Goal: Task Accomplishment & Management: Manage account settings

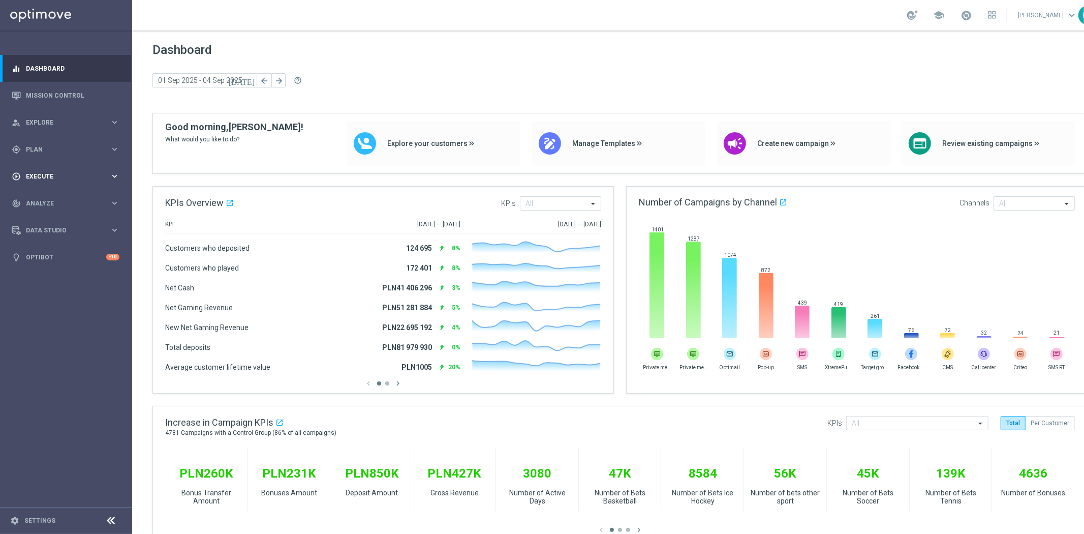
drag, startPoint x: 28, startPoint y: 144, endPoint x: 39, endPoint y: 167, distance: 25.2
click at [29, 144] on div "gps_fixed Plan keyboard_arrow_right" at bounding box center [65, 149] width 131 height 27
click at [39, 165] on div "Target Groups" at bounding box center [78, 170] width 105 height 15
click at [44, 174] on link "Target Groups" at bounding box center [65, 170] width 79 height 8
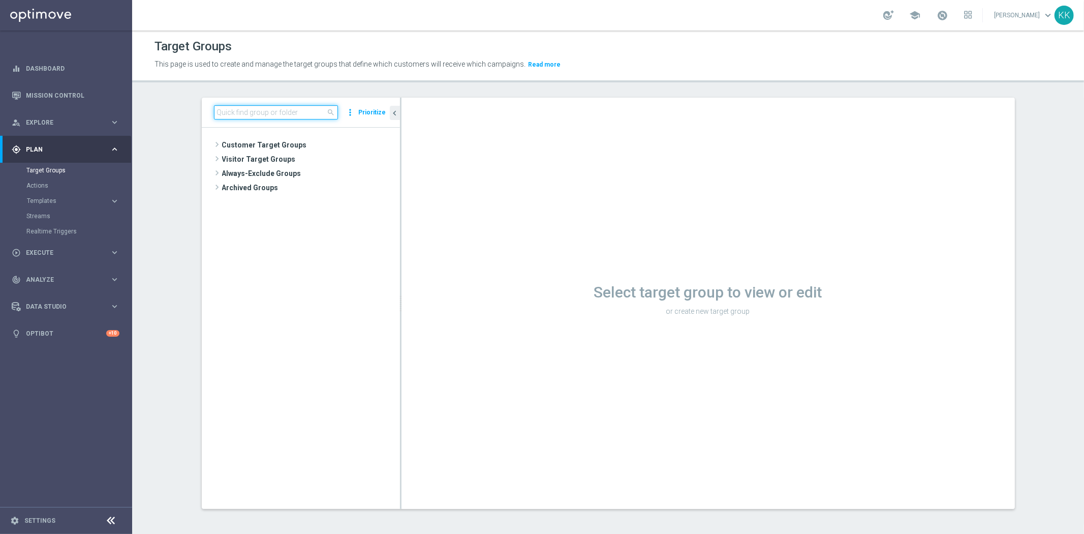
click at [247, 113] on input at bounding box center [276, 112] width 124 height 14
paste input "D_PREM-PEXTRA_TARGET_WAGER_100% do 1000 PLN_PLMECZE_040925"
type input "D_PREM-PEXTRA_TARGET_WAGER_100% do 1000 PLN_PLMECZE_040925"
click at [277, 169] on div "insert_drive_file D_PREM-PEXTRA_TARGET_WAGER_100% do 1000 PLN_PLMECZE_040925" at bounding box center [309, 173] width 135 height 14
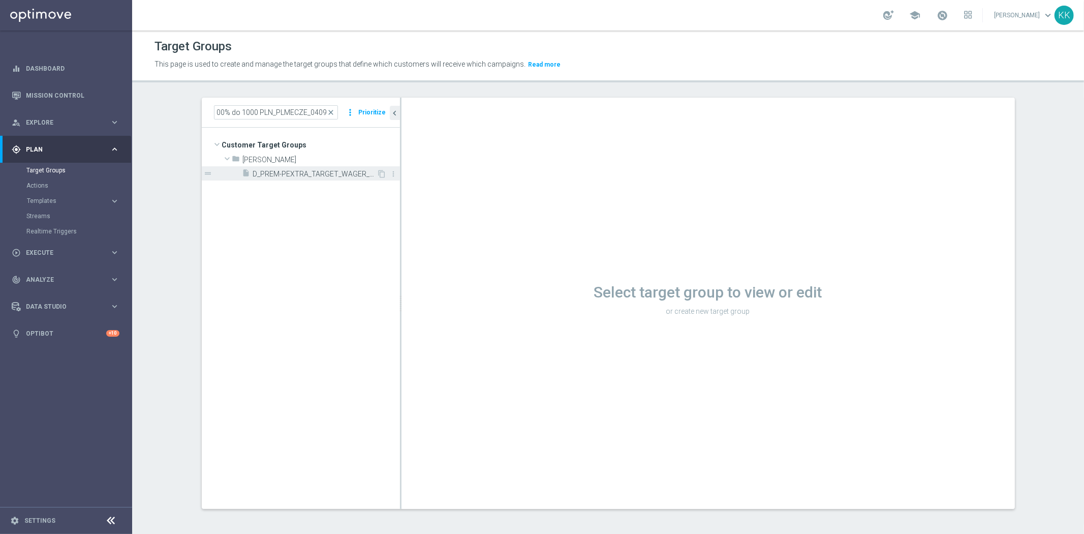
scroll to position [0, 0]
click at [308, 171] on span "D_PREM-PEXTRA_TARGET_WAGER_100% do 1000 PLN_PLMECZE_040925" at bounding box center [315, 174] width 124 height 9
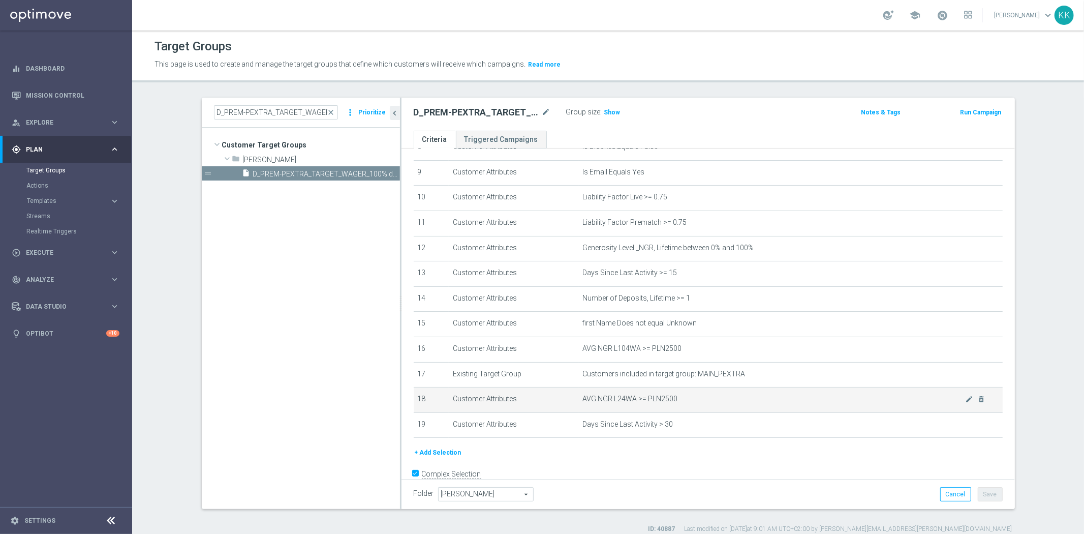
scroll to position [241, 0]
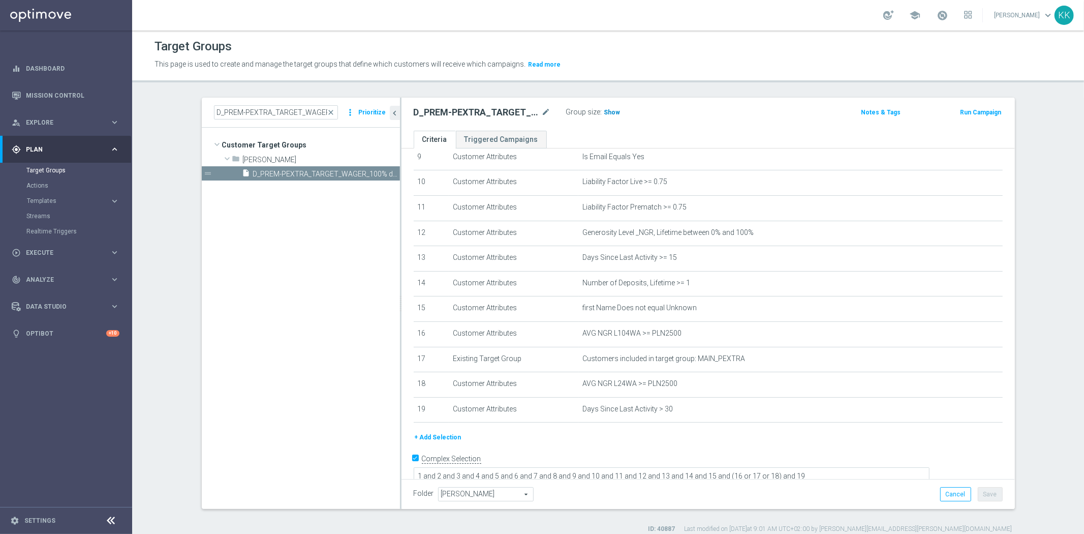
click at [606, 109] on span "Show" at bounding box center [612, 112] width 16 height 7
click at [39, 204] on button "Templates keyboard_arrow_right" at bounding box center [73, 201] width 94 height 8
click at [41, 220] on div "Optimail" at bounding box center [82, 215] width 100 height 15
click at [41, 219] on link "Optimail" at bounding box center [69, 216] width 74 height 8
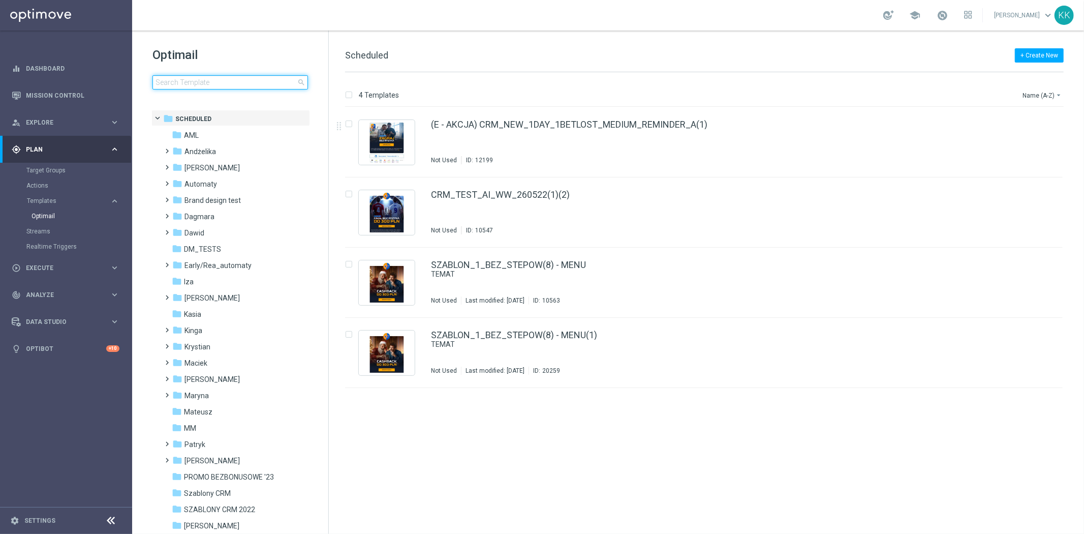
click at [210, 79] on input at bounding box center [229, 82] width 155 height 14
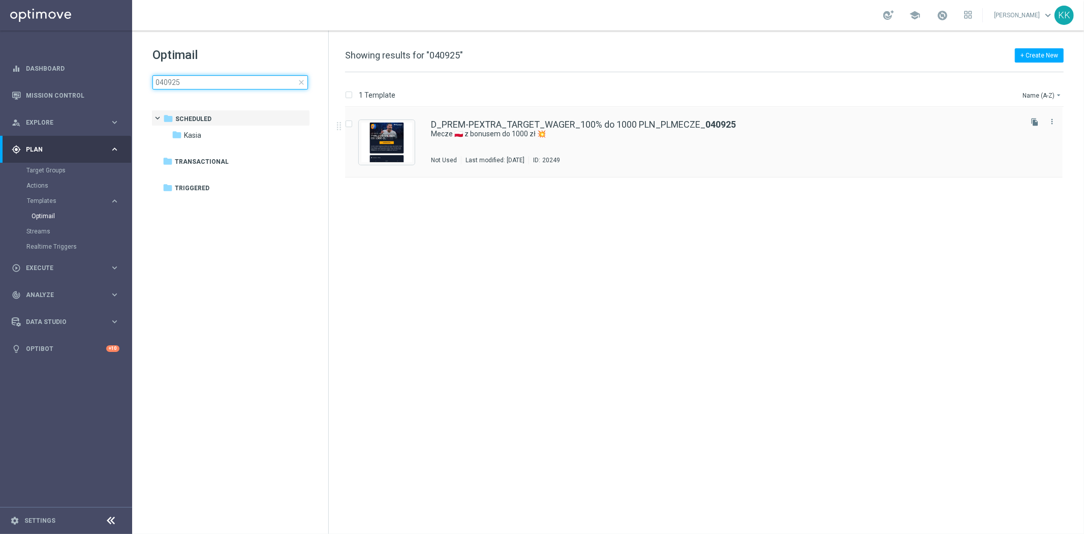
type input "040925"
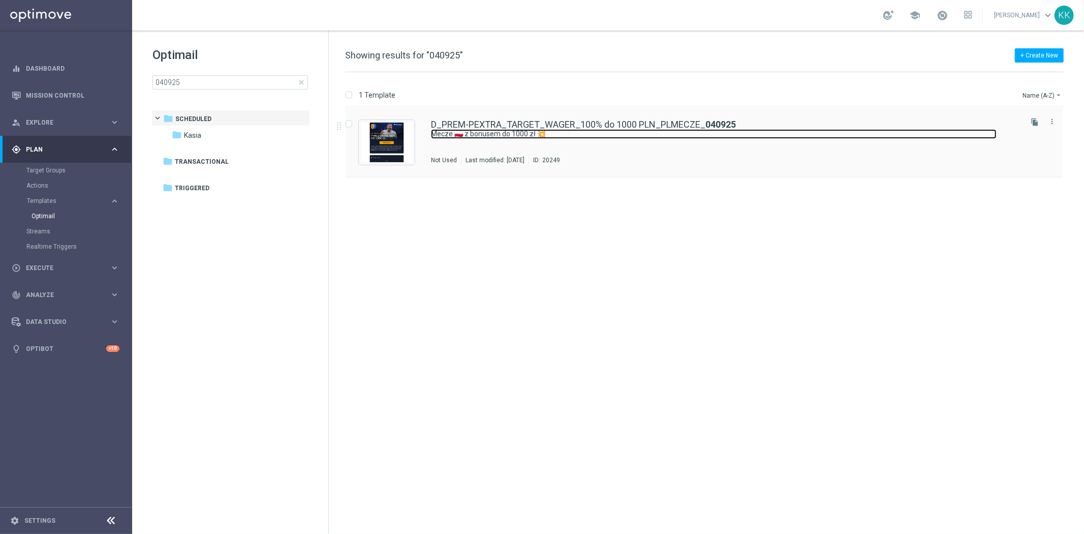
click at [549, 138] on link "Mecze 🇵🇱 z bonusem do 1000 zł 💥" at bounding box center [714, 134] width 566 height 10
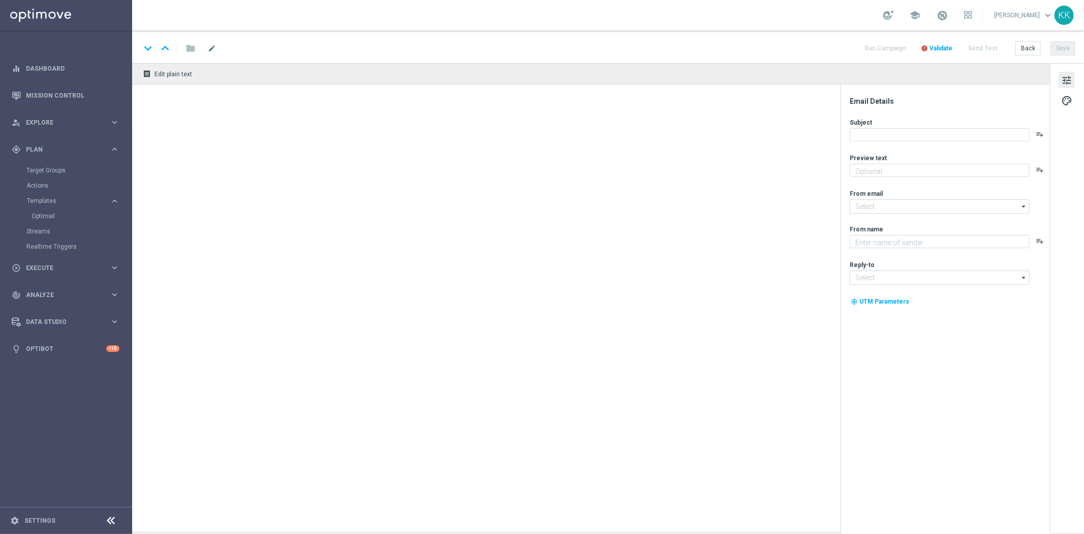
type textarea "Graj z pewną kasą 💸"
type input "[EMAIL_ADDRESS][DOMAIN_NAME]"
type textarea "STS"
type input "[EMAIL_ADDRESS][DOMAIN_NAME]"
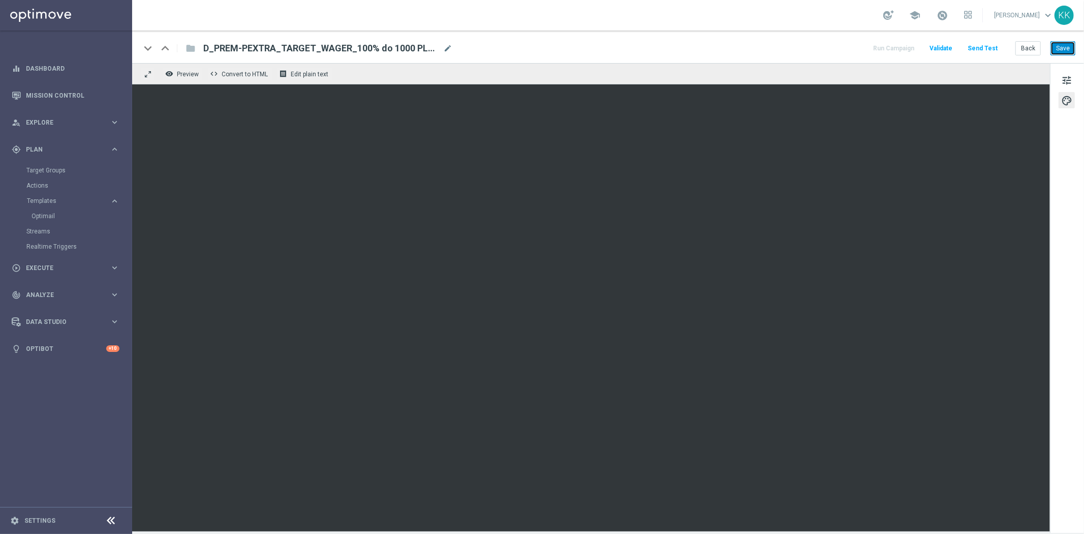
click at [1067, 51] on button "Save" at bounding box center [1062, 48] width 25 height 14
click at [1065, 74] on span "tune" at bounding box center [1066, 80] width 11 height 13
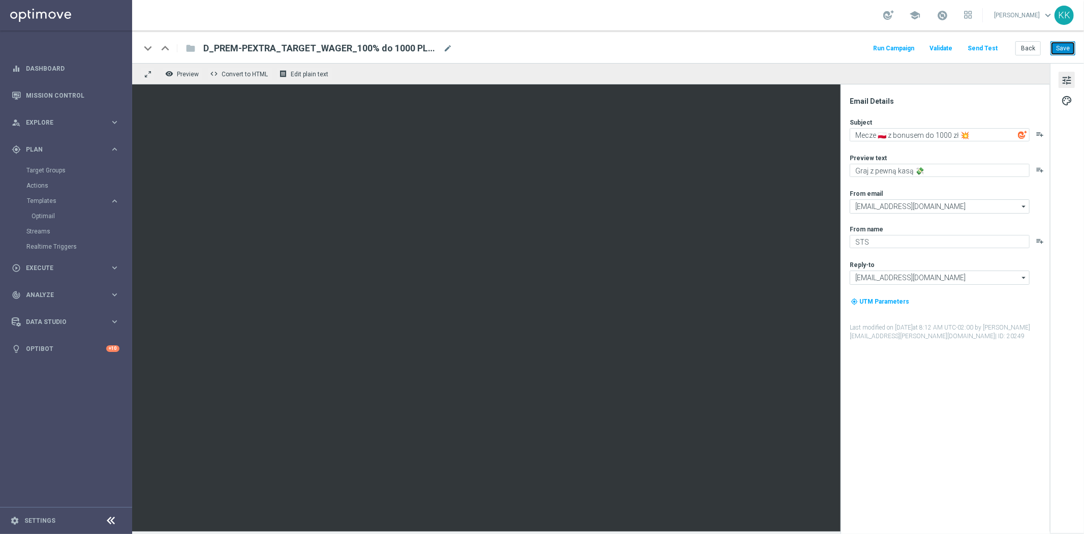
click at [1066, 46] on button "Save" at bounding box center [1062, 48] width 25 height 14
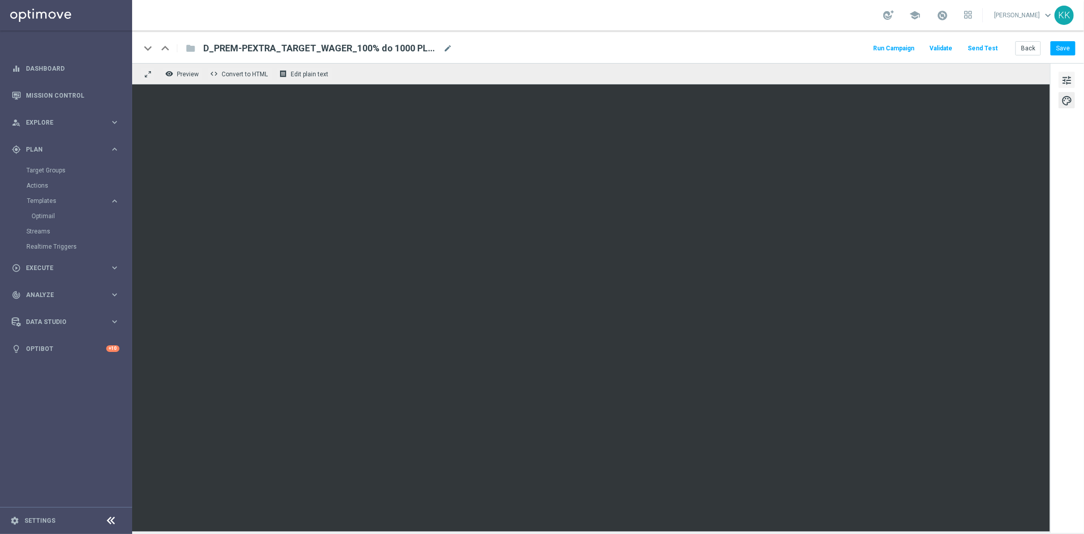
click at [1069, 79] on span "tune" at bounding box center [1066, 80] width 11 height 13
click at [1051, 36] on div "keyboard_arrow_down keyboard_arrow_up folder D_PREM-PEXTRA_TARGET_WAGER_100% do…" at bounding box center [608, 46] width 952 height 33
click at [1063, 43] on button "Save" at bounding box center [1062, 48] width 25 height 14
click at [1055, 79] on div "tune palette" at bounding box center [1067, 298] width 34 height 470
click at [1065, 79] on span "tune" at bounding box center [1066, 80] width 11 height 13
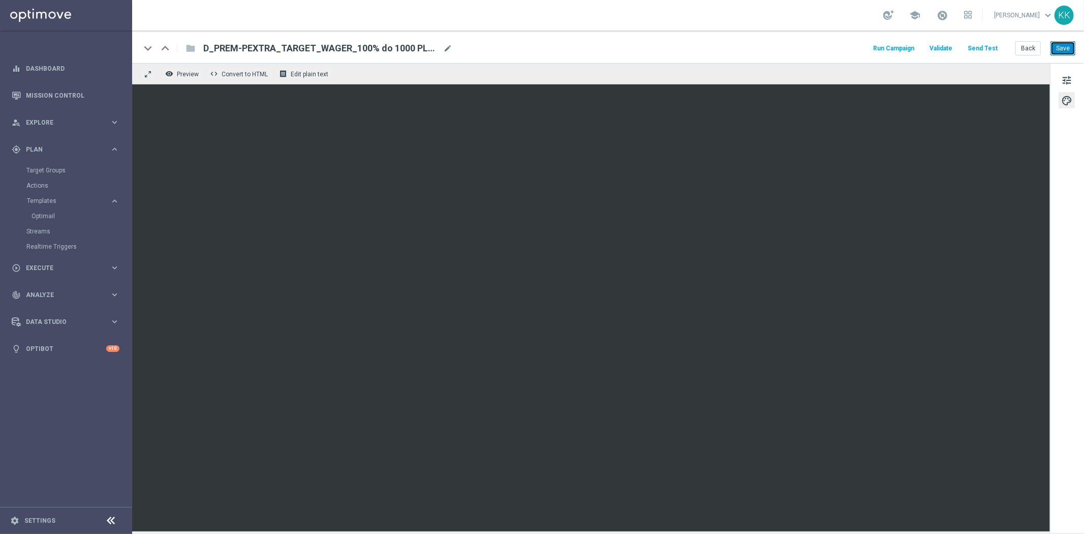
click at [1066, 53] on button "Save" at bounding box center [1062, 48] width 25 height 14
click at [1074, 84] on button "tune" at bounding box center [1066, 80] width 16 height 16
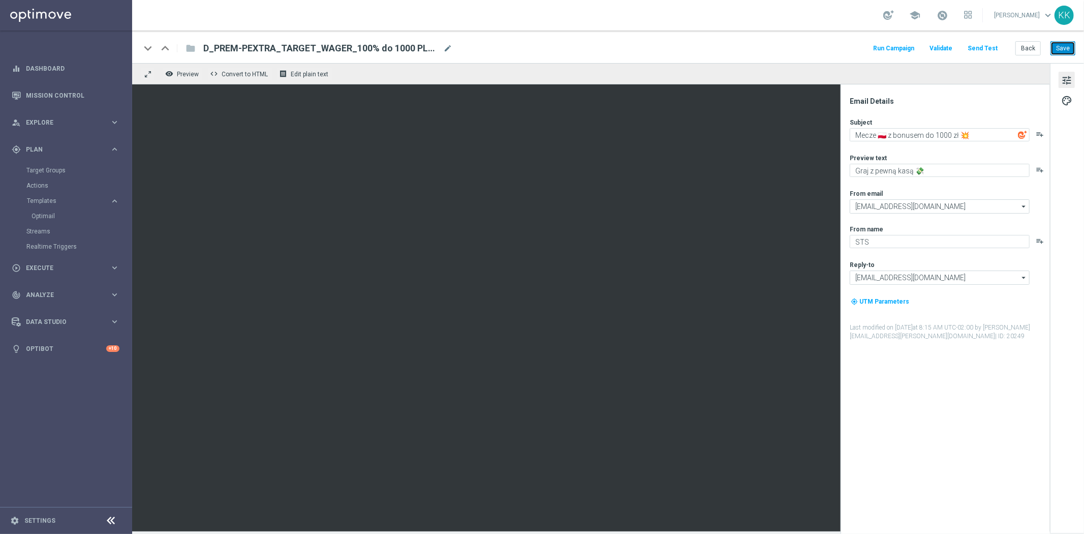
click at [1058, 47] on button "Save" at bounding box center [1062, 48] width 25 height 14
click at [181, 74] on span "Preview" at bounding box center [188, 74] width 22 height 7
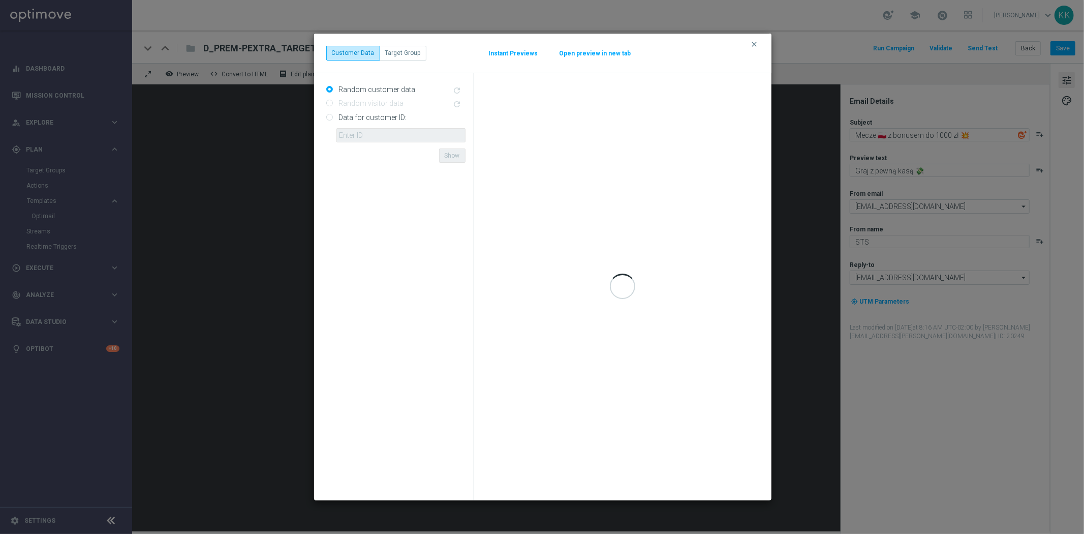
click at [589, 51] on button "Open preview in new tab" at bounding box center [595, 53] width 73 height 8
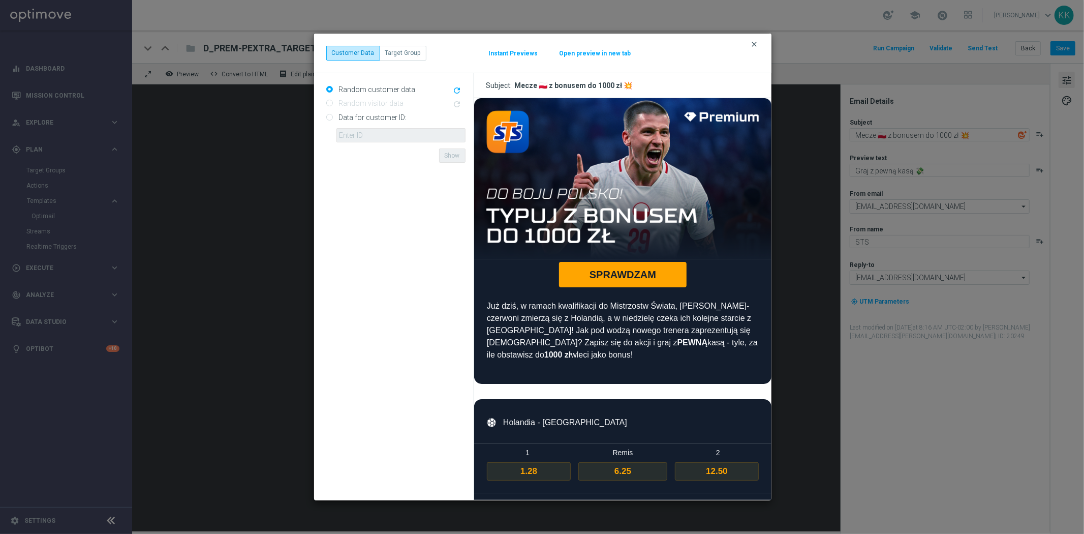
click at [754, 42] on icon "clear" at bounding box center [755, 44] width 8 height 8
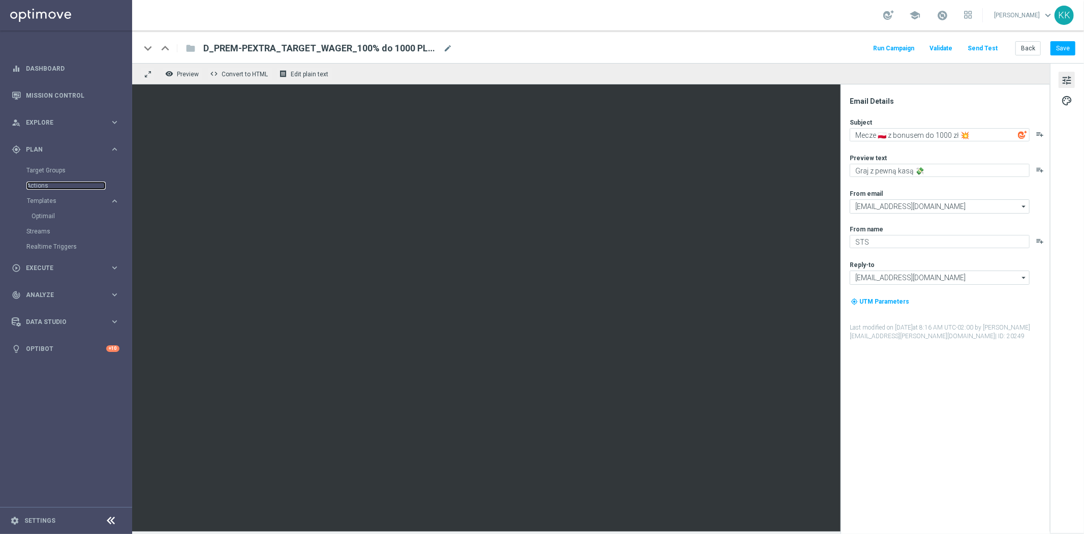
drag, startPoint x: 46, startPoint y: 182, endPoint x: 37, endPoint y: 192, distance: 13.7
click at [46, 182] on link "Actions" at bounding box center [65, 185] width 79 height 8
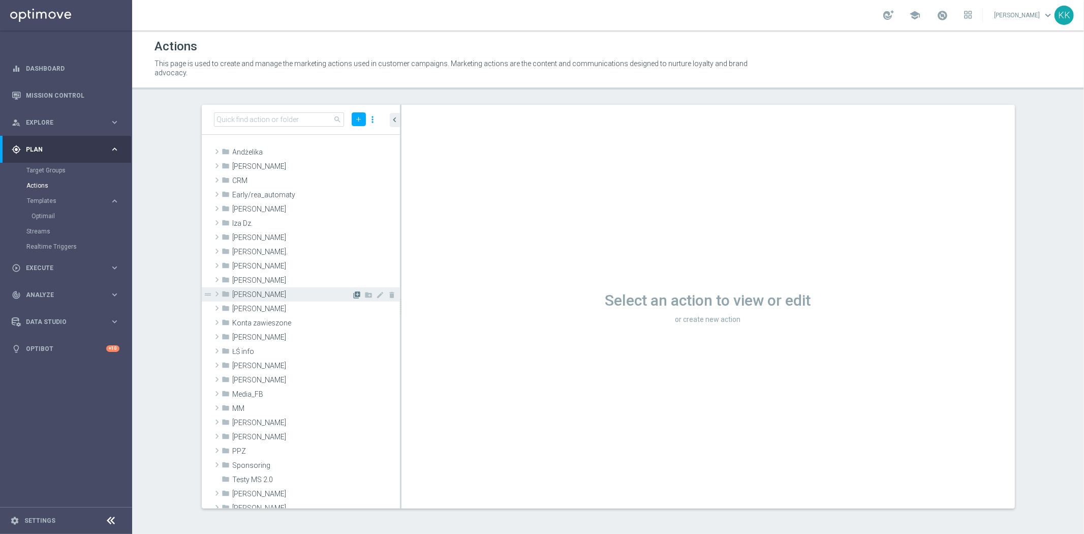
click at [353, 294] on icon "library_add" at bounding box center [357, 295] width 8 height 8
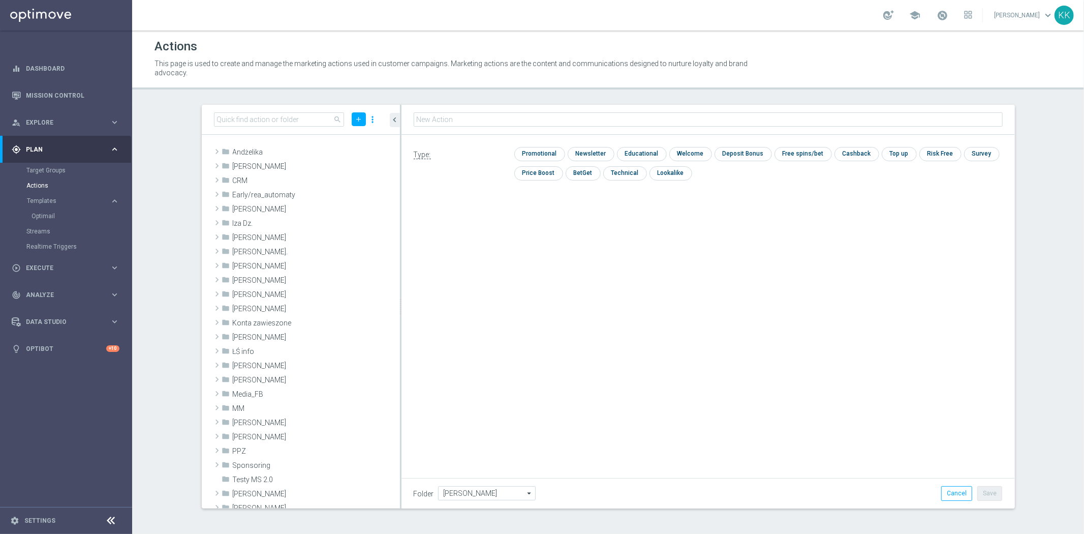
type input "D_PREM-PEXTRA_TARGET_WAGER_100% do 1000 PLN_PLMECZE_040925"
click at [540, 154] on input "checkbox" at bounding box center [538, 154] width 48 height 14
checkbox input "true"
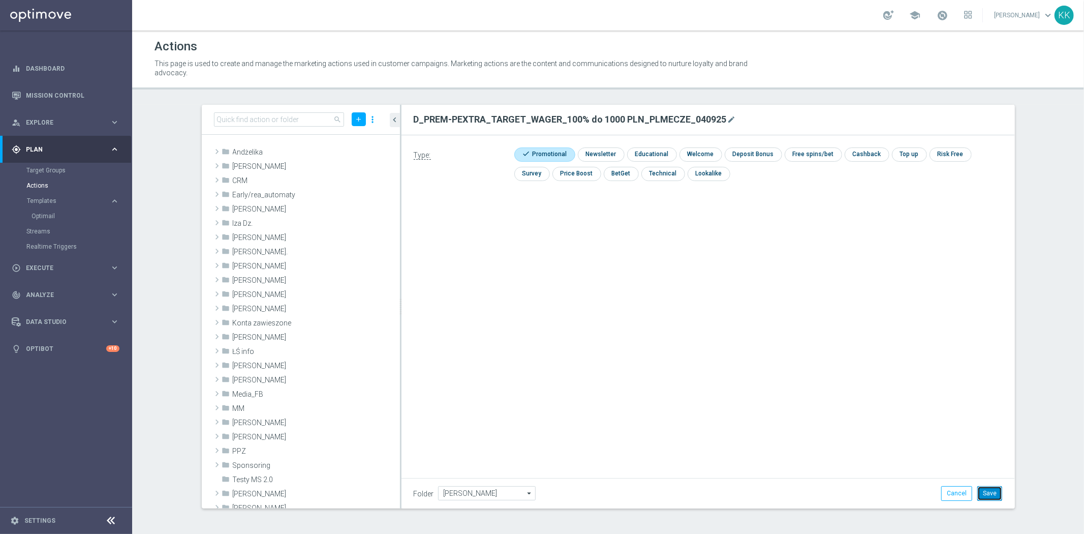
click at [993, 493] on button "Save" at bounding box center [989, 493] width 25 height 14
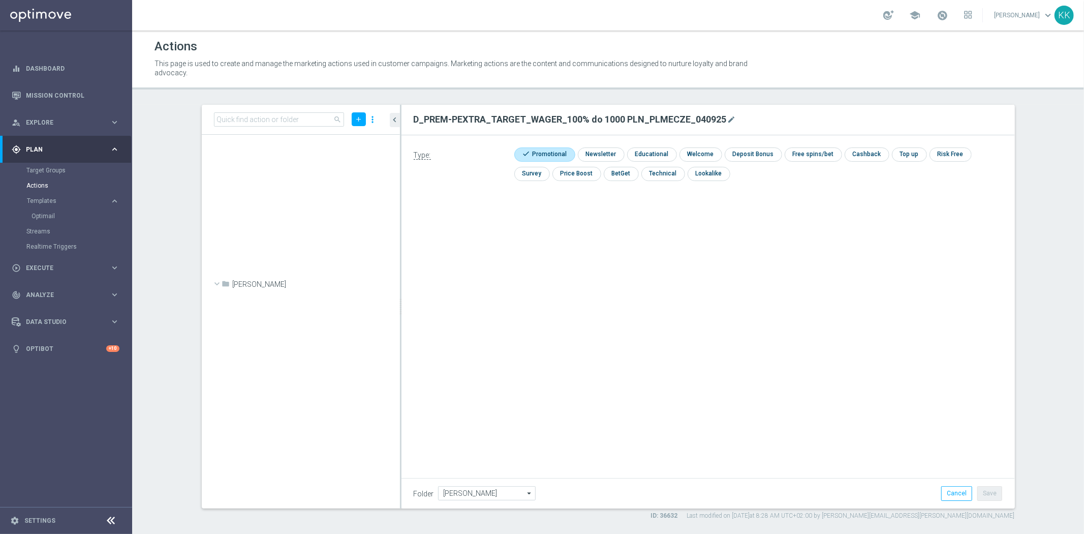
scroll to position [37309, 0]
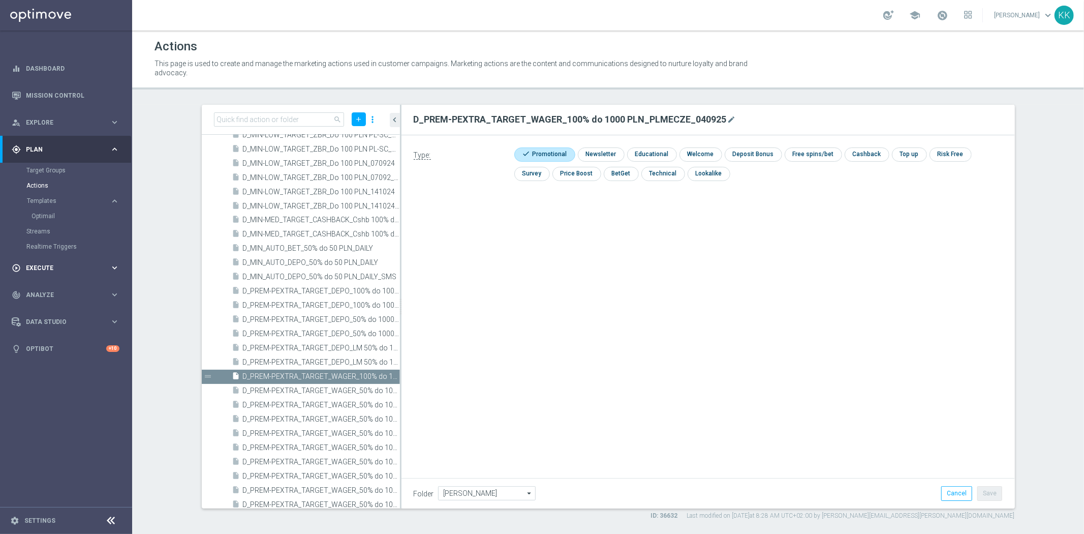
click at [33, 273] on div "play_circle_outline Execute keyboard_arrow_right" at bounding box center [65, 267] width 131 height 27
click at [42, 197] on link "Campaign Builder" at bounding box center [65, 197] width 79 height 8
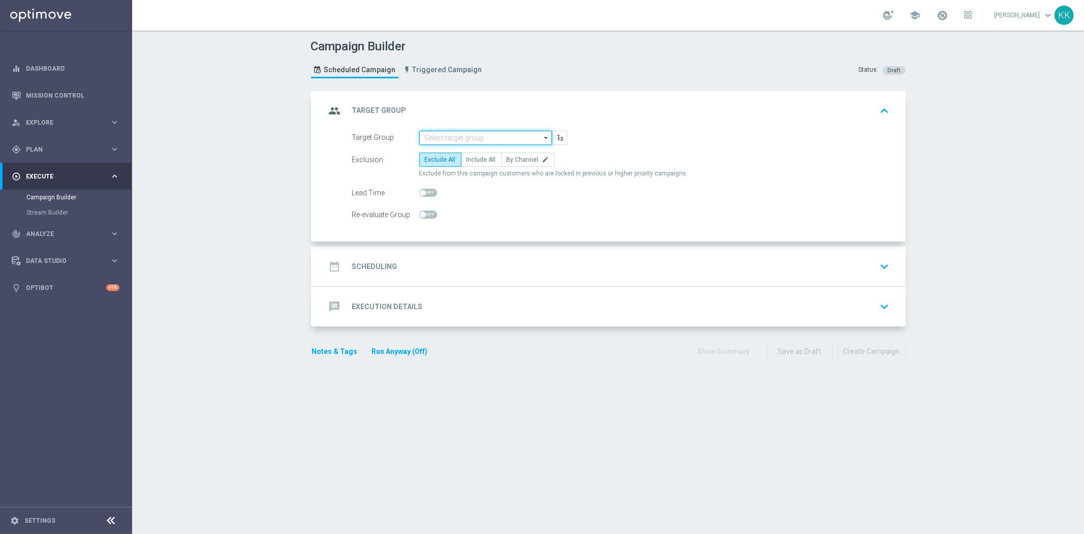
click at [451, 135] on input at bounding box center [485, 138] width 133 height 14
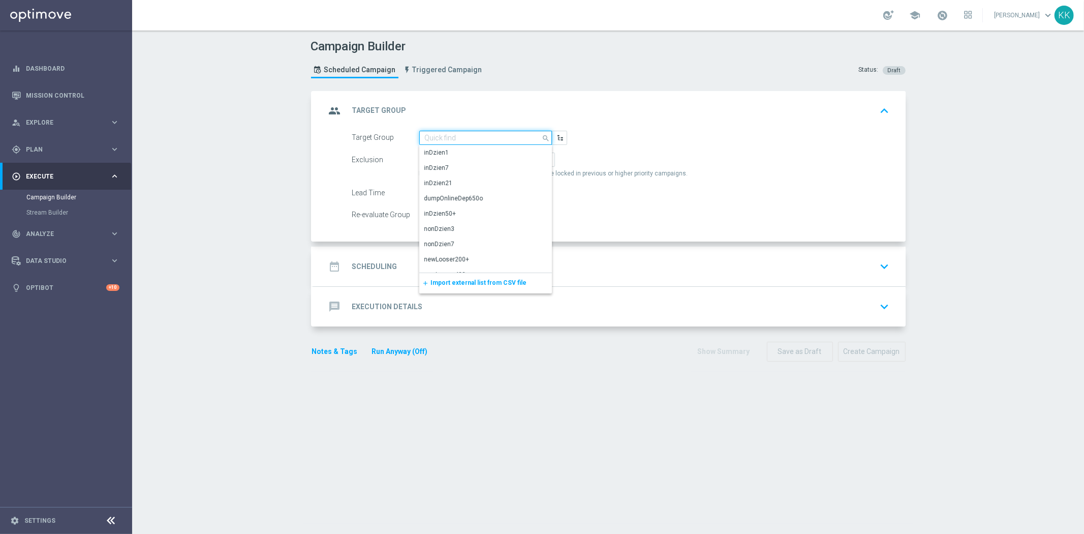
paste input "D_PREM-PEXTRA_TARGET_WAGER_100% do 1000 PLN_PLMECZE_040925"
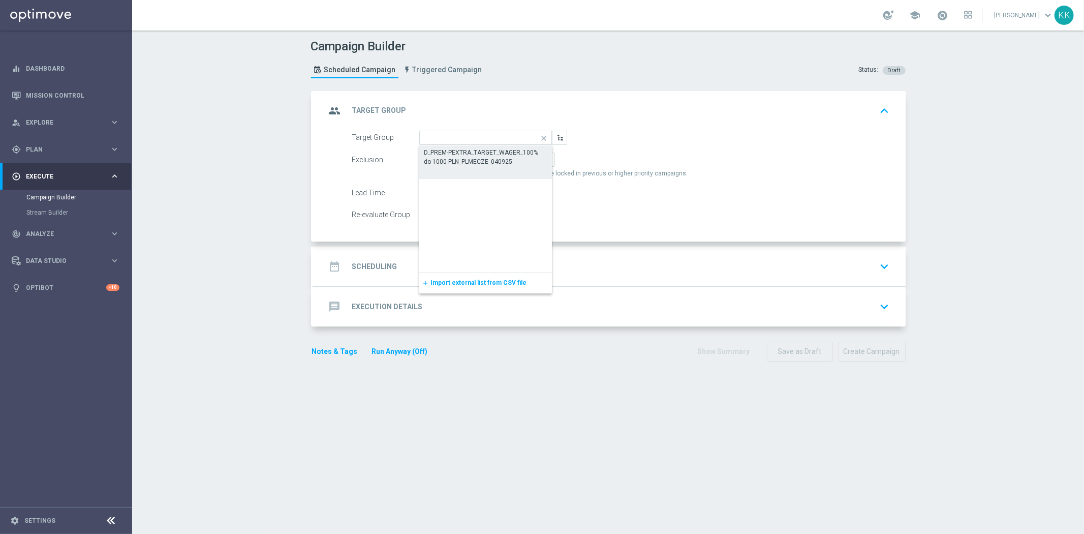
click at [451, 154] on div "D_PREM-PEXTRA_TARGET_WAGER_100% do 1000 PLN_PLMECZE_040925" at bounding box center [485, 157] width 123 height 18
type input "D_PREM-PEXTRA_TARGET_WAGER_100% do 1000 PLN_PLMECZE_040925"
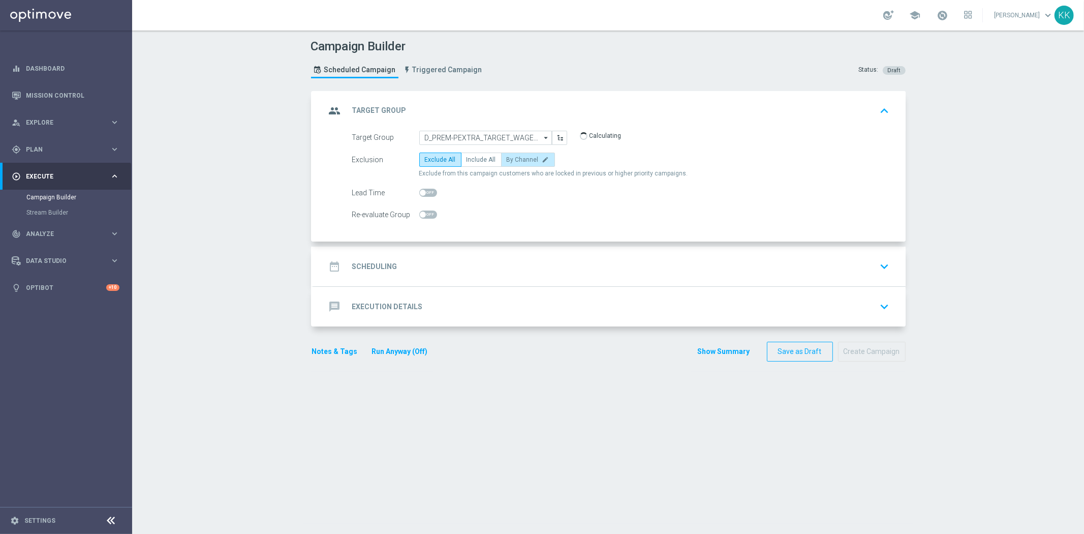
click at [511, 163] on label "By Channel edit" at bounding box center [528, 159] width 54 height 14
click at [511, 163] on input "By Channel edit" at bounding box center [510, 161] width 7 height 7
radio input "true"
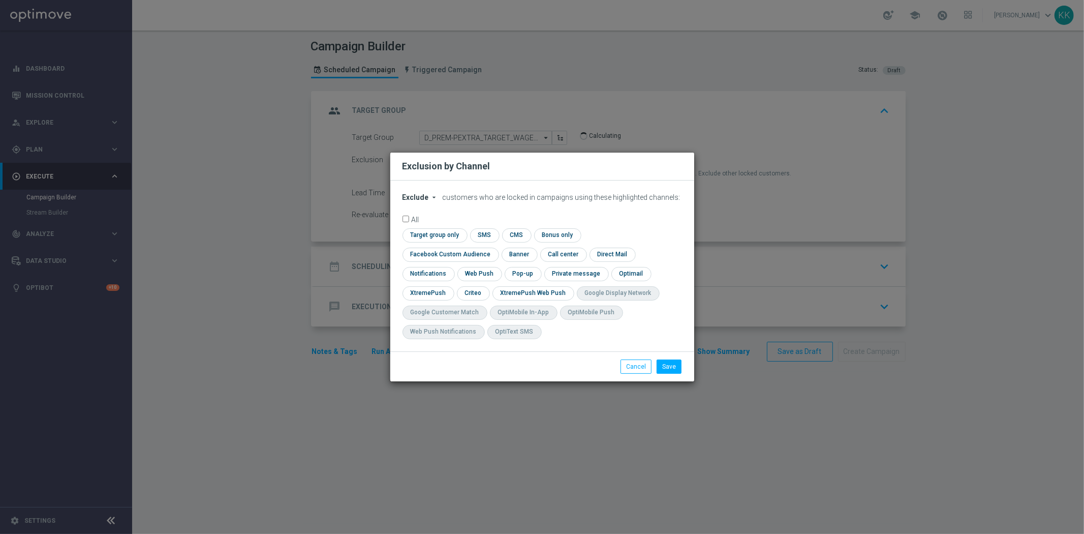
click at [407, 201] on span "Exclude" at bounding box center [415, 197] width 26 height 8
click at [0, 0] on span "Include" at bounding box center [0, 0] width 0 height 0
click at [494, 247] on input "checkbox" at bounding box center [448, 254] width 92 height 14
checkbox input "true"
click at [471, 296] on input "checkbox" at bounding box center [473, 293] width 32 height 14
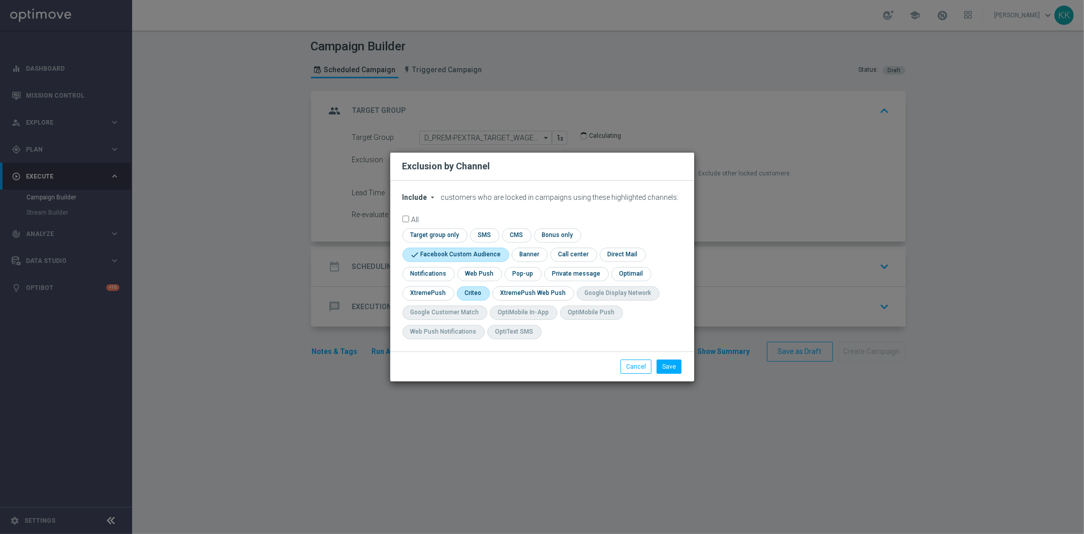
checkbox input "true"
click at [676, 364] on button "Save" at bounding box center [669, 366] width 25 height 14
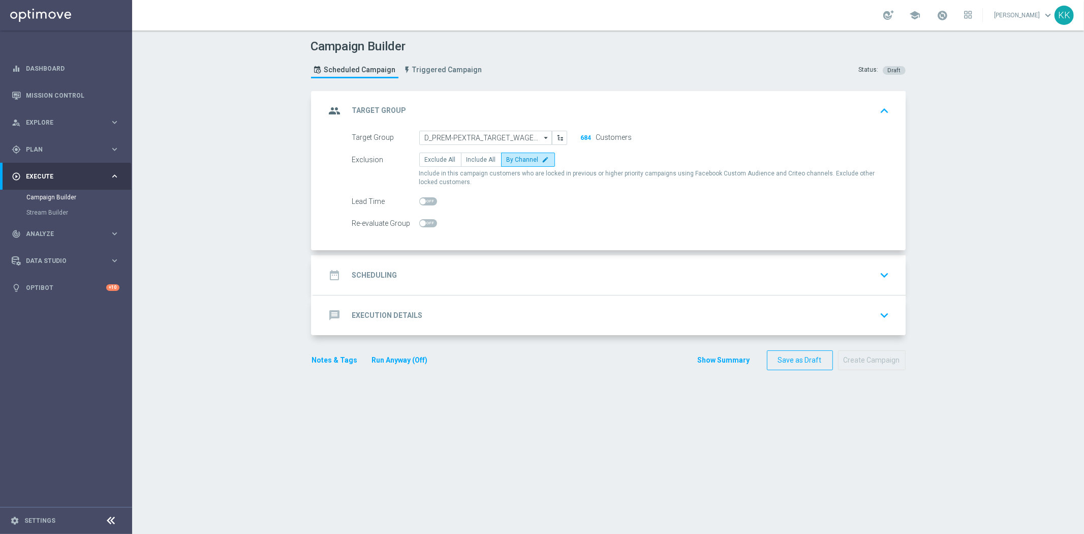
click at [679, 286] on div "date_range Scheduling keyboard_arrow_down" at bounding box center [610, 275] width 592 height 40
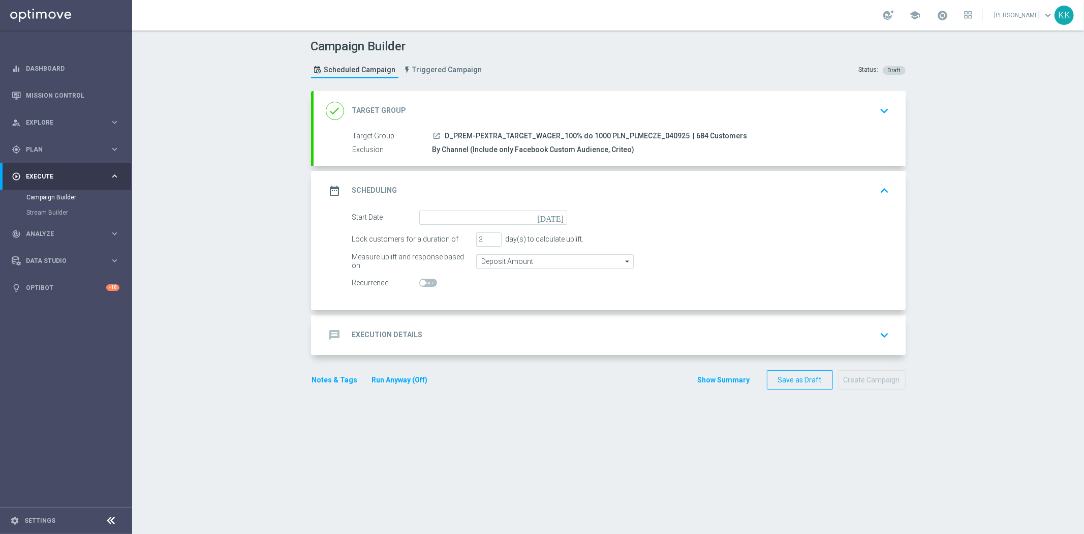
click at [816, 114] on div "done Target Group keyboard_arrow_down" at bounding box center [610, 110] width 568 height 19
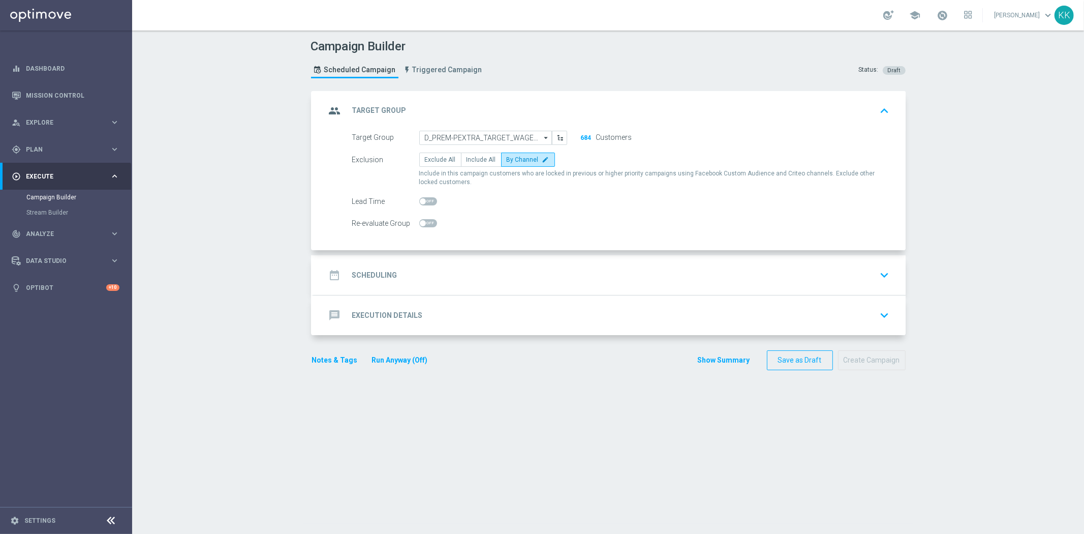
click at [844, 258] on div "date_range Scheduling keyboard_arrow_down" at bounding box center [610, 275] width 592 height 40
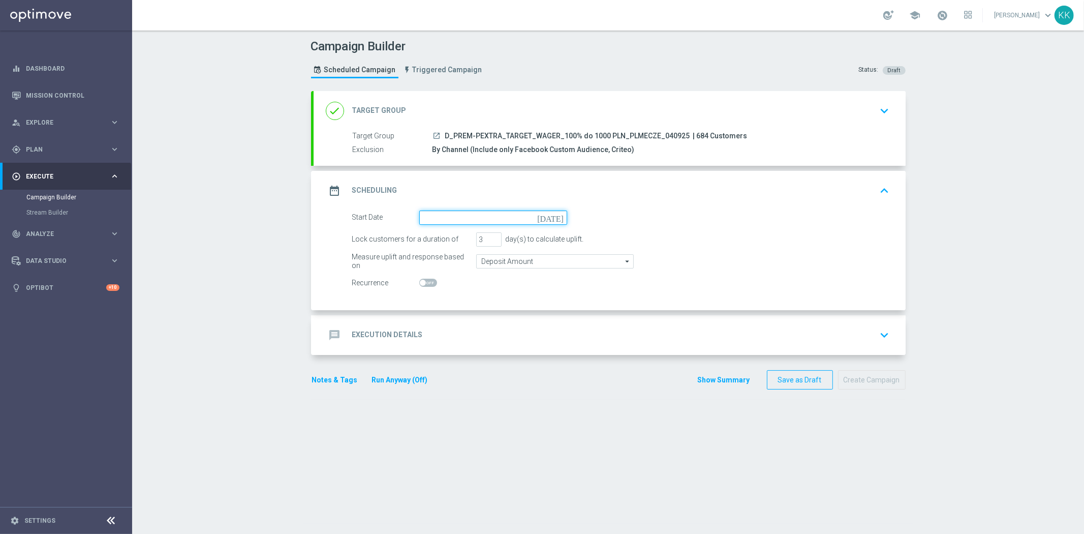
click at [431, 217] on input at bounding box center [493, 217] width 148 height 14
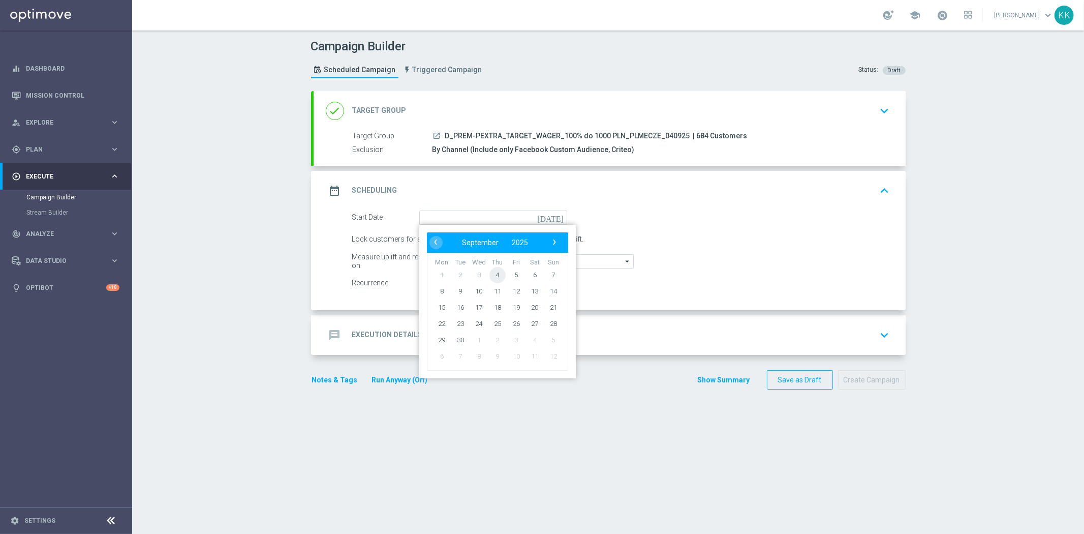
click at [490, 275] on span "4" at bounding box center [497, 274] width 16 height 16
type input "04 Sep 2025"
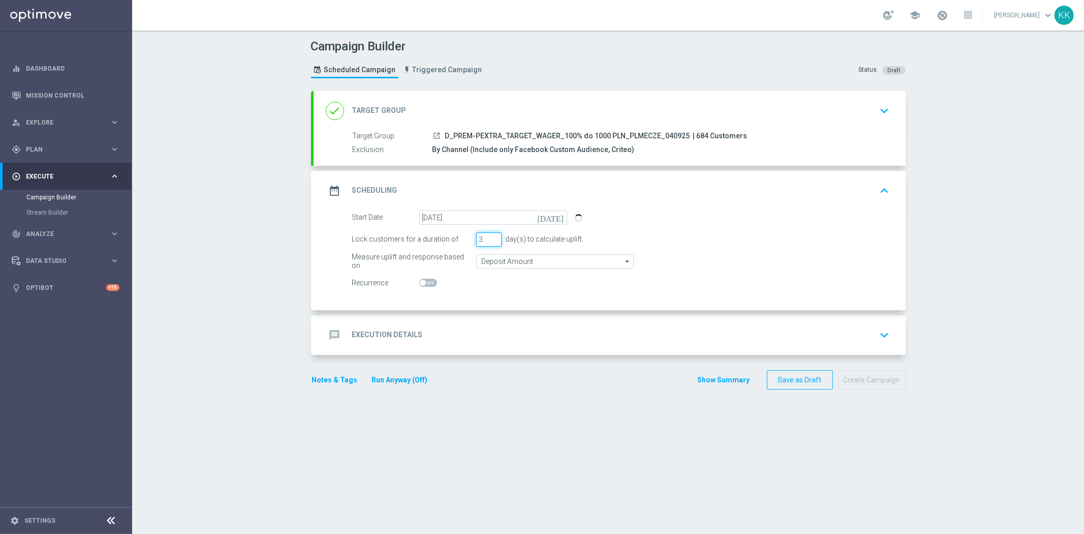
drag, startPoint x: 465, startPoint y: 234, endPoint x: 459, endPoint y: 234, distance: 6.6
click at [459, 234] on div "Lock customers for a duration of 3 day(s) to calculate uplift." at bounding box center [621, 239] width 553 height 14
type input "4"
click at [477, 262] on input "Deposit Amount" at bounding box center [555, 261] width 158 height 14
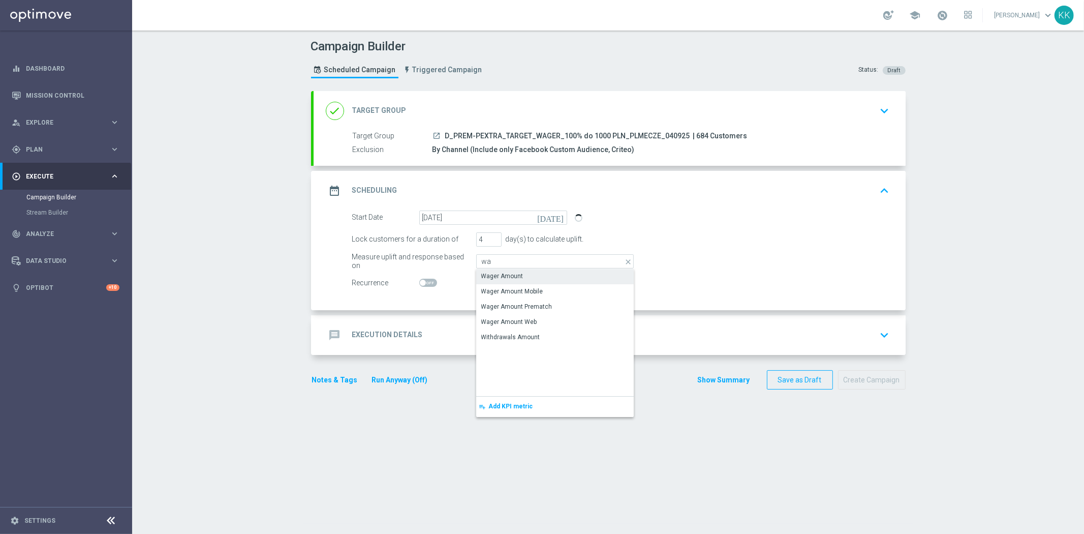
click at [488, 275] on div "Wager Amount" at bounding box center [502, 275] width 42 height 9
type input "Wager Amount"
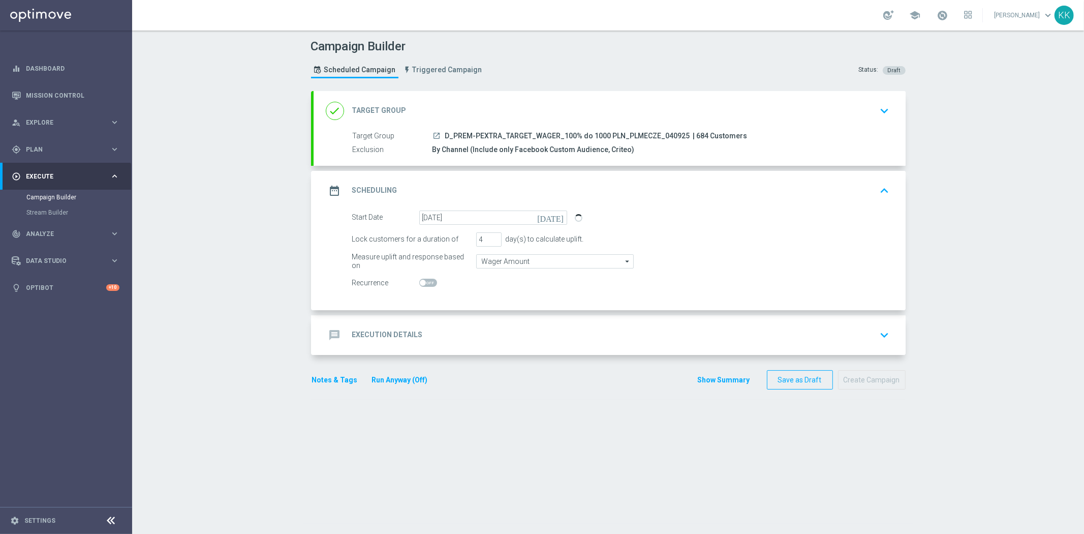
click at [553, 321] on div "message Execution Details keyboard_arrow_down" at bounding box center [610, 335] width 592 height 40
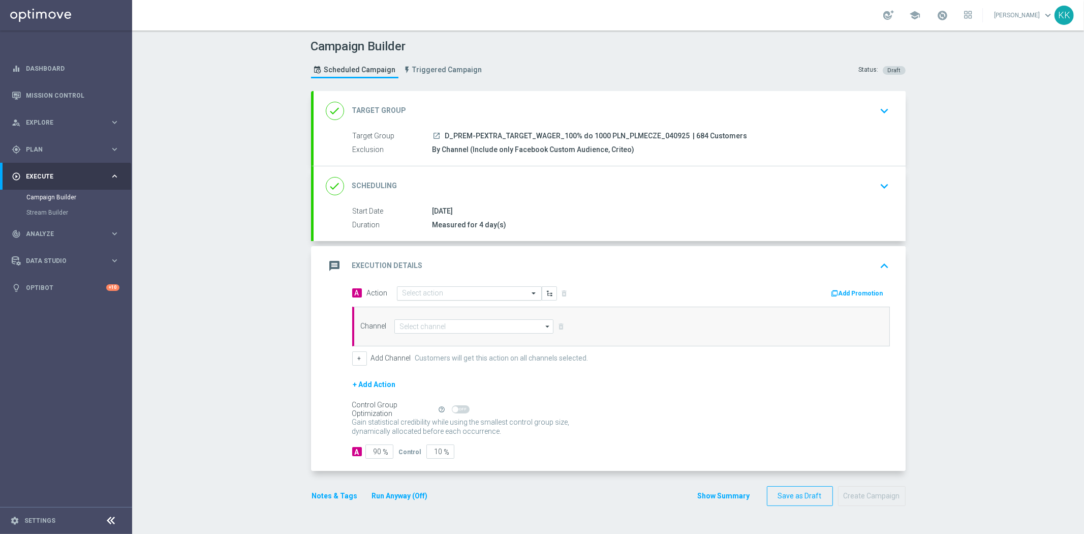
click at [456, 295] on input "text" at bounding box center [458, 293] width 113 height 9
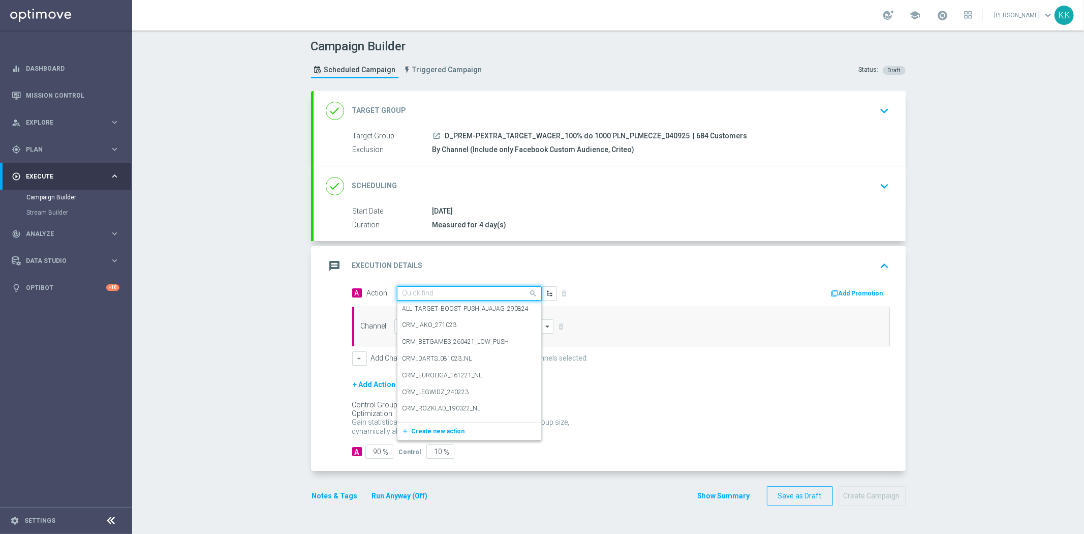
paste input "D_PREM-PEXTRA_TARGET_WAGER_100% do 1000 PLN_PLMECZE_040925"
type input "D_PREM-PEXTRA_TARGET_WAGER_100% do 1000 PLN_PLMECZE_040925"
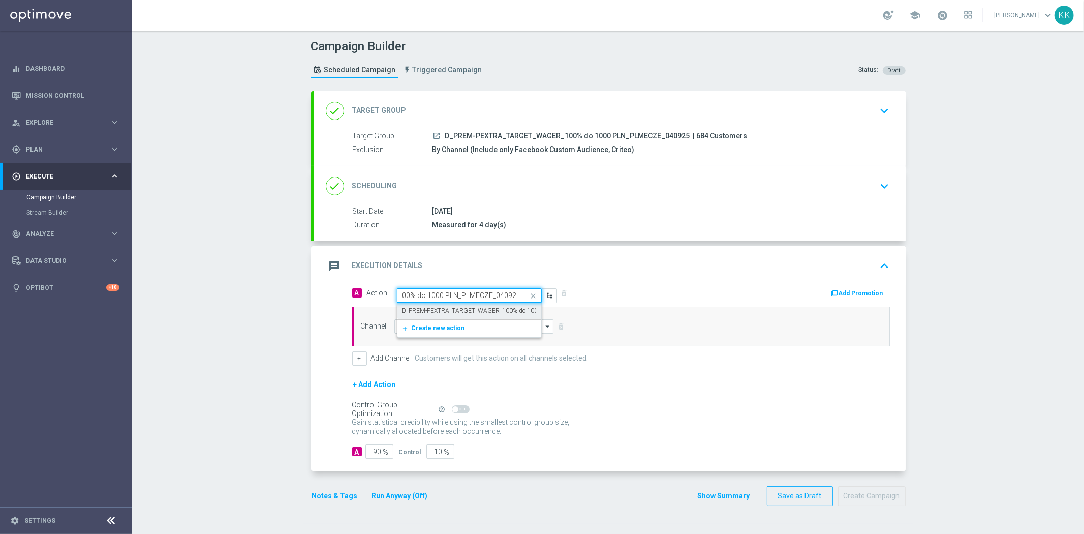
click at [453, 314] on label "D_PREM-PEXTRA_TARGET_WAGER_100% do 1000 PLN_PLMECZE_040925" at bounding box center [505, 310] width 206 height 9
click at [453, 322] on input at bounding box center [474, 326] width 160 height 14
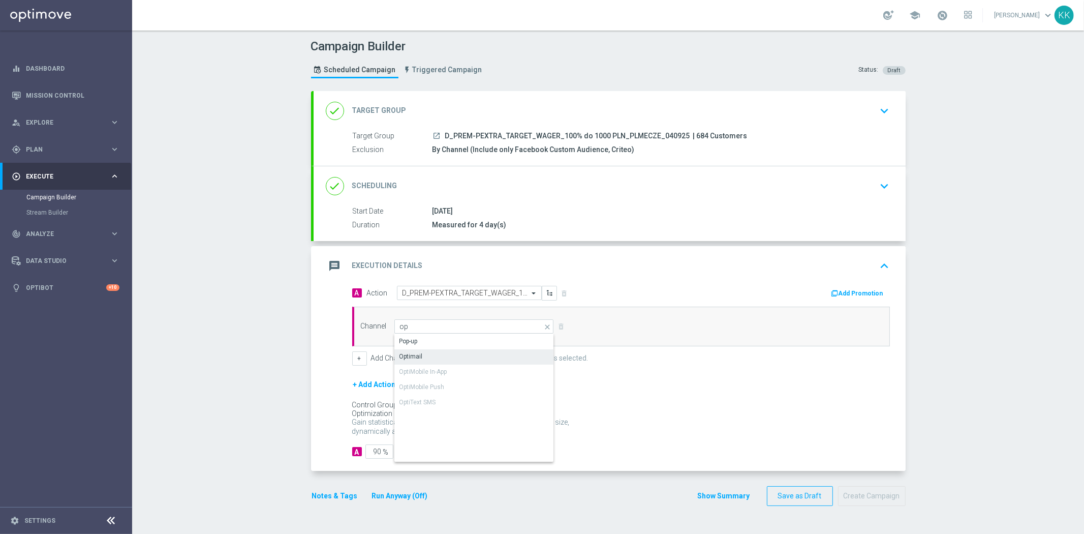
click at [433, 356] on div "Optimail" at bounding box center [474, 356] width 160 height 14
type input "Optimail"
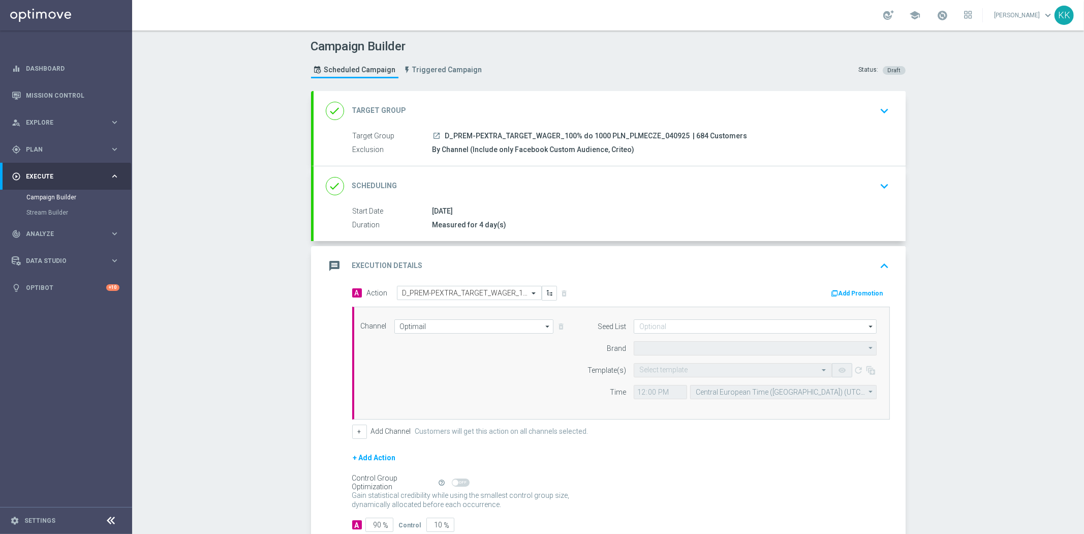
type input "STS"
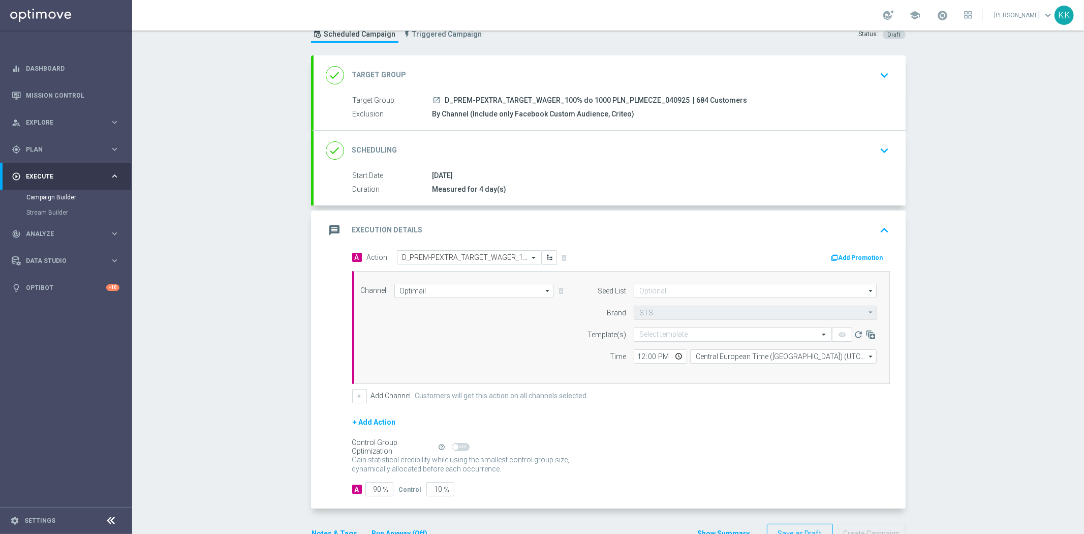
scroll to position [65, 0]
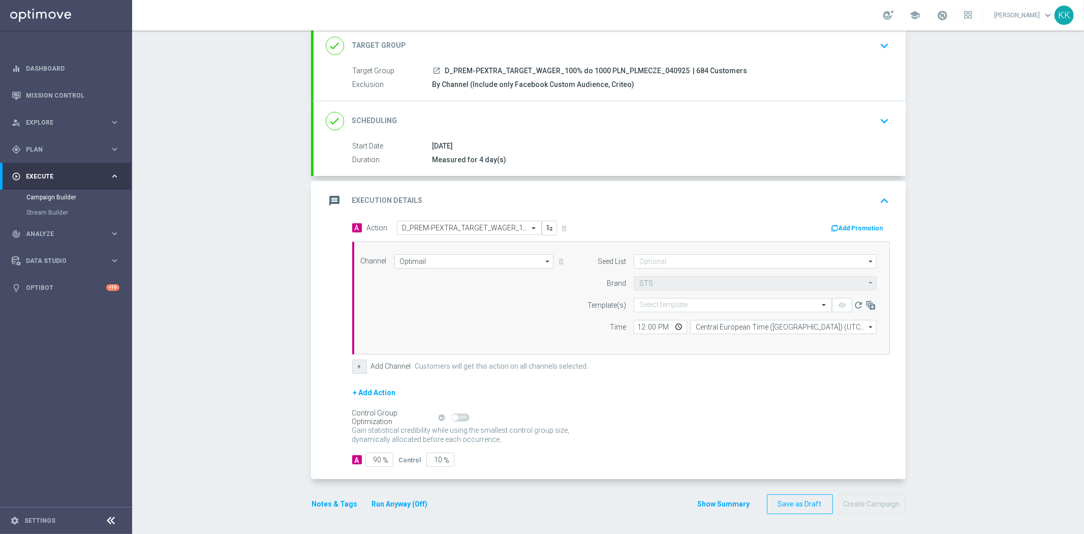
click at [359, 363] on button "+" at bounding box center [359, 366] width 15 height 14
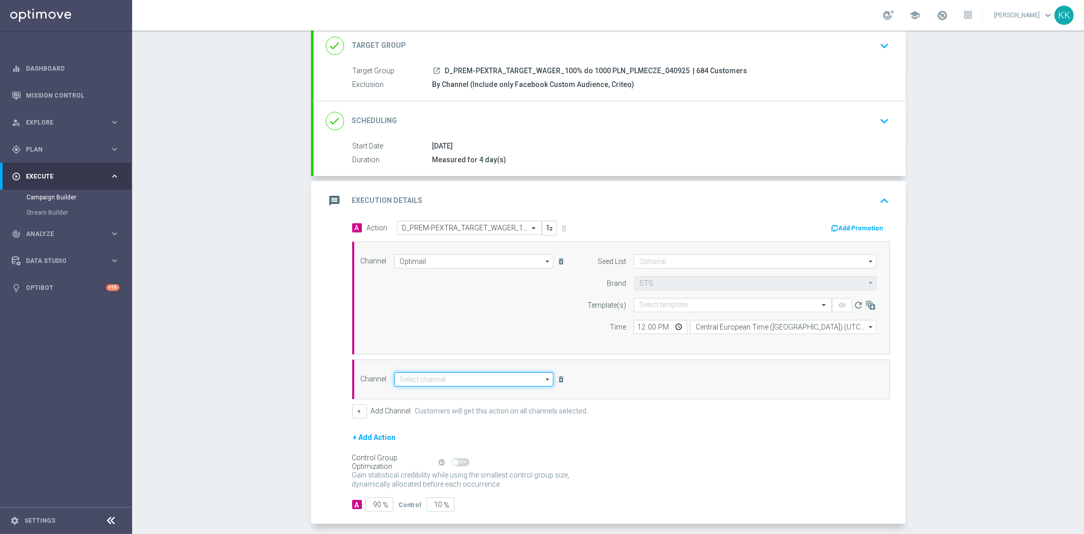
click at [418, 384] on input at bounding box center [474, 379] width 160 height 14
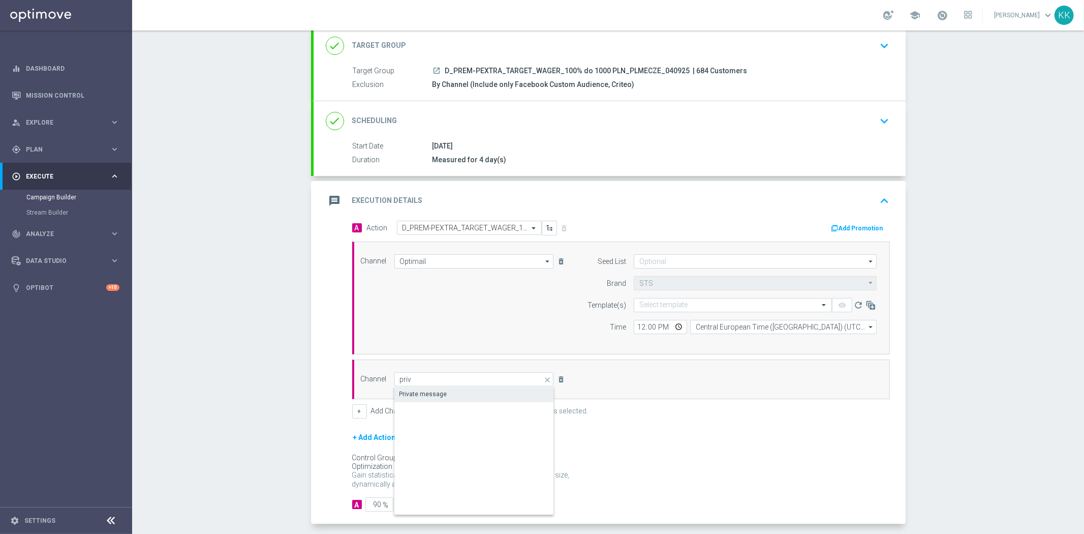
click at [425, 393] on div "Private message" at bounding box center [423, 393] width 48 height 9
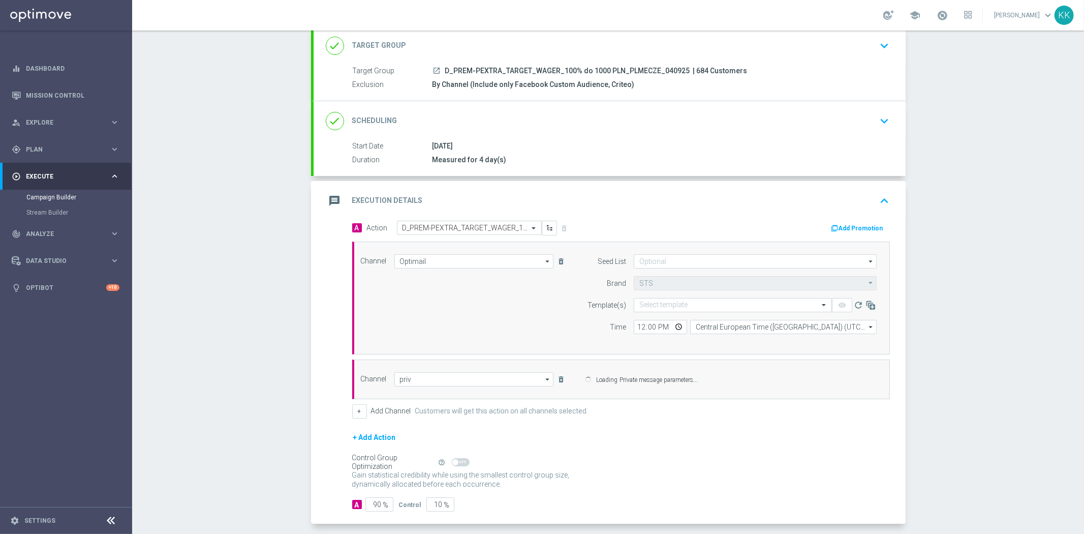
type input "Private message"
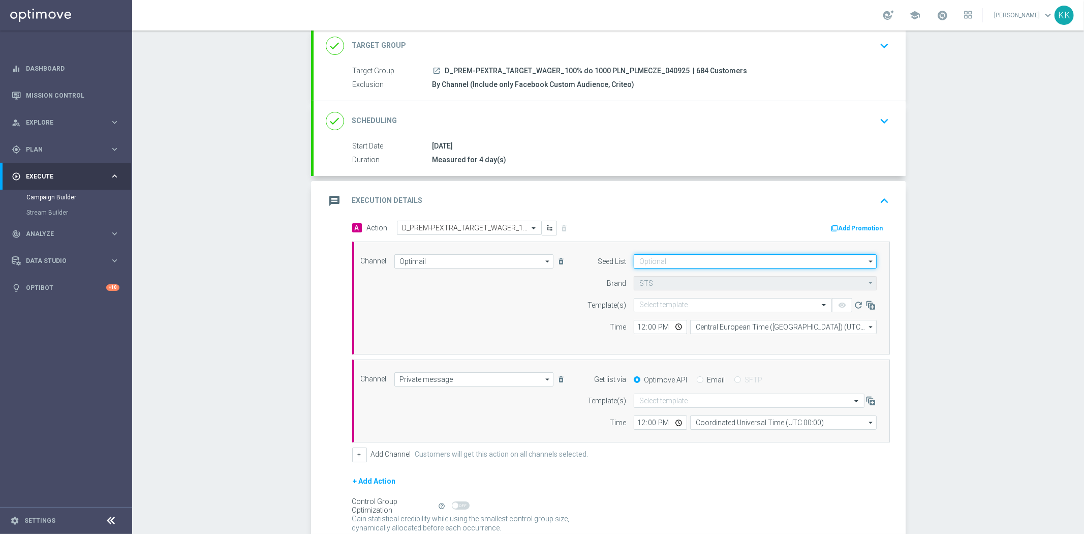
click at [658, 257] on input at bounding box center [755, 261] width 243 height 14
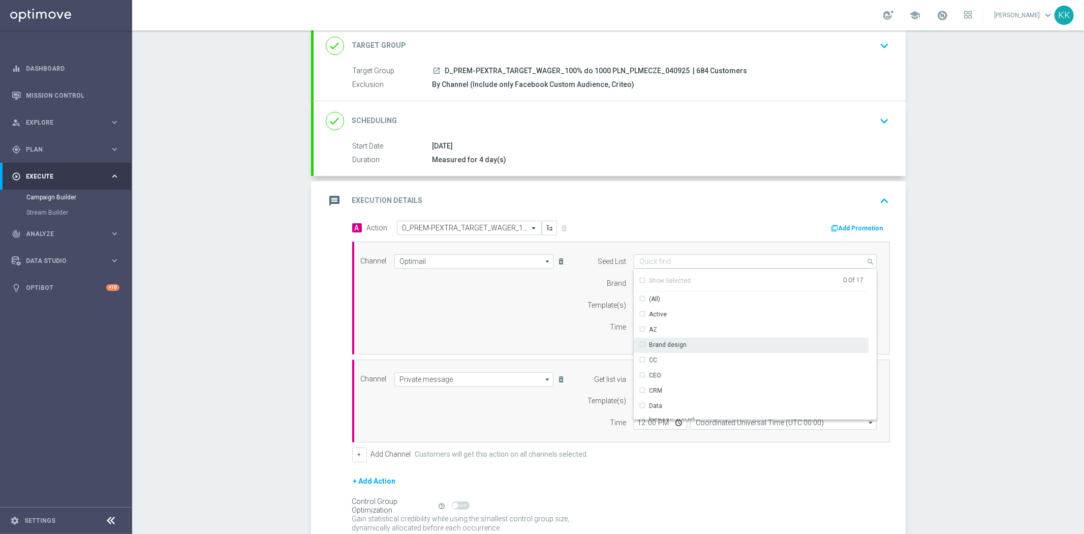
click at [680, 349] on div "Brand design" at bounding box center [751, 344] width 235 height 14
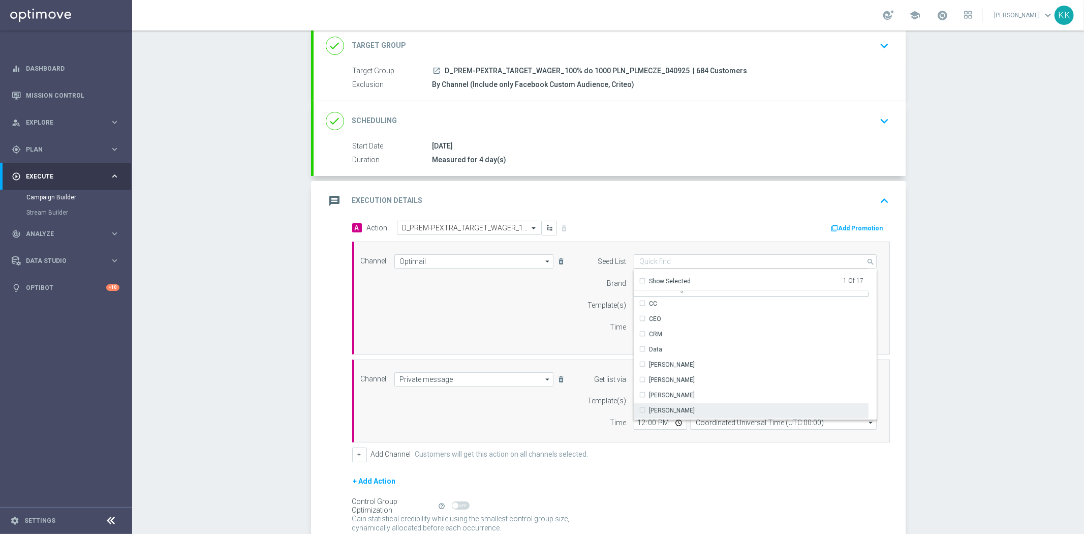
click at [668, 404] on div "PAWEŁ R." at bounding box center [751, 410] width 235 height 14
click at [663, 408] on div "PAWEŁ R." at bounding box center [672, 411] width 46 height 9
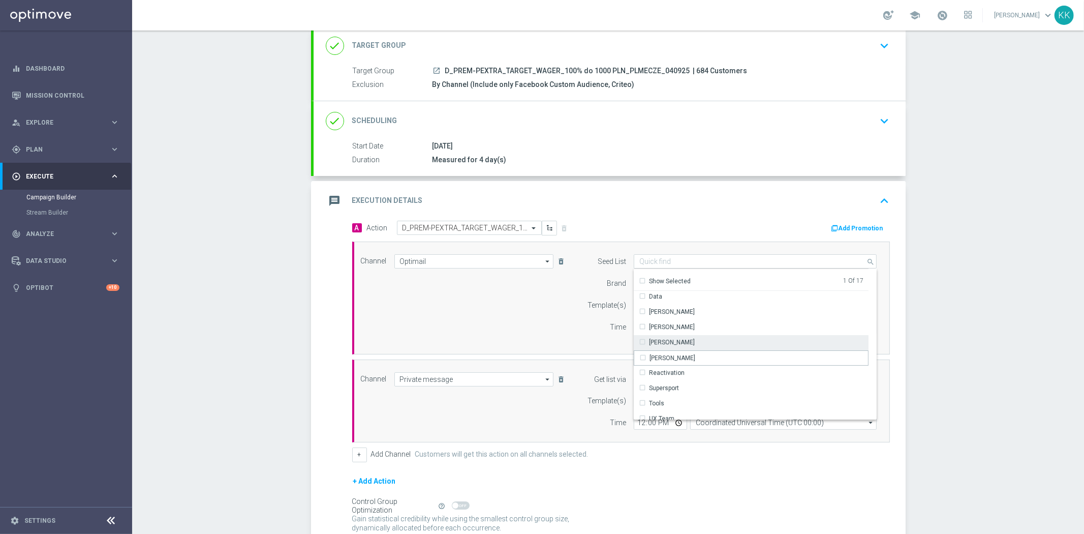
scroll to position [146, 0]
click at [674, 331] on div "Reactivation" at bounding box center [667, 335] width 36 height 9
click at [517, 315] on div "Channel Optimail Optimail arrow_drop_down Drag here to set row groups Drag here…" at bounding box center [619, 297] width 532 height 87
type input "Selected 2 of 17"
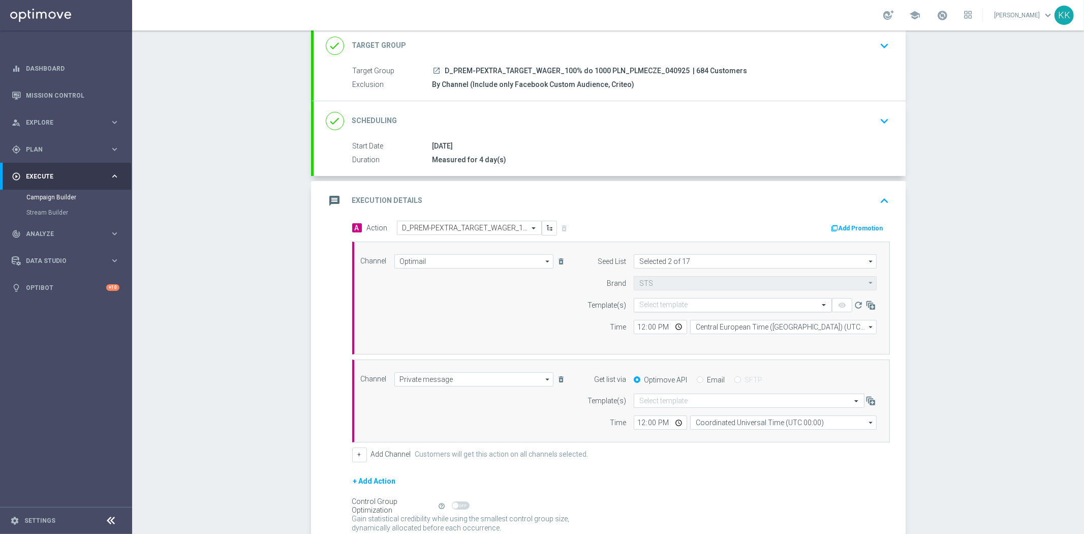
click at [647, 306] on input "text" at bounding box center [722, 305] width 167 height 9
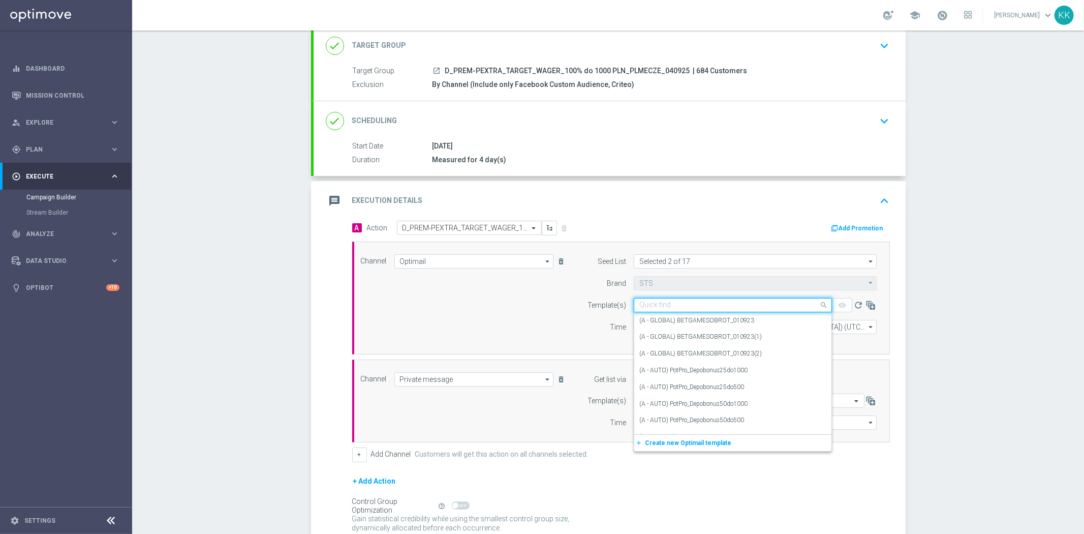
paste input "D_PREM-PEXTRA_TARGET_WAGER_100% do 1000 PLN_PLMECZE_040925"
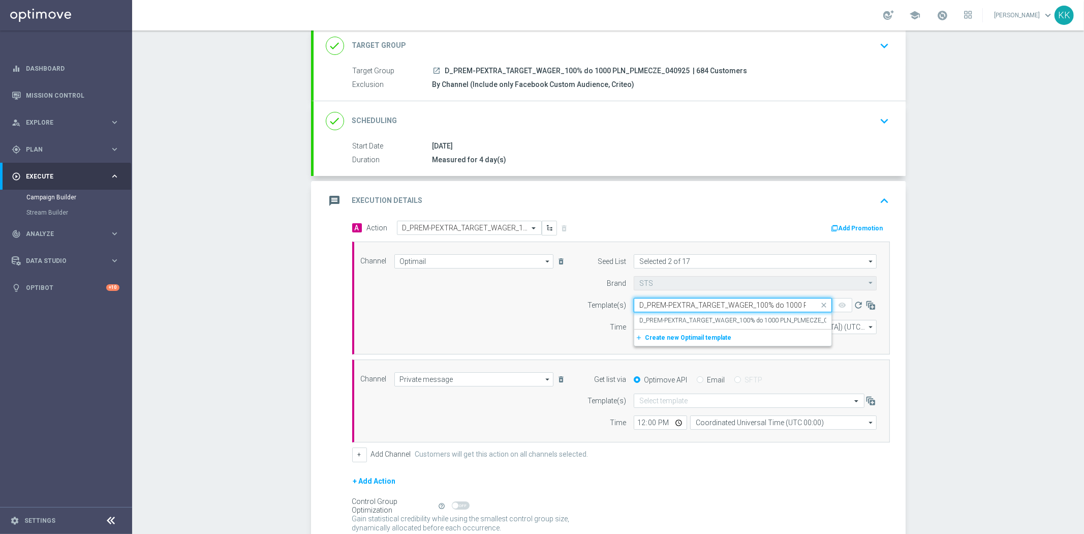
scroll to position [0, 68]
click at [653, 312] on div "D_PREM-PEXTRA_TARGET_WAGER_100% do 1000 PLN_PLMECZE_040925" at bounding box center [732, 320] width 187 height 17
type input "D_PREM-PEXTRA_TARGET_WAGER_100% do 1000 PLN_PLMECZE_040925"
click at [658, 402] on input "text" at bounding box center [738, 400] width 199 height 9
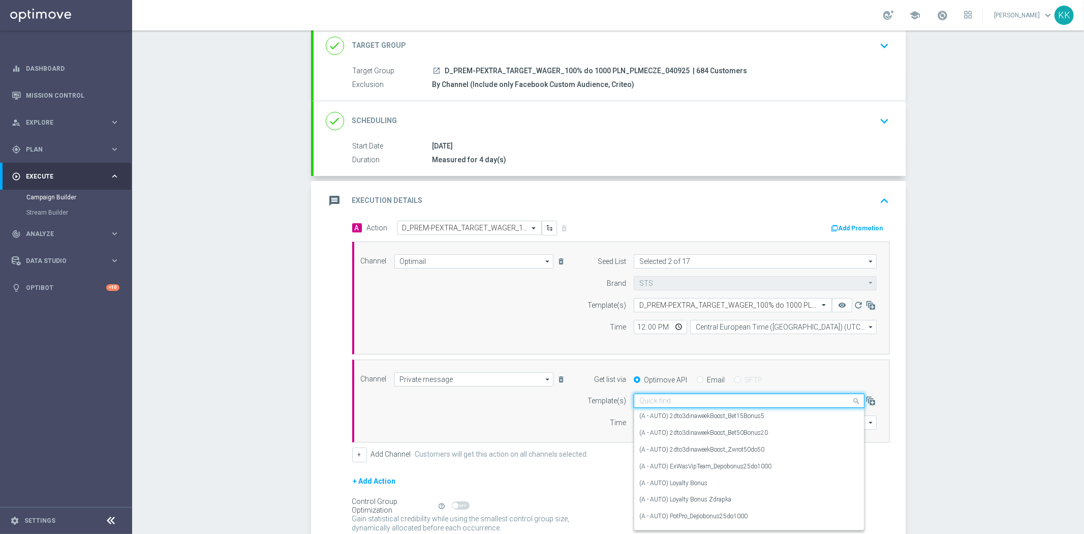
paste input "D_PREM-PEXTRA_TARGET_WAGER_100% do 1000 PLN_PLMECZE_040925"
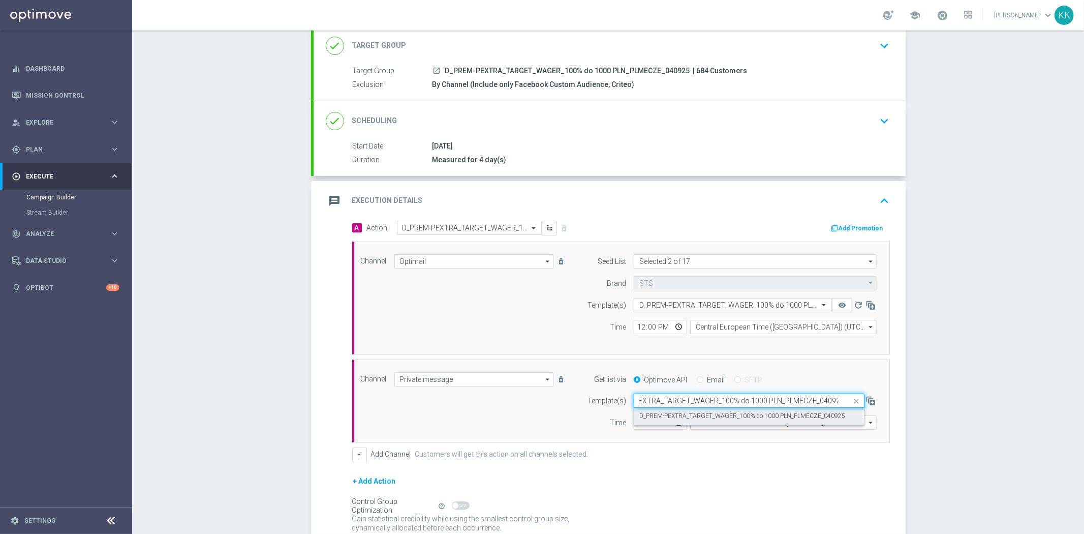
click at [658, 412] on label "D_PREM-PEXTRA_TARGET_WAGER_100% do 1000 PLN_PLMECZE_040925" at bounding box center [742, 416] width 206 height 9
type input "D_PREM-PEXTRA_TARGET_WAGER_100% do 1000 PLN_PLMECZE_040925"
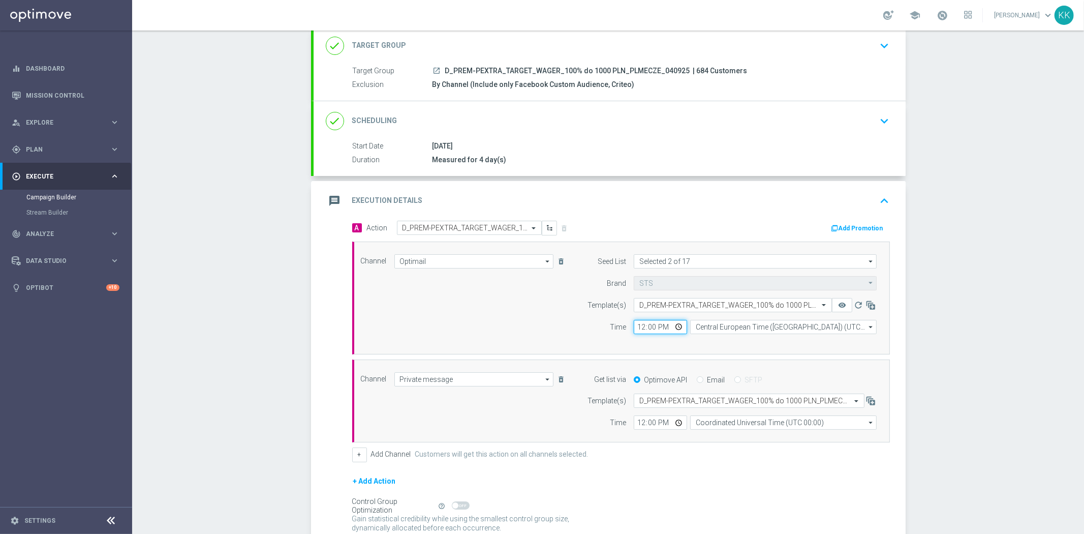
click at [656, 326] on input "12:00" at bounding box center [660, 327] width 53 height 14
click at [651, 325] on input "12:00" at bounding box center [660, 327] width 53 height 14
type input "12:01"
click at [647, 420] on input "12:00" at bounding box center [660, 422] width 53 height 14
type input "12:01"
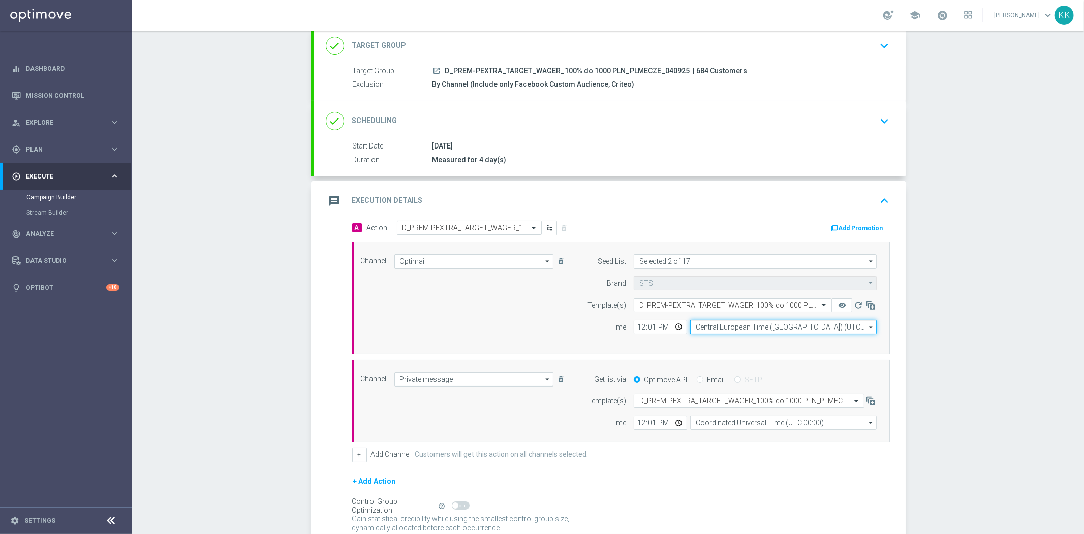
click at [788, 329] on input "Central European Time (Warsaw) (UTC +02:00)" at bounding box center [783, 327] width 186 height 14
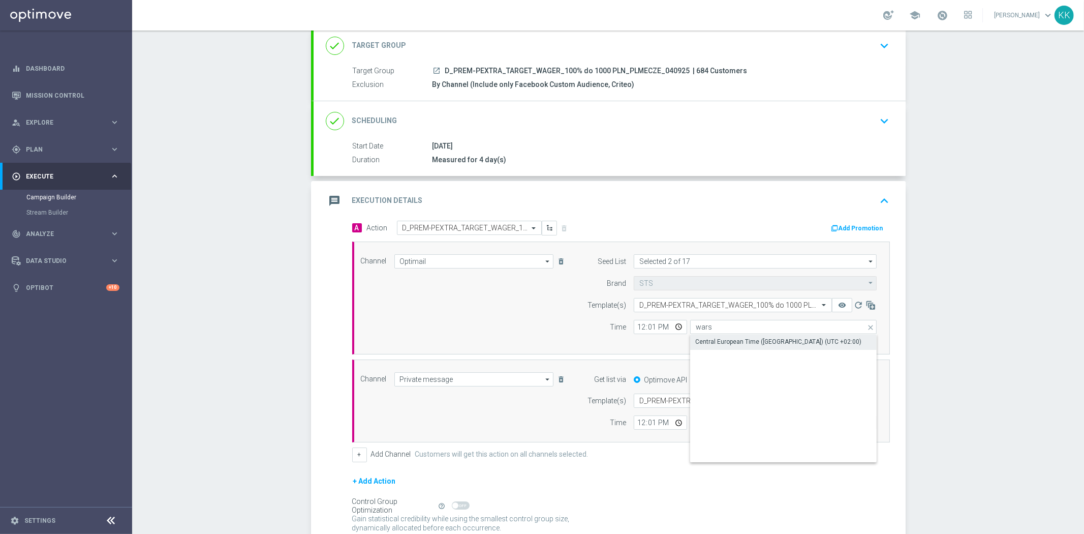
click at [783, 334] on div "Central European Time (Warsaw) (UTC +02:00)" at bounding box center [783, 341] width 187 height 14
type input "Central European Time (Warsaw) (UTC +02:00)"
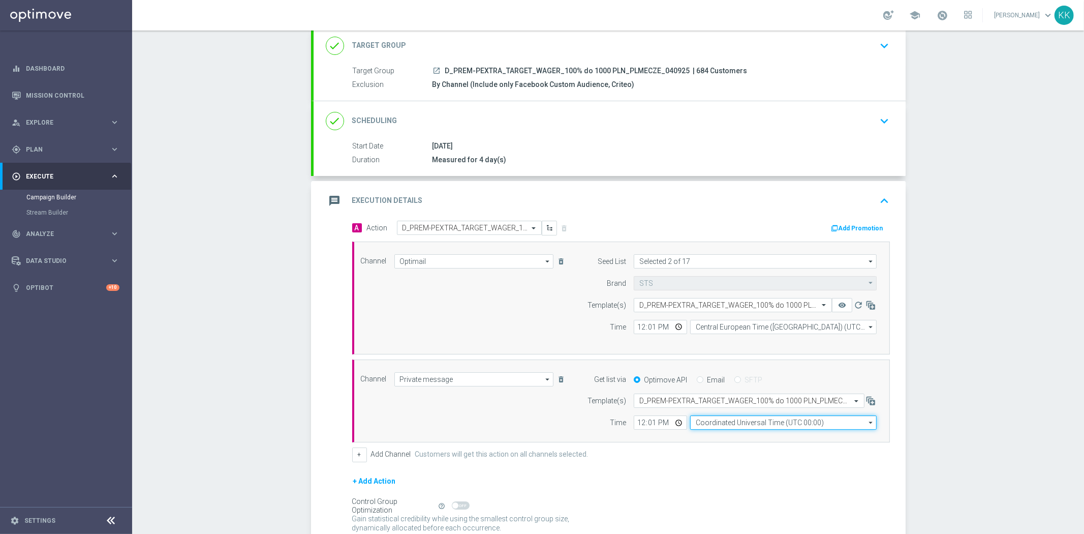
click at [751, 418] on input "Coordinated Universal Time (UTC 00:00)" at bounding box center [783, 422] width 186 height 14
click at [744, 432] on div "Central European Time (Warsaw) (UTC +02:00)" at bounding box center [783, 437] width 187 height 14
type input "Central European Time (Warsaw) (UTC +02:00)"
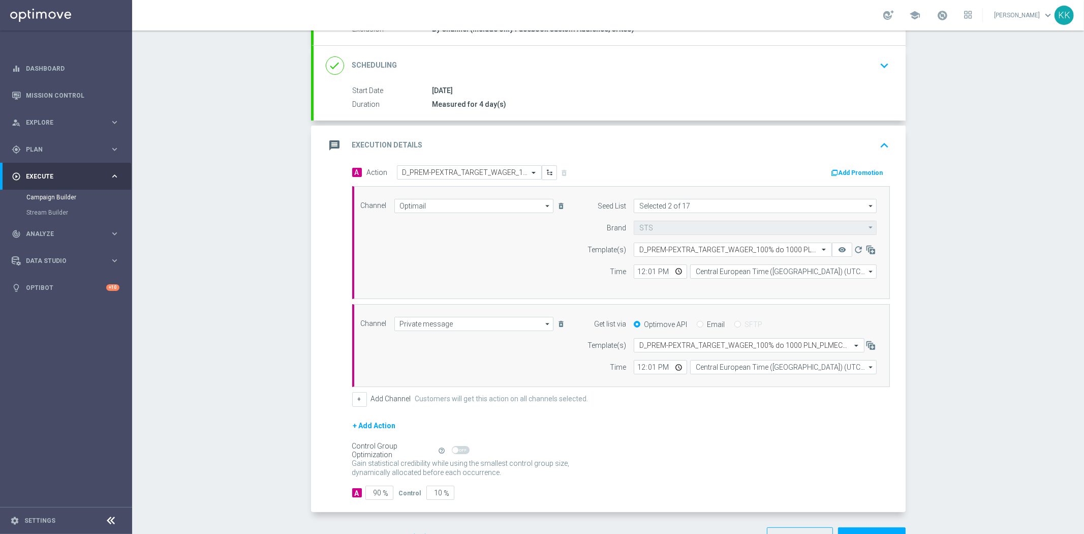
scroll to position [154, 0]
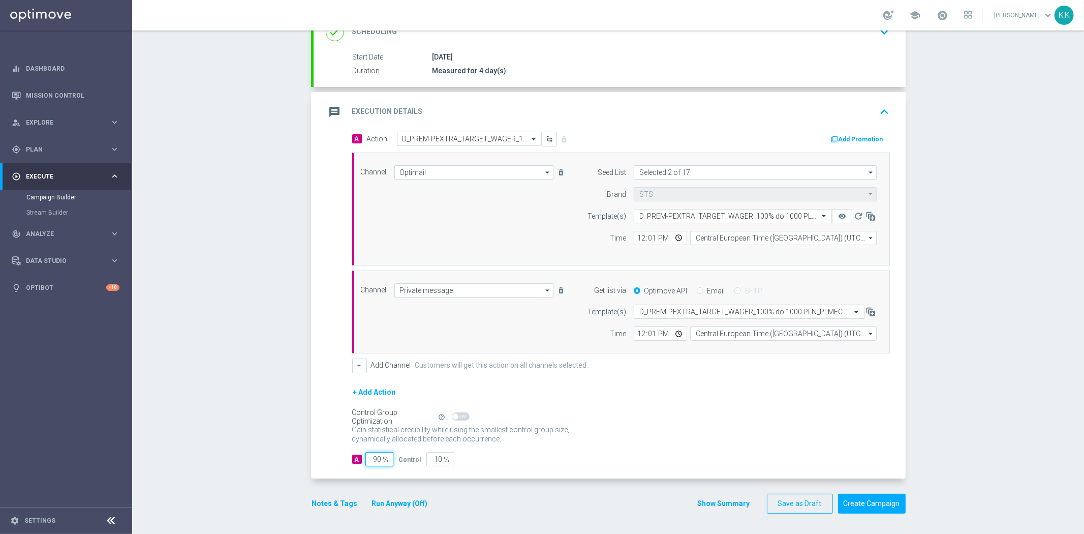
click at [376, 455] on input "90" at bounding box center [379, 459] width 28 height 14
type input "9"
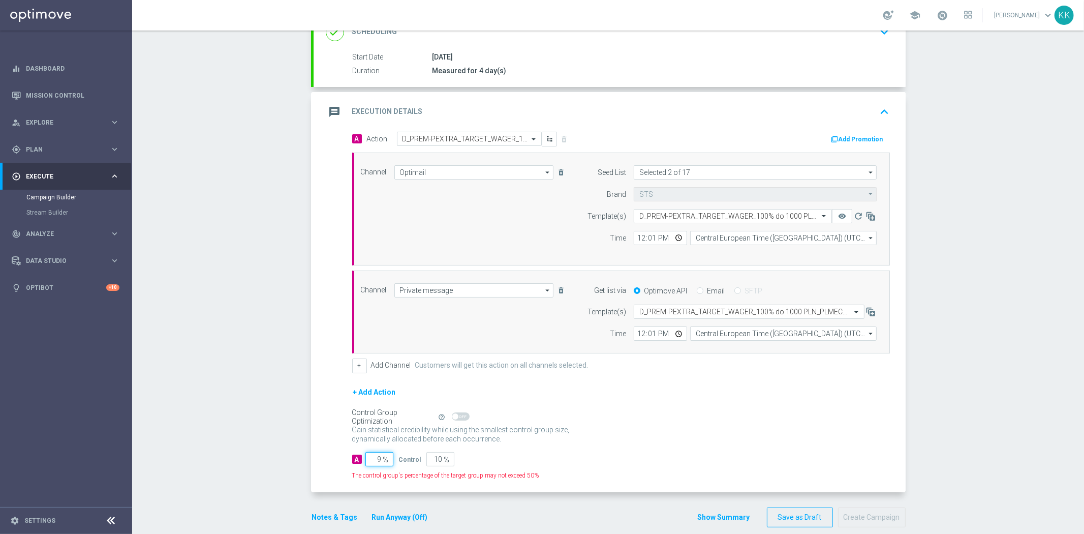
type input "91"
type input "95"
type input "5"
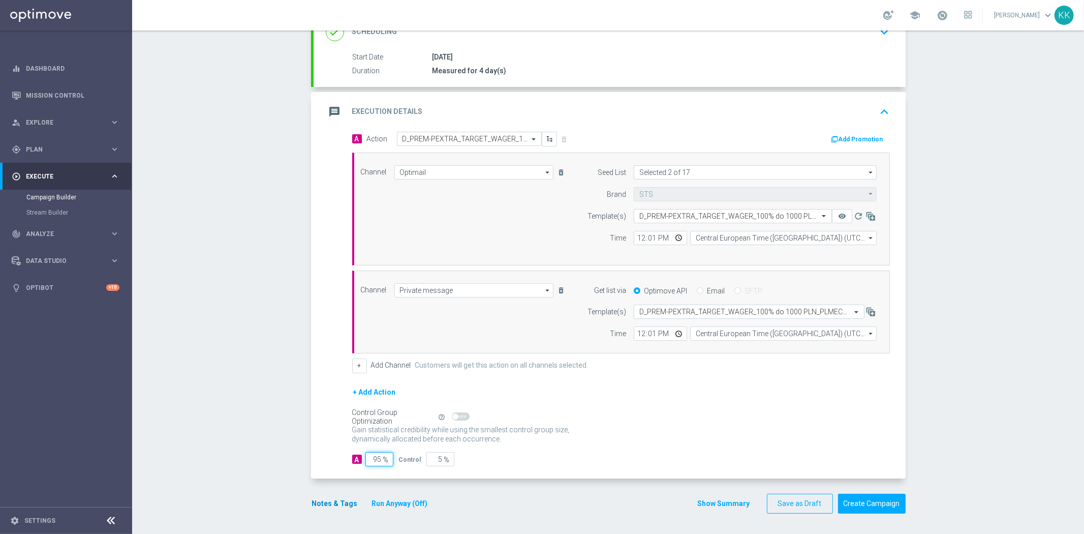
type input "95"
click at [327, 501] on button "Notes & Tags" at bounding box center [335, 503] width 48 height 13
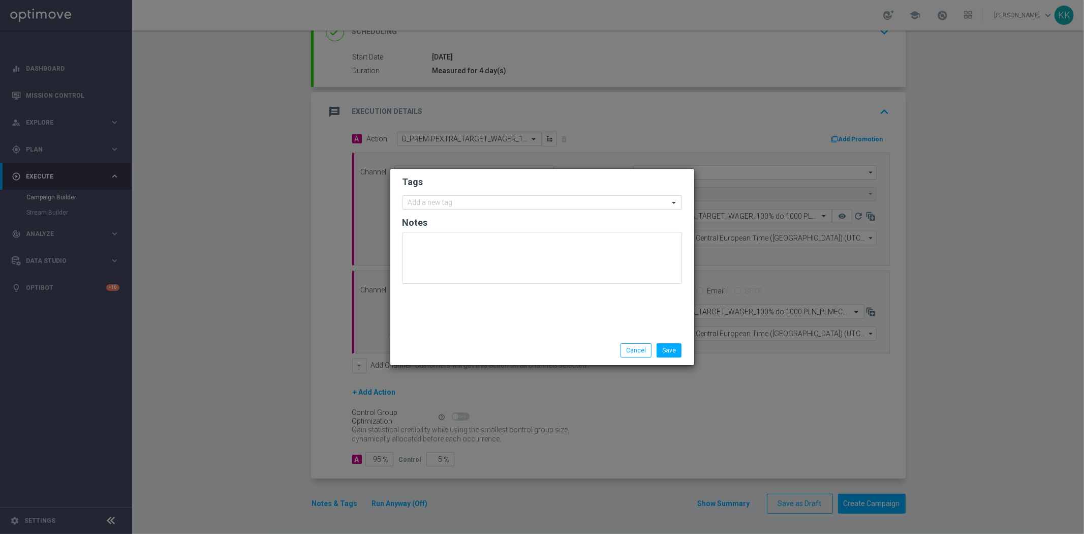
click at [444, 204] on input "text" at bounding box center [538, 203] width 261 height 9
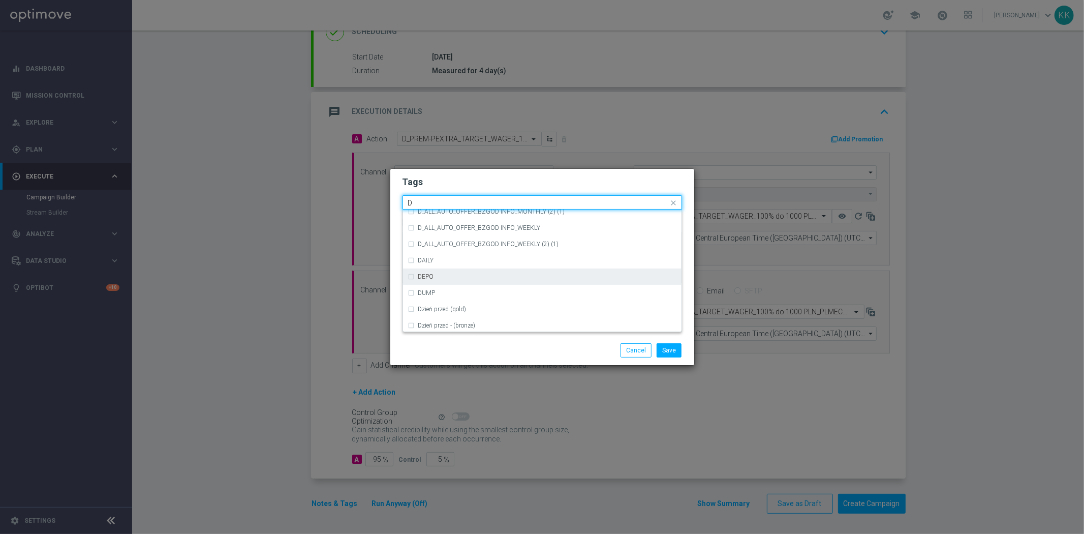
scroll to position [1129, 0]
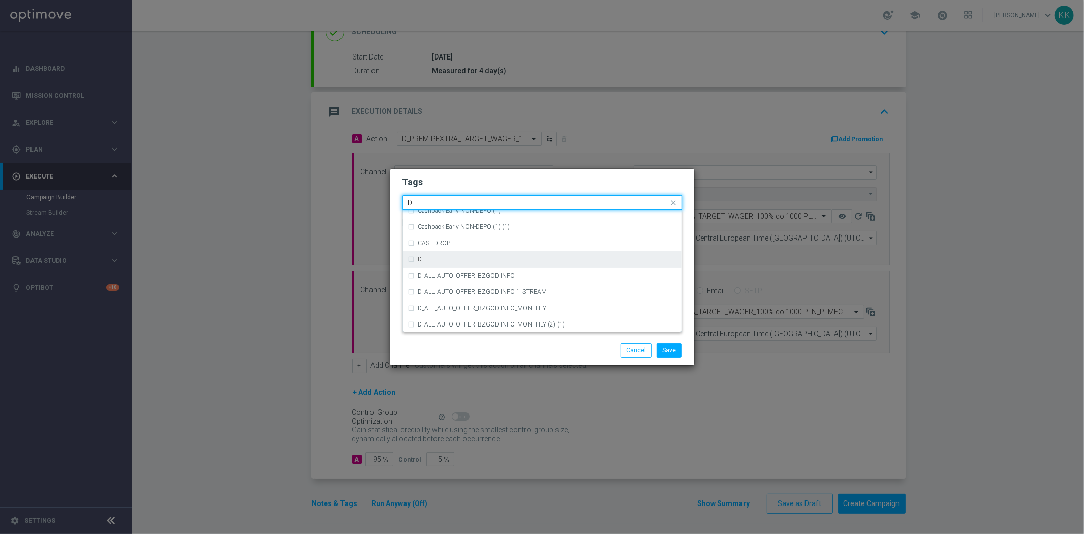
click at [460, 260] on div "D" at bounding box center [547, 259] width 258 height 6
type input "D"
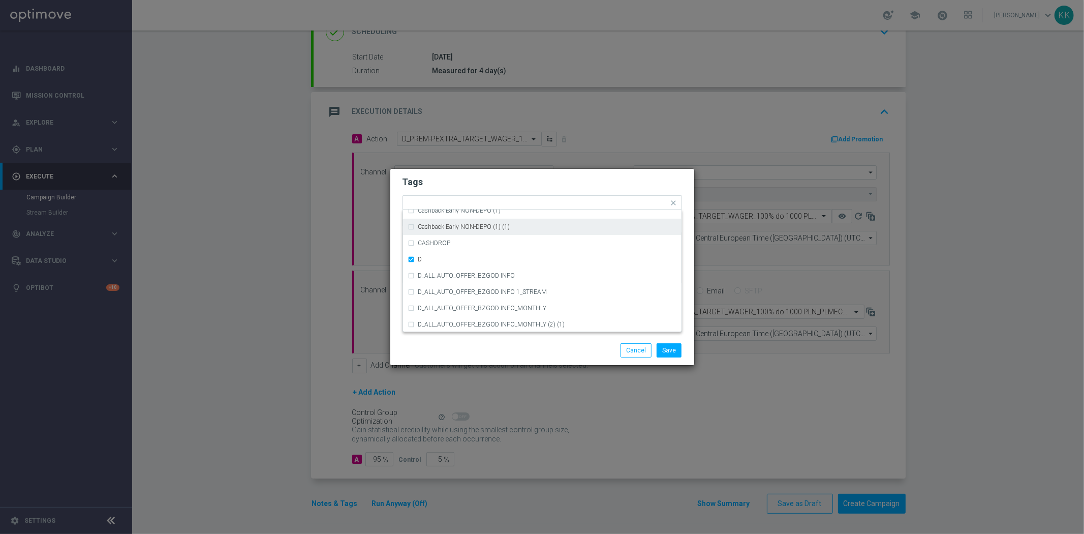
click at [469, 173] on form "Tags Quick find × D A_TARGET_HIGH_DEPO ACTIVE DAYS BLOKADA Cashback Early NON-D…" at bounding box center [541, 232] width 279 height 118
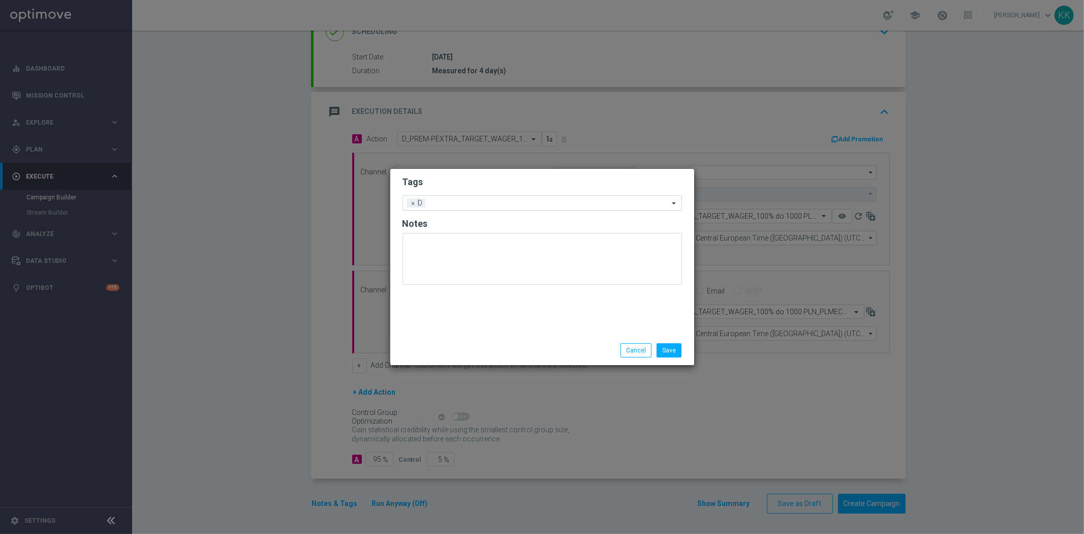
click at [487, 199] on input "text" at bounding box center [548, 203] width 239 height 9
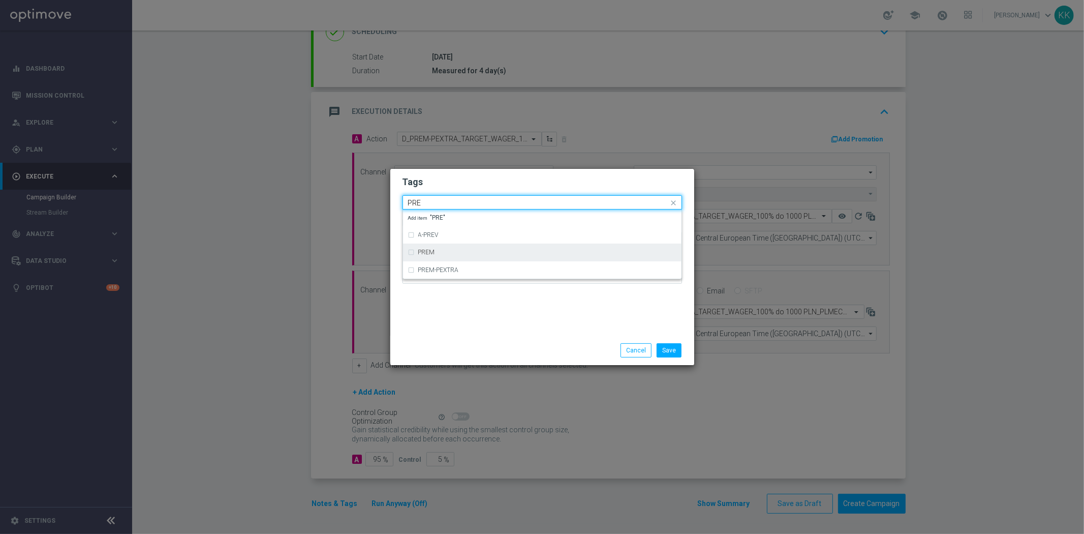
click at [478, 255] on div "PREM" at bounding box center [547, 252] width 258 height 6
type input "PRE"
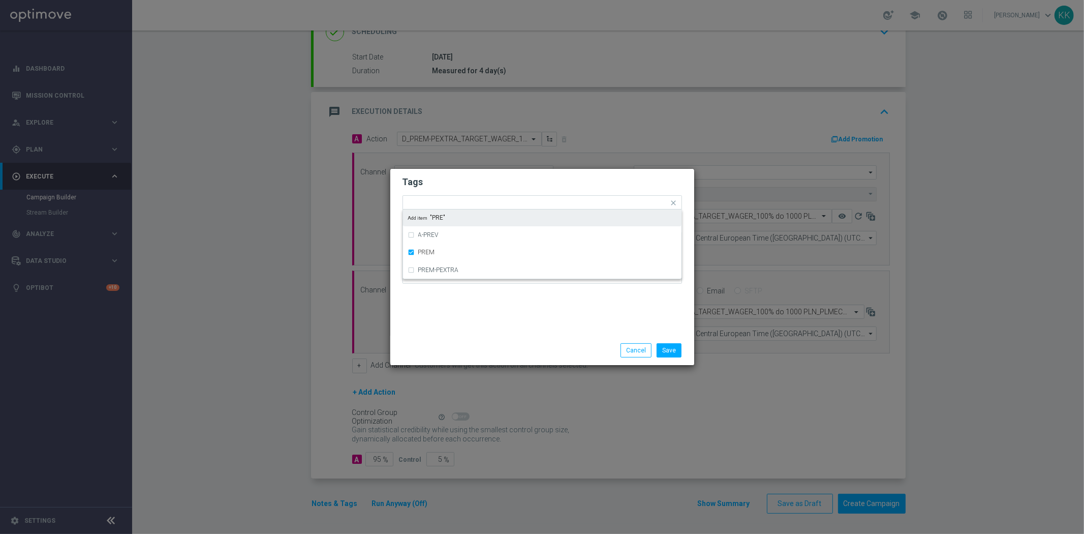
click at [486, 172] on div "Tags Quick find × D × PREM A-PREV PREM PREM-PEXTRA Add item "PRE" Notes" at bounding box center [542, 252] width 304 height 167
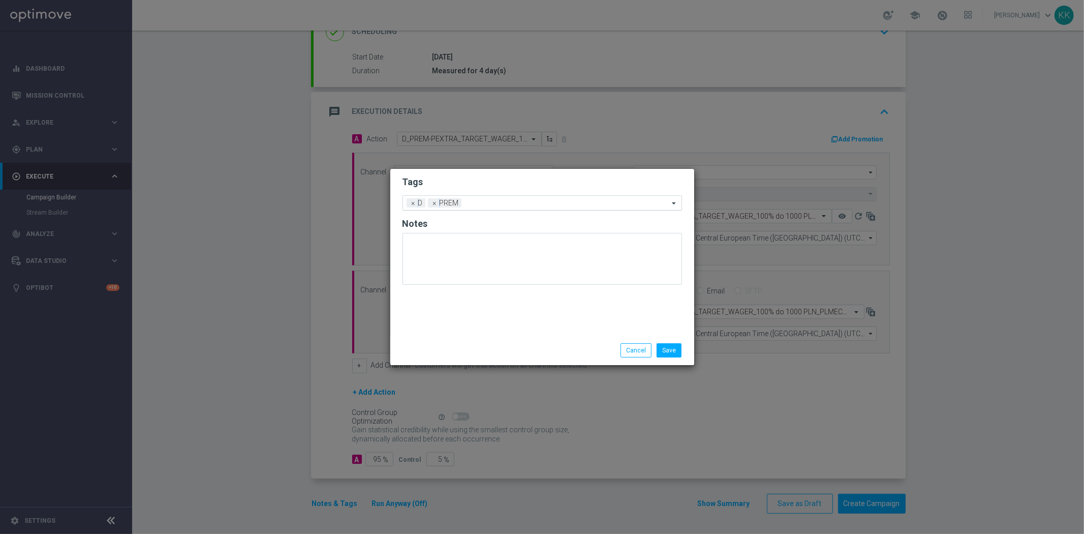
click at [493, 205] on input "text" at bounding box center [566, 203] width 203 height 9
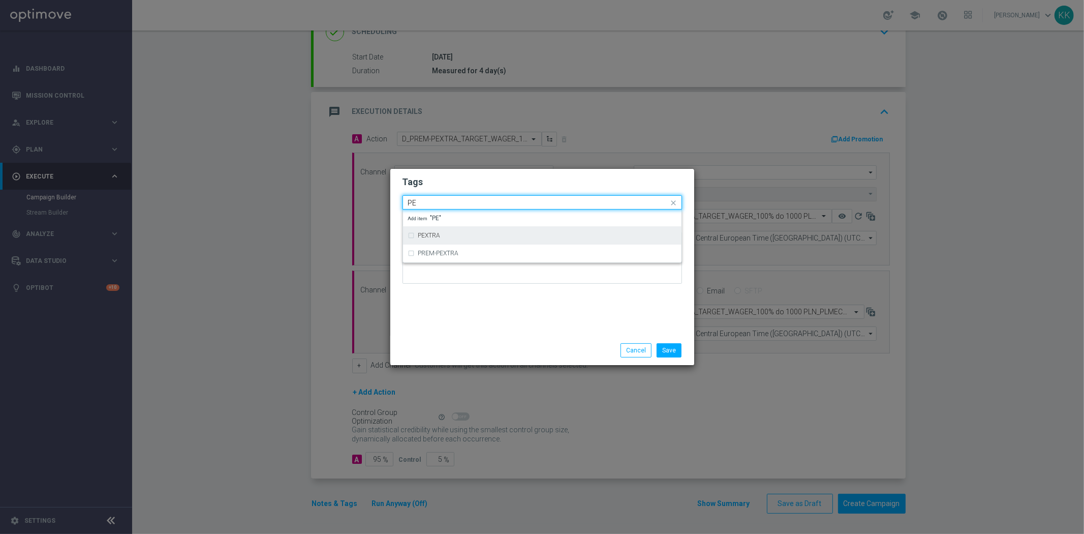
click at [459, 230] on div "PEXTRA" at bounding box center [542, 235] width 268 height 16
type input "PE"
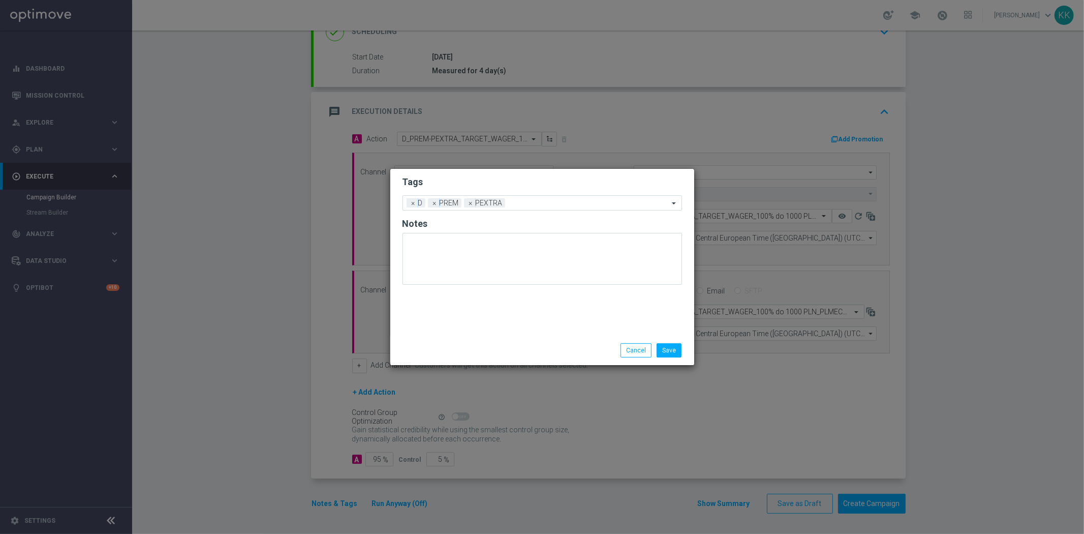
click at [488, 175] on form "Tags Add a new tag × D × PREM × PEXTRA Notes" at bounding box center [541, 232] width 279 height 119
click at [548, 191] on form "Tags Add a new tag × D × PREM × PEXTRA Notes" at bounding box center [541, 232] width 279 height 119
click at [550, 192] on form "Tags Add a new tag × D × PREM × PEXTRA Notes" at bounding box center [541, 232] width 279 height 119
click at [549, 200] on input "text" at bounding box center [589, 203] width 160 height 9
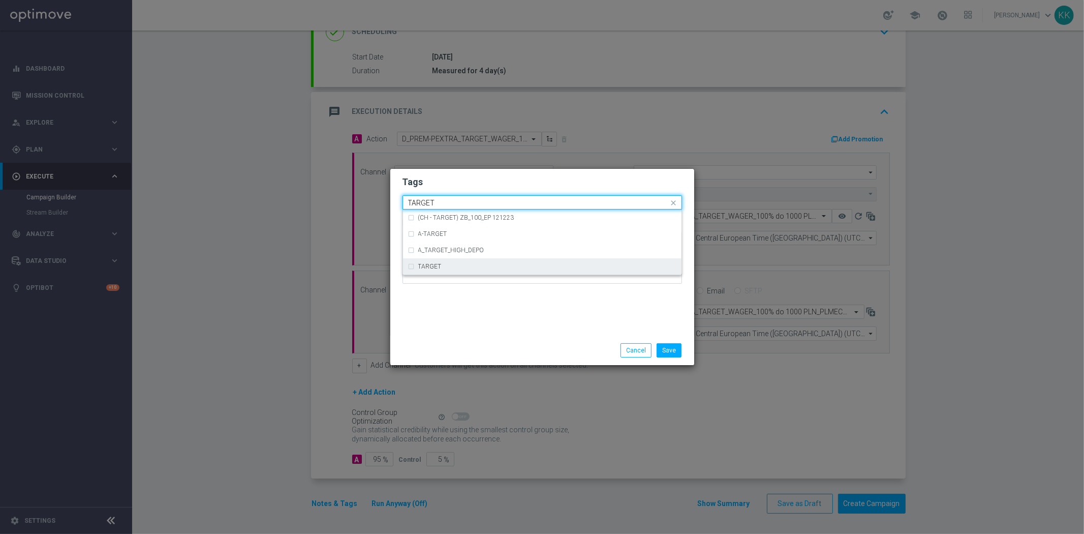
click at [505, 261] on div "TARGET" at bounding box center [542, 266] width 268 height 16
type input "TARGET"
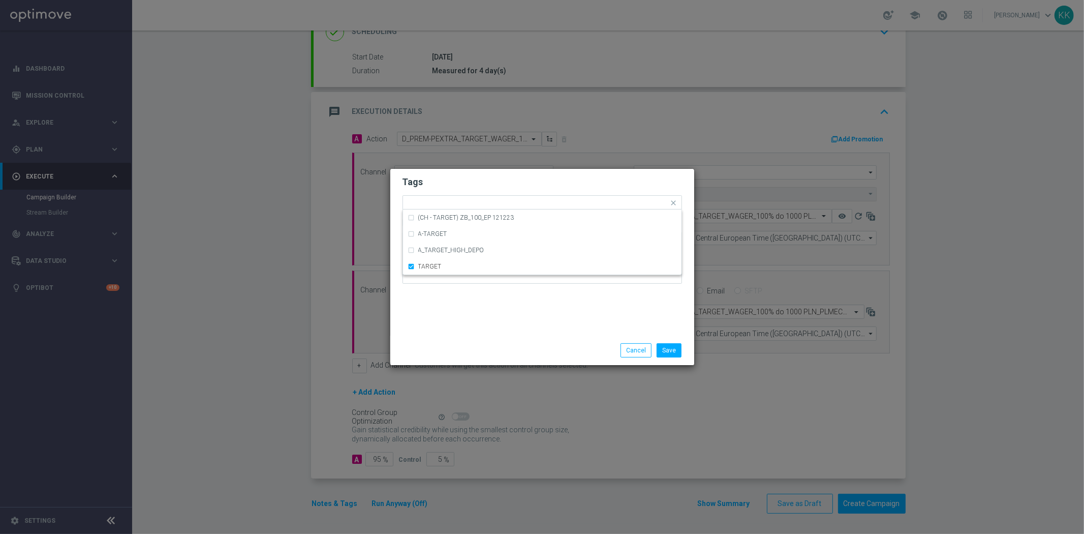
click at [520, 316] on div "Tags Quick find × D × PREM × PEXTRA × TARGET (CH - TARGET) ZB_100_EP 121223 A-T…" at bounding box center [542, 252] width 304 height 167
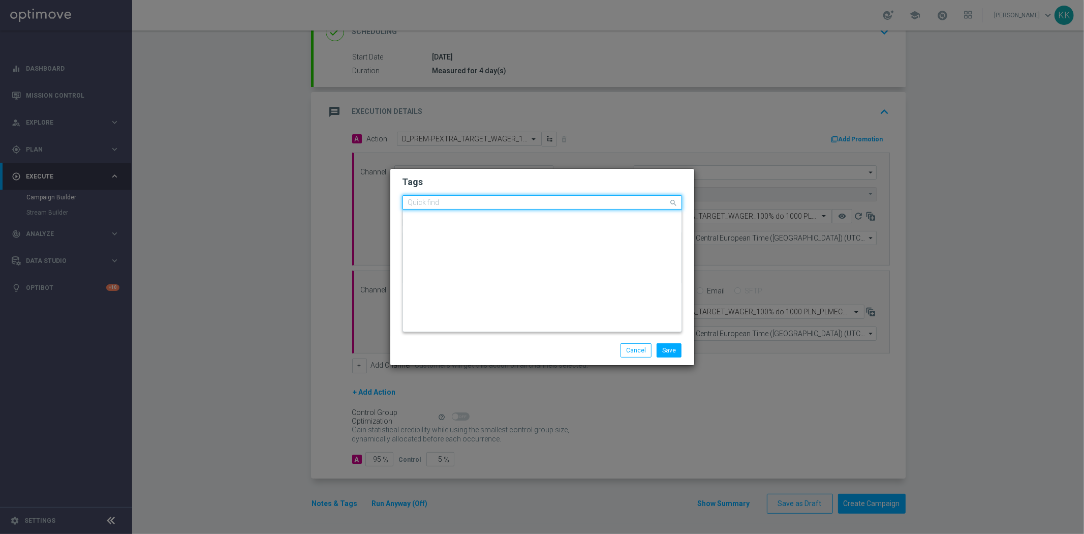
click at [559, 200] on input "text" at bounding box center [538, 203] width 261 height 9
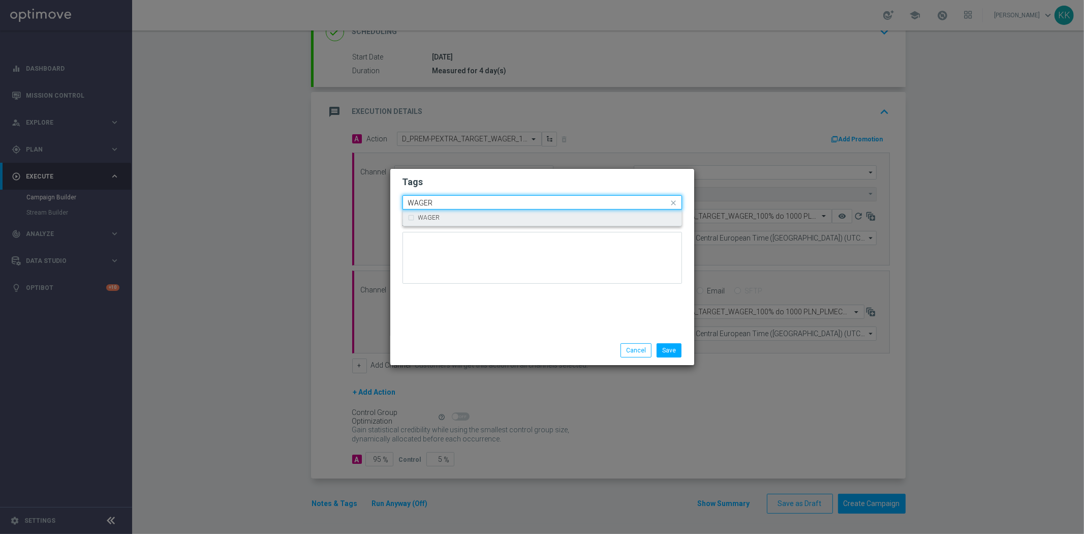
click at [556, 212] on div "WAGER" at bounding box center [542, 217] width 268 height 16
type input "WAGER"
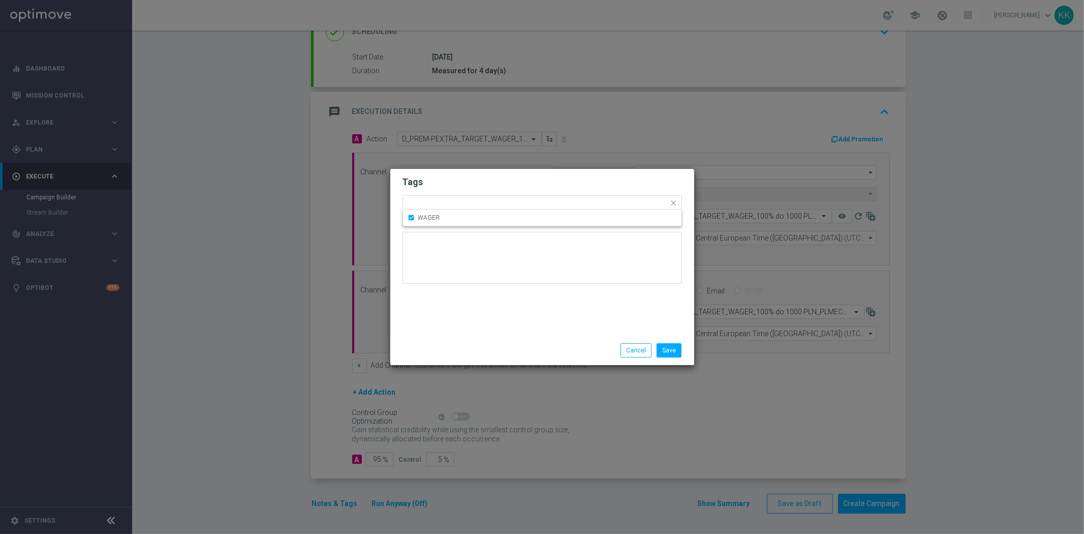
click at [556, 169] on div "Tags Quick find × D × PREM × PEXTRA × TARGET × WAGER WAGER Notes" at bounding box center [542, 252] width 304 height 167
click at [678, 349] on button "Save" at bounding box center [669, 350] width 25 height 14
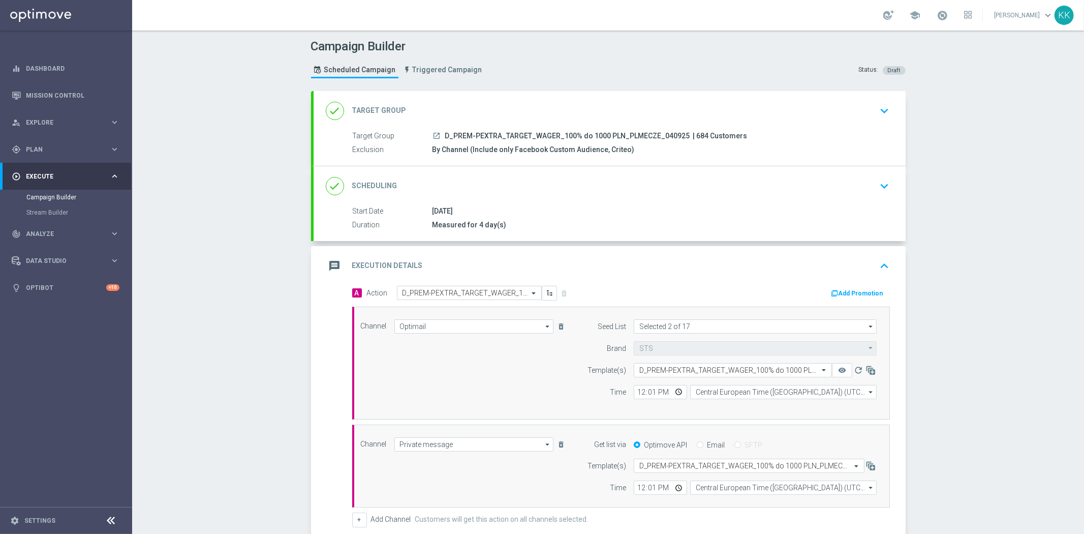
click at [877, 103] on icon "keyboard_arrow_down" at bounding box center [884, 110] width 15 height 15
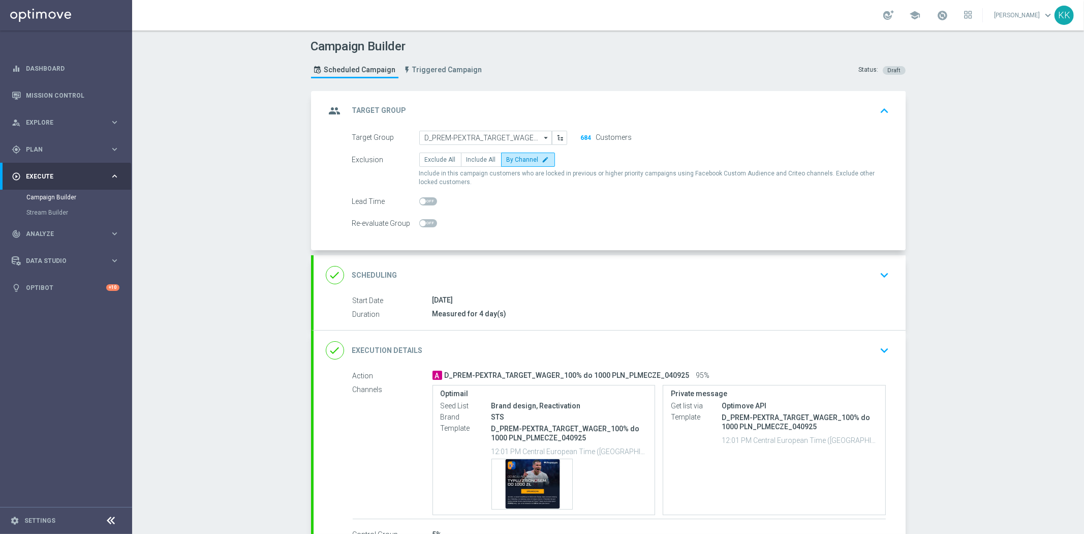
click at [859, 114] on div "group Target Group keyboard_arrow_up" at bounding box center [610, 110] width 568 height 19
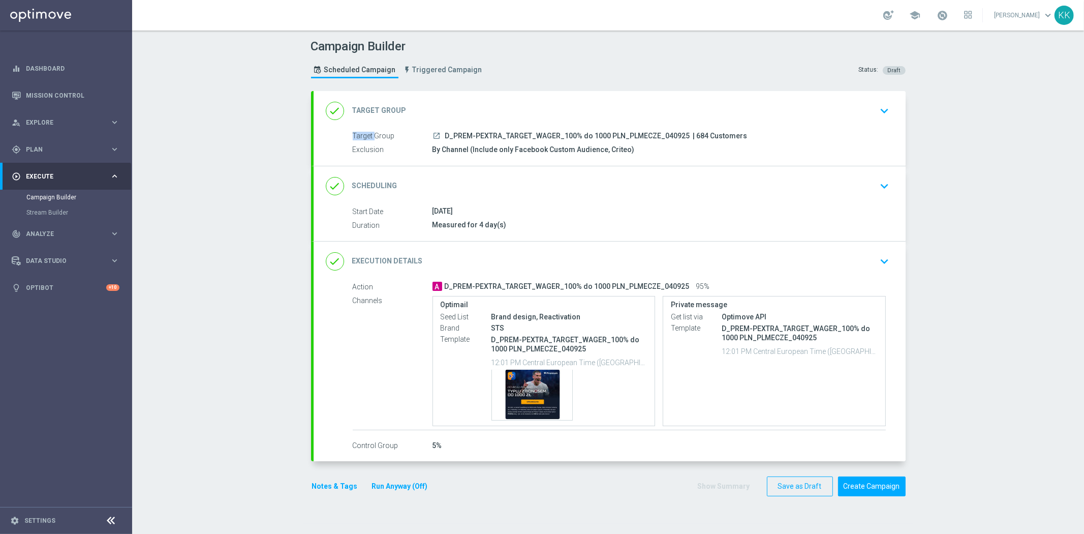
click at [859, 114] on div "done Target Group keyboard_arrow_down Target Group launch D_PREM-PEXTRA_TARGET_…" at bounding box center [610, 128] width 592 height 75
click at [859, 111] on div "done Target Group keyboard_arrow_down" at bounding box center [610, 110] width 568 height 19
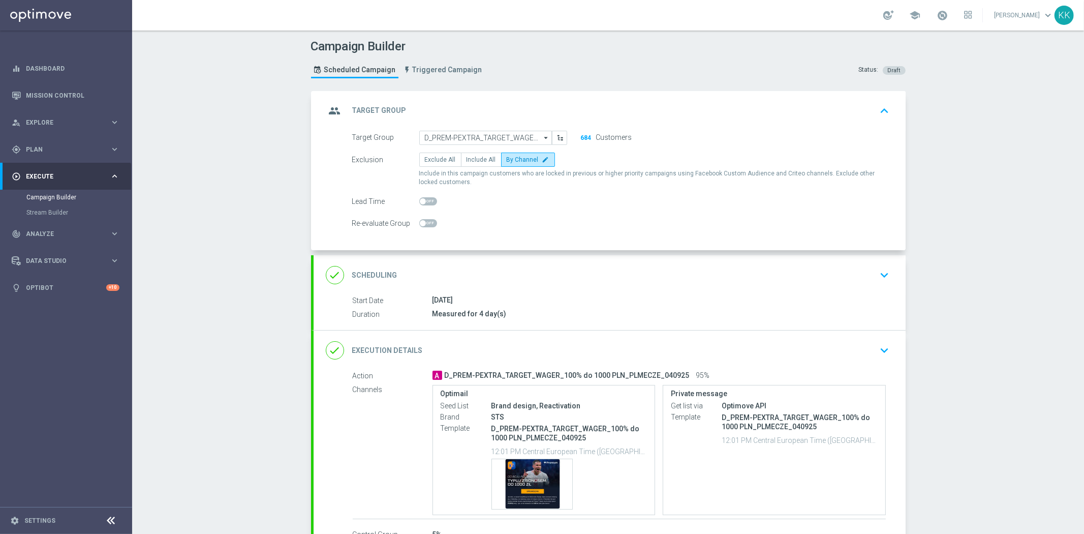
click at [889, 267] on div "done Scheduling keyboard_arrow_down" at bounding box center [610, 275] width 592 height 40
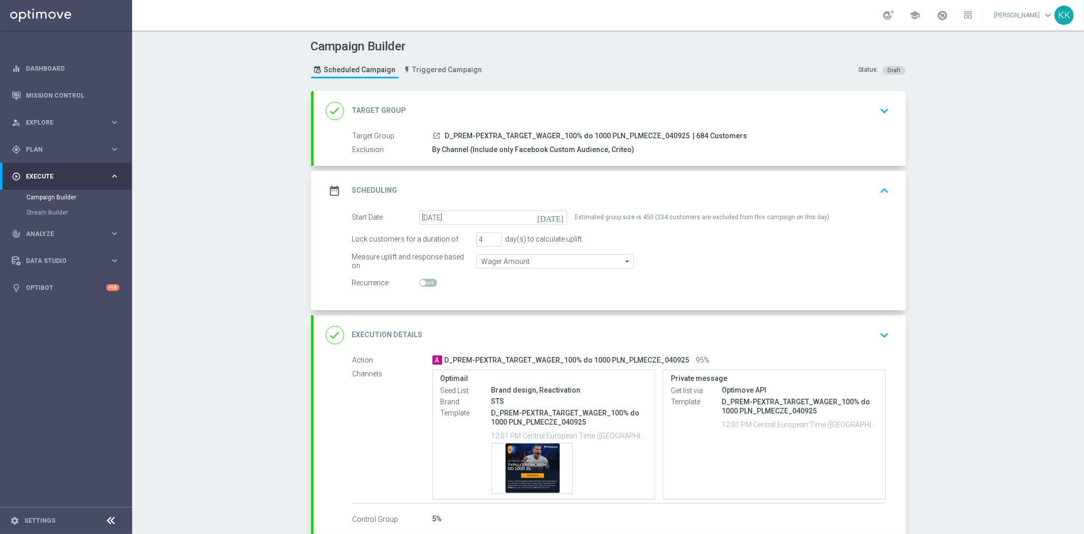
click at [877, 338] on icon "keyboard_arrow_down" at bounding box center [884, 334] width 15 height 15
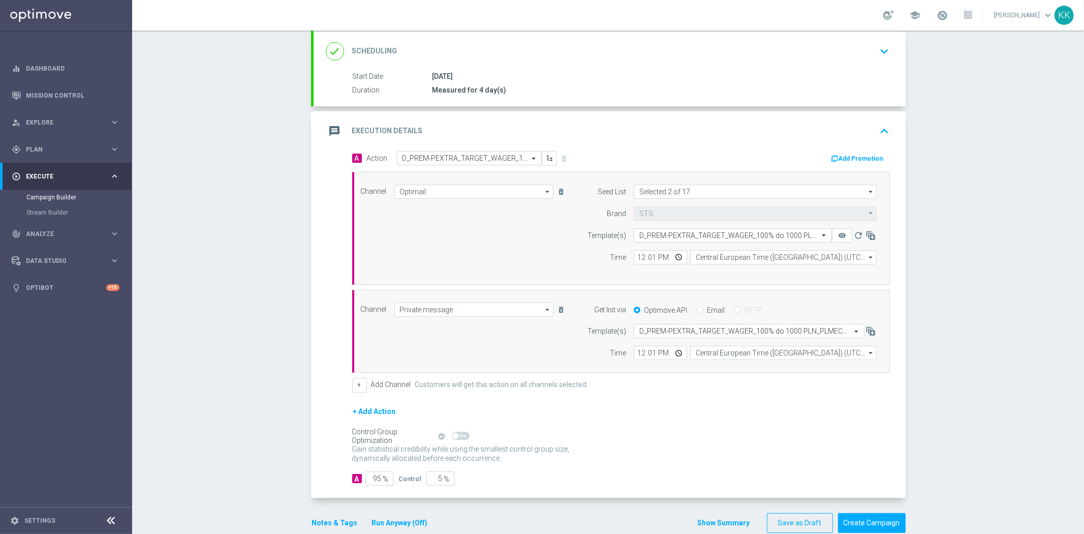
scroll to position [154, 0]
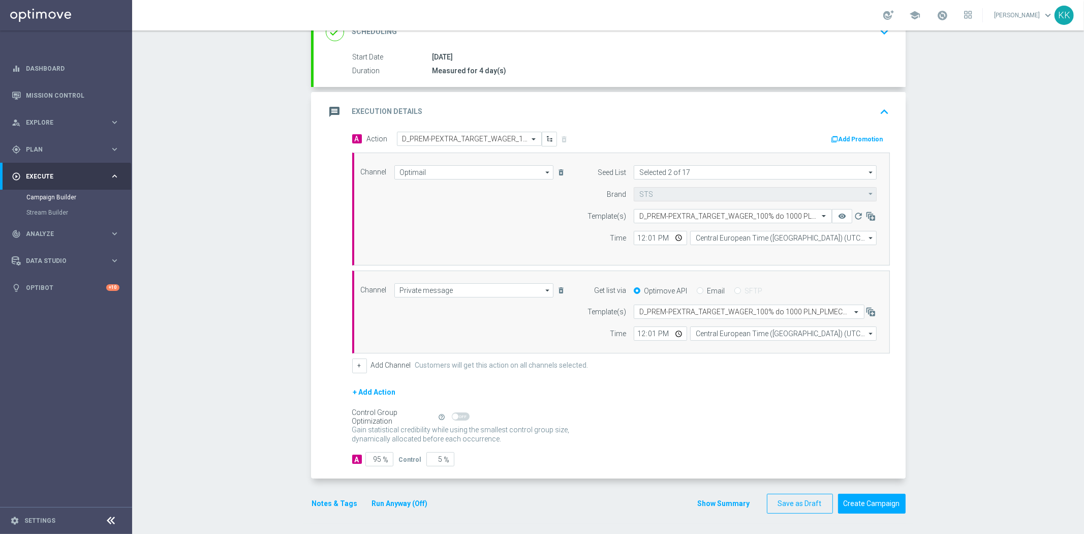
click at [334, 498] on button "Notes & Tags" at bounding box center [335, 503] width 48 height 13
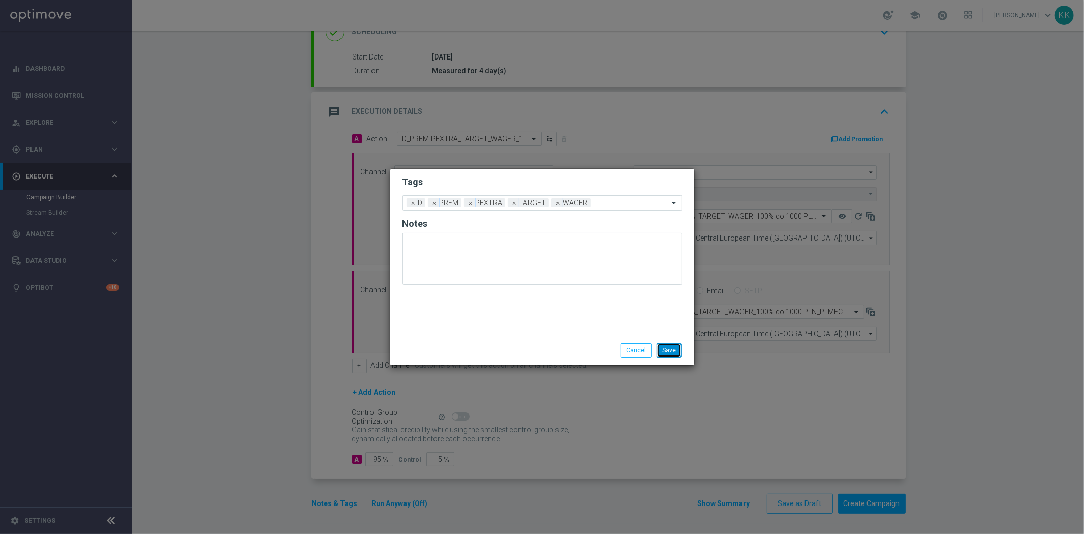
click at [681, 348] on button "Save" at bounding box center [669, 350] width 25 height 14
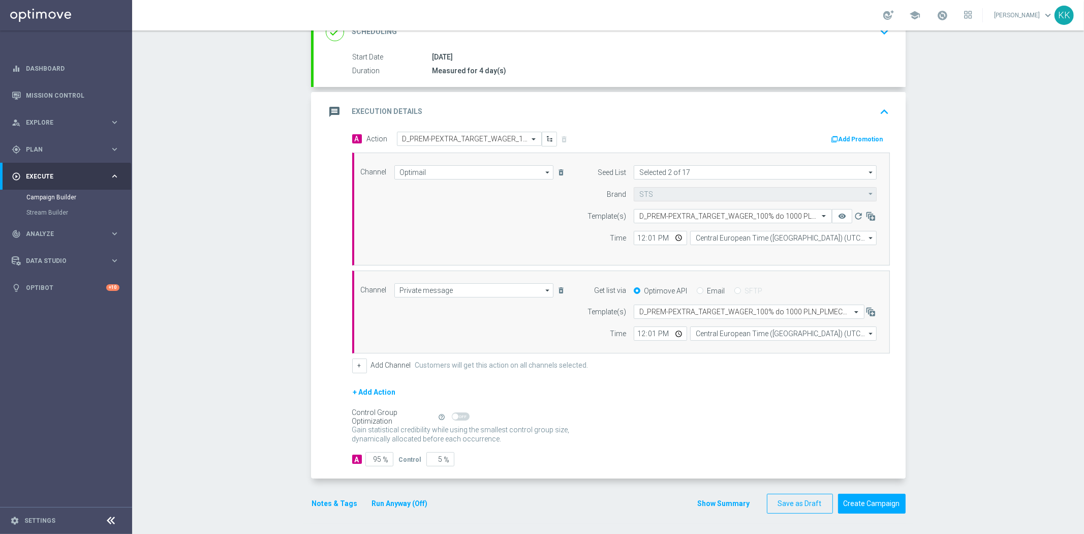
scroll to position [0, 0]
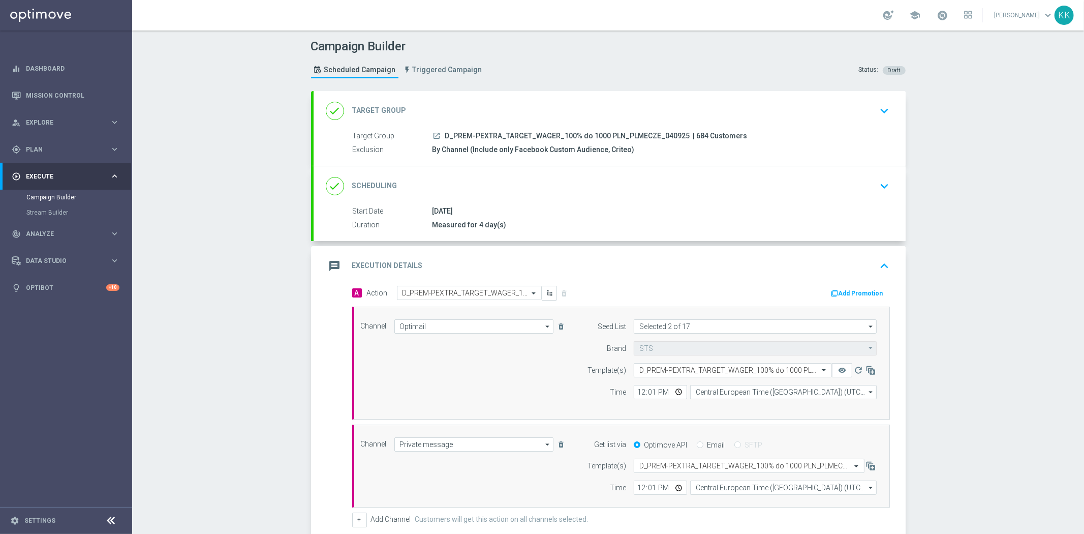
click at [868, 121] on div "done Target Group keyboard_arrow_down" at bounding box center [610, 111] width 592 height 40
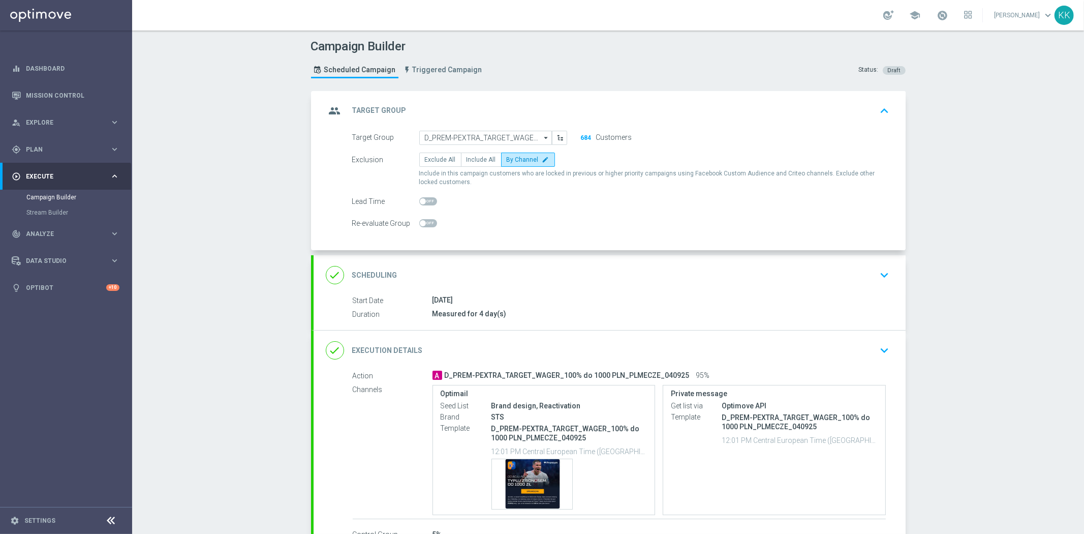
click at [887, 276] on icon "keyboard_arrow_down" at bounding box center [884, 274] width 15 height 15
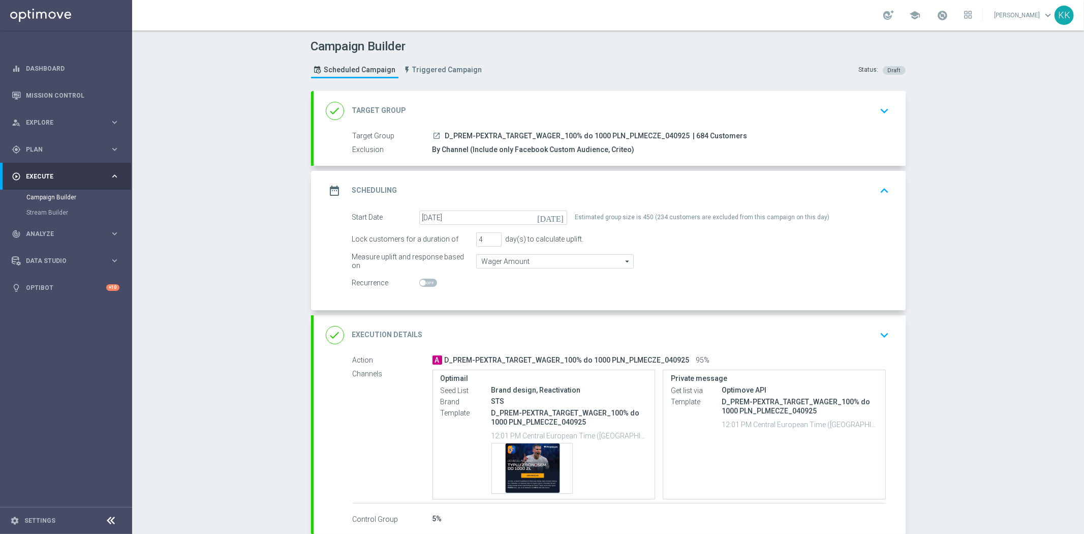
click at [877, 338] on icon "keyboard_arrow_down" at bounding box center [884, 334] width 15 height 15
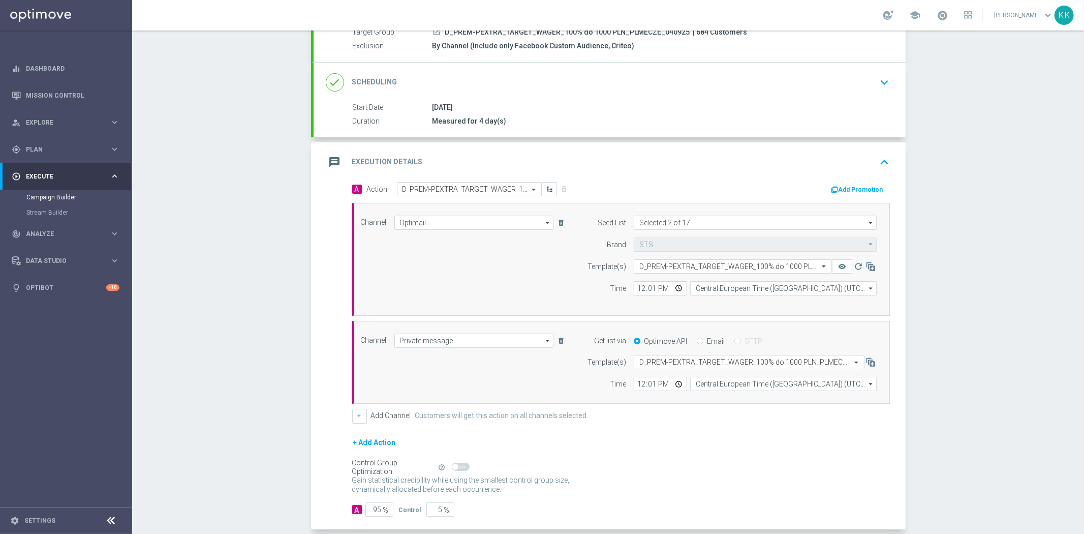
scroll to position [152, 0]
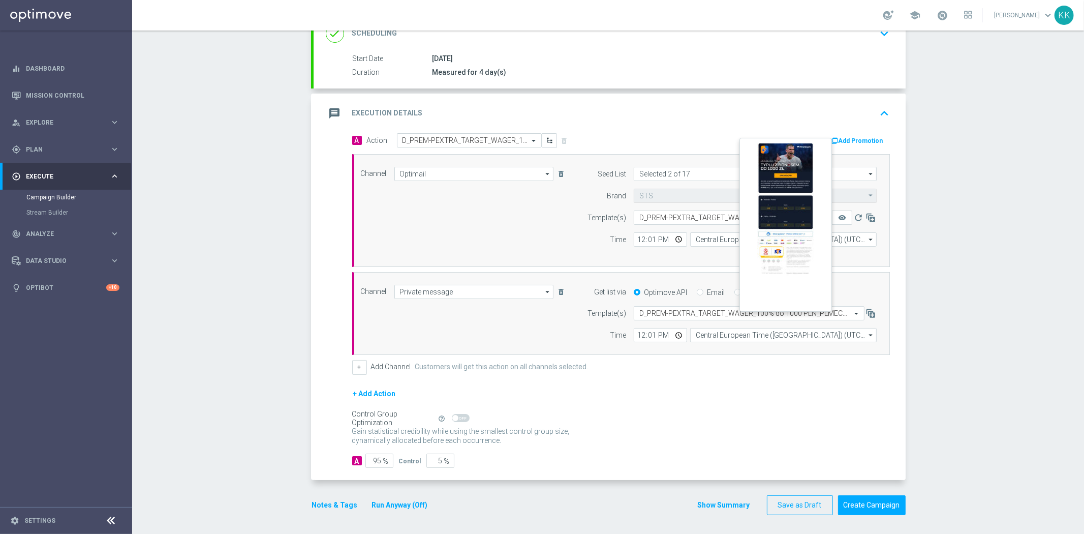
click at [844, 215] on button "remove_red_eye" at bounding box center [842, 217] width 20 height 14
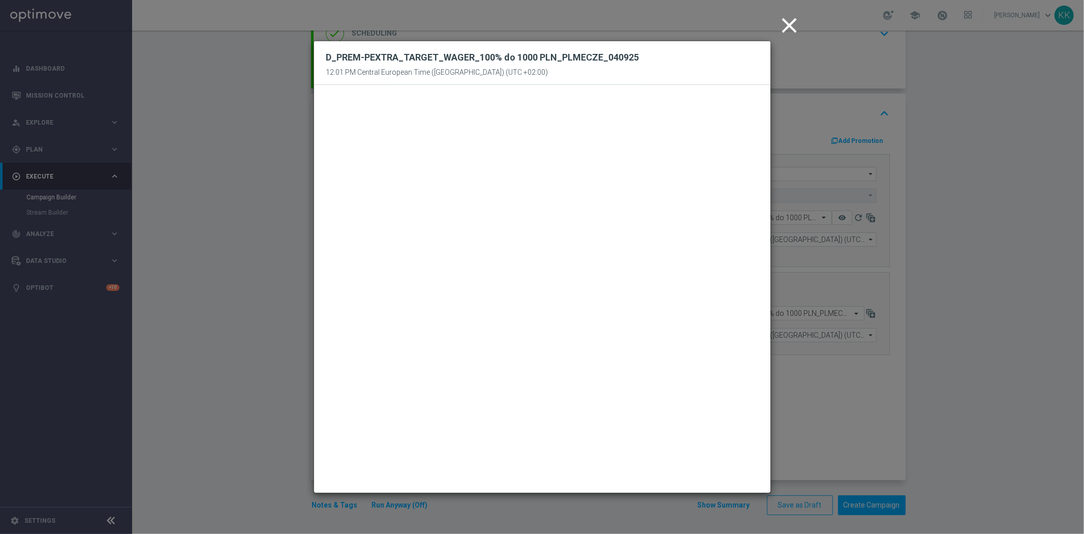
click at [786, 23] on icon "close" at bounding box center [789, 25] width 25 height 25
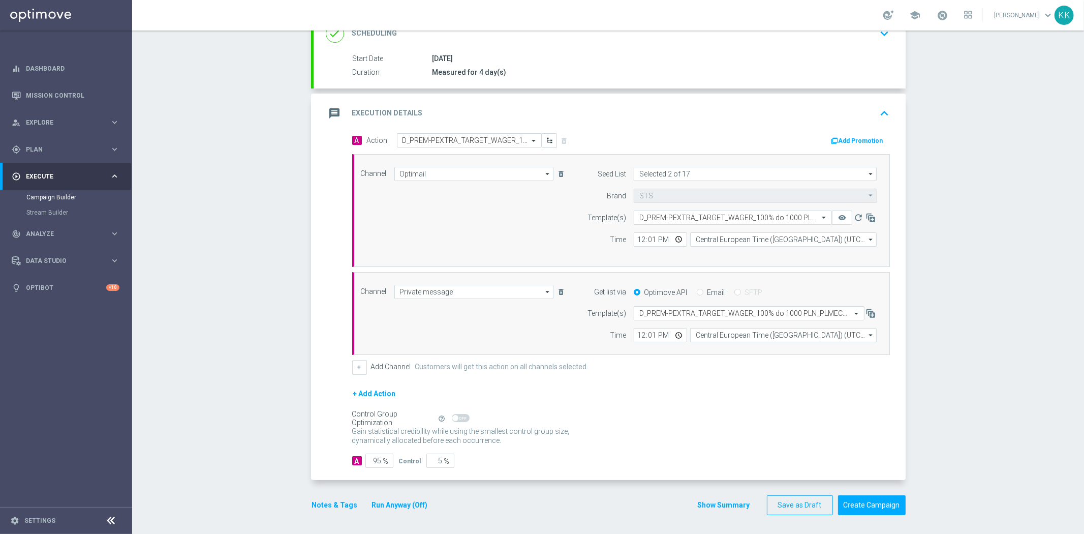
click at [1002, 226] on div "Campaign Builder Scheduled Campaign Triggered Campaign Status: Draft done Targe…" at bounding box center [608, 281] width 952 height 503
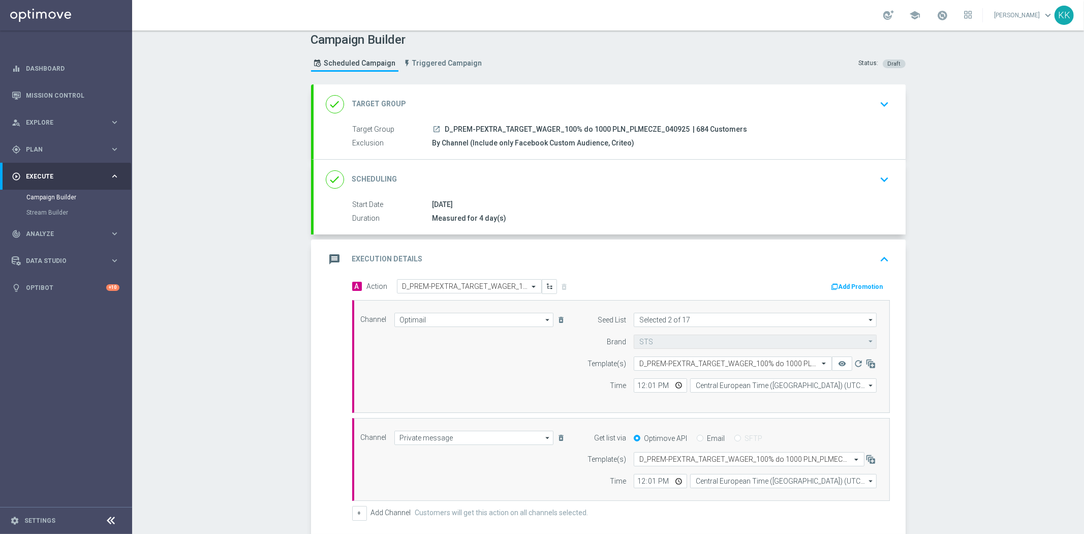
scroll to position [0, 0]
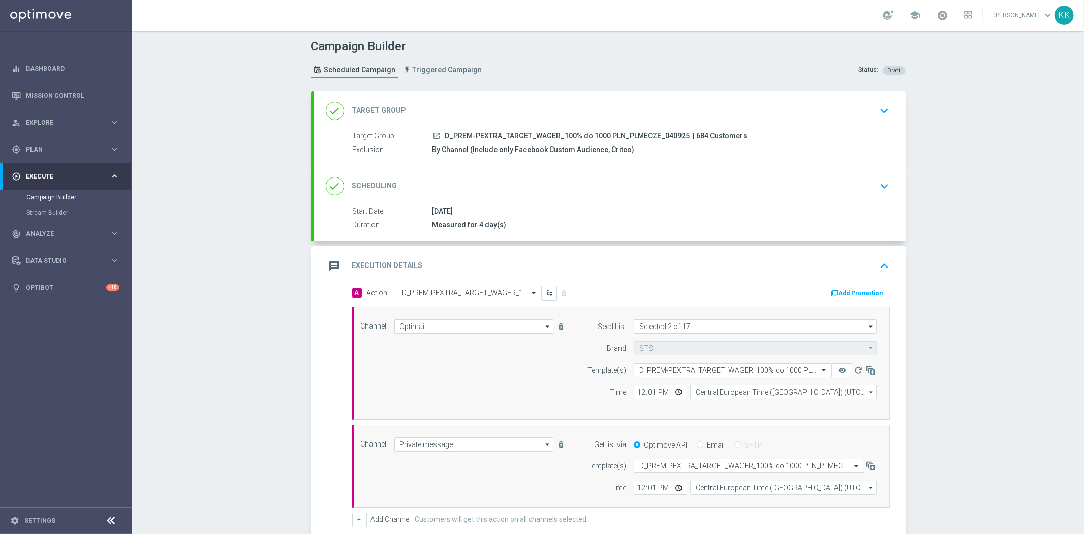
click at [888, 108] on button "keyboard_arrow_down" at bounding box center [884, 110] width 17 height 19
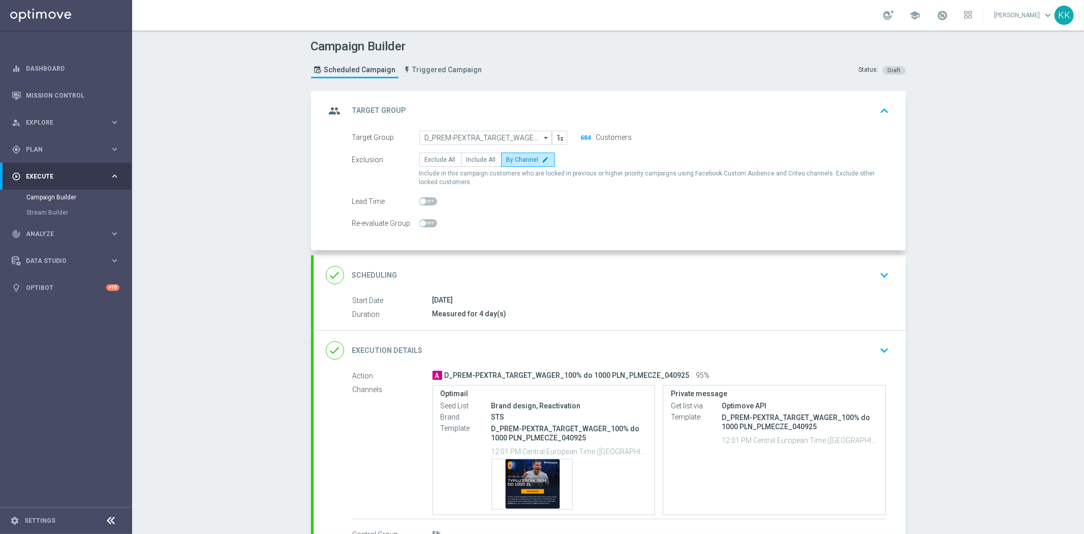
click at [865, 263] on div "done Scheduling keyboard_arrow_down" at bounding box center [610, 275] width 592 height 40
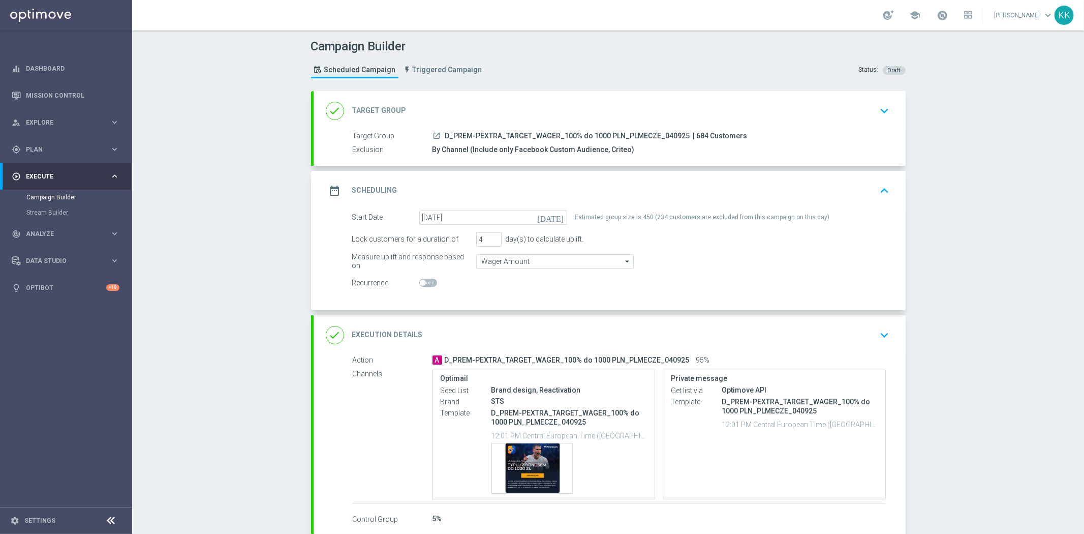
click at [877, 337] on icon "keyboard_arrow_down" at bounding box center [884, 334] width 15 height 15
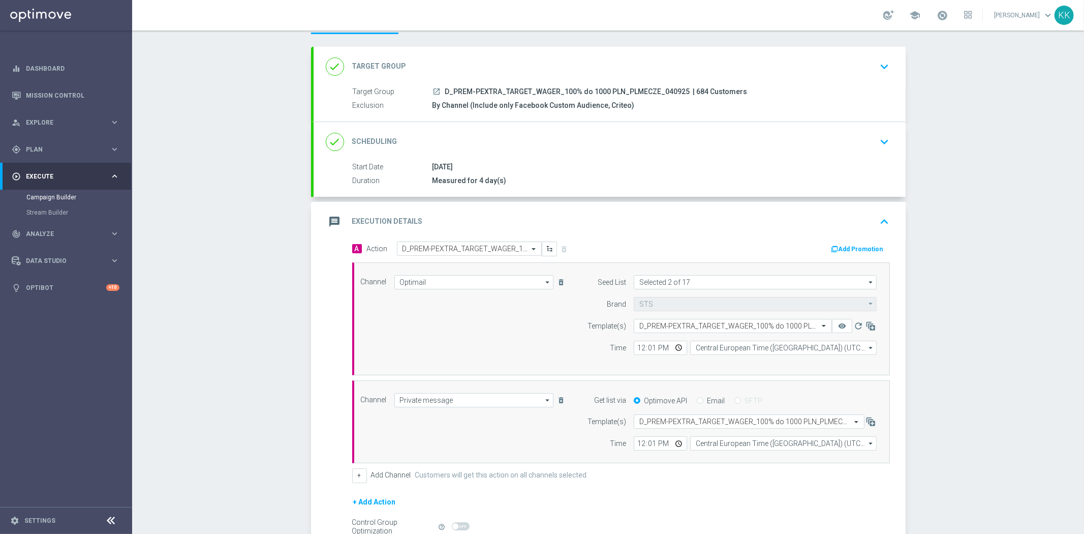
scroll to position [113, 0]
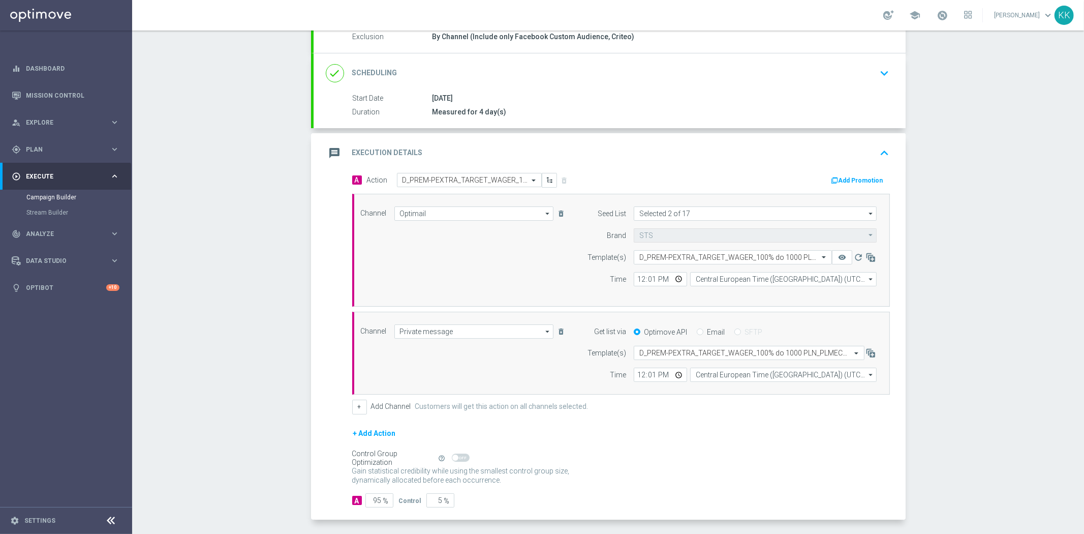
click at [621, 459] on div "Control Group Optimization Self Optimizing Campaign help_outline" at bounding box center [621, 457] width 538 height 11
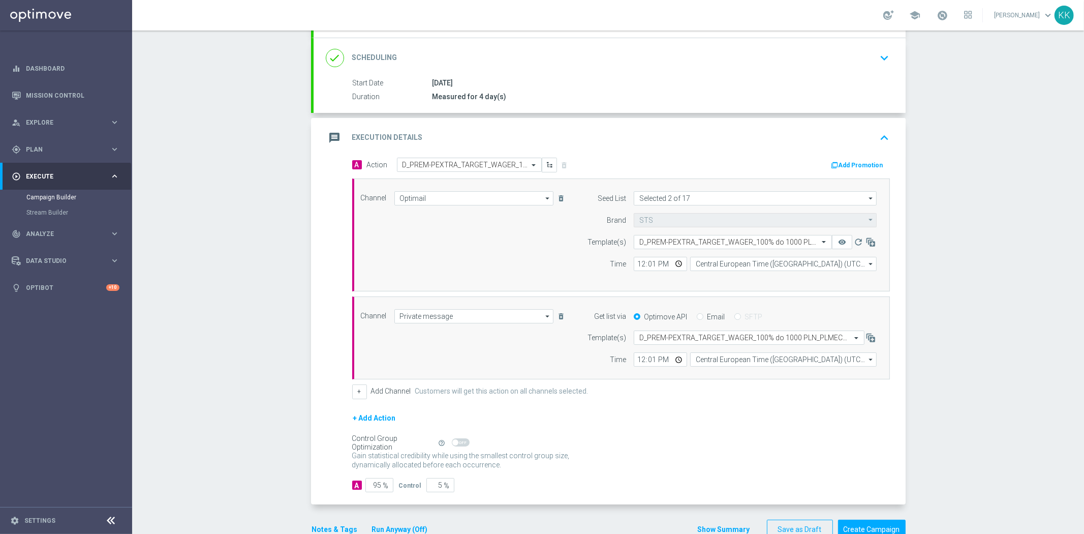
scroll to position [154, 0]
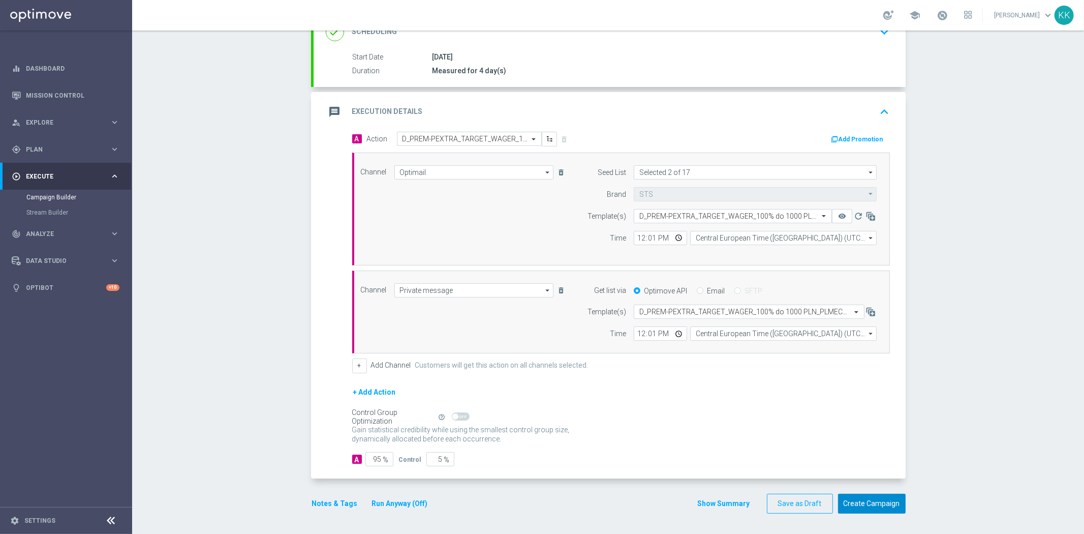
click at [875, 509] on button "Create Campaign" at bounding box center [872, 503] width 68 height 20
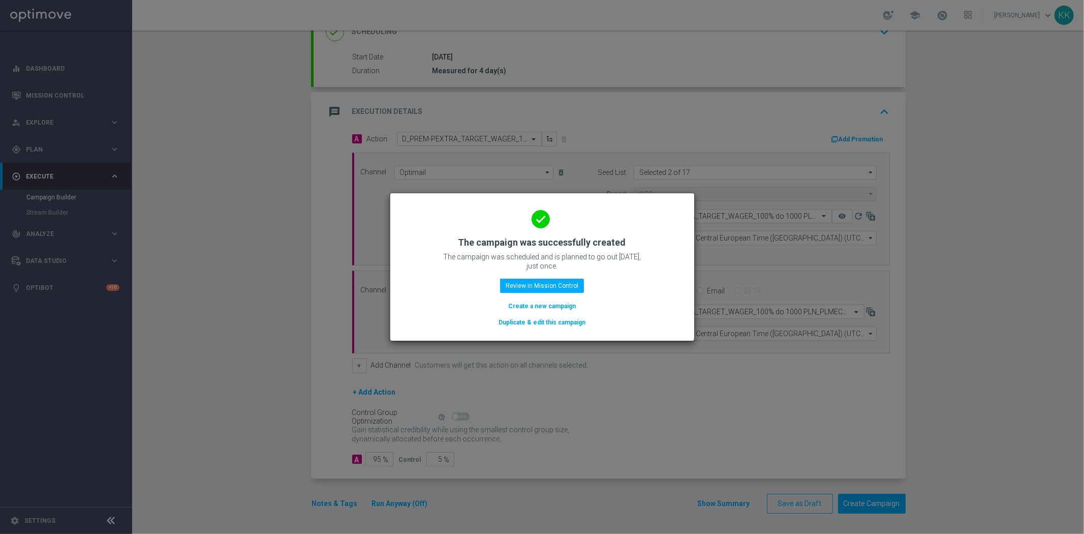
click at [531, 306] on button "Create a new campaign" at bounding box center [542, 305] width 70 height 11
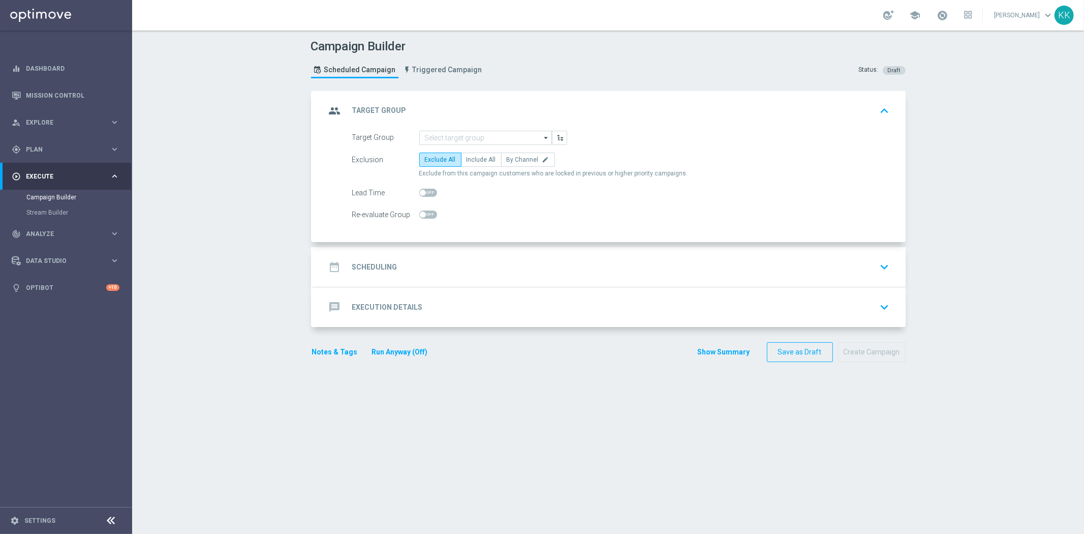
scroll to position [0, 0]
click at [60, 98] on link "Mission Control" at bounding box center [73, 95] width 94 height 27
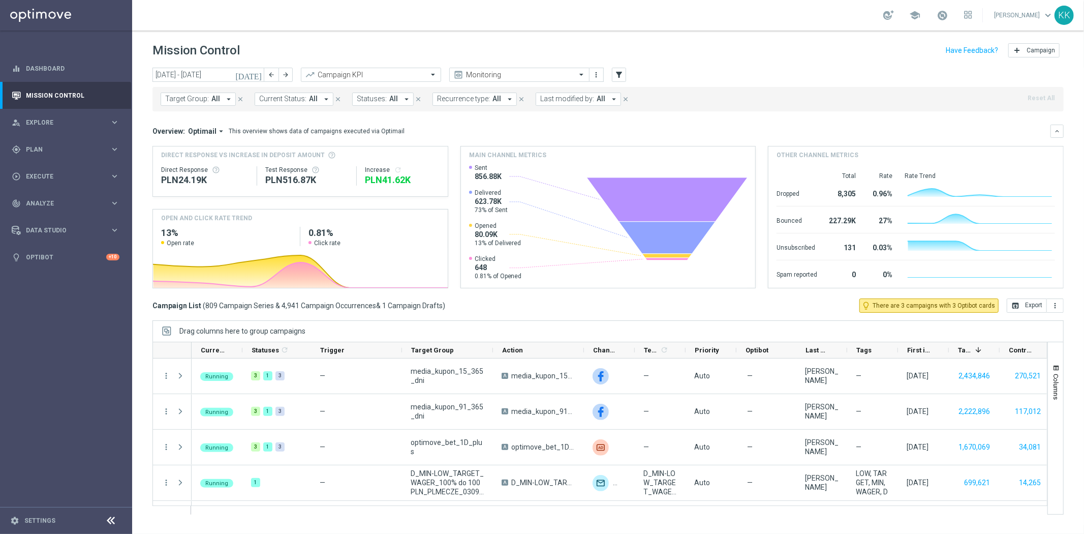
click at [205, 101] on span "Target Group:" at bounding box center [187, 99] width 44 height 9
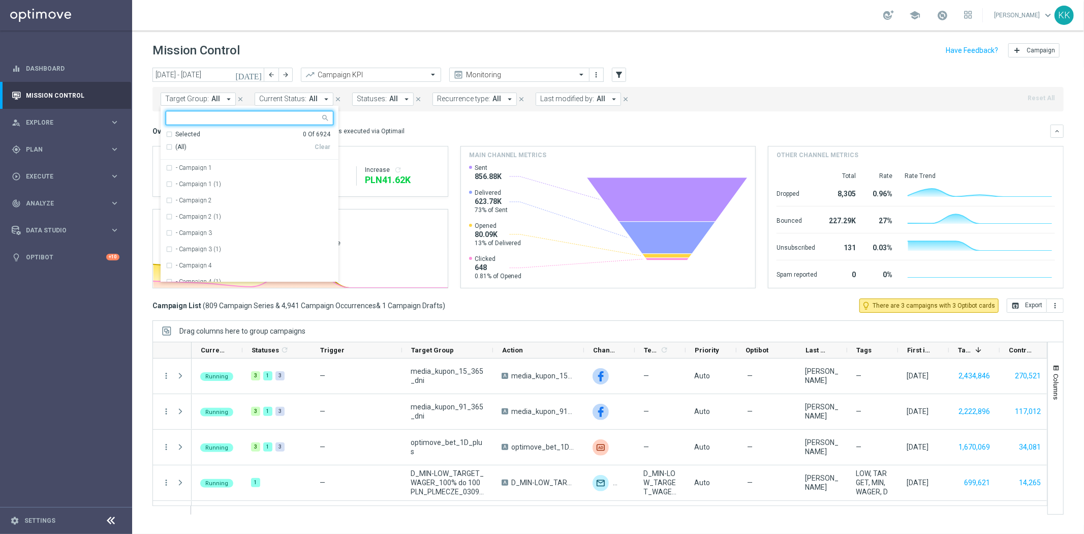
click at [207, 117] on input "text" at bounding box center [245, 118] width 149 height 9
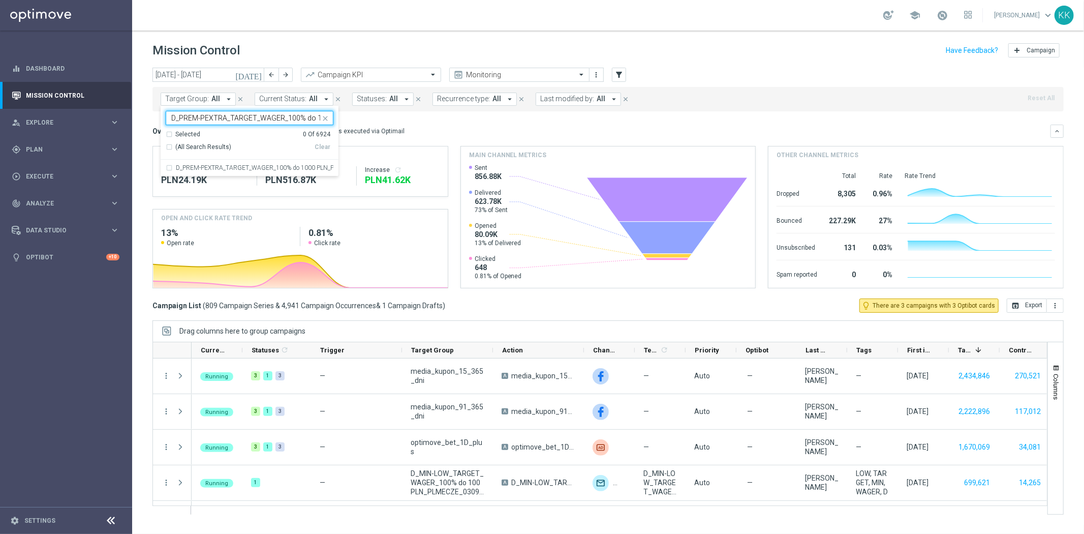
scroll to position [0, 85]
click at [207, 163] on div "D_PREM-PEXTRA_TARGET_WAGER_100% do 1000 PLN_PLMECZE_040925" at bounding box center [250, 168] width 168 height 16
type input "D_PREM-PEXTRA_TARGET_WAGER_100% do 1000 PLN_PLMECZE_040925"
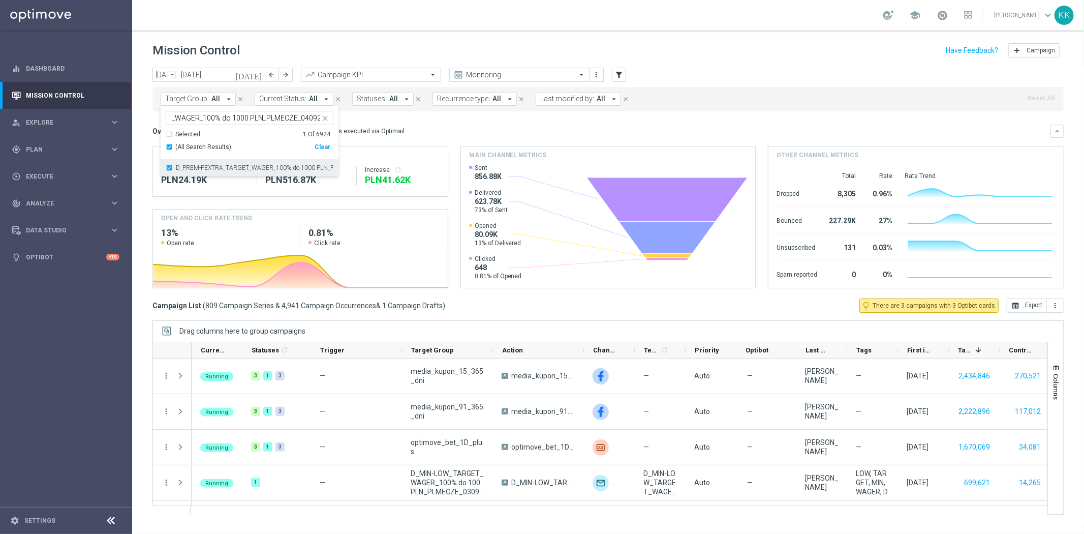
scroll to position [0, 0]
click at [253, 61] on header "Mission Control add Campaign" at bounding box center [608, 48] width 952 height 37
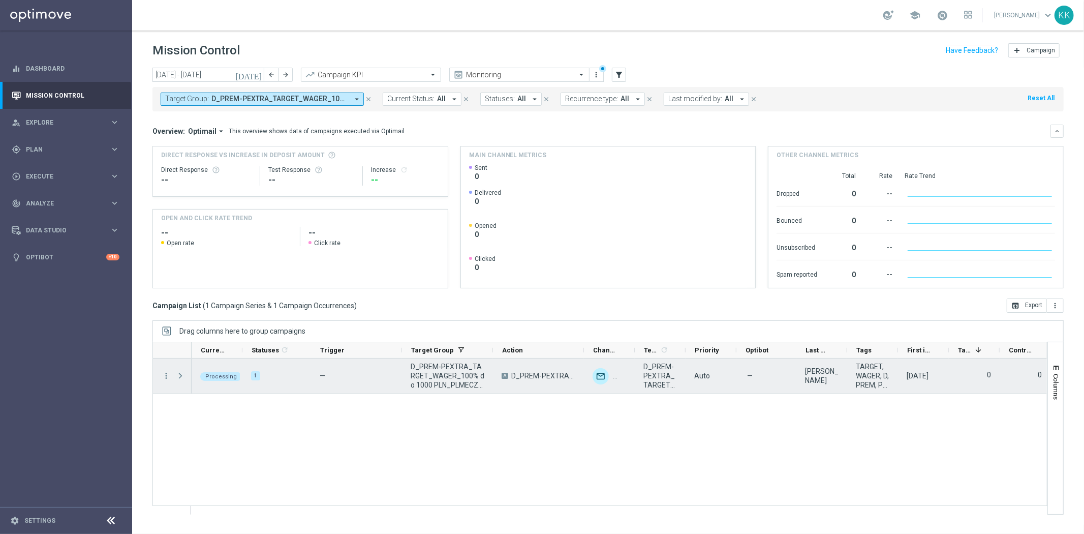
click at [179, 376] on span at bounding box center [180, 375] width 9 height 8
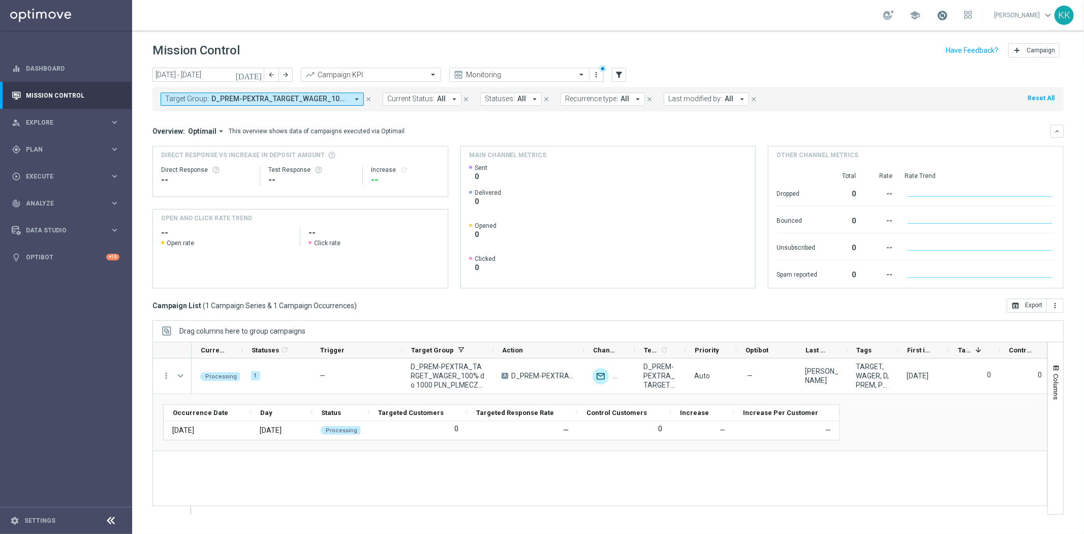
click at [937, 13] on span at bounding box center [942, 15] width 11 height 11
drag, startPoint x: 36, startPoint y: 61, endPoint x: 41, endPoint y: 67, distance: 7.2
click at [37, 61] on link "Dashboard" at bounding box center [73, 68] width 94 height 27
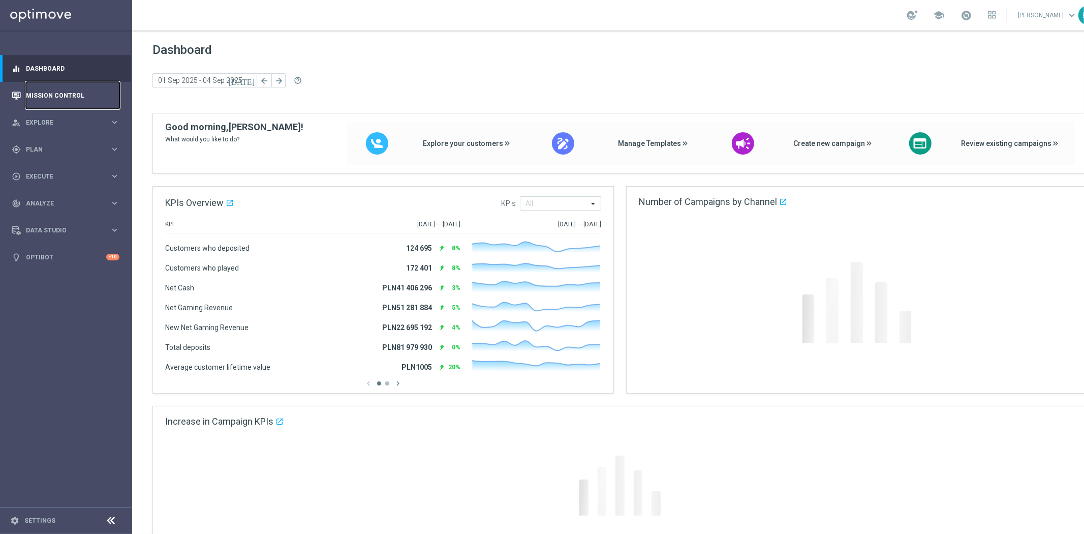
click at [46, 91] on link "Mission Control" at bounding box center [73, 95] width 94 height 27
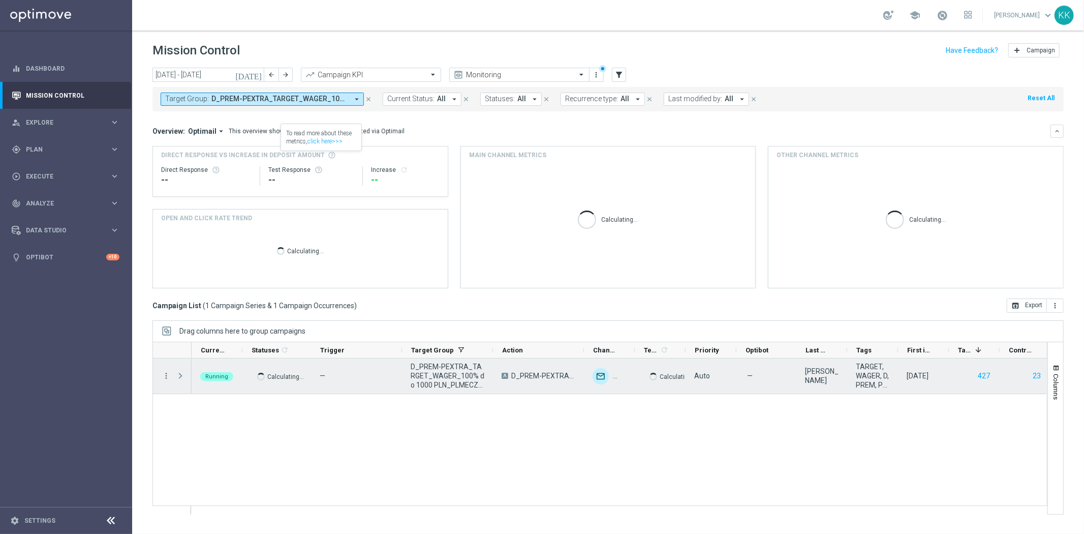
click at [177, 377] on span "Press SPACE to select this row." at bounding box center [180, 375] width 9 height 8
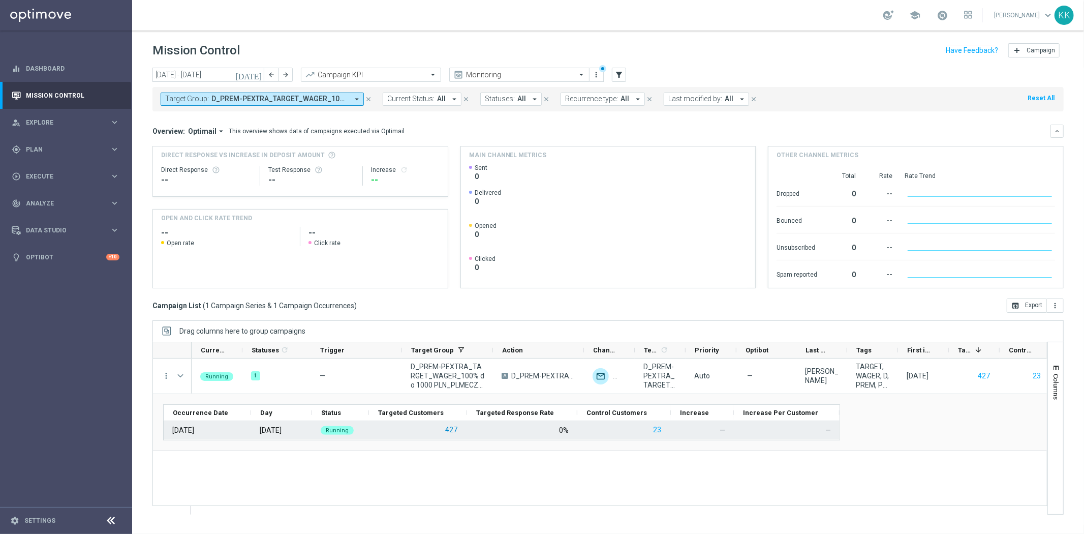
click at [449, 430] on button "427" at bounding box center [451, 429] width 14 height 13
click at [457, 425] on button "427" at bounding box center [451, 429] width 14 height 13
click at [454, 428] on button "427" at bounding box center [451, 429] width 14 height 13
click at [456, 432] on button "427" at bounding box center [451, 429] width 14 height 13
click at [439, 434] on div "427" at bounding box center [418, 430] width 98 height 18
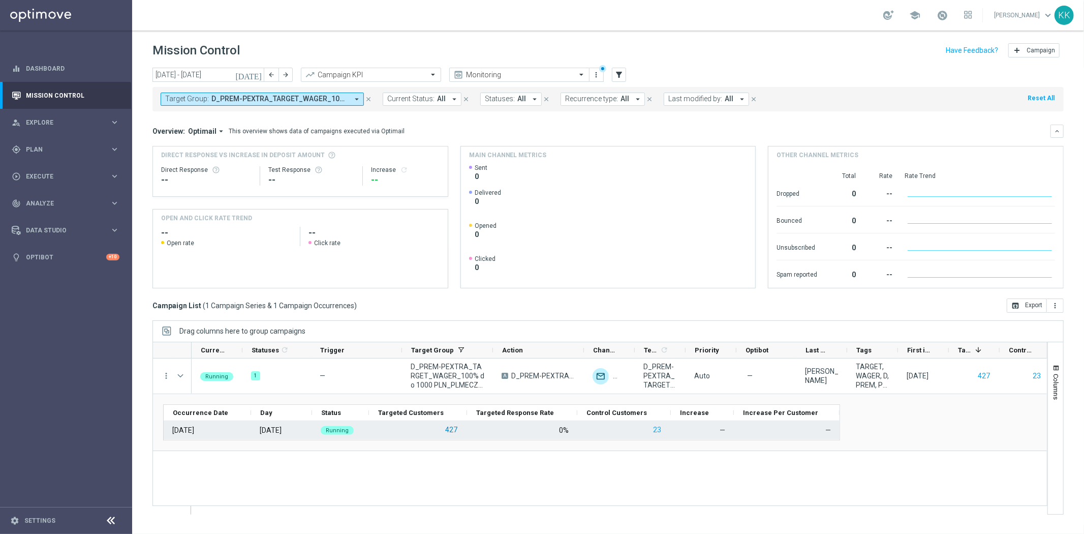
click at [449, 432] on button "427" at bounding box center [451, 429] width 14 height 13
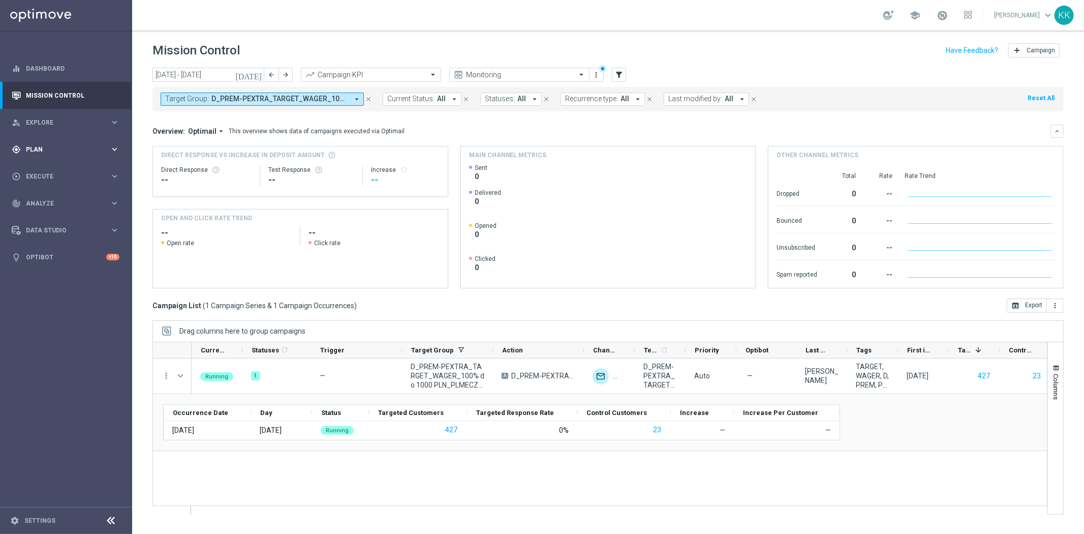
click at [56, 145] on div "gps_fixed Plan" at bounding box center [61, 149] width 98 height 9
drag, startPoint x: 46, startPoint y: 168, endPoint x: 41, endPoint y: 195, distance: 27.8
click at [46, 168] on link "Target Groups" at bounding box center [65, 170] width 79 height 8
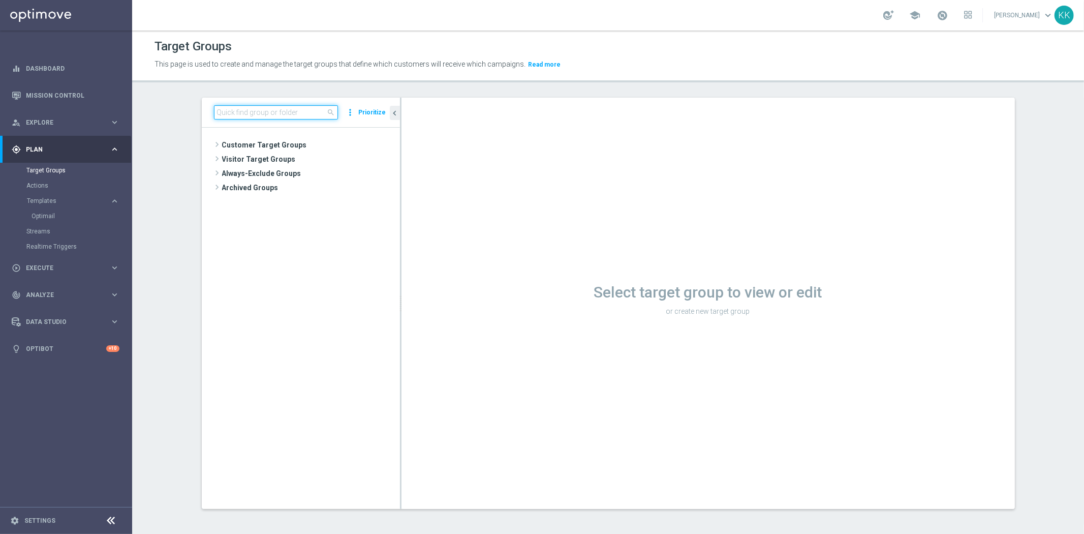
click at [279, 118] on input at bounding box center [276, 112] width 124 height 14
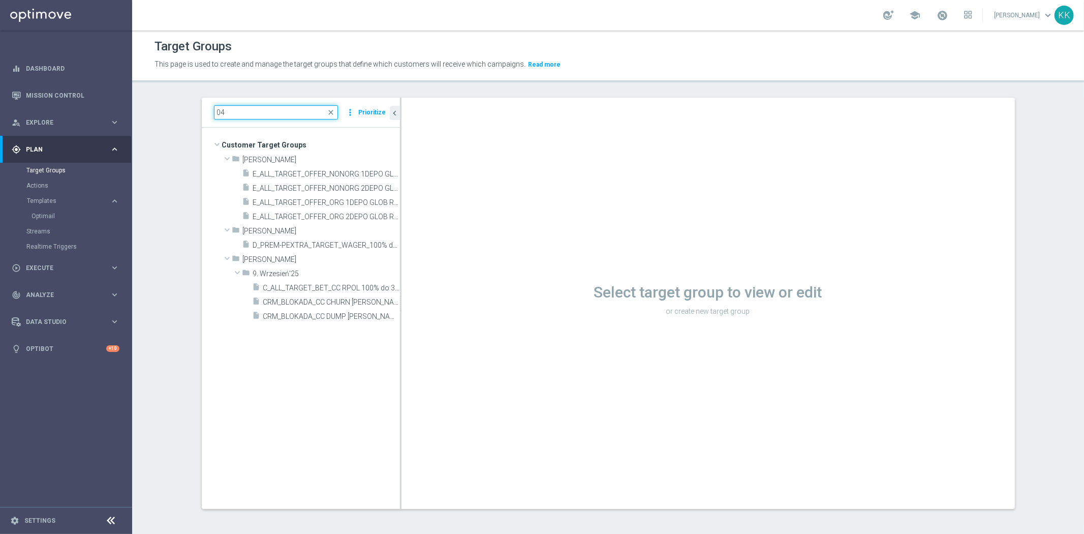
type input "0"
click at [241, 113] on input at bounding box center [276, 112] width 124 height 14
click at [231, 109] on input at bounding box center [276, 112] width 124 height 14
click at [233, 107] on input at bounding box center [276, 112] width 124 height 14
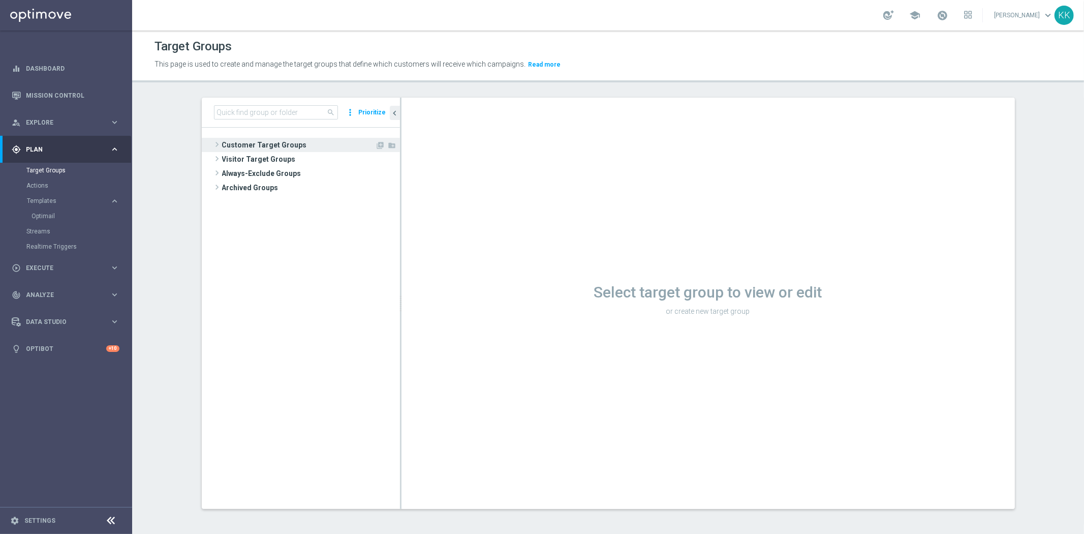
drag, startPoint x: 259, startPoint y: 141, endPoint x: 260, endPoint y: 150, distance: 8.7
click at [258, 141] on span "Customer Target Groups" at bounding box center [298, 145] width 153 height 14
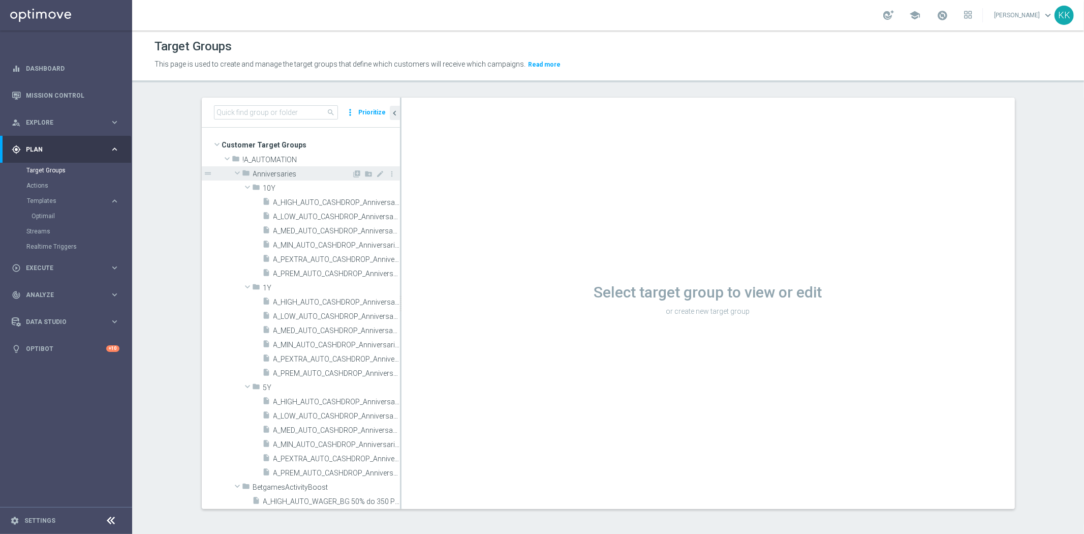
click at [242, 168] on div "folder Anniversaries" at bounding box center [297, 173] width 110 height 14
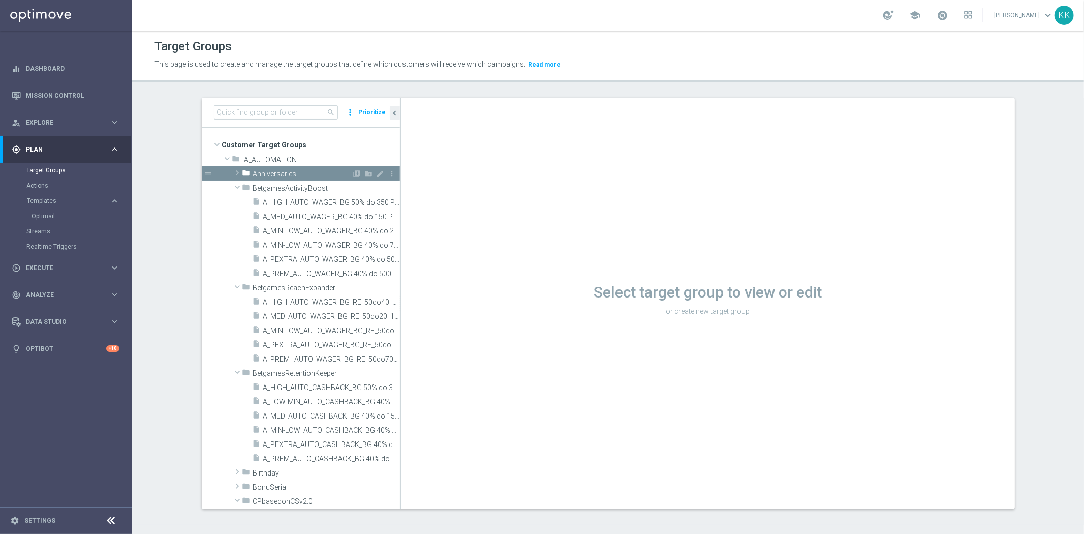
click at [232, 170] on span at bounding box center [237, 173] width 10 height 12
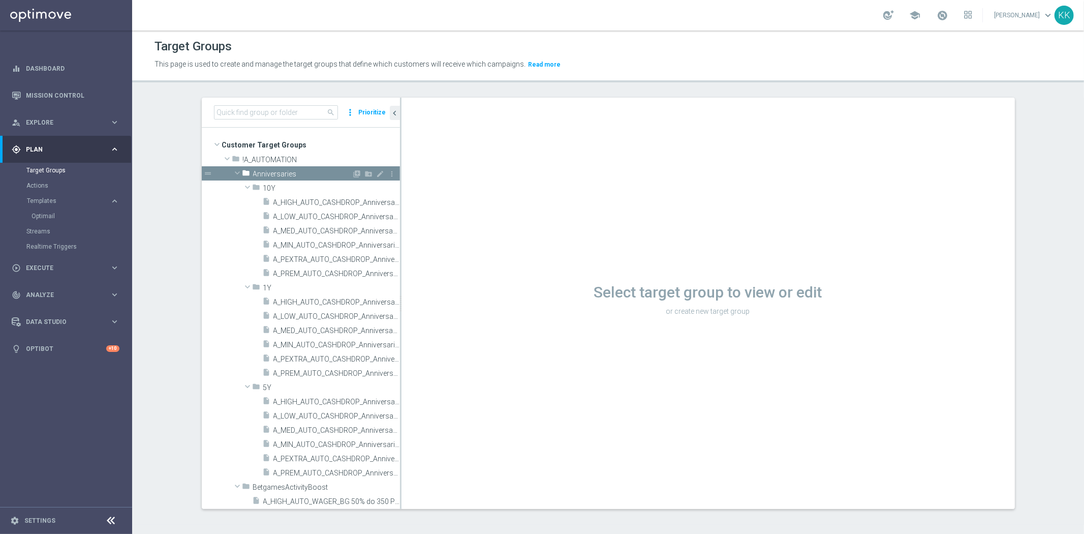
click at [231, 170] on span at bounding box center [237, 173] width 12 height 10
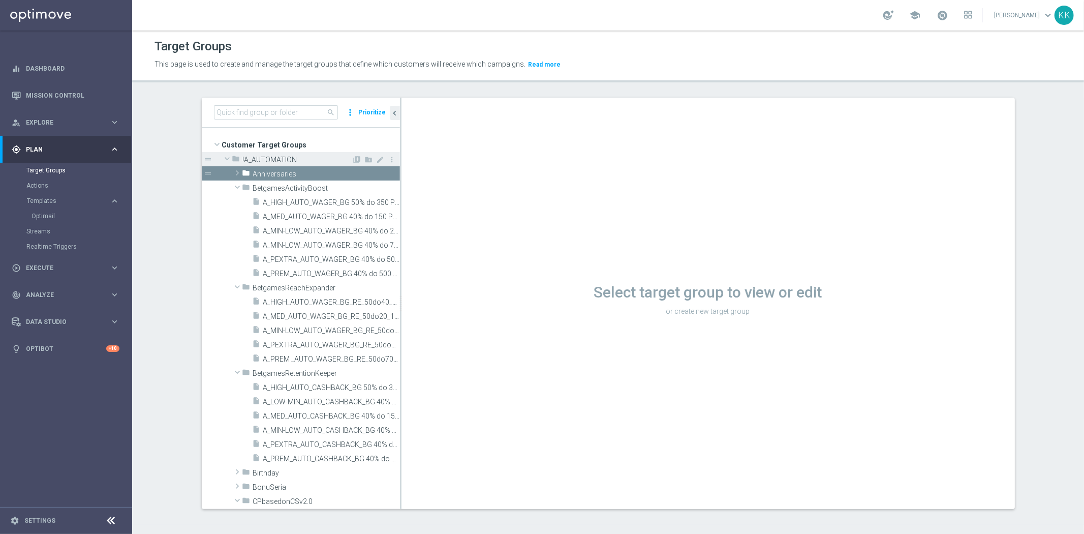
click at [221, 156] on span at bounding box center [227, 158] width 12 height 10
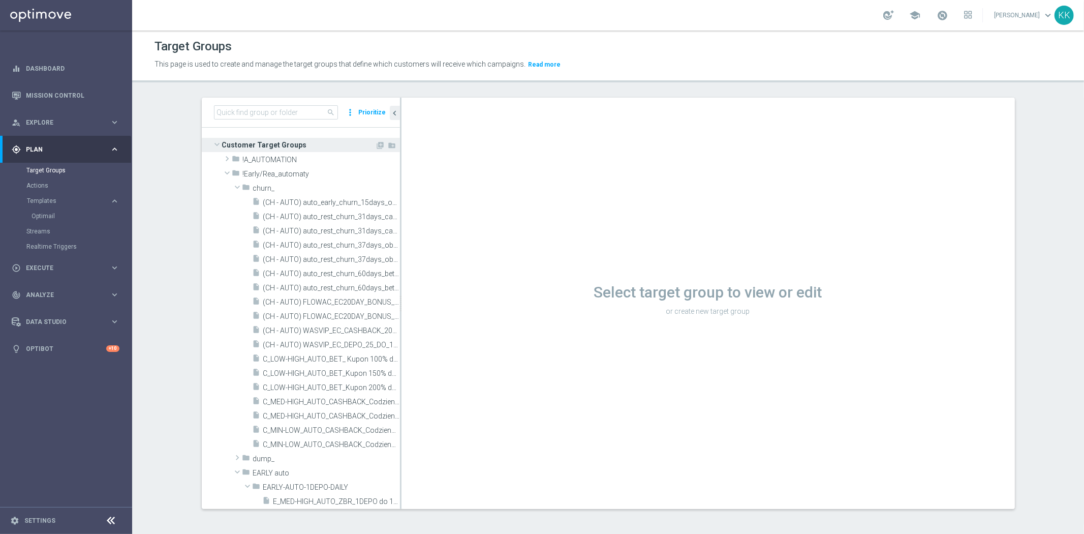
click at [211, 143] on span at bounding box center [217, 144] width 12 height 10
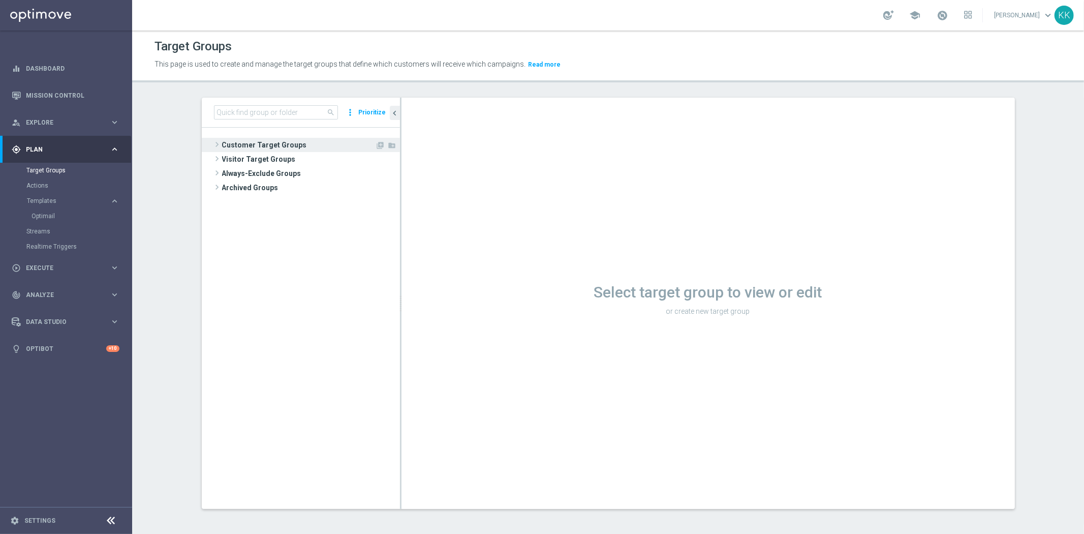
click at [275, 142] on span "Customer Target Groups" at bounding box center [298, 145] width 153 height 14
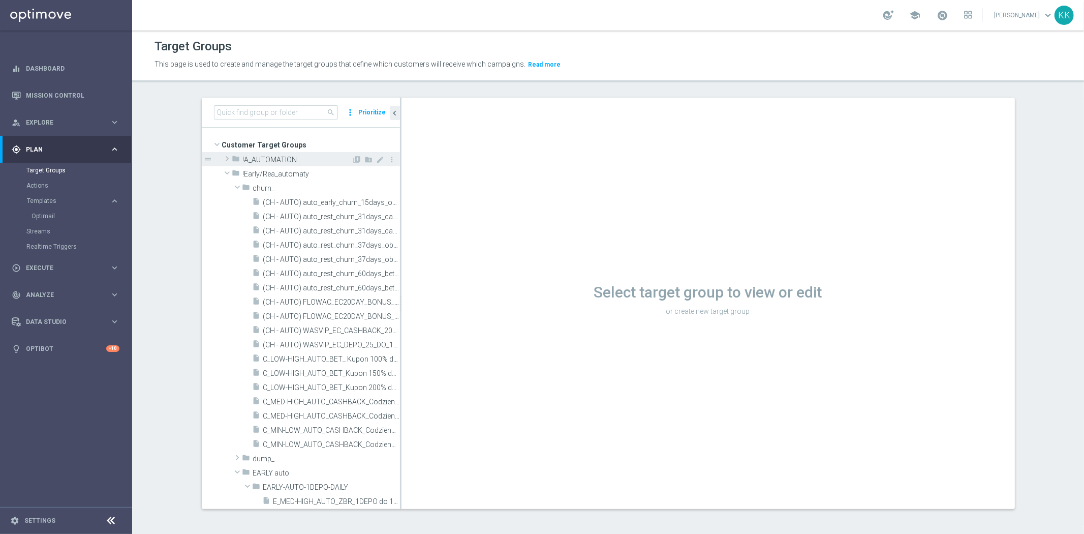
click at [222, 157] on span at bounding box center [227, 158] width 10 height 12
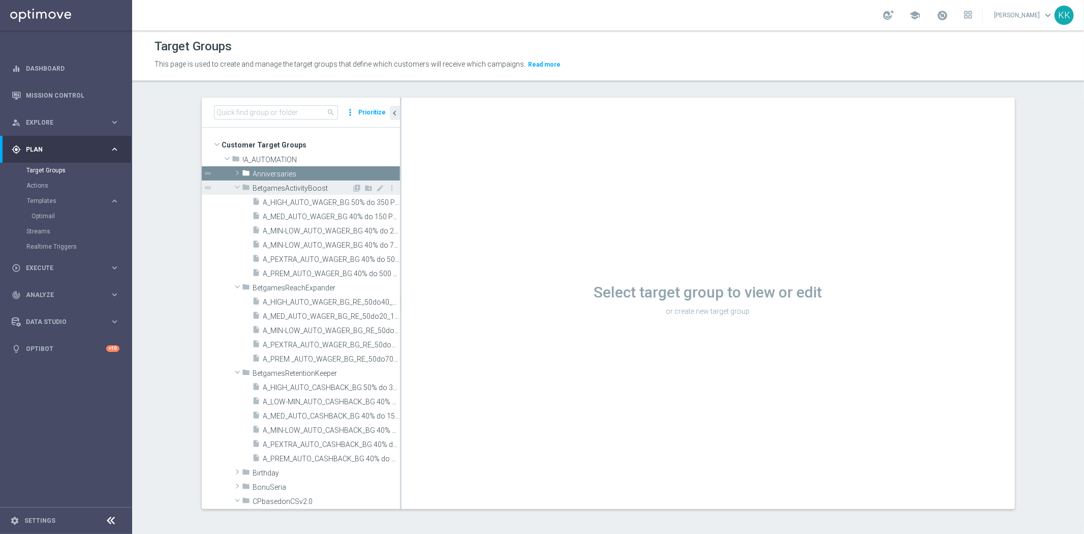
click at [233, 186] on span at bounding box center [237, 187] width 12 height 10
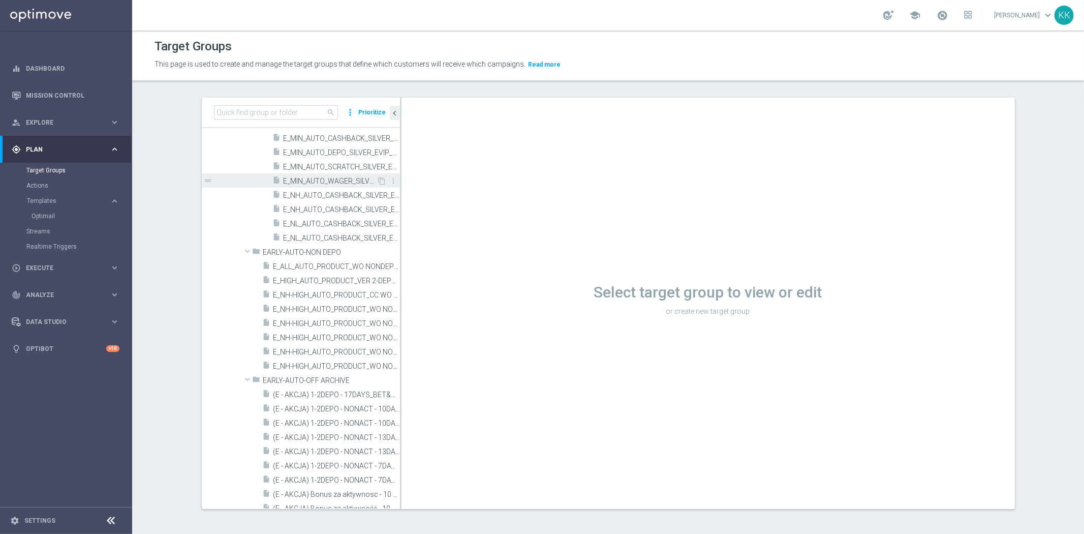
scroll to position [3783, 0]
click at [293, 113] on input at bounding box center [276, 112] width 124 height 14
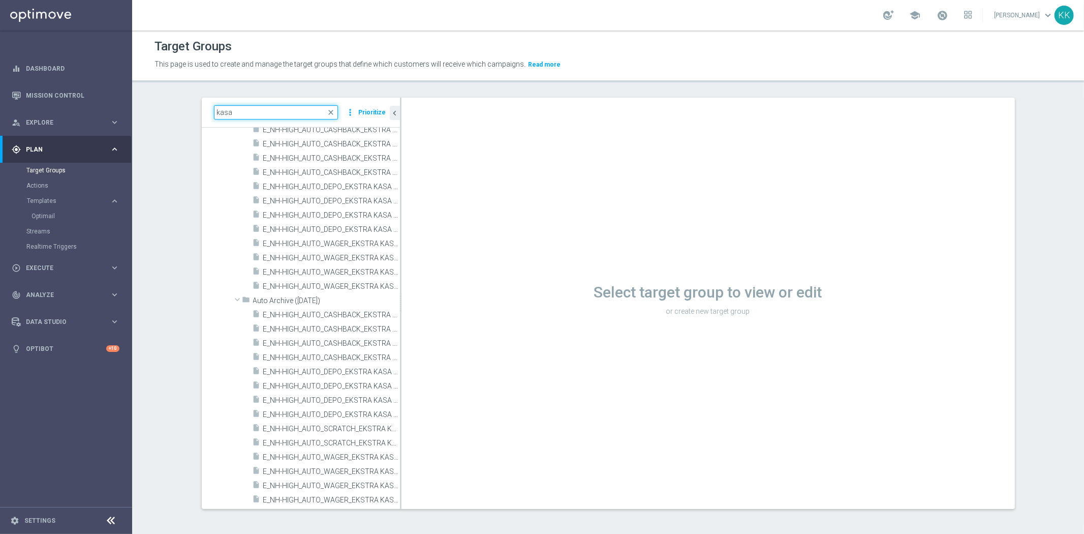
scroll to position [1439, 0]
type input "kasia"
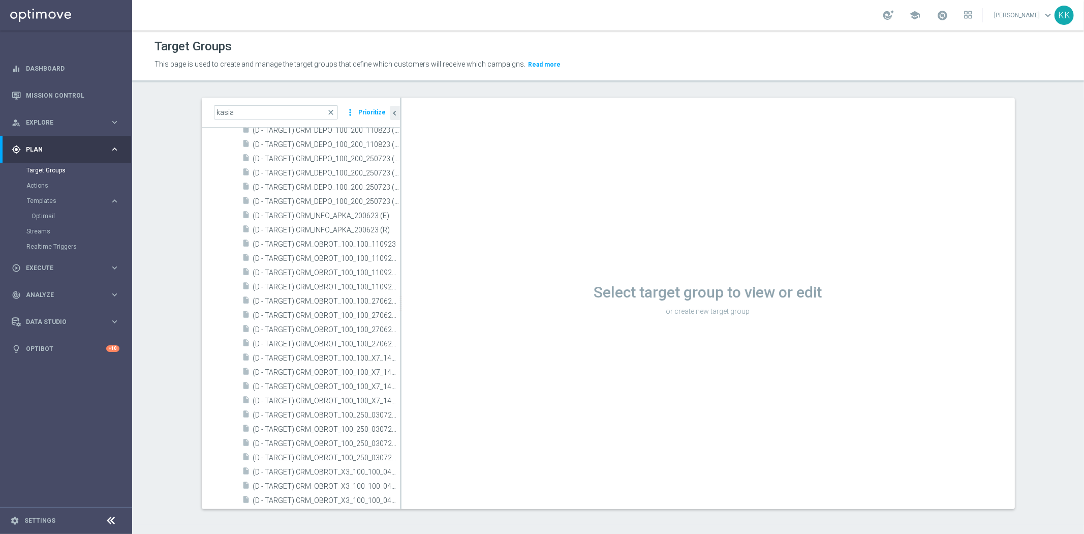
scroll to position [0, 0]
click at [353, 160] on icon "library_add" at bounding box center [357, 159] width 8 height 8
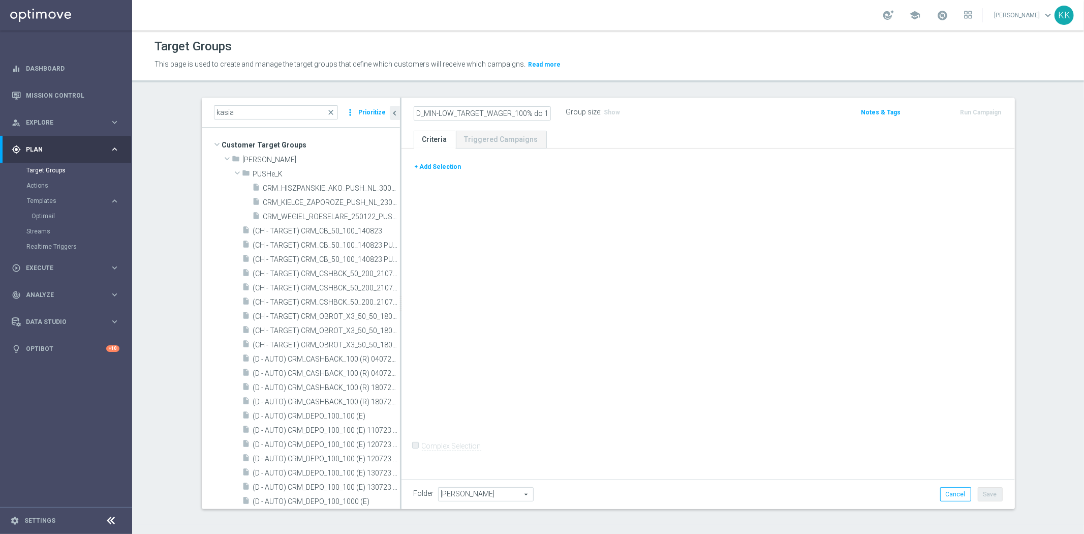
scroll to position [0, 100]
type input "D_MIN-LOW_TARGET_WAGER_100% do 100 PLN_PLMECZE_030925_SMS"
click at [634, 127] on div "D_MIN-LOW_TARGET_WAGER_100% do 100 PLN_PLMECZE_030925_SMS Name length must be m…" at bounding box center [707, 114] width 613 height 33
click at [543, 110] on icon "mode_edit" at bounding box center [546, 112] width 9 height 12
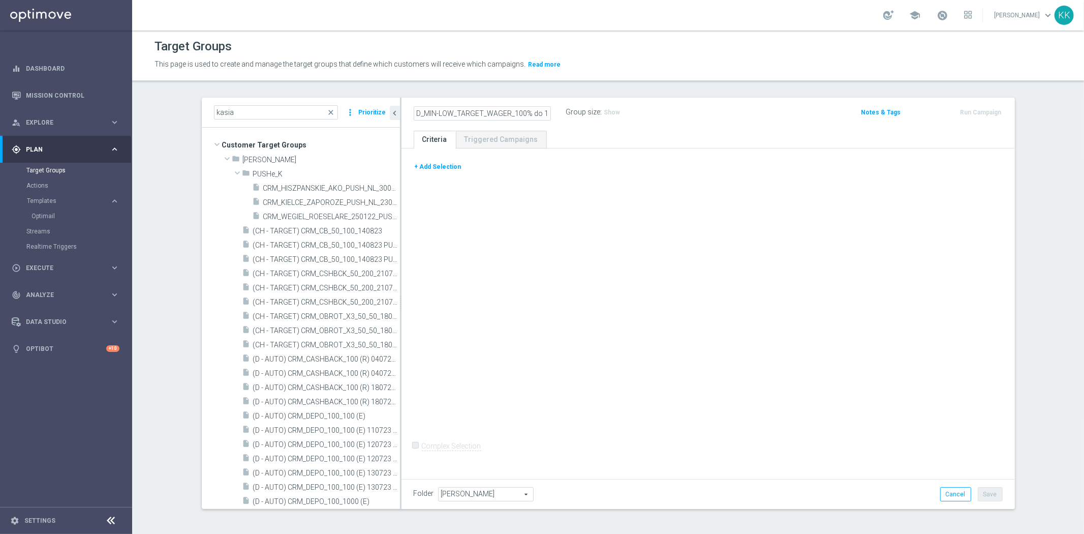
scroll to position [0, 100]
click at [651, 124] on div "D_MIN-LOW_TARGET_WAGER_100% do 100 PLN_PLMECZE_030925_SMS Group size : Show Not…" at bounding box center [707, 114] width 613 height 33
click at [446, 168] on button "+ Add Selection" at bounding box center [438, 166] width 49 height 11
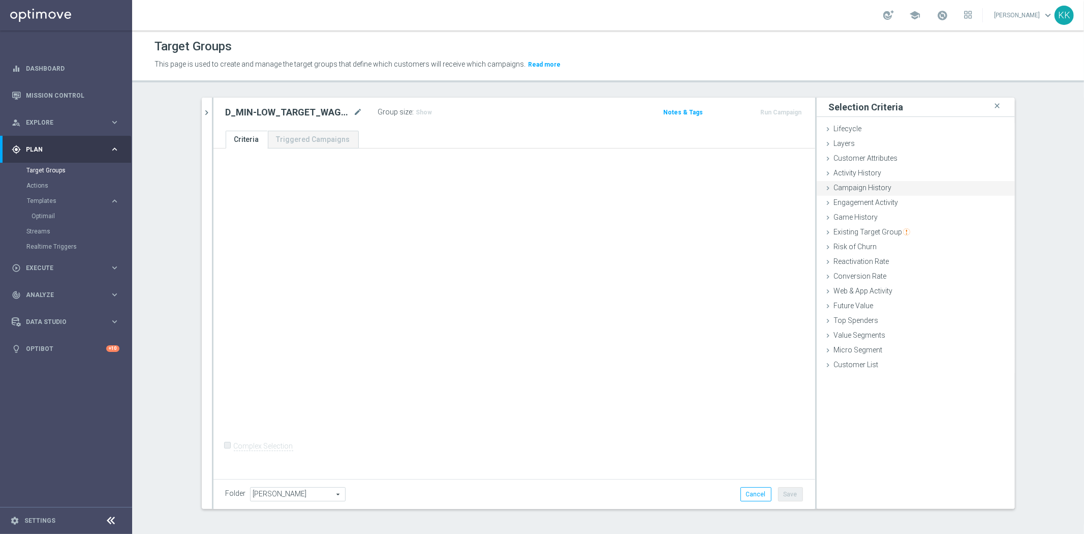
click at [891, 194] on div "Campaign History done" at bounding box center [916, 188] width 198 height 15
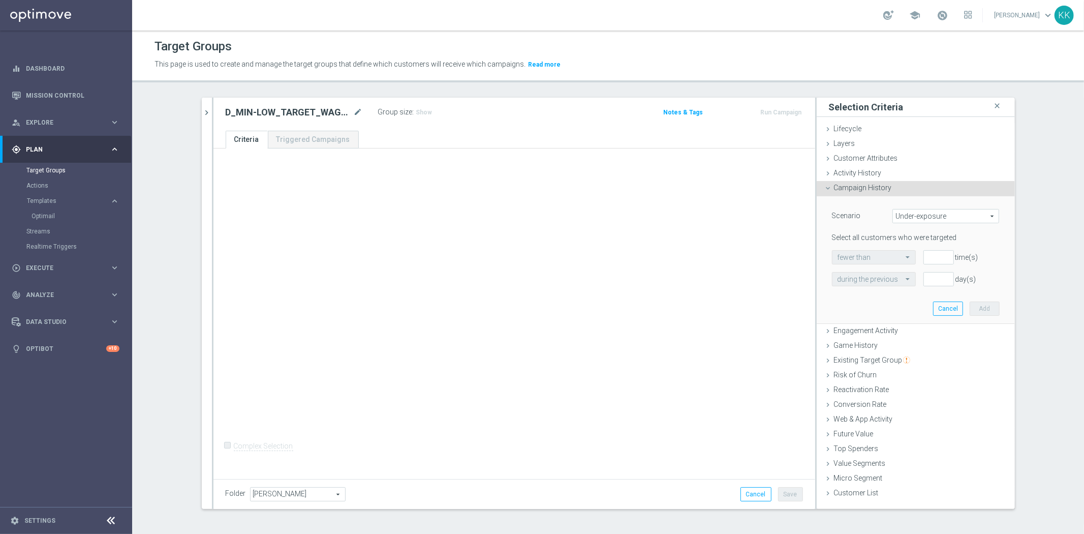
click at [936, 221] on span "Under-exposure" at bounding box center [946, 215] width 106 height 13
click at [915, 285] on span "Custom" at bounding box center [946, 283] width 96 height 8
type input "Custom"
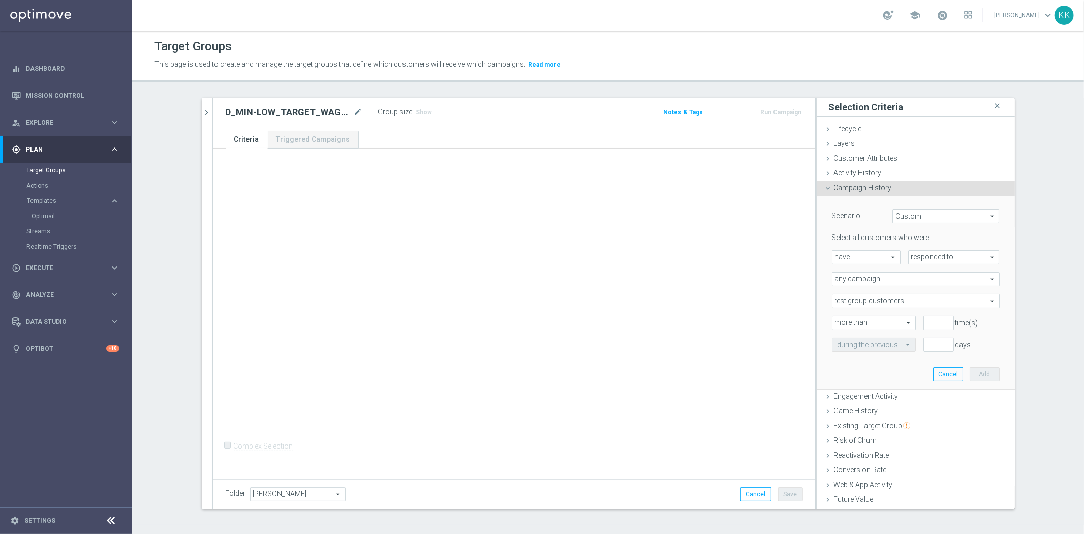
click at [920, 251] on span "responded to" at bounding box center [954, 257] width 90 height 13
click at [923, 282] on span "been targeted with" at bounding box center [954, 285] width 80 height 8
type input "been targeted with"
click at [875, 278] on span "any campaign" at bounding box center [915, 278] width 167 height 13
click at [867, 319] on span "one or more actions" at bounding box center [915, 320] width 157 height 8
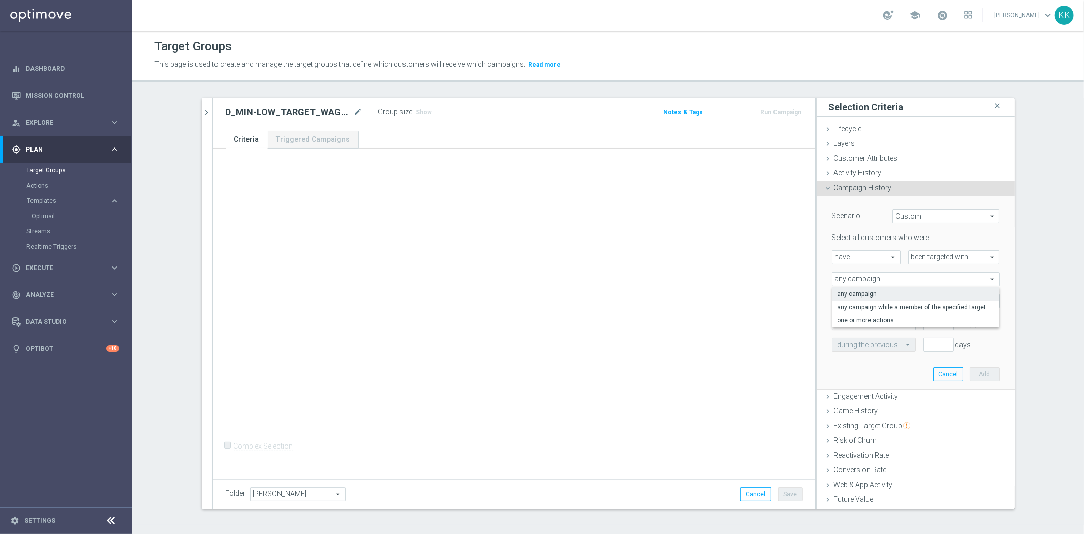
type input "one or more actions"
click at [844, 297] on span at bounding box center [915, 300] width 167 height 13
click at [0, 0] on input "search" at bounding box center [0, 0] width 0 height 0
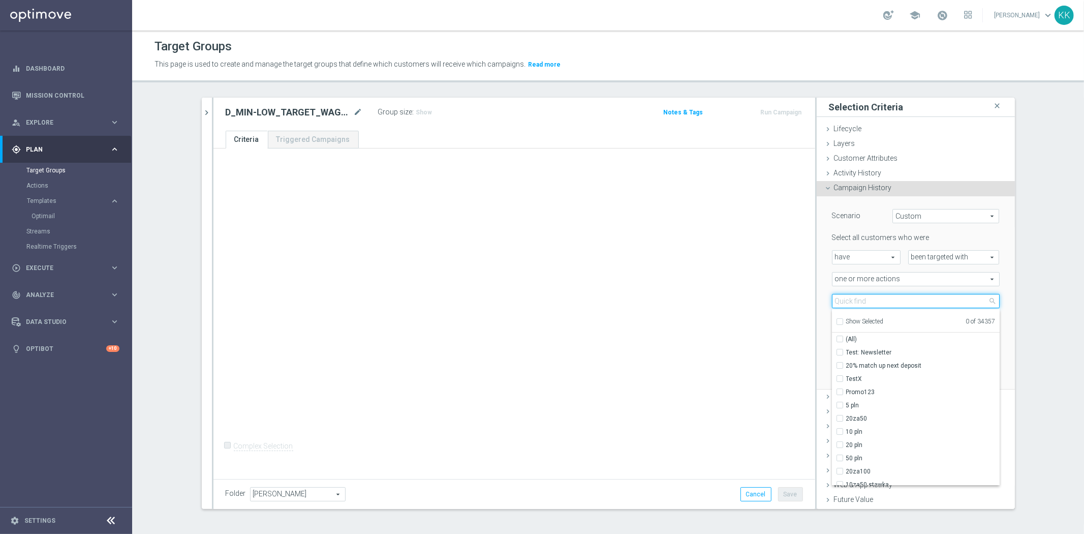
paste input "D_MIN-LOW_TARGET_WAGER_100% do 100 PLN_PLMECZE_030925_SMS"
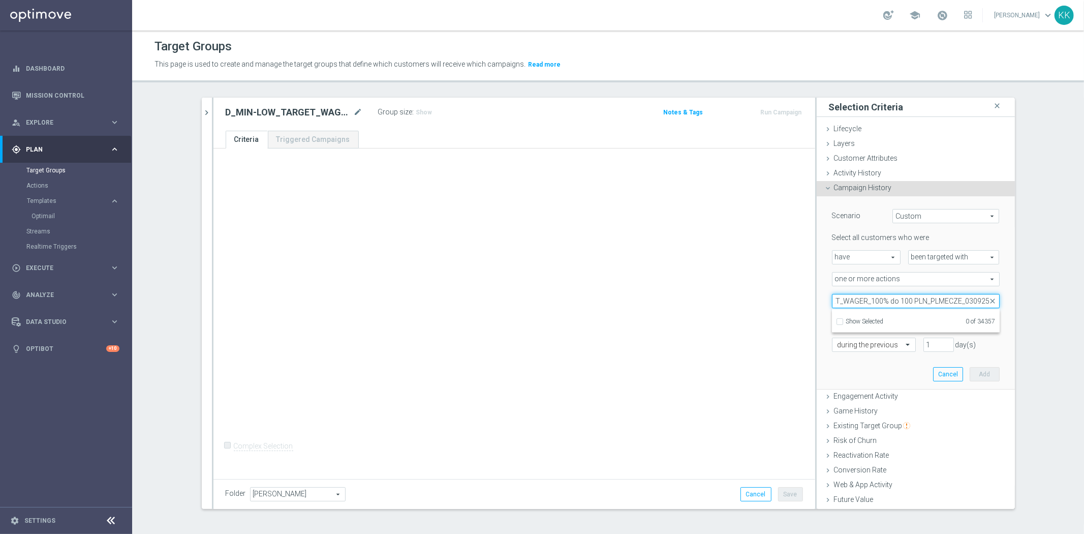
scroll to position [0, 67]
type input "D_MIN-LOW_TARGET_WAGER_100% do 100 PLN_PLMECZE_030925"
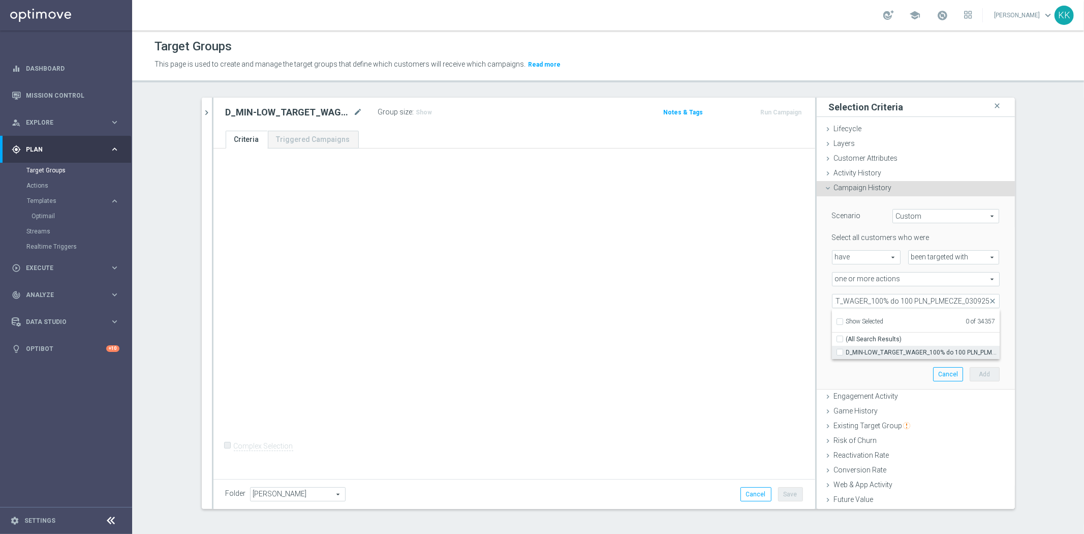
click at [851, 355] on span "D_MIN-LOW_TARGET_WAGER_100% do 100 PLN_PLMECZE_030925" at bounding box center [922, 352] width 153 height 8
click at [846, 355] on input "D_MIN-LOW_TARGET_WAGER_100% do 100 PLN_PLMECZE_030925" at bounding box center [842, 352] width 7 height 7
checkbox input "true"
type input "D_MIN-LOW_TARGET_WAGER_100% do 100 PLN_PLMECZE_030925"
checkbox input "true"
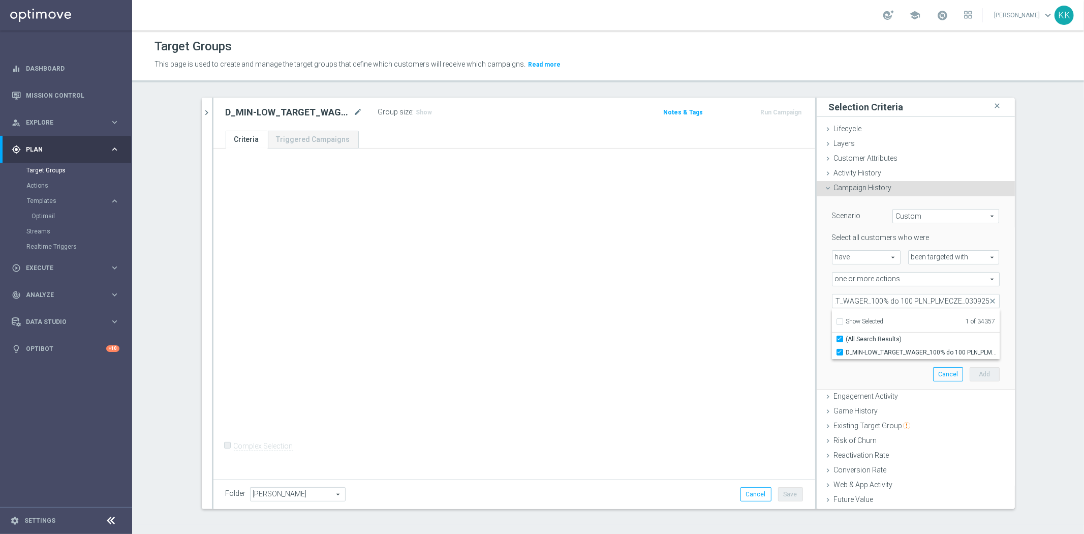
scroll to position [0, 0]
click at [749, 339] on div "+ Add Selection Complex Selection Invalid Expression" at bounding box center [514, 311] width 602 height 327
click at [923, 326] on input "number" at bounding box center [938, 323] width 30 height 14
type input "0"
click at [870, 344] on input "text" at bounding box center [863, 344] width 52 height 9
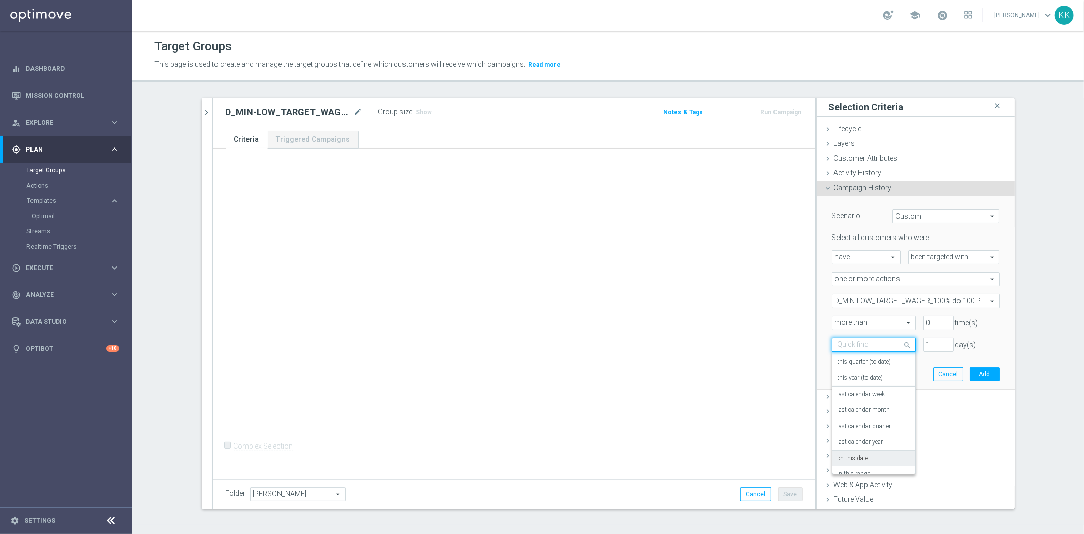
scroll to position [89, 0]
click at [866, 444] on div "in this range" at bounding box center [873, 447] width 73 height 16
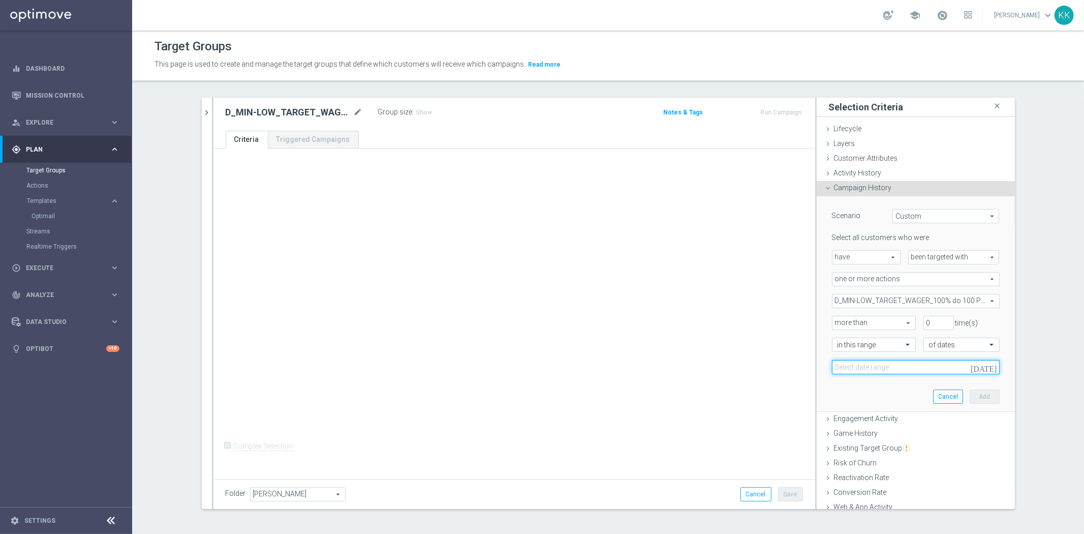
click at [862, 372] on input at bounding box center [916, 367] width 168 height 14
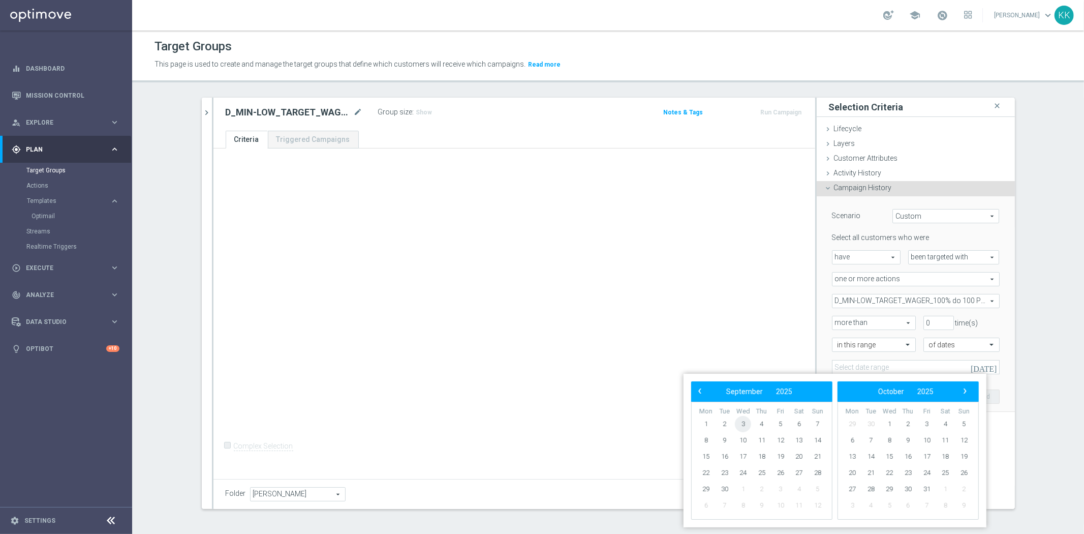
click at [741, 425] on span "3" at bounding box center [743, 424] width 16 height 16
drag, startPoint x: 755, startPoint y: 423, endPoint x: 758, endPoint y: 429, distance: 7.3
click at [755, 423] on span "4" at bounding box center [762, 424] width 16 height 16
type input "[DATE] - [DATE]"
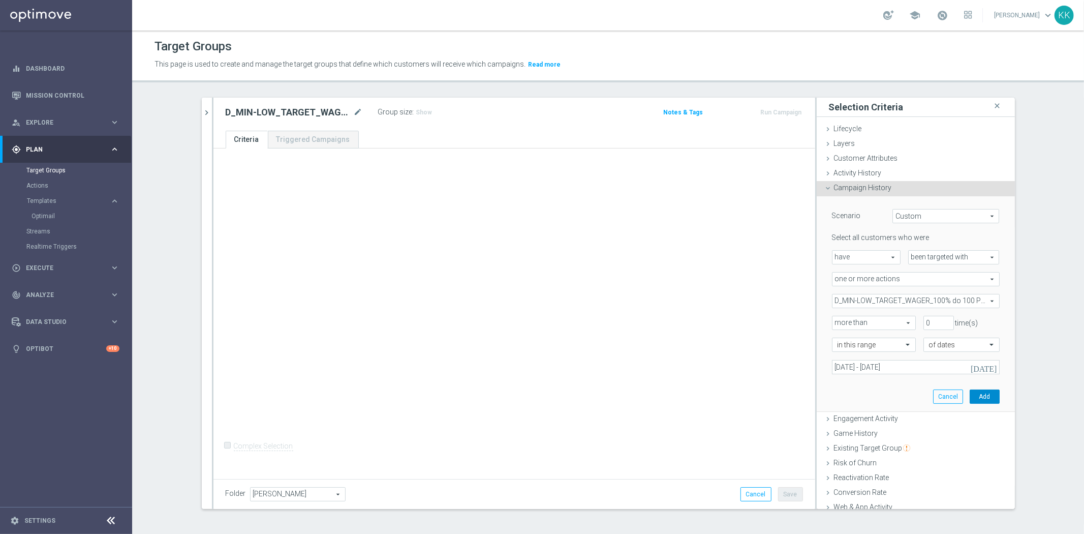
click at [971, 393] on button "Add" at bounding box center [985, 396] width 30 height 14
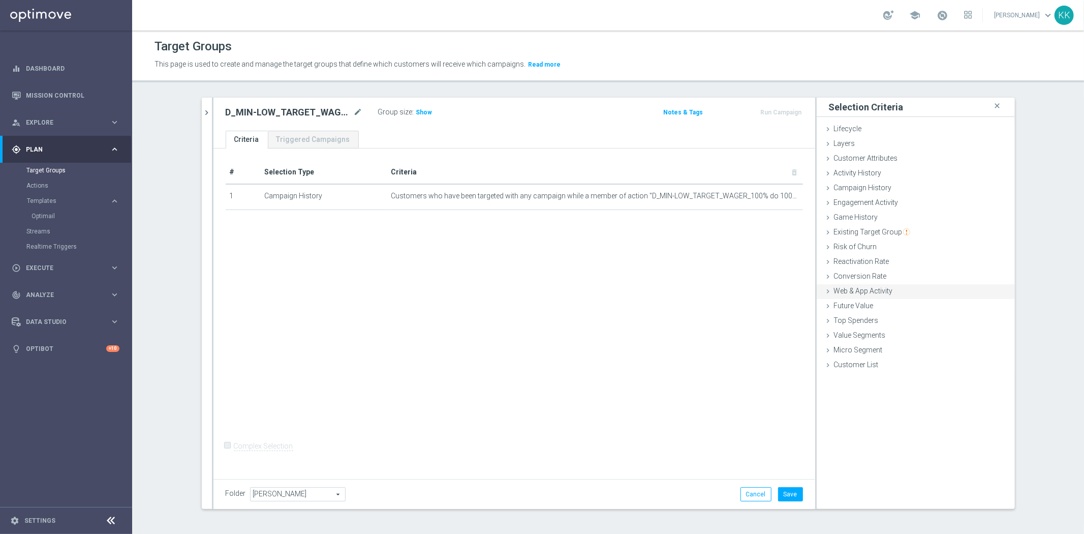
click at [857, 288] on span "Web & App Activity" at bounding box center [863, 291] width 59 height 8
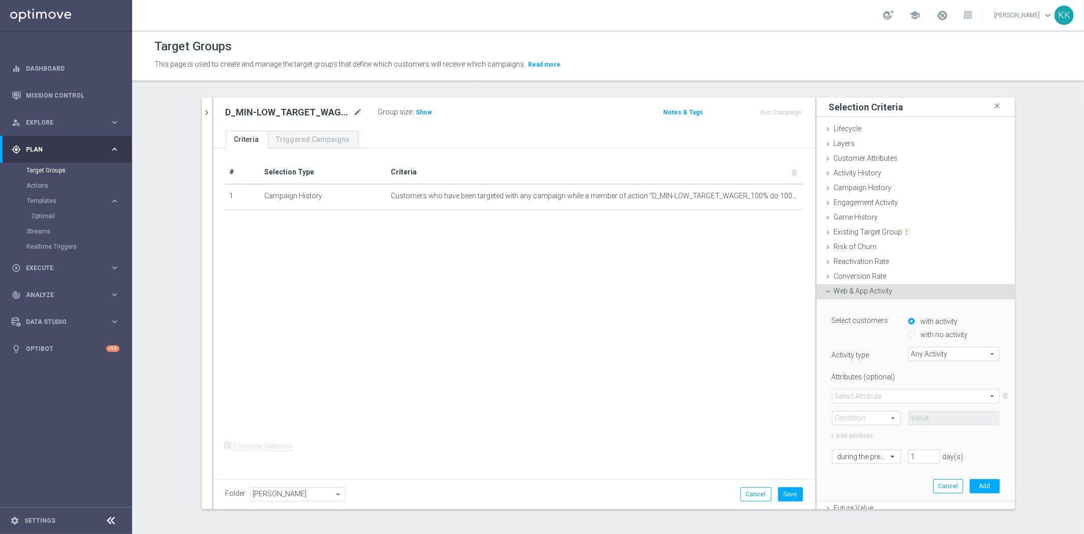
click at [950, 328] on div "with no activity" at bounding box center [953, 332] width 91 height 13
click at [948, 334] on label "with no activity" at bounding box center [943, 334] width 50 height 9
click at [915, 334] on input "with no activity" at bounding box center [911, 334] width 7 height 7
radio input "true"
click at [933, 354] on span "Any Activity" at bounding box center [954, 353] width 90 height 13
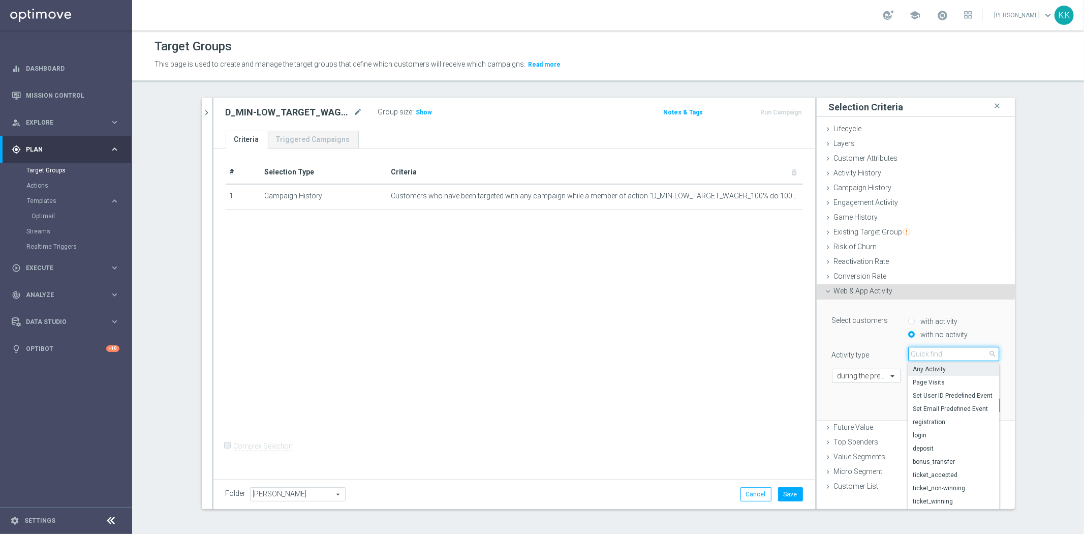
click at [933, 351] on input "search" at bounding box center [953, 354] width 91 height 14
type input "camp"
click at [939, 368] on span "campaign_opt_in" at bounding box center [953, 369] width 81 height 8
type input "campaign_opt_in"
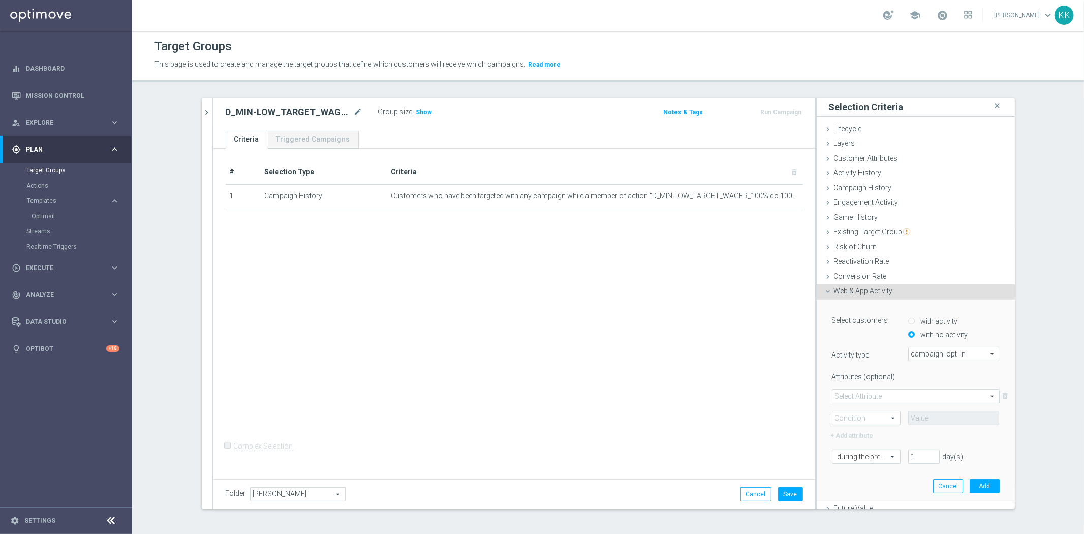
click at [870, 403] on div "Select Attribute arrow_drop_down search delete_forever Condition arrow_drop_dow…" at bounding box center [916, 407] width 168 height 37
click at [870, 395] on span at bounding box center [915, 395] width 167 height 13
click at [866, 413] on span "campaign_id" at bounding box center [915, 411] width 157 height 8
type input "campaign_id"
click at [857, 414] on span at bounding box center [866, 417] width 68 height 13
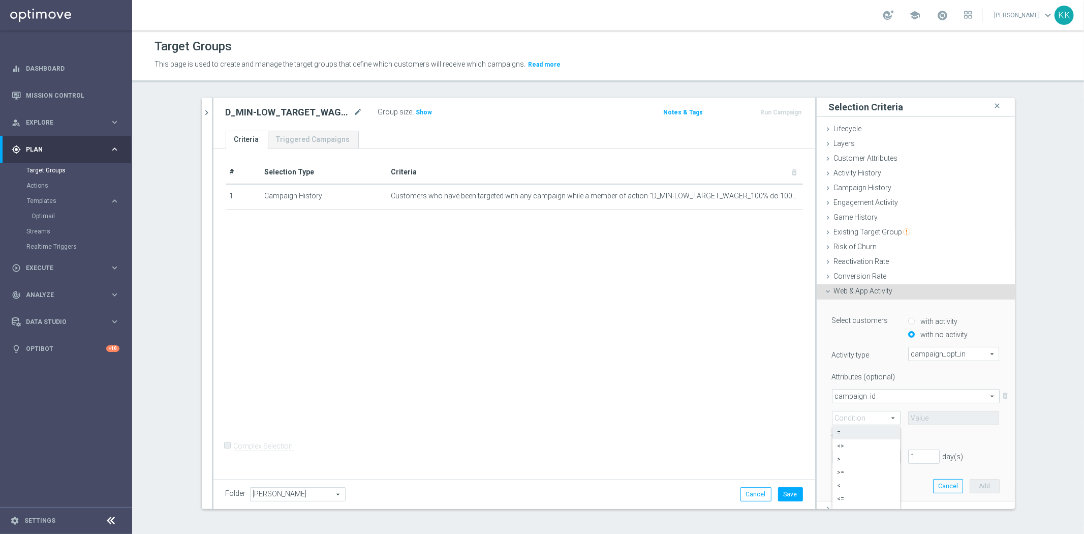
click at [858, 433] on span "=" at bounding box center [865, 432] width 57 height 8
type input "="
click at [958, 405] on div "campaign_id campaign_id arrow_drop_down search delete_forever = = arrow_drop_do…" at bounding box center [916, 407] width 168 height 36
click at [962, 415] on input at bounding box center [953, 418] width 91 height 14
paste input "174678"
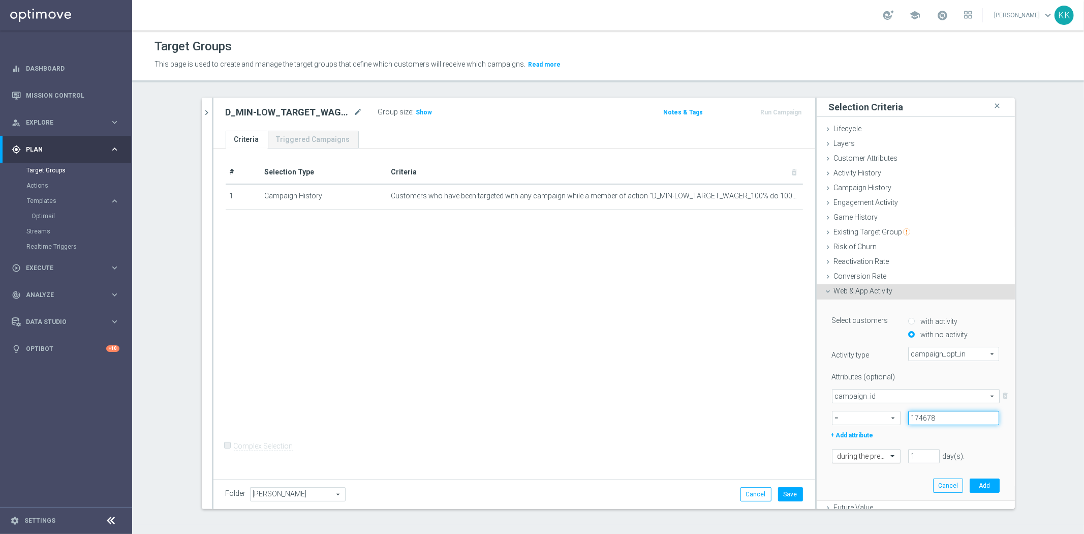
type input "174678"
click at [871, 455] on div at bounding box center [866, 456] width 68 height 9
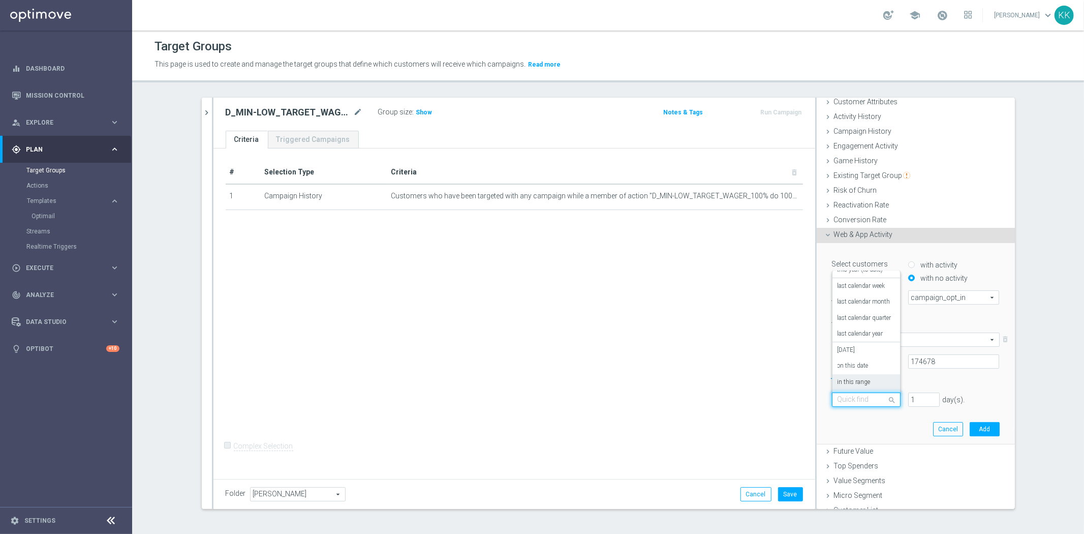
click at [850, 381] on label "in this range" at bounding box center [853, 382] width 33 height 8
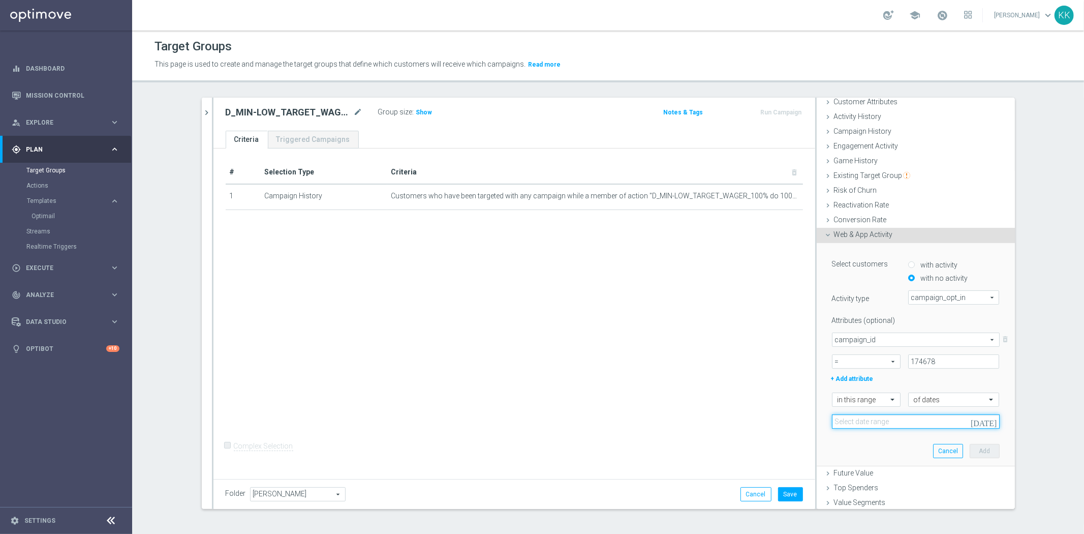
click at [852, 425] on input at bounding box center [916, 421] width 168 height 14
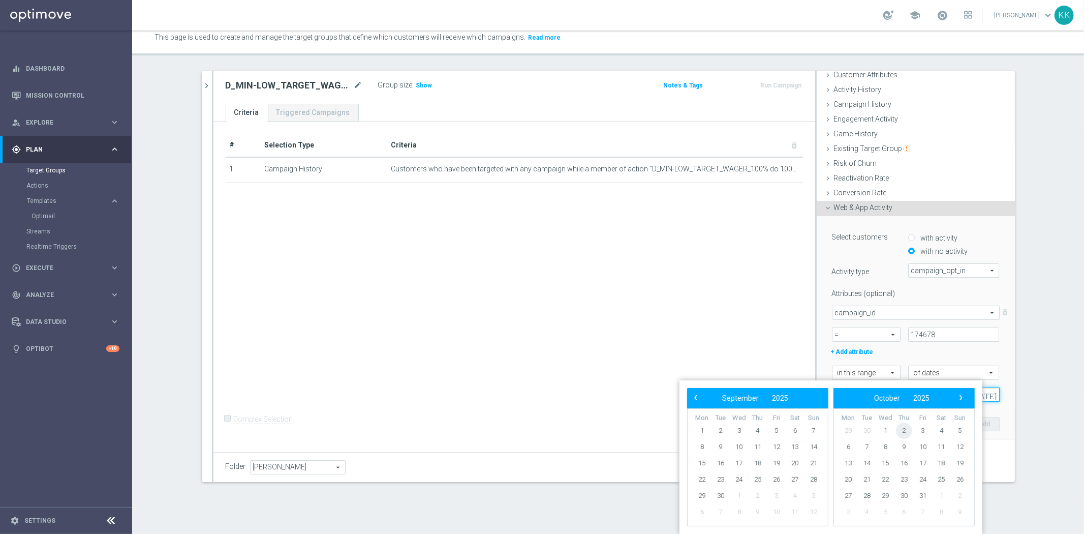
scroll to position [20, 0]
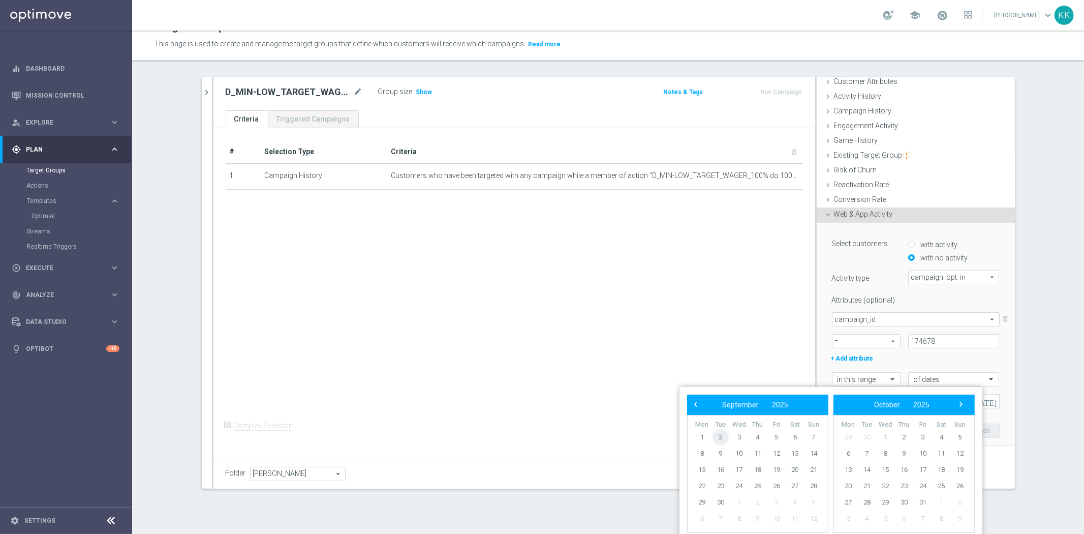
click at [721, 441] on span "2" at bounding box center [720, 437] width 16 height 16
click at [715, 440] on span "2" at bounding box center [720, 437] width 16 height 16
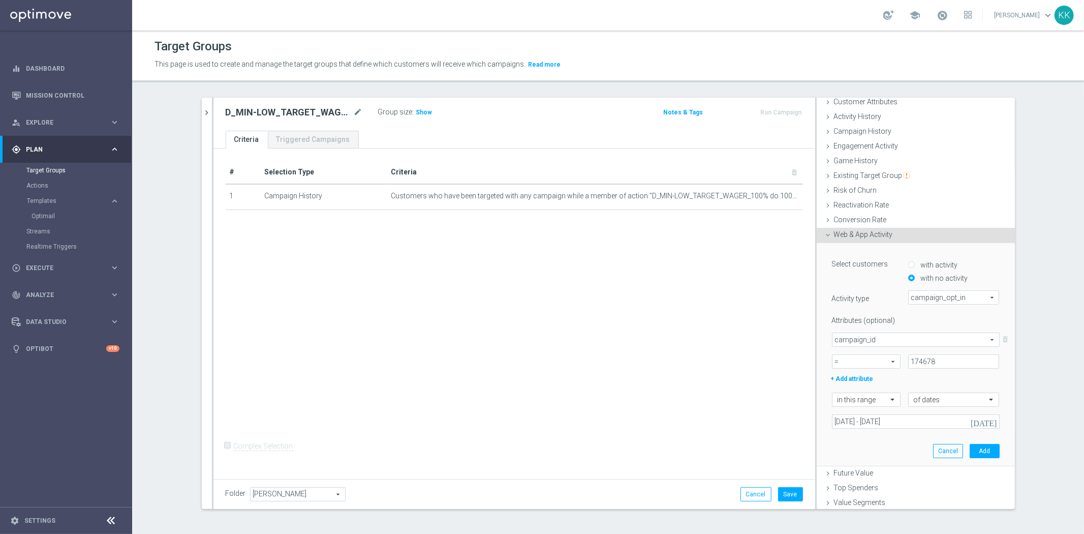
scroll to position [0, 0]
click at [857, 422] on input "02 Sep 2025 - 02 Sep 2025" at bounding box center [916, 421] width 168 height 14
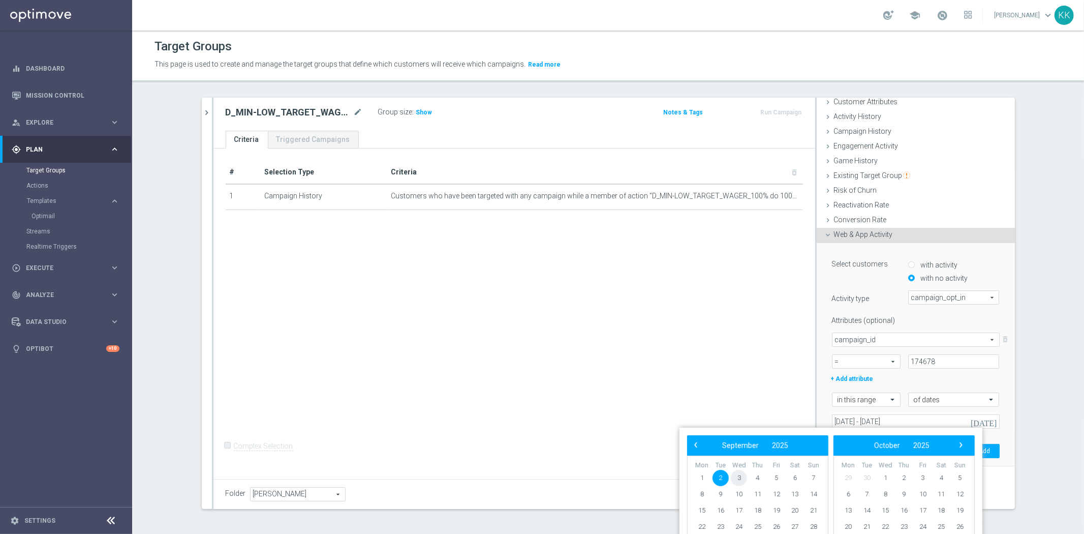
click at [740, 476] on span "3" at bounding box center [739, 478] width 16 height 16
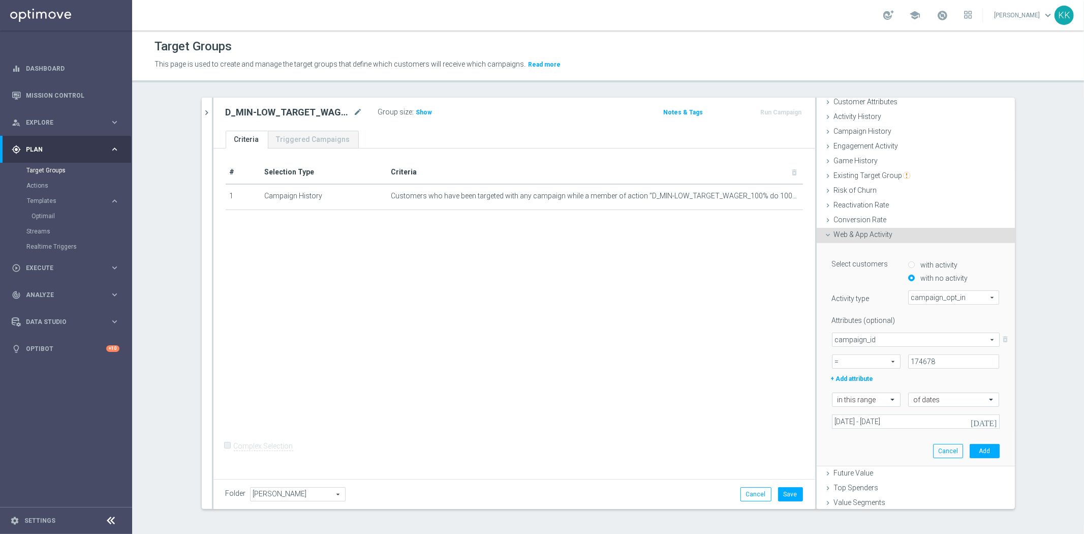
type input "[DATE] - [DATE]"
click at [970, 443] on button "Add" at bounding box center [985, 450] width 30 height 14
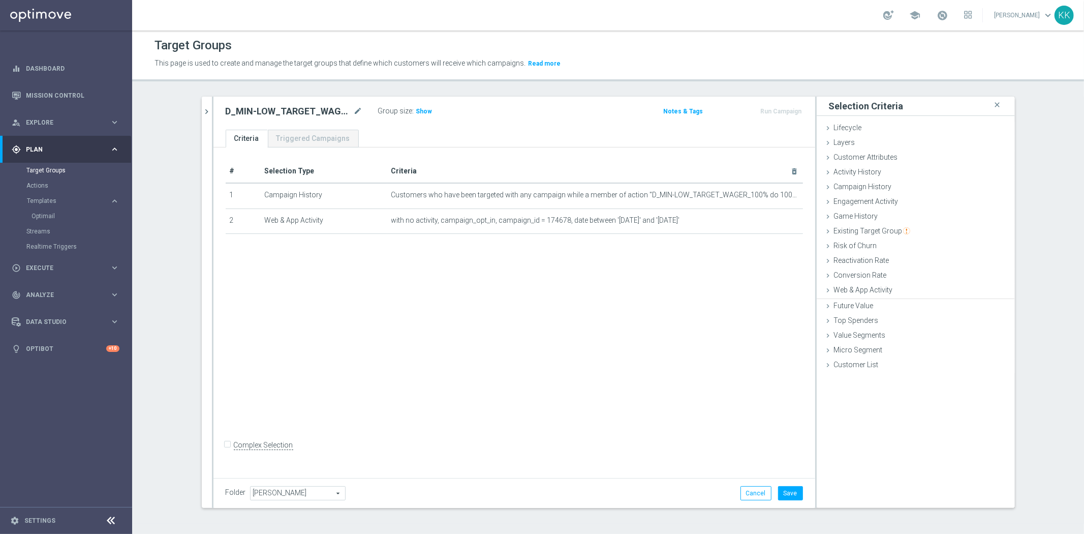
scroll to position [0, 0]
click at [872, 155] on span "Customer Attributes" at bounding box center [866, 157] width 64 height 8
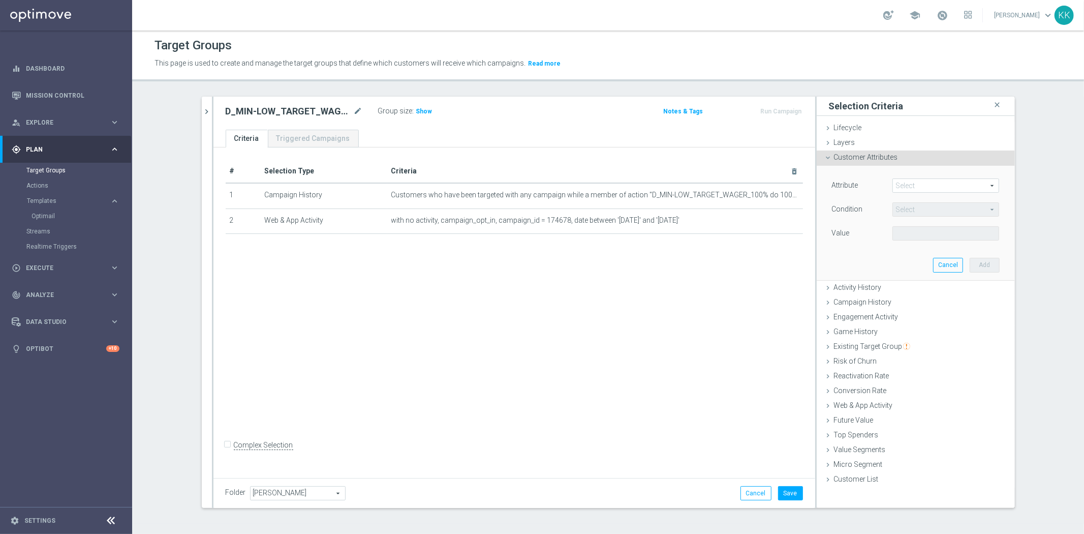
click at [905, 185] on span at bounding box center [946, 185] width 106 height 13
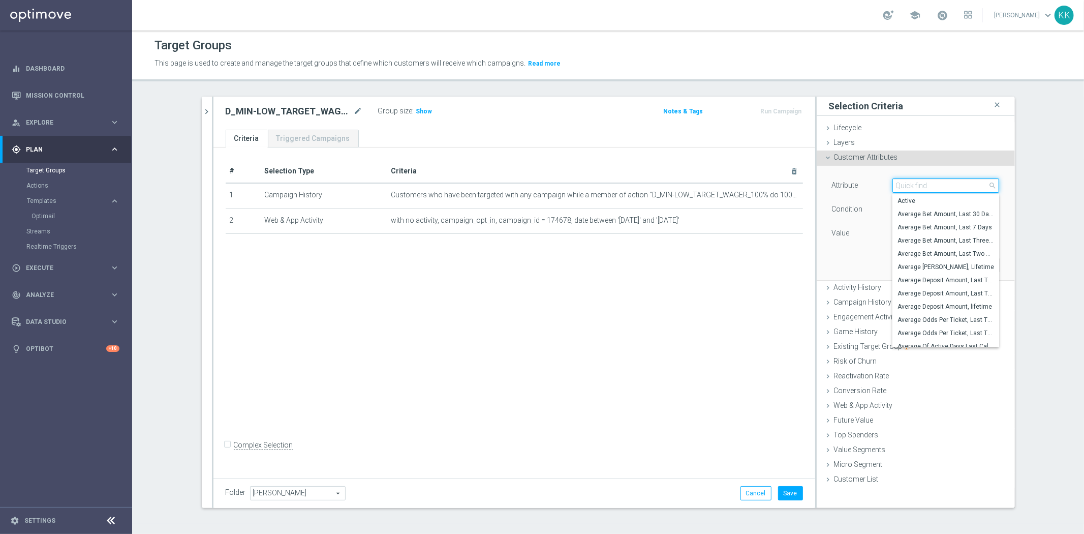
click at [905, 185] on input "search" at bounding box center [945, 185] width 107 height 14
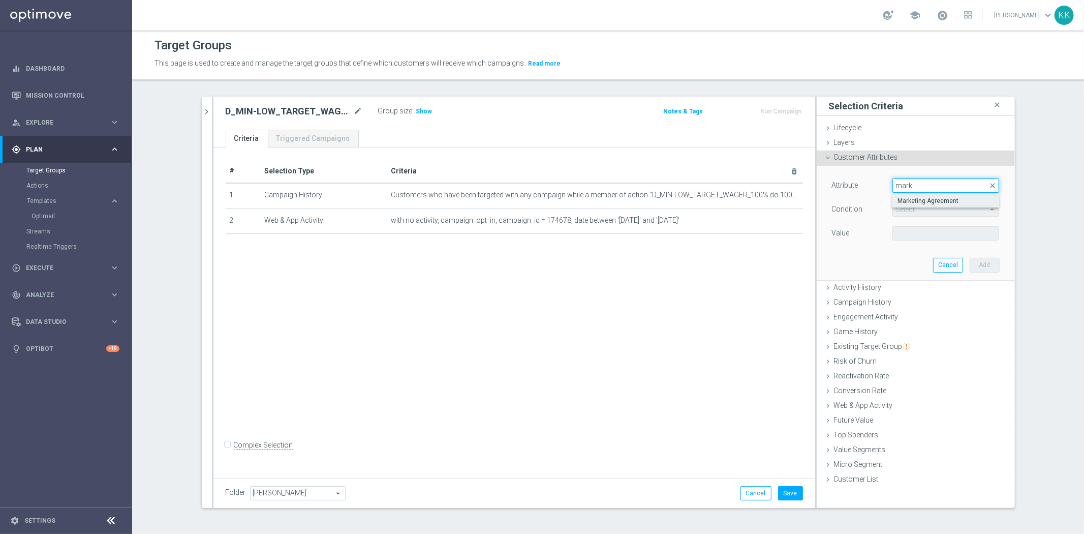
type input "mark"
click at [910, 199] on span "Marketing Agreement" at bounding box center [945, 201] width 97 height 8
type input "Marketing Agreement"
type input "Equals"
click at [910, 239] on span at bounding box center [946, 233] width 106 height 13
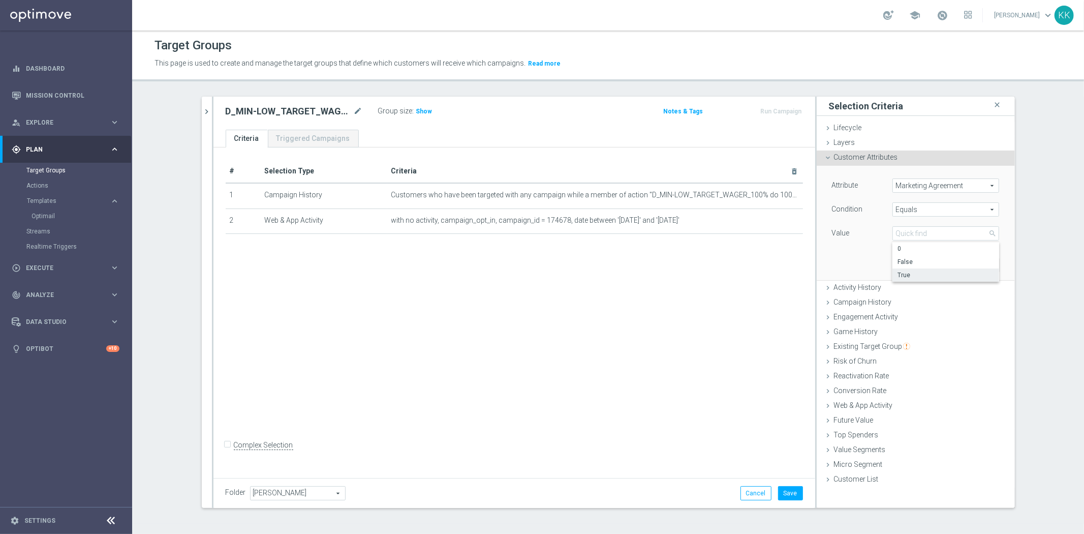
click at [910, 273] on span "True" at bounding box center [945, 275] width 97 height 8
type input "True"
click at [983, 261] on button "Add" at bounding box center [985, 265] width 30 height 14
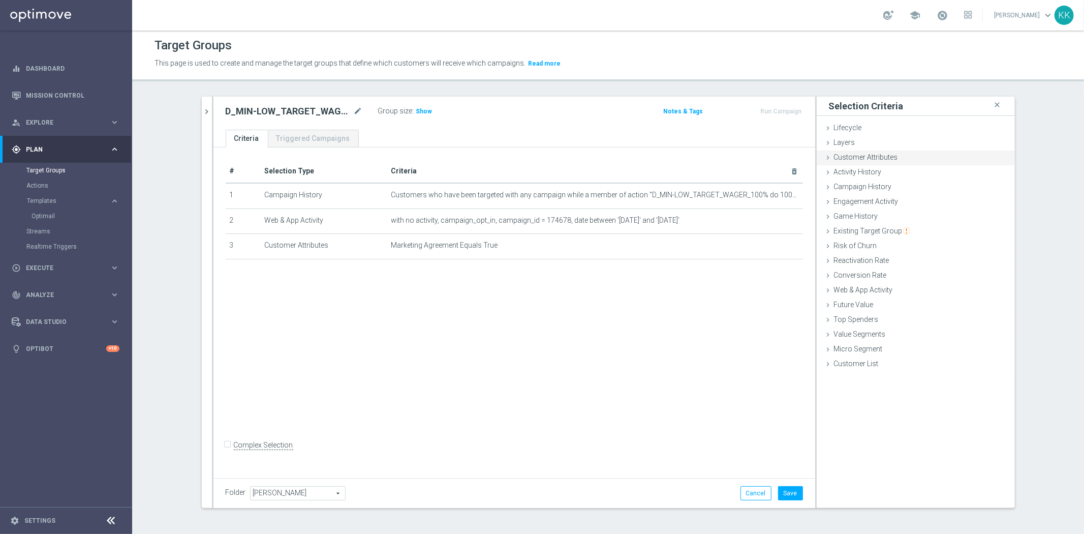
click at [897, 154] on div "Customer Attributes done selection saved" at bounding box center [916, 157] width 198 height 15
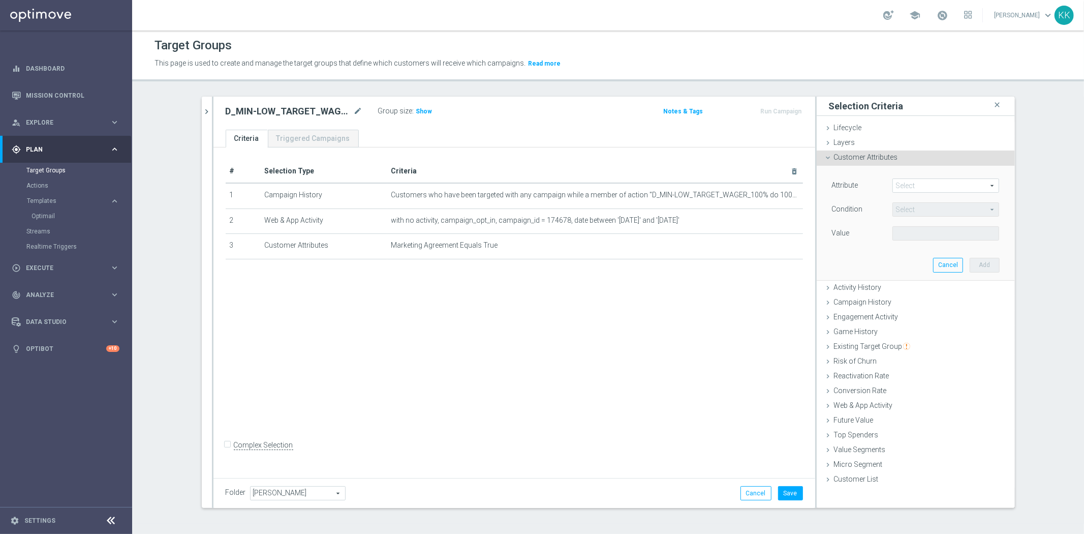
click at [916, 182] on span at bounding box center [946, 185] width 106 height 13
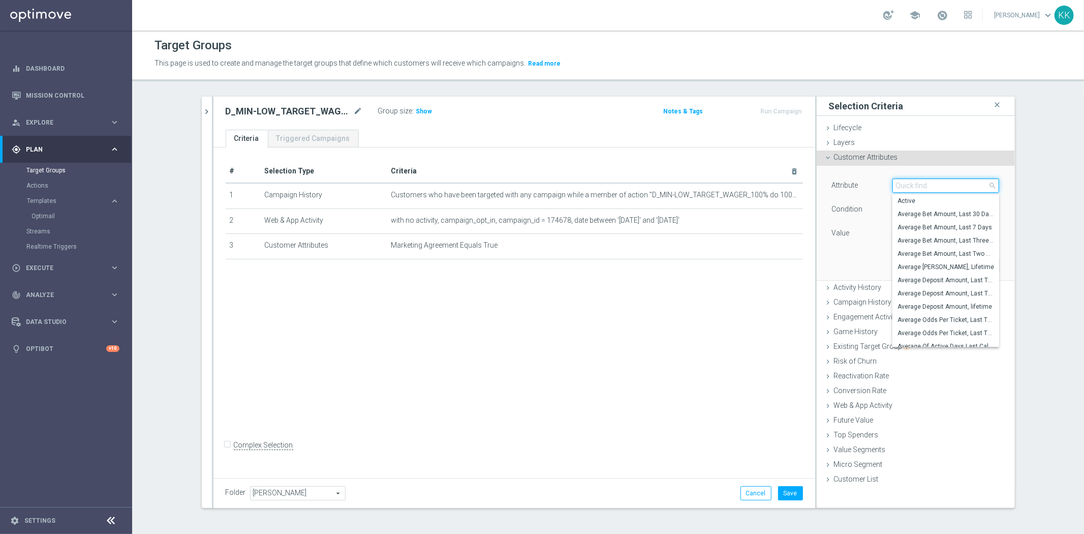
click at [916, 182] on input "search" at bounding box center [945, 185] width 107 height 14
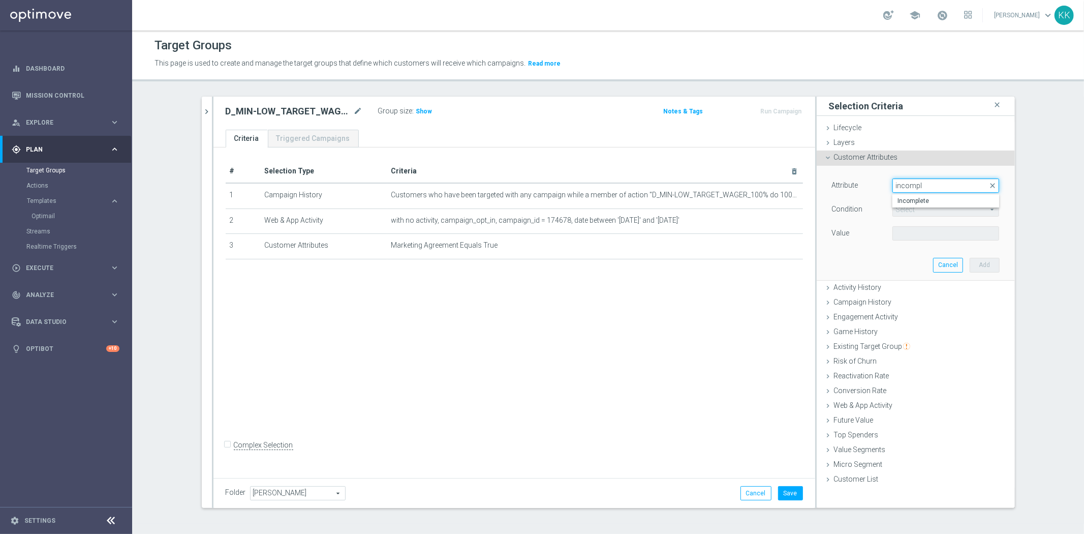
type input "incompl"
click at [917, 197] on span "Incomplete" at bounding box center [945, 201] width 97 height 8
type input "Incomplete"
type input "Equals"
click at [926, 237] on span at bounding box center [946, 233] width 106 height 13
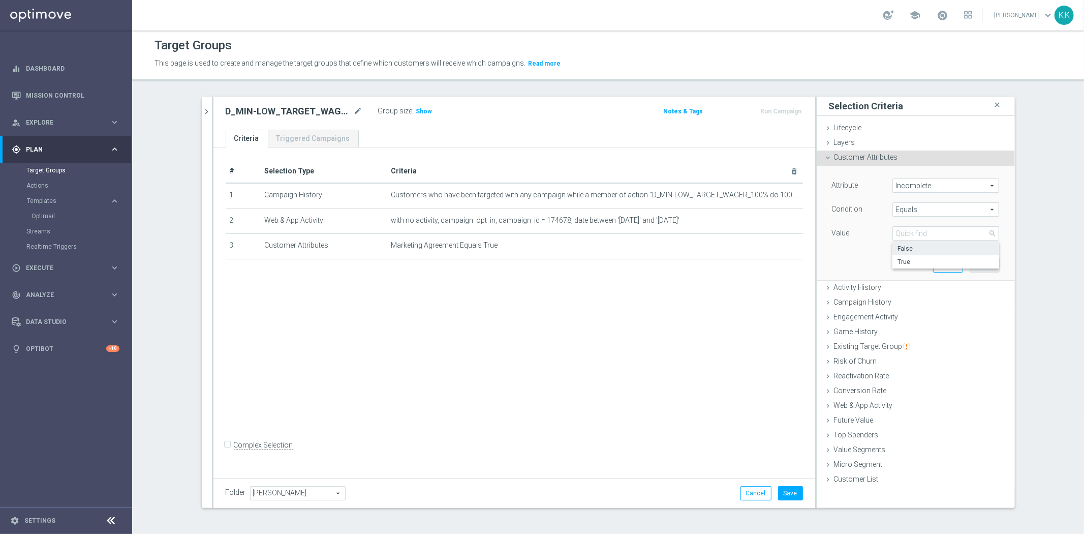
click at [922, 246] on span "False" at bounding box center [945, 248] width 97 height 8
type input "False"
click at [970, 263] on button "Add" at bounding box center [985, 265] width 30 height 14
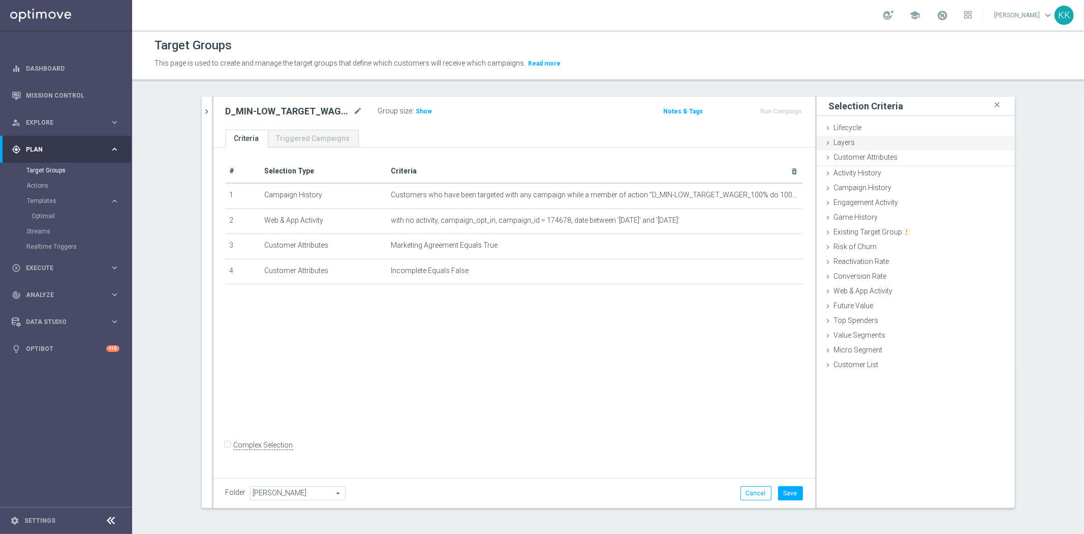
click at [867, 140] on div "Layers done" at bounding box center [916, 143] width 198 height 15
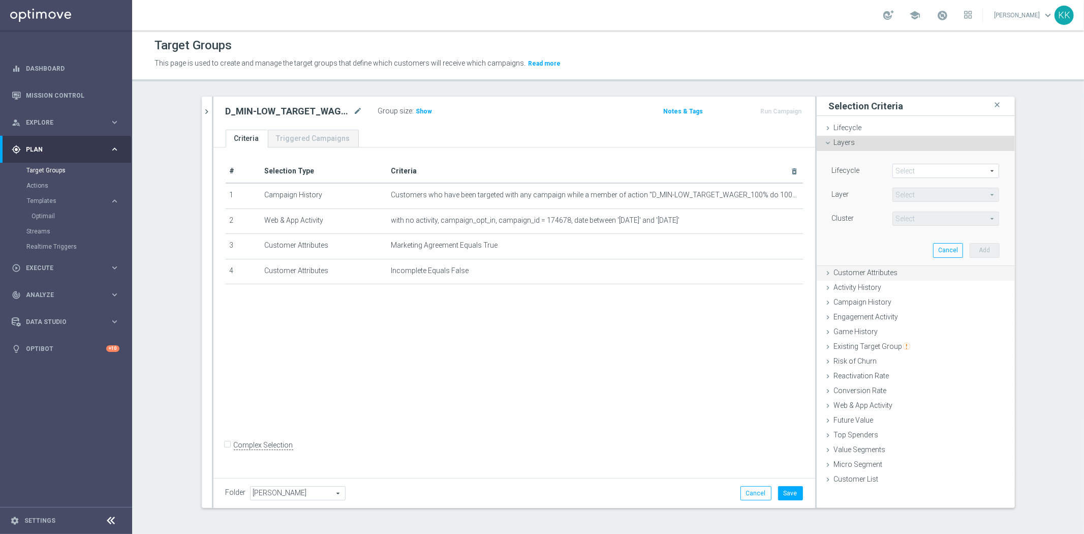
click at [873, 268] on span "Customer Attributes" at bounding box center [866, 272] width 64 height 8
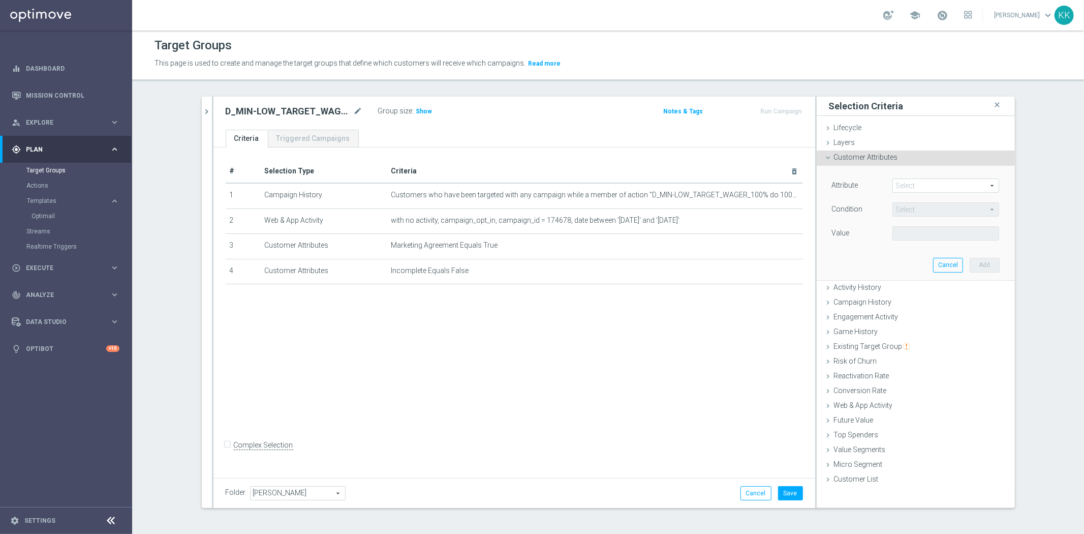
click at [901, 185] on span at bounding box center [946, 185] width 106 height 13
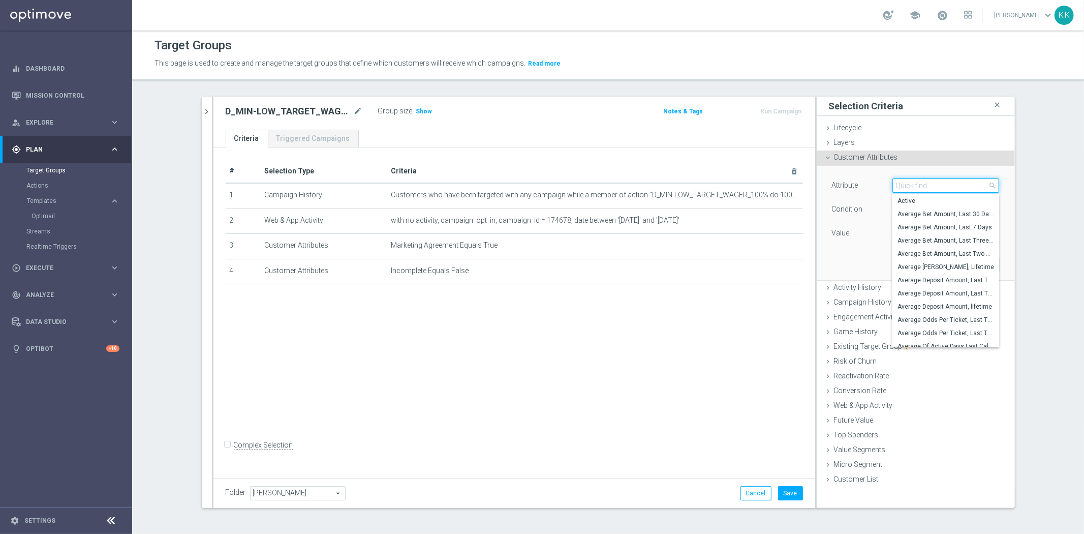
click at [901, 185] on input "search" at bounding box center [945, 185] width 107 height 14
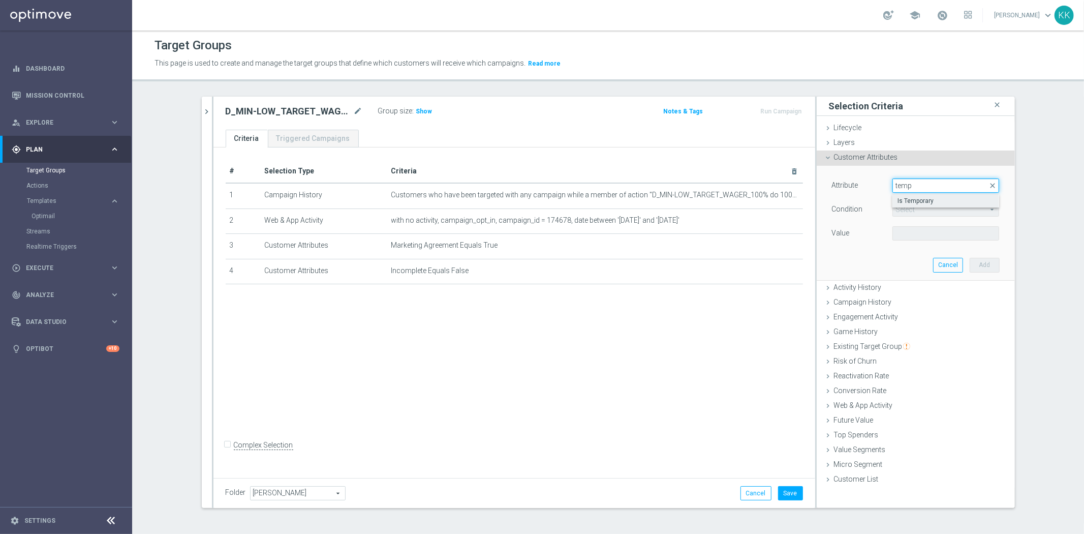
type input "temp"
click at [915, 197] on span "Is Temporary" at bounding box center [945, 201] width 97 height 8
type input "Is Temporary"
type input "Equals"
click at [927, 234] on span at bounding box center [946, 233] width 106 height 13
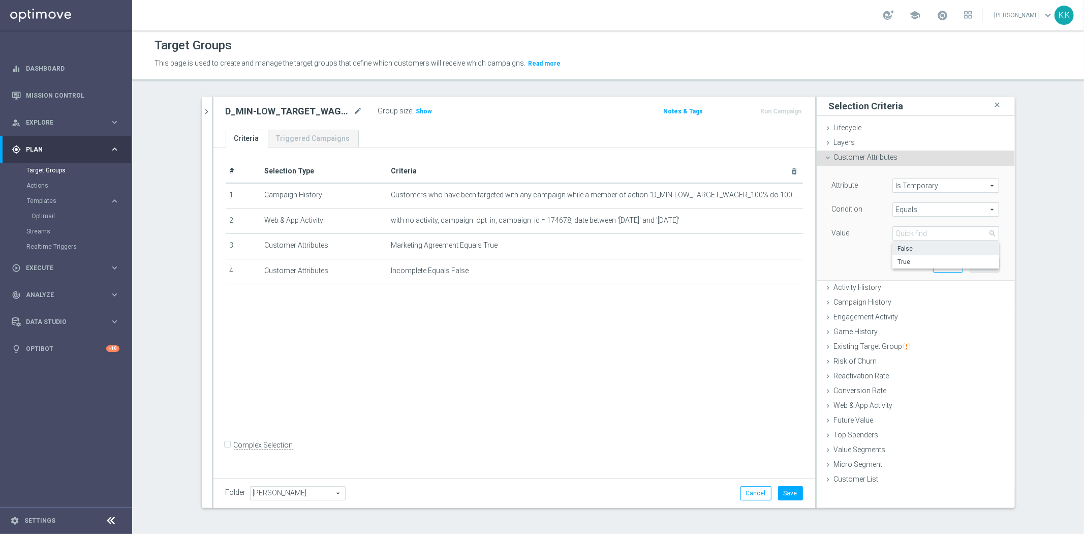
click at [913, 244] on span "False" at bounding box center [945, 248] width 97 height 8
type input "False"
click at [990, 263] on button "Add" at bounding box center [985, 265] width 30 height 14
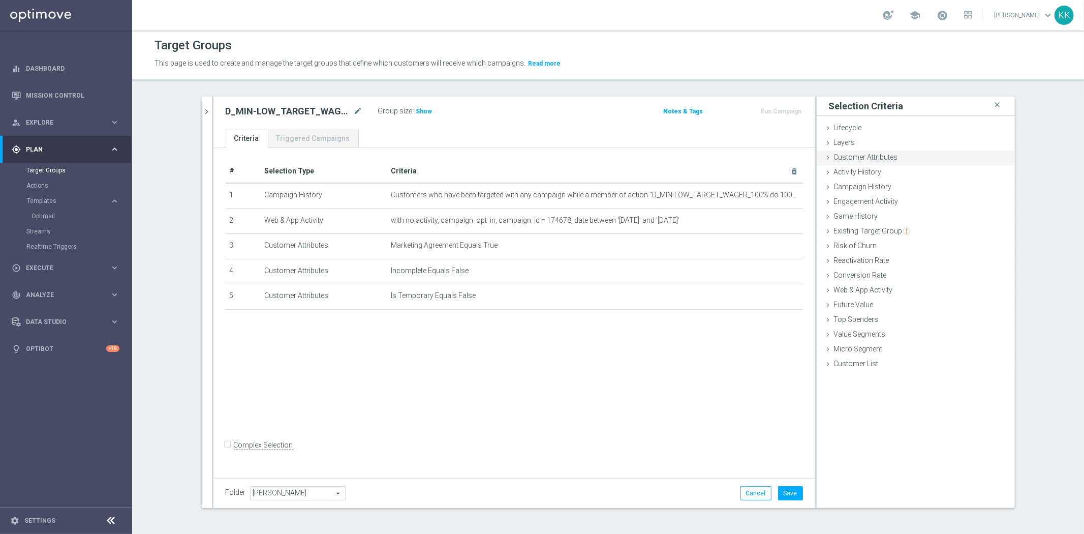
click at [870, 156] on span "Customer Attributes" at bounding box center [866, 157] width 64 height 8
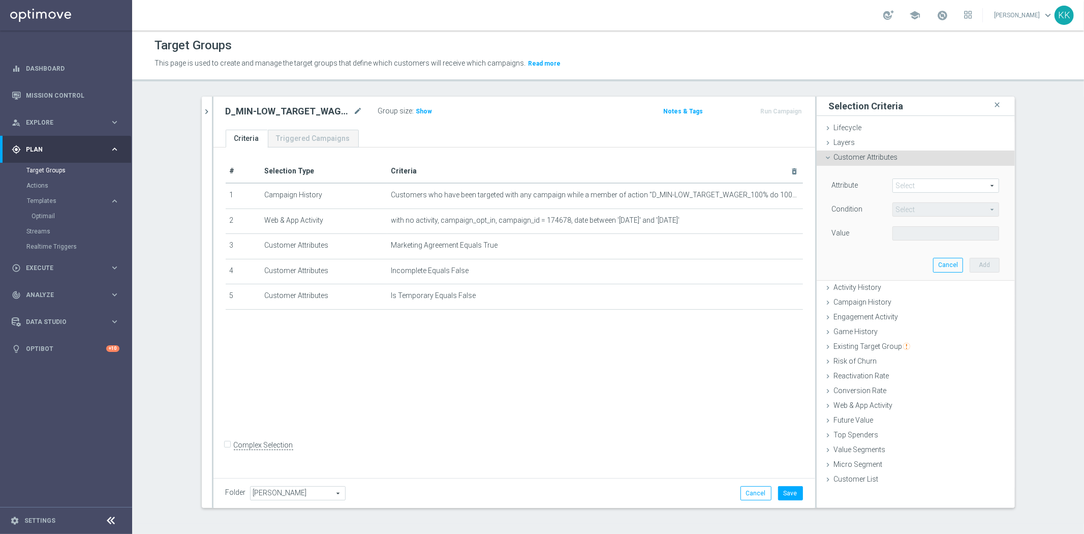
click at [930, 192] on div "Select arrow_drop_down search" at bounding box center [945, 185] width 107 height 14
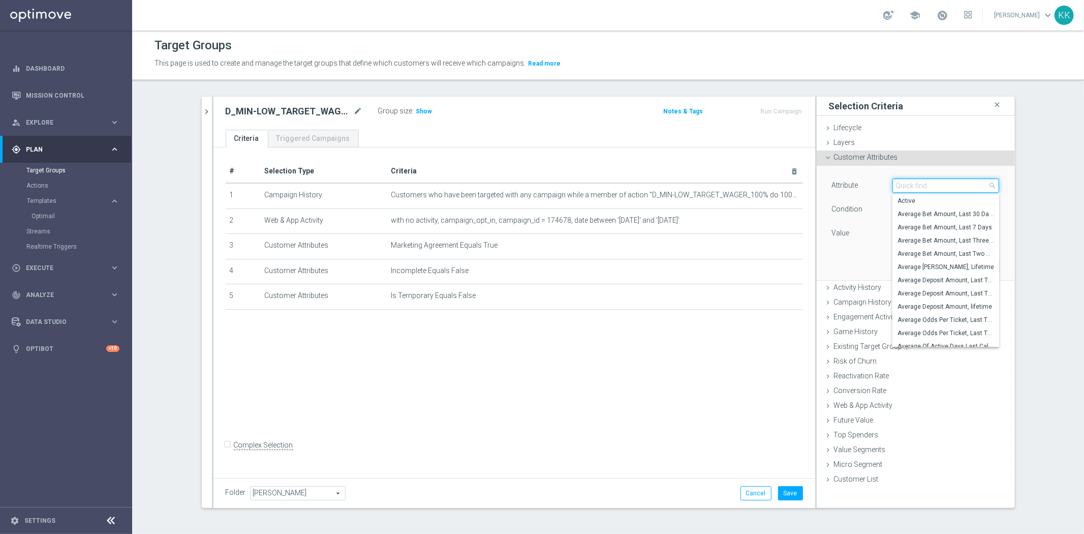
click at [930, 192] on input "search" at bounding box center [945, 185] width 107 height 14
type input "generos"
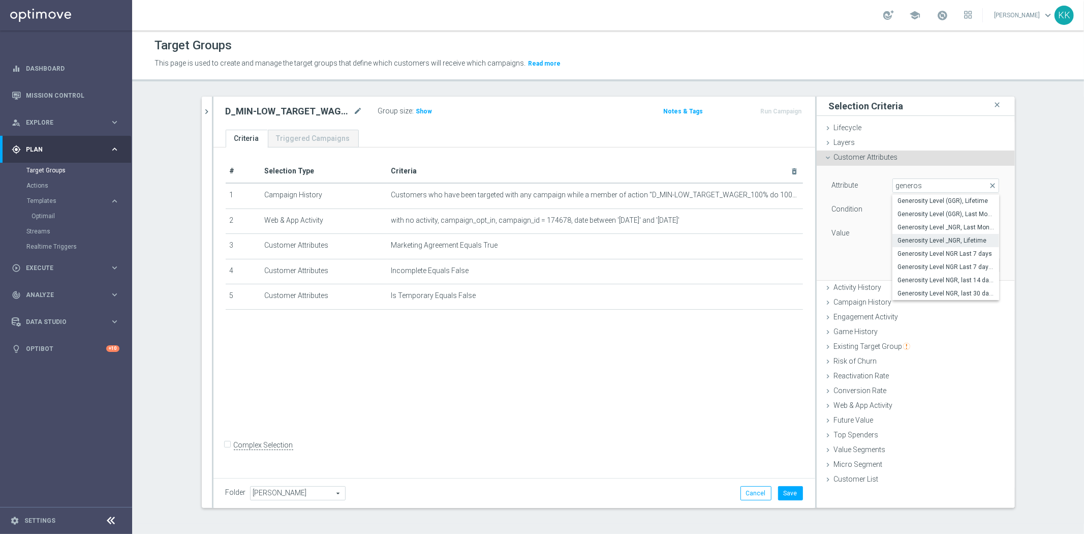
click at [946, 238] on span "Generosity Level _NGR, Lifetime" at bounding box center [945, 240] width 97 height 8
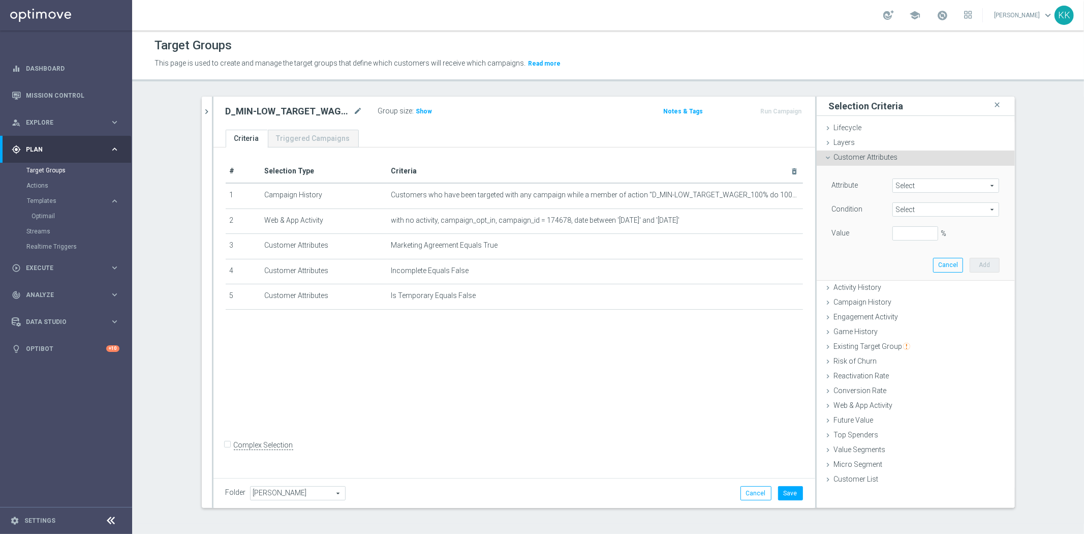
type input "Generosity Level _NGR, Lifetime"
click at [901, 205] on span "=" at bounding box center [946, 209] width 106 height 13
click at [916, 305] on span "between" at bounding box center [945, 304] width 97 height 8
type input "between"
click at [892, 230] on input "%" at bounding box center [915, 233] width 46 height 14
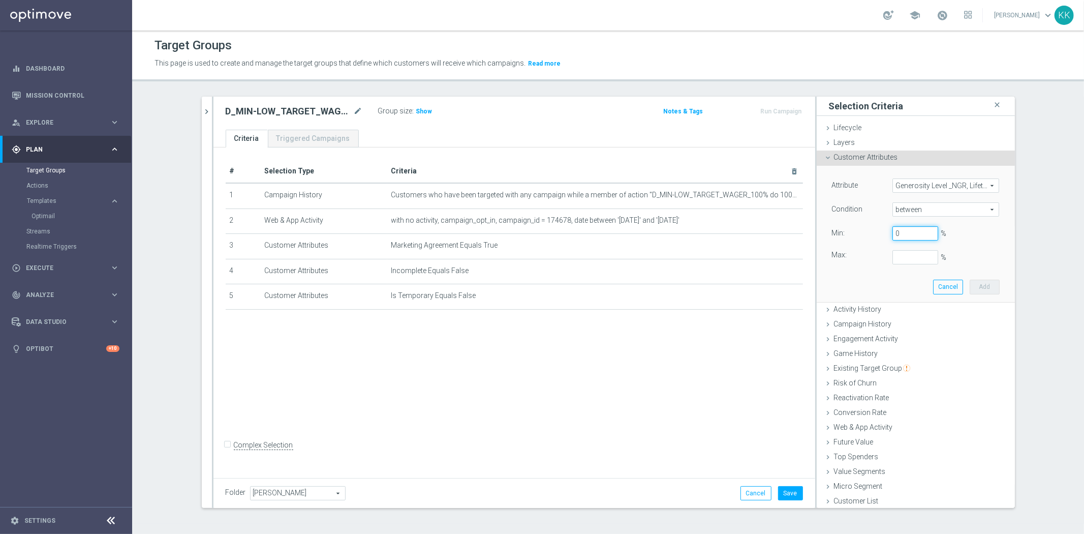
type input "0"
click at [911, 259] on input "%" at bounding box center [915, 257] width 46 height 14
click at [984, 287] on button "Add" at bounding box center [985, 286] width 30 height 14
type input "1"
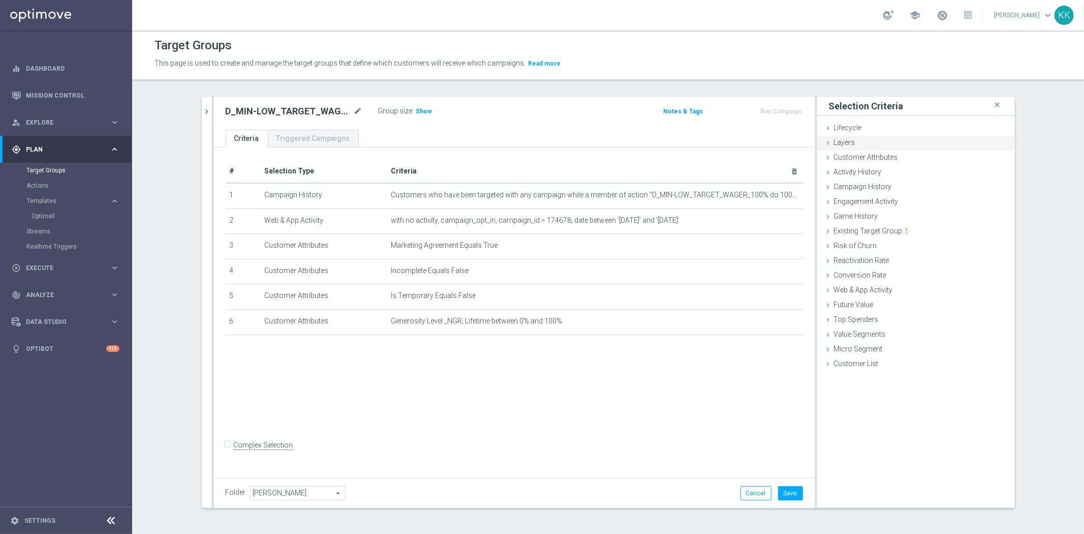
click at [866, 147] on div "Layers done" at bounding box center [916, 143] width 198 height 15
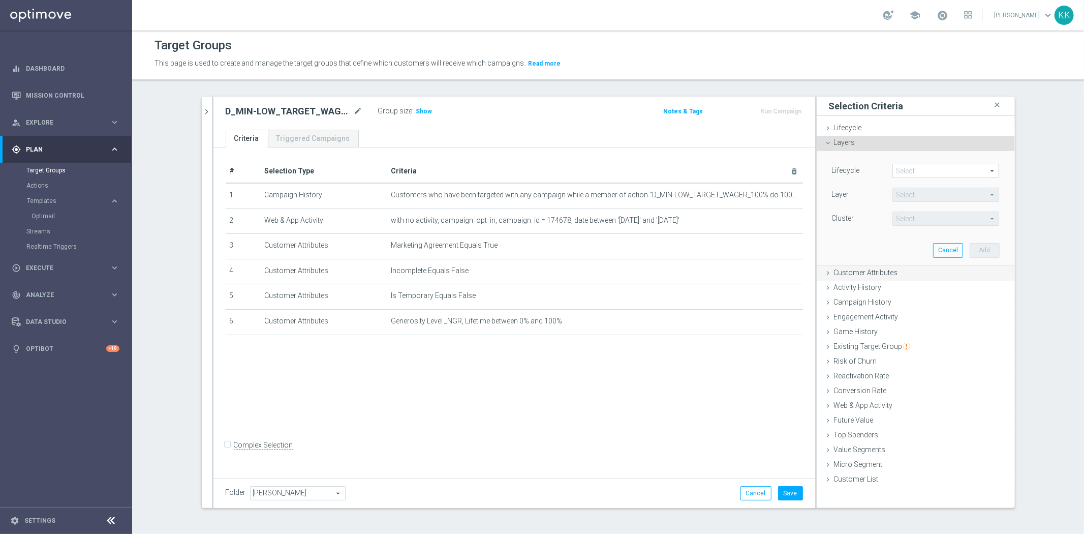
click at [877, 277] on div "Customer Attributes done selection saved" at bounding box center [916, 273] width 198 height 15
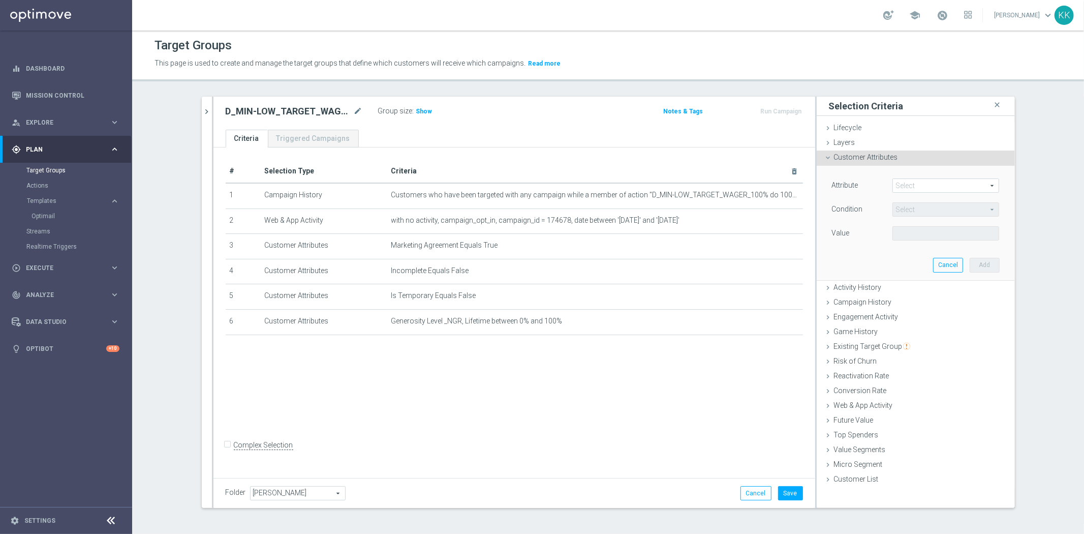
click at [906, 181] on span at bounding box center [946, 185] width 106 height 13
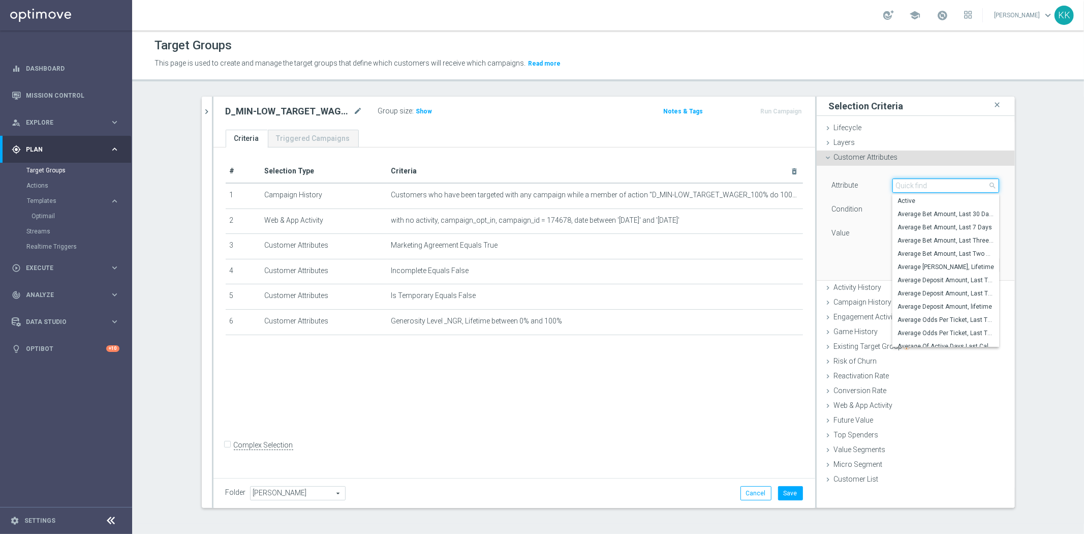
click at [906, 181] on input "search" at bounding box center [945, 185] width 107 height 14
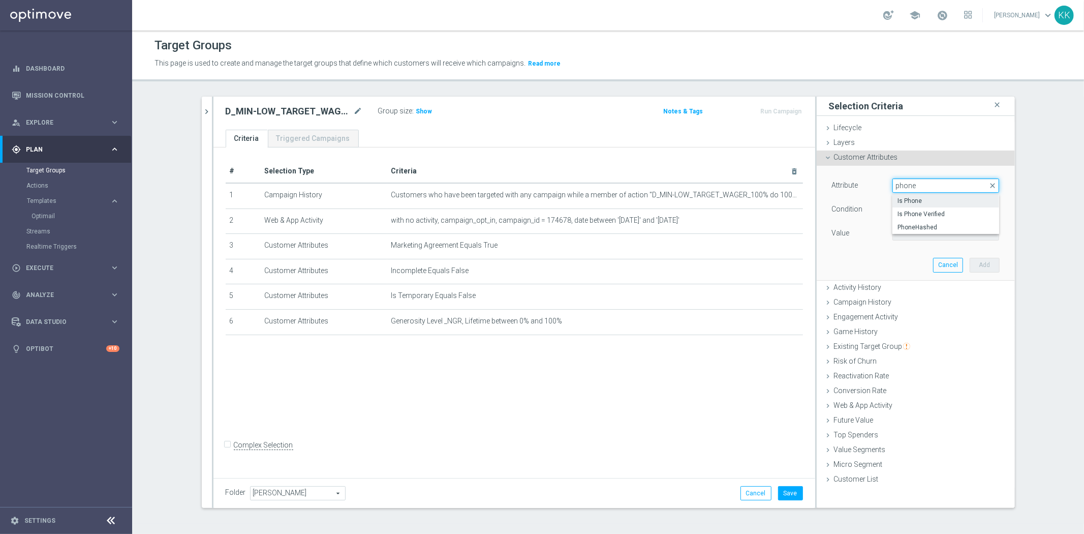
type input "phone"
click at [910, 205] on label "Is Phone" at bounding box center [945, 200] width 107 height 13
type input "Is Phone"
type input "Equals"
click at [932, 230] on span at bounding box center [946, 233] width 106 height 13
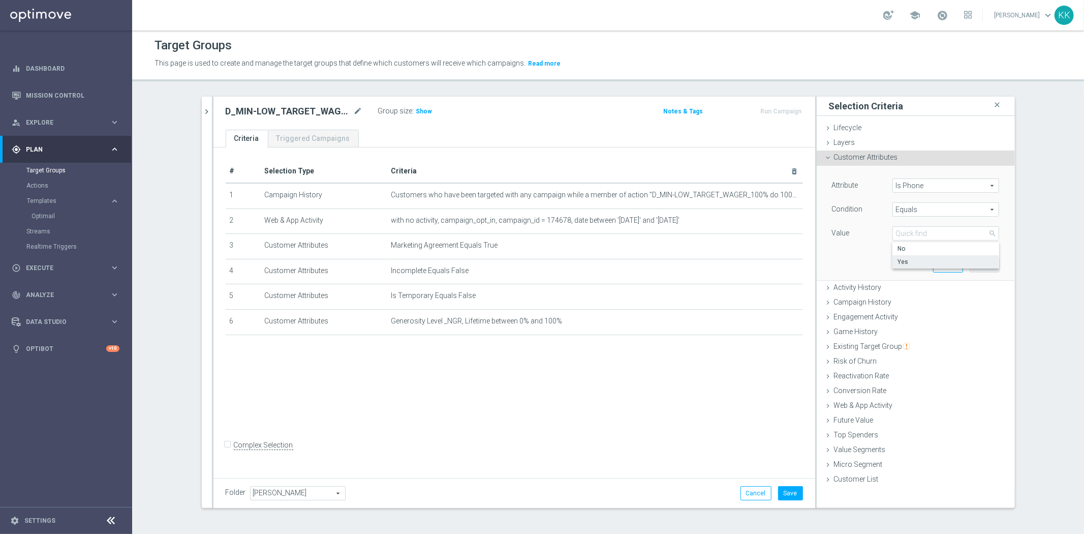
click at [932, 262] on span "Yes" at bounding box center [945, 262] width 97 height 8
type input "Yes"
click at [986, 263] on button "Add" at bounding box center [985, 265] width 30 height 14
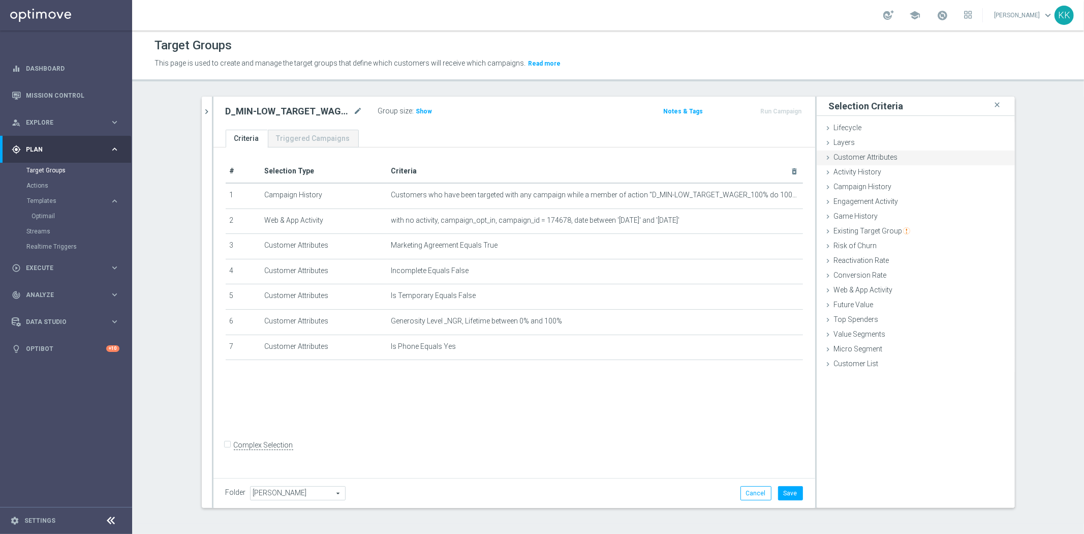
click at [861, 160] on span "Customer Attributes" at bounding box center [866, 157] width 64 height 8
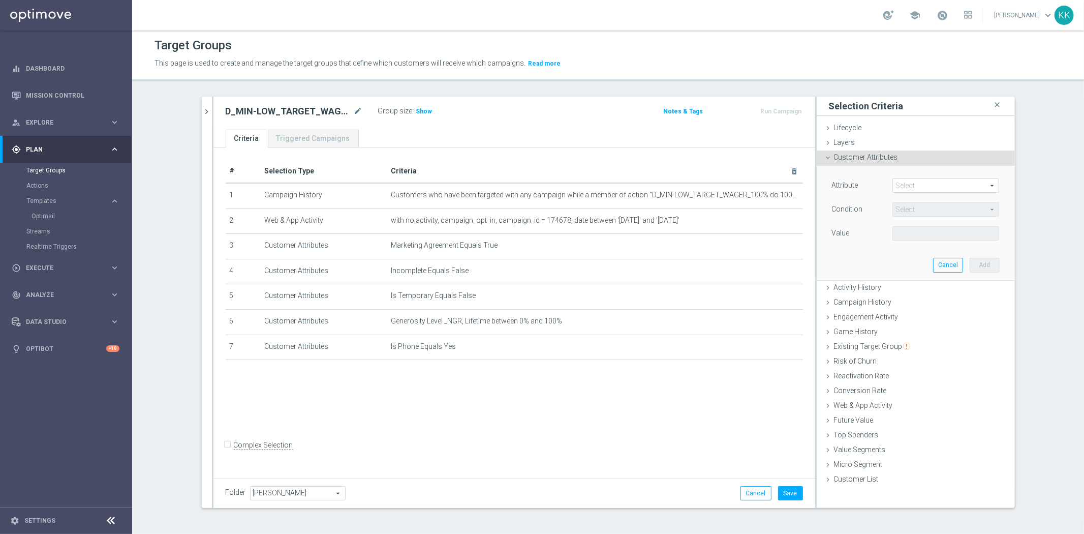
click at [905, 181] on span at bounding box center [946, 185] width 106 height 13
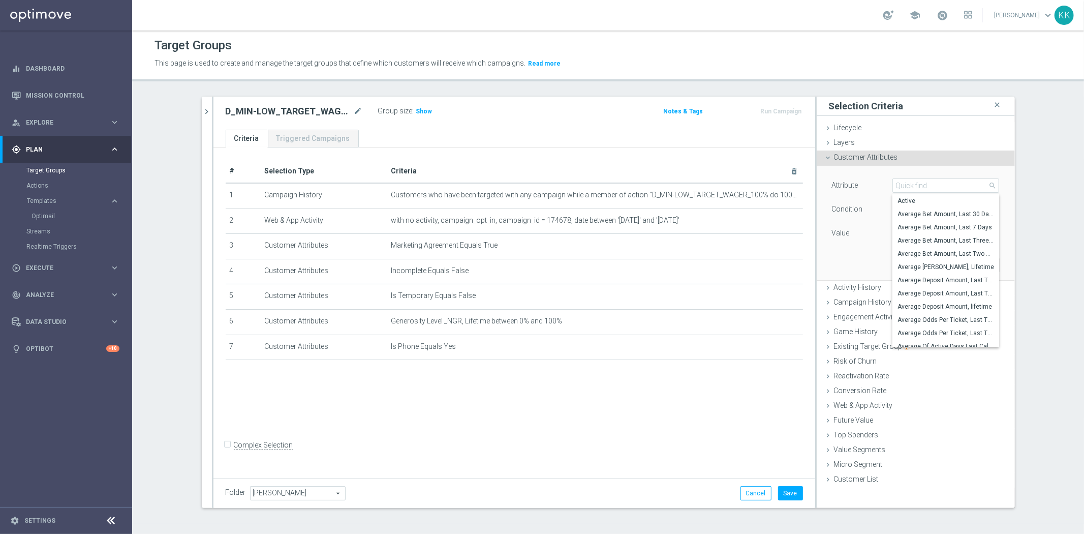
click at [905, 181] on input "search" at bounding box center [945, 185] width 107 height 14
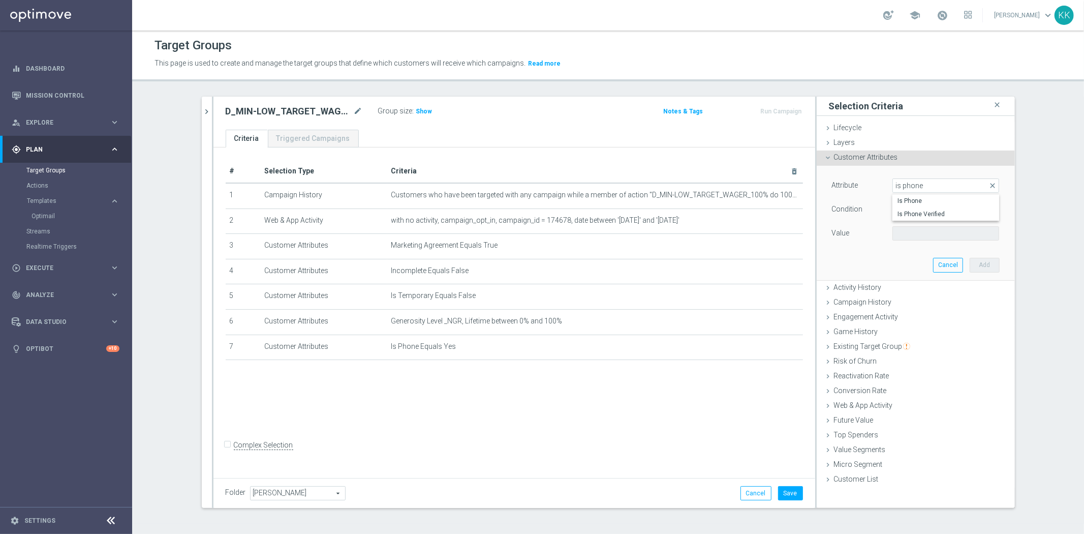
type input "is phone"
click at [913, 214] on span "Is Phone Verified" at bounding box center [945, 214] width 97 height 8
type input "Is Phone Verified"
type input "Equals"
click at [915, 233] on span at bounding box center [946, 233] width 106 height 13
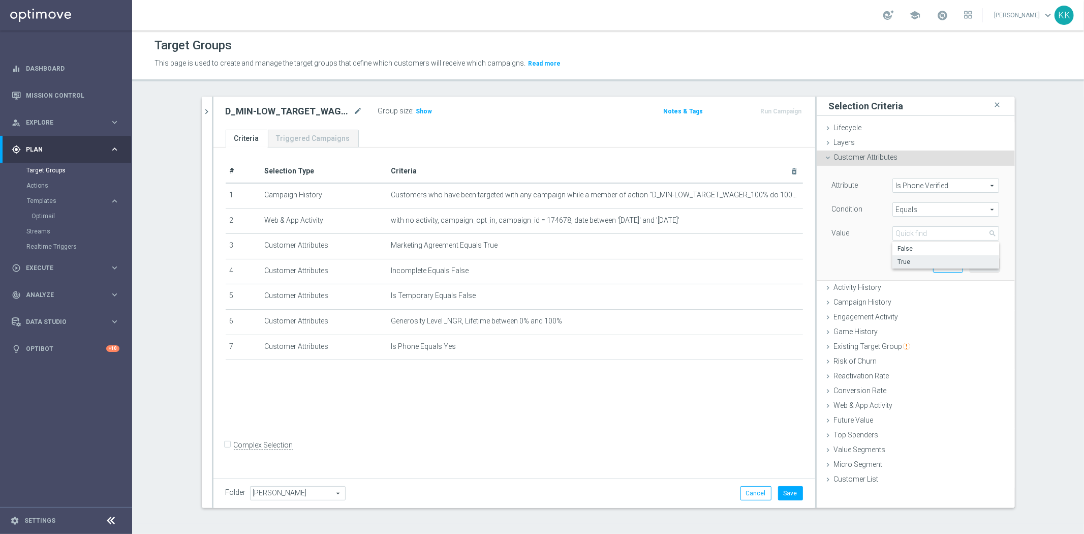
click at [917, 259] on span "True" at bounding box center [945, 262] width 97 height 8
type input "True"
click at [988, 270] on button "Add" at bounding box center [985, 265] width 30 height 14
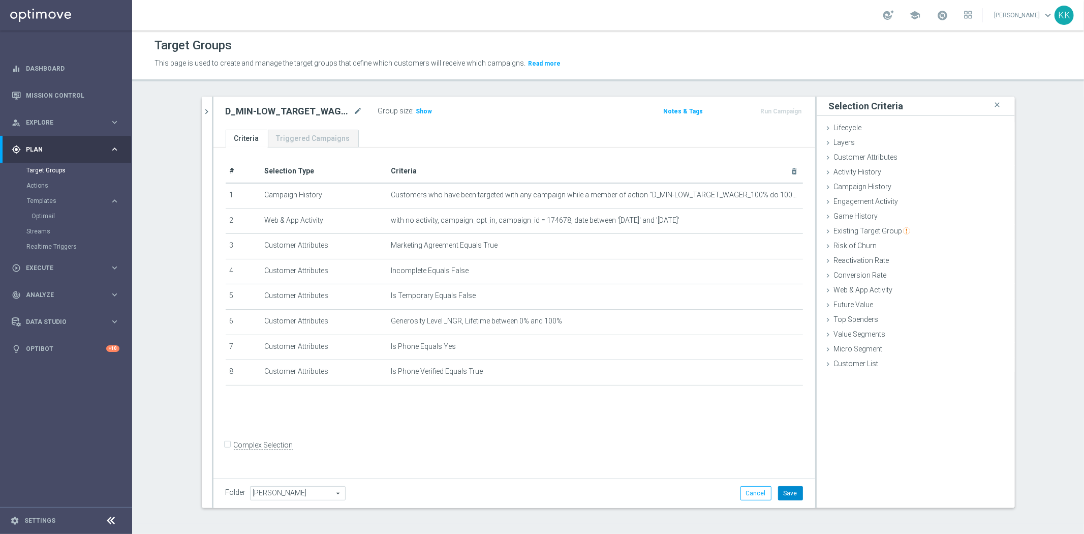
click at [791, 499] on button "Save" at bounding box center [790, 493] width 25 height 14
click at [425, 108] on span "Show" at bounding box center [424, 111] width 16 height 7
click at [52, 171] on link "Target Groups" at bounding box center [65, 170] width 79 height 8
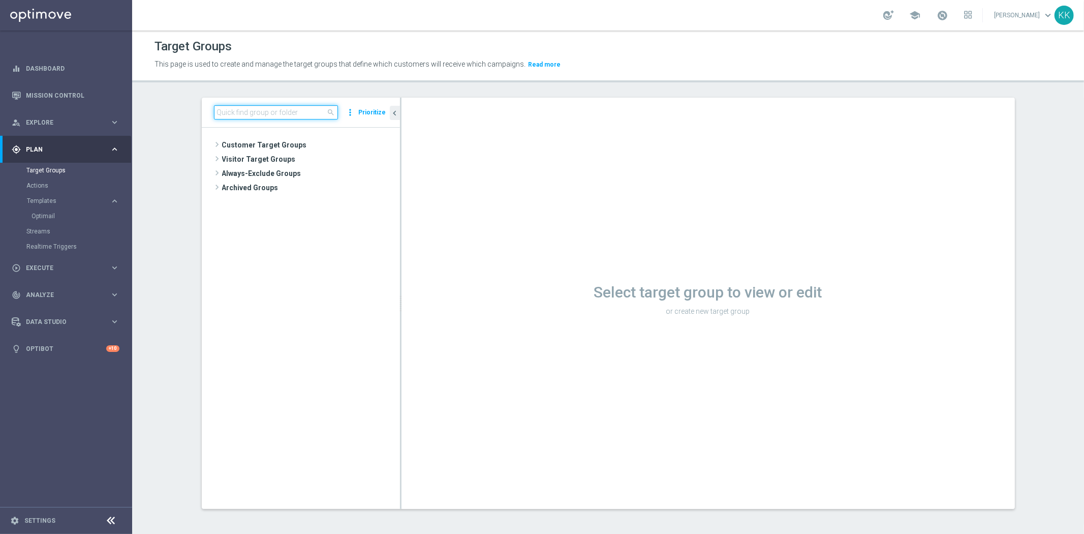
click at [273, 114] on input at bounding box center [276, 112] width 124 height 14
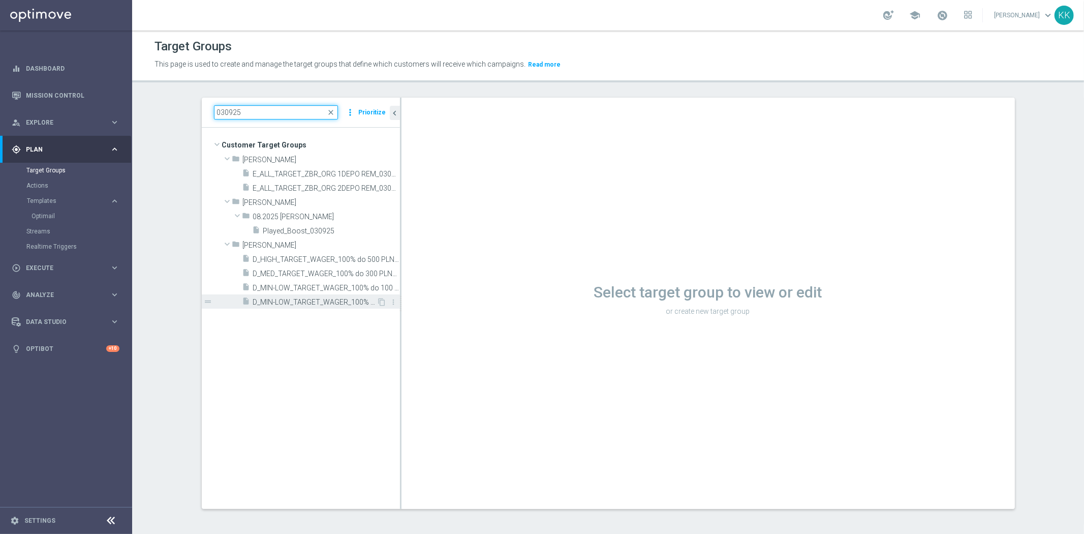
type input "030925"
click at [337, 294] on div "insert_drive_file D_MIN-LOW_TARGET_WAGER_100% do 100 PLN_PLMECZE_030925_SMS" at bounding box center [309, 301] width 135 height 14
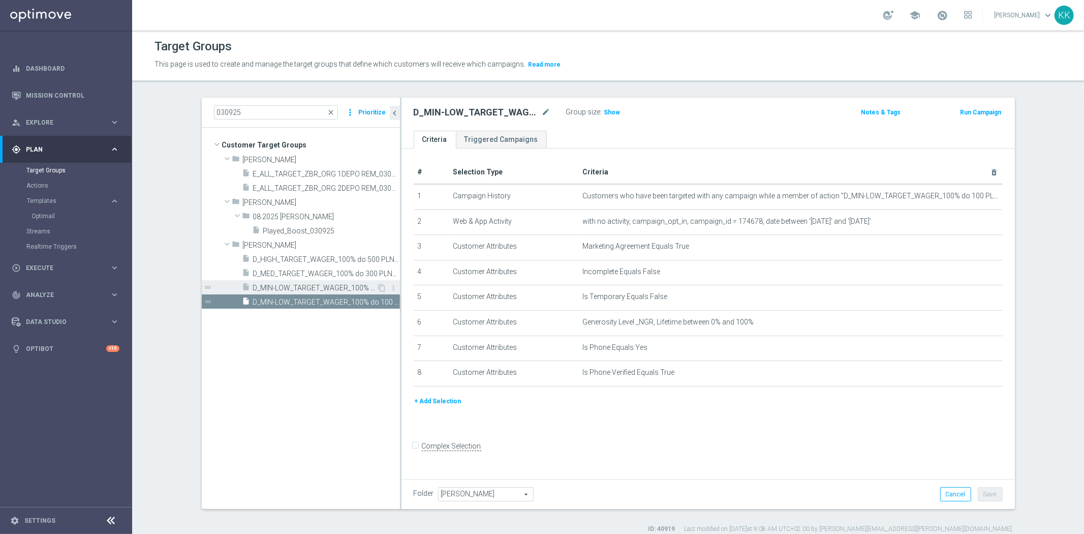
click at [333, 290] on span "D_MIN-LOW_TARGET_WAGER_100% do 100 PLN_PLMECZE_030925" at bounding box center [315, 288] width 124 height 9
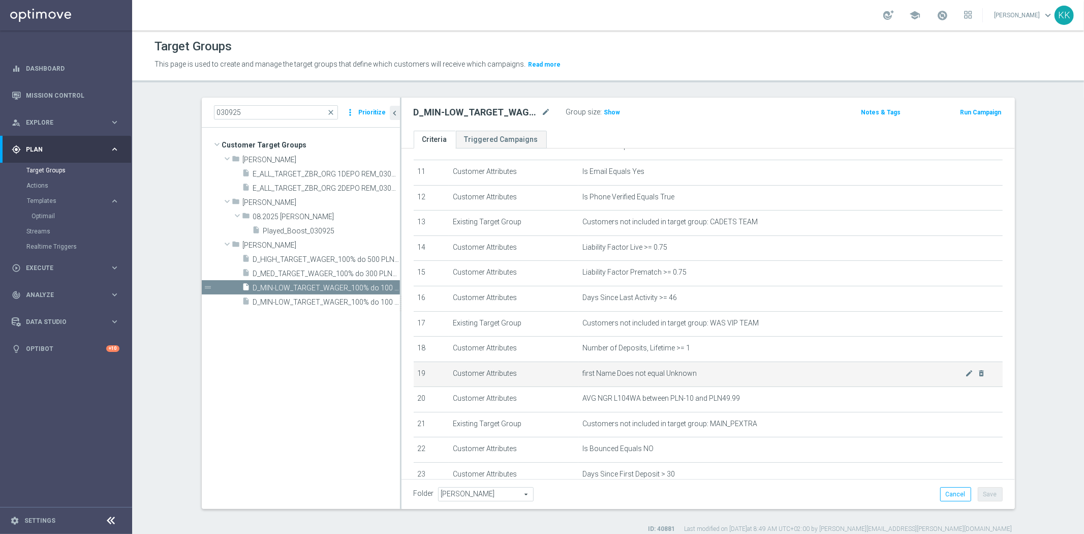
scroll to position [338, 0]
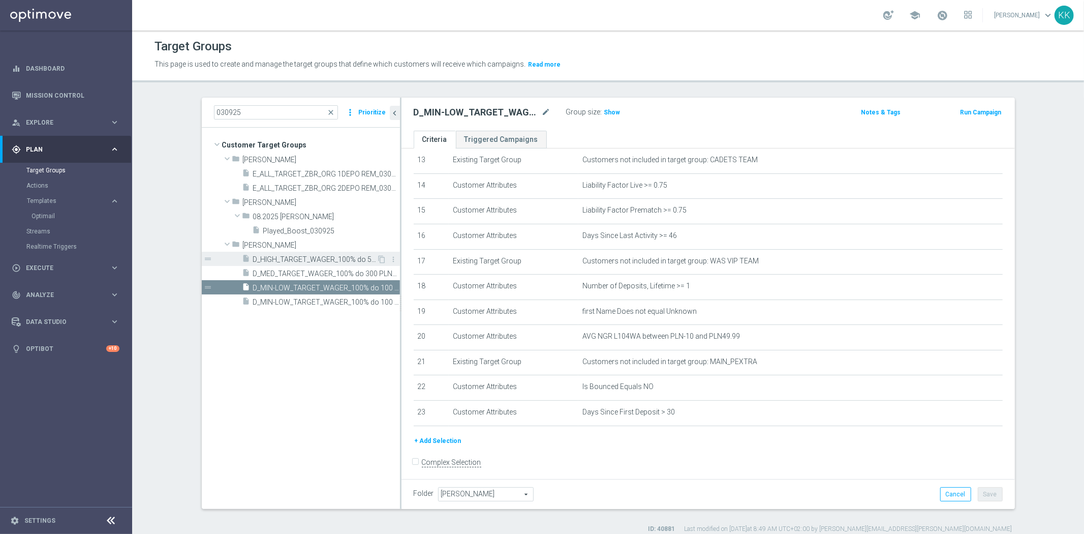
click at [292, 263] on div "insert_drive_file D_HIGH_TARGET_WAGER_100% do 500 PLN_PLMECZE_030925" at bounding box center [309, 259] width 135 height 14
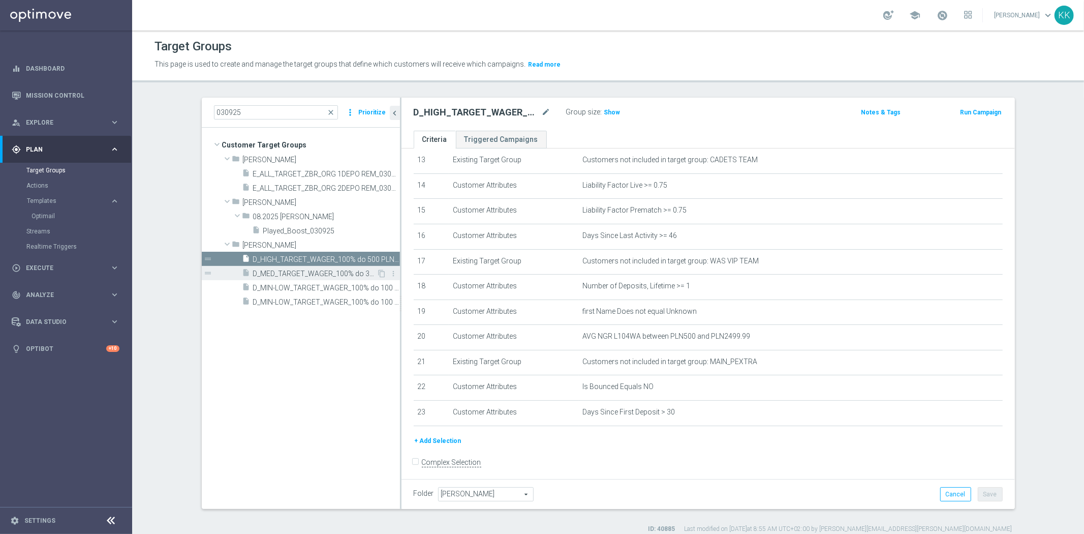
click at [292, 270] on span "D_MED_TARGET_WAGER_100% do 300 PLN_PLMECZE_030925" at bounding box center [315, 273] width 124 height 9
click at [281, 298] on span "D_MIN-LOW_TARGET_WAGER_100% do 100 PLN_PLMECZE_030925_SMS" at bounding box center [315, 302] width 124 height 9
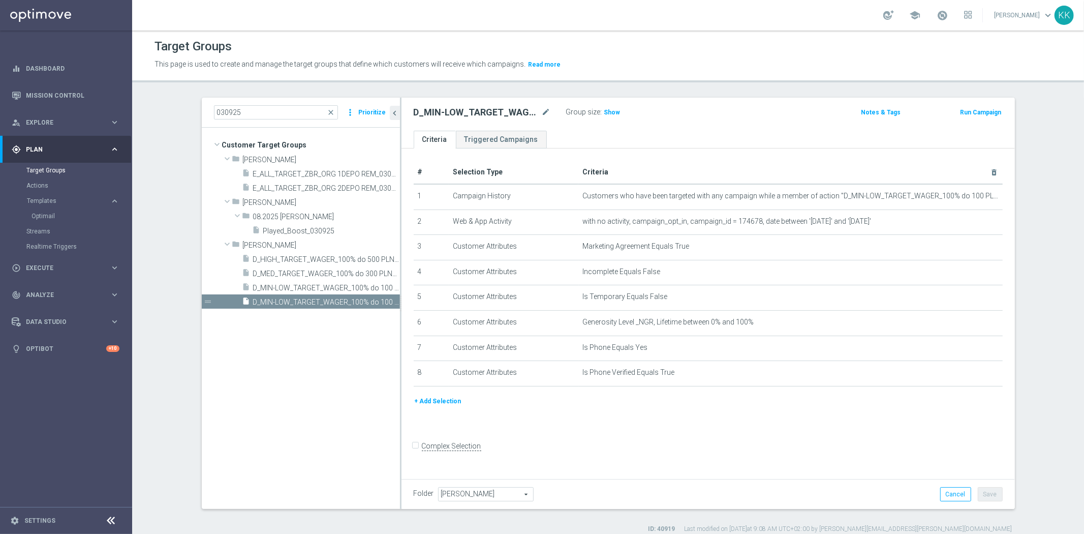
click at [400, 114] on div at bounding box center [401, 303] width 2 height 411
click at [392, 104] on div "030925 close more_vert Prioritize" at bounding box center [301, 113] width 198 height 30
click at [394, 112] on icon "chevron_left" at bounding box center [395, 113] width 10 height 10
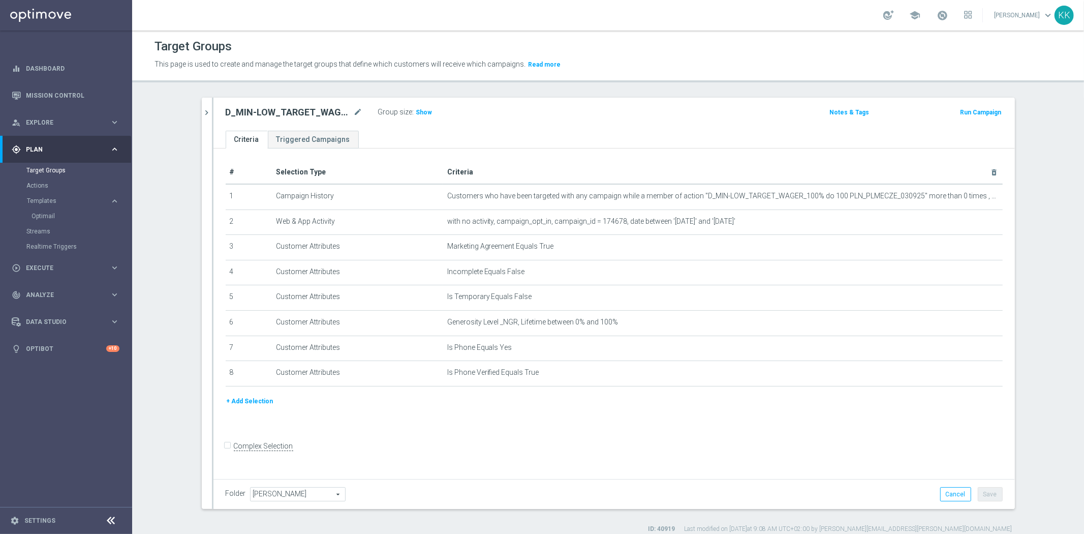
click at [212, 107] on div at bounding box center [213, 303] width 2 height 411
click at [205, 114] on icon "chevron_right" at bounding box center [207, 113] width 10 height 10
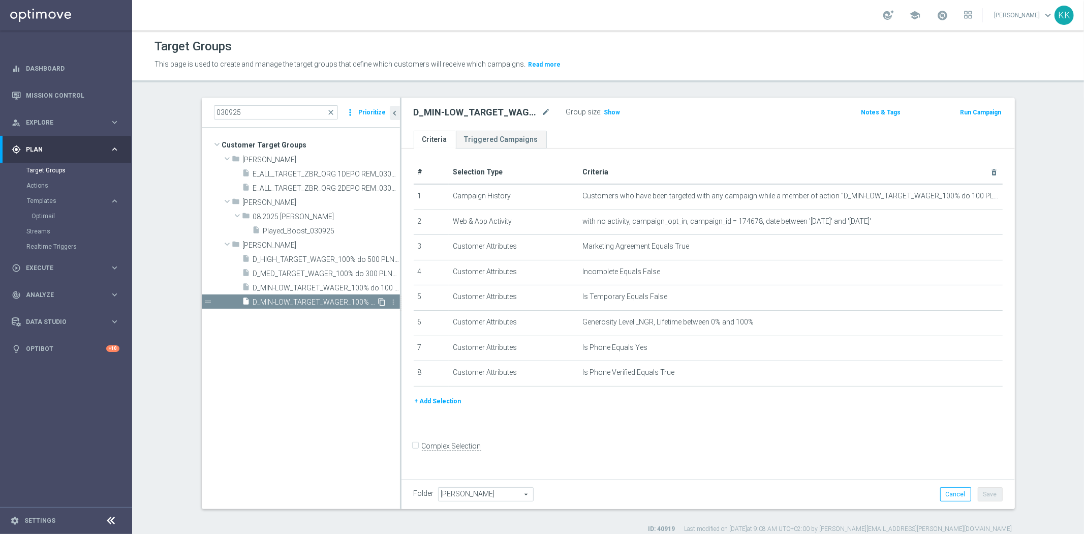
click at [378, 301] on icon "content_copy" at bounding box center [382, 302] width 8 height 8
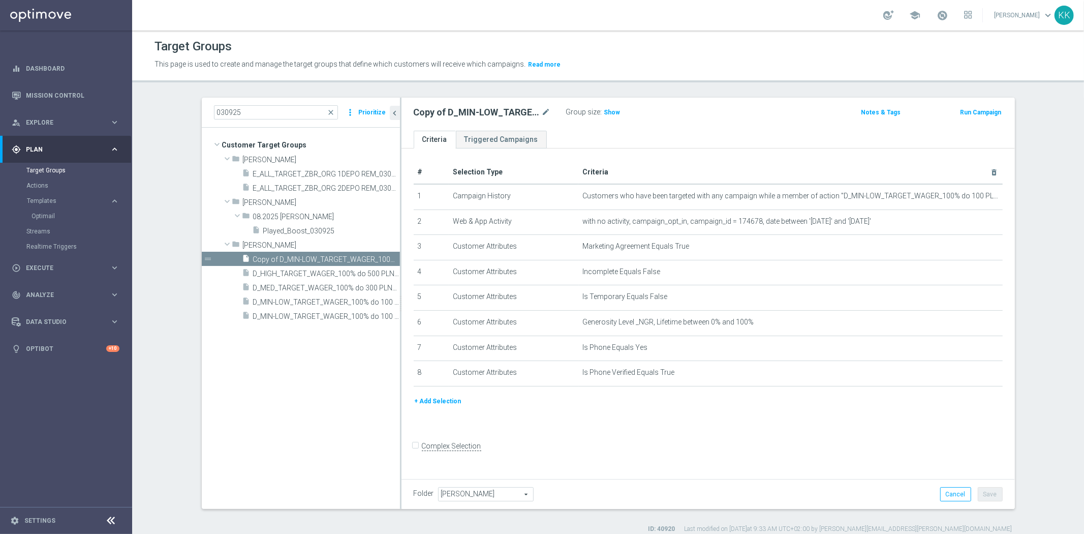
click at [547, 112] on div "Copy of D_MIN-LOW_TARGET_WAGER_100% do 100 PLN_PLMECZE_030925_SMS mode_edit" at bounding box center [490, 112] width 152 height 14
click at [543, 110] on icon "mode_edit" at bounding box center [546, 112] width 9 height 12
type input "D_MED_TARGET_WAGER_100% do 300 PLN_PLMECZE_030925_SMS"
click at [648, 103] on div "D_MED_TARGET_WAGER_100% do 300 PLN_PLMECZE_030925_SMS Group size : Show Notes &…" at bounding box center [707, 114] width 613 height 33
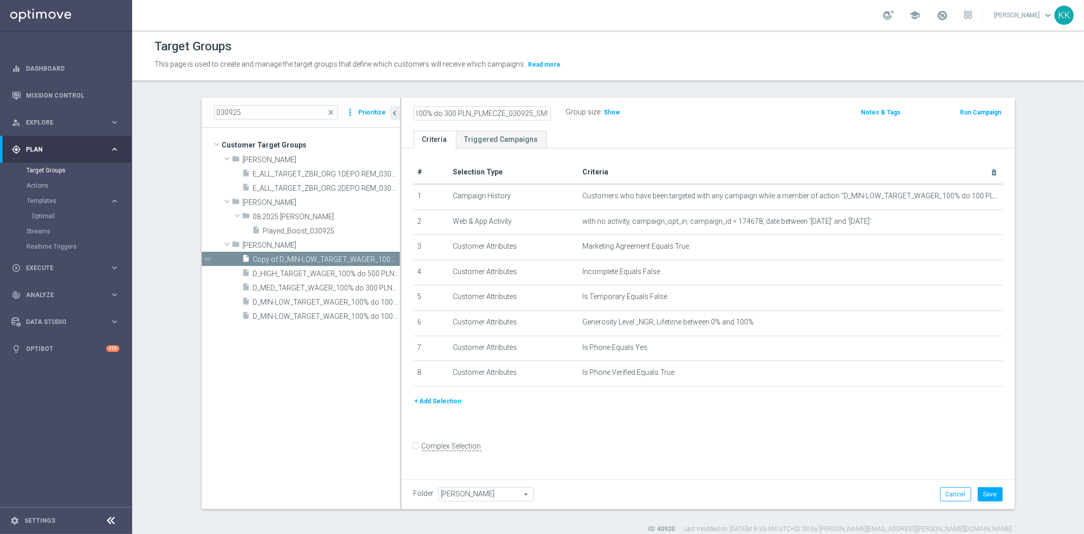
scroll to position [0, 0]
click at [0, 0] on icon "mode_edit" at bounding box center [0, 0] width 0 height 0
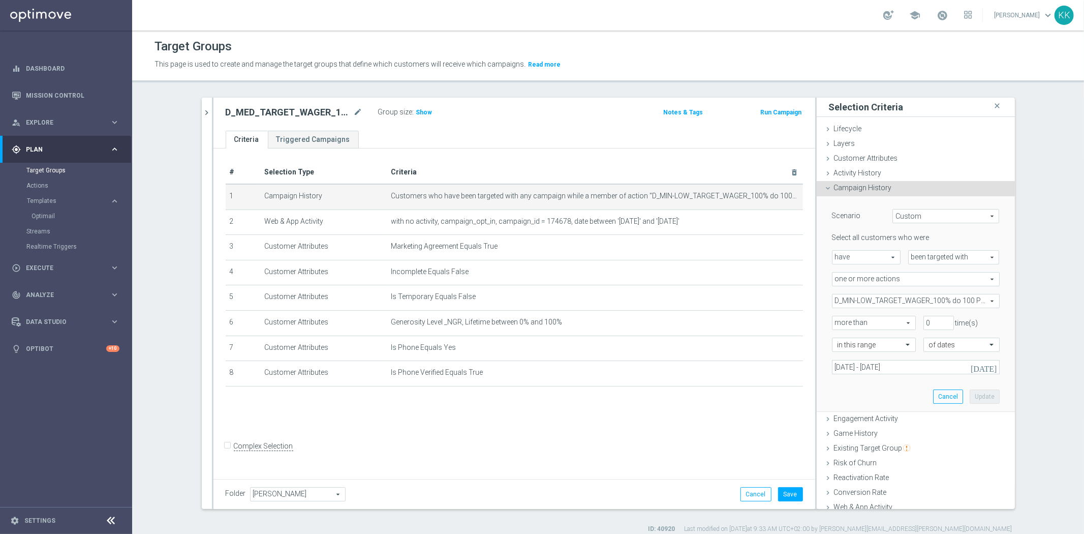
click at [872, 302] on span "D_MIN-LOW_TARGET_WAGER_100% do 100 PLN_PLMECZE_030925" at bounding box center [915, 300] width 167 height 13
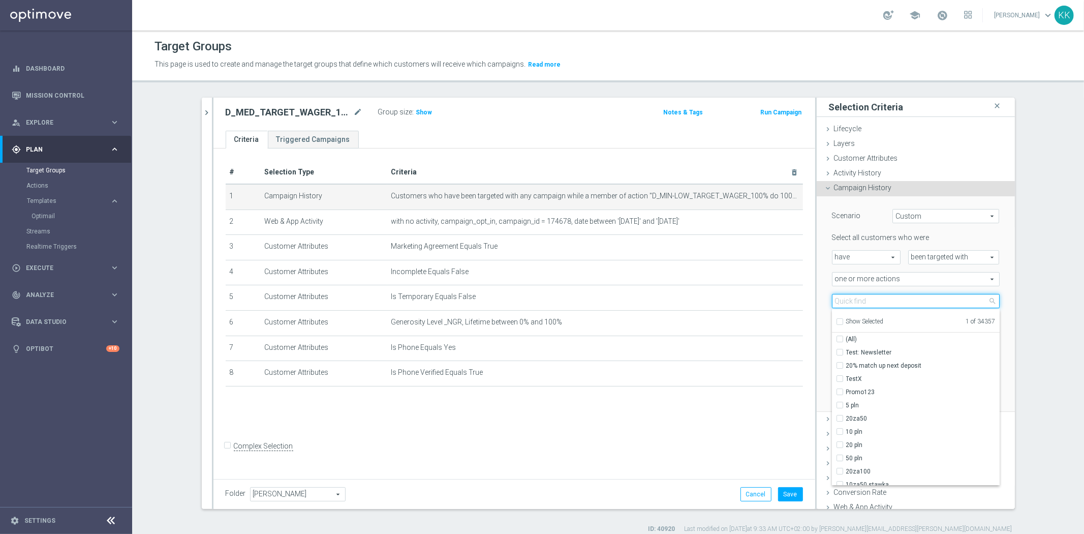
click at [854, 303] on input "search" at bounding box center [916, 301] width 168 height 14
paste input "D_MED_TARGET_WAGER_100% do 300 PLN_PLMECZE_030925_SMS"
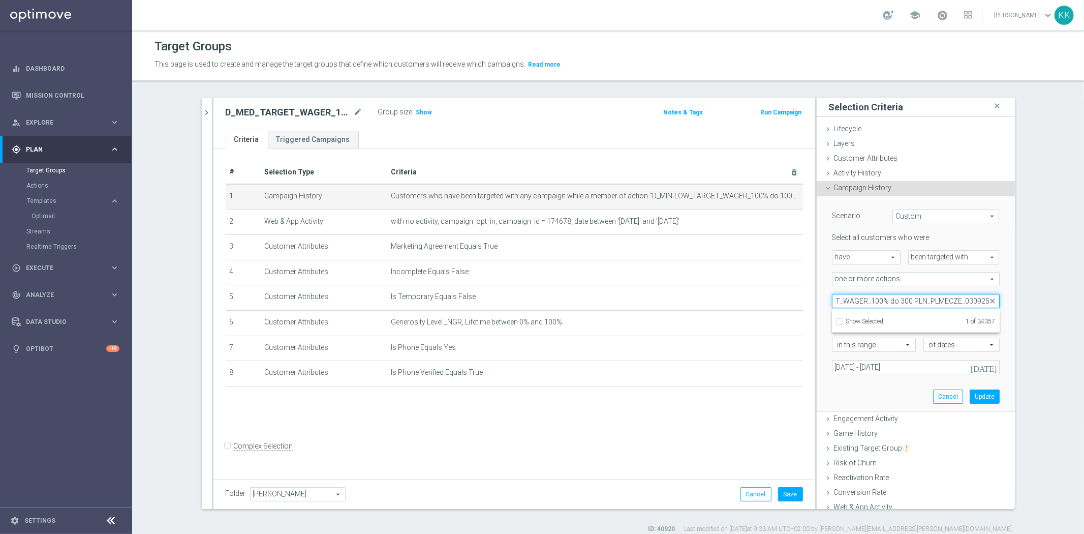
scroll to position [0, 52]
type input "D_MED_TARGET_WAGER_100% do 300 PLN_PLMECZE_030925"
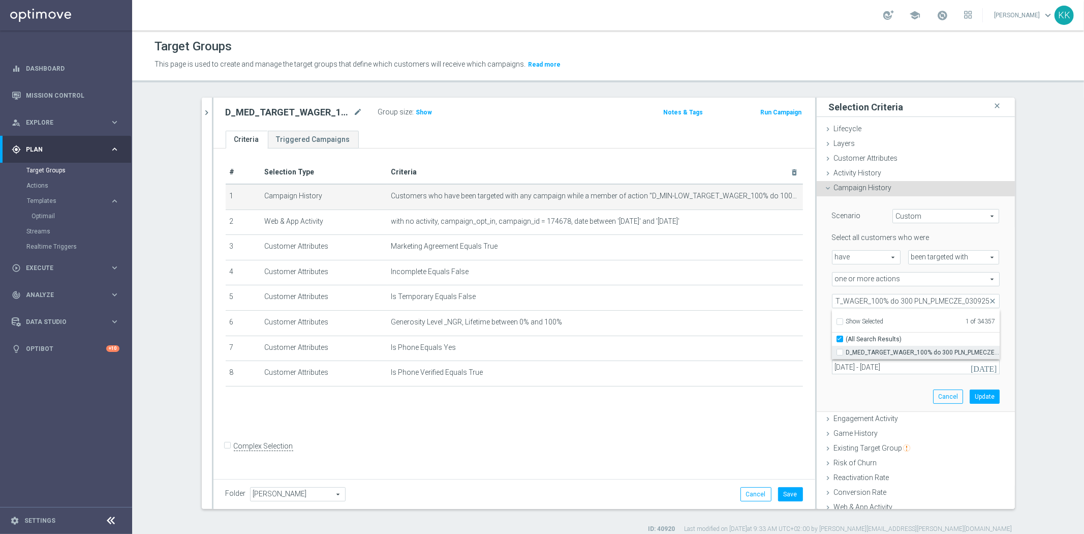
click at [839, 351] on input "D_MED_TARGET_WAGER_100% do 300 PLN_PLMECZE_030925" at bounding box center [842, 352] width 7 height 7
checkbox input "true"
type input "Selected 2 of 34357"
checkbox input "false"
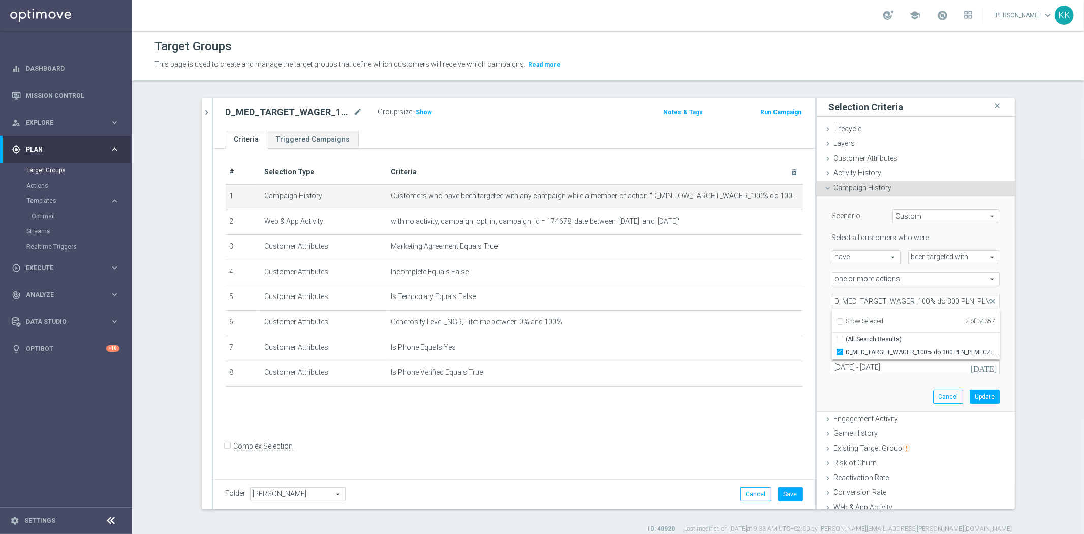
click at [839, 402] on div "Scenario Custom Custom arrow_drop_down search Select all customers who were hav…" at bounding box center [915, 303] width 183 height 215
click at [846, 298] on span at bounding box center [915, 300] width 167 height 13
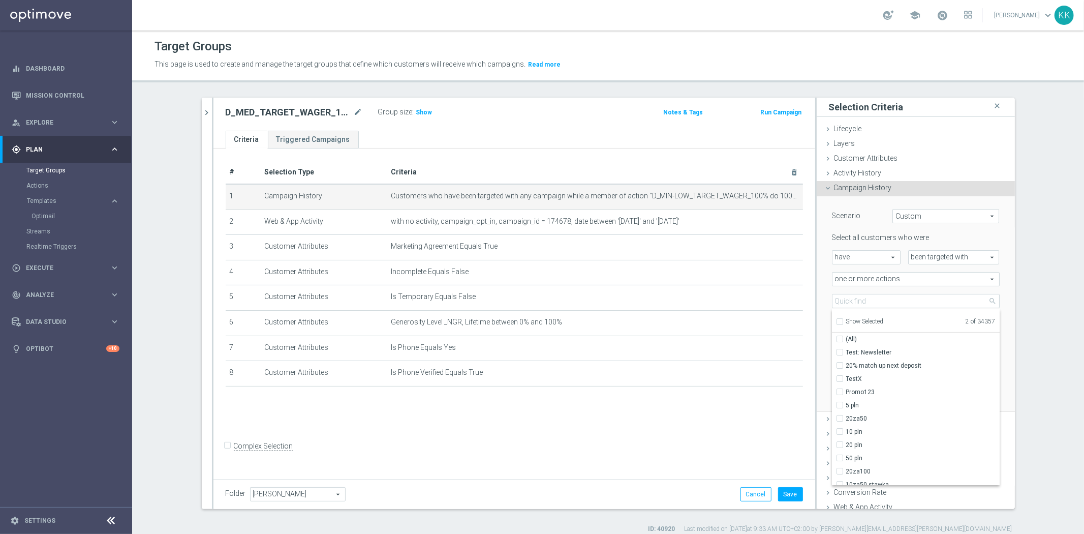
click at [832, 319] on li "Show Selected 2 of 34357" at bounding box center [916, 320] width 168 height 13
click at [836, 321] on input "Show Selected" at bounding box center [839, 323] width 7 height 7
checkbox input "true"
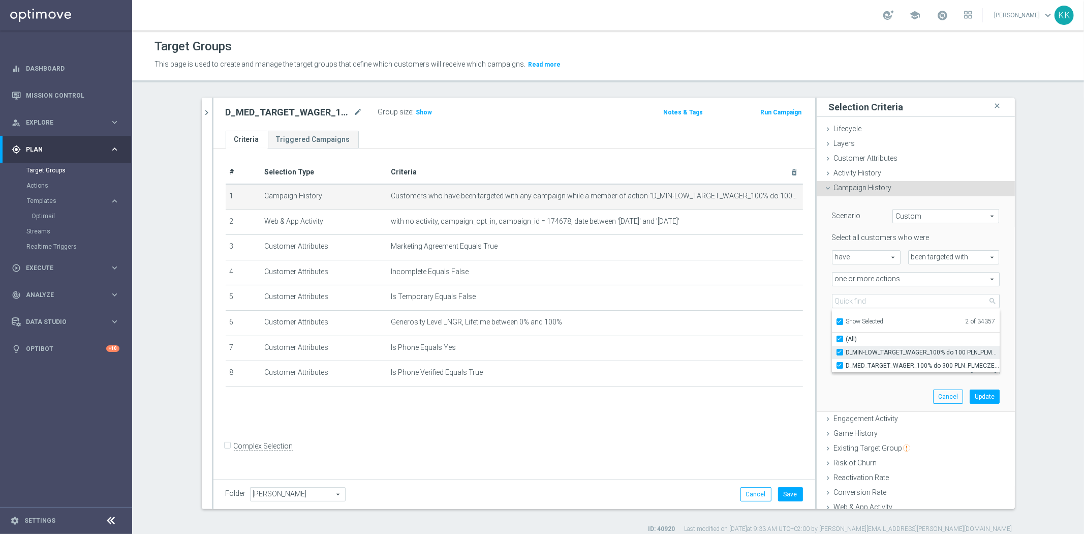
click at [846, 351] on label "D_MIN-LOW_TARGET_WAGER_100% do 100 PLN_PLMECZE_030925" at bounding box center [922, 352] width 153 height 13
click at [839, 351] on input "D_MIN-LOW_TARGET_WAGER_100% do 100 PLN_PLMECZE_030925" at bounding box center [842, 352] width 7 height 7
checkbox input "false"
type input "D_MED_TARGET_WAGER_100% do 300 PLN_PLMECZE_030925"
checkbox input "false"
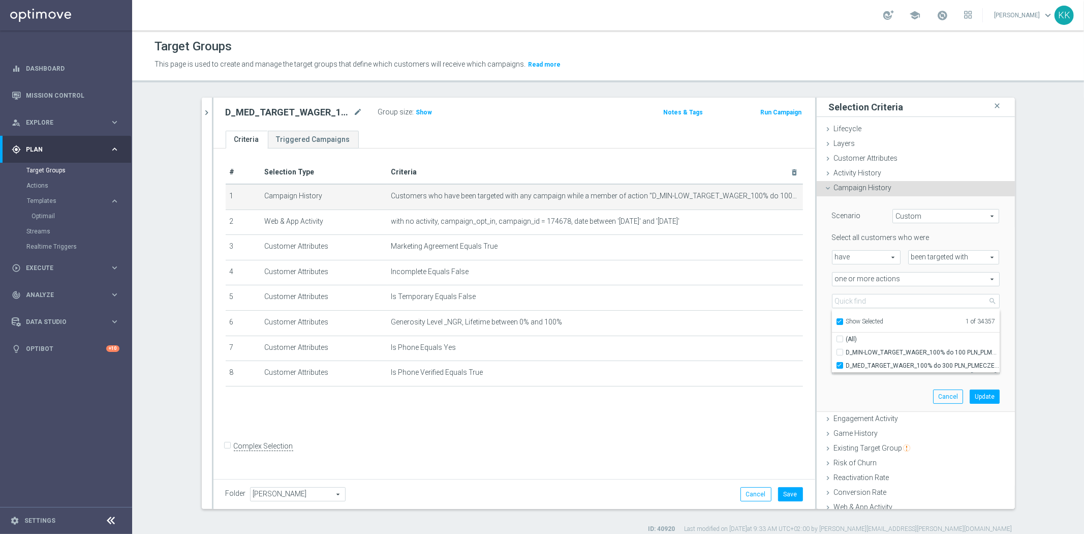
click at [837, 397] on div "Scenario Custom Custom arrow_drop_down search Select all customers who were hav…" at bounding box center [915, 303] width 183 height 215
click at [974, 400] on button "Update" at bounding box center [985, 396] width 30 height 14
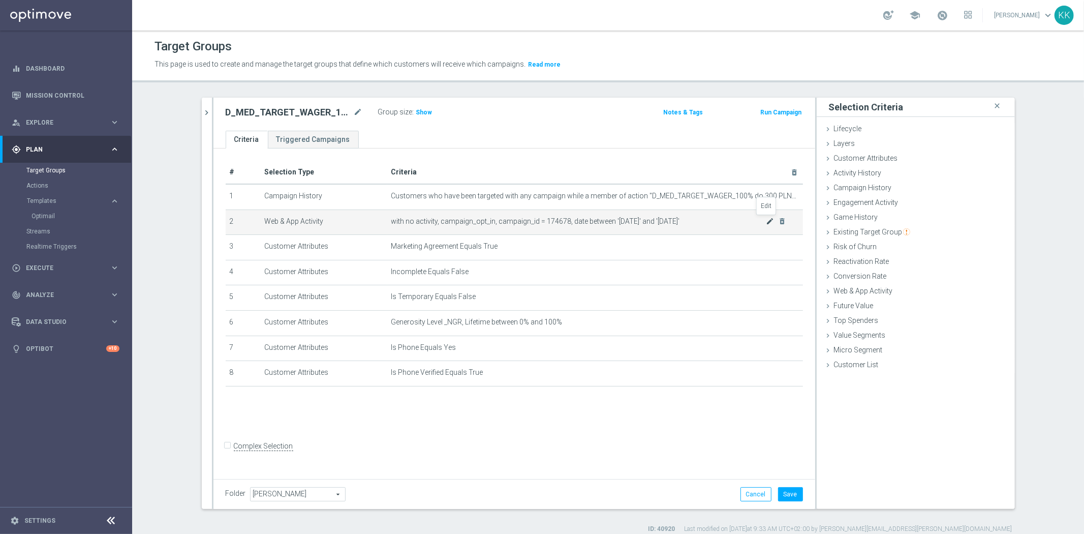
click at [766, 220] on icon "mode_edit" at bounding box center [770, 221] width 8 height 8
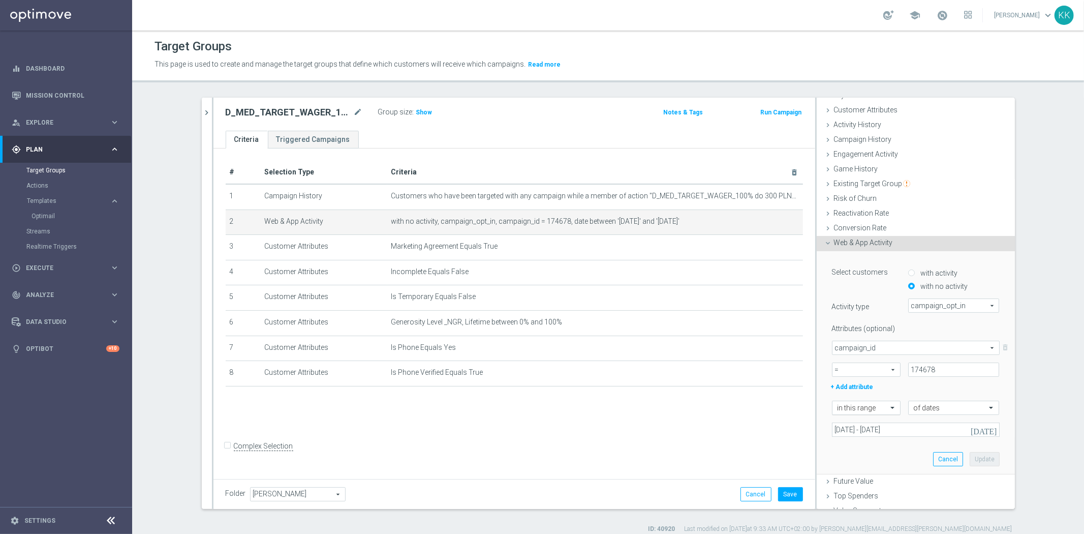
scroll to position [87, 0]
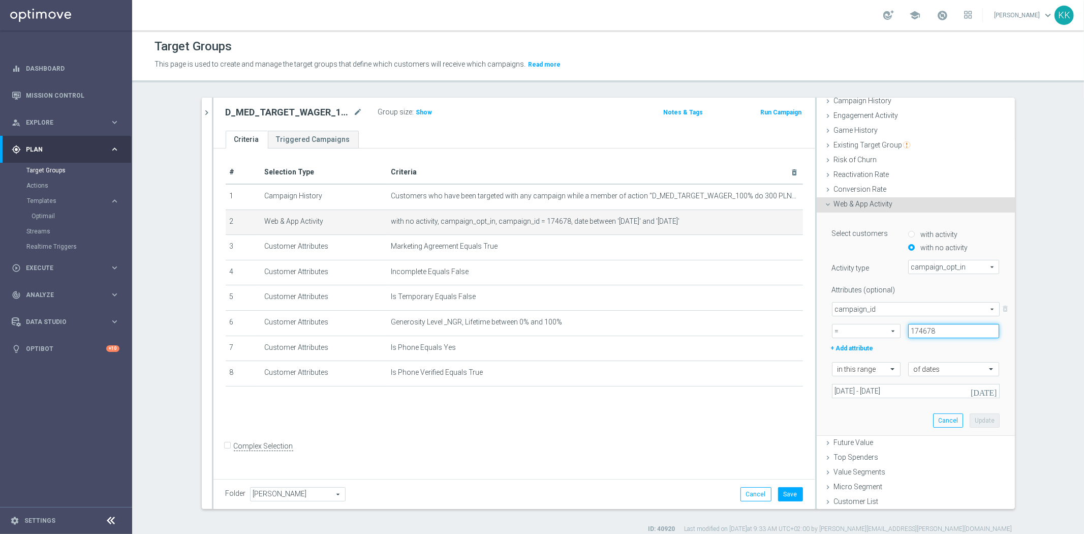
click at [942, 330] on input "174678" at bounding box center [953, 331] width 91 height 14
type input "174679"
click at [970, 422] on button "Update" at bounding box center [985, 420] width 30 height 14
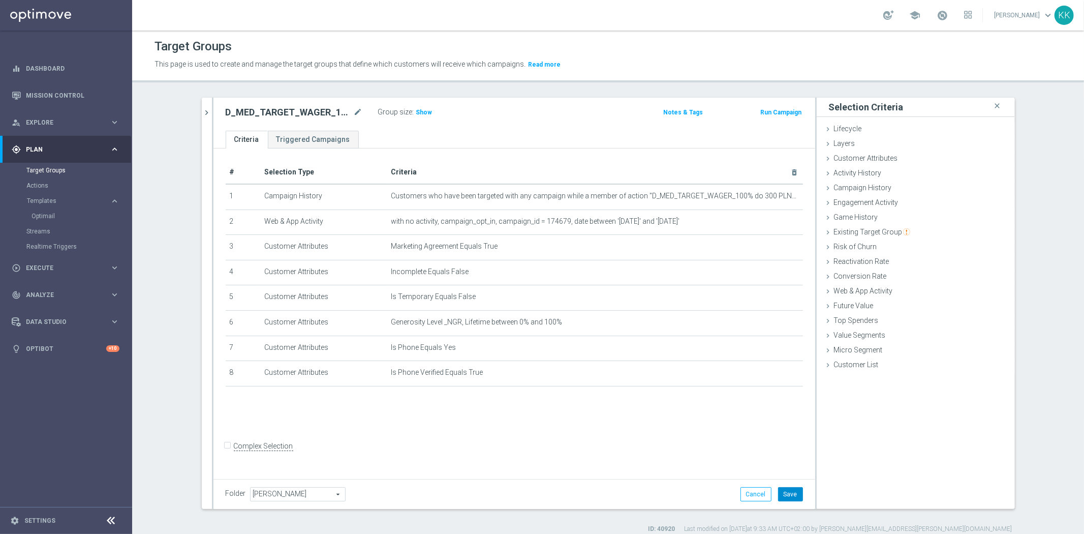
click at [786, 490] on button "Save" at bounding box center [790, 494] width 25 height 14
click at [419, 109] on span "Show" at bounding box center [424, 112] width 16 height 7
click at [204, 112] on icon "chevron_right" at bounding box center [207, 113] width 10 height 10
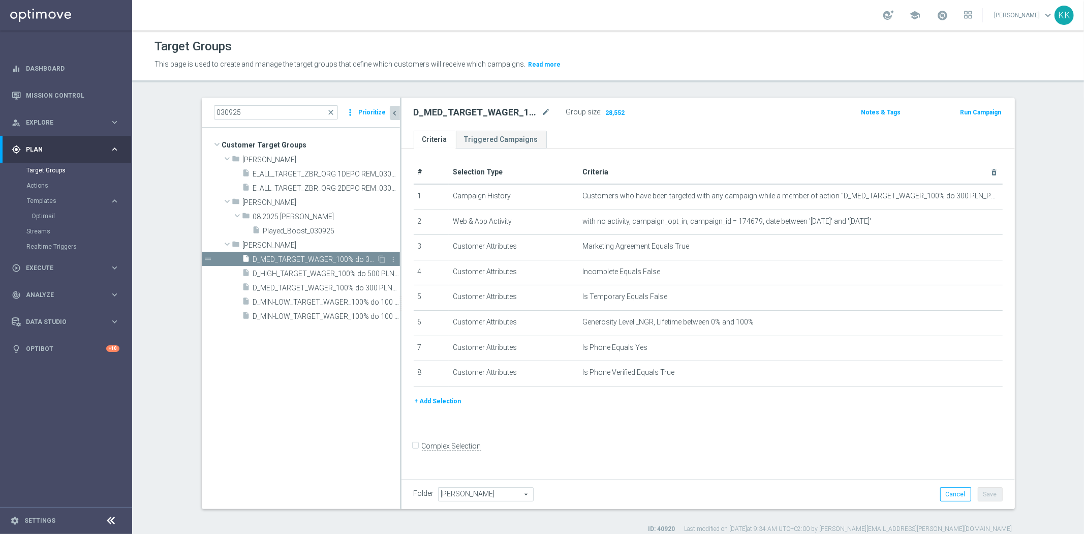
click at [381, 253] on div "drag_handle" at bounding box center [301, 259] width 198 height 14
click at [326, 316] on span "D_MIN-LOW_TARGET_WAGER_100% do 100 PLN_PLMECZE_030925_SMS" at bounding box center [315, 316] width 124 height 9
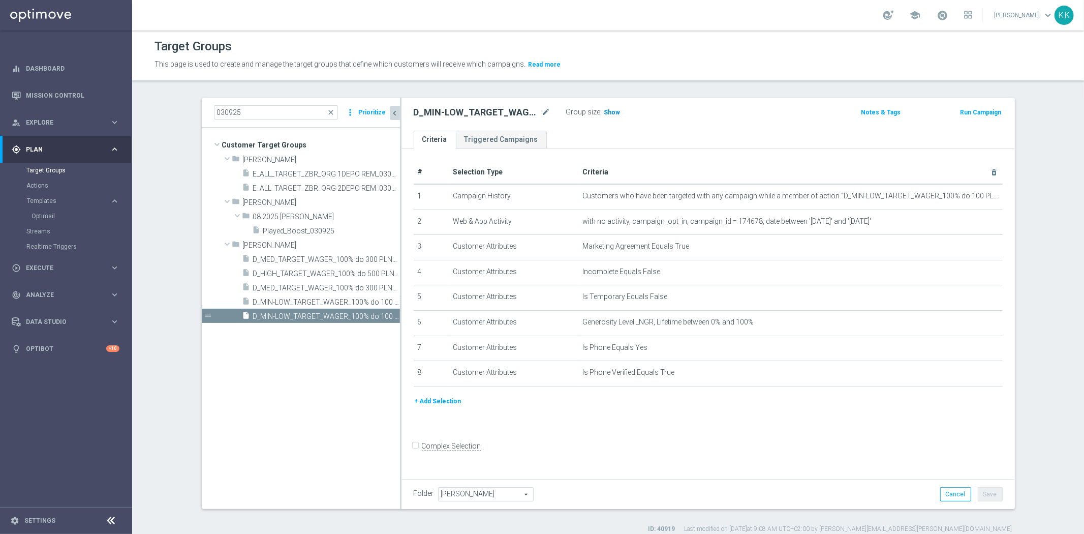
click at [603, 107] on h3 "Show" at bounding box center [612, 112] width 18 height 11
click at [378, 316] on icon "content_copy" at bounding box center [382, 316] width 8 height 8
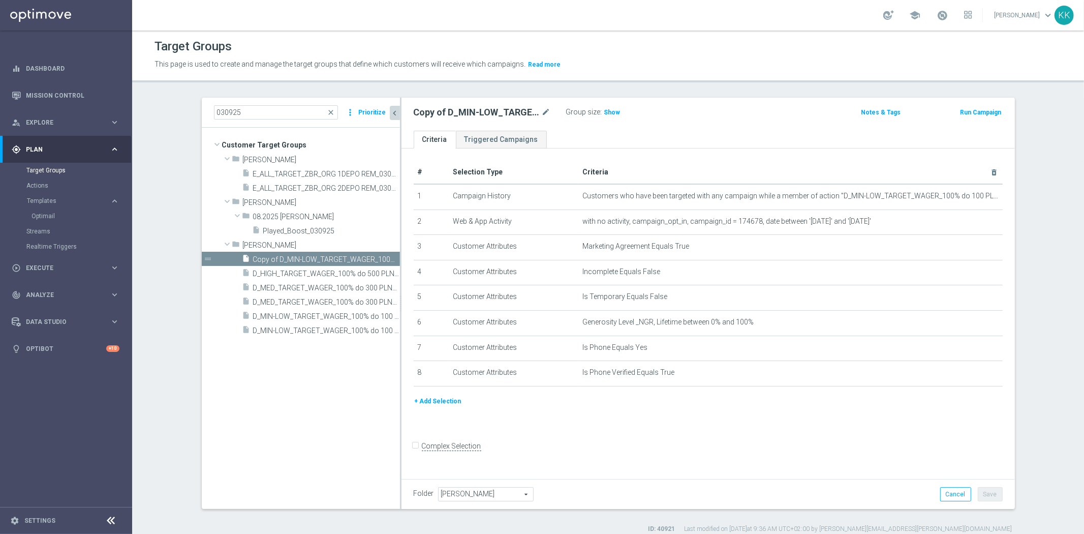
click at [546, 112] on div "Copy of D_MIN-LOW_TARGET_WAGER_100% do 100 PLN_PLMECZE_030925_SMS mode_edit" at bounding box center [490, 112] width 152 height 14
click at [546, 112] on icon "mode_edit" at bounding box center [546, 112] width 9 height 12
type input "D_HIGH_TARGET_WAGER_100% do 500 PLN_PLMECZE_030925_SMS"
click at [716, 109] on div "D_HIGH_TARGET_WAGER_100% do 500 PLN_PLMECZE_030925_SMS Group size : Show" at bounding box center [607, 112] width 403 height 15
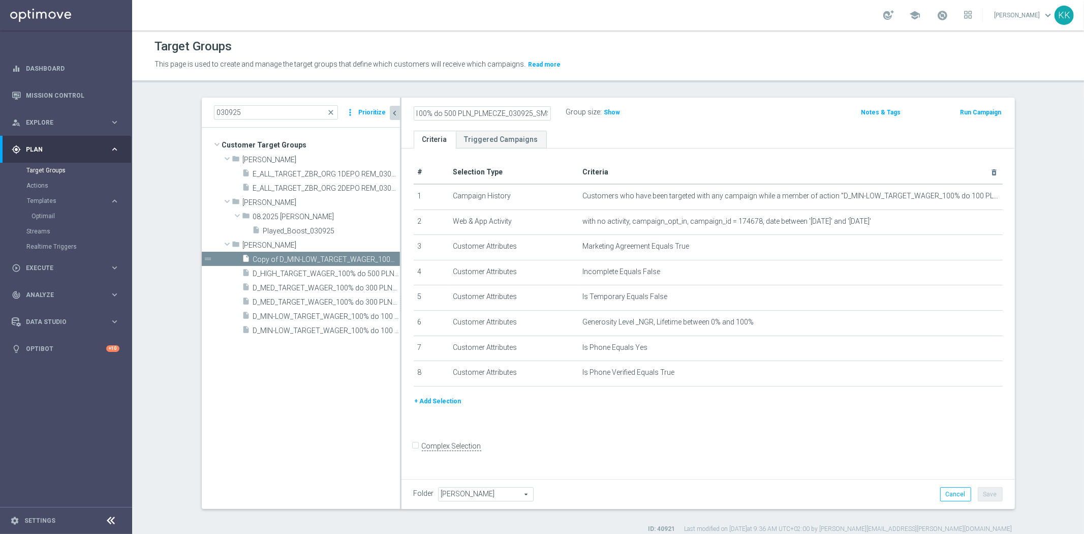
scroll to position [0, 0]
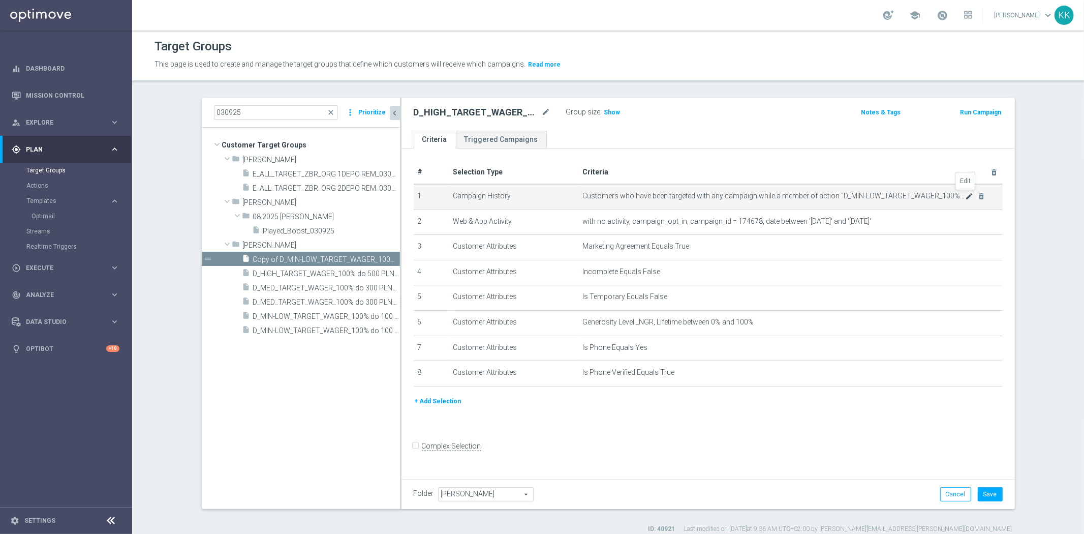
click at [965, 196] on icon "mode_edit" at bounding box center [969, 196] width 8 height 8
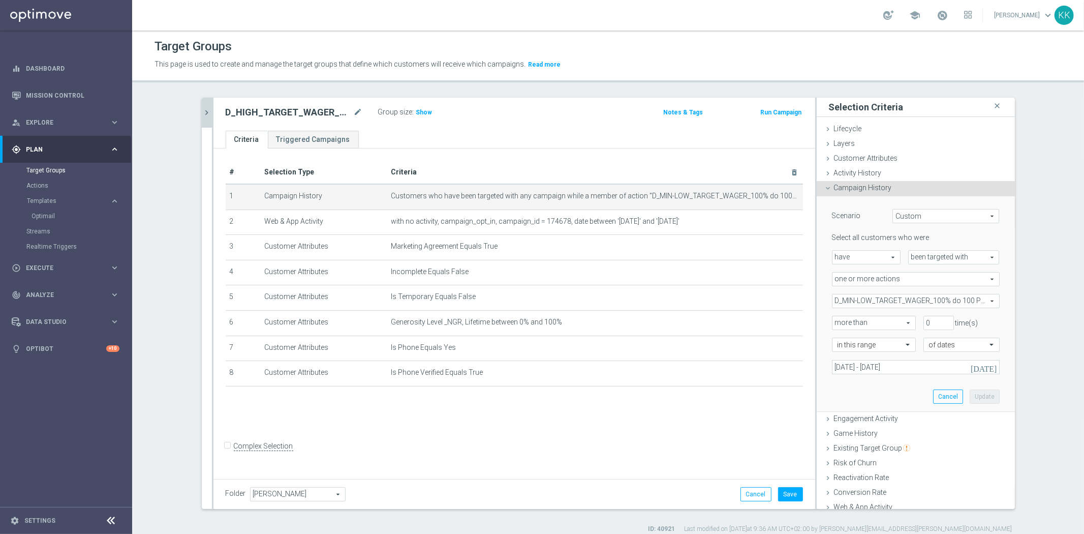
click at [871, 301] on span "D_MIN-LOW_TARGET_WAGER_100% do 100 PLN_PLMECZE_030925" at bounding box center [915, 300] width 167 height 13
click at [846, 318] on label "Show Selected" at bounding box center [865, 322] width 38 height 9
click at [836, 320] on input "Show Selected" at bounding box center [839, 323] width 7 height 7
checkbox input "true"
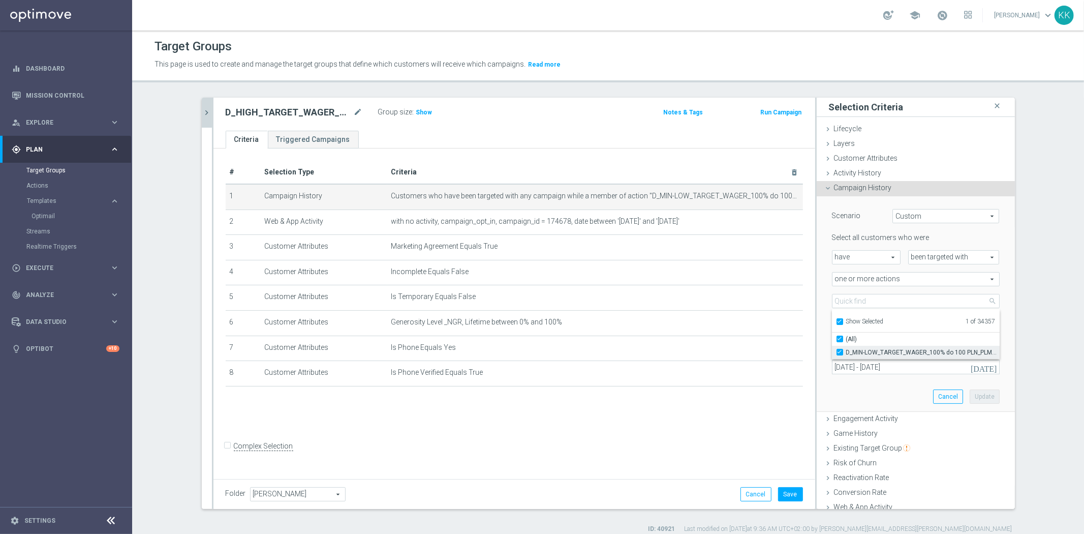
click at [846, 353] on label "D_MIN-LOW_TARGET_WAGER_100% do 100 PLN_PLMECZE_030925" at bounding box center [922, 352] width 153 height 13
click at [839, 353] on input "D_MIN-LOW_TARGET_WAGER_100% do 100 PLN_PLMECZE_030925" at bounding box center [842, 352] width 7 height 7
checkbox input "false"
type input "Select Action"
checkbox input "false"
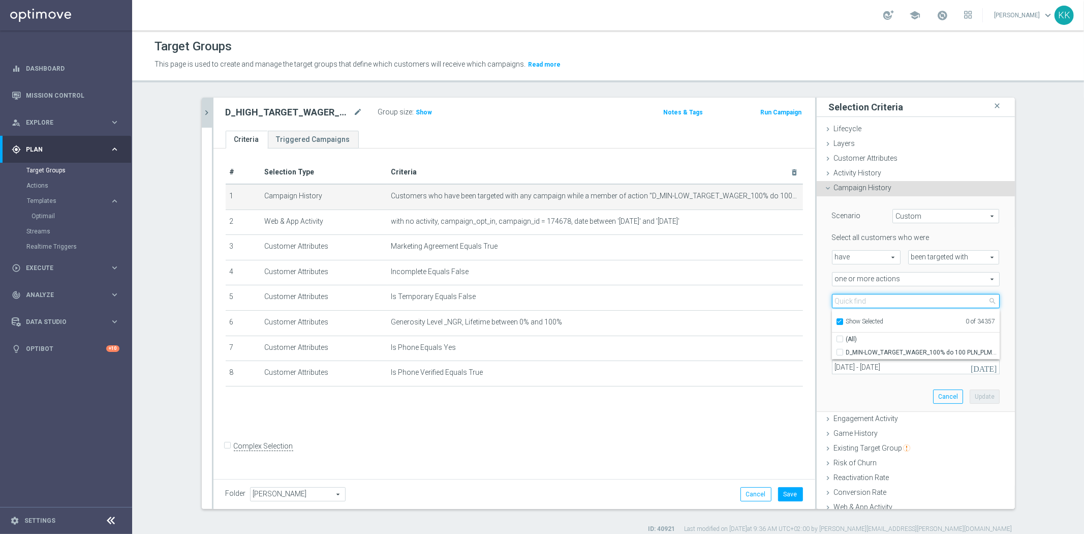
click at [865, 304] on input "search" at bounding box center [916, 301] width 168 height 14
click at [836, 323] on input "Show Selected" at bounding box center [839, 323] width 7 height 7
checkbox input "false"
click at [857, 300] on input "search" at bounding box center [916, 301] width 168 height 14
paste input "D_HIGH_TARGET_WAGER_100% do 500 PLN_PLMECZE_030925_SMS"
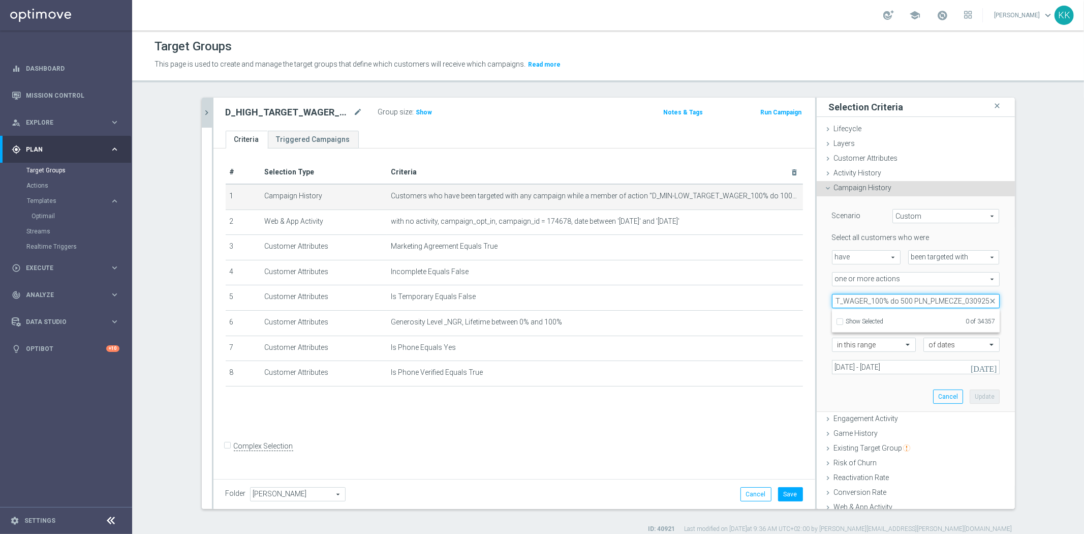
scroll to position [0, 54]
type input "D_HIGH_TARGET_WAGER_100% do 500 PLN_PLMECZE_030925"
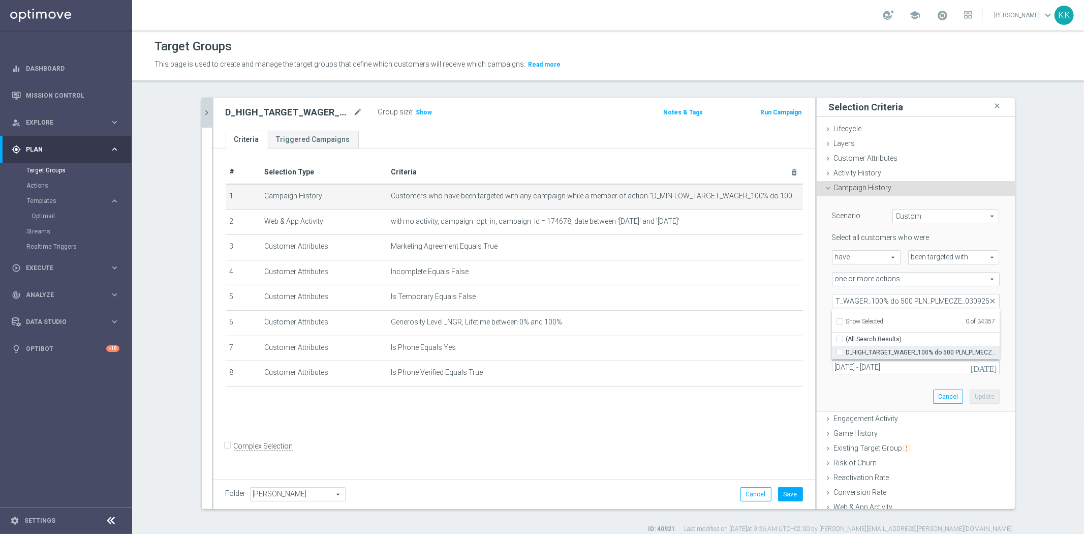
click at [839, 349] on input "D_HIGH_TARGET_WAGER_100% do 500 PLN_PLMECZE_030925" at bounding box center [842, 352] width 7 height 7
checkbox input "true"
type input "D_HIGH_TARGET_WAGER_100% do 500 PLN_PLMECZE_030925"
checkbox input "true"
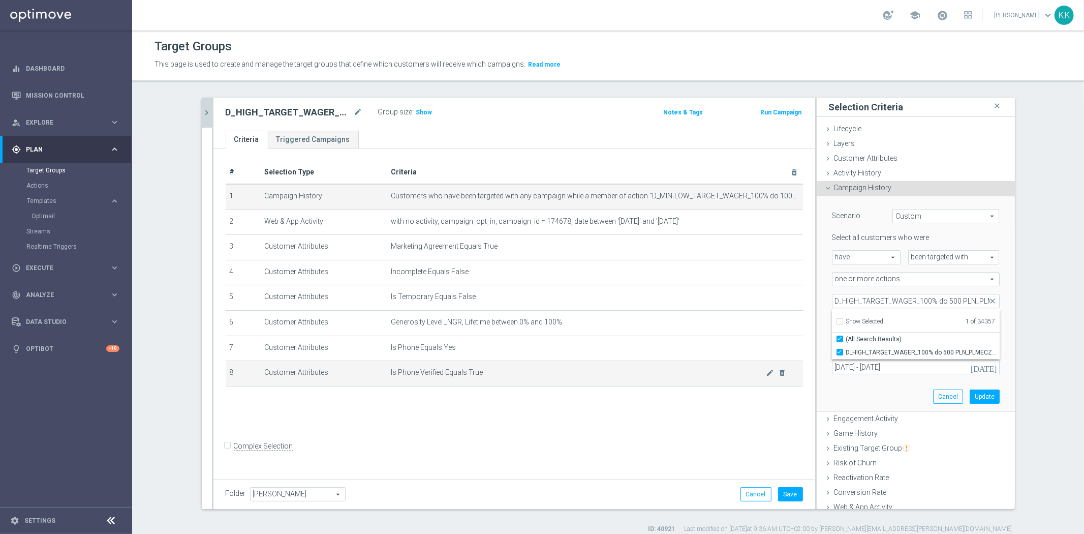
drag, startPoint x: 783, startPoint y: 400, endPoint x: 779, endPoint y: 384, distance: 17.3
click at [783, 402] on div "# Selection Type Criteria delete_forever 1 Campaign History Customers who have …" at bounding box center [514, 311] width 602 height 327
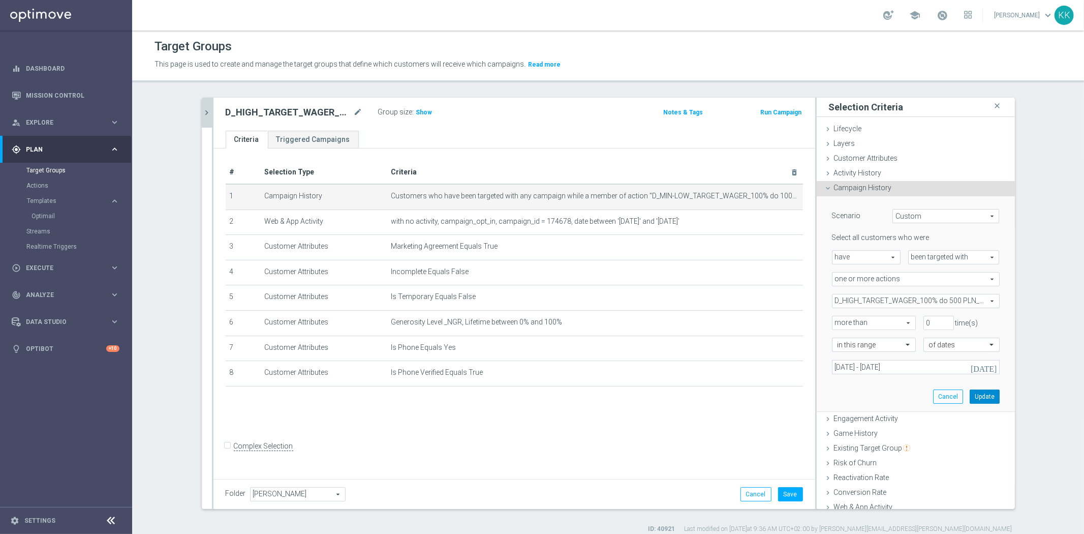
click at [978, 394] on button "Update" at bounding box center [985, 396] width 30 height 14
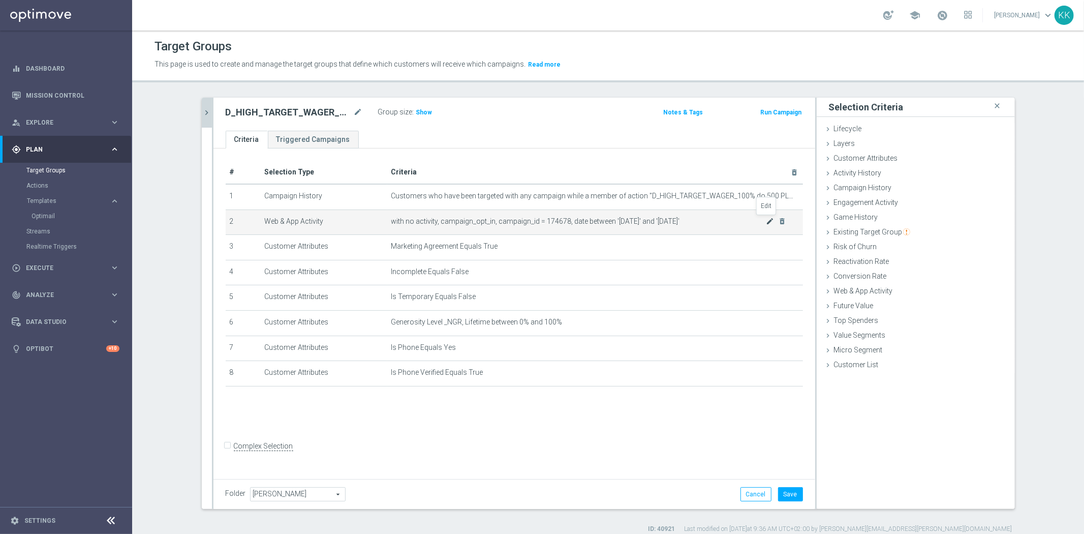
click at [768, 221] on icon "mode_edit" at bounding box center [770, 221] width 8 height 8
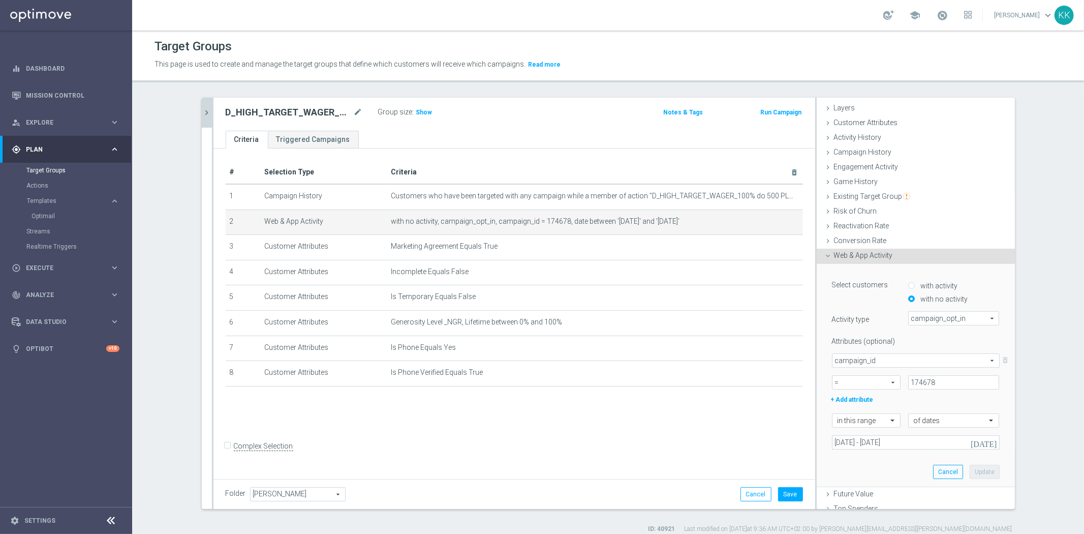
scroll to position [87, 0]
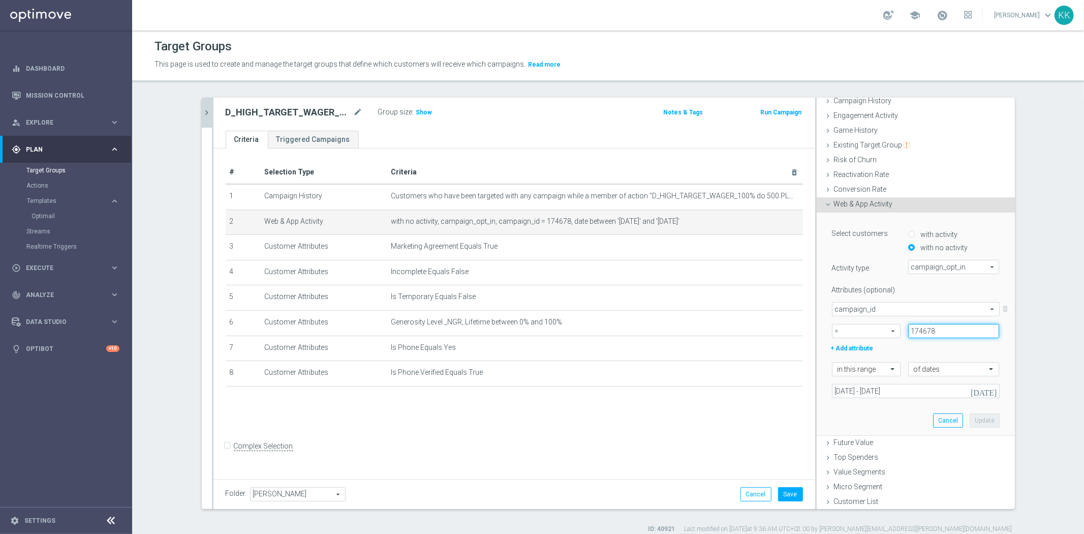
drag, startPoint x: 931, startPoint y: 331, endPoint x: 836, endPoint y: 328, distance: 94.6
click at [839, 328] on div "= = arrow_drop_down search 174678" at bounding box center [915, 331] width 183 height 14
paste input "82"
type input "174682"
click at [981, 427] on div "Select customers with activity with no activity Activity type campaign_opt_in c…" at bounding box center [915, 323] width 183 height 223
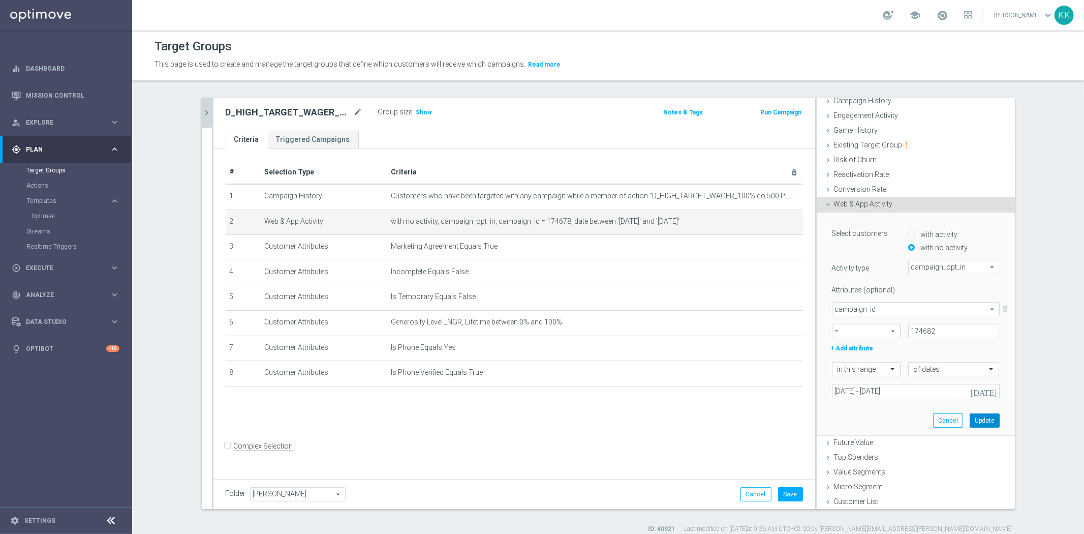
click at [981, 423] on button "Update" at bounding box center [985, 420] width 30 height 14
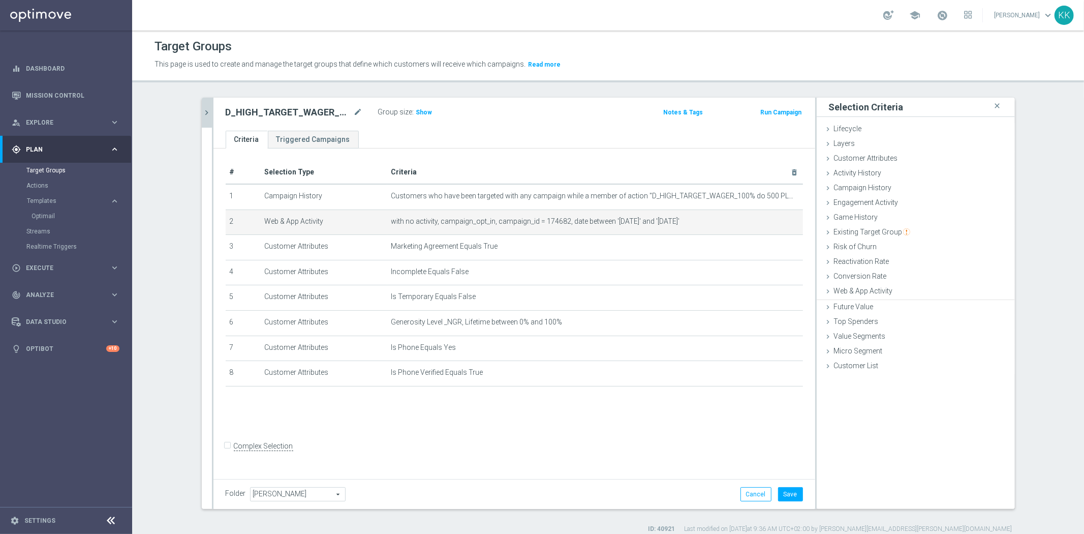
scroll to position [0, 0]
click at [793, 491] on button "Save" at bounding box center [790, 494] width 25 height 14
click at [415, 107] on h3 "Show" at bounding box center [424, 112] width 18 height 11
click at [202, 114] on button "chevron_right" at bounding box center [207, 113] width 10 height 30
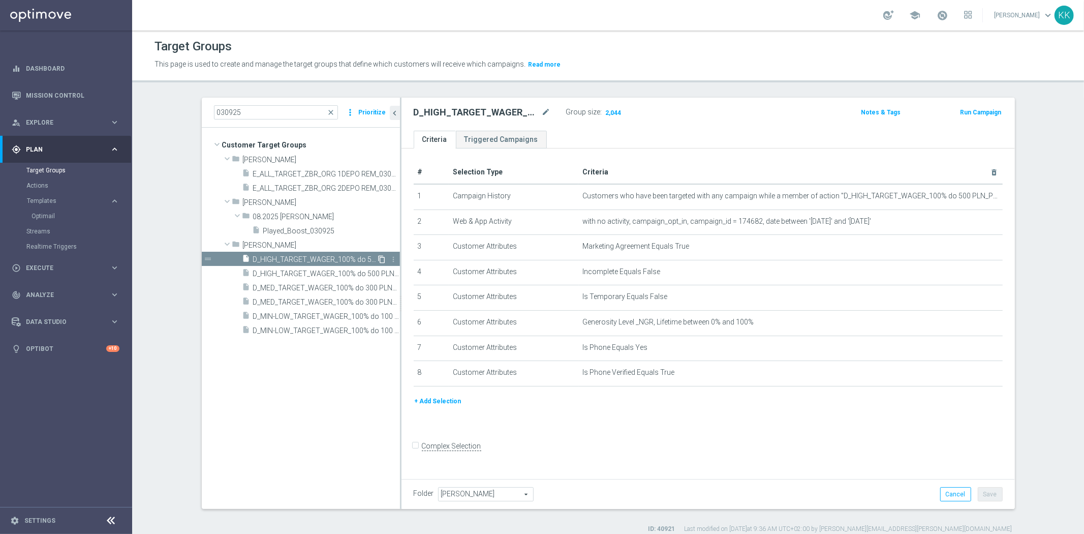
click at [378, 260] on icon "content_copy" at bounding box center [382, 259] width 8 height 8
click at [542, 110] on icon "mode_edit" at bounding box center [546, 112] width 9 height 12
drag, startPoint x: 527, startPoint y: 114, endPoint x: 174, endPoint y: 116, distance: 352.7
click at [174, 116] on section "030925 close more_vert Prioritize Customer Target Groups library_add create_new…" at bounding box center [608, 315] width 952 height 435
click at [474, 109] on input "D_PREM-PEXTRA_TARGET_WAGER_100% do 1000 PLN_PLMECZE_040925_SMS" at bounding box center [482, 113] width 137 height 14
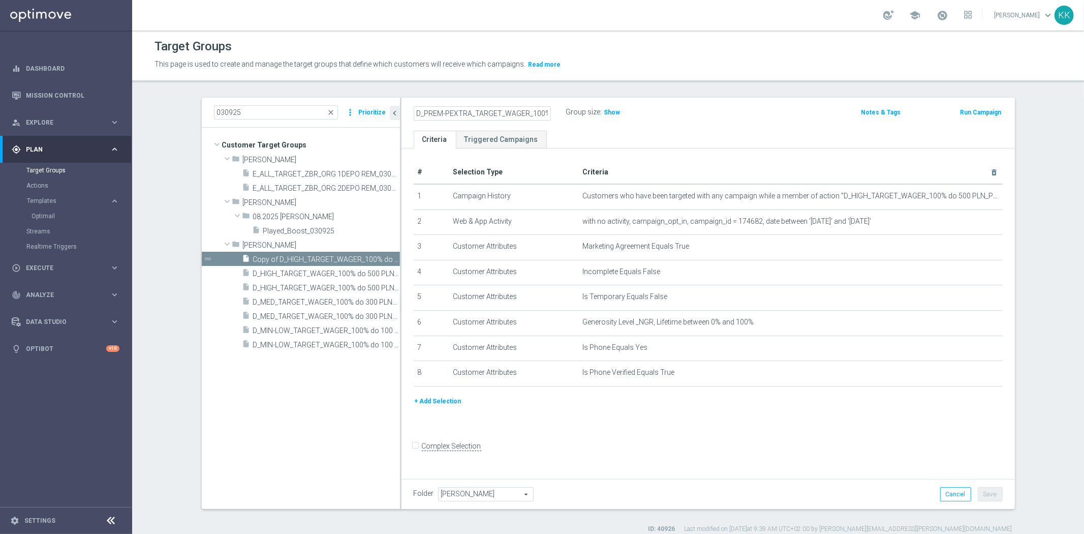
scroll to position [0, 121]
drag, startPoint x: 536, startPoint y: 112, endPoint x: 897, endPoint y: 102, distance: 360.9
click at [893, 102] on div "D_PREM-PEXTRA_TARGET_WAGER_100% do 1000 PLN_PLMECZE_040925_SMS Group size : Sho…" at bounding box center [707, 114] width 613 height 33
type input "D_PREM-PEXTRA_TARGET_WAGER_100% do 1000 PLN_PLMECZE_040925_SMS"
click at [741, 120] on div "D_PREM-PEXTRA_TARGET_WAGER_100% do 1000 PLN_PLMECZE_040925_SMS Group size : Show" at bounding box center [607, 112] width 403 height 15
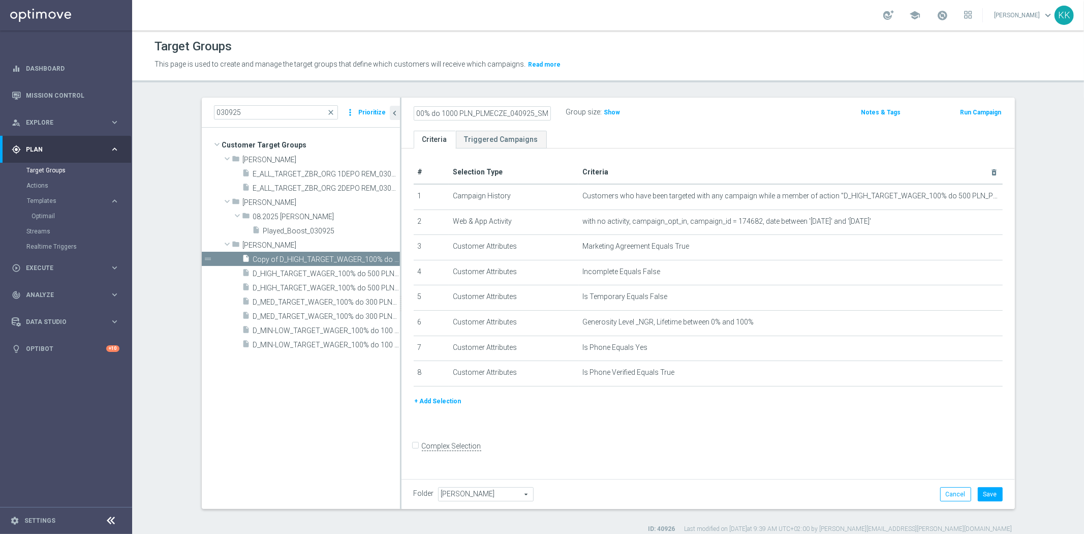
scroll to position [0, 0]
click at [967, 192] on icon "mode_edit" at bounding box center [969, 196] width 8 height 8
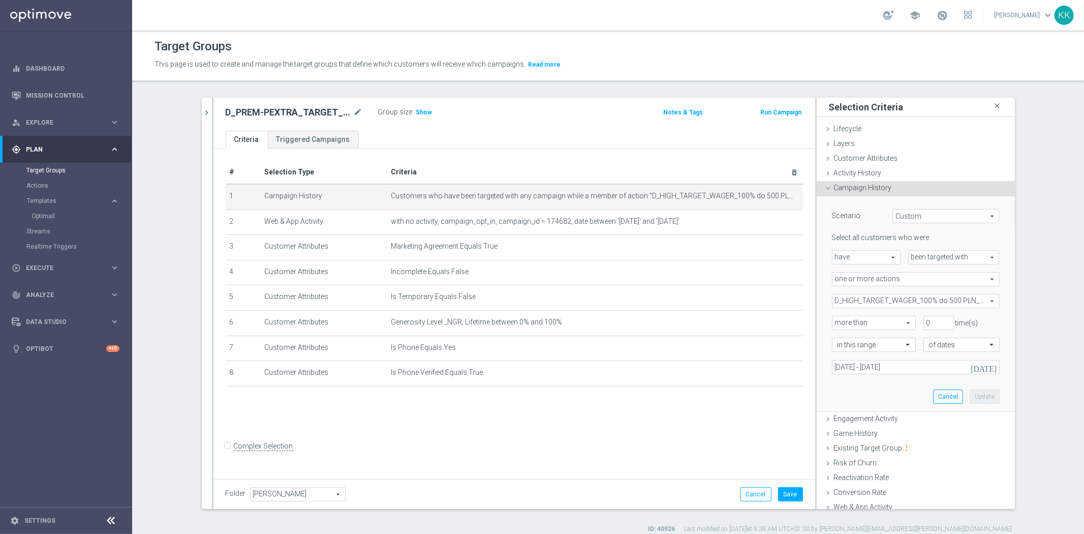
click at [878, 300] on span "D_HIGH_TARGET_WAGER_100% do 500 PLN_PLMECZE_030925" at bounding box center [915, 300] width 167 height 13
click at [837, 322] on input "Show Selected" at bounding box center [839, 323] width 7 height 7
checkbox input "true"
click at [839, 351] on input "D_HIGH_TARGET_WAGER_100% do 500 PLN_PLMECZE_030925" at bounding box center [842, 352] width 7 height 7
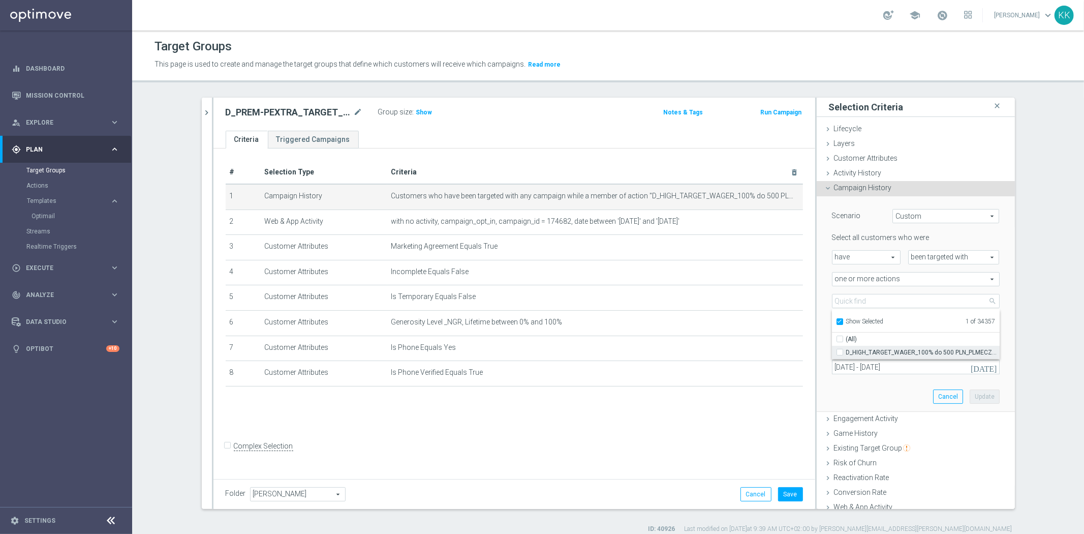
checkbox input "false"
type input "Select Action"
checkbox input "false"
click at [846, 318] on label "Show Selected" at bounding box center [865, 322] width 38 height 9
click at [836, 320] on input "Show Selected" at bounding box center [839, 323] width 7 height 7
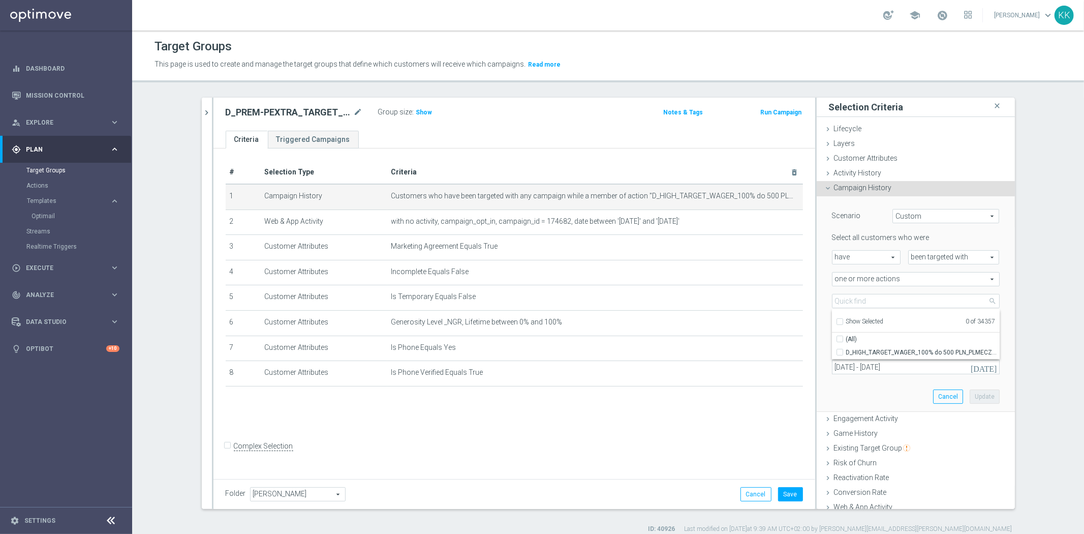
checkbox input "false"
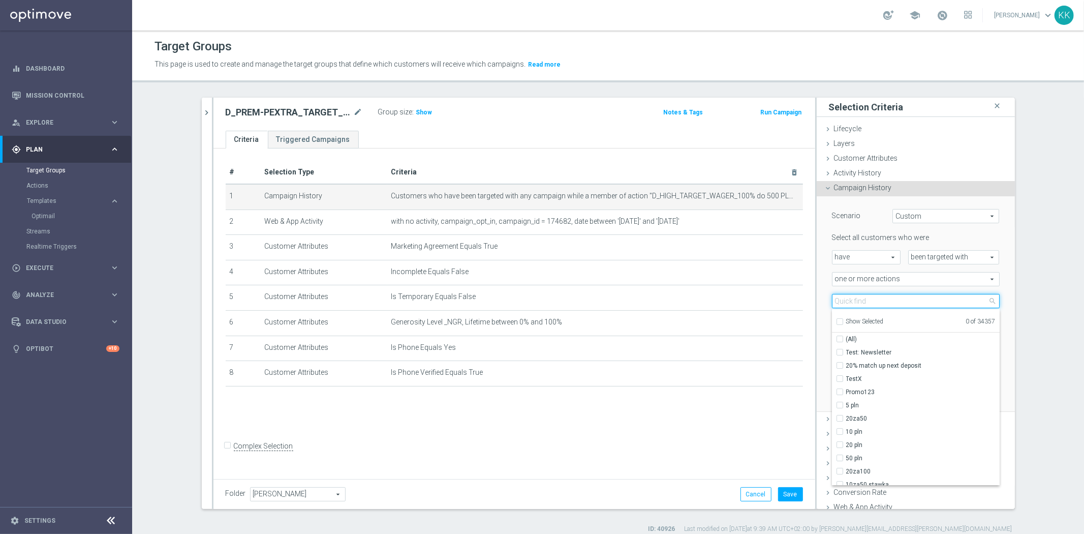
click at [843, 294] on input "search" at bounding box center [916, 301] width 168 height 14
paste input "D_PREM-PEXTRA_TARGET_WAGER_100% do 1000 PLN_PLMECZE_040925"
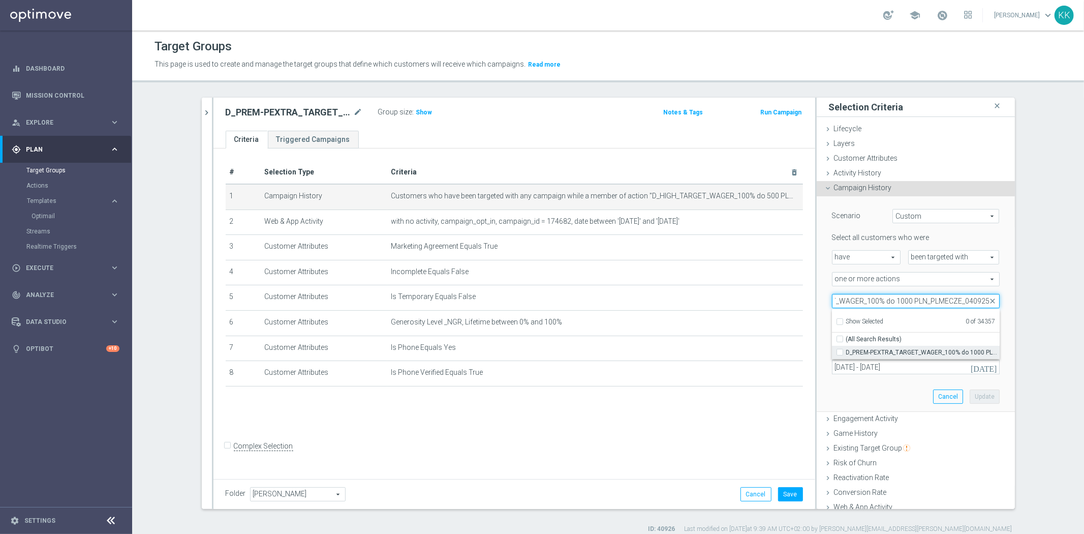
type input "D_PREM-PEXTRA_TARGET_WAGER_100% do 1000 PLN_PLMECZE_040925"
click at [846, 352] on label "D_PREM-PEXTRA_TARGET_WAGER_100% do 1000 PLN_PLMECZE_040925" at bounding box center [922, 352] width 153 height 13
click at [839, 352] on input "D_PREM-PEXTRA_TARGET_WAGER_100% do 1000 PLN_PLMECZE_040925" at bounding box center [842, 352] width 7 height 7
checkbox input "true"
type input "D_PREM-PEXTRA_TARGET_WAGER_100% do 1000 PLN_PLMECZE_040925"
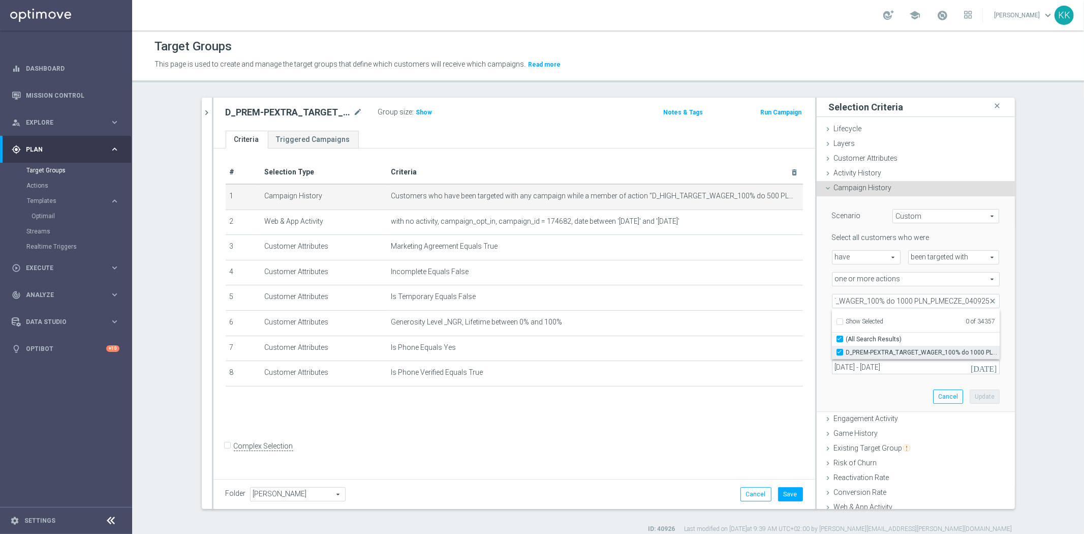
checkbox input "true"
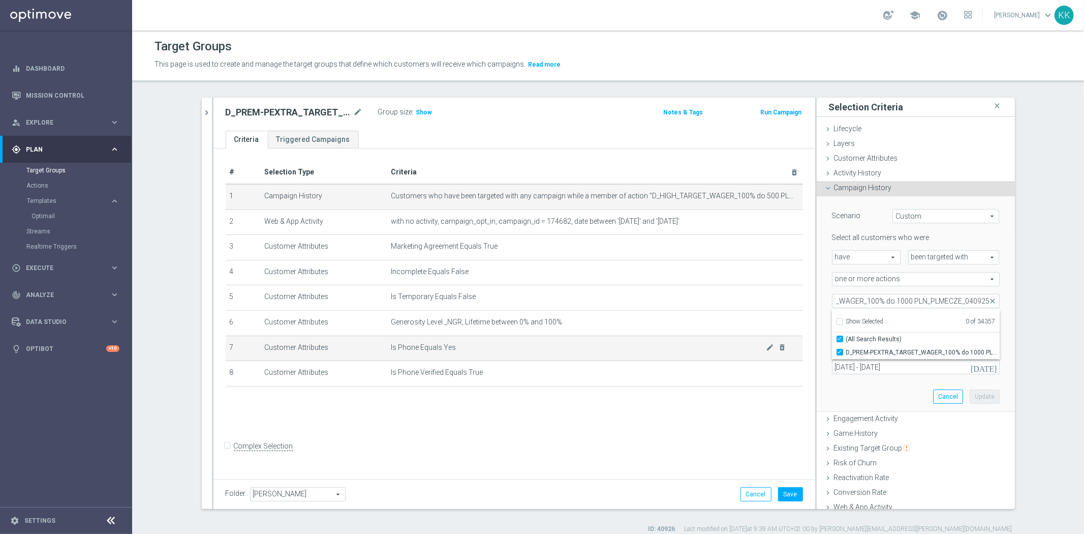
scroll to position [0, 0]
click at [789, 349] on td "Is Phone Equals Yes mode_edit delete_forever" at bounding box center [595, 347] width 416 height 25
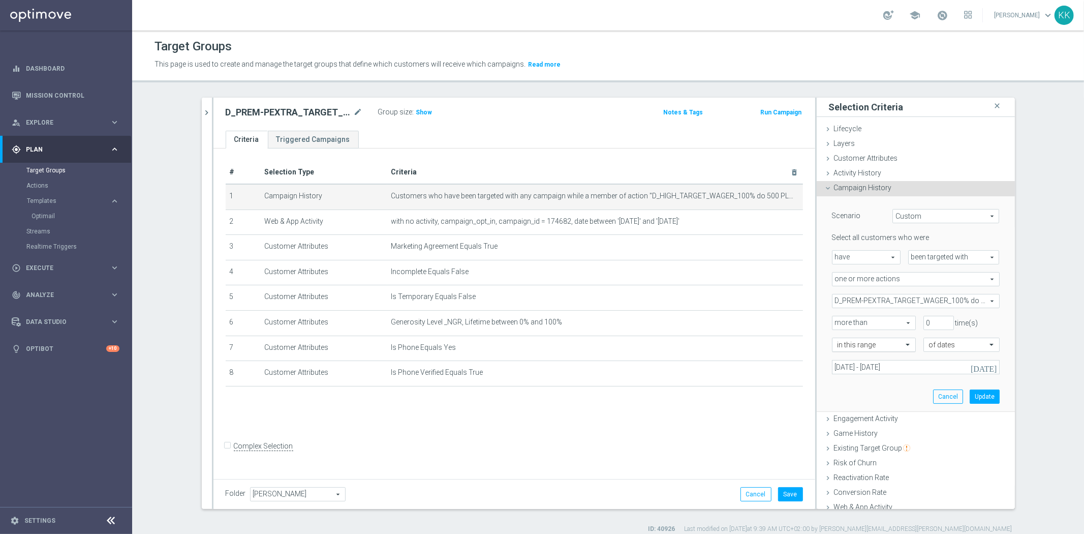
click at [866, 350] on div "in this range" at bounding box center [874, 344] width 84 height 14
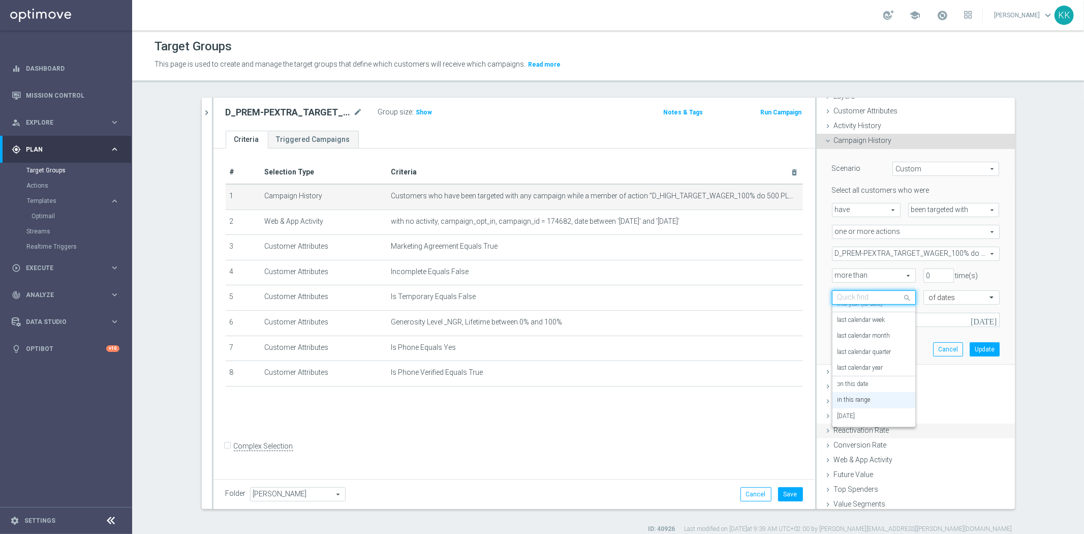
scroll to position [56, 0]
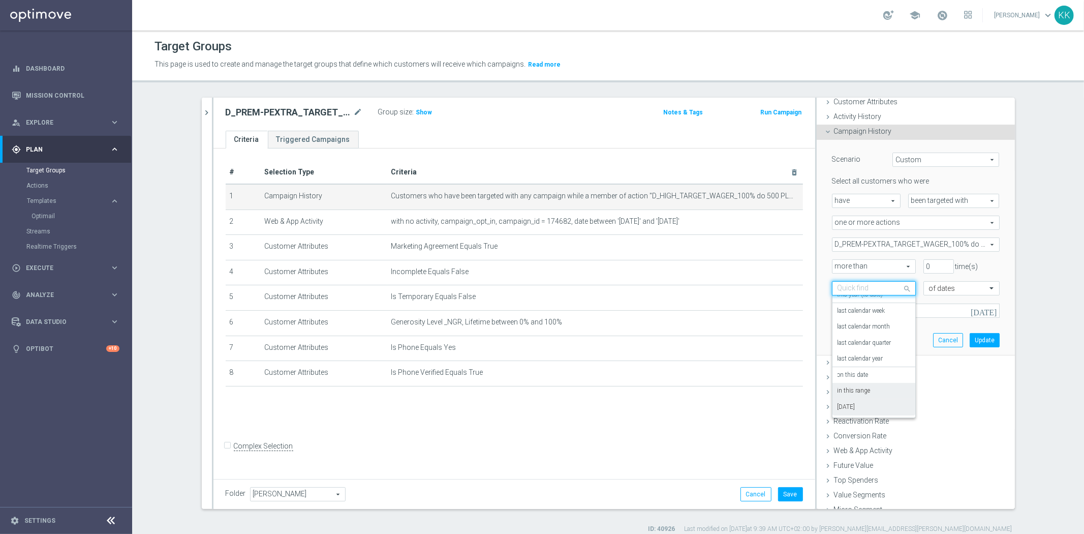
click at [861, 407] on div "[DATE]" at bounding box center [873, 407] width 73 height 16
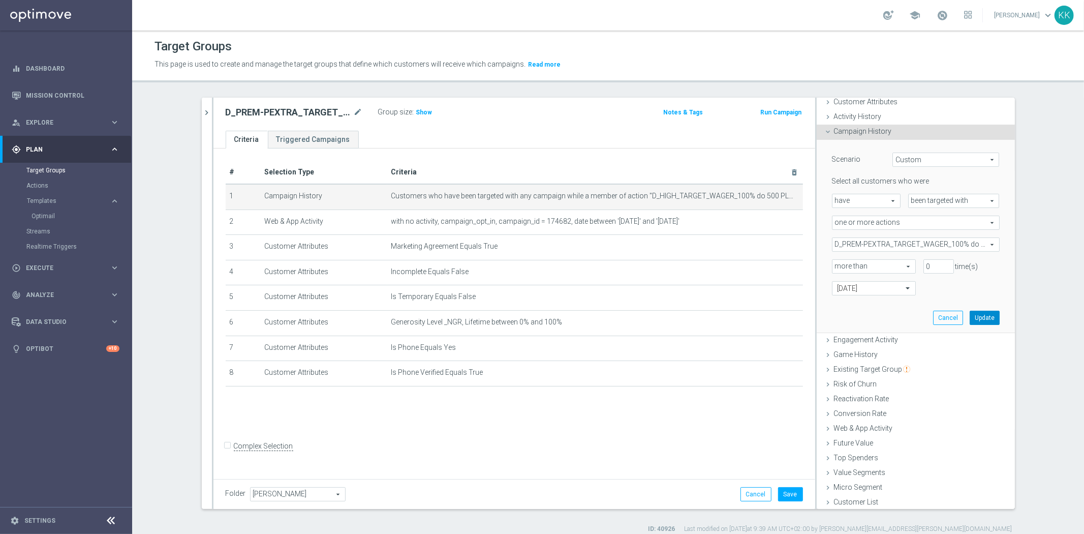
click at [974, 313] on button "Update" at bounding box center [985, 317] width 30 height 14
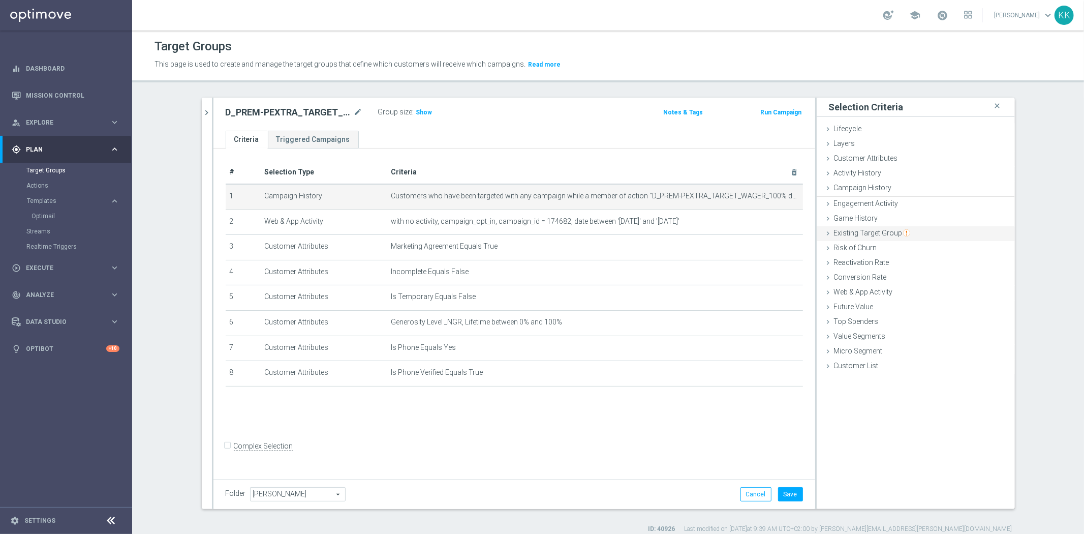
scroll to position [0, 0]
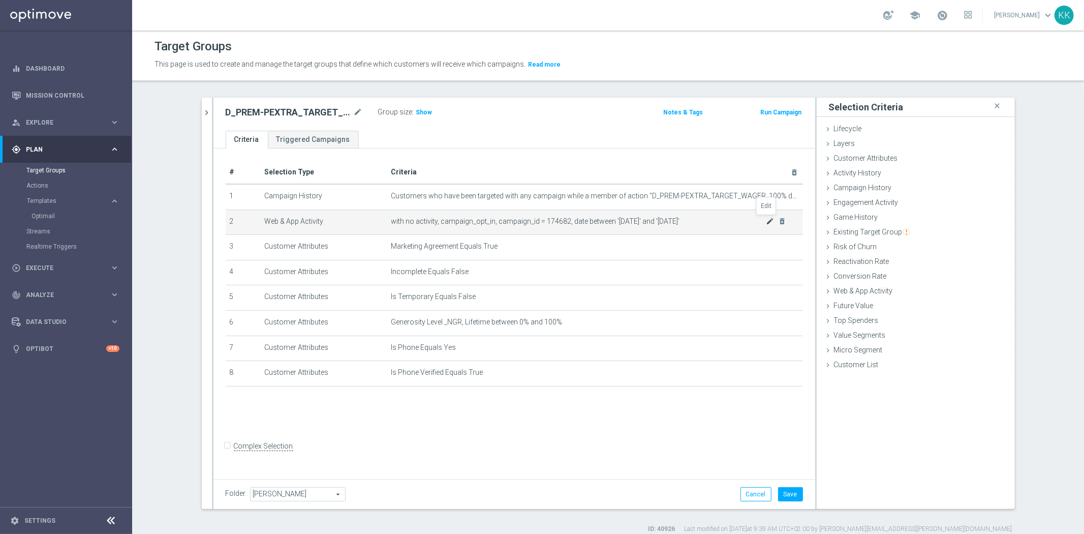
click at [766, 219] on icon "mode_edit" at bounding box center [770, 221] width 8 height 8
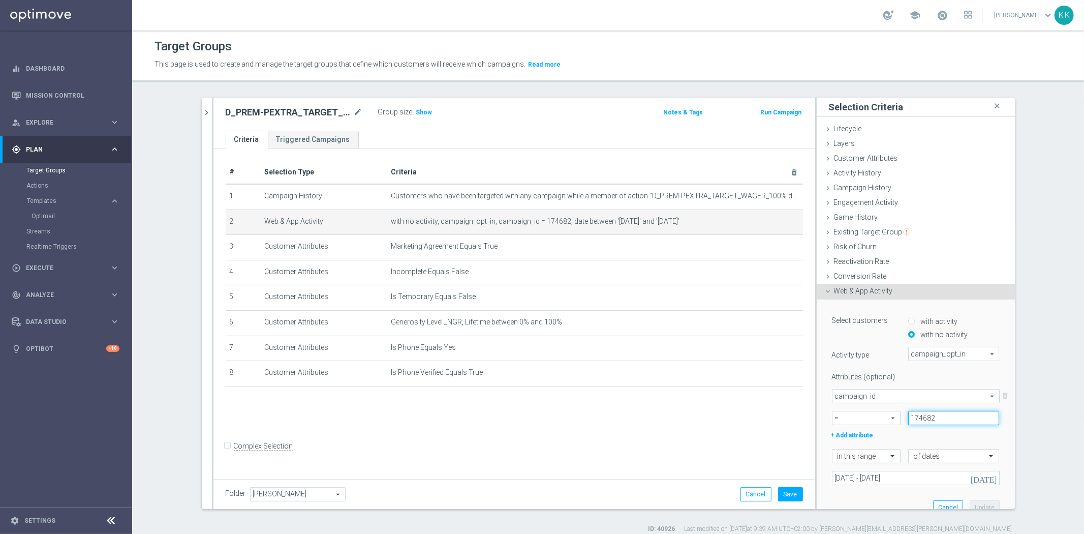
click at [930, 414] on input "174682" at bounding box center [953, 418] width 91 height 14
paste input "7"
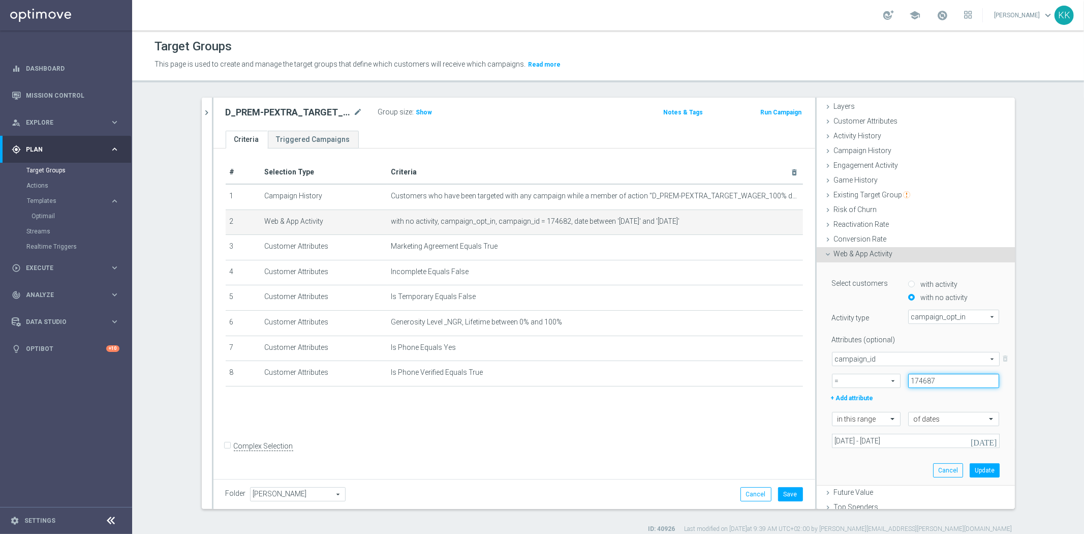
scroll to position [56, 0]
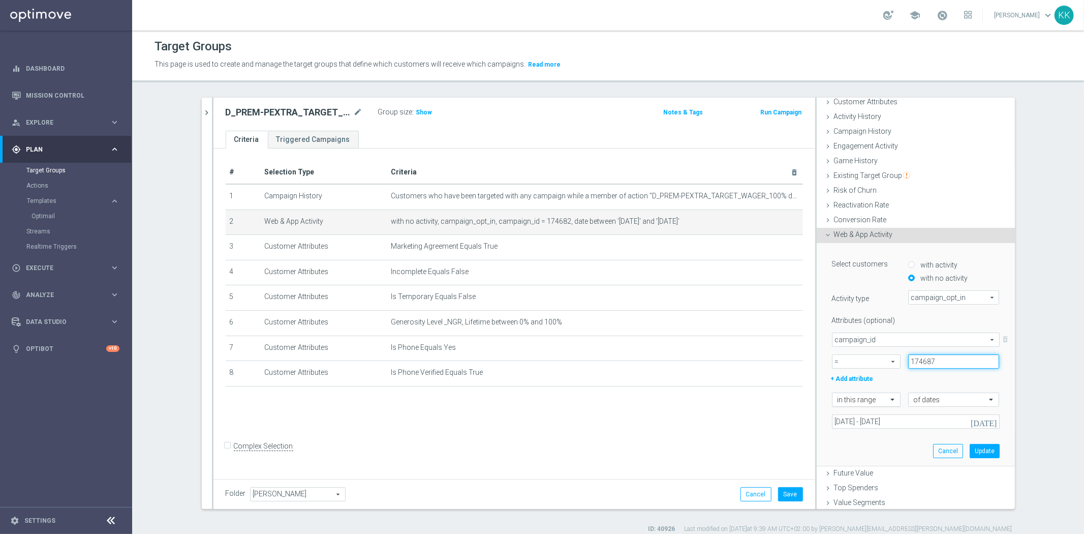
type input "174687"
click at [860, 401] on input "text" at bounding box center [855, 399] width 37 height 9
click at [860, 484] on div "[DATE]" at bounding box center [865, 486] width 57 height 16
click at [970, 430] on button "Update" at bounding box center [985, 429] width 30 height 14
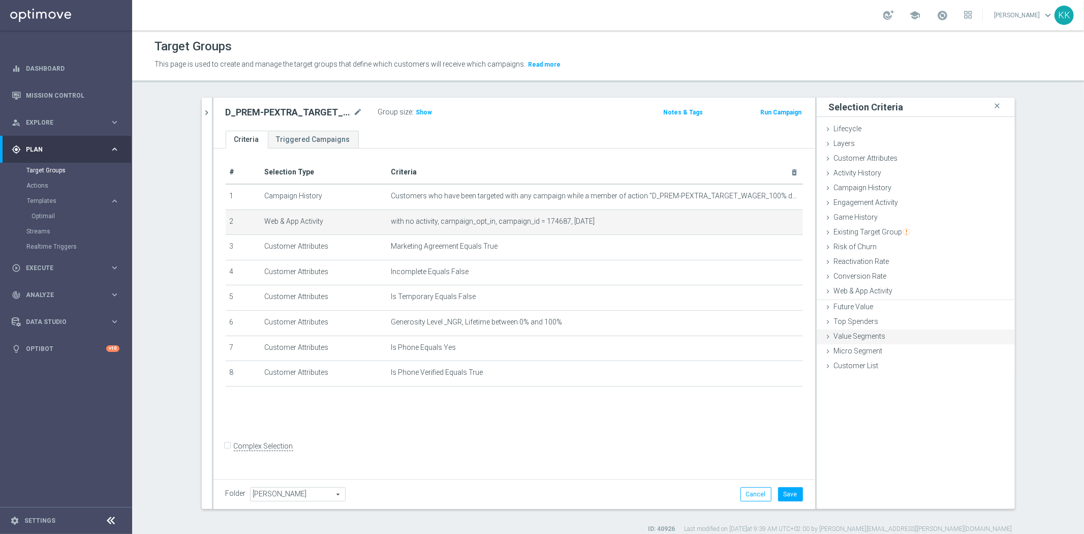
scroll to position [0, 0]
click at [786, 494] on button "Save" at bounding box center [790, 494] width 25 height 14
drag, startPoint x: 420, startPoint y: 113, endPoint x: 419, endPoint y: 119, distance: 6.8
click at [419, 113] on span "Show" at bounding box center [424, 112] width 16 height 7
drag, startPoint x: 43, startPoint y: 186, endPoint x: 64, endPoint y: 222, distance: 41.7
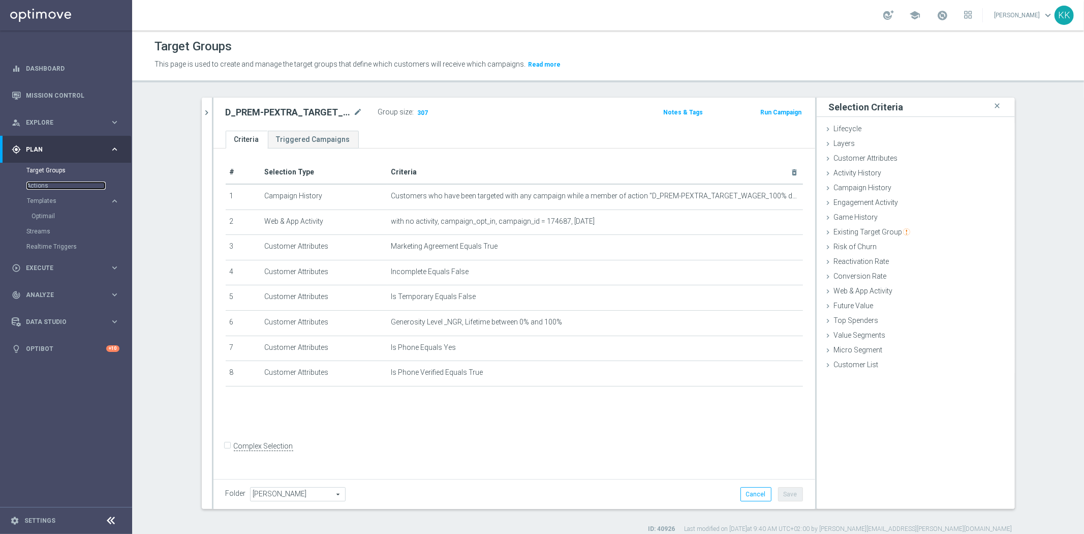
click at [43, 186] on link "Actions" at bounding box center [65, 185] width 79 height 8
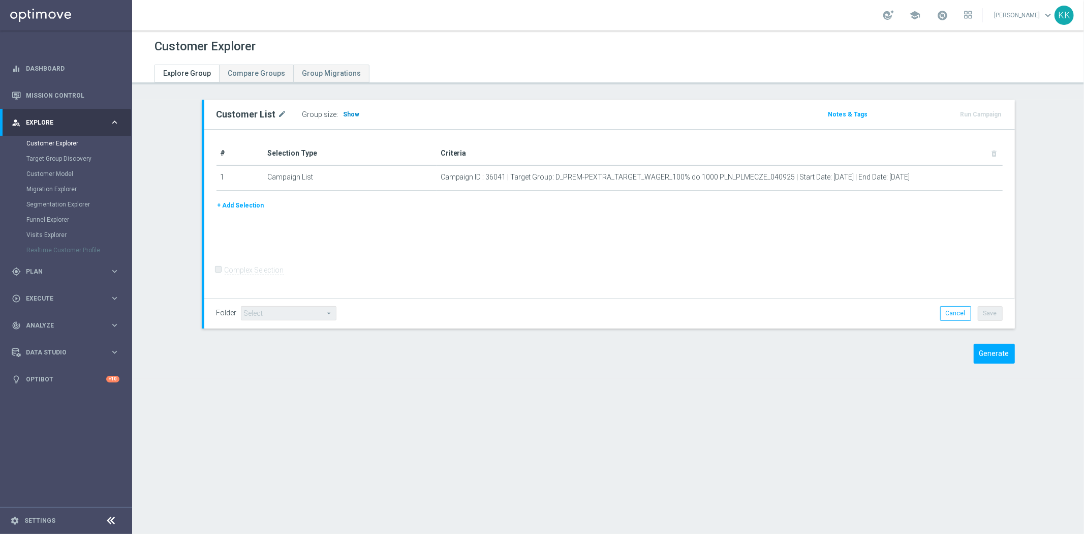
click at [344, 114] on span "Show" at bounding box center [352, 114] width 16 height 7
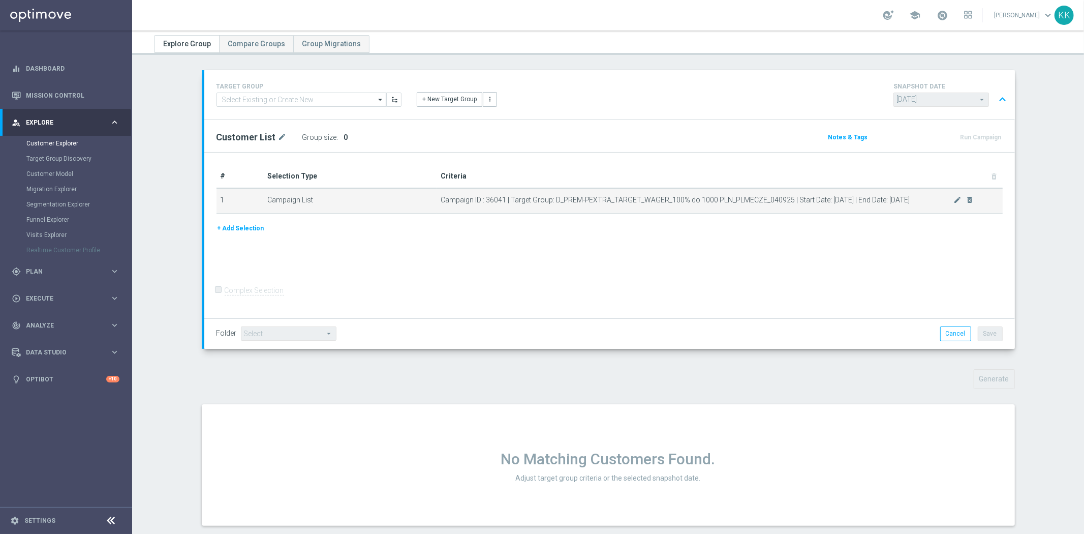
scroll to position [46, 0]
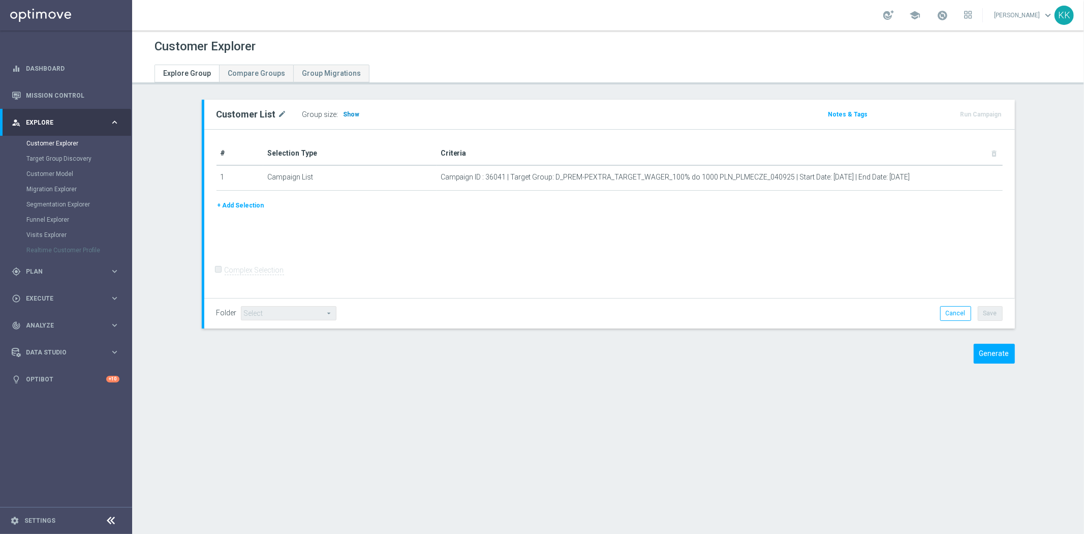
click at [344, 115] on span "Show" at bounding box center [352, 114] width 16 height 7
click at [336, 107] on div "Customer List mode_edit Group size : Show Notes & Tags Run Campaign" at bounding box center [609, 114] width 811 height 29
click at [342, 110] on h3 "Show" at bounding box center [351, 114] width 18 height 11
click at [357, 114] on div "Group size : Show" at bounding box center [353, 114] width 102 height 14
click at [347, 118] on h3 "Show" at bounding box center [351, 114] width 18 height 11
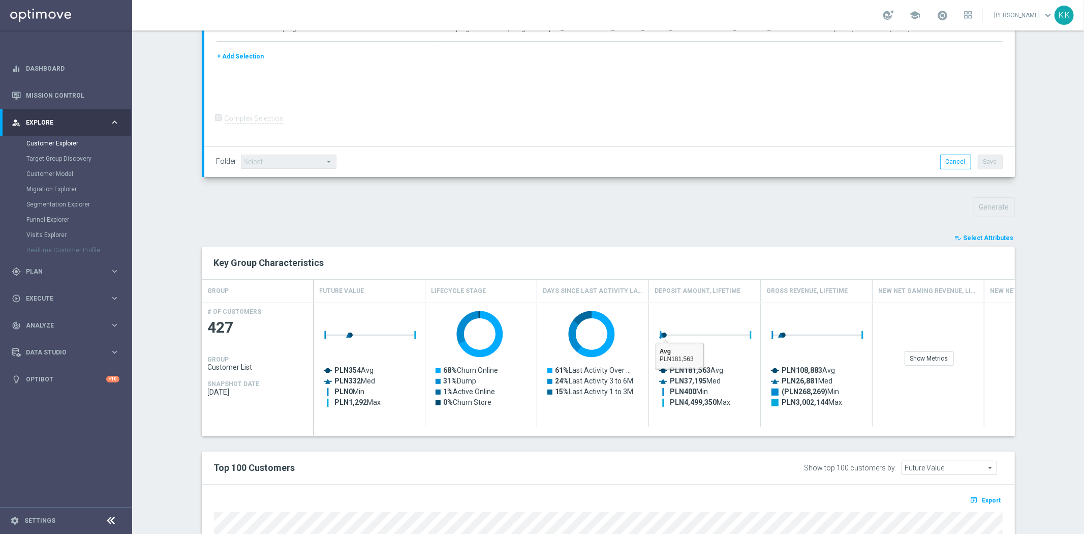
scroll to position [425, 0]
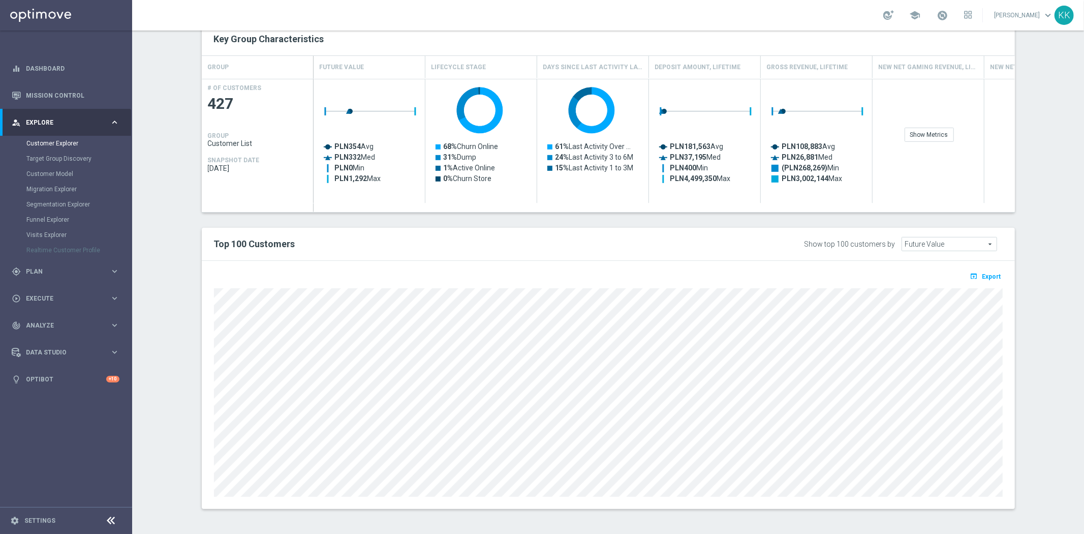
click at [983, 275] on span "Export" at bounding box center [991, 276] width 19 height 7
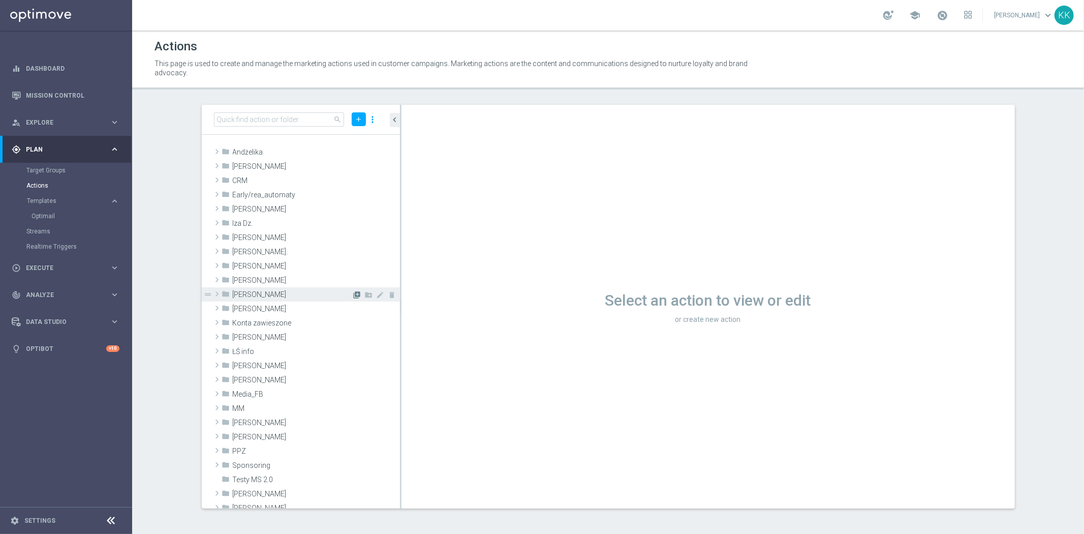
click at [353, 293] on icon "library_add" at bounding box center [357, 295] width 8 height 8
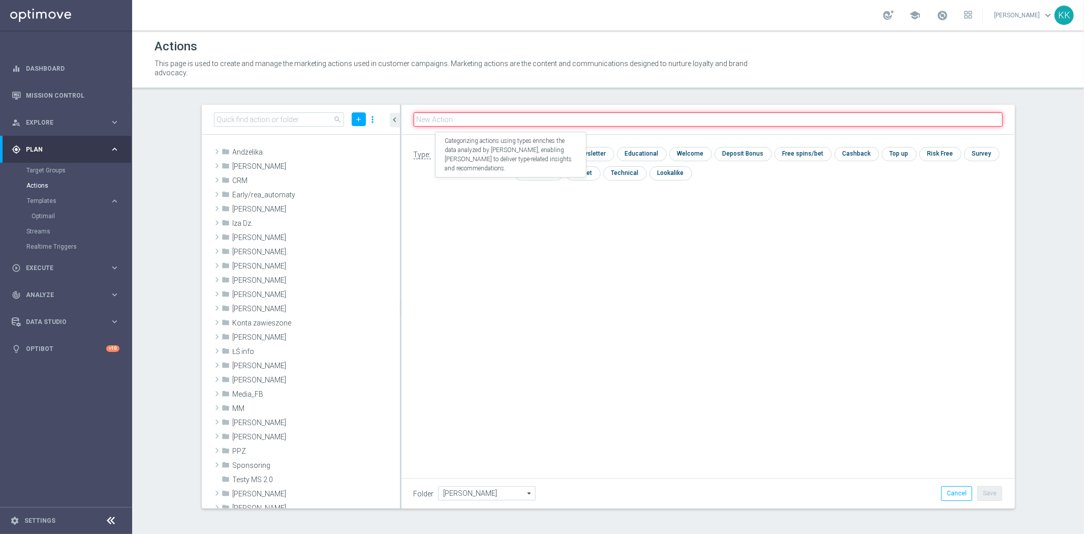
paste input "D_PREM-PEXTRA_TARGET_WAGER_100% do 1000 PLN_PLMECZE_040925_SMS"
type input "D_PREM-PEXTRA_TARGET_WAGER_100% do 1000 PLN_PLMECZE_040925_SMS"
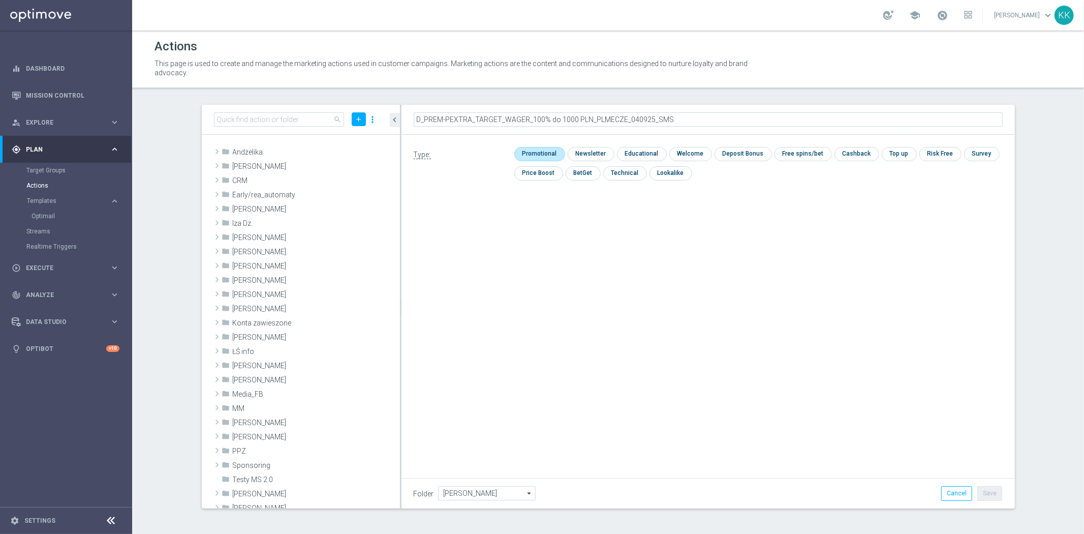
click at [540, 150] on input "checkbox" at bounding box center [538, 154] width 48 height 14
checkbox input "true"
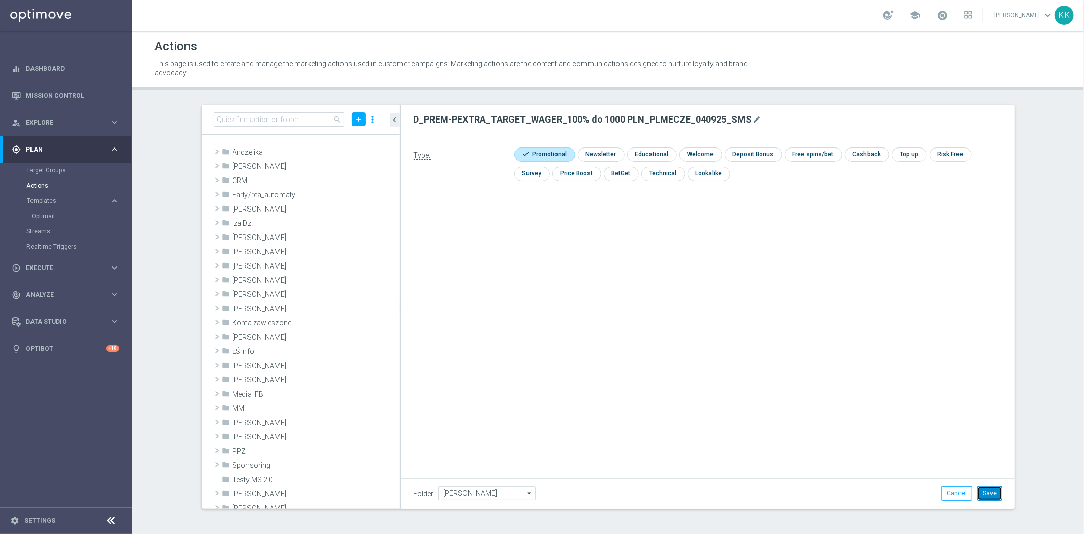
click at [979, 487] on button "Save" at bounding box center [989, 493] width 25 height 14
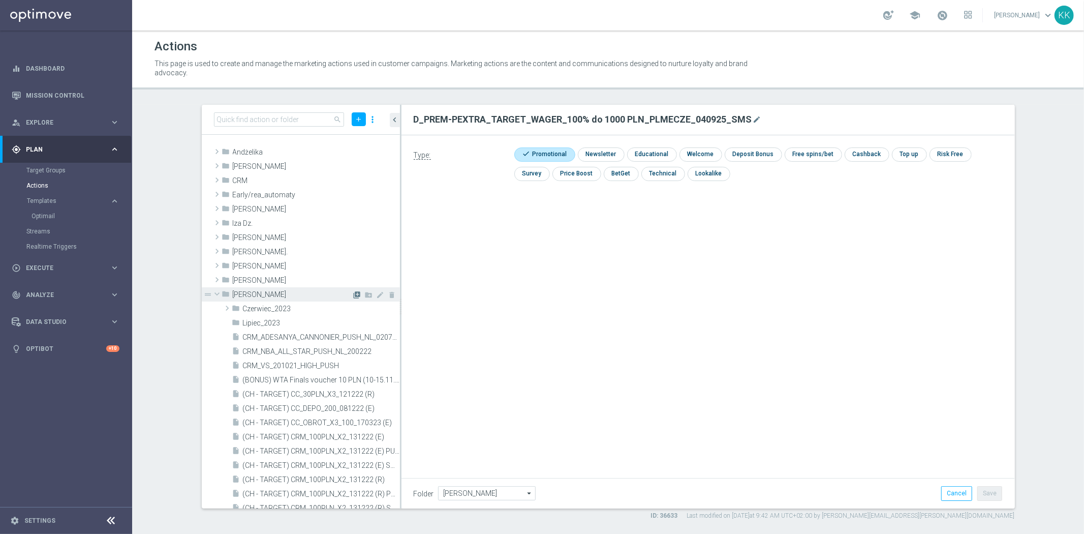
click at [353, 293] on icon "library_add" at bounding box center [357, 295] width 8 height 8
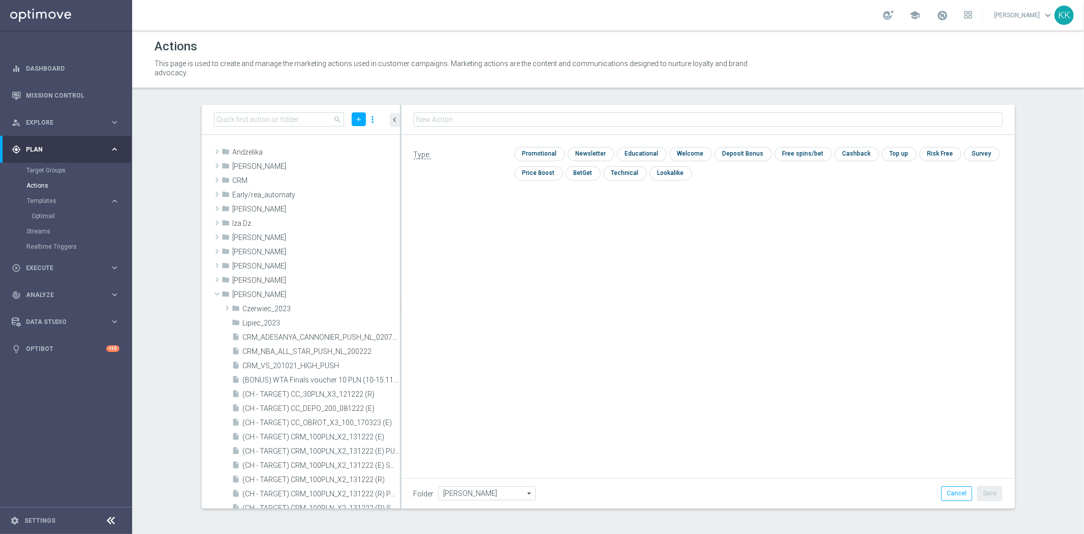
type input "D_MIN-LOW_TARGET_WAGER_100% do 100 PLN_PLMECZE_030925_SMS"
click at [519, 155] on input "checkbox" at bounding box center [538, 154] width 48 height 14
checkbox input "true"
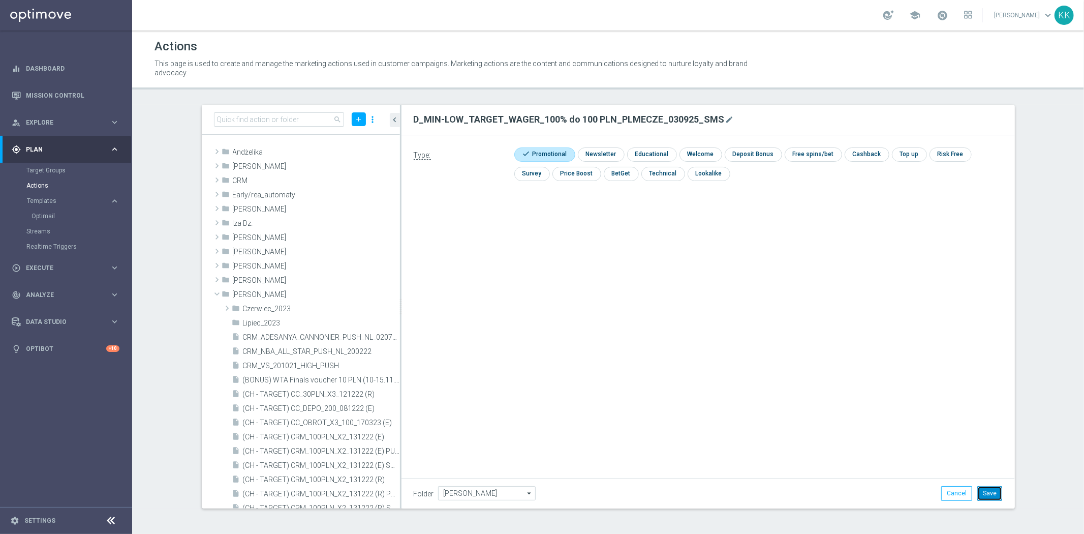
click at [985, 492] on button "Save" at bounding box center [989, 493] width 25 height 14
click at [353, 292] on icon "library_add" at bounding box center [357, 295] width 8 height 8
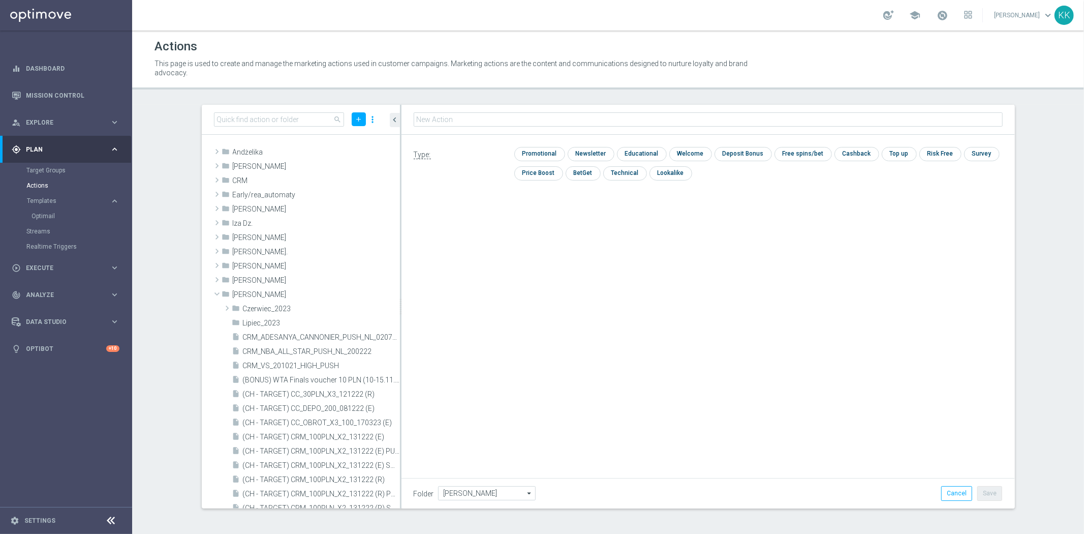
type input "D_MED_TARGET_WAGER_100% do 300 PLN_PLMECZE_030925_SMS"
click at [541, 154] on input "checkbox" at bounding box center [538, 154] width 48 height 14
checkbox input "true"
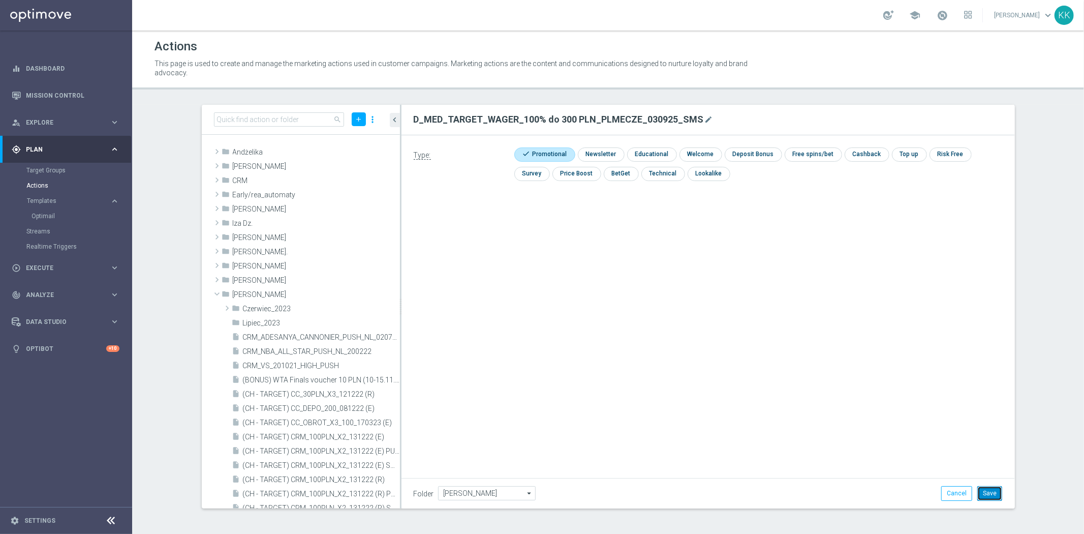
click at [992, 494] on button "Save" at bounding box center [989, 493] width 25 height 14
click at [353, 292] on icon "library_add" at bounding box center [357, 295] width 8 height 8
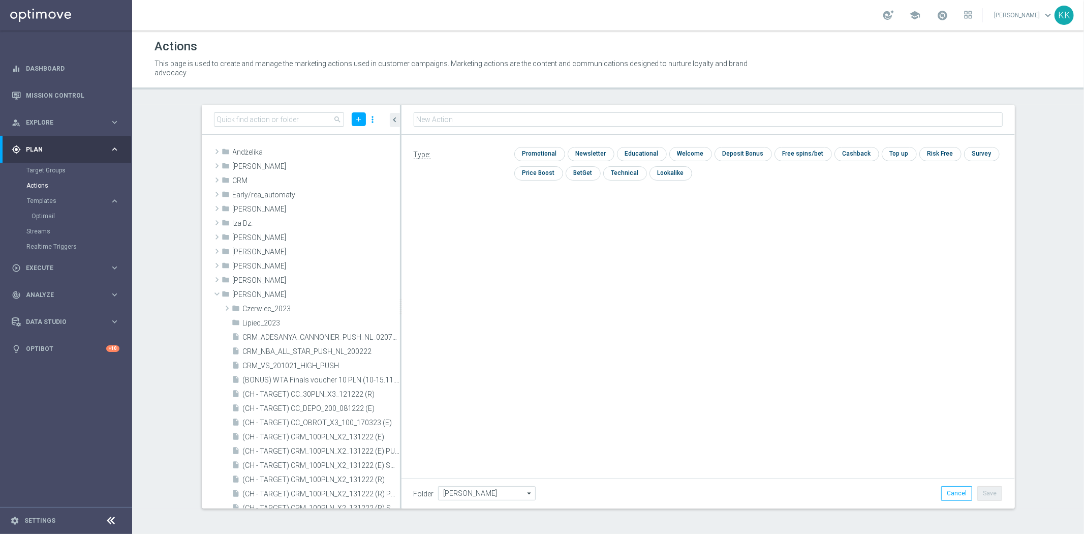
click at [460, 129] on div at bounding box center [707, 120] width 613 height 30
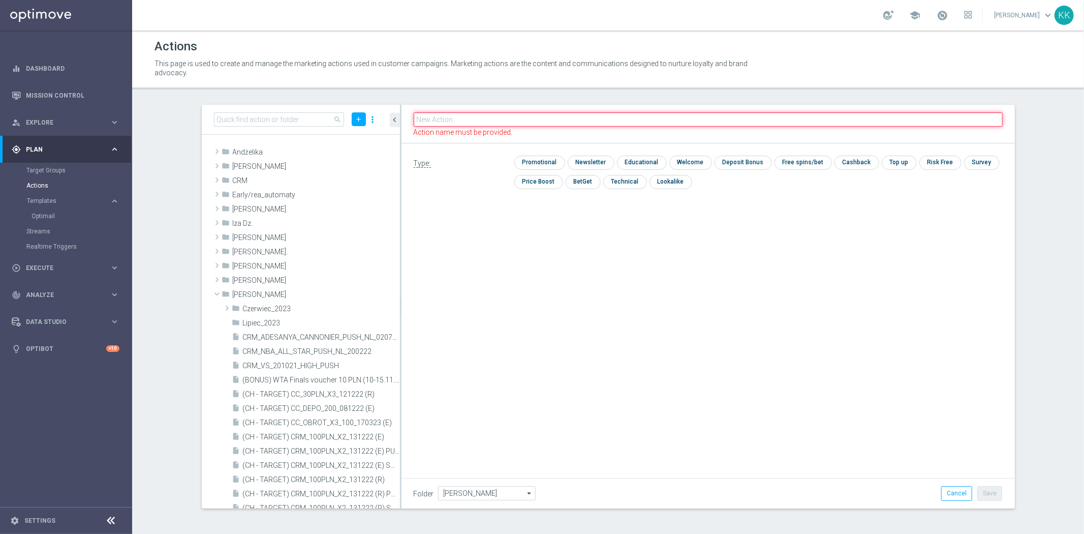
click at [464, 116] on input "text" at bounding box center [708, 119] width 589 height 14
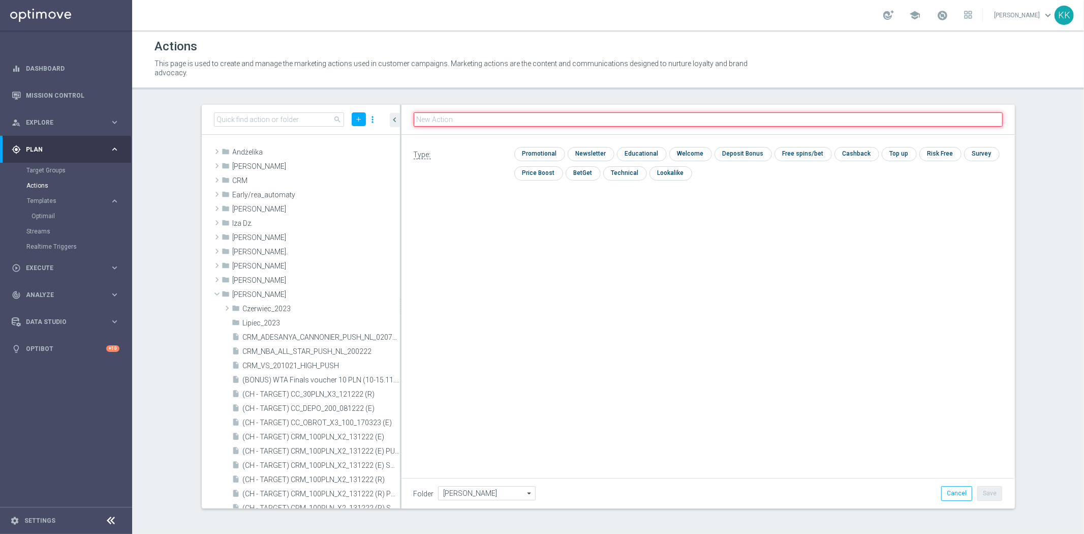
paste input "D_HIGH_TARGET_WAGER_100% do 500 PLN_PLMECZE_030925_SMS"
type input "D_HIGH_TARGET_WAGER_100% do 500 PLN_PLMECZE_030925_SMS"
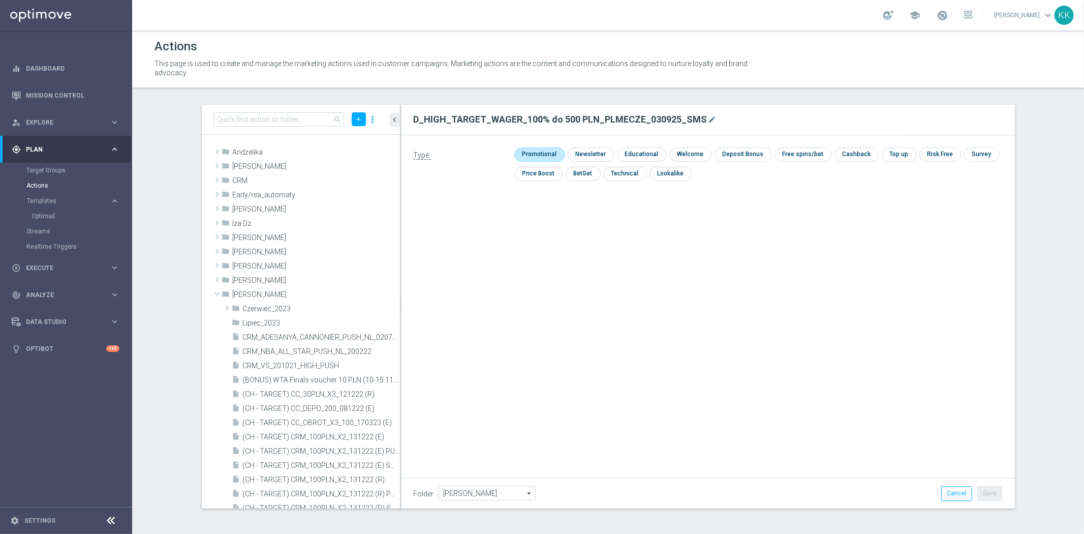
click at [536, 155] on input "checkbox" at bounding box center [538, 154] width 48 height 14
checkbox input "true"
click at [982, 495] on button "Save" at bounding box center [989, 493] width 25 height 14
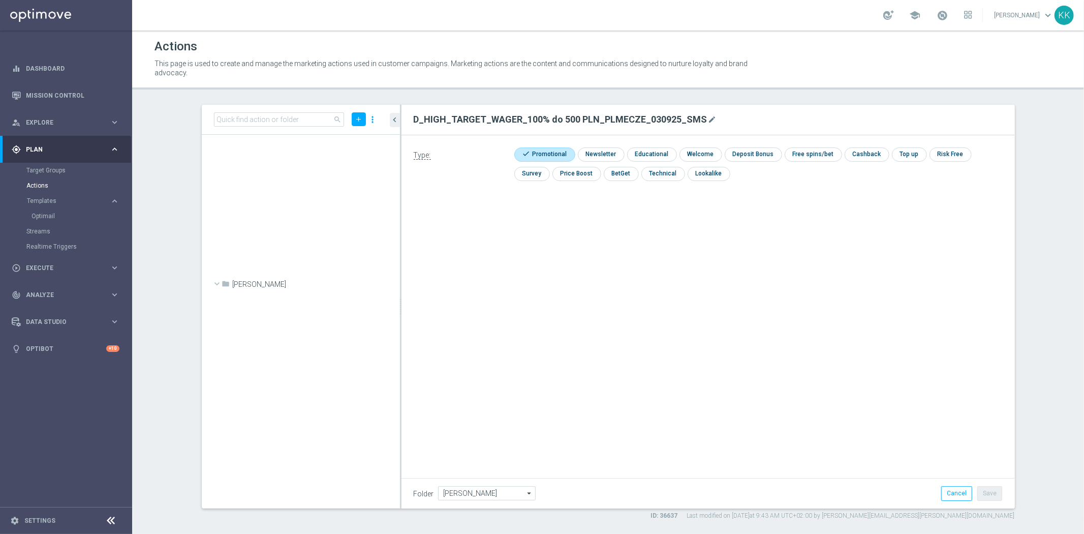
scroll to position [31271, 0]
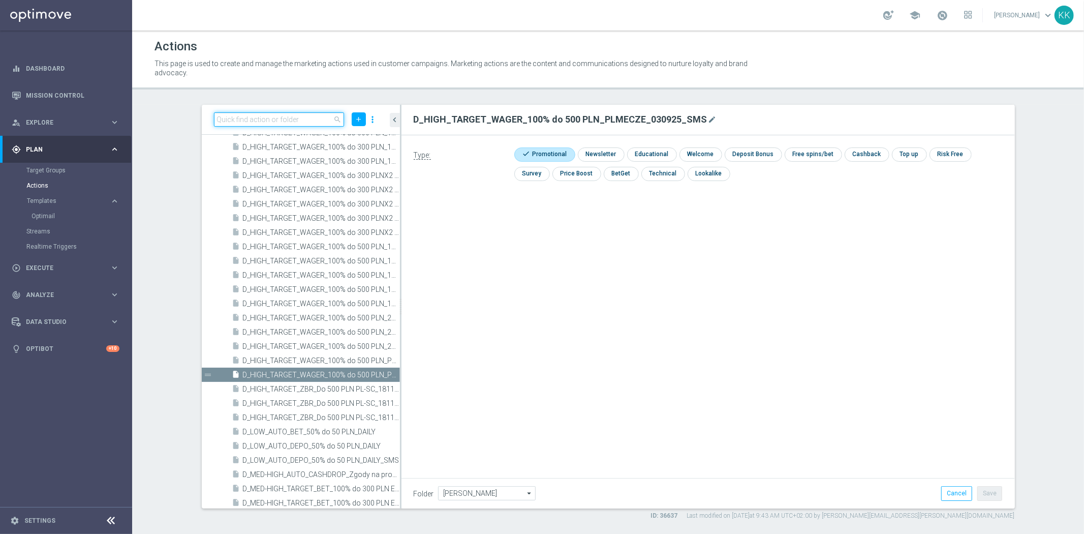
click at [274, 113] on input at bounding box center [279, 119] width 131 height 14
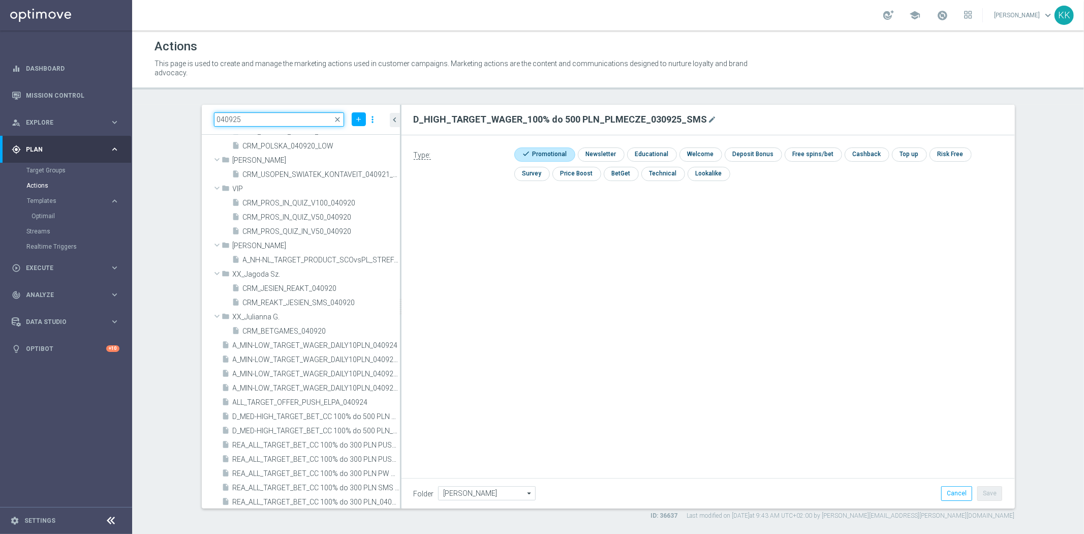
scroll to position [0, 0]
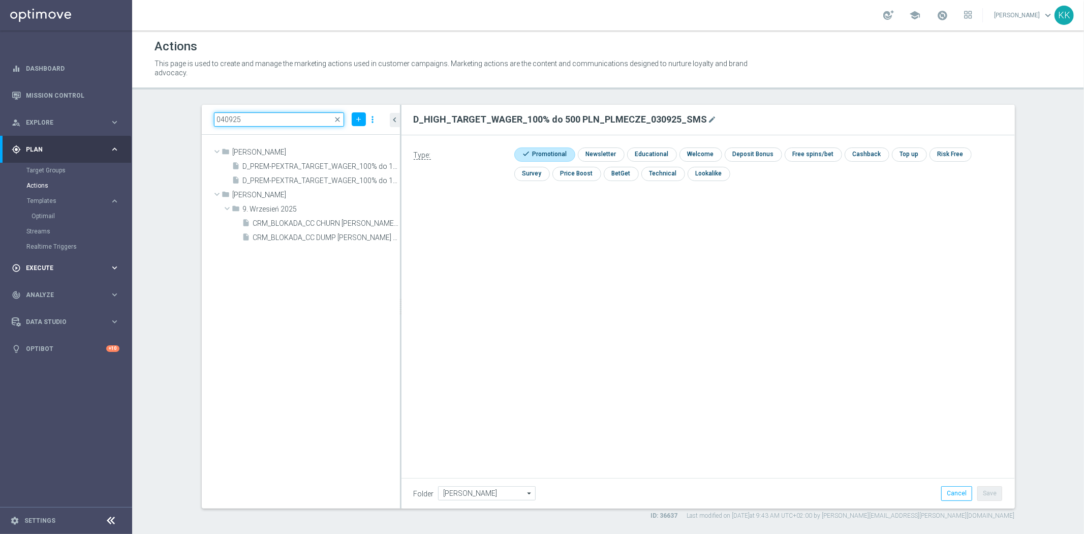
type input "040925"
click at [68, 265] on span "Execute" at bounding box center [68, 268] width 84 height 6
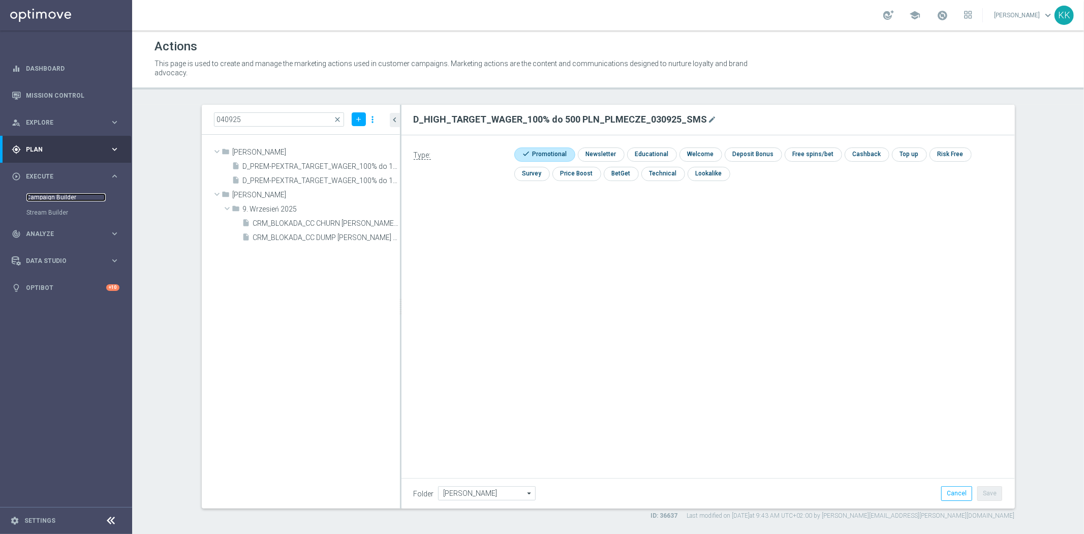
click at [49, 194] on link "Campaign Builder" at bounding box center [65, 197] width 79 height 8
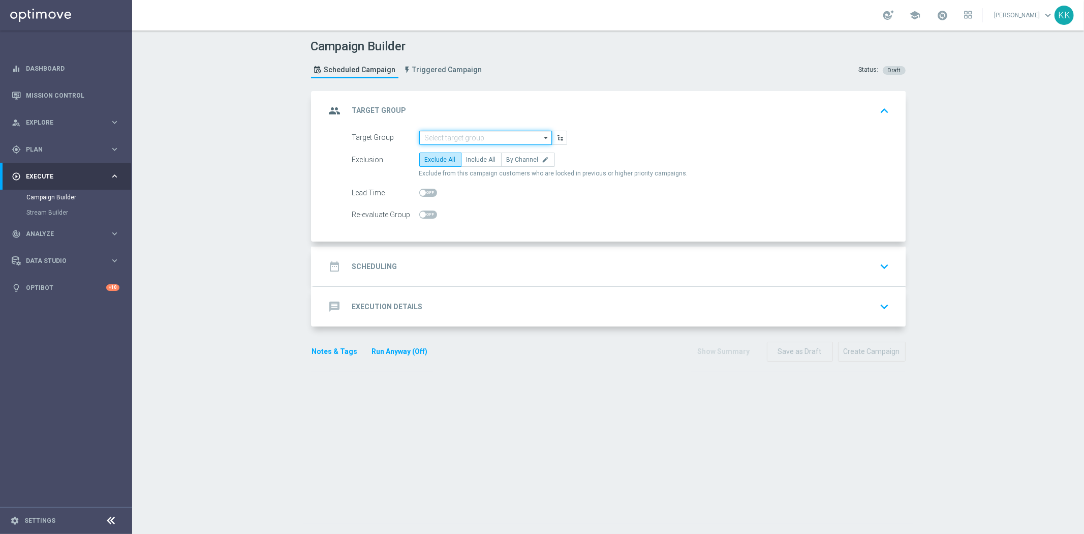
click at [460, 131] on input at bounding box center [485, 138] width 133 height 14
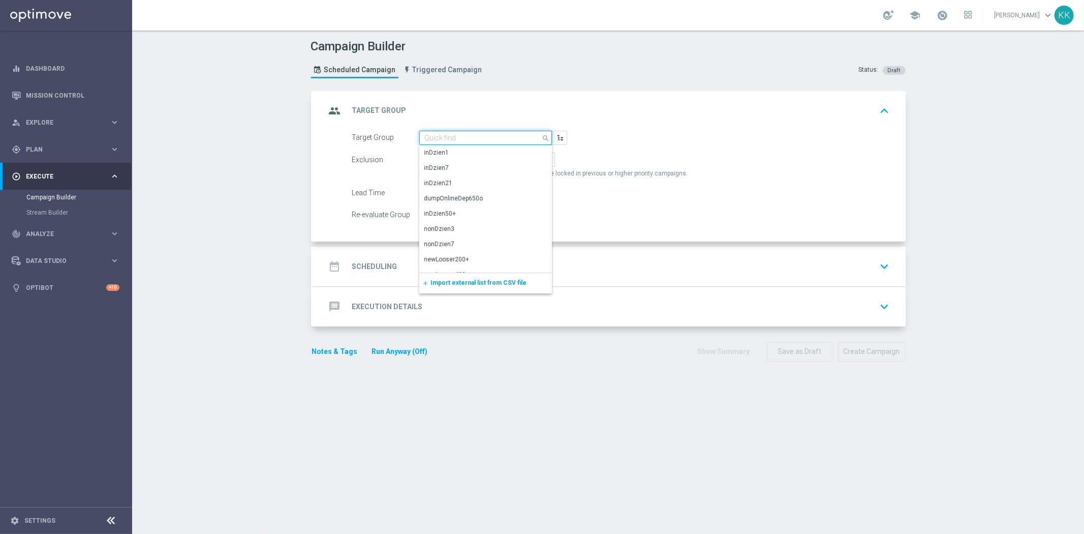
paste input "D_MIN-LOW_TARGET_WAGER_100% do 100 PLN_PLMECZE_030925_SMS"
click at [460, 151] on div "D_MIN-LOW_TARGET_WAGER_100% do 100 PLN_PLMECZE_030925_SMS" at bounding box center [485, 157] width 123 height 18
type input "D_MIN-LOW_TARGET_WAGER_100% do 100 PLN_PLMECZE_030925_SMS"
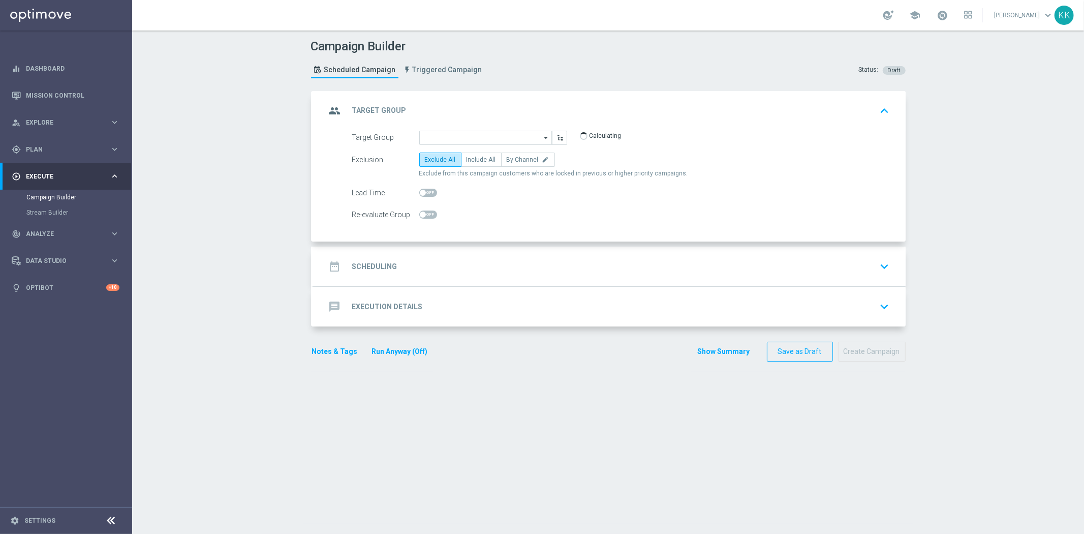
scroll to position [0, 0]
click at [465, 148] on form "Target Group D_MIN-LOW_TARGET_WAGER_100% do 100 PLN_PLMECZE_030925_SMS D_MIN-LO…" at bounding box center [621, 176] width 538 height 91
click at [476, 154] on label "Include All" at bounding box center [481, 159] width 41 height 14
click at [473, 158] on input "Include All" at bounding box center [469, 161] width 7 height 7
radio input "true"
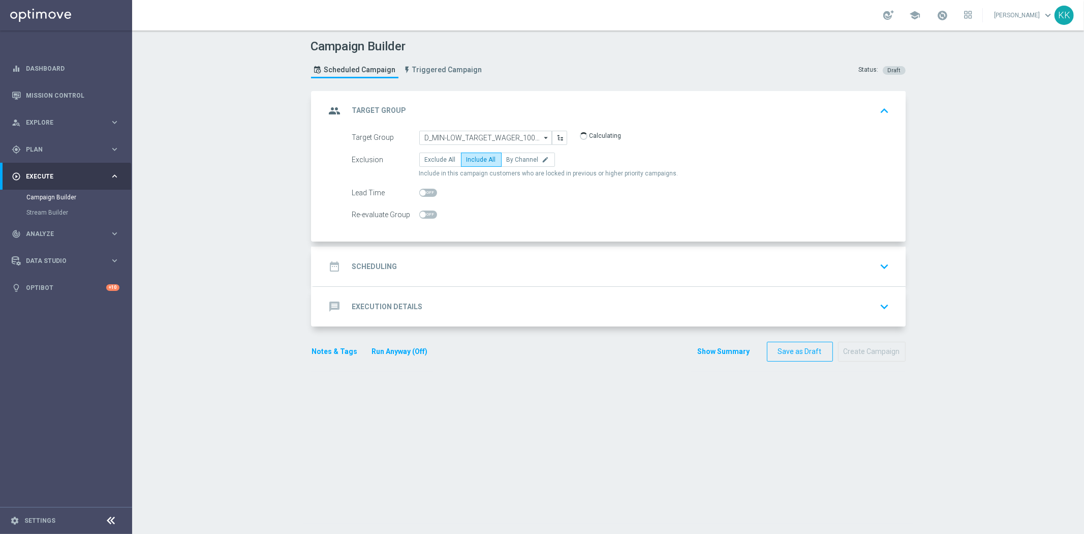
click at [430, 212] on span at bounding box center [428, 214] width 18 height 8
click at [430, 212] on input "checkbox" at bounding box center [428, 214] width 18 height 8
checkbox input "true"
click at [784, 262] on div "date_range Scheduling keyboard_arrow_down" at bounding box center [610, 266] width 568 height 19
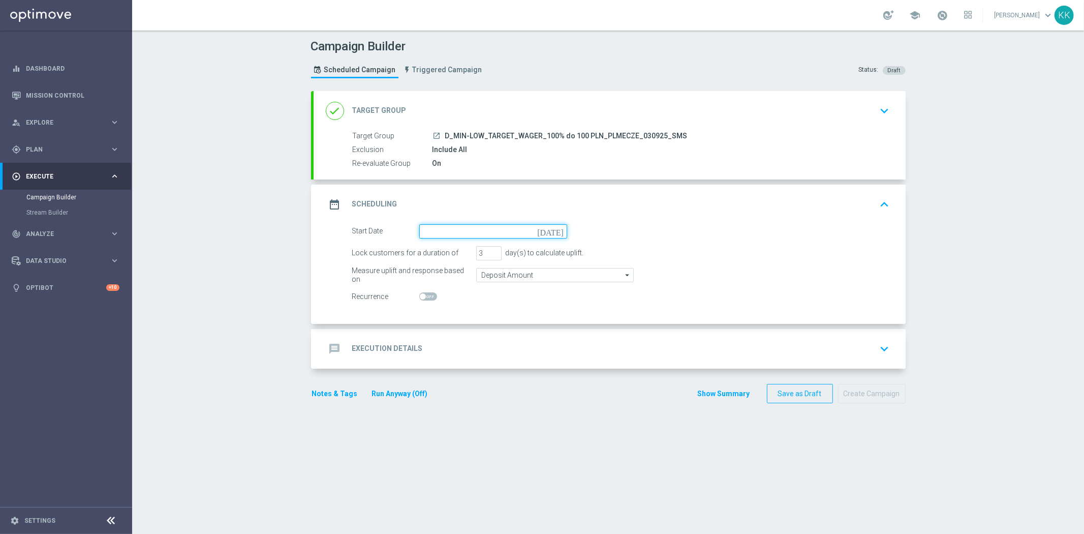
click at [491, 230] on input at bounding box center [493, 231] width 148 height 14
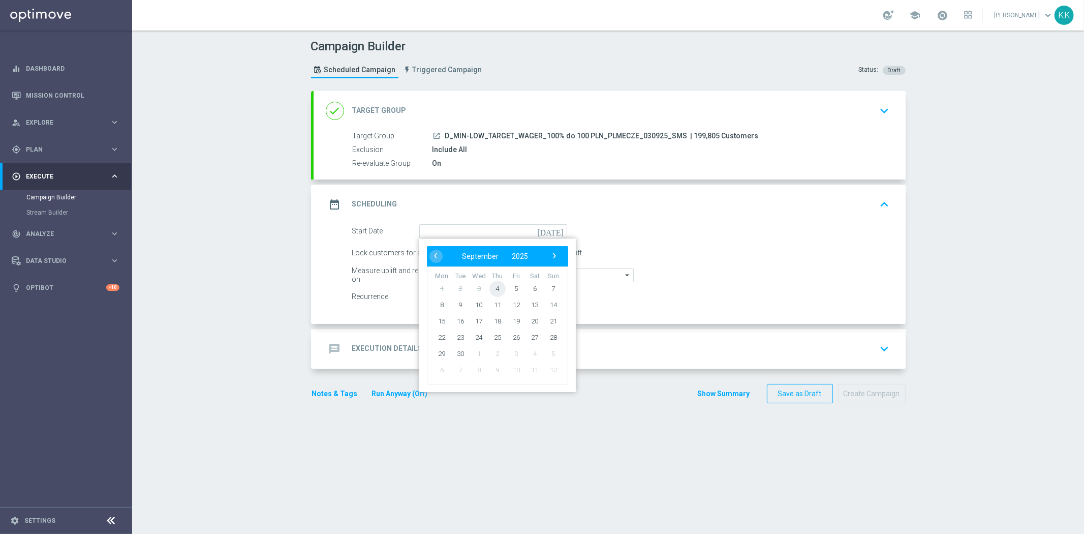
click at [494, 287] on span "4" at bounding box center [497, 288] width 16 height 16
type input "04 Sep 2025"
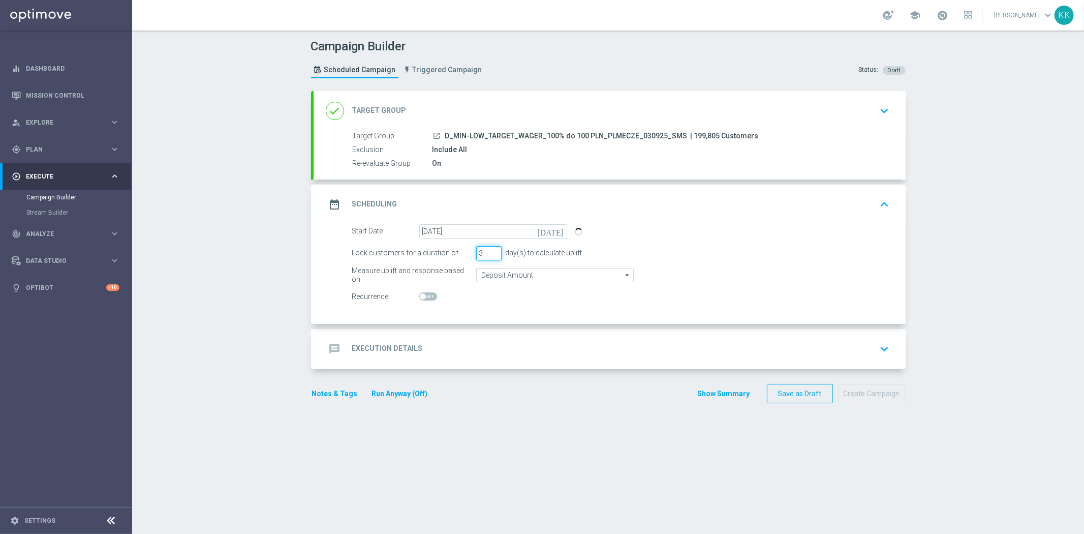
drag, startPoint x: 480, startPoint y: 251, endPoint x: 456, endPoint y: 251, distance: 23.4
click at [458, 251] on div "Lock customers for a duration of 3 day(s) to calculate uplift." at bounding box center [621, 253] width 553 height 14
type input "1"
click at [535, 284] on form "Start Date 04 Sep 2025 today Lock customers for a duration of 1 day(s) to calcu…" at bounding box center [621, 264] width 538 height 80
click at [534, 271] on input "Deposit Amount" at bounding box center [555, 275] width 158 height 14
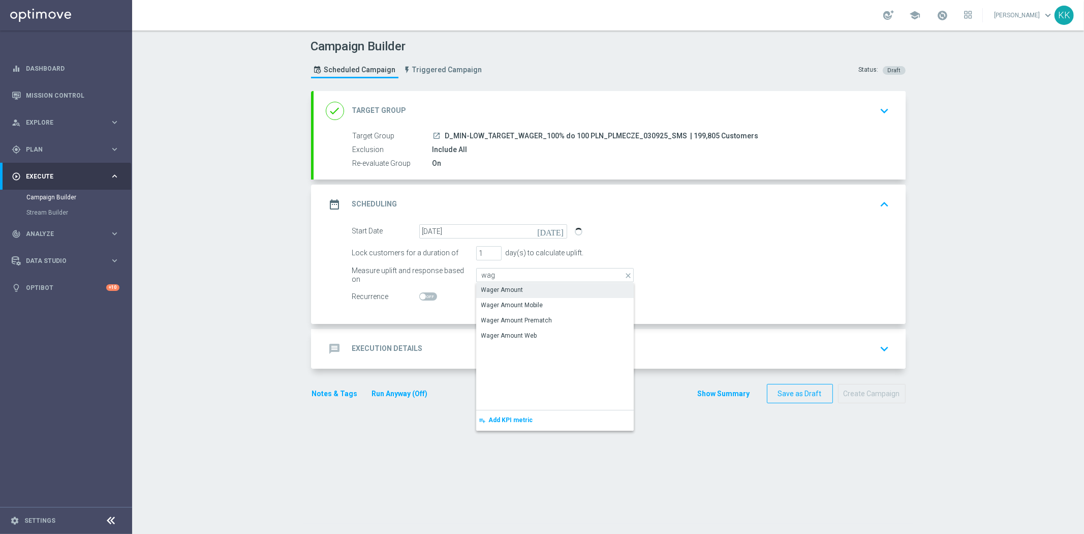
click at [527, 294] on div "Wager Amount" at bounding box center [555, 290] width 158 height 14
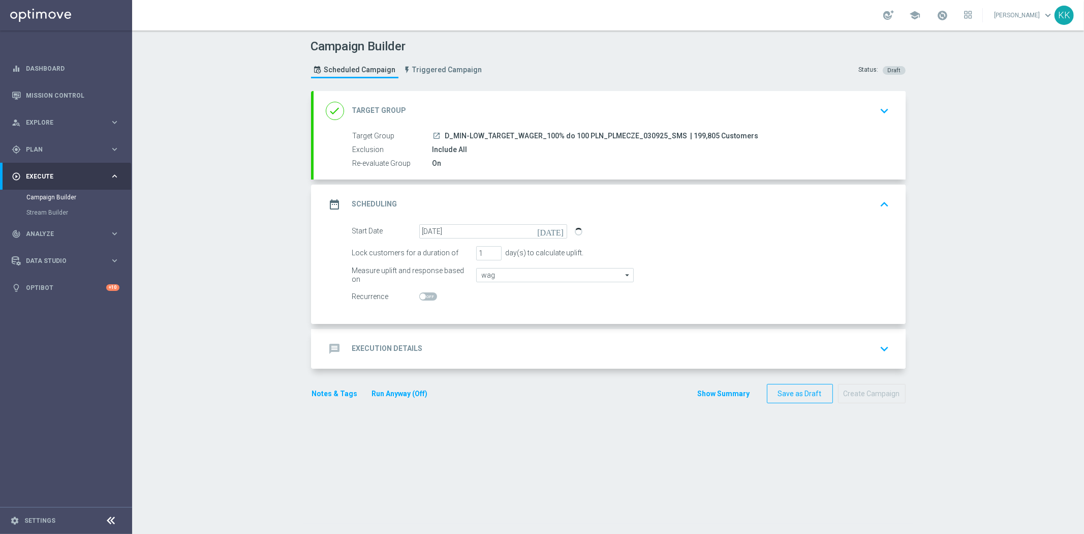
type input "Wager Amount"
click at [509, 345] on div "message Execution Details keyboard_arrow_down" at bounding box center [610, 348] width 568 height 19
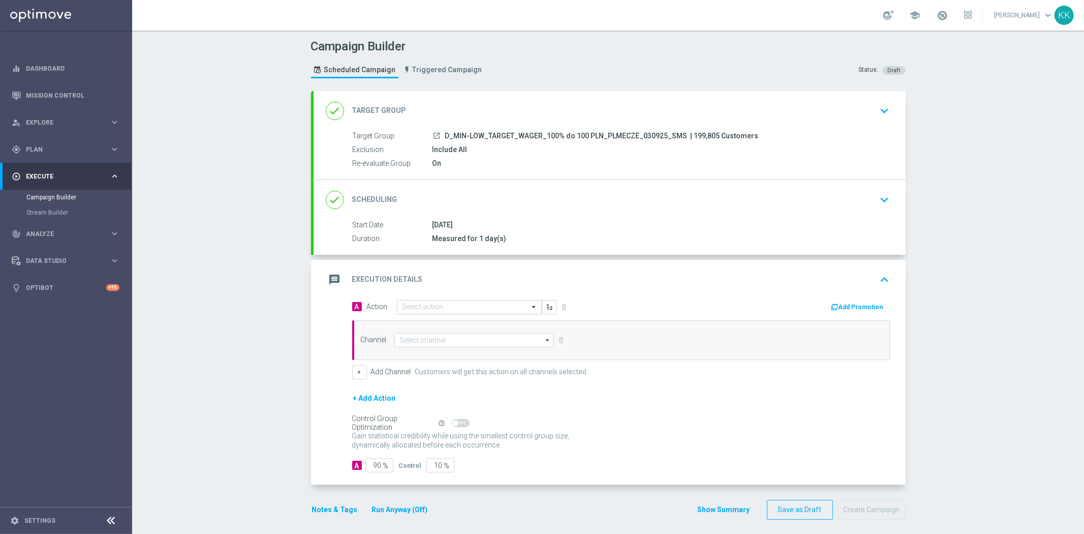
click at [424, 305] on input "text" at bounding box center [458, 307] width 113 height 9
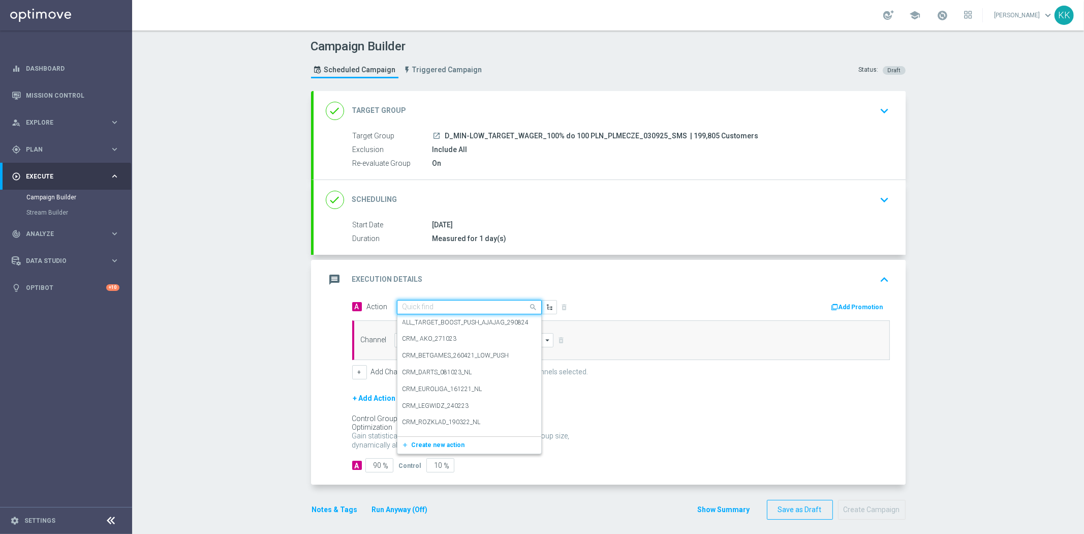
paste input "D_MIN-LOW_TARGET_WAGER_100% do 100 PLN_PLMECZE_030925_SMS"
type input "D_MIN-LOW_TARGET_WAGER_100% do 100 PLN_PLMECZE_030925_SMS"
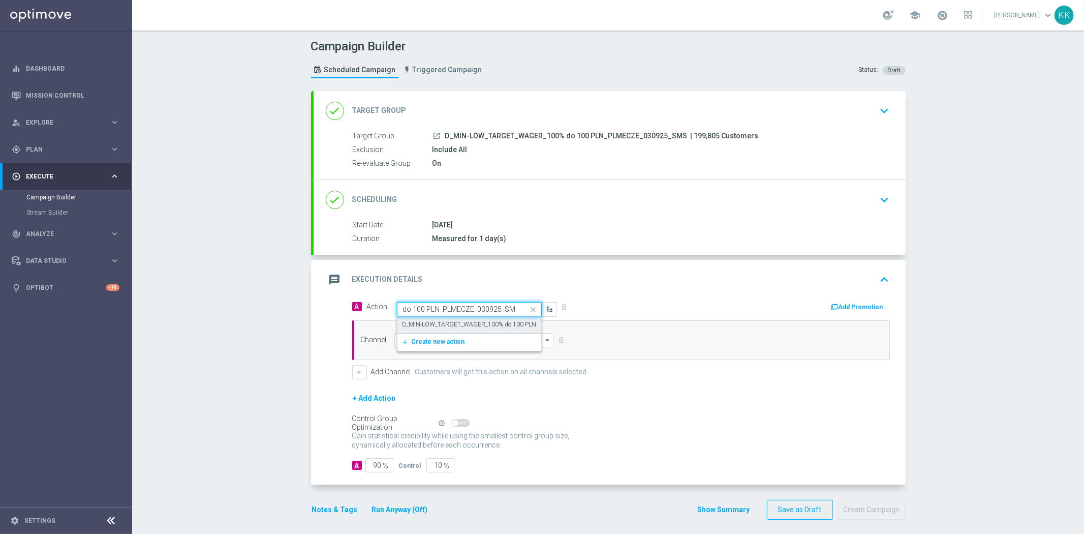
click at [444, 326] on label "D_MIN-LOW_TARGET_WAGER_100% do 100 PLN_PLMECZE_030925_SMS" at bounding box center [503, 324] width 203 height 9
click at [441, 339] on input at bounding box center [474, 340] width 160 height 14
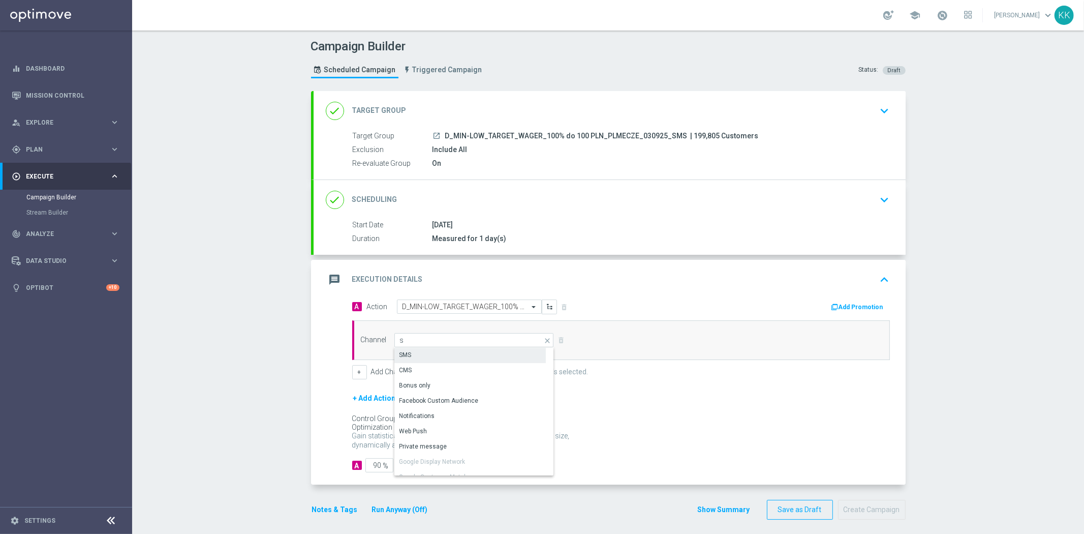
click at [441, 349] on div "SMS" at bounding box center [469, 355] width 151 height 14
type input "SMS"
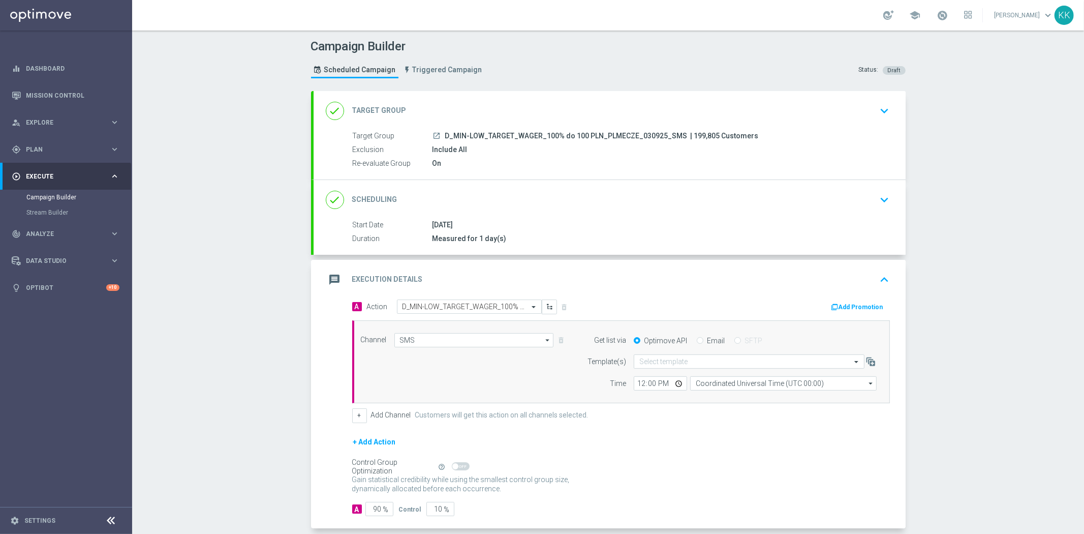
scroll to position [6, 0]
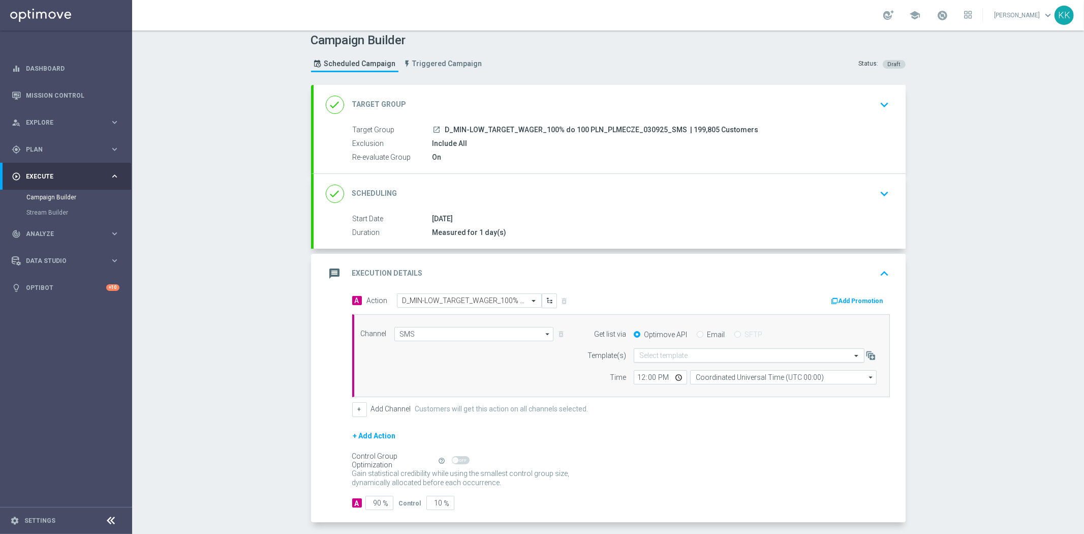
click at [687, 356] on input "text" at bounding box center [738, 355] width 199 height 9
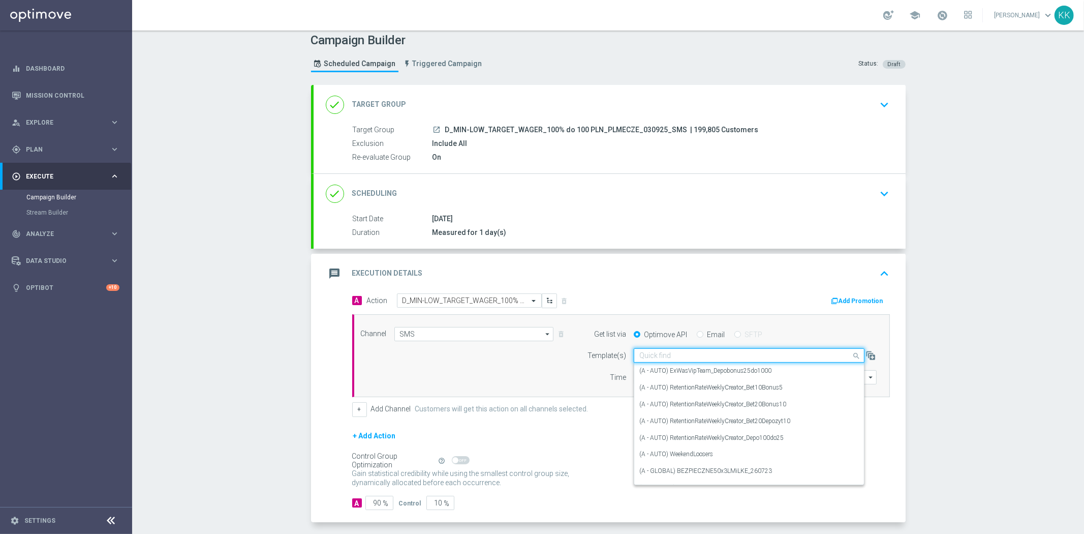
paste input "D_MIN-LOW_TARGET_WAGER_100% do 100 PLN_PLMECZE_030925_SMS"
type input "D_MIN-LOW_TARGET_WAGER_100% do 100 PLN_PLMECZE_030925_SMS"
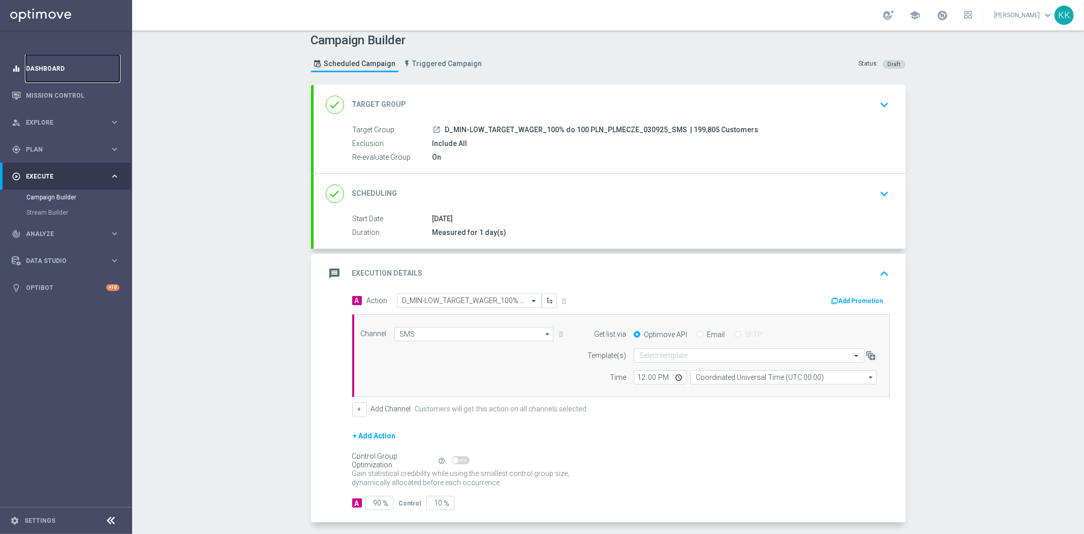
click at [42, 67] on link "Dashboard" at bounding box center [73, 68] width 94 height 27
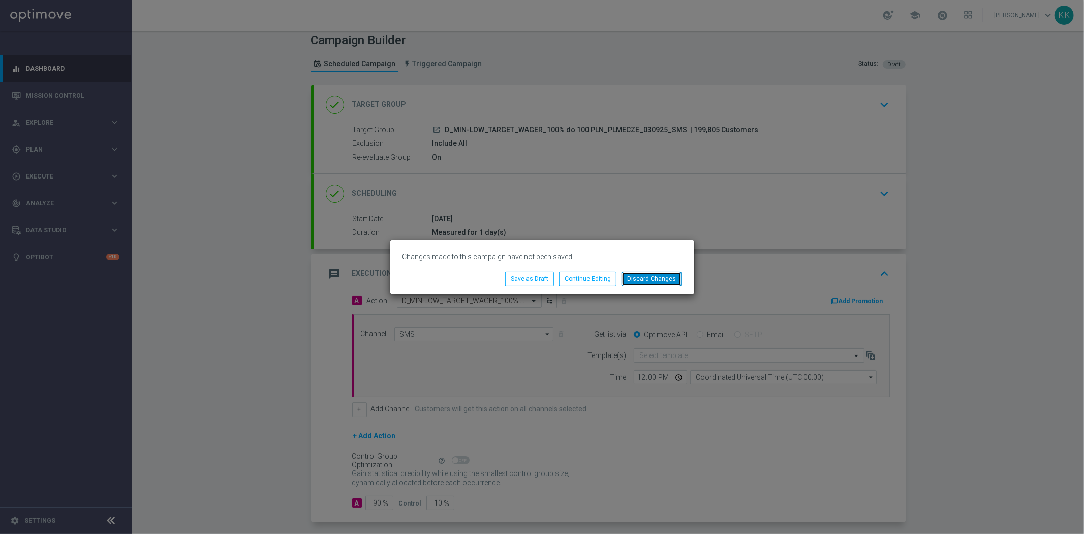
click at [646, 278] on button "Discard Changes" at bounding box center [651, 278] width 60 height 14
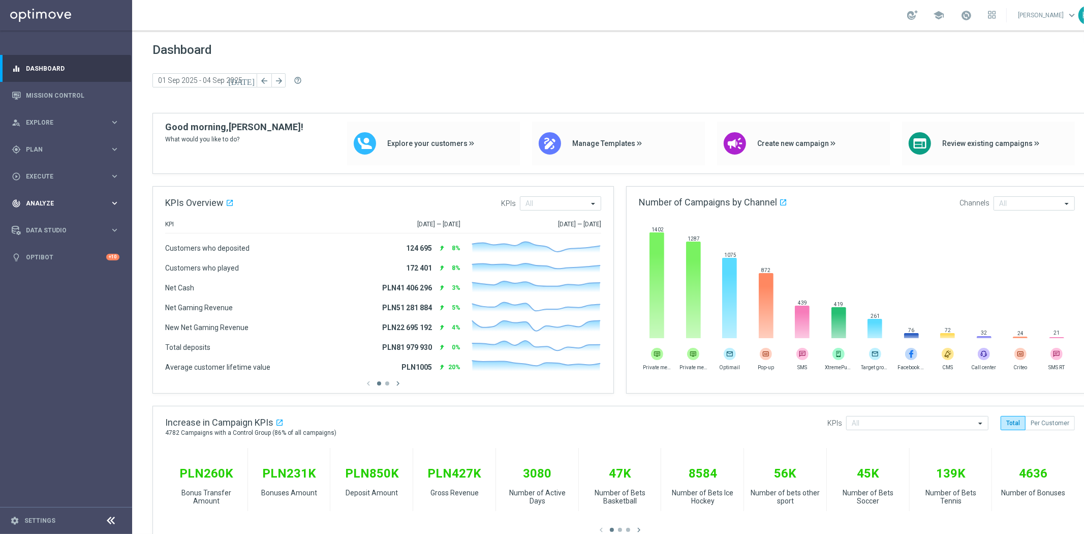
click at [32, 181] on div "play_circle_outline Execute keyboard_arrow_right" at bounding box center [65, 176] width 131 height 27
click at [48, 193] on link "Campaign Builder" at bounding box center [65, 197] width 79 height 8
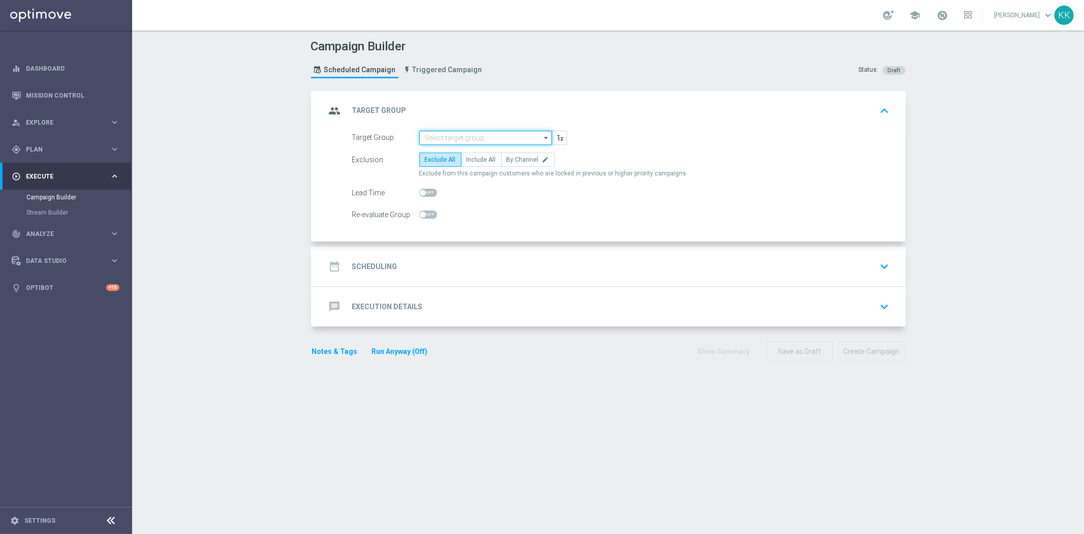
click at [486, 134] on input at bounding box center [485, 138] width 133 height 14
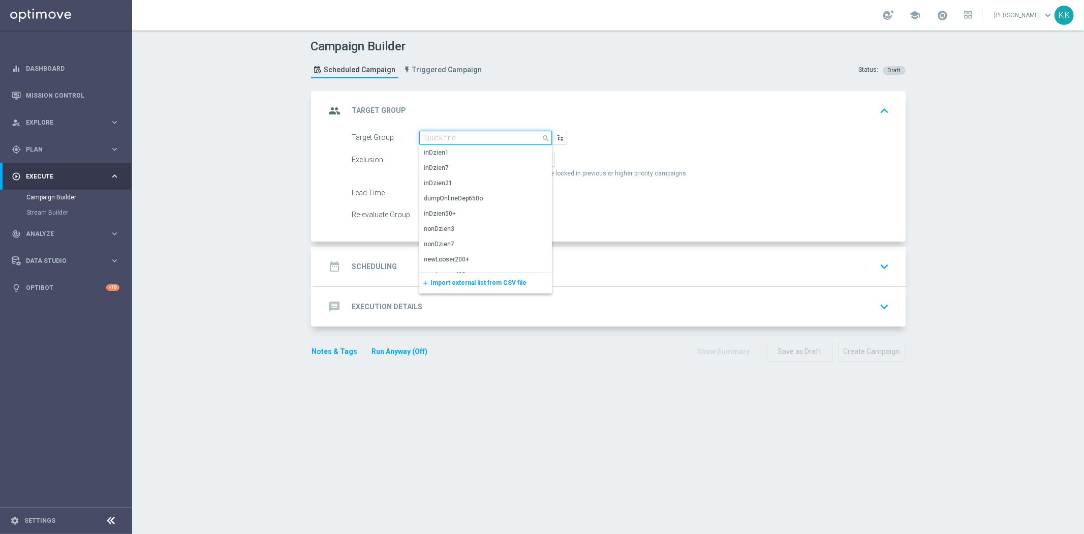
paste input "D_MIN-LOW_TARGET_WAGER_100% do 100 PLN_PLMECZE_030925_SMS"
click at [480, 150] on div "D_MIN-LOW_TARGET_WAGER_100% do 100 PLN_PLMECZE_030925_SMS" at bounding box center [485, 157] width 123 height 18
type input "D_MIN-LOW_TARGET_WAGER_100% do 100 PLN_PLMECZE_030925_SMS"
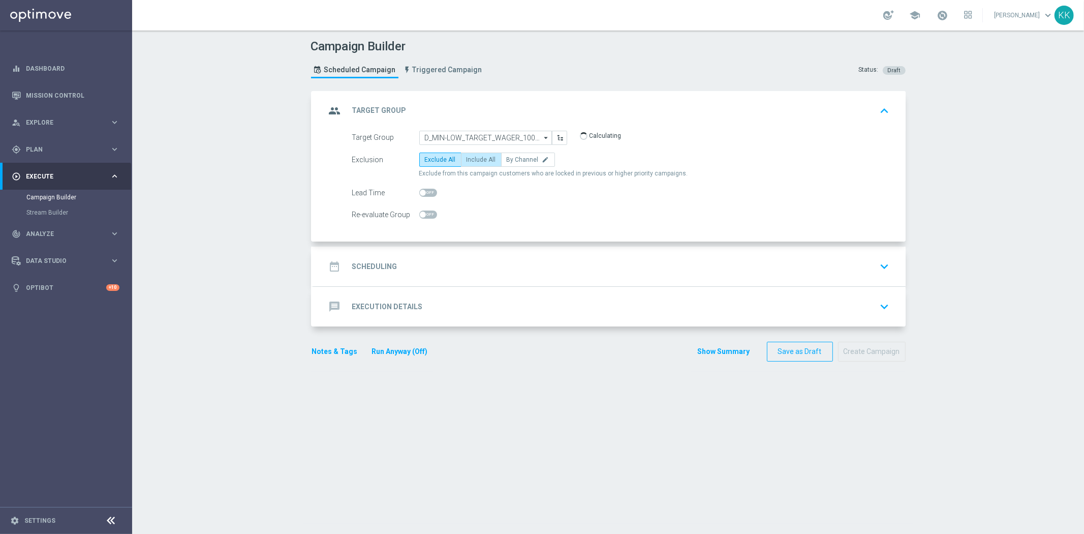
click at [477, 165] on label "Include All" at bounding box center [481, 159] width 41 height 14
click at [473, 165] on input "Include All" at bounding box center [469, 161] width 7 height 7
radio input "true"
click at [429, 212] on span at bounding box center [428, 214] width 18 height 8
click at [429, 212] on input "checkbox" at bounding box center [428, 214] width 18 height 8
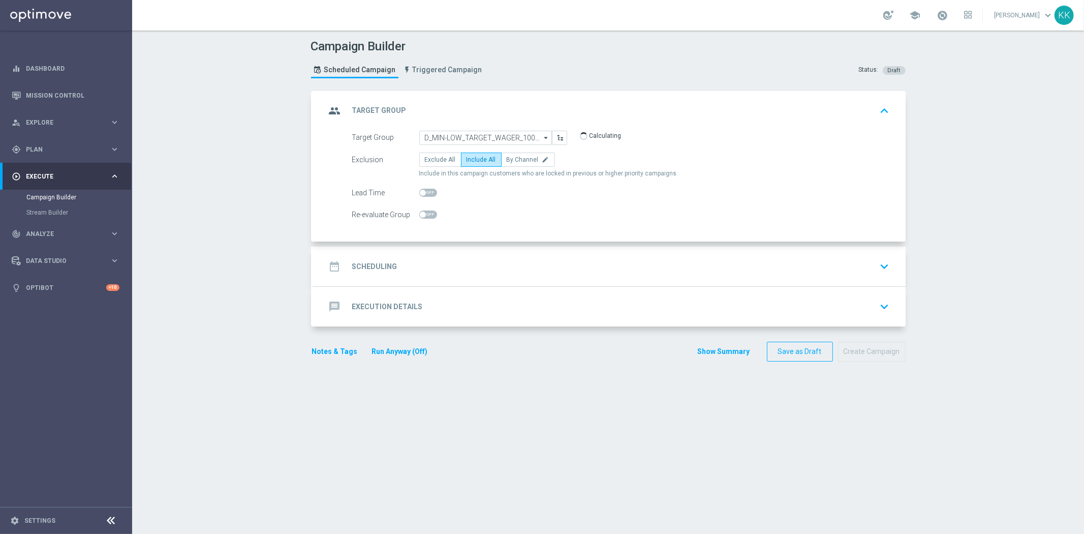
checkbox input "true"
click at [473, 259] on div "date_range Scheduling keyboard_arrow_down" at bounding box center [610, 266] width 568 height 19
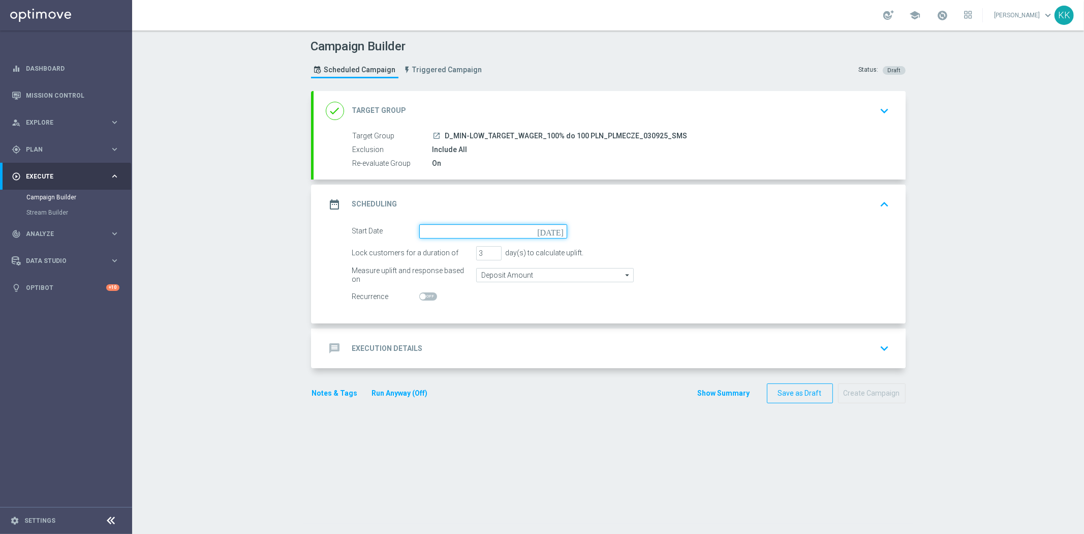
click at [451, 234] on input at bounding box center [493, 231] width 148 height 14
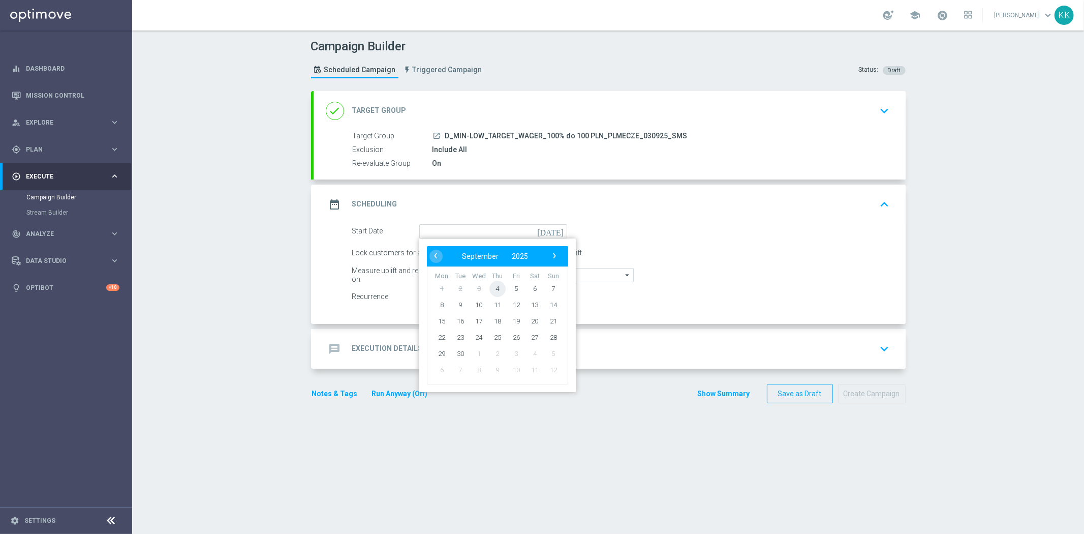
click at [493, 286] on span "4" at bounding box center [497, 288] width 16 height 16
type input "04 Sep 2025"
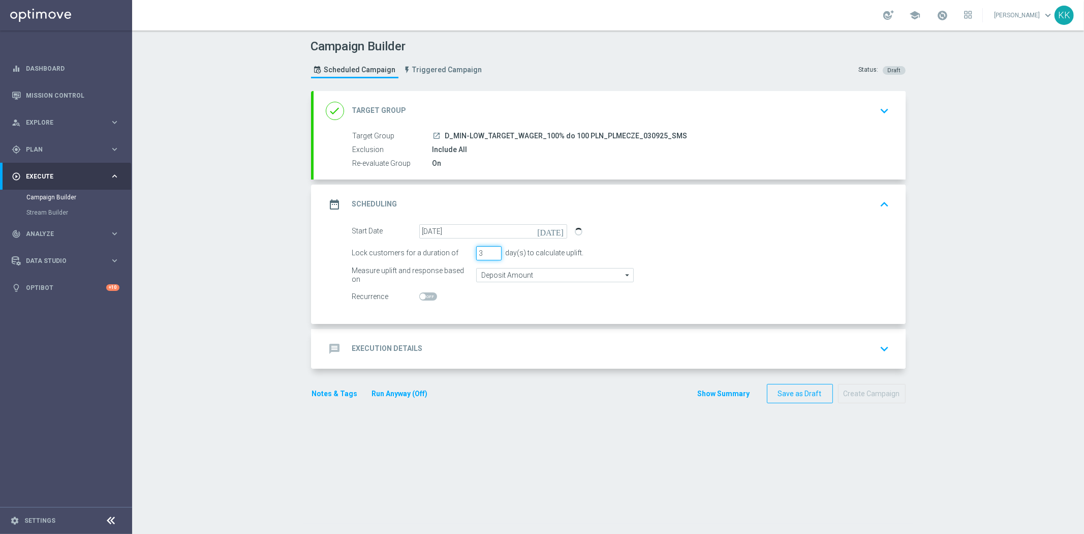
drag, startPoint x: 475, startPoint y: 252, endPoint x: 412, endPoint y: 252, distance: 62.5
click at [417, 252] on div "Lock customers for a duration of 3 day(s) to calculate uplift." at bounding box center [621, 253] width 553 height 14
type input "1"
click at [517, 270] on input "Deposit Amount" at bounding box center [555, 275] width 158 height 14
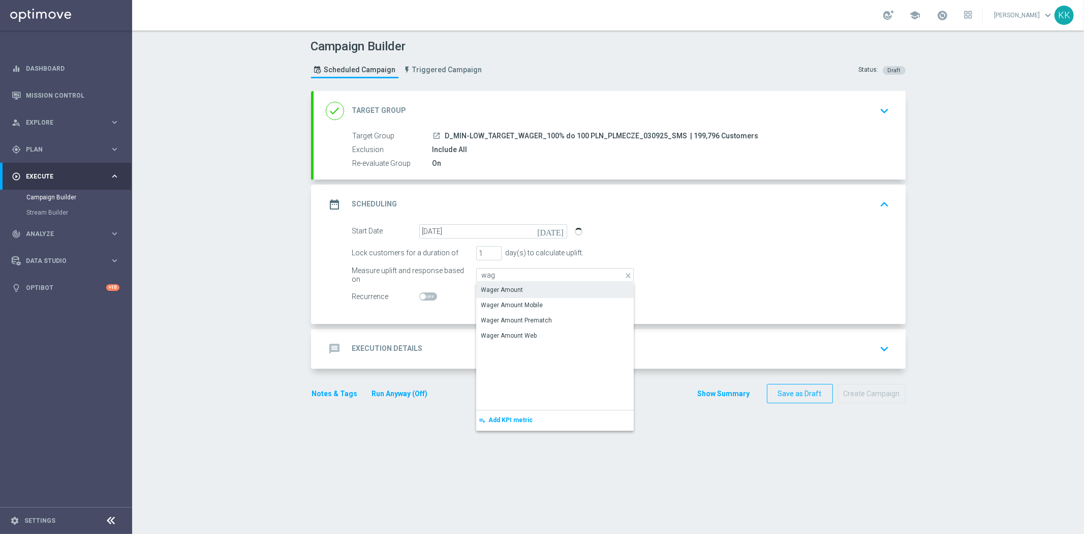
click at [514, 291] on div "Wager Amount" at bounding box center [502, 289] width 42 height 9
type input "Wager Amount"
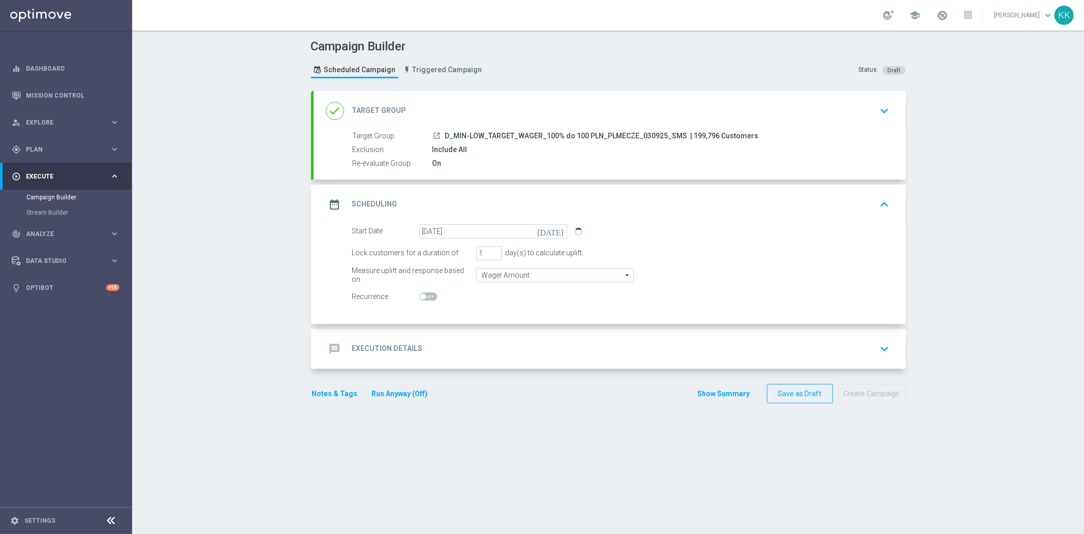
click at [498, 348] on div "message Execution Details keyboard_arrow_down" at bounding box center [610, 348] width 568 height 19
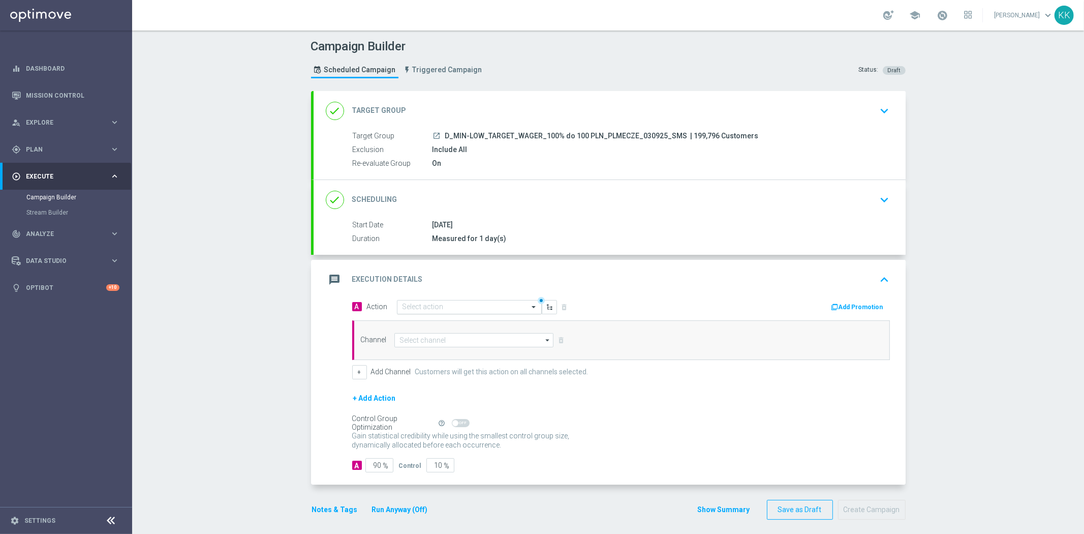
click at [464, 307] on input "text" at bounding box center [458, 307] width 113 height 9
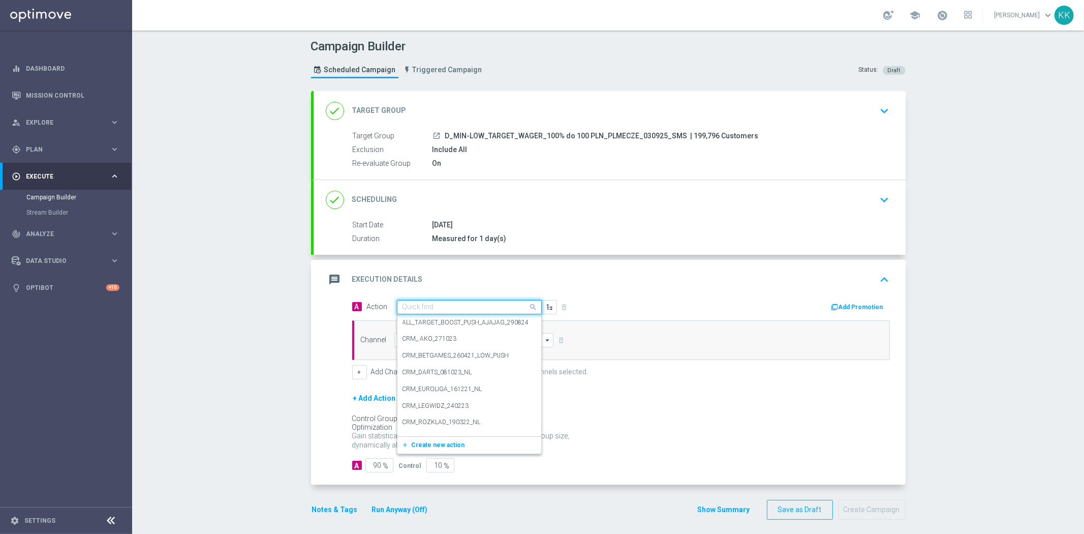
paste input "D_MIN-LOW_TARGET_WAGER_100% do 100 PLN_PLMECZE_030925_SMS"
type input "D_MIN-LOW_TARGET_WAGER_100% do 100 PLN_PLMECZE_030925_SMS"
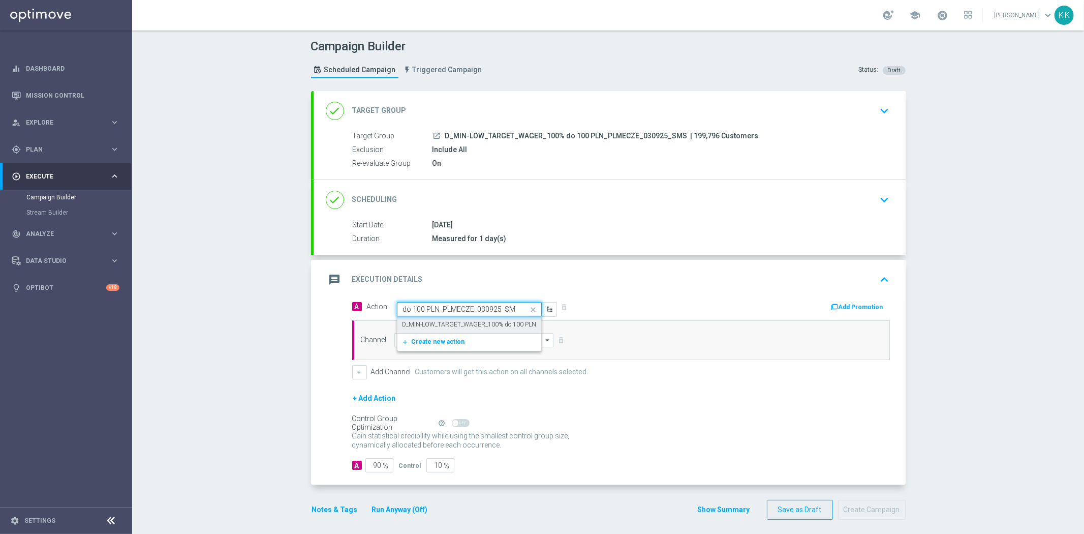
click at [466, 328] on label "D_MIN-LOW_TARGET_WAGER_100% do 100 PLN_PLMECZE_030925_SMS" at bounding box center [503, 324] width 203 height 9
click at [464, 347] on div "Channel arrow_drop_down Drag here to set row groups Drag here to set column lab…" at bounding box center [621, 340] width 538 height 40
click at [469, 342] on input at bounding box center [474, 340] width 160 height 14
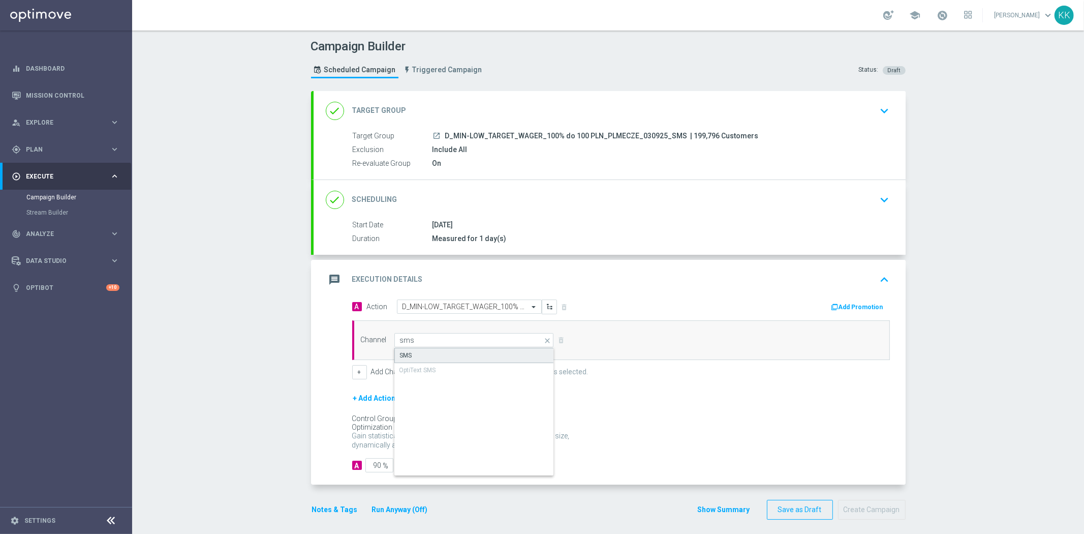
click at [466, 348] on div "SMS" at bounding box center [474, 355] width 160 height 15
type input "SMS"
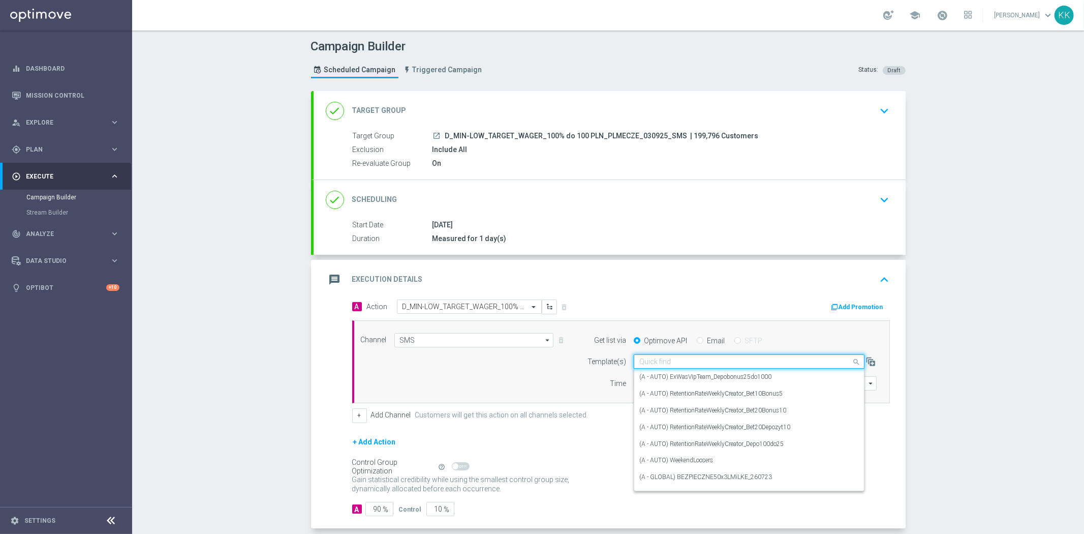
click at [700, 357] on input "text" at bounding box center [738, 361] width 199 height 9
paste input "D_MIN-LOW_TARGET_WAGER_100% do 100 PLN_PLMECZE_030925_SMS"
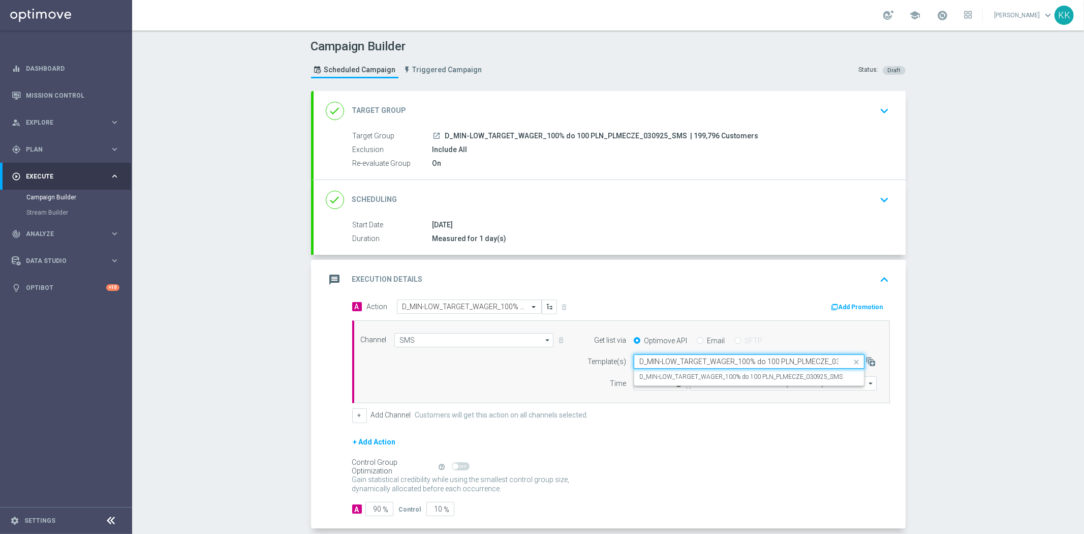
scroll to position [0, 32]
click at [699, 371] on div "D_MIN-LOW_TARGET_WAGER_100% do 100 PLN_PLMECZE_030925_SMS" at bounding box center [749, 376] width 220 height 17
type input "D_MIN-LOW_TARGET_WAGER_100% do 100 PLN_PLMECZE_030925_SMS"
click at [634, 383] on input "12:00" at bounding box center [660, 383] width 53 height 14
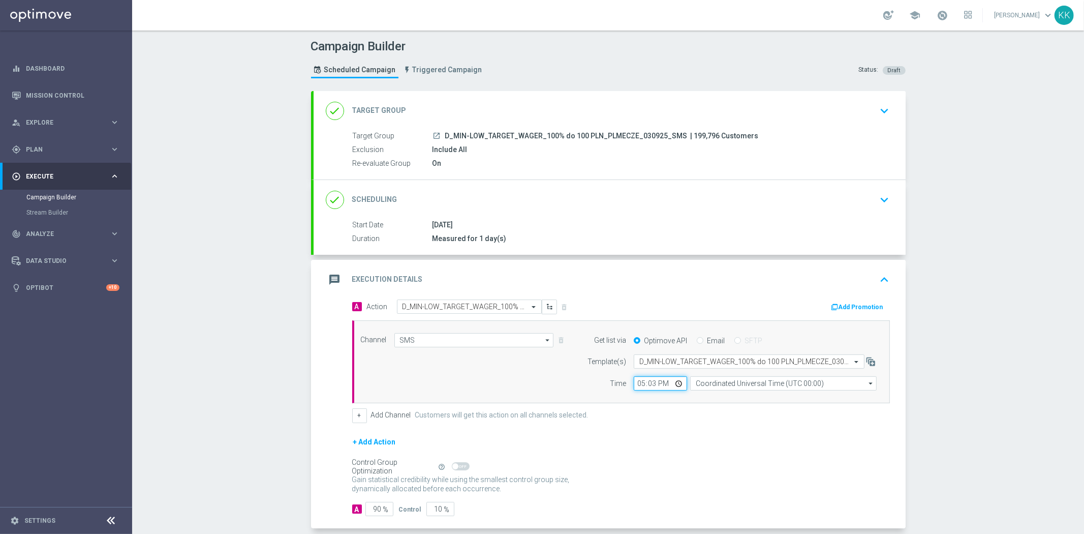
type input "17:31"
click at [750, 387] on input "Coordinated Universal Time (UTC 00:00)" at bounding box center [783, 383] width 186 height 14
click at [756, 394] on div "Central European Time (Warsaw) (UTC +02:00)" at bounding box center [778, 397] width 166 height 9
type input "Central European Time (Warsaw) (UTC +02:00)"
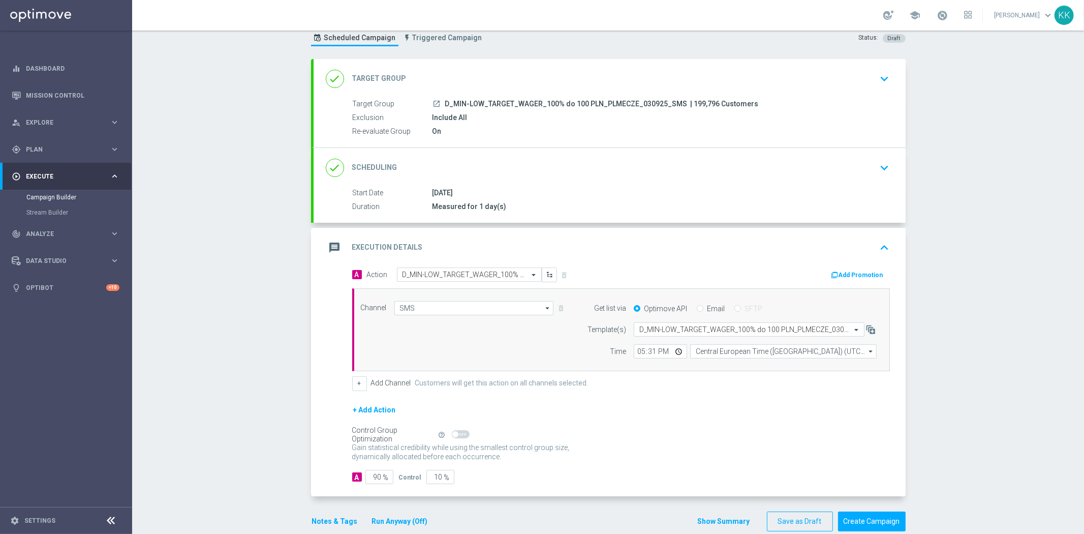
scroll to position [49, 0]
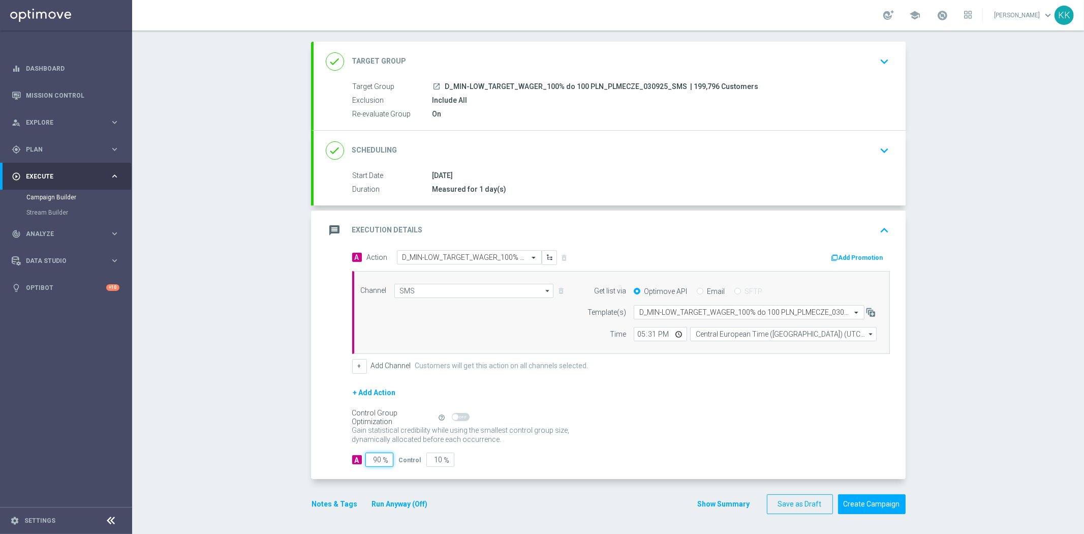
click at [376, 455] on input "90" at bounding box center [379, 459] width 28 height 14
type input "9"
type input "91"
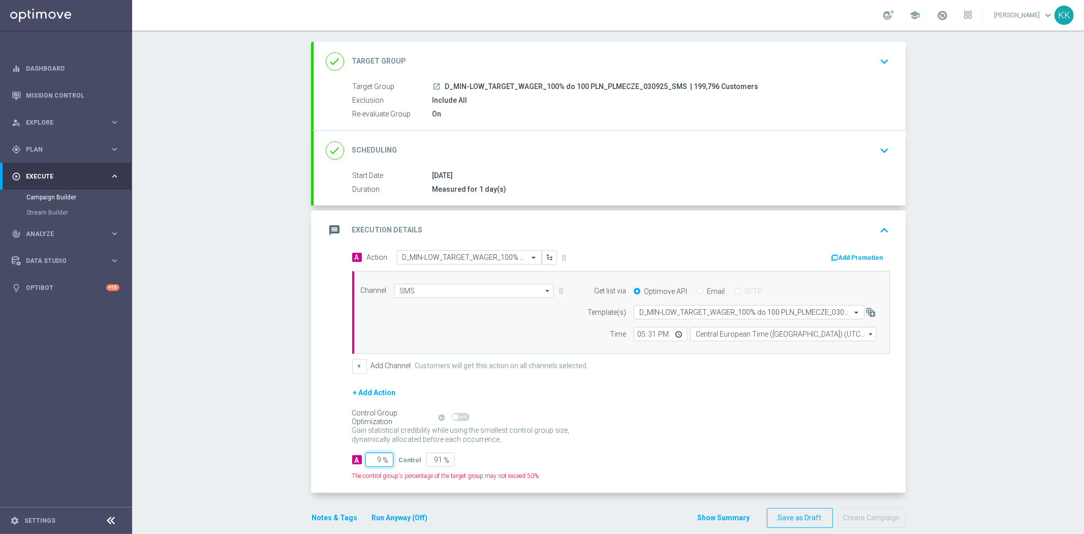
type input "98"
type input "2"
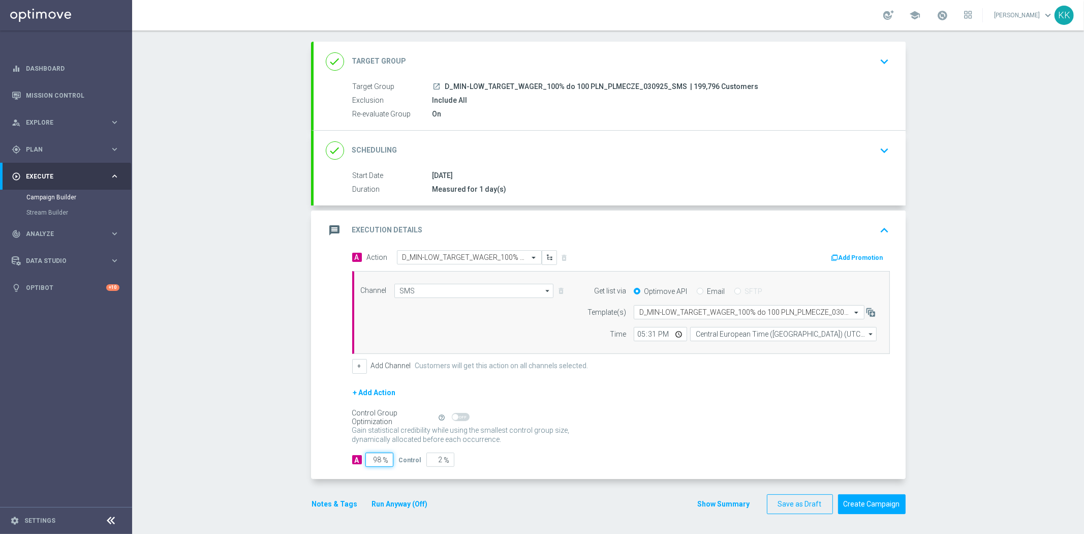
type input "98"
click at [348, 500] on button "Notes & Tags" at bounding box center [335, 503] width 48 height 13
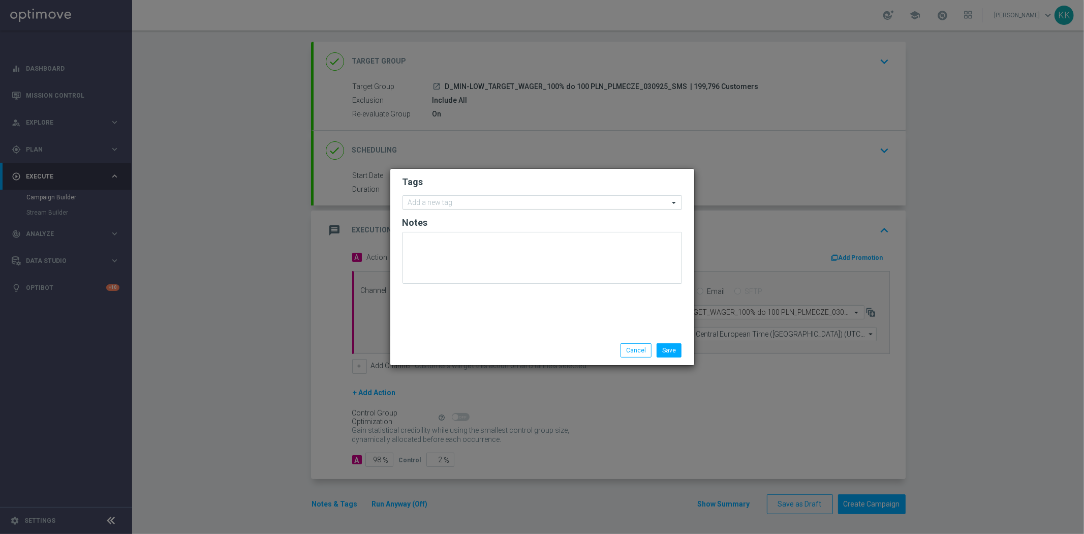
click at [501, 207] on div at bounding box center [538, 204] width 262 height 10
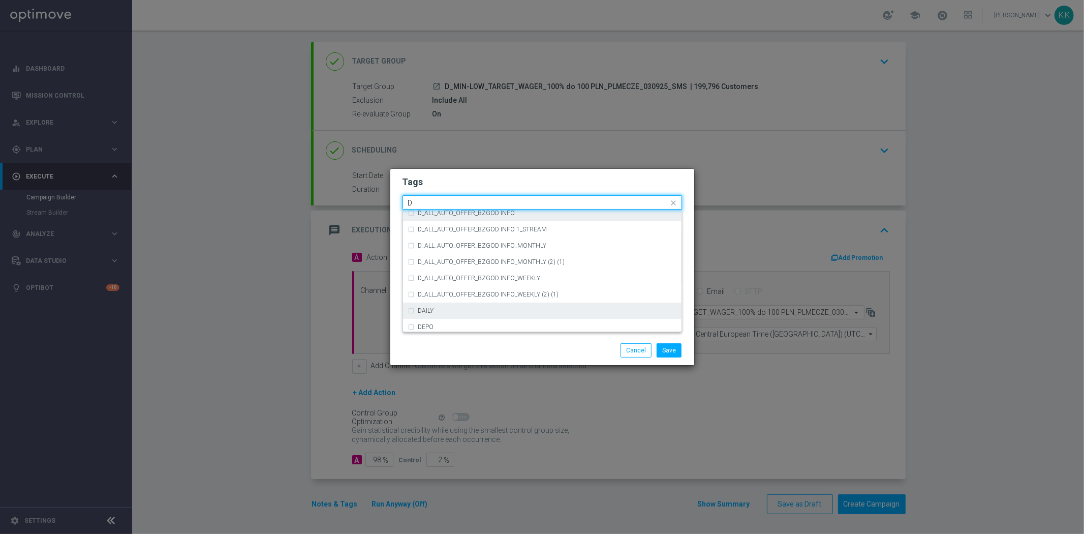
scroll to position [1129, 0]
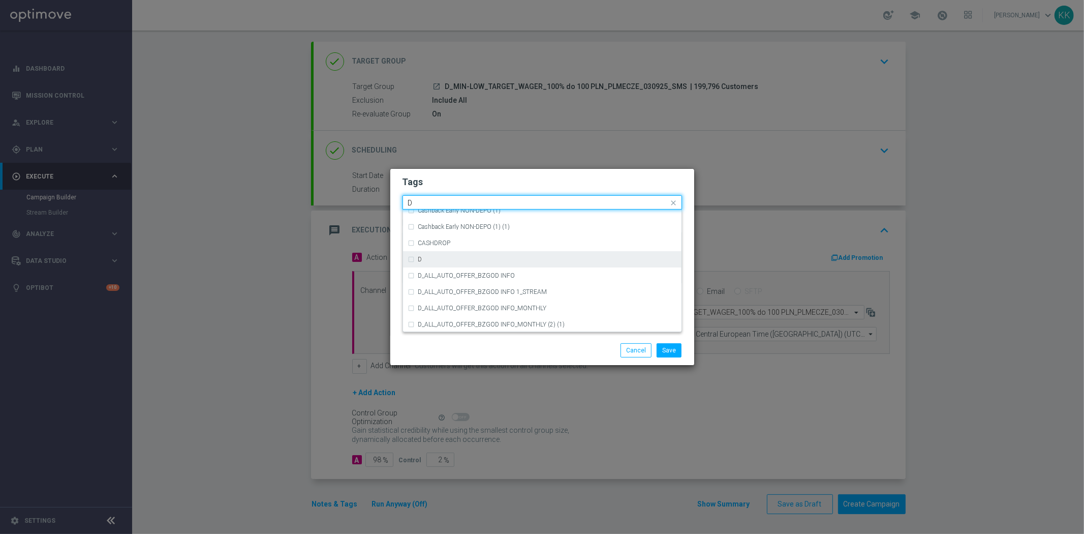
click at [502, 261] on div "D" at bounding box center [547, 259] width 258 height 6
type input "D"
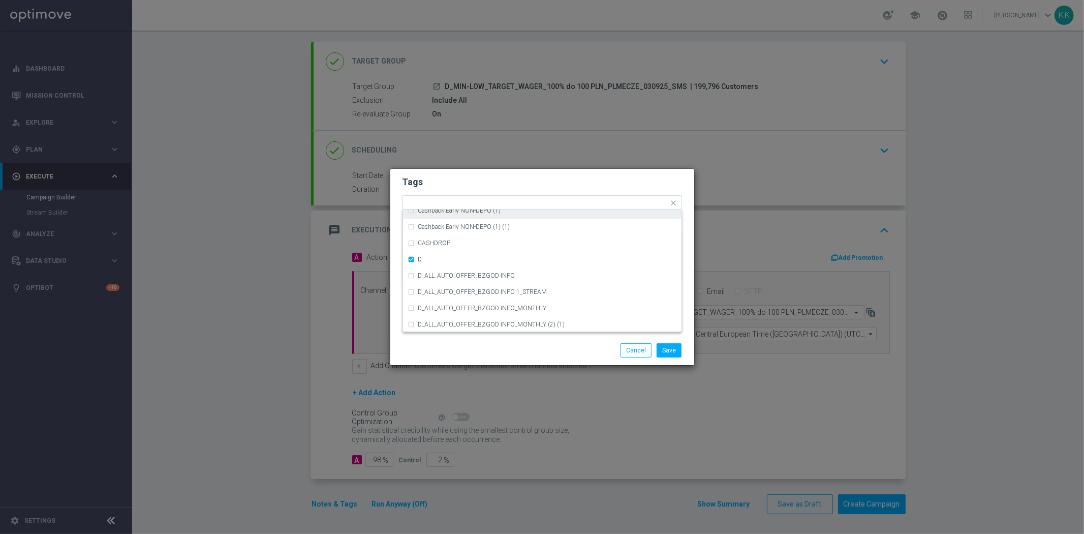
click at [505, 184] on h2 "Tags" at bounding box center [541, 182] width 279 height 12
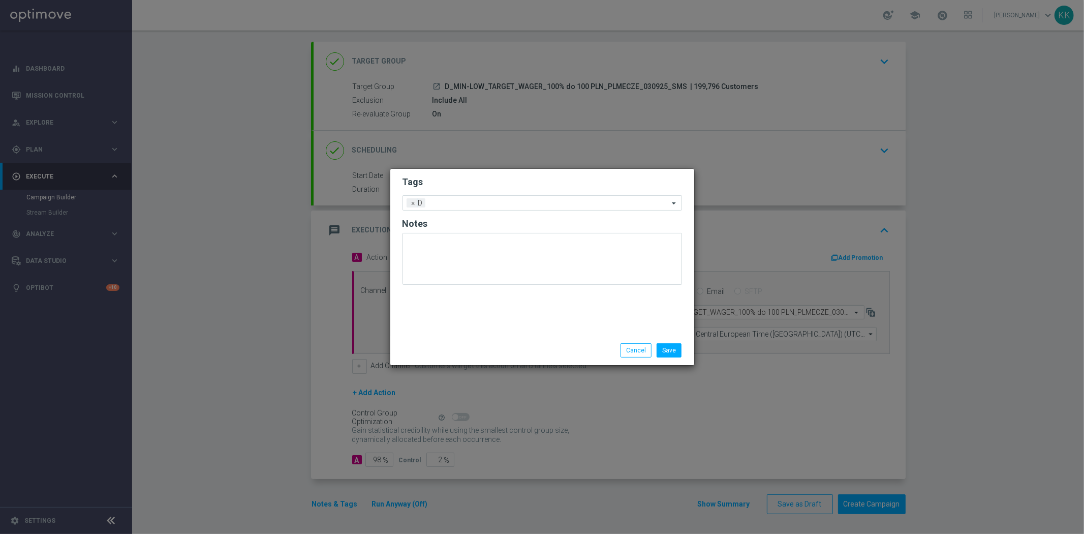
click at [503, 212] on form "Tags Add a new tag × D Notes" at bounding box center [541, 232] width 279 height 119
click at [501, 204] on input "text" at bounding box center [548, 203] width 239 height 9
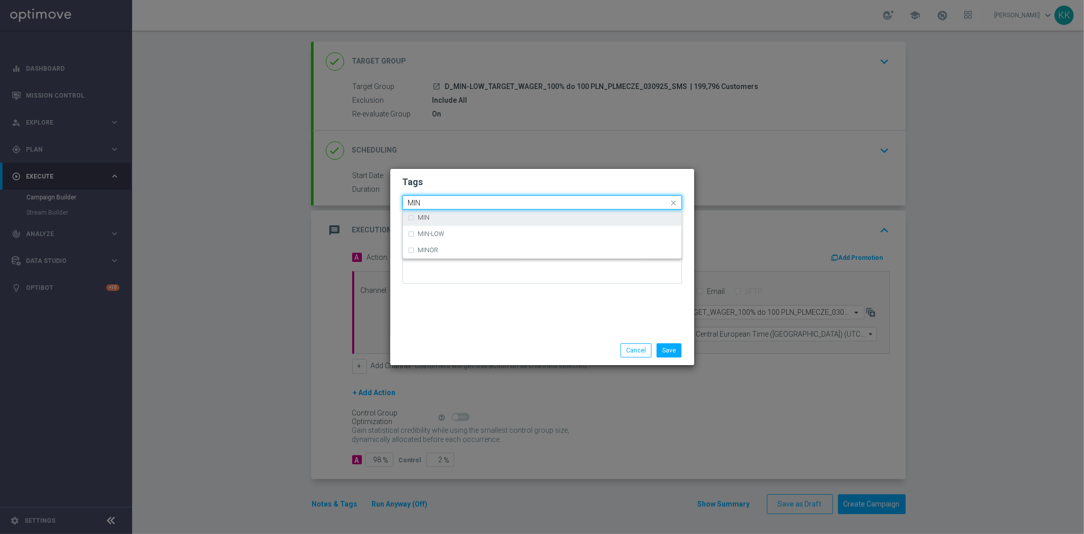
click at [533, 223] on div "MIN" at bounding box center [542, 217] width 268 height 16
type input "MIN"
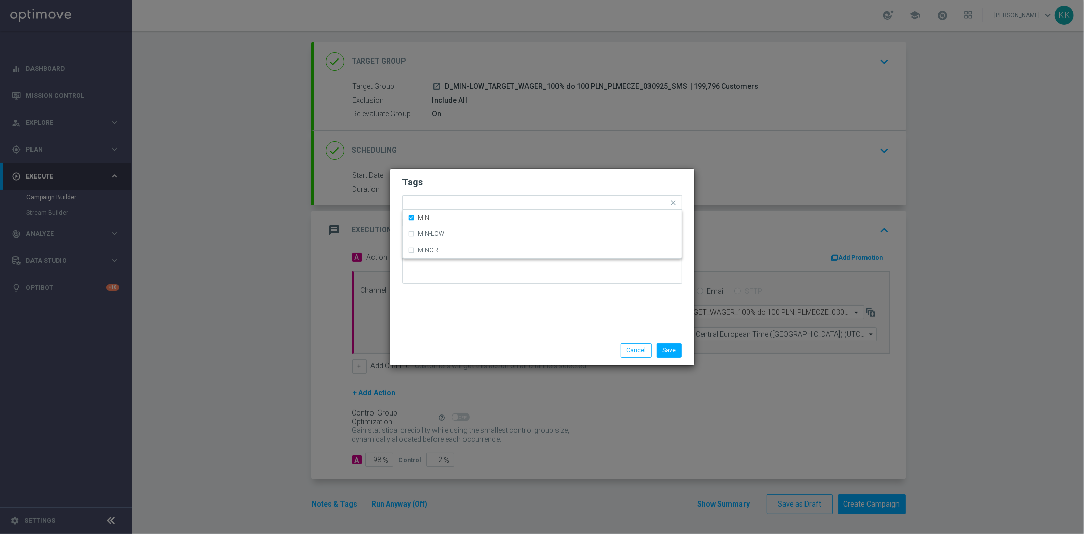
click at [536, 194] on form "Tags Quick find × D × MIN MIN MIN-LOW MINOR Notes" at bounding box center [541, 232] width 279 height 118
click at [540, 210] on ng-select "Add a new tag × D × MIN" at bounding box center [541, 202] width 279 height 15
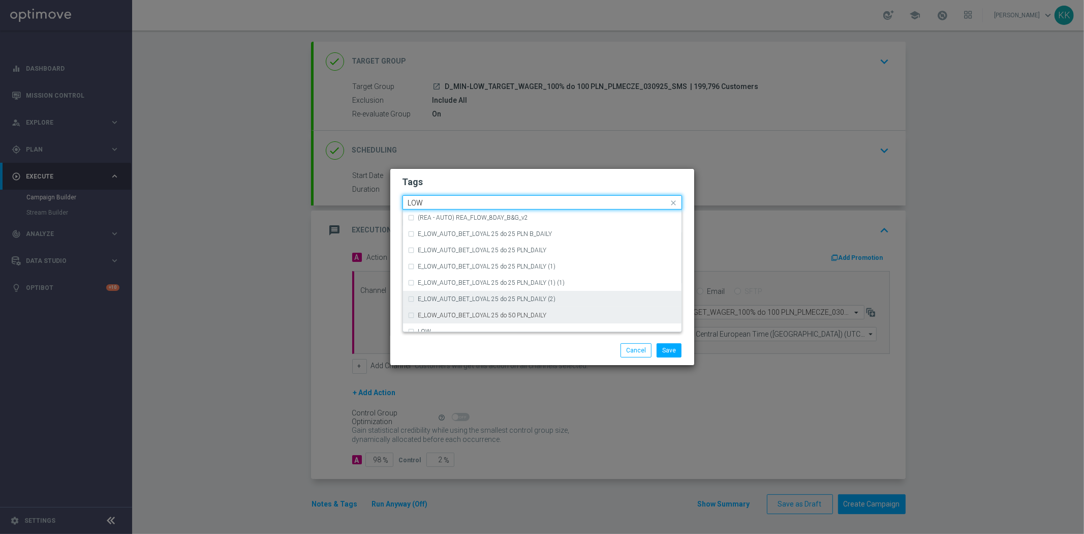
scroll to position [495, 0]
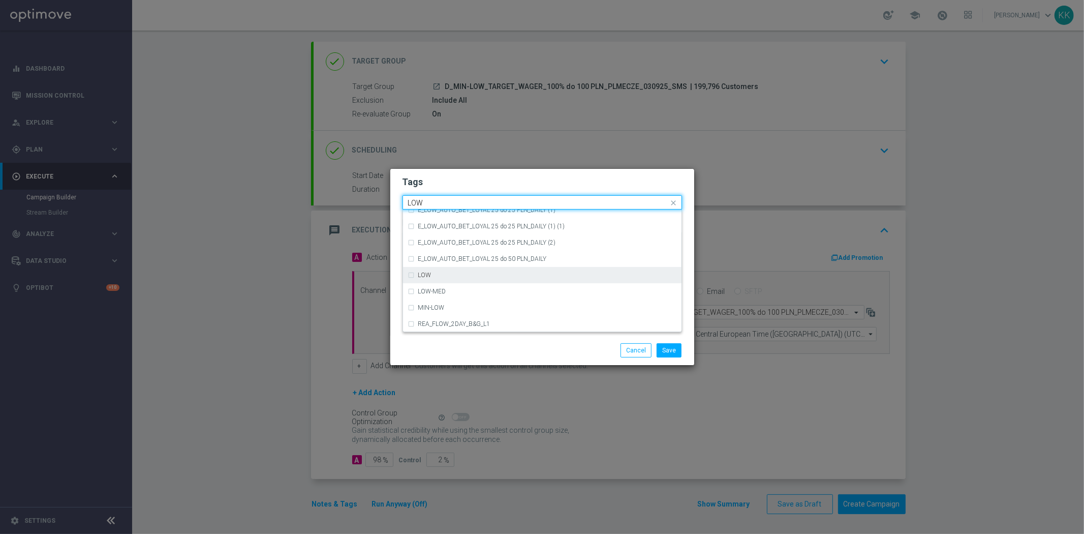
click at [526, 268] on div "LOW" at bounding box center [542, 275] width 268 height 16
type input "LOW"
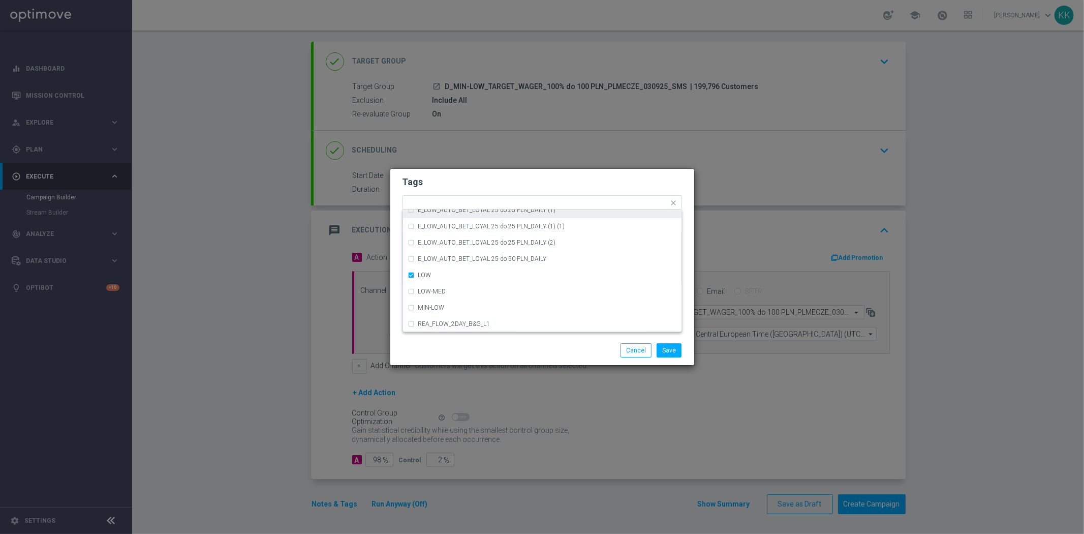
click at [527, 181] on h2 "Tags" at bounding box center [541, 182] width 279 height 12
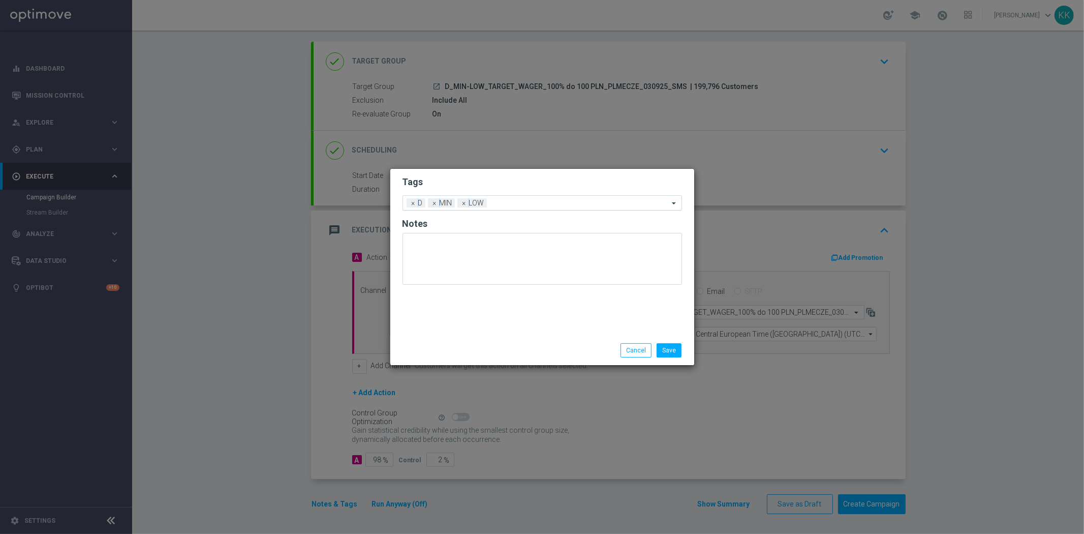
click at [533, 201] on input "text" at bounding box center [580, 203] width 178 height 9
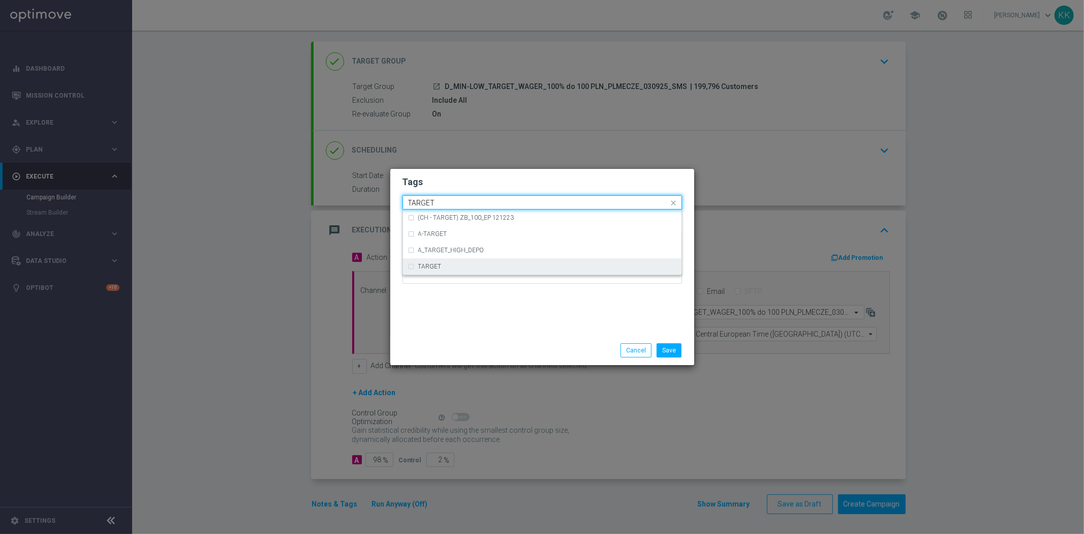
click at [534, 263] on div "TARGET" at bounding box center [547, 266] width 258 height 6
type input "TARGET"
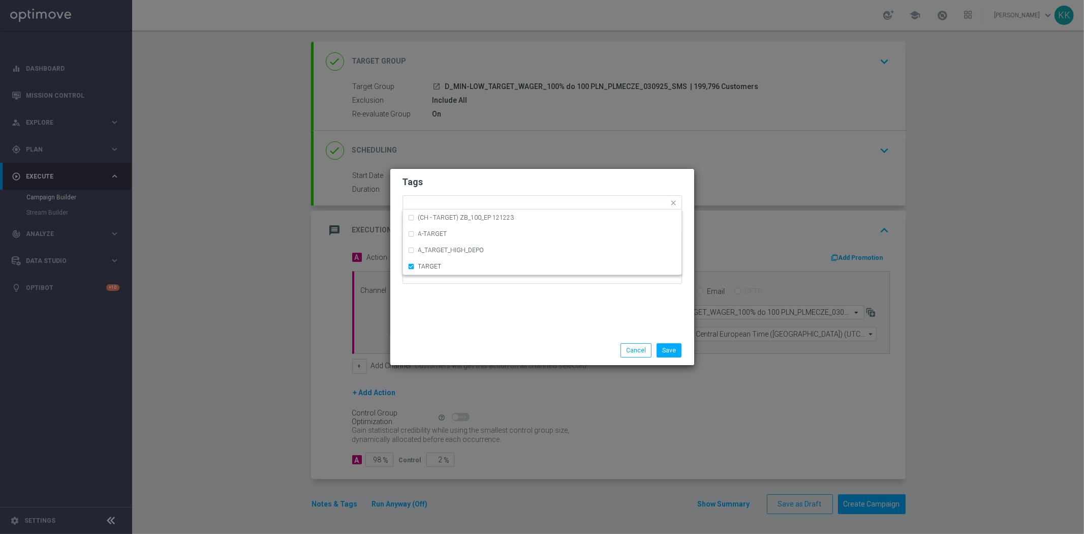
click at [534, 319] on div "Tags Quick find × D × MIN × LOW × TARGET (CH - TARGET) ZB_100_EP 121223 A-TARGE…" at bounding box center [542, 252] width 304 height 167
click at [537, 200] on input "text" at bounding box center [602, 203] width 134 height 9
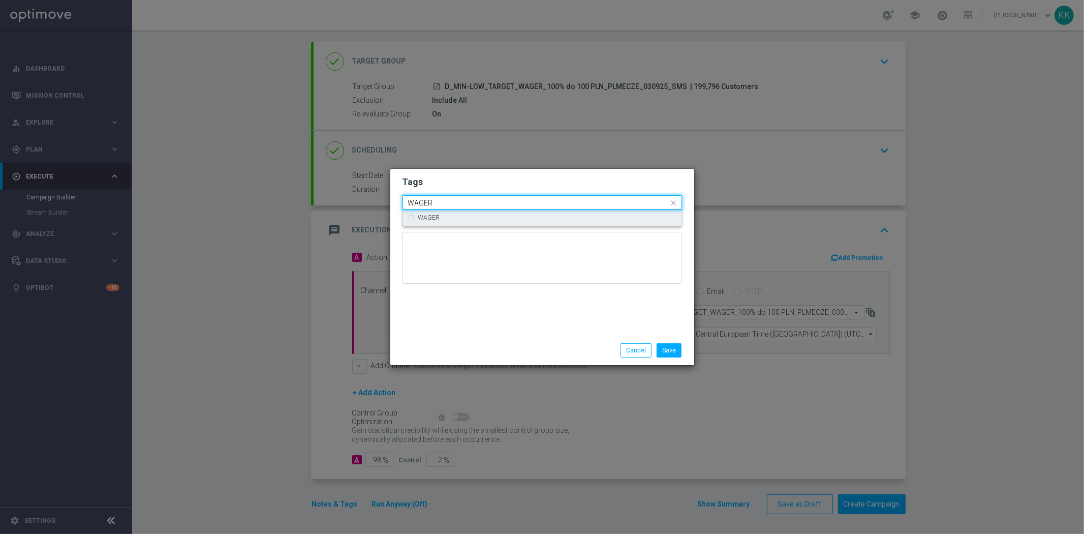
click at [537, 211] on div "WAGER" at bounding box center [542, 217] width 268 height 16
type input "WAGER"
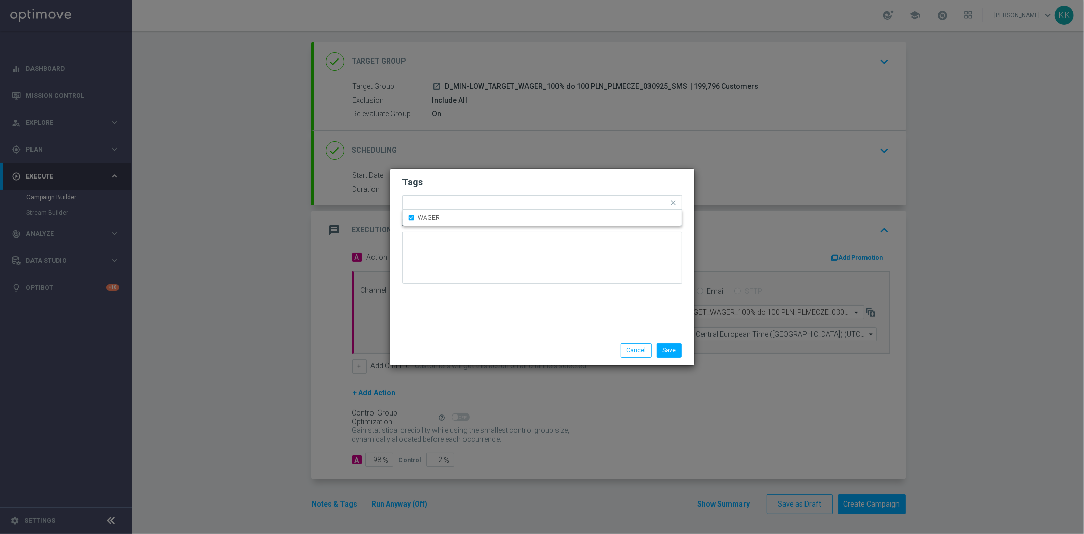
click at [538, 180] on h2 "Tags" at bounding box center [541, 182] width 279 height 12
click at [581, 202] on input "text" at bounding box center [622, 203] width 92 height 9
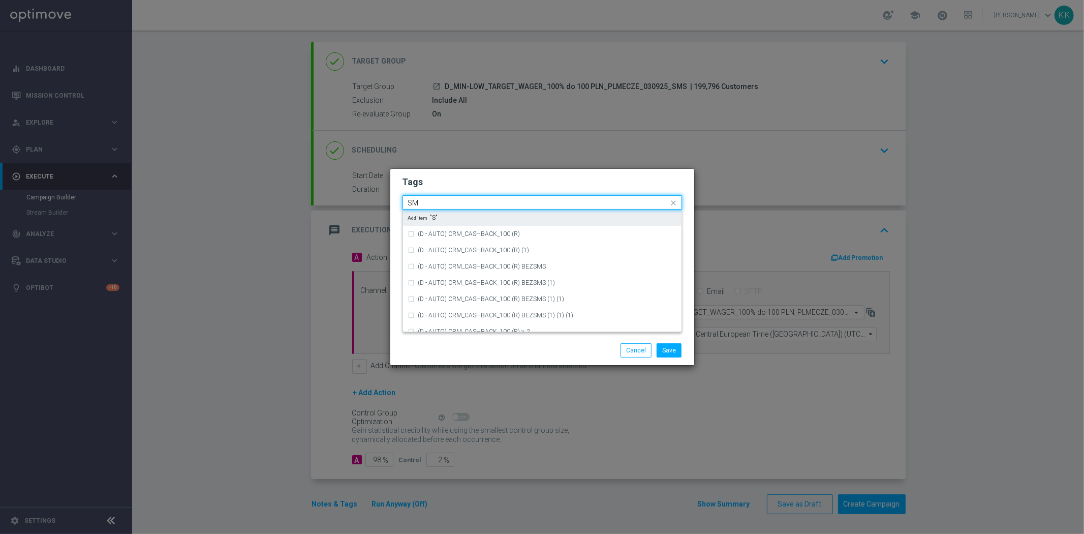
type input "SMS"
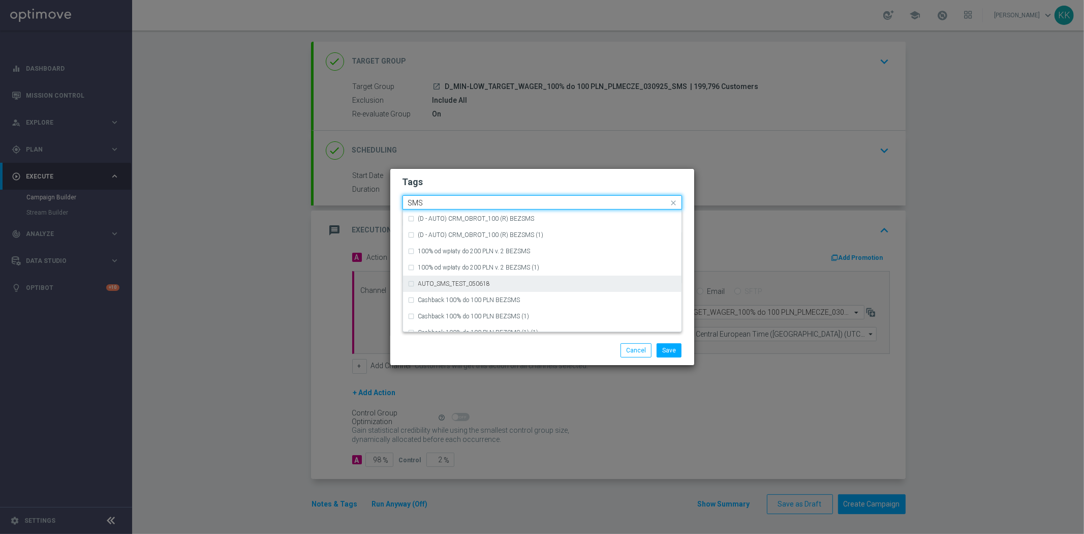
scroll to position [154, 0]
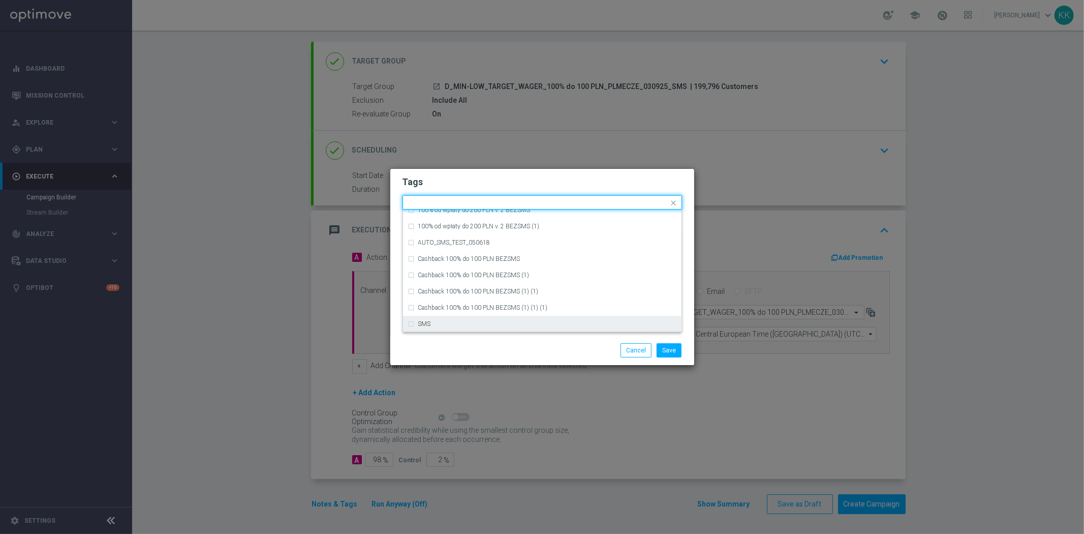
click at [516, 332] on div "Tags Quick find × D × MIN × LOW × TARGET × WAGER (D - AUTO) CRM_DEPO_200 (R) v.…" at bounding box center [542, 252] width 304 height 167
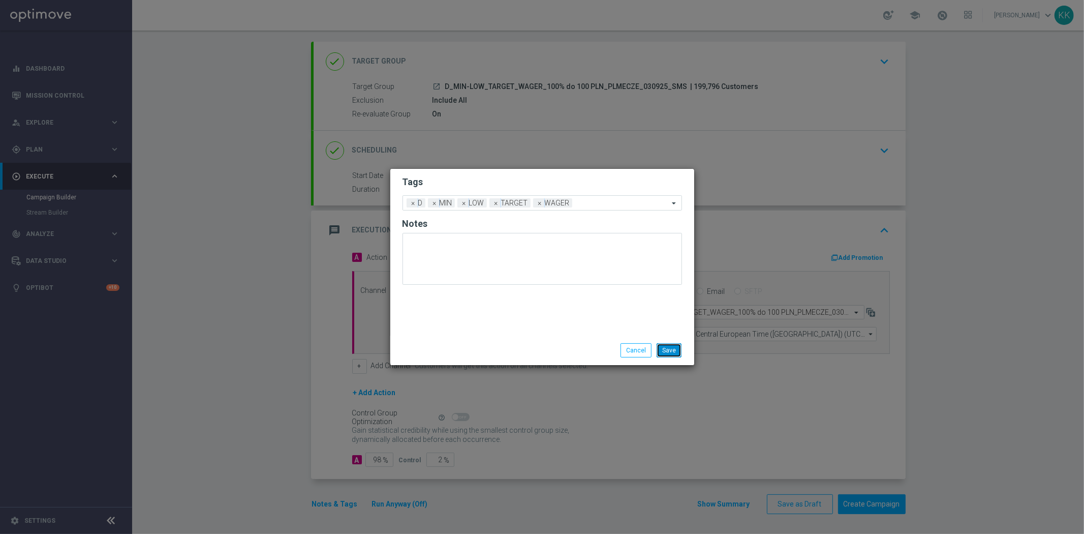
click at [672, 345] on button "Save" at bounding box center [669, 350] width 25 height 14
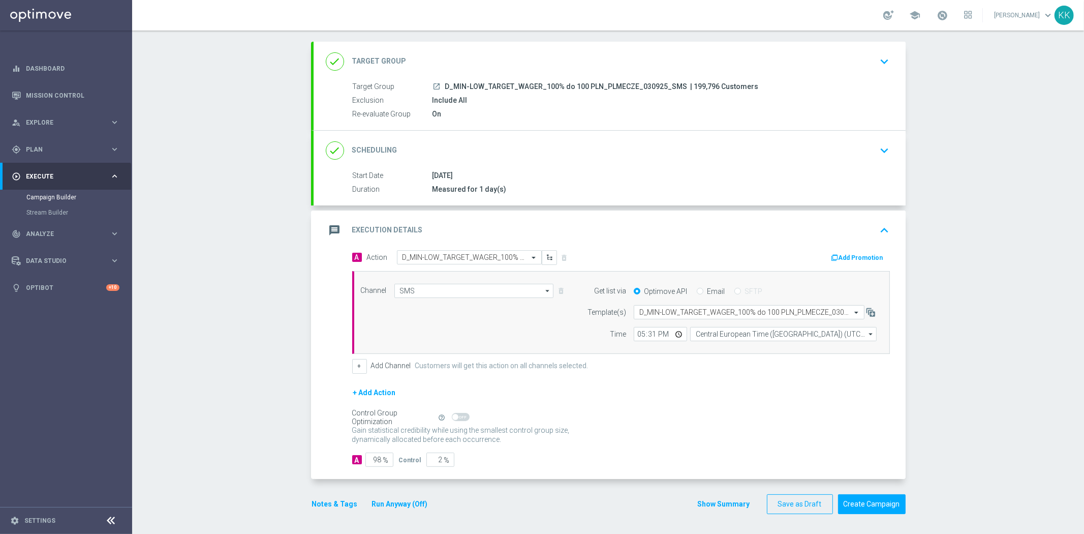
click at [885, 45] on div "done Target Group keyboard_arrow_down" at bounding box center [610, 62] width 592 height 40
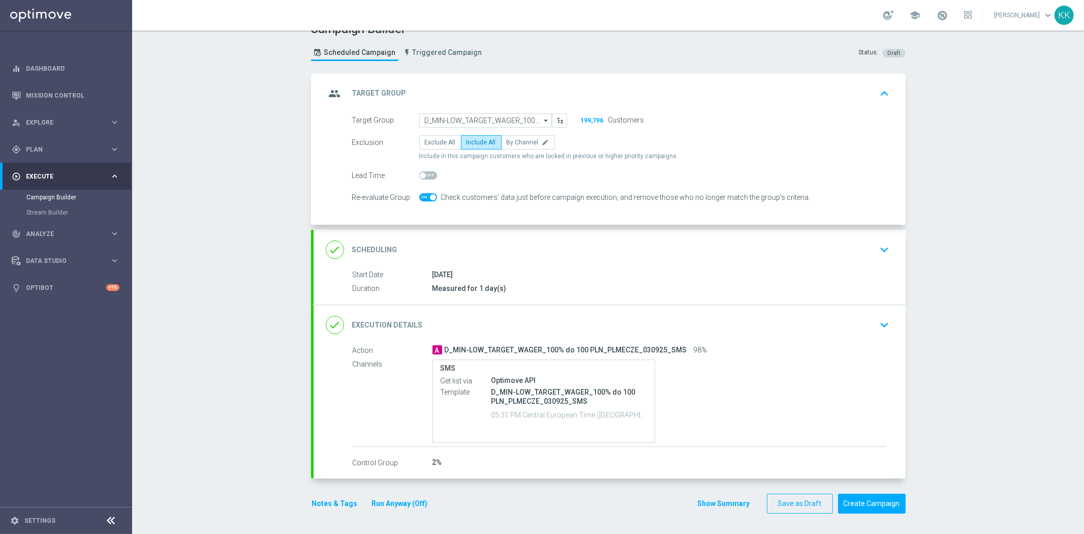
scroll to position [17, 0]
click at [877, 251] on icon "keyboard_arrow_down" at bounding box center [884, 249] width 15 height 15
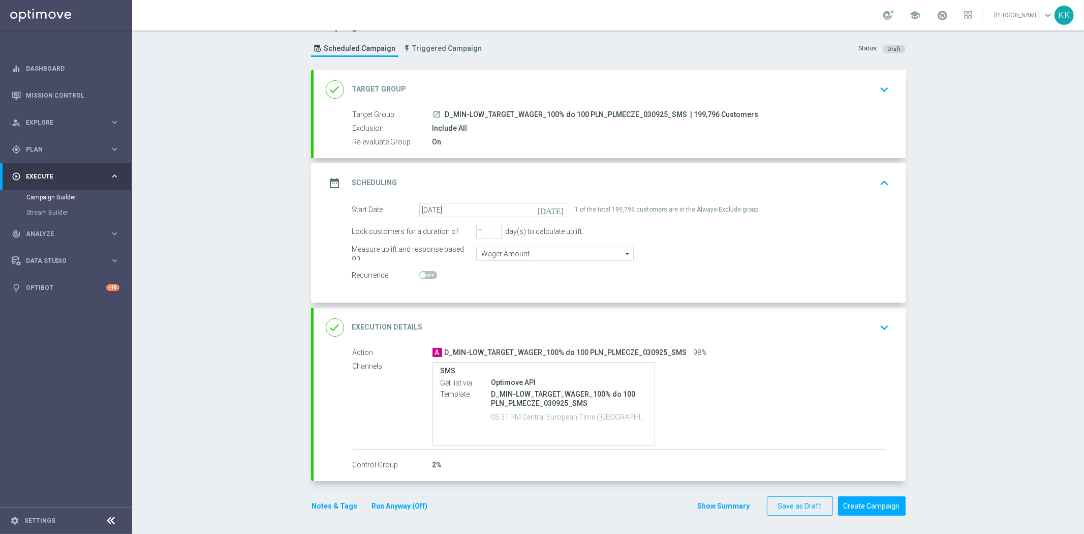
scroll to position [23, 0]
click at [885, 334] on div "done Execution Details keyboard_arrow_down" at bounding box center [610, 326] width 592 height 40
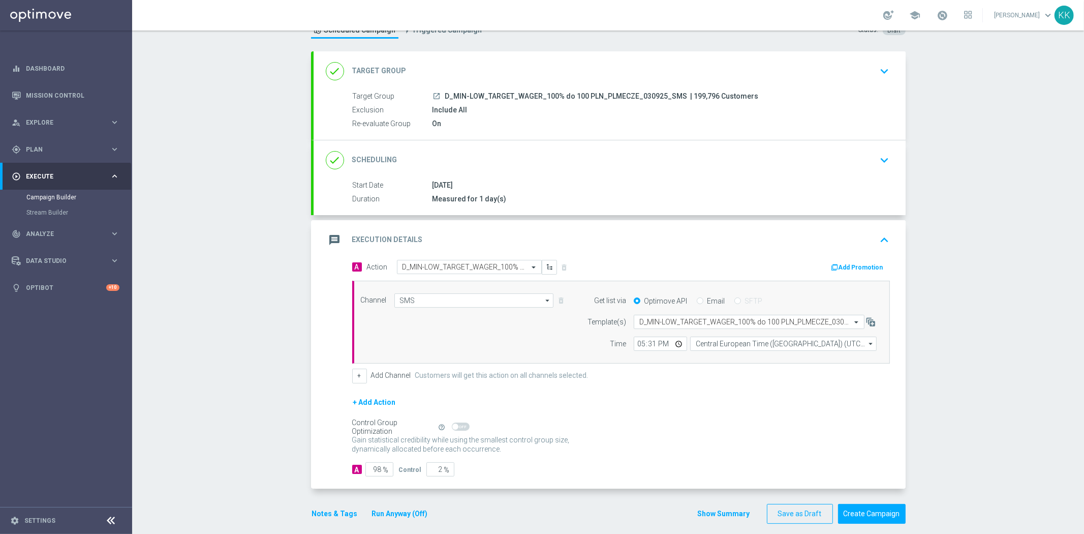
scroll to position [49, 0]
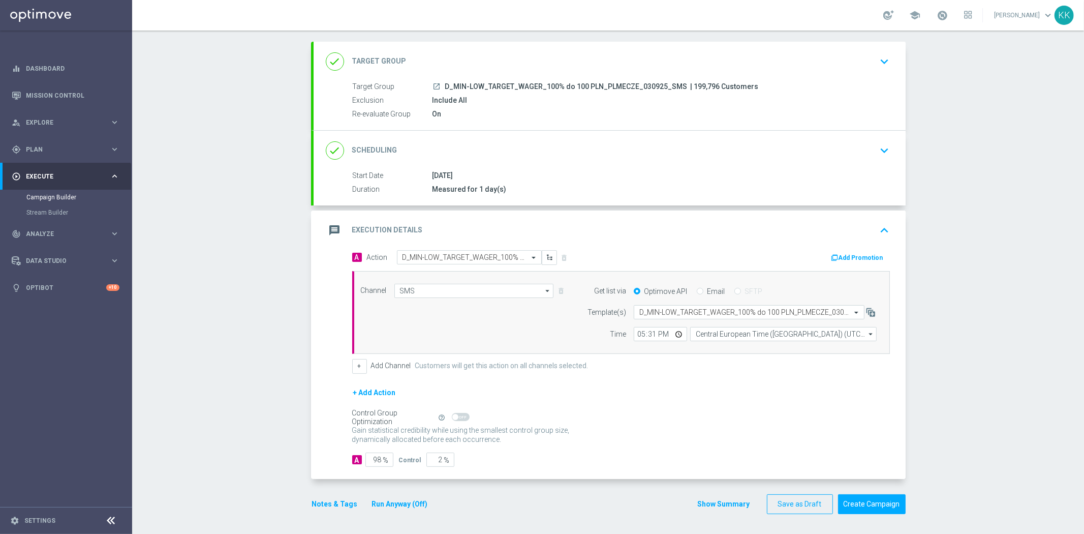
click at [331, 500] on button "Notes & Tags" at bounding box center [335, 503] width 48 height 13
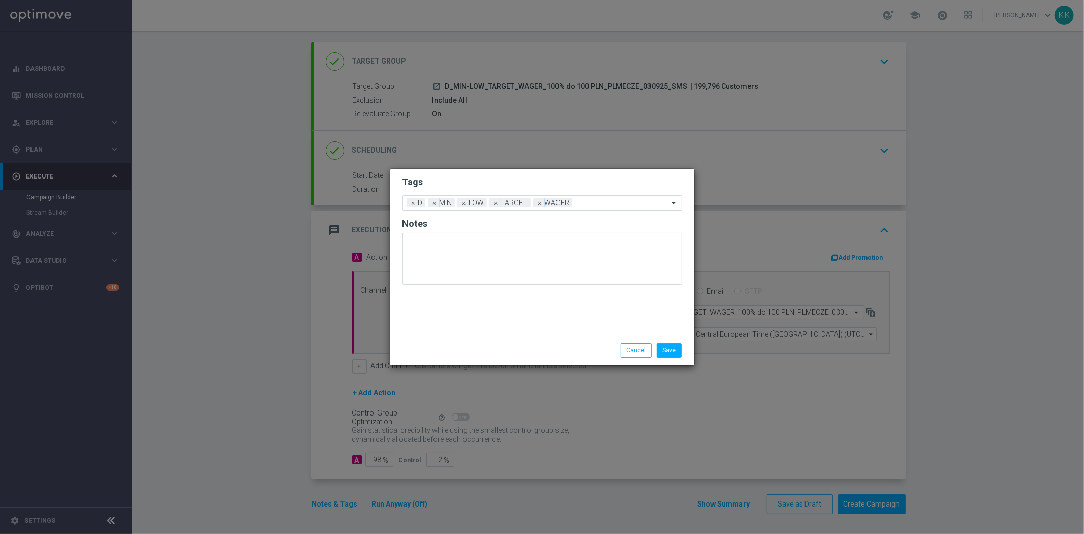
click at [590, 202] on input "text" at bounding box center [622, 203] width 92 height 9
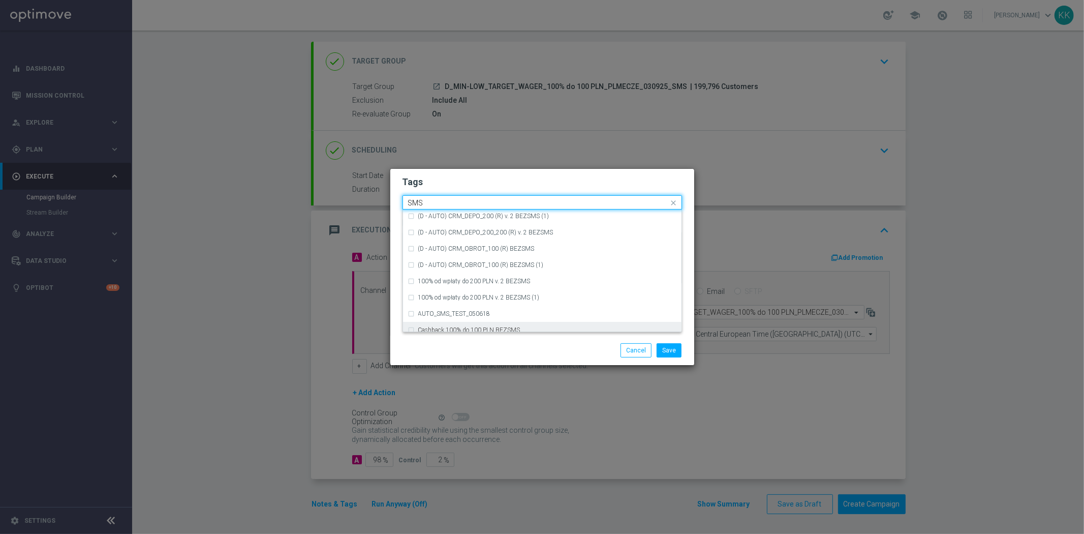
scroll to position [154, 0]
click at [518, 321] on div "SMS" at bounding box center [547, 324] width 258 height 6
type input "SMS"
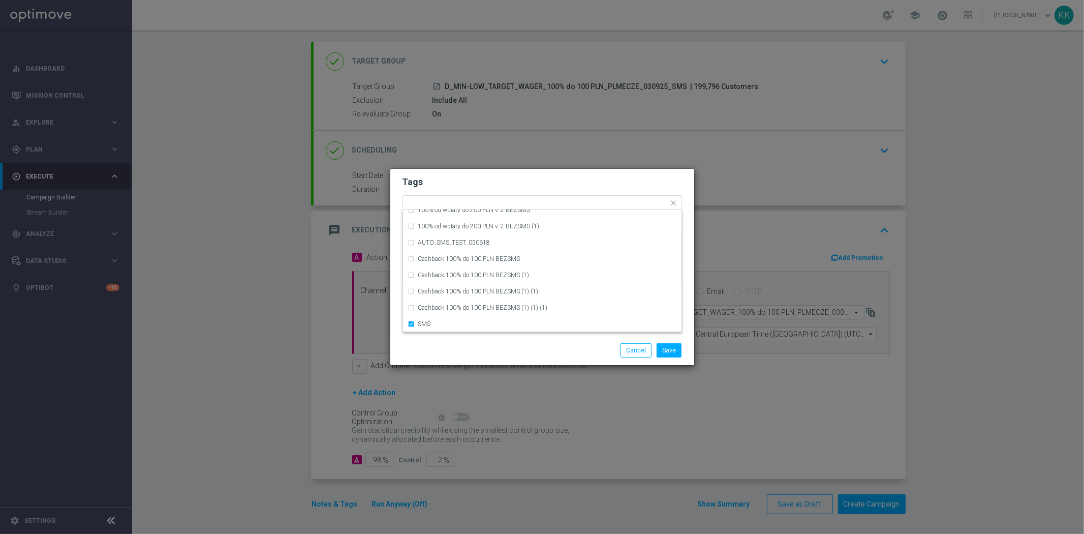
click at [516, 350] on div "Save Cancel" at bounding box center [591, 350] width 197 height 14
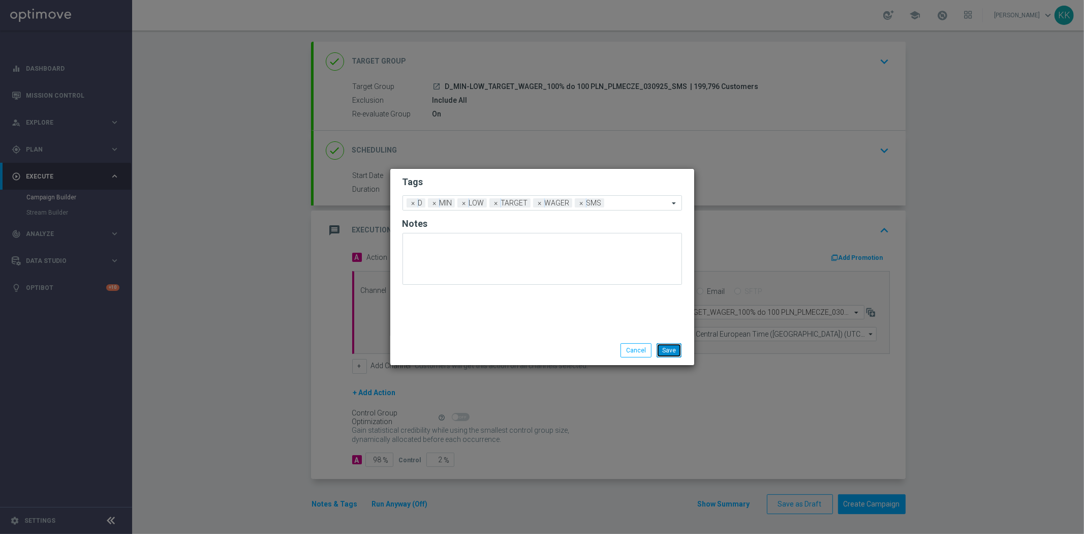
click at [668, 348] on button "Save" at bounding box center [669, 350] width 25 height 14
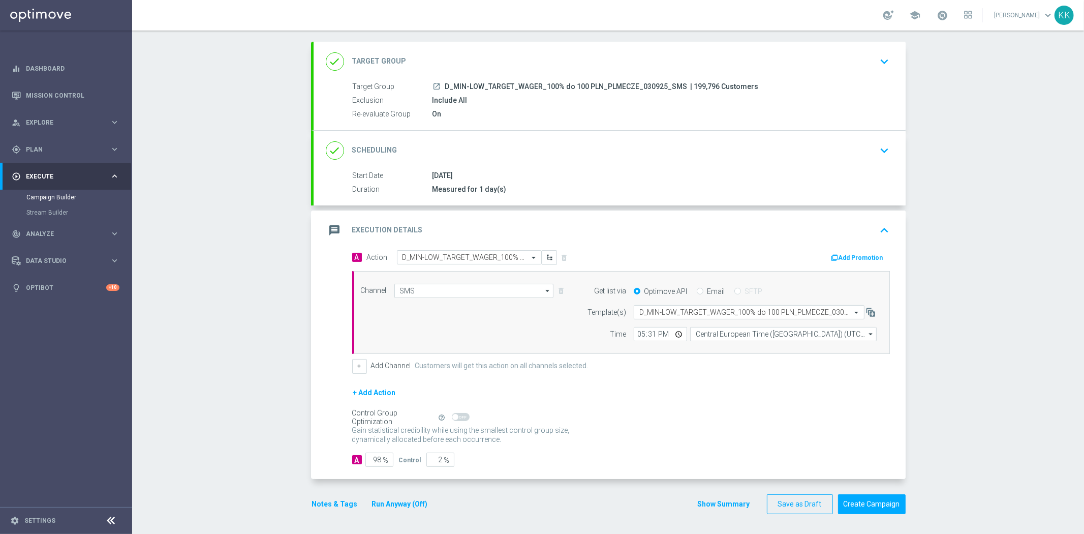
click at [890, 58] on div "done Target Group keyboard_arrow_down" at bounding box center [610, 62] width 592 height 40
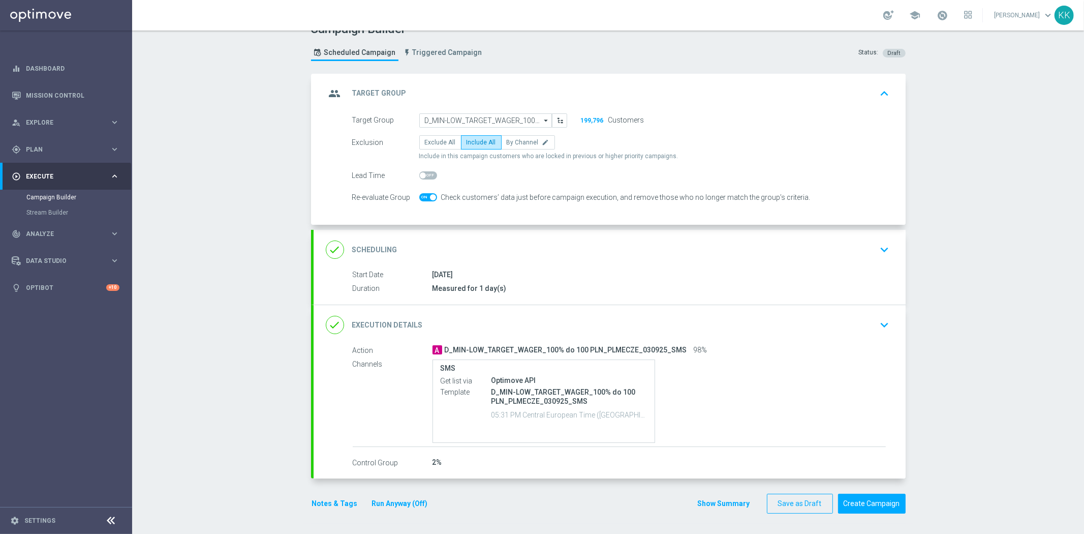
scroll to position [17, 0]
click at [875, 235] on div "done Scheduling keyboard_arrow_down" at bounding box center [610, 250] width 592 height 40
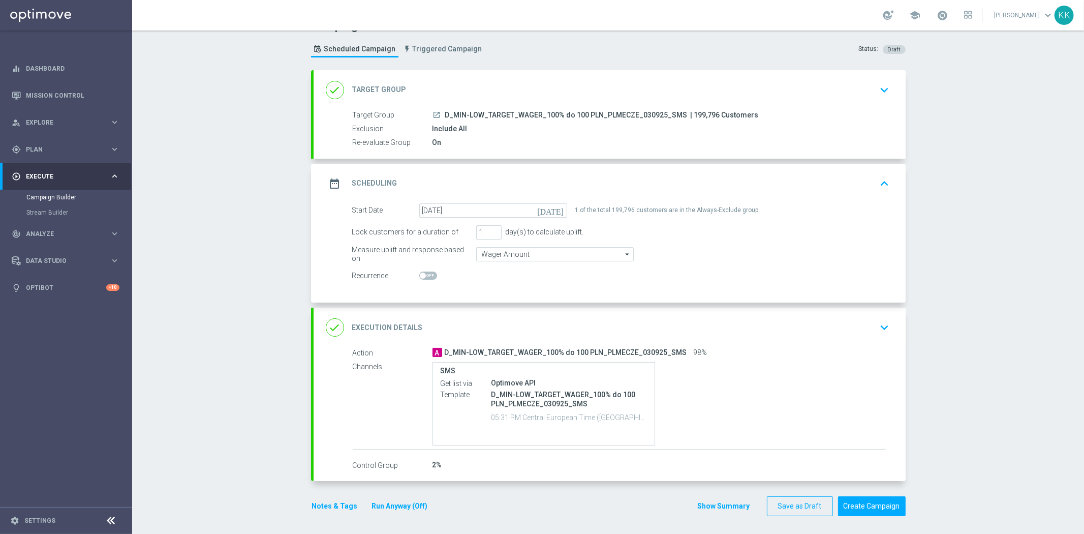
scroll to position [23, 0]
click at [877, 329] on icon "keyboard_arrow_down" at bounding box center [884, 325] width 15 height 15
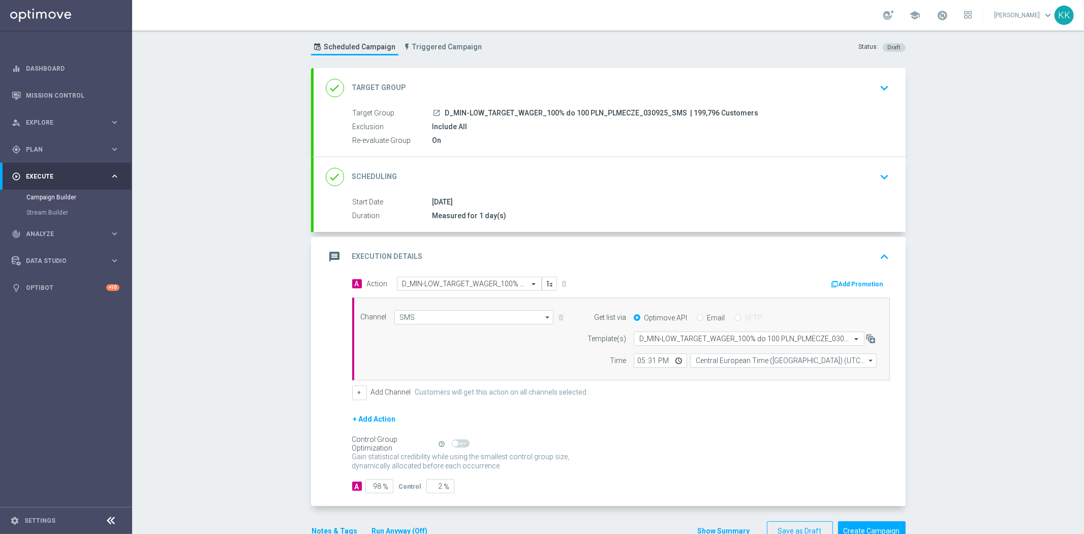
scroll to position [46, 0]
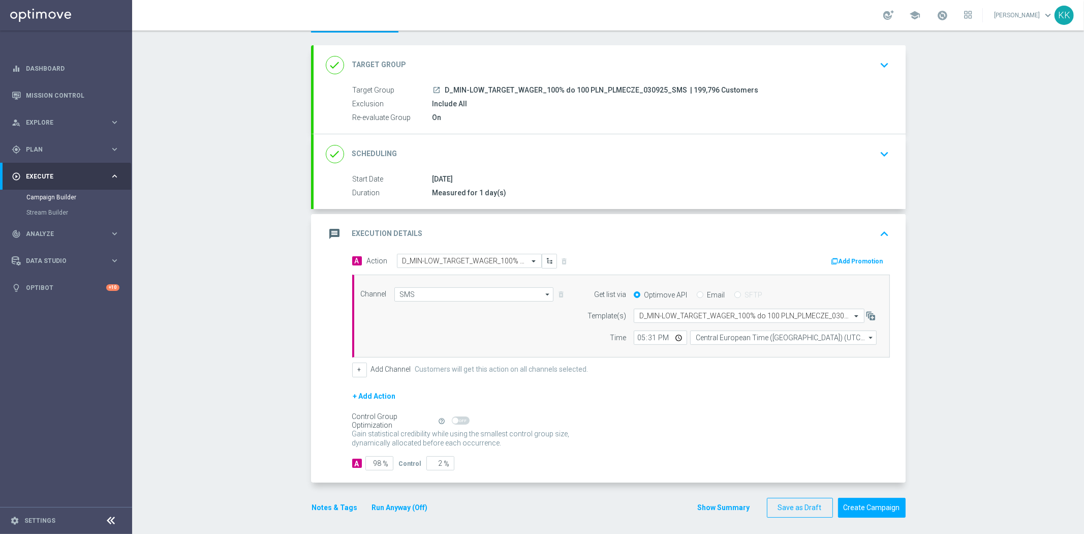
click at [342, 509] on button "Notes & Tags" at bounding box center [335, 507] width 48 height 13
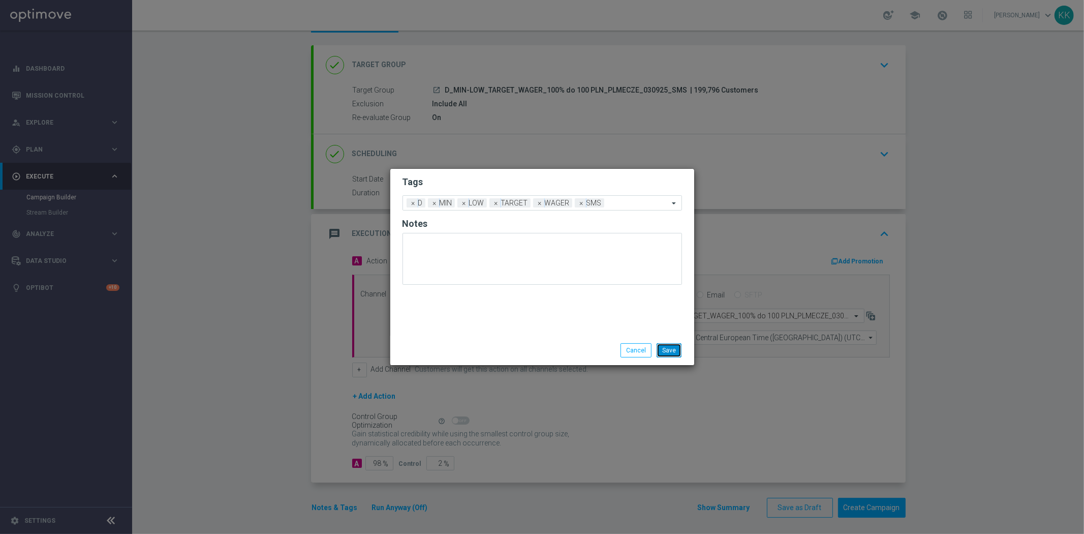
click at [673, 351] on button "Save" at bounding box center [669, 350] width 25 height 14
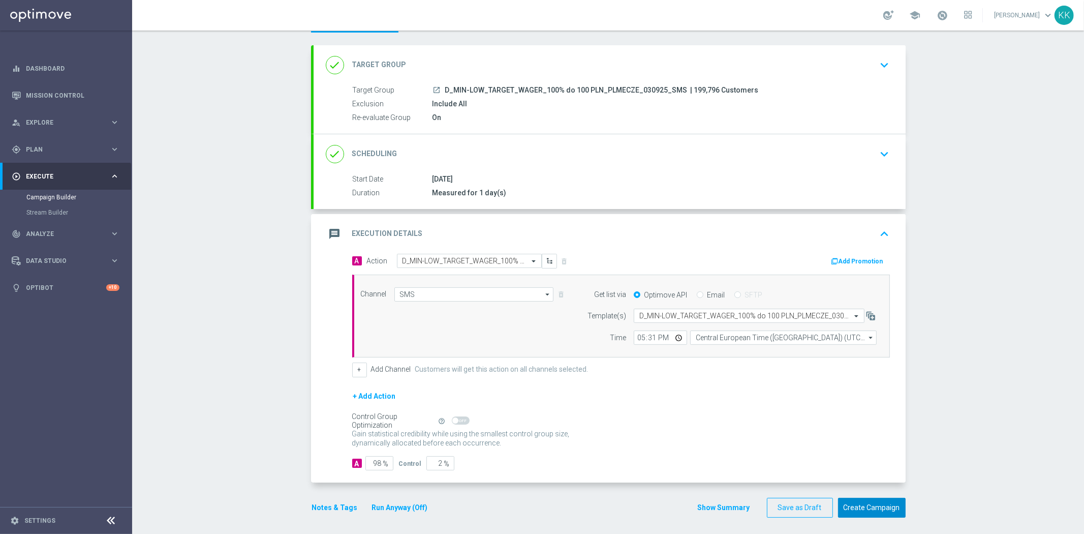
click at [869, 498] on button "Create Campaign" at bounding box center [872, 507] width 68 height 20
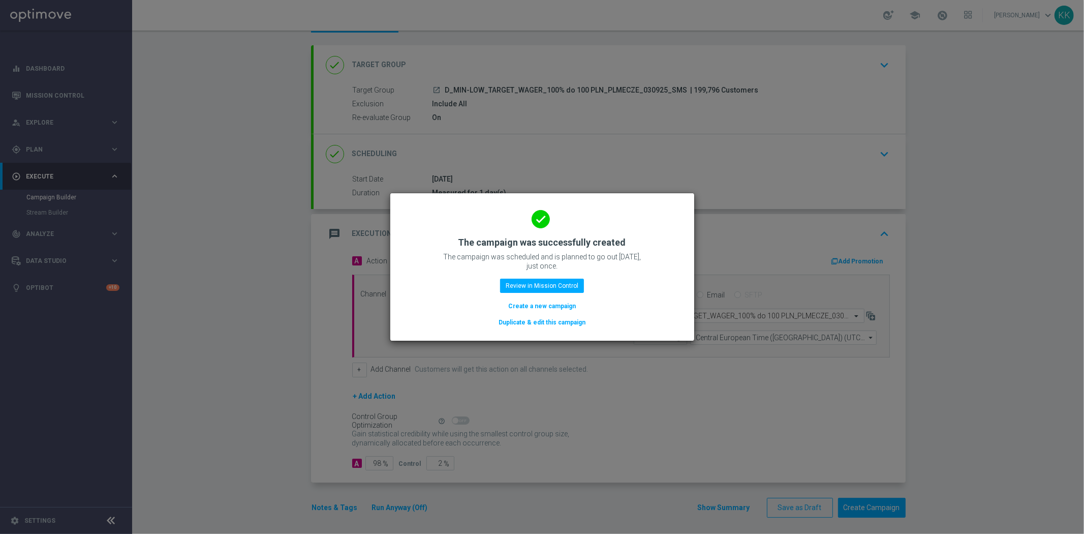
click at [533, 308] on button "Create a new campaign" at bounding box center [542, 305] width 70 height 11
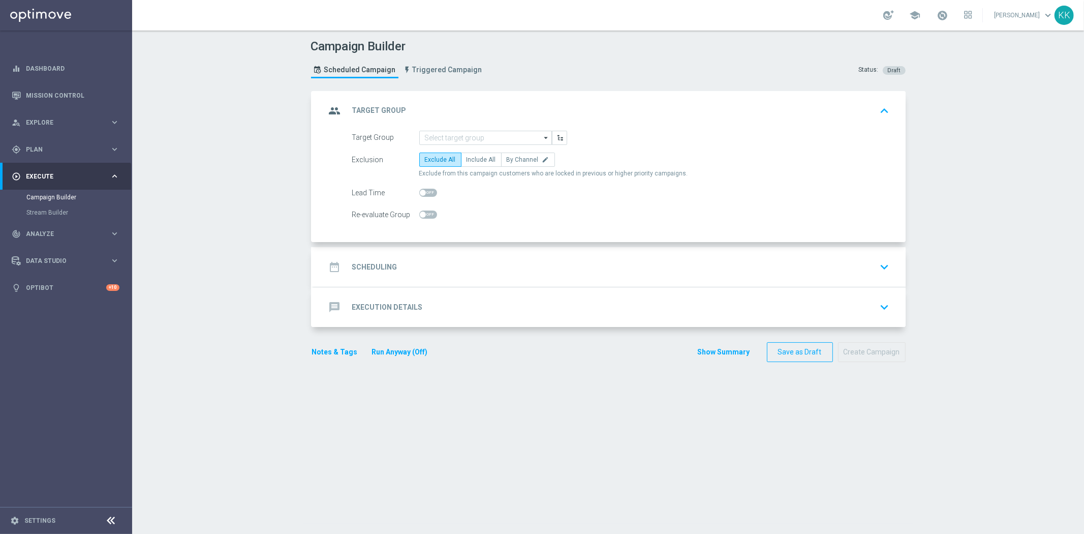
scroll to position [0, 0]
click at [541, 138] on icon "arrow_drop_down" at bounding box center [546, 137] width 10 height 13
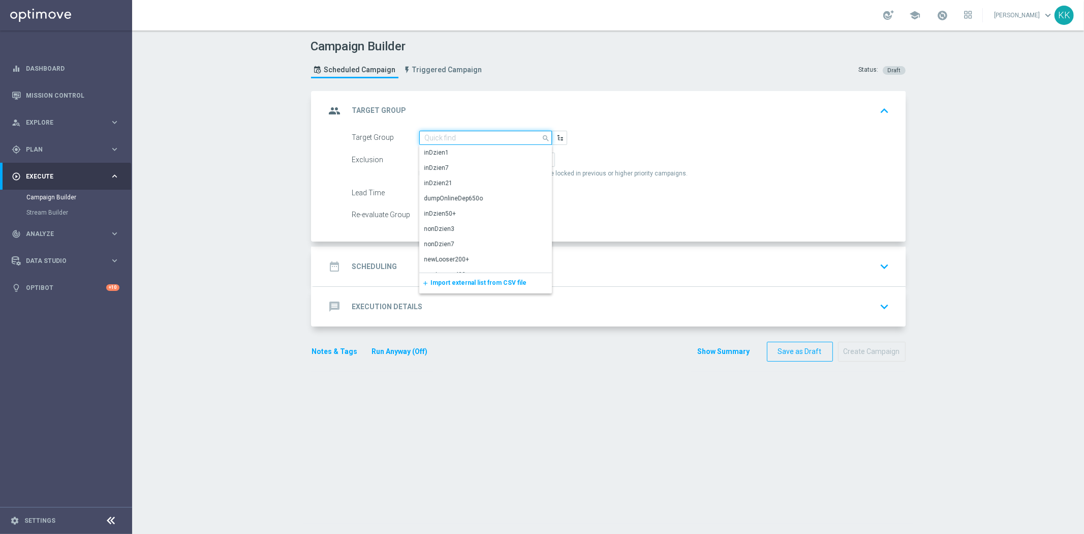
paste input "D_MED_TARGET_WAGER_100% do 300 PLN_PLMECZE_030925_SMS"
click at [503, 165] on div "D_MED_TARGET_WAGER_100% do 300 PLN_PLMECZE_030925_SMS" at bounding box center [485, 156] width 133 height 23
type input "D_MED_TARGET_WAGER_100% do 300 PLN_PLMECZE_030925_SMS"
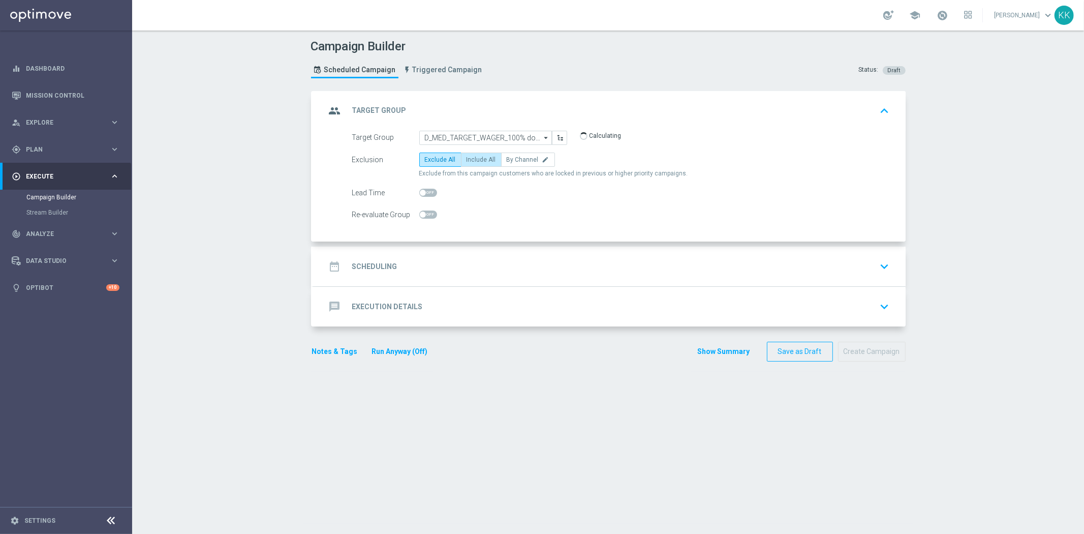
click at [478, 160] on span "Include All" at bounding box center [480, 159] width 29 height 7
click at [473, 160] on input "Include All" at bounding box center [469, 161] width 7 height 7
radio input "true"
click at [429, 209] on div at bounding box center [428, 214] width 18 height 14
click at [423, 202] on form "Target Group D_MED_TARGET_WAGER_100% do 300 PLN_PLMECZE_030925_SMS D_MED_TARGET…" at bounding box center [621, 176] width 538 height 91
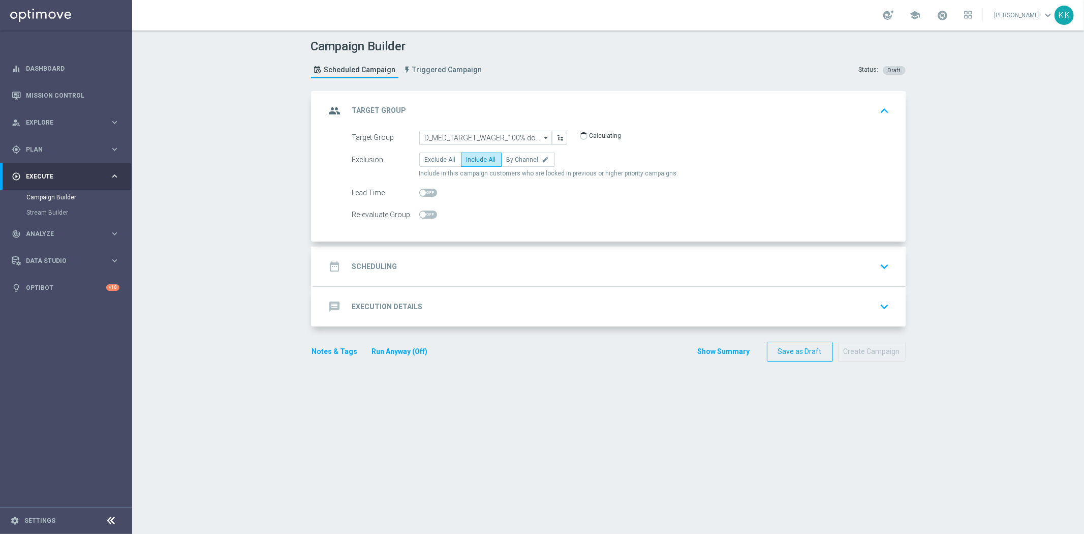
click at [432, 215] on div "Re-evaluate Group" at bounding box center [621, 214] width 553 height 14
click at [428, 215] on span at bounding box center [428, 214] width 18 height 8
click at [428, 215] on input "checkbox" at bounding box center [428, 214] width 18 height 8
checkbox input "true"
click at [479, 253] on div "date_range Scheduling keyboard_arrow_down" at bounding box center [610, 266] width 592 height 40
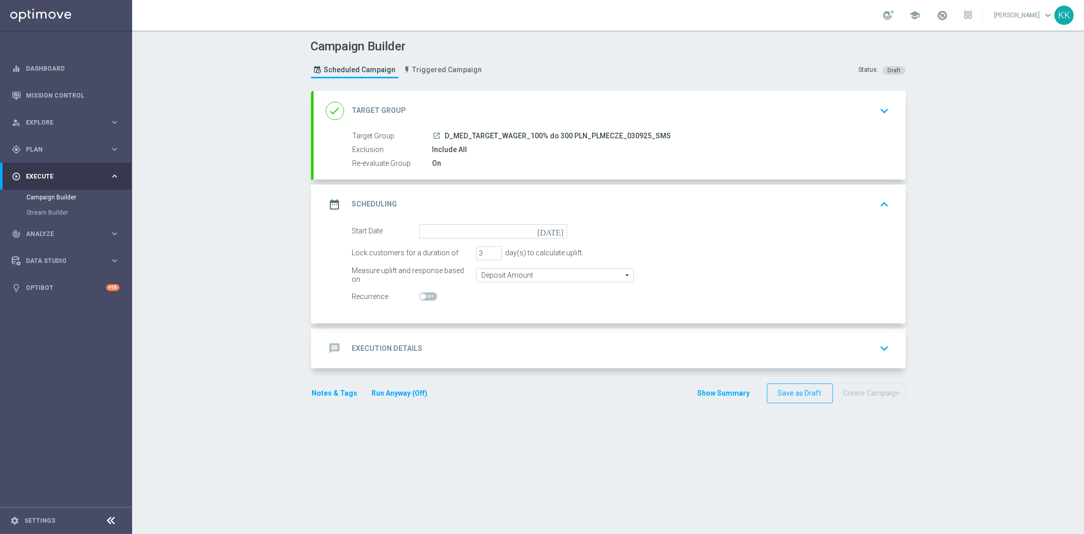
click at [459, 242] on form "Start Date today Lock customers for a duration of 3 day(s) to calculate uplift.…" at bounding box center [621, 264] width 538 height 80
click at [460, 234] on input at bounding box center [493, 231] width 148 height 14
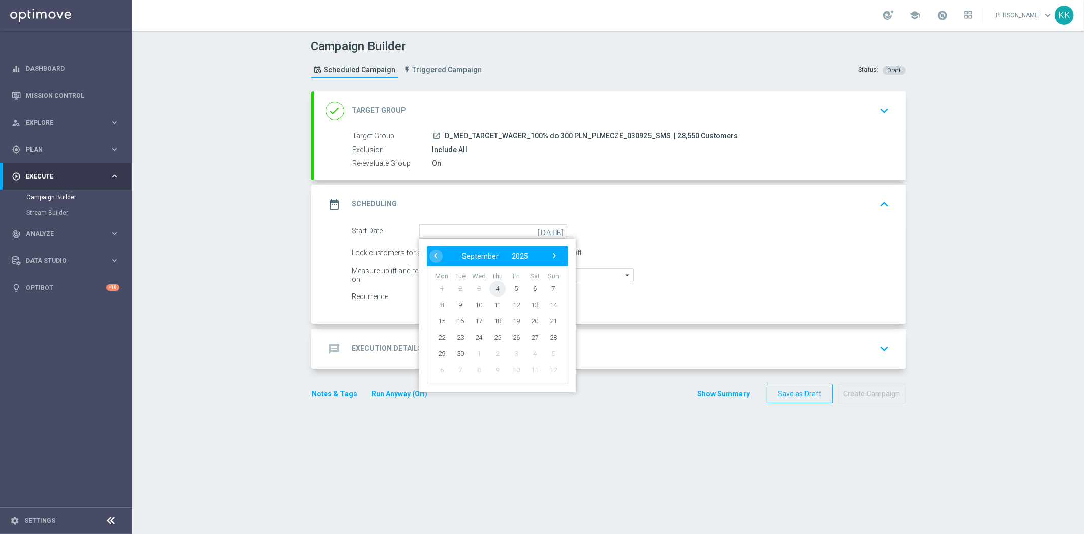
drag, startPoint x: 490, startPoint y: 287, endPoint x: 468, endPoint y: 335, distance: 53.2
click at [491, 287] on span "4" at bounding box center [497, 288] width 16 height 16
type input "04 Sep 2025"
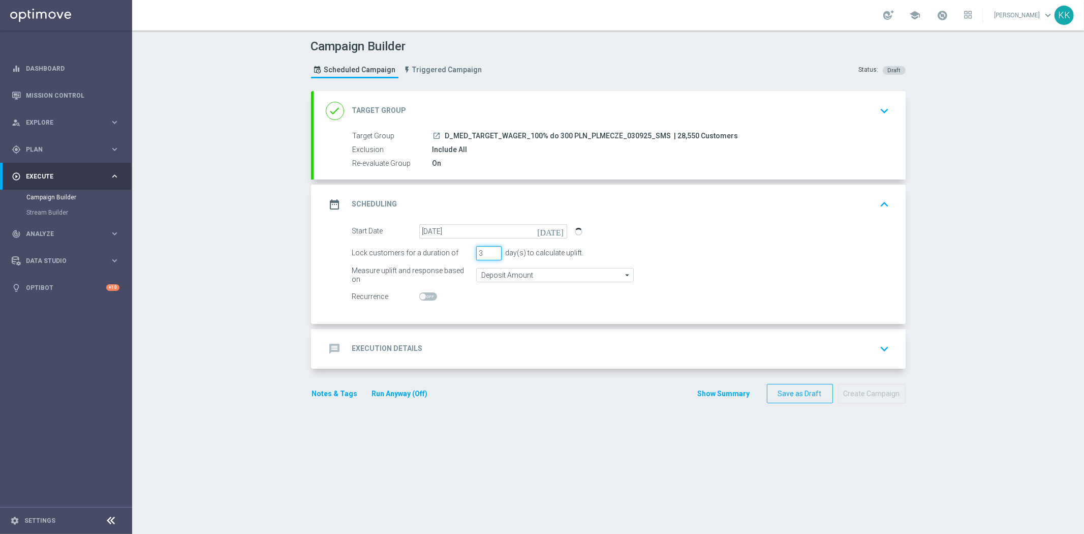
drag, startPoint x: 482, startPoint y: 251, endPoint x: 407, endPoint y: 251, distance: 75.2
click at [407, 251] on div "Lock customers for a duration of 3 day(s) to calculate uplift." at bounding box center [621, 253] width 553 height 14
type input "1"
click at [521, 285] on form "Start Date 04 Sep 2025 today Lock customers for a duration of 1 day(s) to calcu…" at bounding box center [621, 264] width 538 height 80
click at [523, 275] on input "Deposit Amount" at bounding box center [555, 275] width 158 height 14
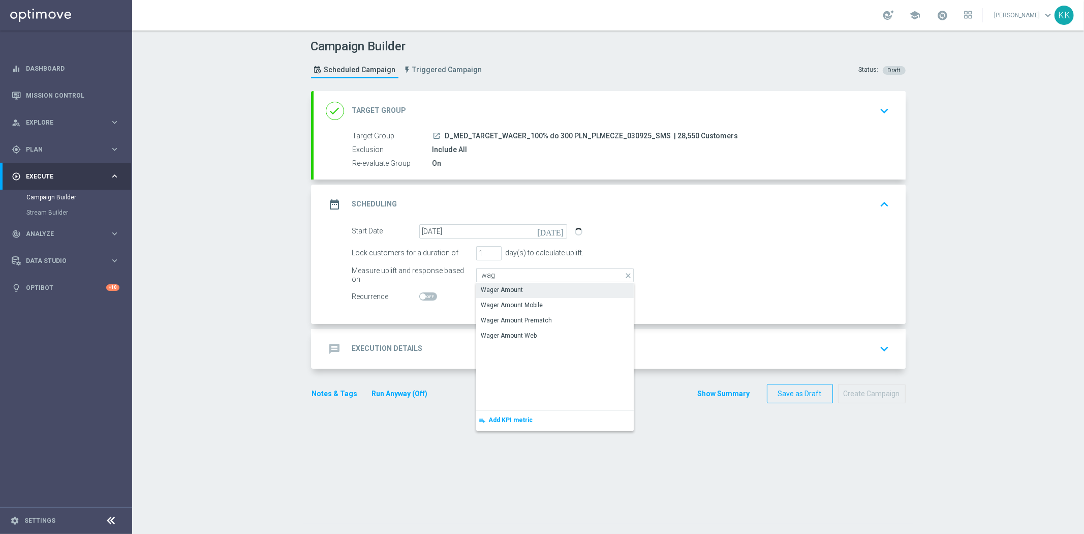
click at [517, 290] on div "Wager Amount" at bounding box center [555, 290] width 158 height 14
type input "Wager Amount"
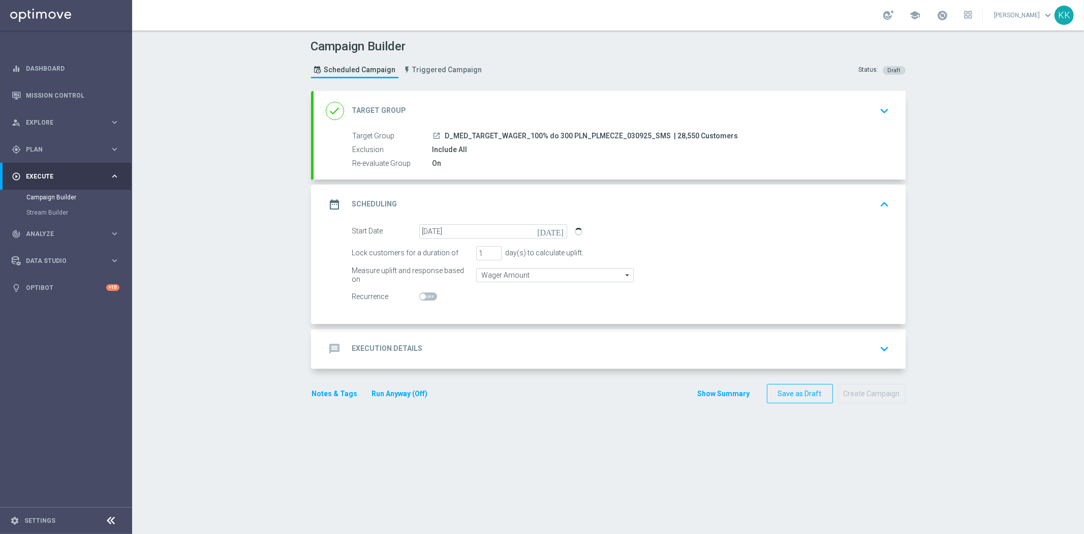
click at [515, 335] on div "message Execution Details keyboard_arrow_down" at bounding box center [610, 349] width 592 height 40
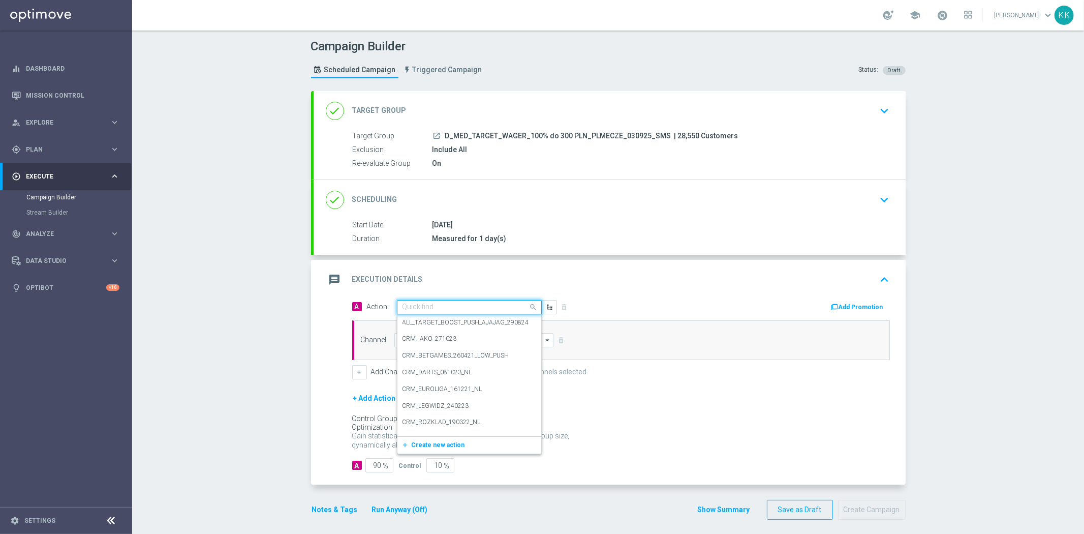
click at [459, 307] on input "text" at bounding box center [458, 307] width 113 height 9
paste input "D_MED_TARGET_WAGER_100% do 300 PLN_PLMECZE_030925_SMS"
type input "D_MED_TARGET_WAGER_100% do 300 PLN_PLMECZE_030925_SMS"
click at [458, 314] on div "Quick find D_MED_TARGET_WAGER_100% do 300 PLN_PLMECZE_030925_SMS" at bounding box center [469, 309] width 145 height 14
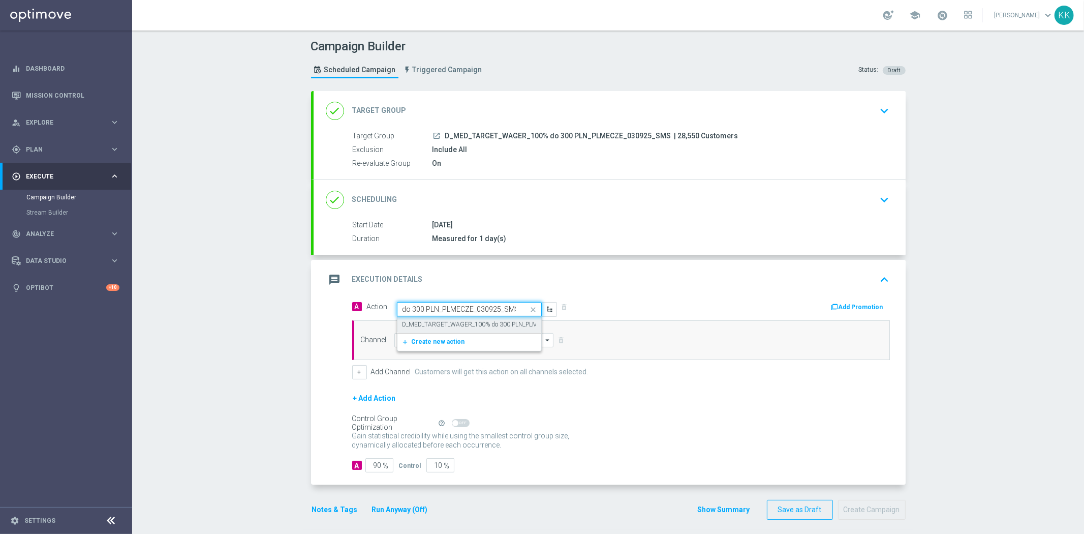
click at [458, 322] on label "D_MED_TARGET_WAGER_100% do 300 PLN_PLMECZE_030925_SMS" at bounding box center [497, 324] width 190 height 9
click at [458, 324] on div "Channel arrow_drop_down Drag here to set row groups Drag here to set column lab…" at bounding box center [621, 340] width 538 height 40
click at [460, 337] on input at bounding box center [474, 340] width 160 height 14
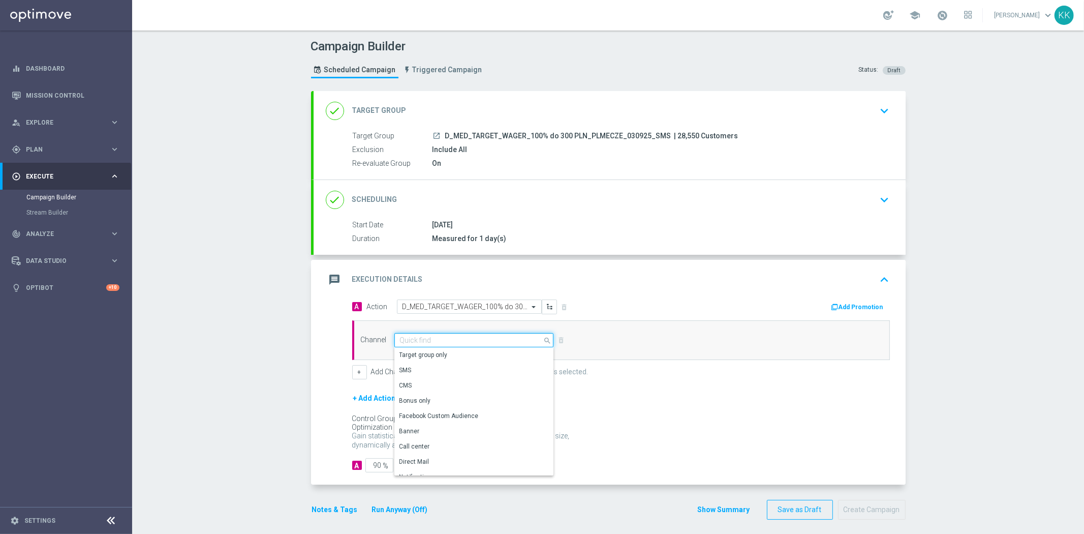
type input "i"
click at [444, 348] on div "SMS" at bounding box center [474, 355] width 160 height 14
type input "SMS"
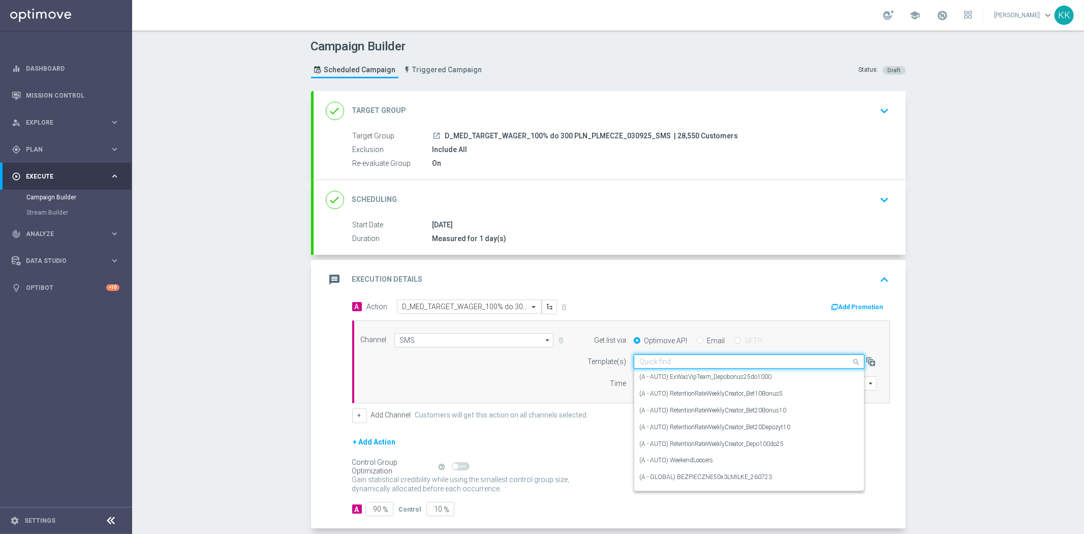
click at [690, 363] on input "text" at bounding box center [738, 361] width 199 height 9
type input "V"
paste input "D_MED_TARGET_WAGER_100% do 300 PLN_PLMECZE_030925_SMS"
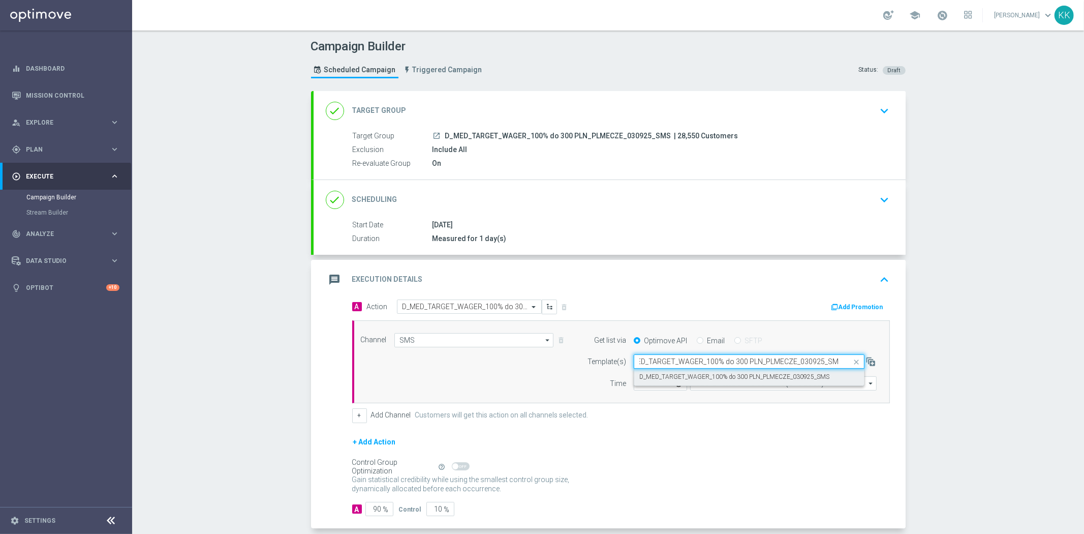
click at [688, 378] on label "D_MED_TARGET_WAGER_100% do 300 PLN_PLMECZE_030925_SMS" at bounding box center [734, 376] width 190 height 9
type input "D_MED_TARGET_WAGER_100% do 300 PLN_PLMECZE_030925_SMS"
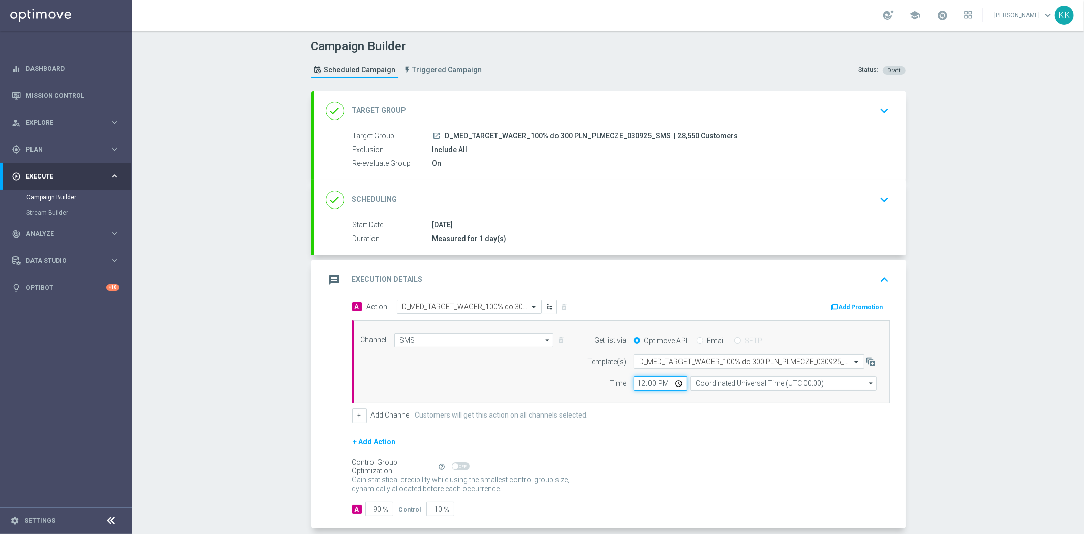
click at [634, 385] on input "12:00" at bounding box center [660, 383] width 53 height 14
type input "17:41"
click at [764, 390] on div "Channel SMS SMS arrow_drop_down Drag here to set row groups Drag here to set co…" at bounding box center [621, 361] width 538 height 83
click at [760, 382] on input "Coordinated Universal Time (UTC 00:00)" at bounding box center [783, 383] width 186 height 14
click at [744, 402] on div "Central European Time (Warsaw) (UTC +02:00)" at bounding box center [783, 398] width 187 height 14
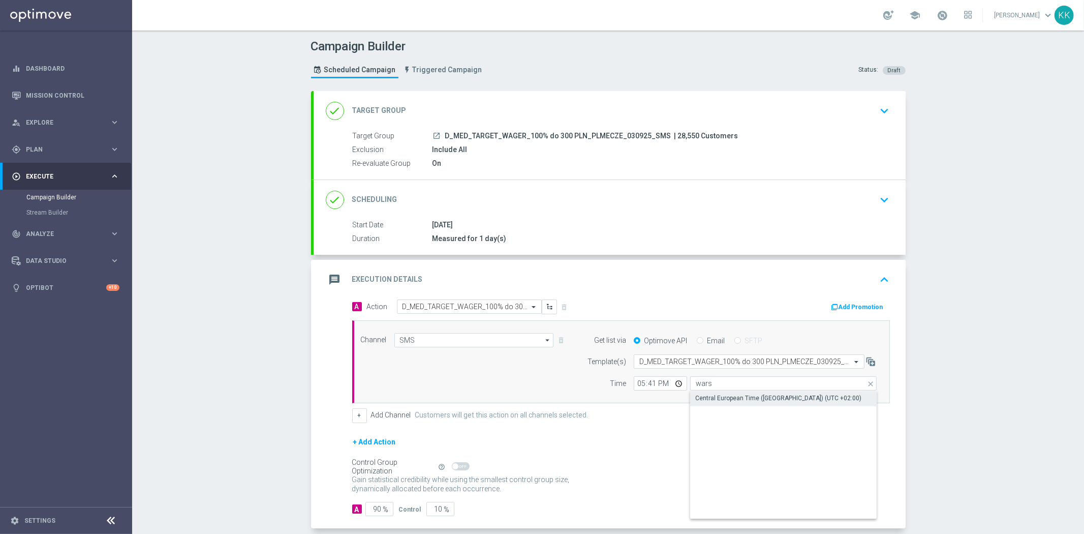
type input "Central European Time (Warsaw) (UTC +02:00)"
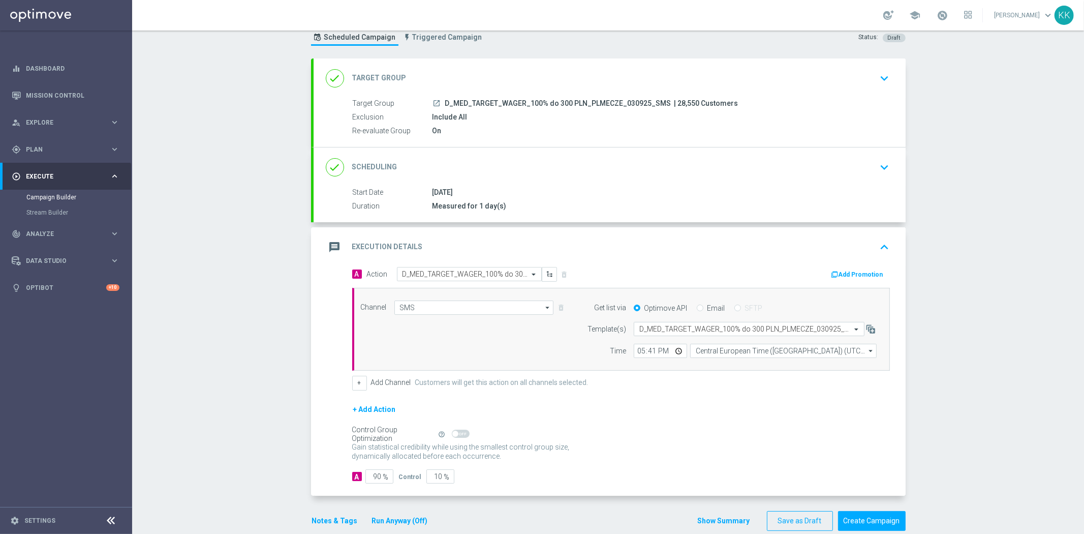
scroll to position [49, 0]
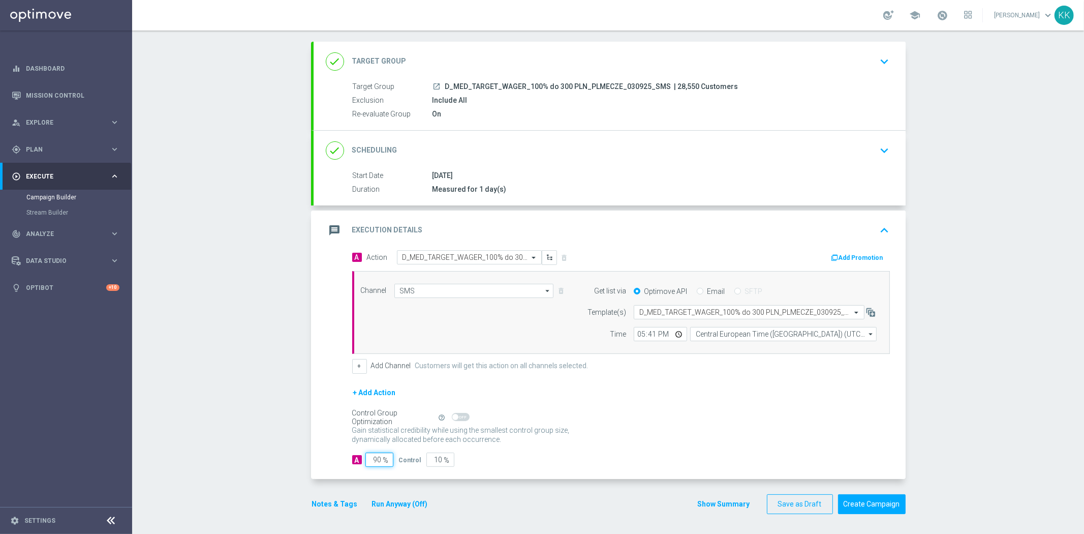
click at [376, 460] on input "90" at bounding box center [379, 459] width 28 height 14
type input "9"
type input "91"
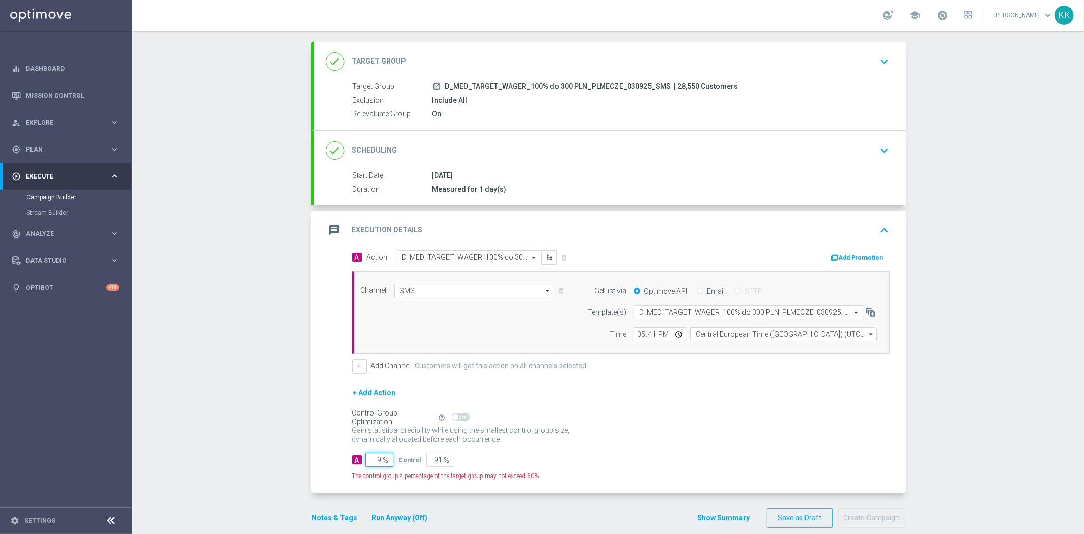
type input "98"
type input "2"
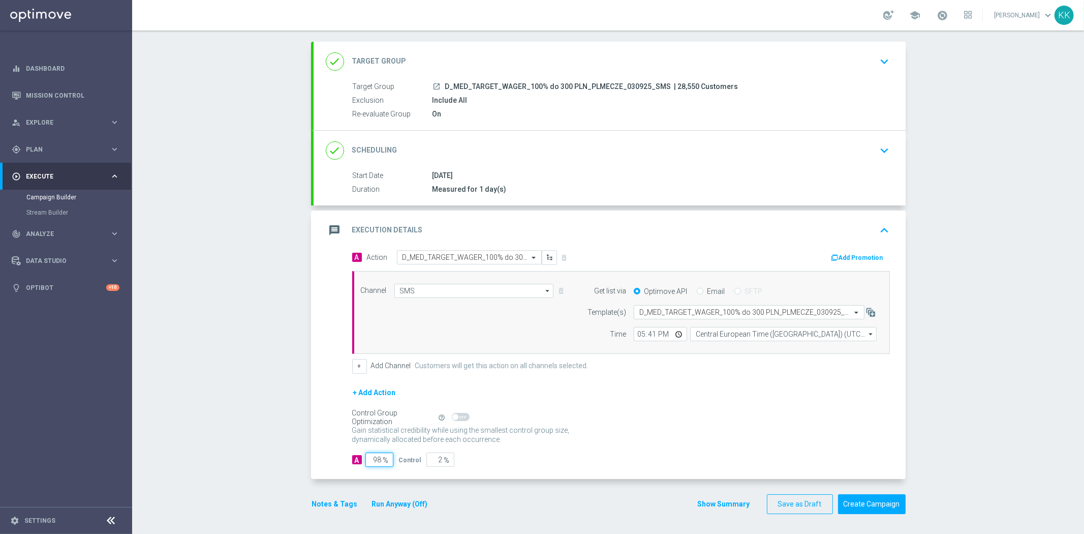
type input "98"
click at [676, 418] on div "Control Group Optimization Self Optimizing Campaign help_outline" at bounding box center [621, 417] width 538 height 11
click at [336, 505] on button "Notes & Tags" at bounding box center [335, 503] width 48 height 13
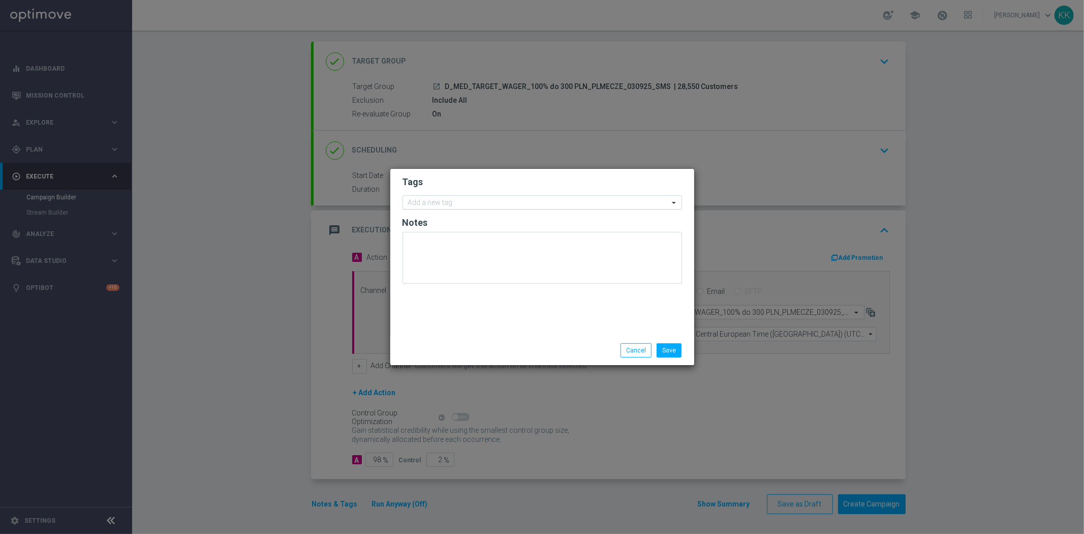
click at [451, 202] on input "text" at bounding box center [538, 203] width 261 height 9
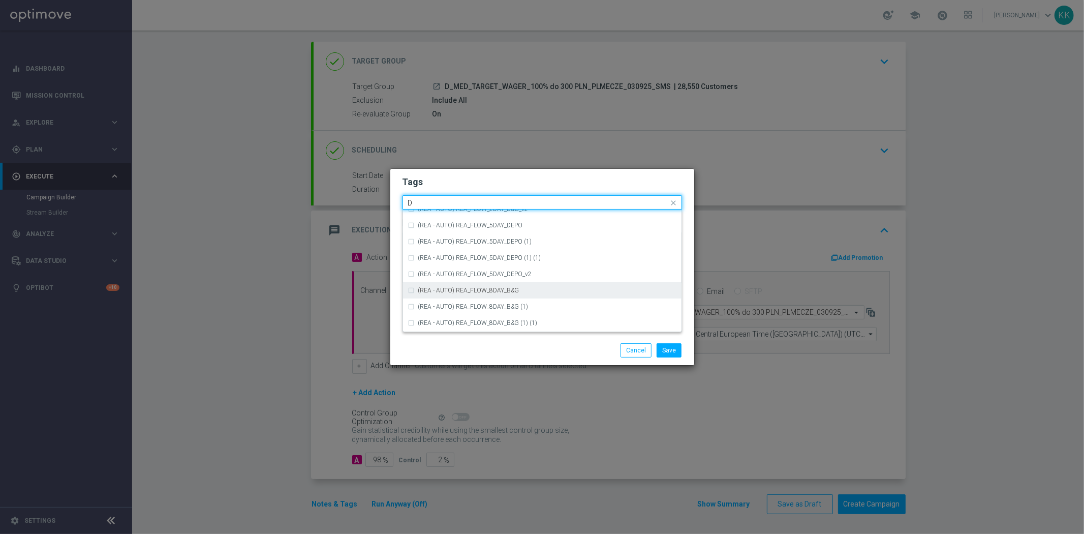
scroll to position [1129, 0]
click at [433, 255] on div "D" at bounding box center [542, 259] width 268 height 16
type input "D"
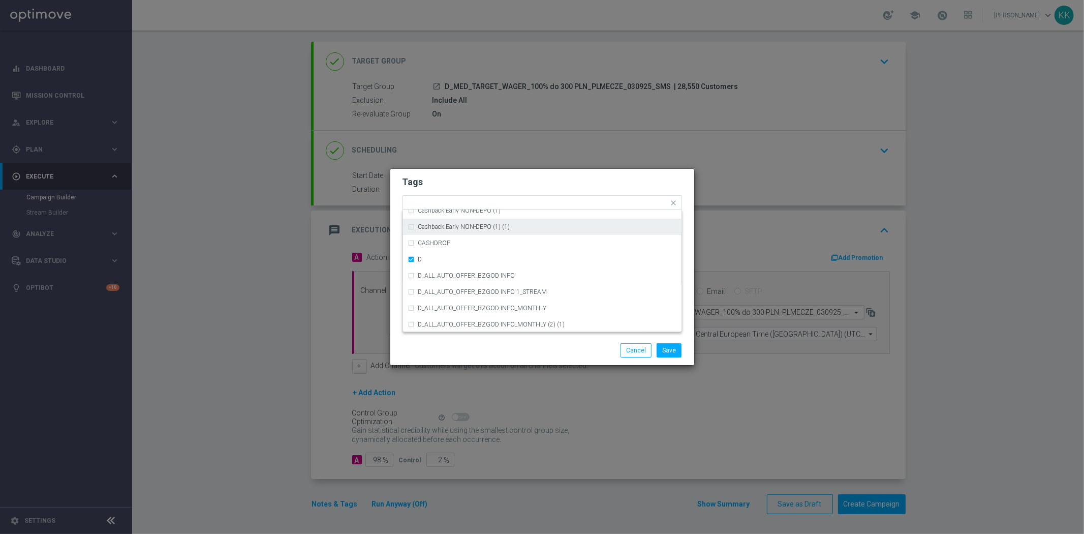
click at [447, 146] on modal-container "Tags Quick find × D A_TARGET_HIGH_DEPO ACTIVE DAYS BLOKADA Cashback Early NON-D…" at bounding box center [542, 267] width 1084 height 534
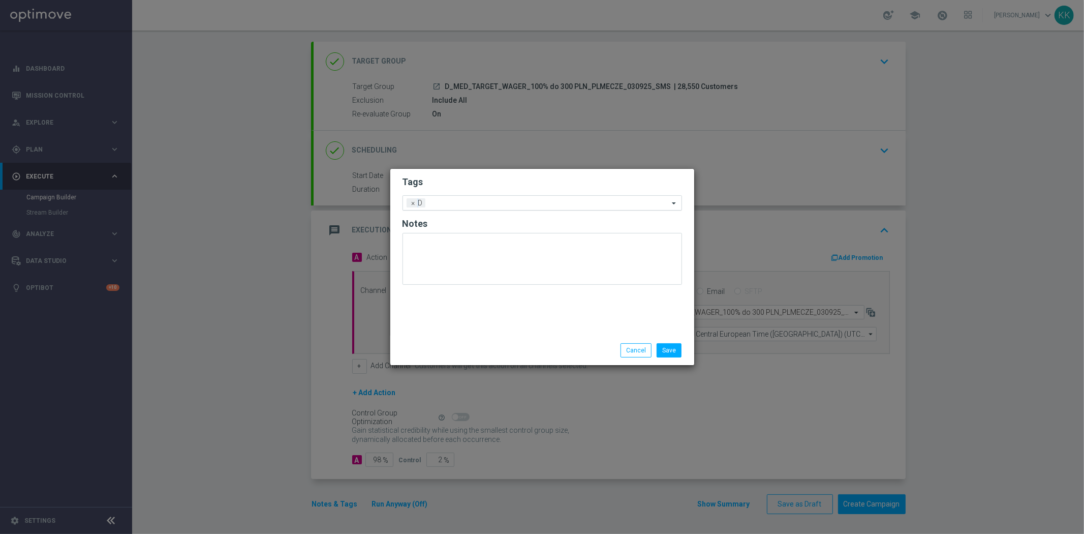
click at [461, 203] on input "text" at bounding box center [548, 203] width 239 height 9
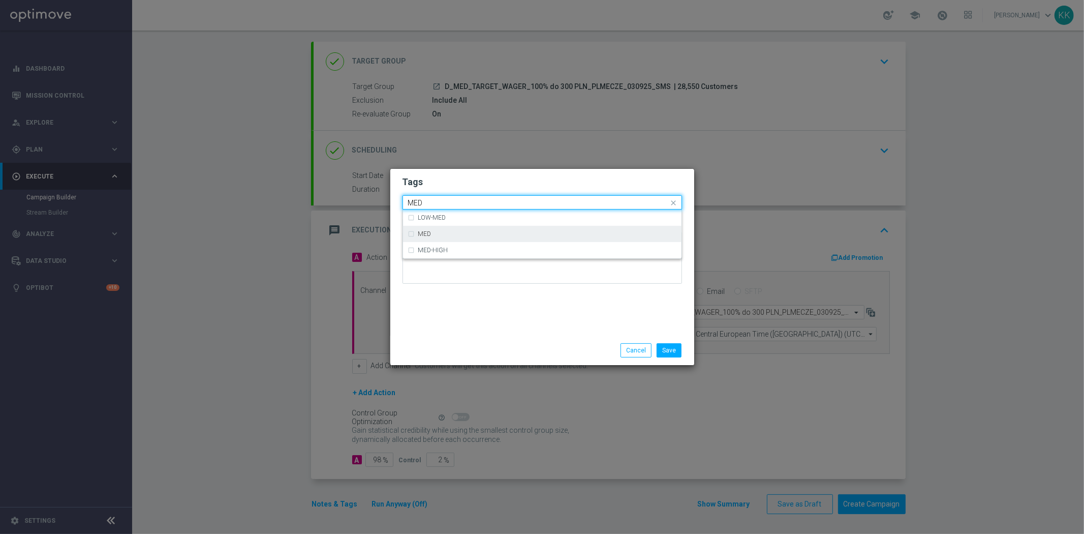
drag, startPoint x: 458, startPoint y: 236, endPoint x: 461, endPoint y: 240, distance: 5.5
click at [458, 239] on div "MED" at bounding box center [542, 234] width 268 height 16
type input "MED"
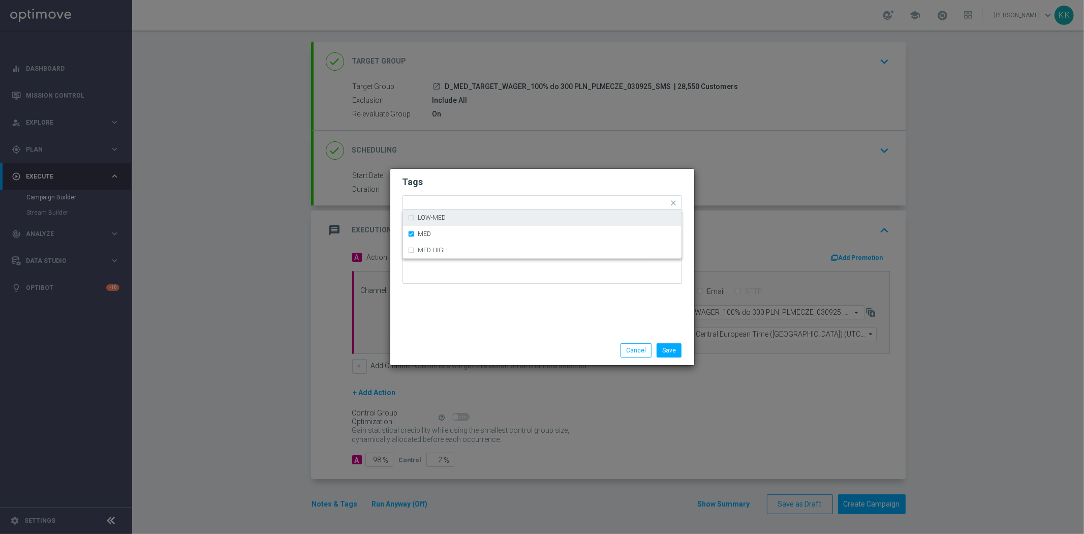
click at [457, 173] on form "Tags Quick find × D × MED LOW-MED MED MED-HIGH Notes" at bounding box center [541, 232] width 279 height 118
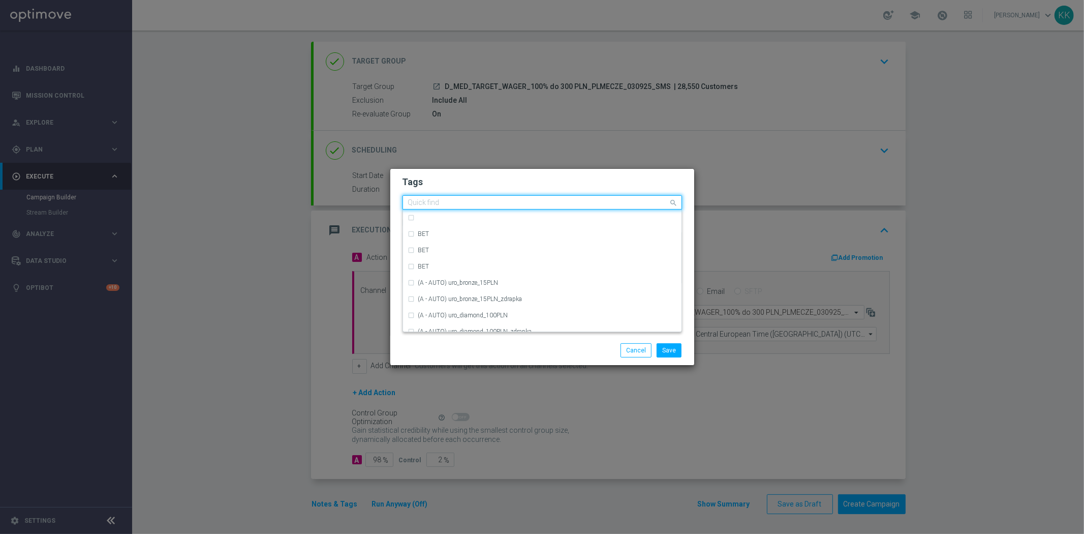
click at [471, 196] on div "Quick find × D × MED" at bounding box center [536, 202] width 266 height 13
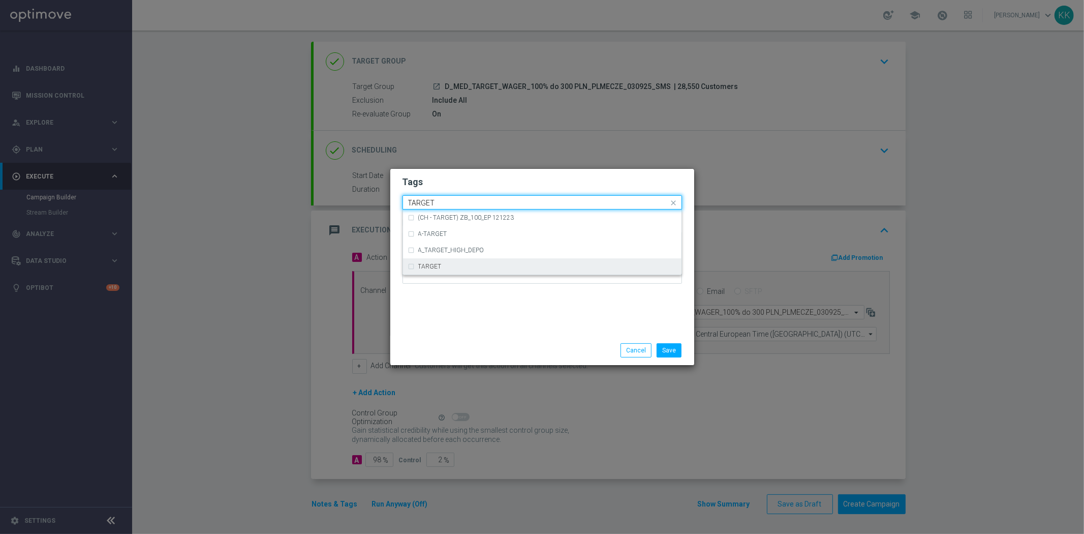
click at [443, 270] on div "TARGET" at bounding box center [542, 266] width 268 height 16
type input "TARGET"
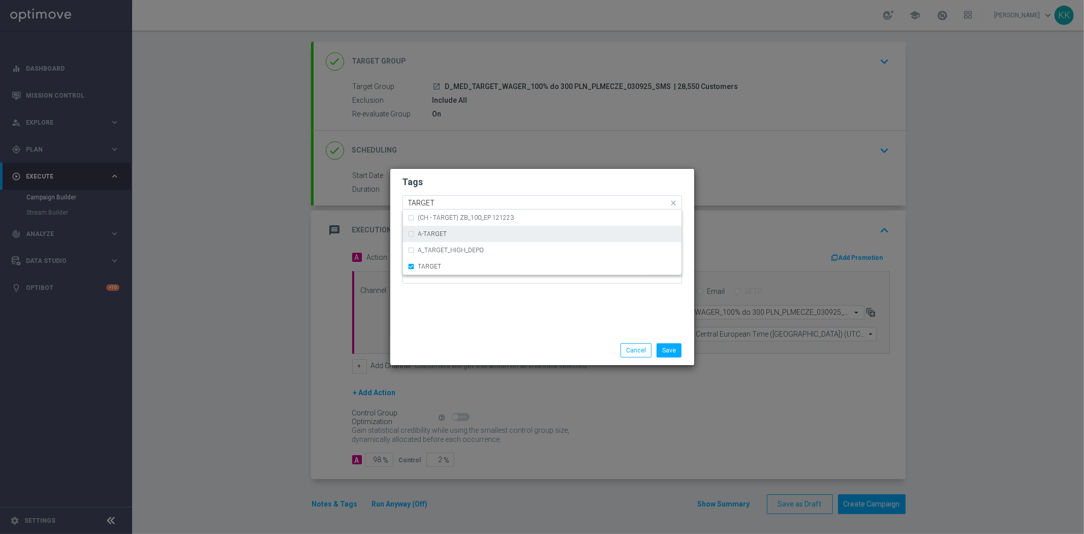
click at [473, 163] on modal-container "Tags Quick find × D × MED × TARGET TARGET (CH - TARGET) ZB_100_EP 121223 A-TARG…" at bounding box center [542, 267] width 1084 height 534
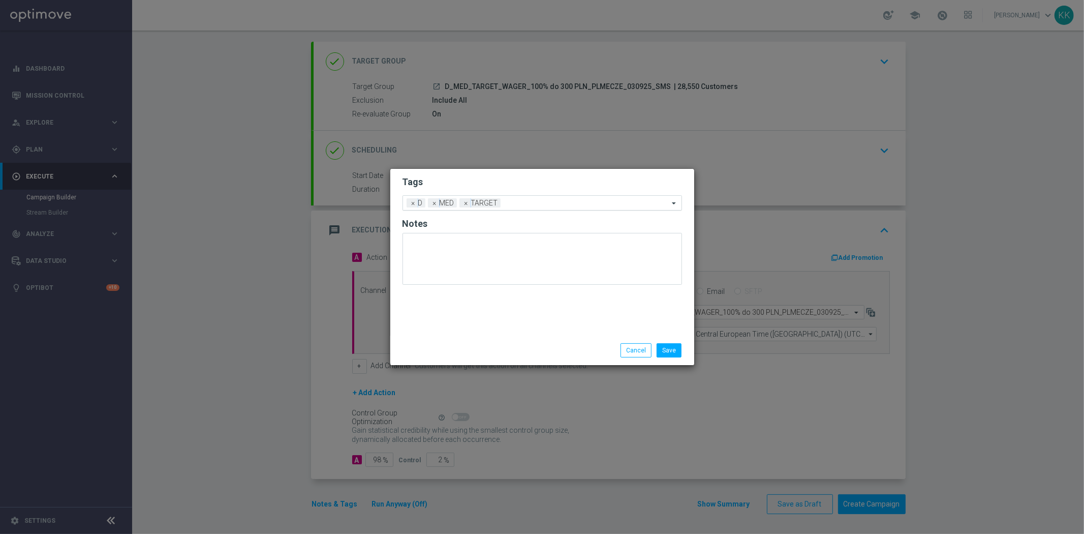
click at [520, 201] on input "text" at bounding box center [587, 203] width 164 height 9
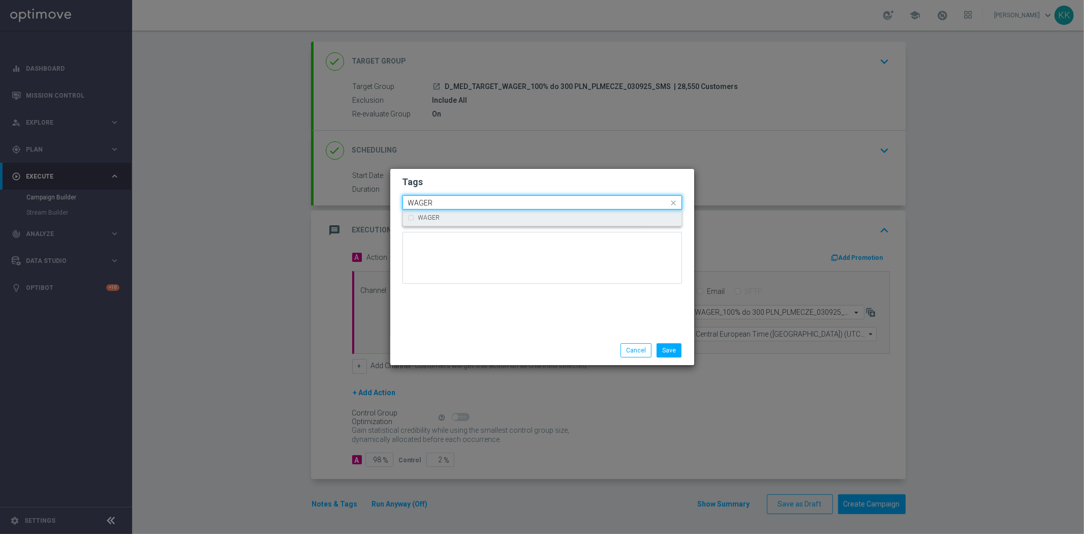
click at [525, 221] on div "WAGER" at bounding box center [542, 217] width 268 height 16
type input "WAGER"
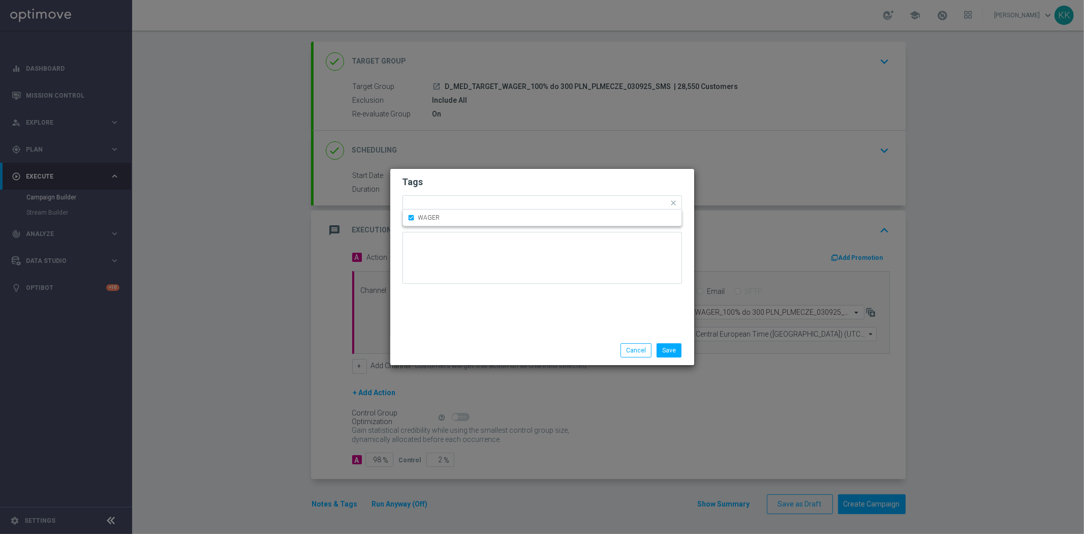
click at [527, 178] on h2 "Tags" at bounding box center [541, 182] width 279 height 12
click at [566, 201] on input "text" at bounding box center [607, 203] width 122 height 9
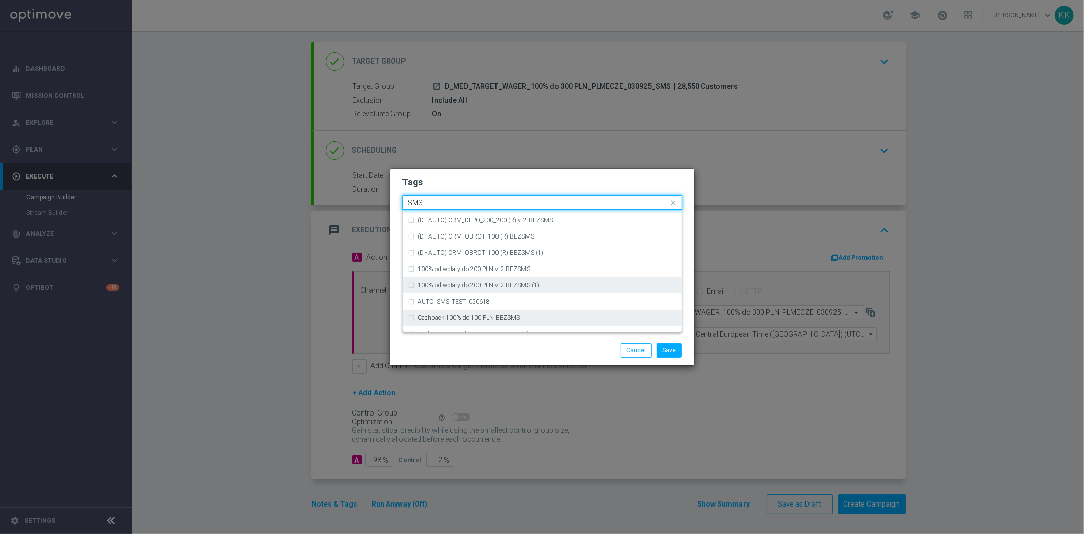
scroll to position [154, 0]
click at [466, 322] on div "SMS" at bounding box center [547, 324] width 258 height 6
type input "SMS"
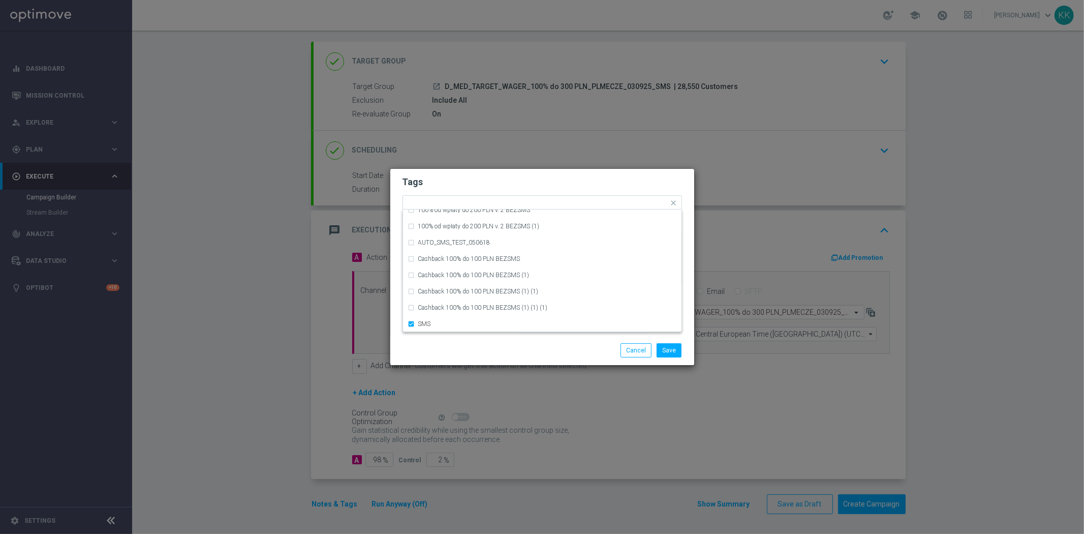
click at [484, 349] on div "Save Cancel" at bounding box center [542, 350] width 295 height 14
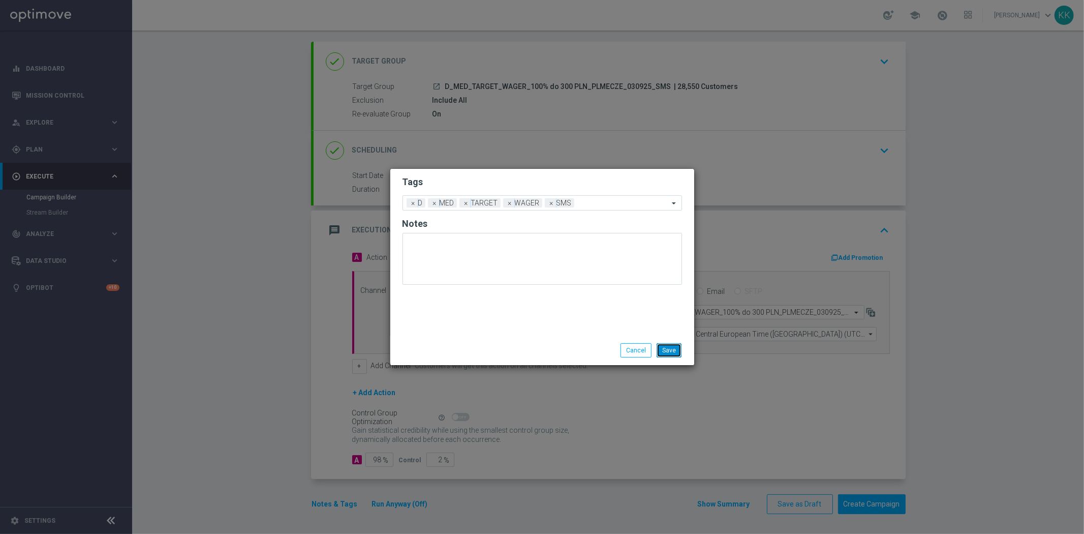
click at [678, 347] on button "Save" at bounding box center [669, 350] width 25 height 14
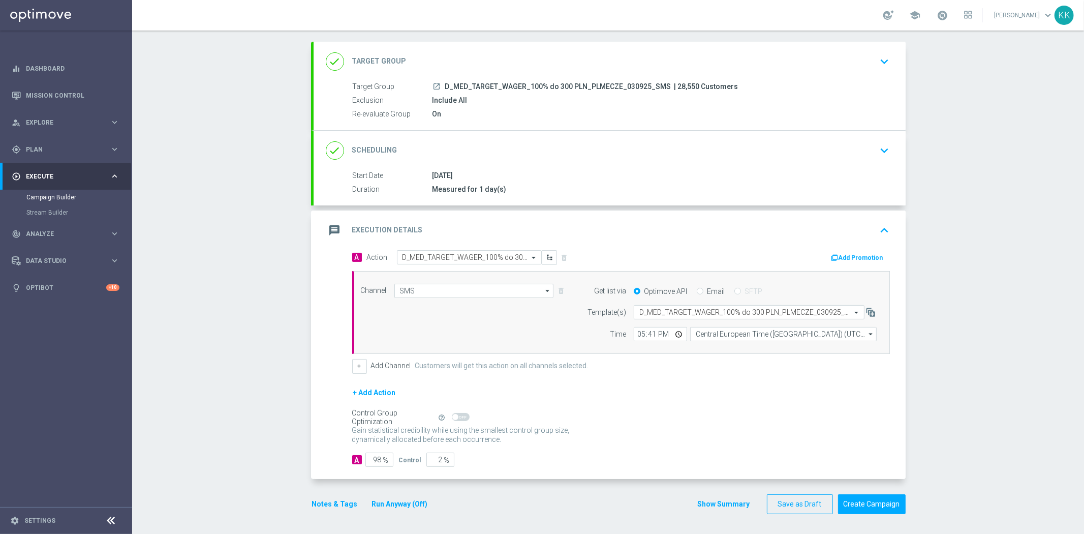
click at [892, 68] on div "done Target Group keyboard_arrow_down" at bounding box center [610, 62] width 592 height 40
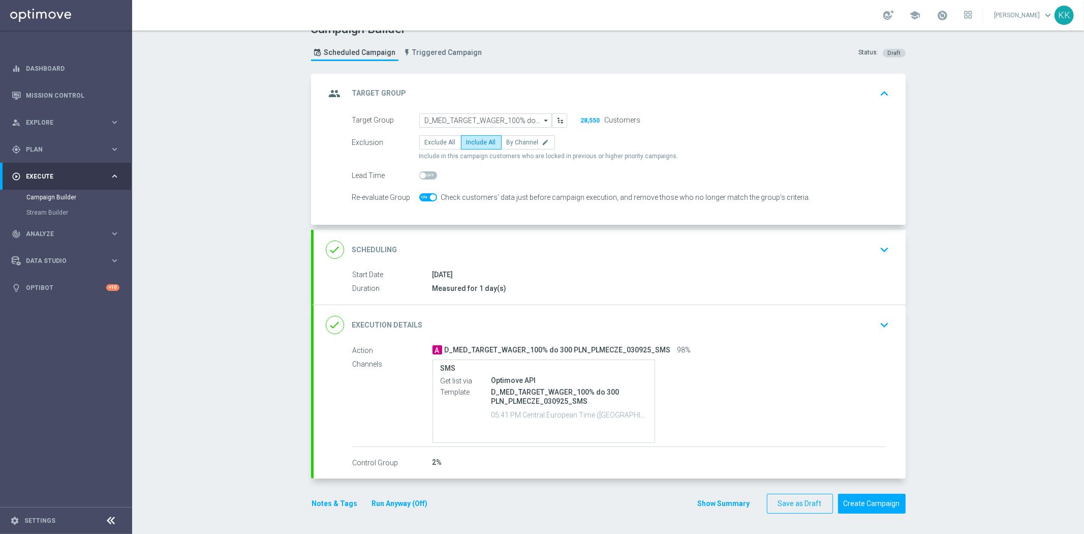
scroll to position [17, 0]
click at [876, 252] on button "keyboard_arrow_down" at bounding box center [884, 249] width 17 height 19
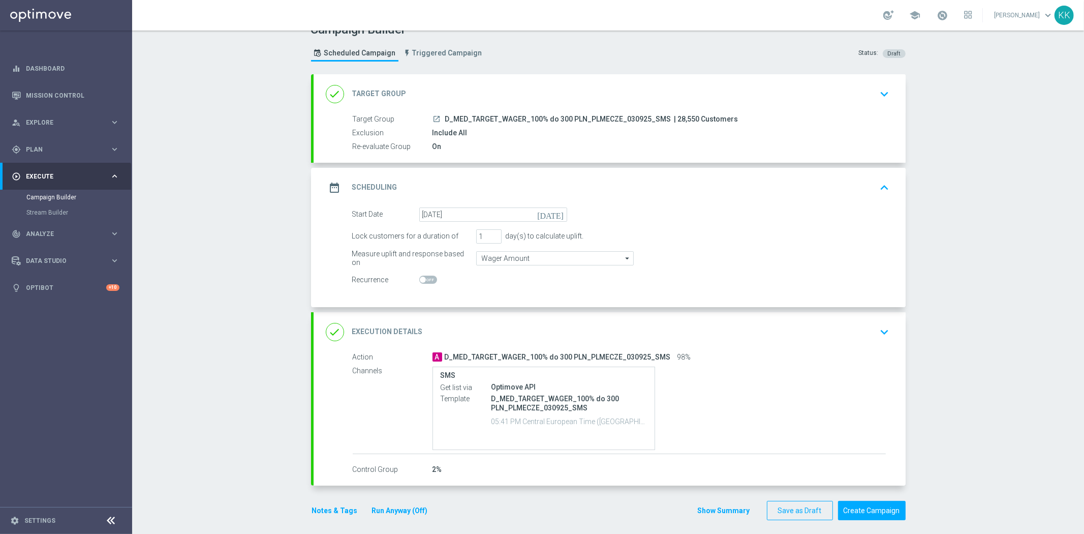
click at [1063, 529] on div "Campaign Builder Scheduled Campaign Triggered Campaign Status: Draft done Targe…" at bounding box center [608, 281] width 952 height 503
click at [879, 333] on icon "keyboard_arrow_down" at bounding box center [884, 331] width 15 height 15
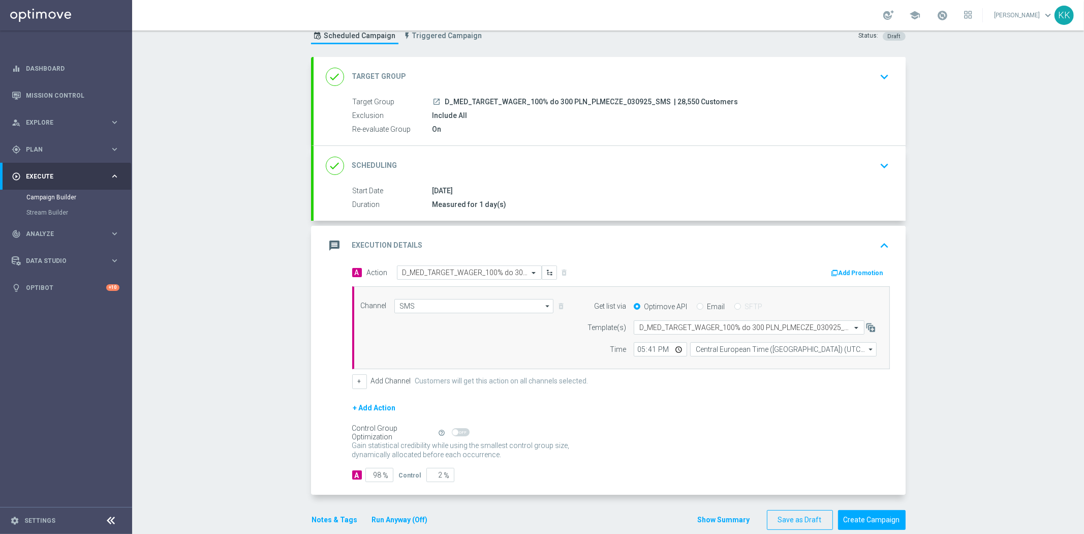
scroll to position [46, 0]
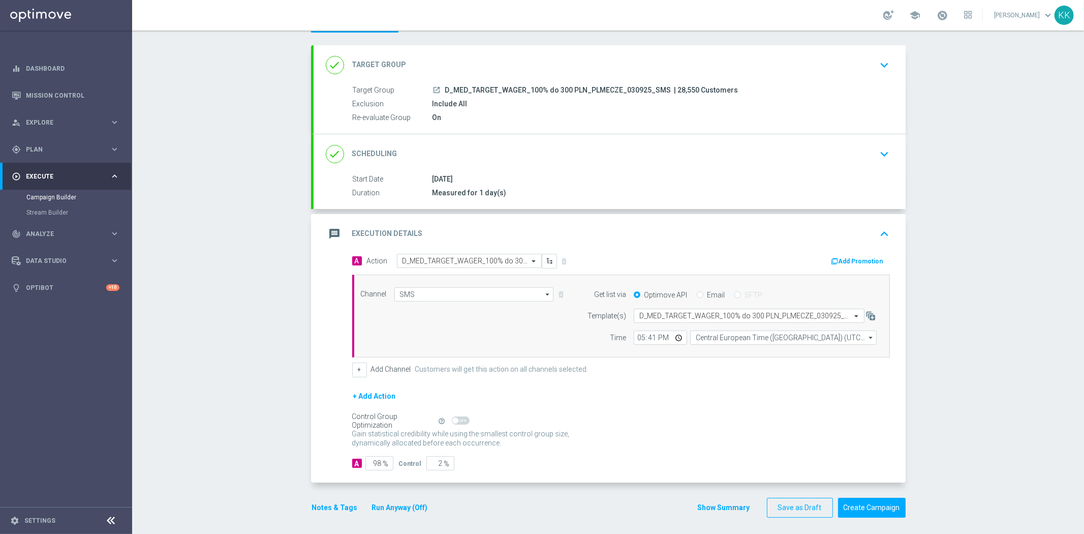
click at [881, 51] on div "done Target Group keyboard_arrow_down" at bounding box center [610, 65] width 592 height 40
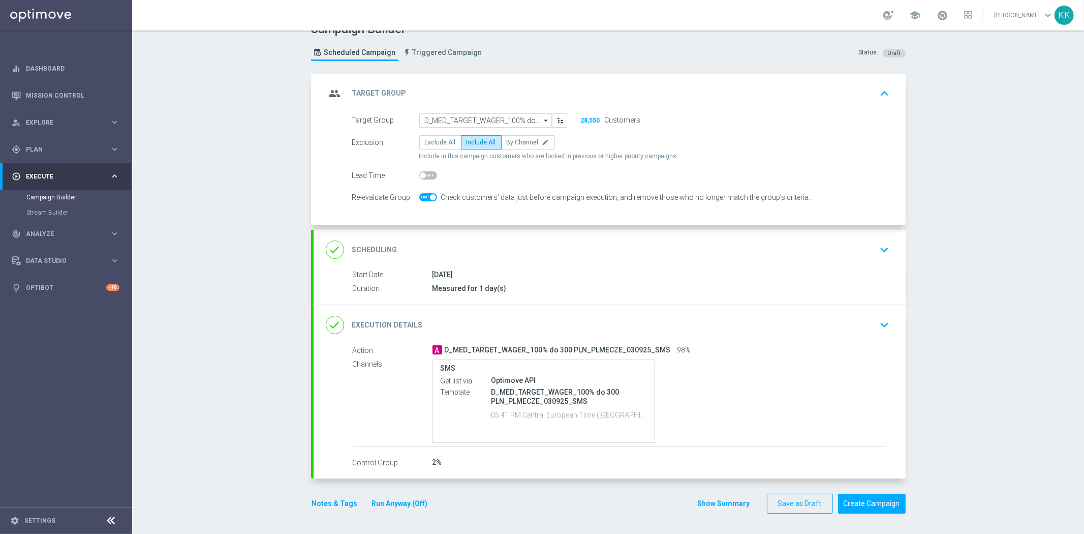
scroll to position [17, 0]
click at [860, 251] on div "done Scheduling keyboard_arrow_down" at bounding box center [610, 249] width 568 height 19
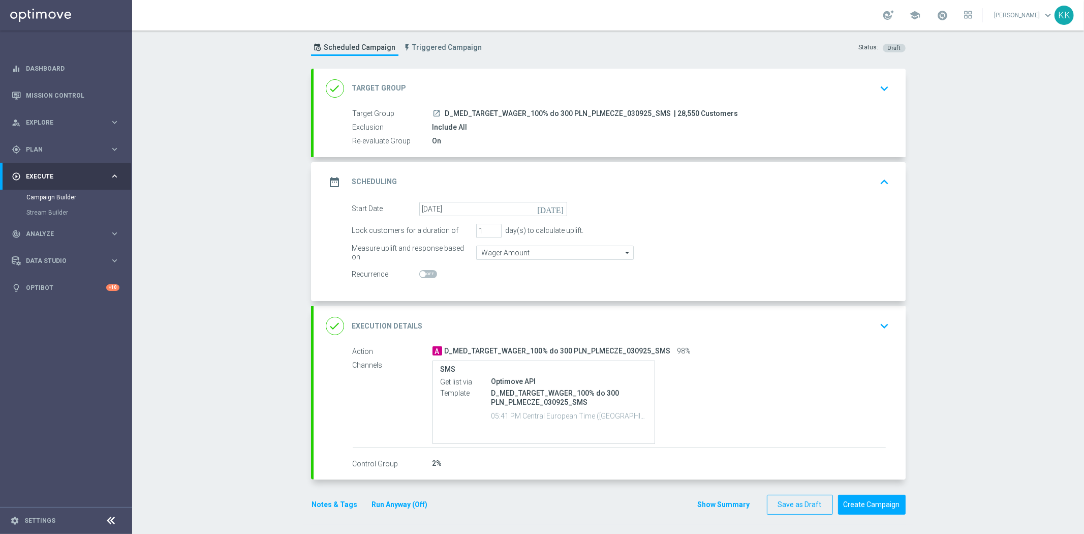
scroll to position [23, 0]
click at [883, 321] on icon "keyboard_arrow_down" at bounding box center [884, 325] width 15 height 15
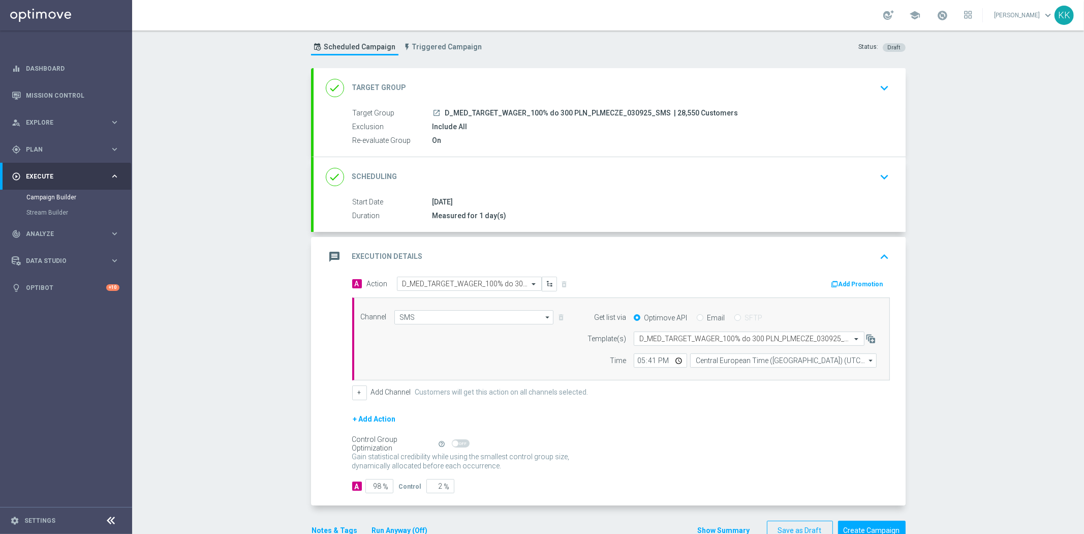
click at [881, 92] on icon "keyboard_arrow_down" at bounding box center [884, 87] width 15 height 15
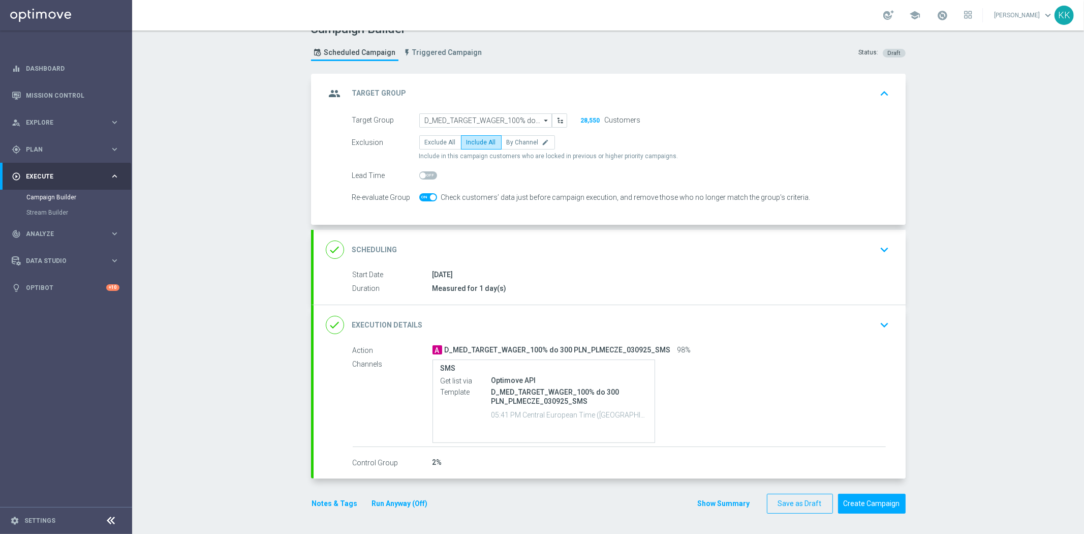
scroll to position [17, 0]
click at [826, 247] on div "done Scheduling keyboard_arrow_down" at bounding box center [610, 249] width 568 height 19
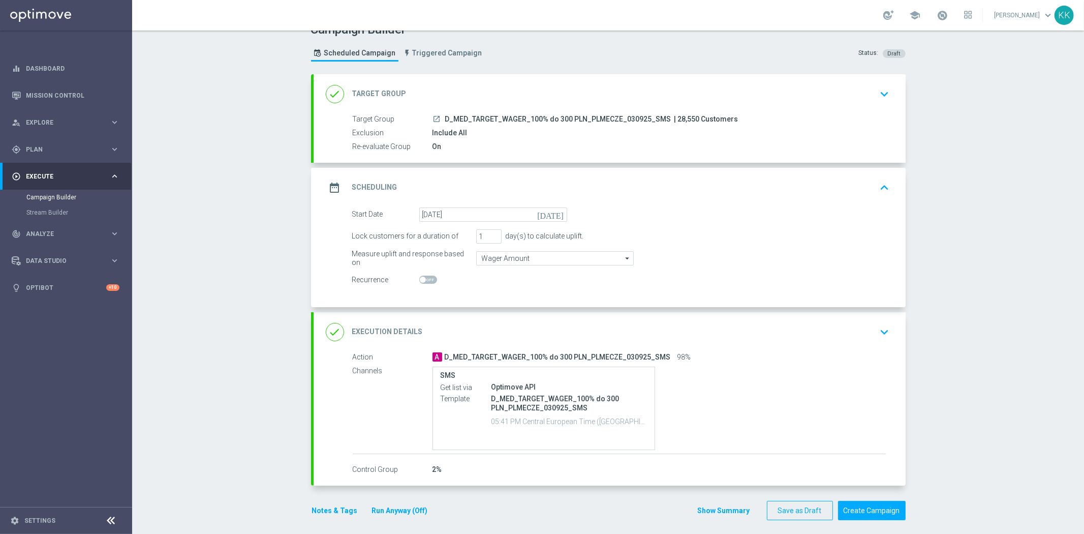
click at [895, 334] on div "done Execution Details keyboard_arrow_down" at bounding box center [610, 332] width 592 height 40
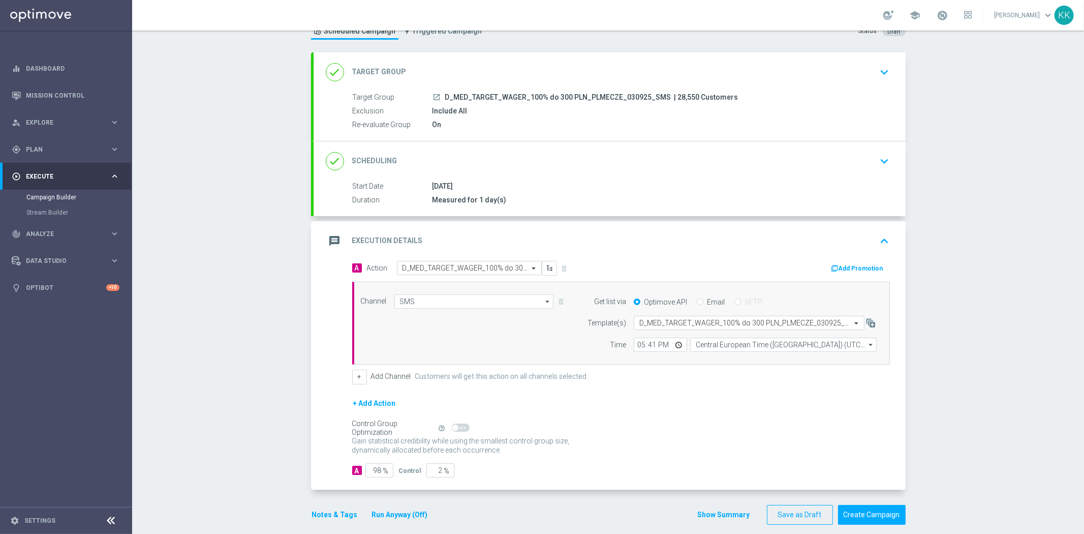
scroll to position [49, 0]
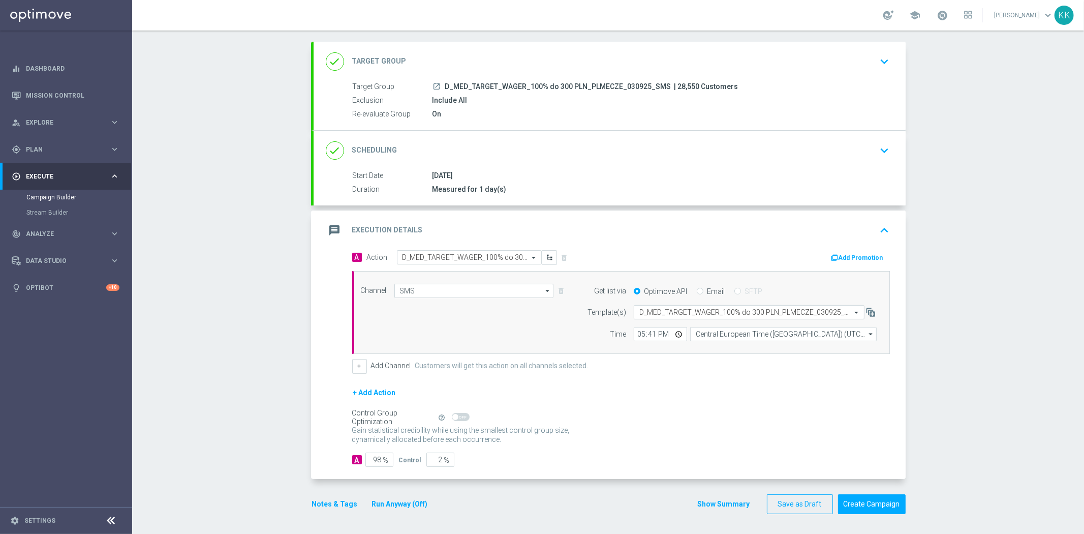
click at [328, 504] on button "Notes & Tags" at bounding box center [335, 503] width 48 height 13
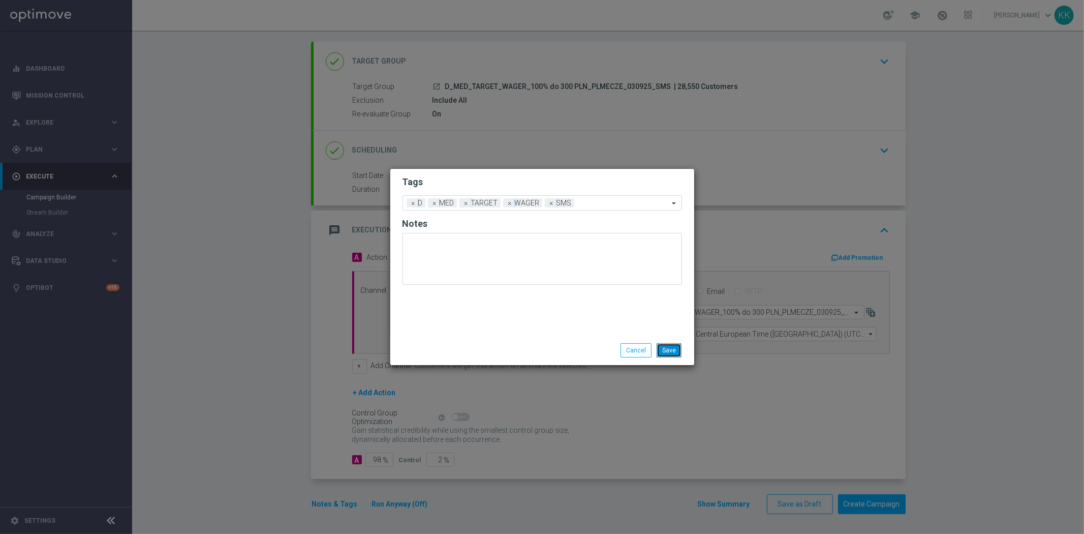
click at [680, 349] on button "Save" at bounding box center [669, 350] width 25 height 14
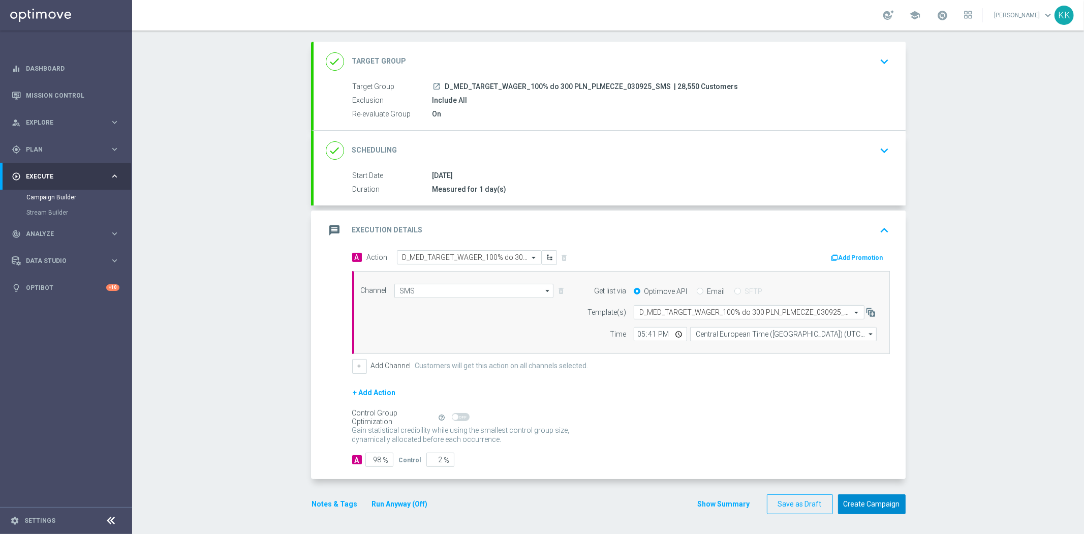
click at [883, 499] on button "Create Campaign" at bounding box center [872, 504] width 68 height 20
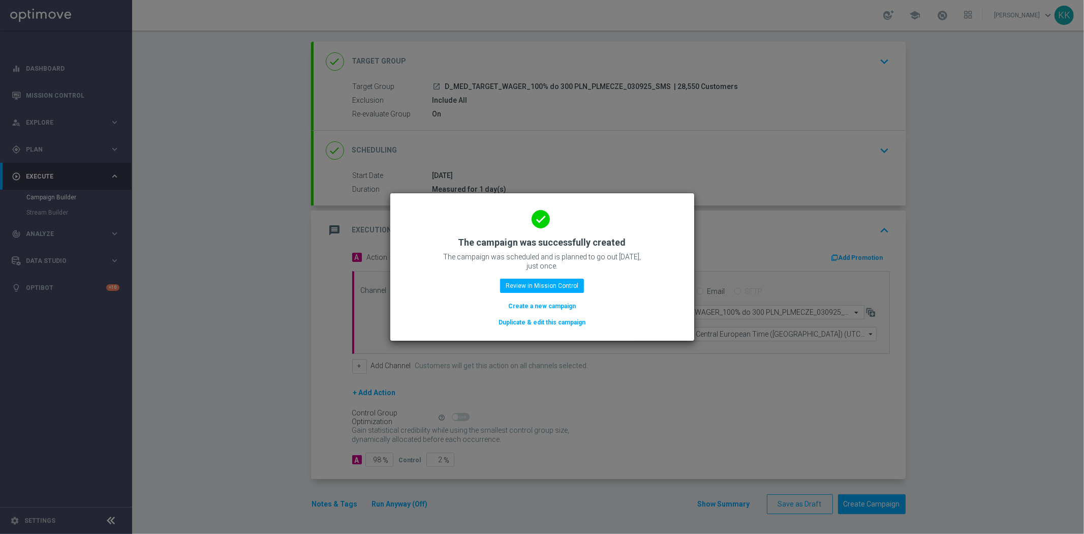
click at [545, 306] on button "Create a new campaign" at bounding box center [542, 305] width 70 height 11
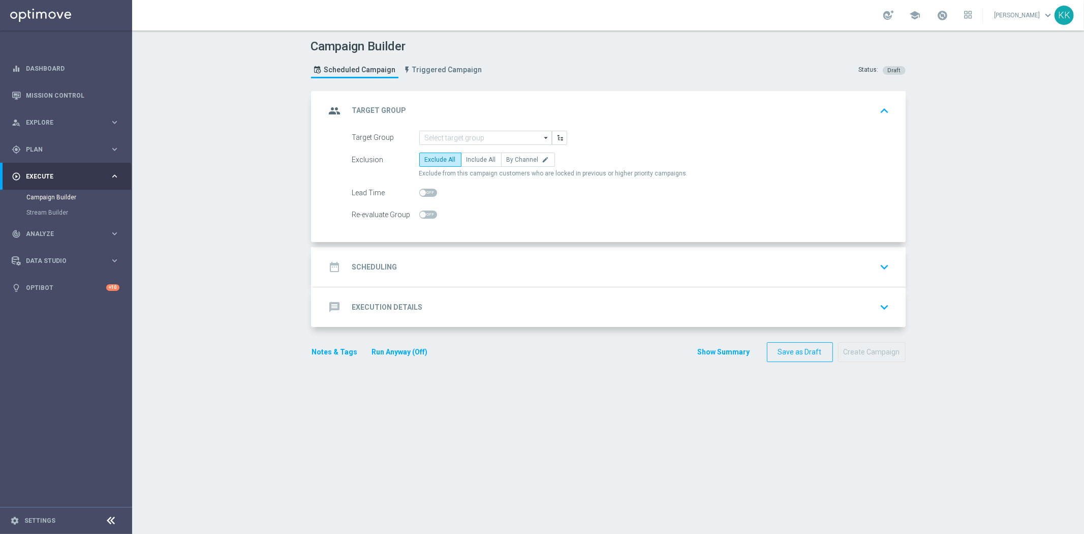
scroll to position [0, 0]
click at [489, 136] on input at bounding box center [485, 138] width 133 height 14
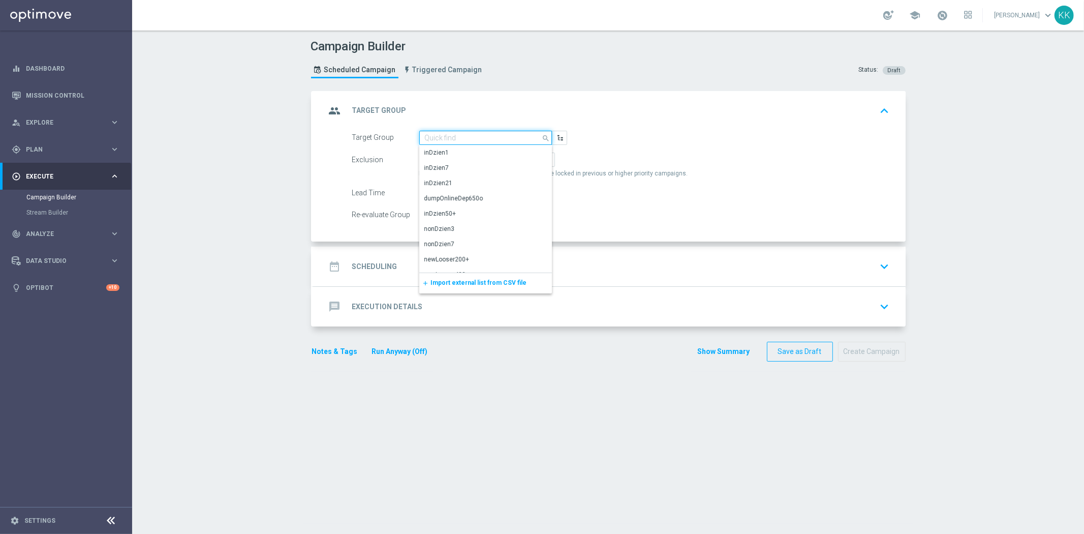
paste input "D_HIGH_TARGET_WAGER_100% do 500 PLN_PLMECZE_030925_SMS"
click at [489, 152] on div "D_HIGH_TARGET_WAGER_100% do 500 PLN_PLMECZE_030925_SMS" at bounding box center [485, 157] width 123 height 18
type input "D_HIGH_TARGET_WAGER_100% do 500 PLN_PLMECZE_030925_SMS"
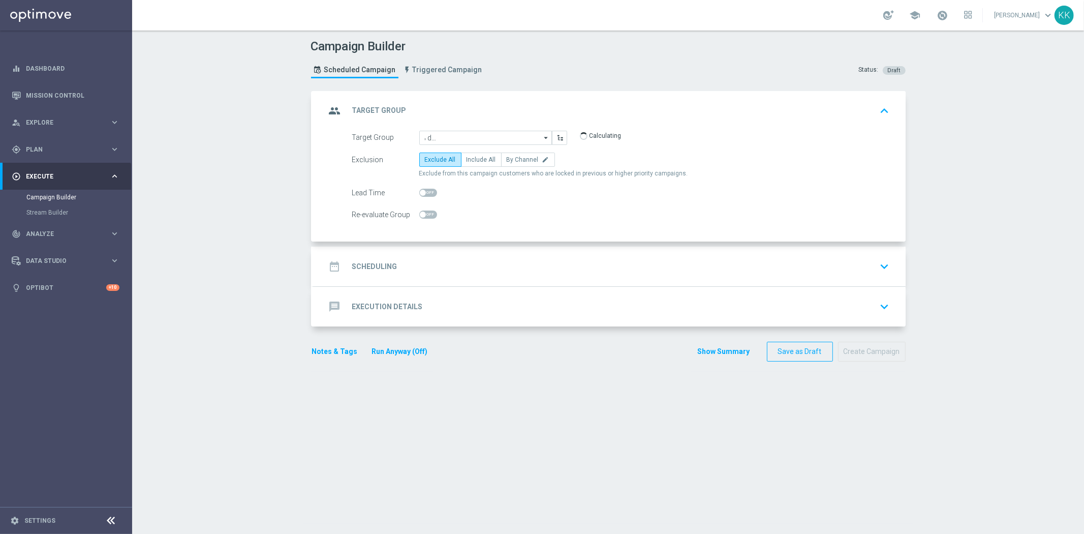
scroll to position [0, 0]
click at [480, 161] on span "Include All" at bounding box center [480, 159] width 29 height 7
click at [473, 161] on input "Include All" at bounding box center [469, 161] width 7 height 7
radio input "true"
click at [431, 213] on span at bounding box center [428, 214] width 18 height 8
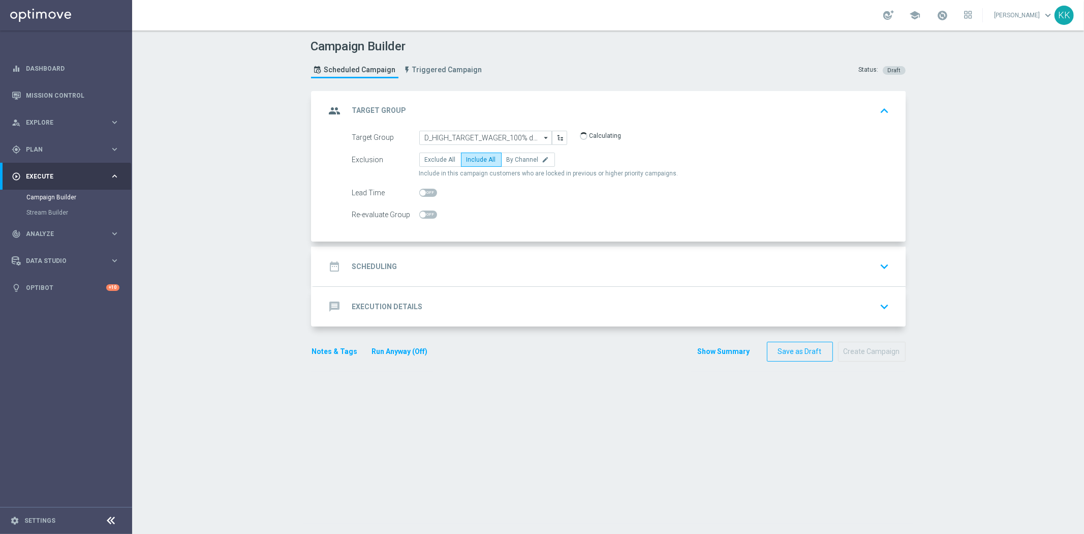
click at [431, 213] on input "checkbox" at bounding box center [428, 214] width 18 height 8
checkbox input "true"
click at [560, 271] on div "date_range Scheduling keyboard_arrow_down" at bounding box center [610, 266] width 568 height 19
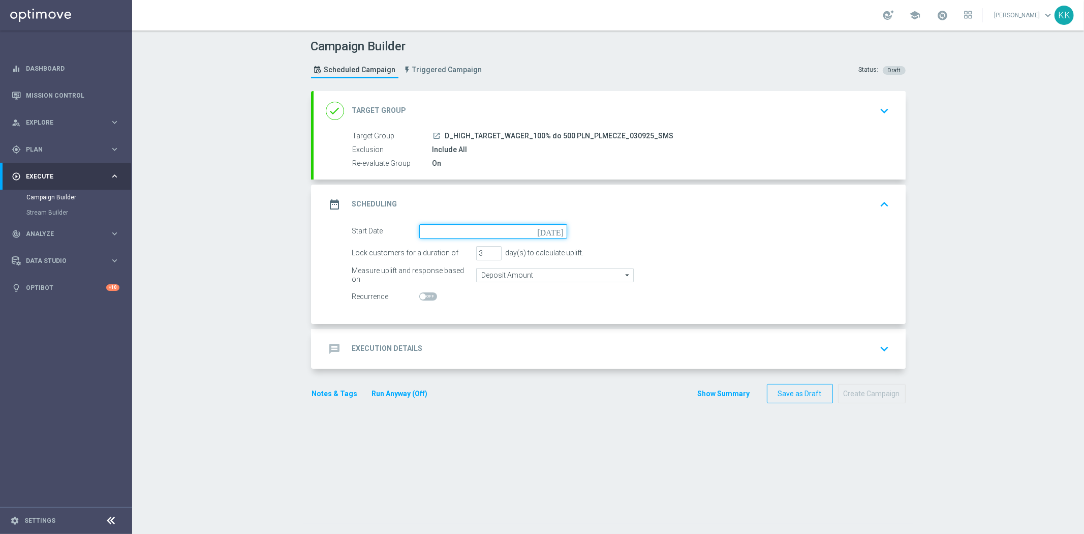
click at [485, 230] on input at bounding box center [493, 231] width 148 height 14
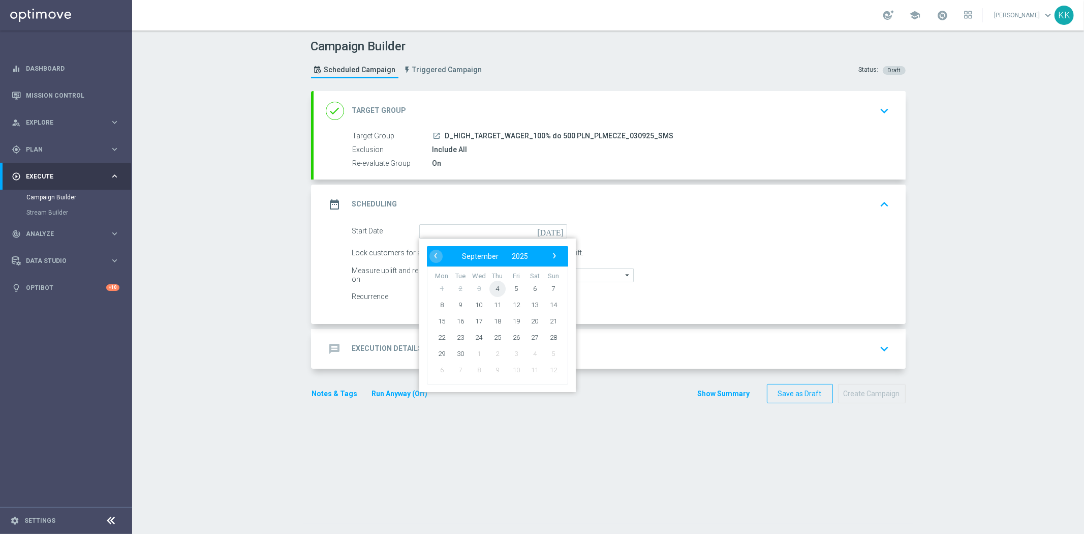
click at [492, 290] on span "4" at bounding box center [497, 288] width 16 height 16
type input "04 Sep 2025"
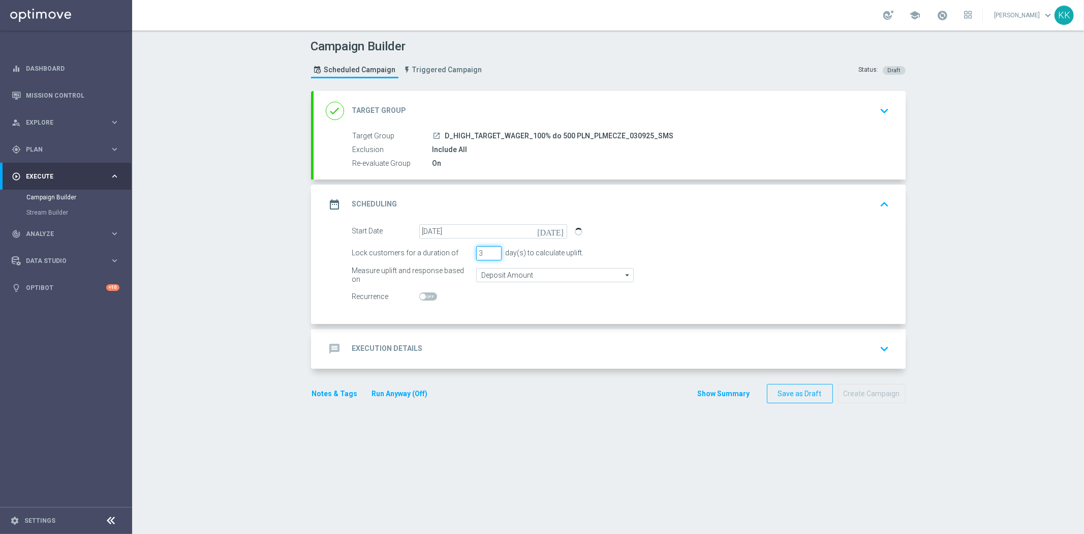
drag, startPoint x: 450, startPoint y: 250, endPoint x: 444, endPoint y: 248, distance: 6.3
click at [444, 250] on div "Lock customers for a duration of 3 day(s) to calculate uplift." at bounding box center [621, 253] width 553 height 14
type input "1"
click at [493, 270] on input "Deposit Amount" at bounding box center [555, 275] width 158 height 14
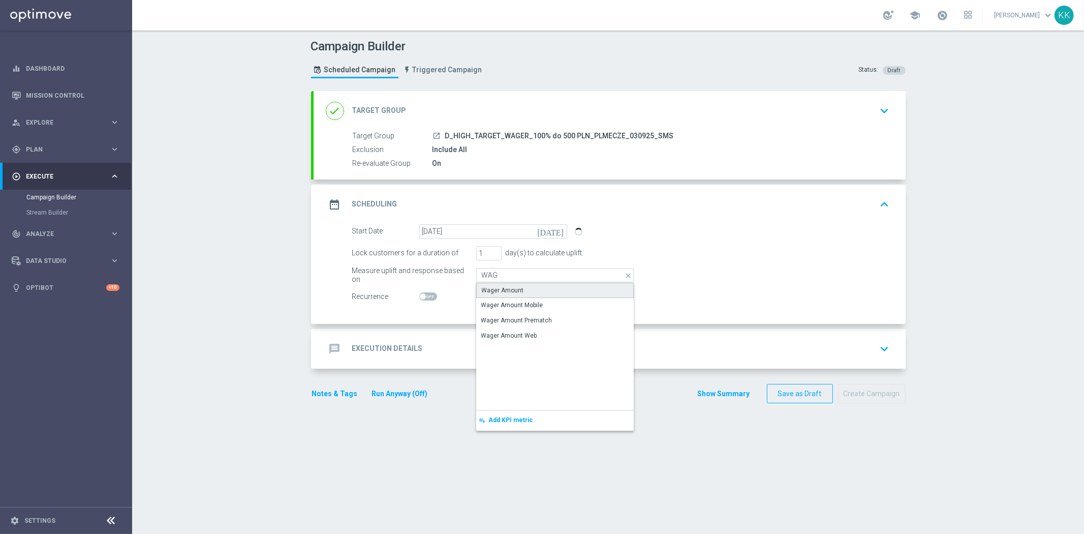
click at [509, 288] on div "Wager Amount" at bounding box center [503, 290] width 42 height 9
type input "Wager Amount"
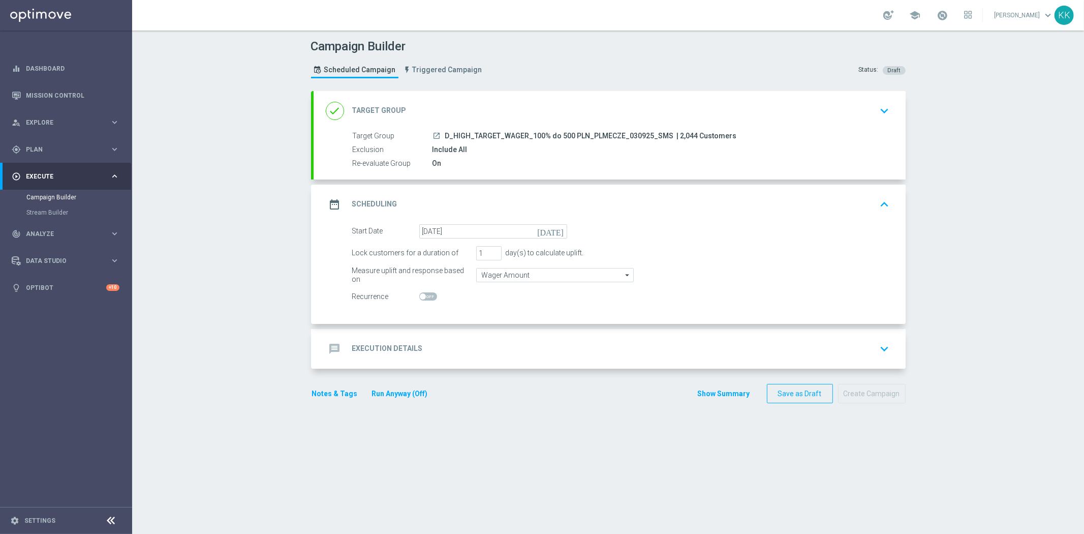
click at [710, 359] on div "message Execution Details keyboard_arrow_down" at bounding box center [610, 349] width 592 height 40
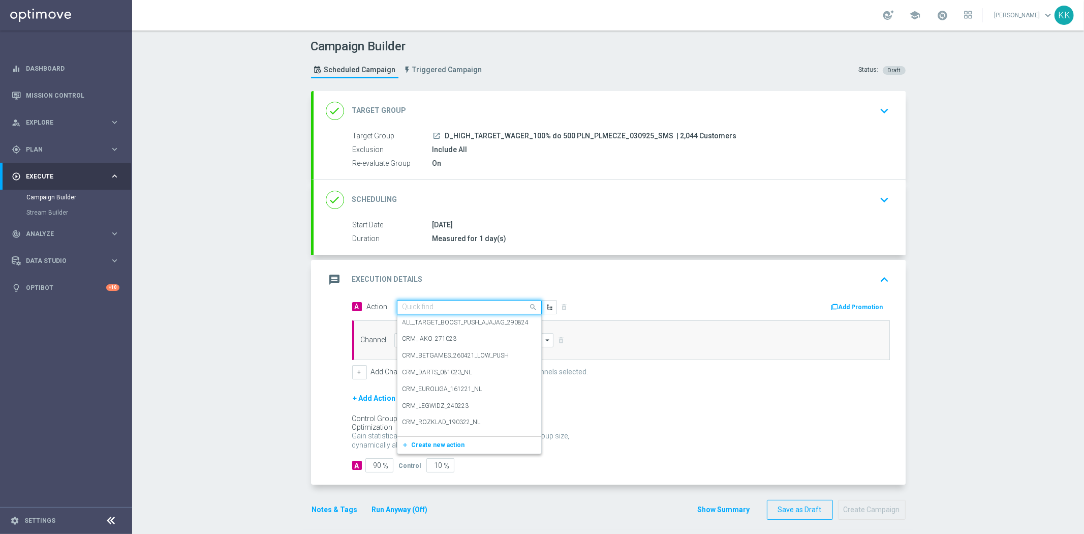
click at [439, 304] on input "text" at bounding box center [458, 307] width 113 height 9
paste input "D_HIGH_TARGET_WAGER_100% do 500 PLN_PLMECZE_030925_SMS"
type input "D_HIGH_TARGET_WAGER_100% do 500 PLN_PLMECZE_030925_SMS"
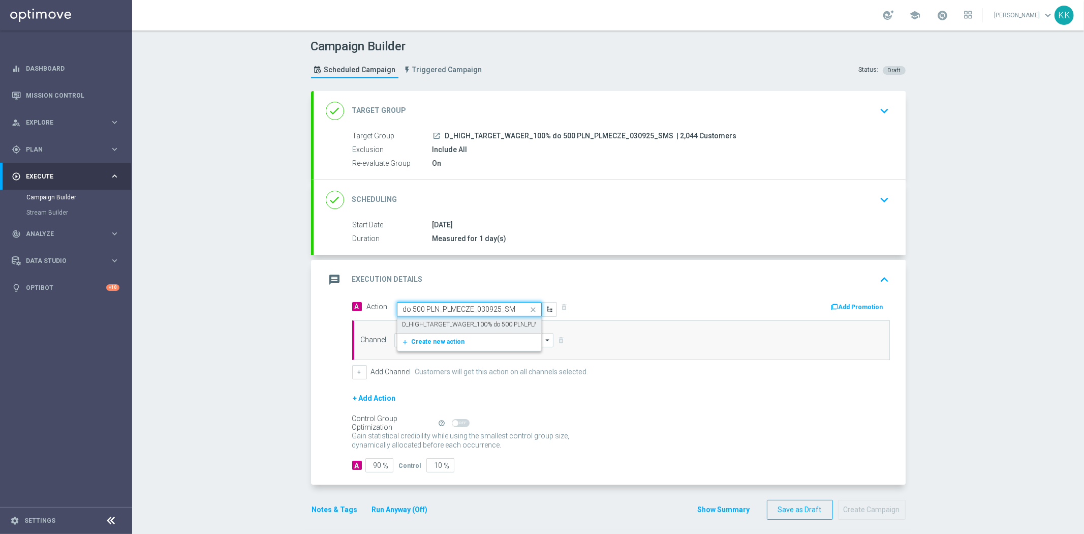
click at [440, 318] on div "D_HIGH_TARGET_WAGER_100% do 500 PLN_PLMECZE_030925_SMS edit" at bounding box center [469, 324] width 134 height 17
click at [442, 339] on input at bounding box center [474, 340] width 160 height 14
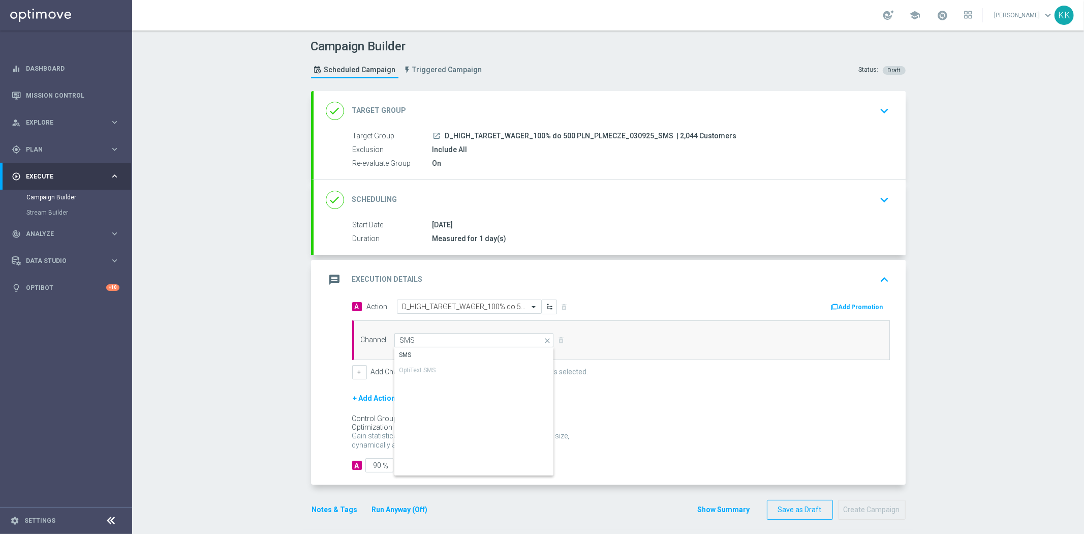
click at [442, 366] on div "OptiText SMS" at bounding box center [474, 370] width 160 height 15
click at [441, 358] on div "SMS" at bounding box center [474, 355] width 160 height 14
type input "SMS"
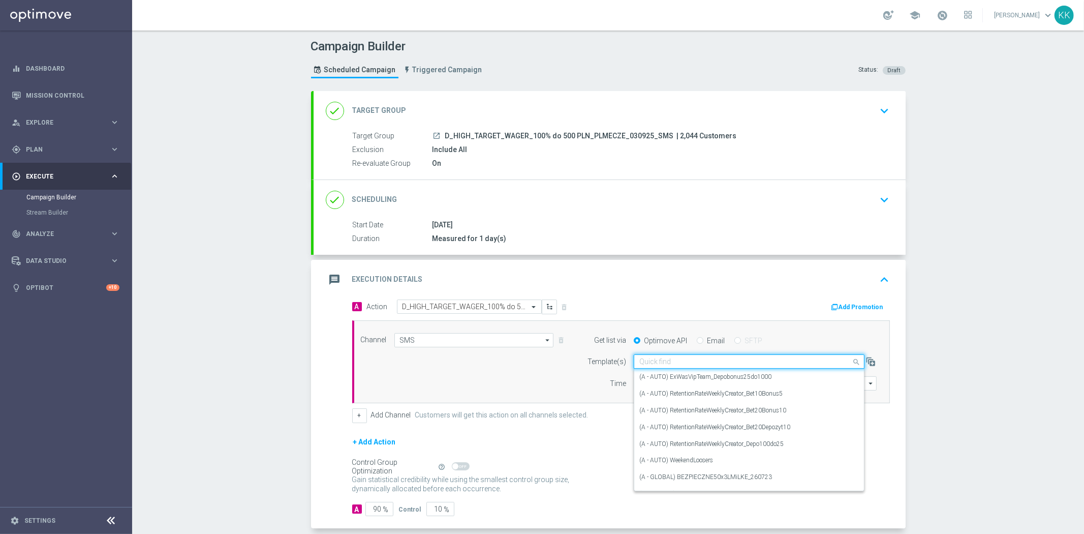
click at [658, 364] on input "text" at bounding box center [738, 361] width 199 height 9
paste input "D_HIGH_TARGET_WAGER_100% do 500 PLN_PLMECZE_030925_SMS"
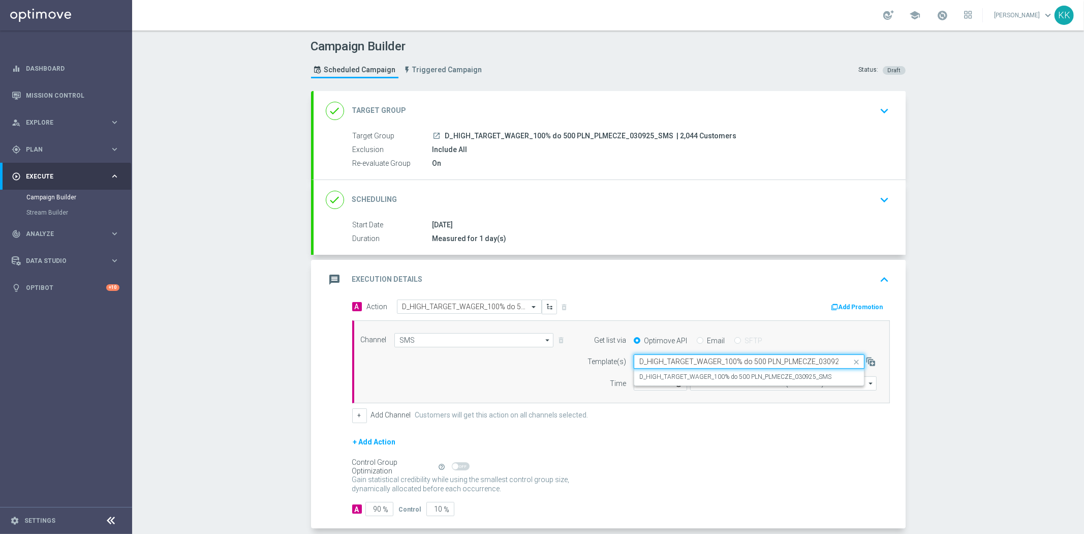
scroll to position [0, 18]
click at [656, 377] on label "D_HIGH_TARGET_WAGER_100% do 500 PLN_PLMECZE_030925_SMS" at bounding box center [735, 376] width 192 height 9
type input "D_HIGH_TARGET_WAGER_100% do 500 PLN_PLMECZE_030925_SMS"
click at [639, 385] on input "12:00" at bounding box center [660, 383] width 53 height 14
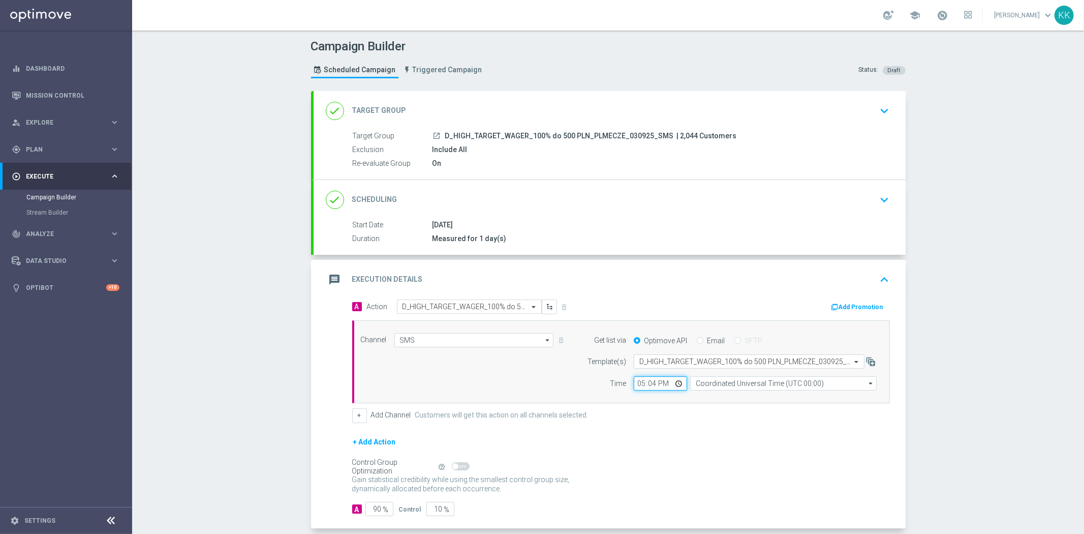
type input "17:46"
drag, startPoint x: 696, startPoint y: 378, endPoint x: 699, endPoint y: 385, distance: 7.3
click at [699, 383] on input "Coordinated Universal Time (UTC 00:00)" at bounding box center [783, 383] width 186 height 14
click at [701, 392] on div "Central European Time (Warsaw) (UTC +02:00)" at bounding box center [783, 398] width 187 height 14
type input "Central European Time (Warsaw) (UTC +02:00)"
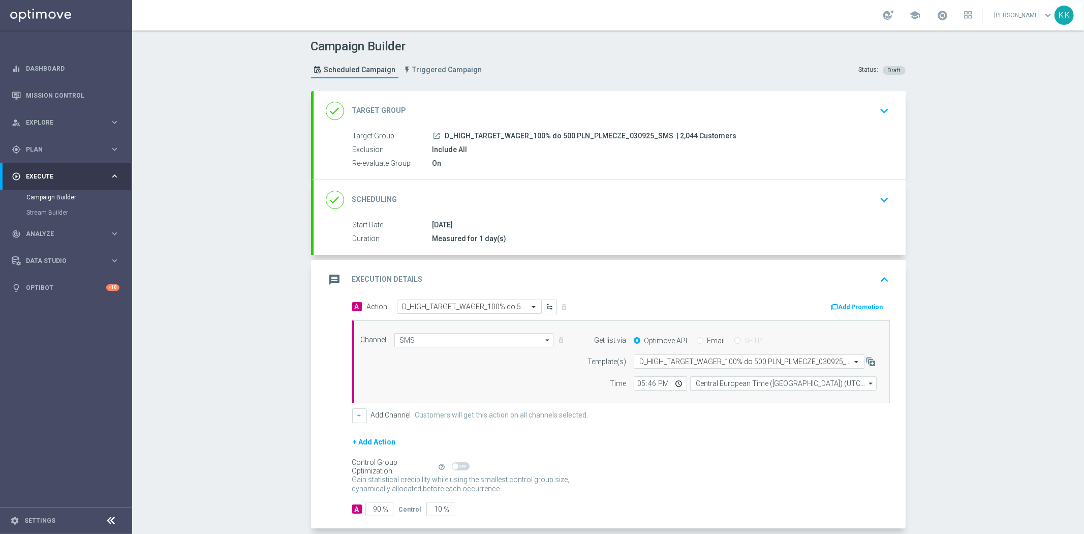
click at [889, 335] on div "A Action Select action D_HIGH_TARGET_WAGER_100% do 500 PLN_PLMECZE_030925_SMS d…" at bounding box center [621, 360] width 553 height 123
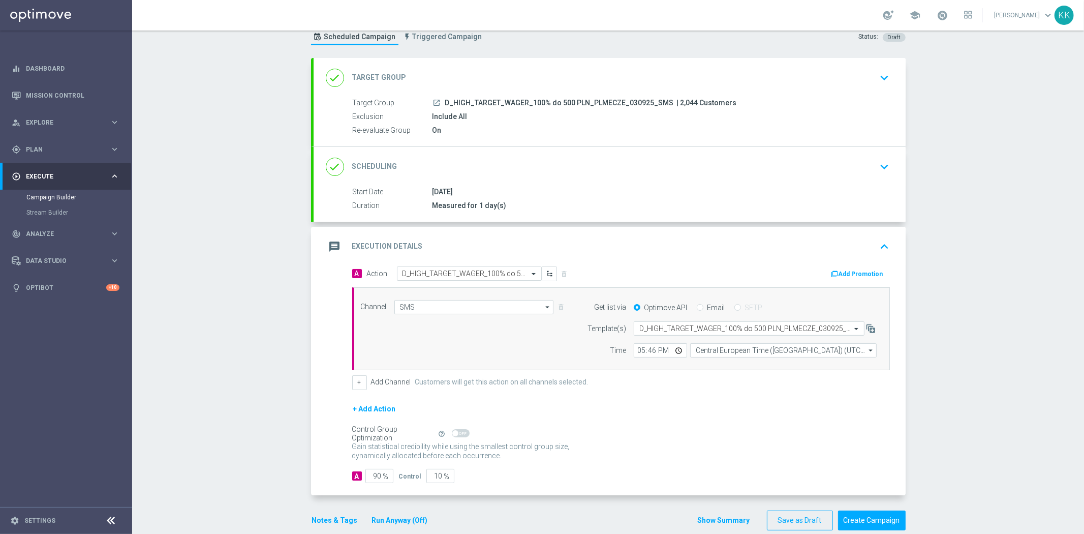
scroll to position [49, 0]
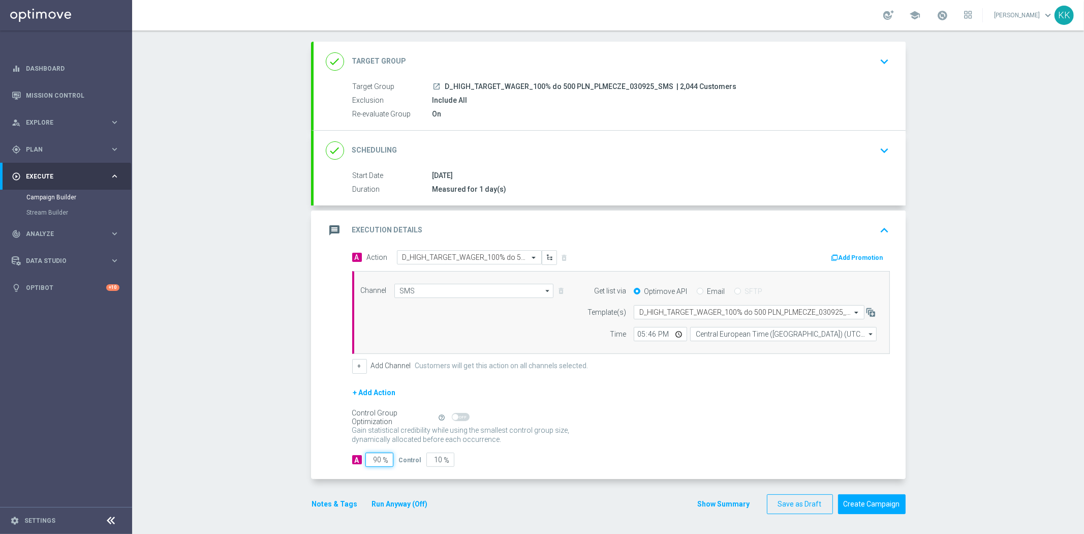
click at [375, 456] on input "90" at bounding box center [379, 459] width 28 height 14
type input "9"
type input "91"
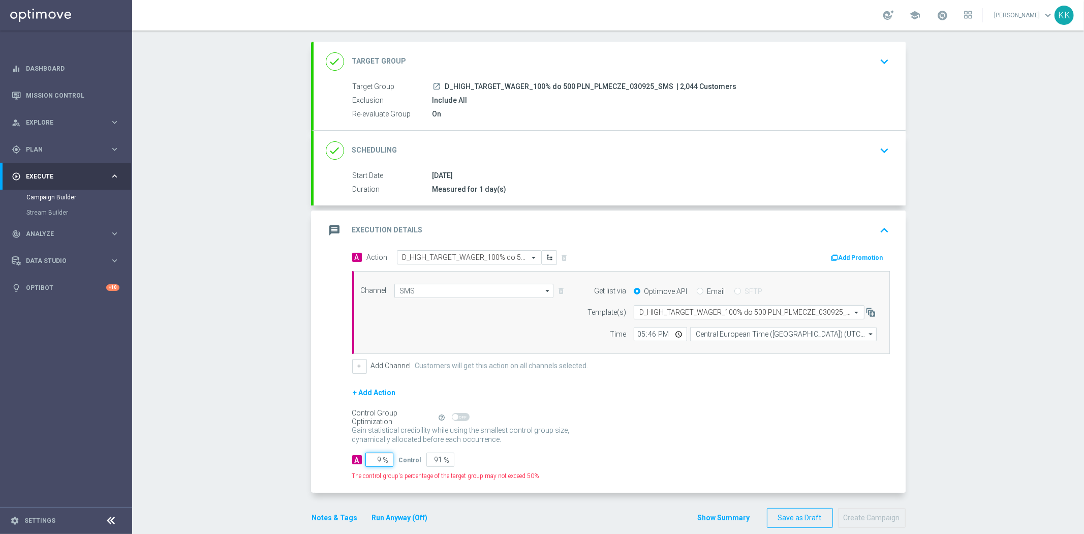
type input "95"
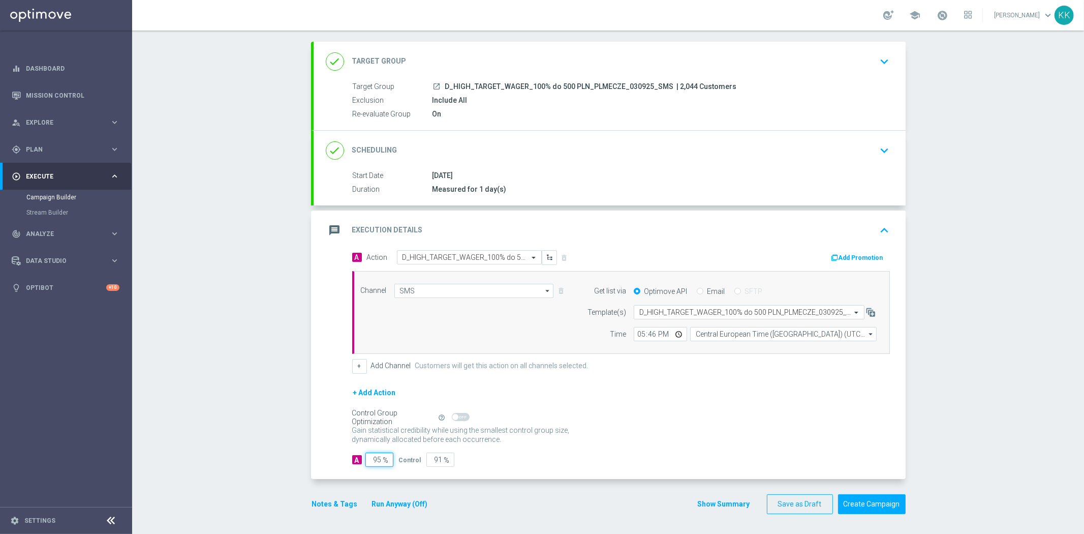
type input "5"
type input "95"
click at [339, 507] on button "Notes & Tags" at bounding box center [335, 503] width 48 height 13
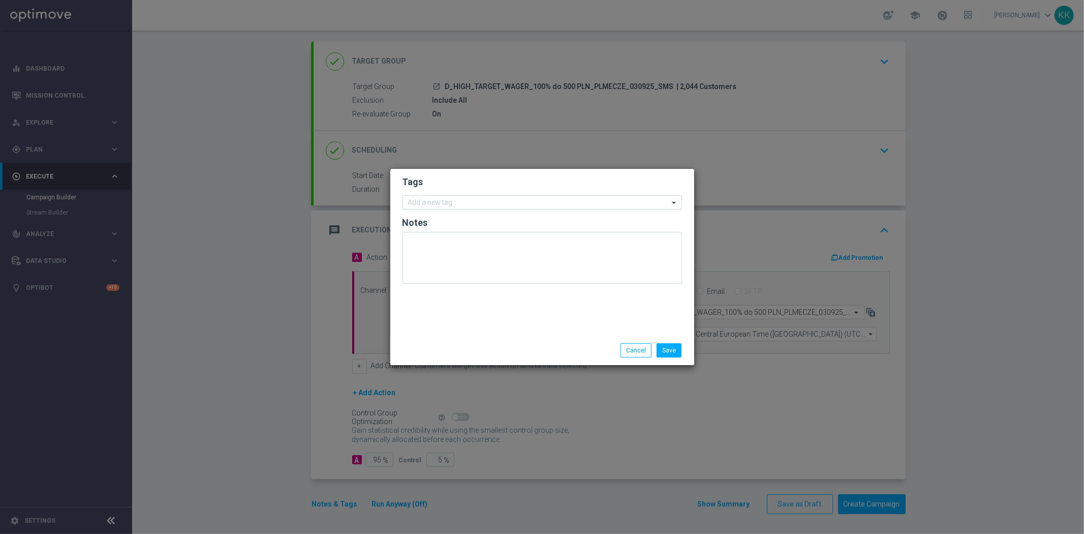
click at [450, 200] on input "text" at bounding box center [538, 203] width 261 height 9
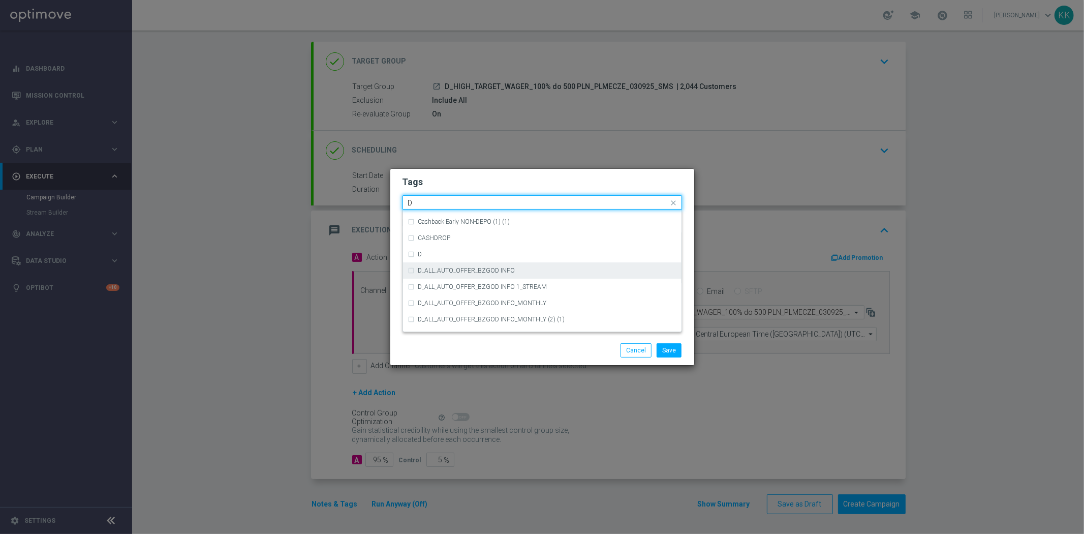
scroll to position [1073, 0]
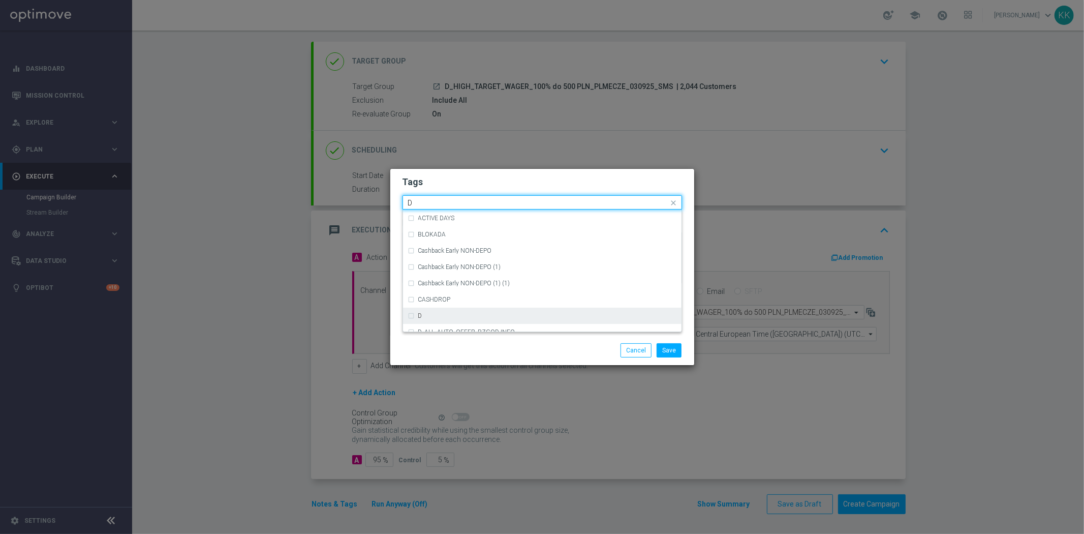
click at [473, 316] on div "D" at bounding box center [547, 316] width 258 height 6
type input "D"
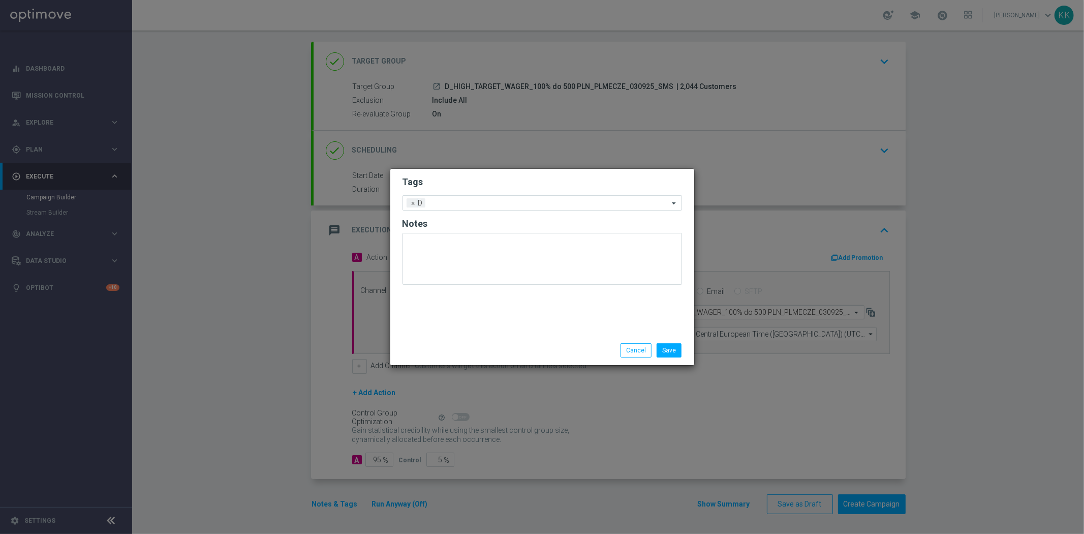
click at [487, 171] on div "Tags Add a new tag × D Notes" at bounding box center [542, 252] width 304 height 167
click at [492, 204] on input "text" at bounding box center [548, 203] width 239 height 9
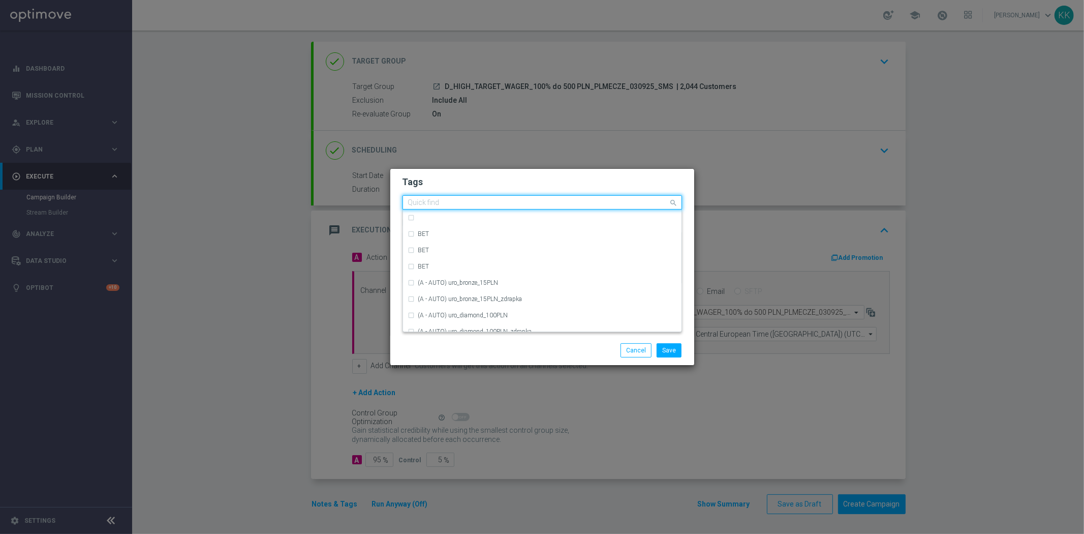
type input "G"
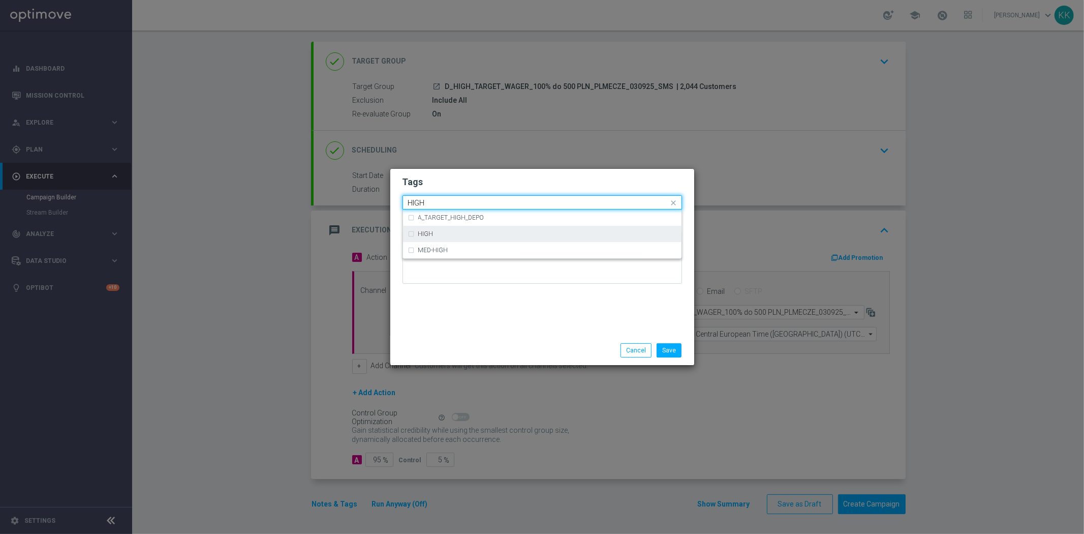
click at [473, 237] on div "HIGH" at bounding box center [542, 234] width 268 height 16
type input "HIGH"
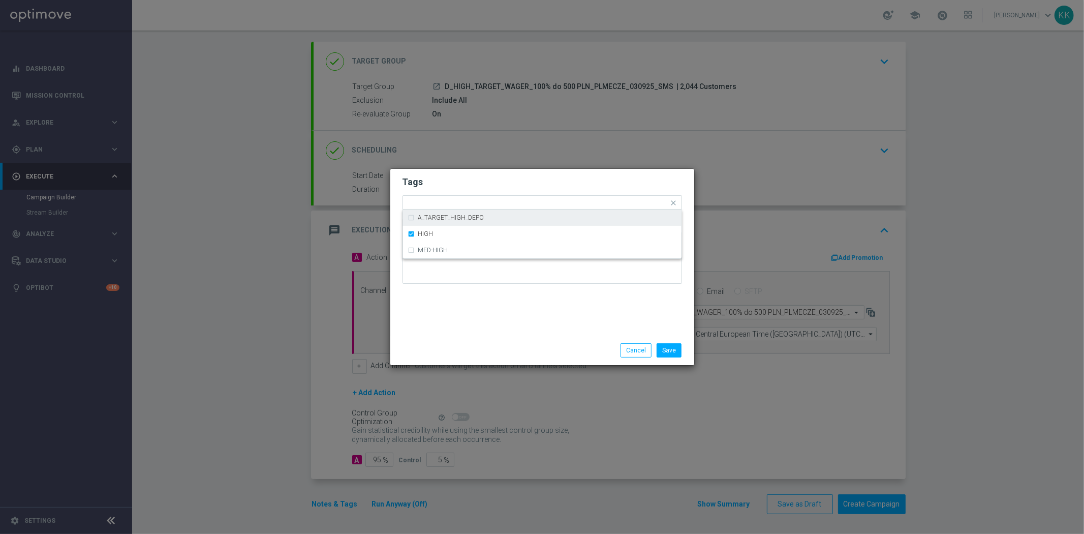
click at [479, 188] on form "Tags Quick find × D × HIGH A_TARGET_HIGH_DEPO HIGH MED-HIGH Notes" at bounding box center [541, 232] width 279 height 118
click at [479, 202] on input "text" at bounding box center [566, 203] width 206 height 9
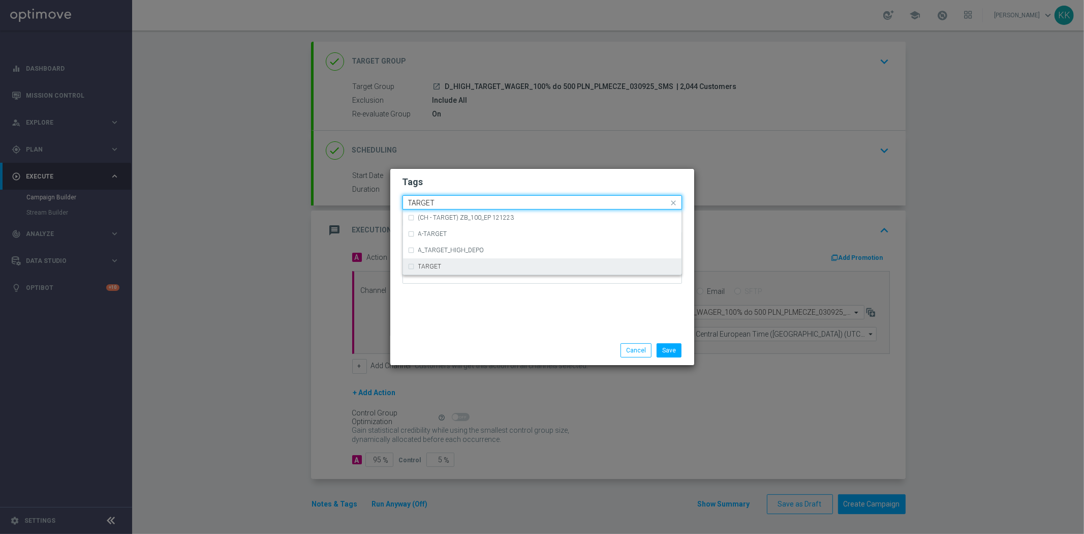
click at [473, 271] on div "TARGET" at bounding box center [542, 266] width 268 height 16
type input "TARGET"
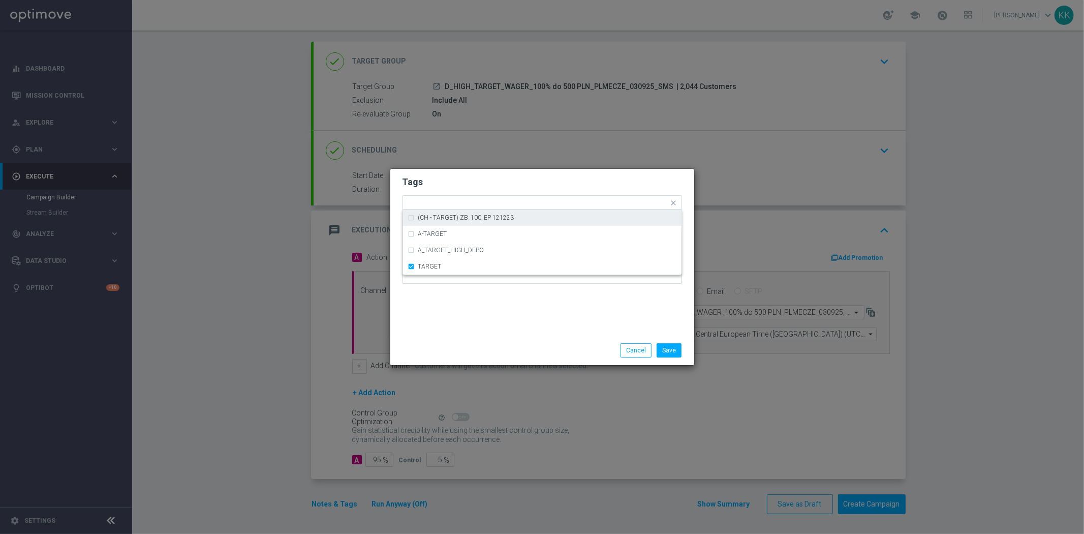
click at [500, 170] on div "Tags Quick find × D × HIGH × TARGET (CH - TARGET) ZB_100_EP 121223 A-TARGET A_T…" at bounding box center [542, 252] width 304 height 167
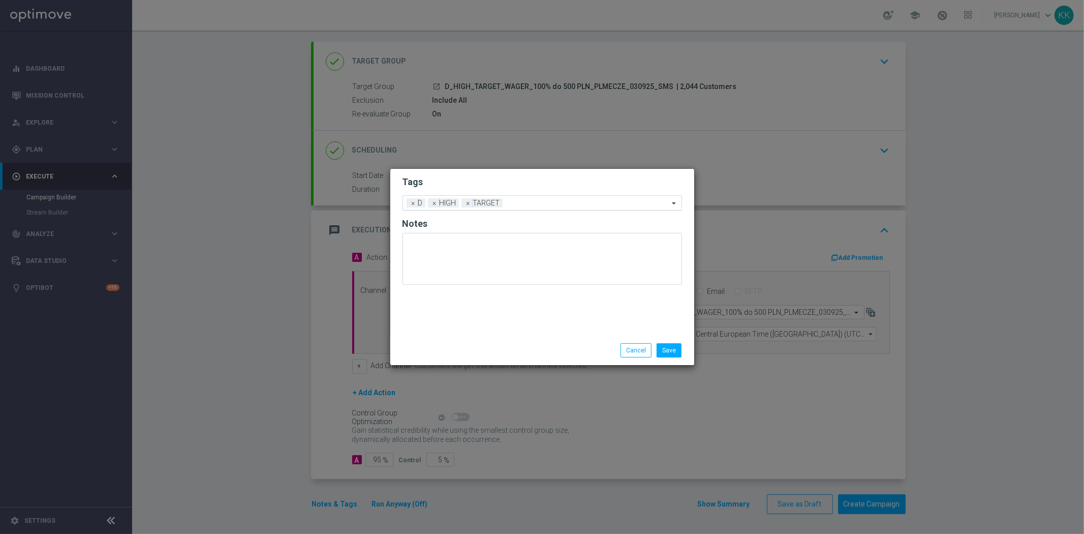
click at [523, 196] on div "Add a new tag × D × HIGH × TARGET" at bounding box center [536, 203] width 266 height 14
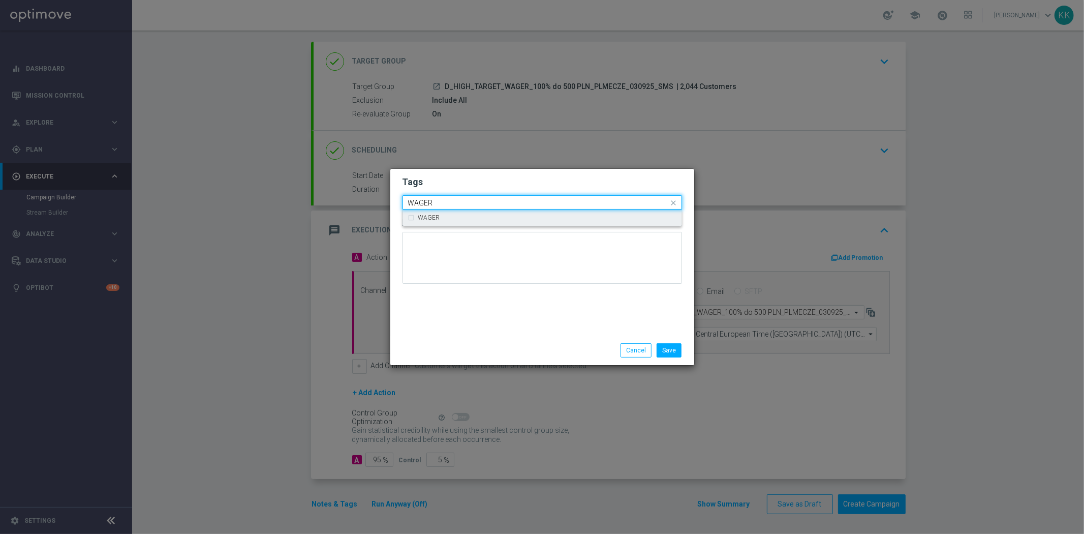
drag, startPoint x: 495, startPoint y: 217, endPoint x: 512, endPoint y: 190, distance: 32.2
click at [495, 217] on div "WAGER" at bounding box center [547, 217] width 258 height 6
type input "WAGER"
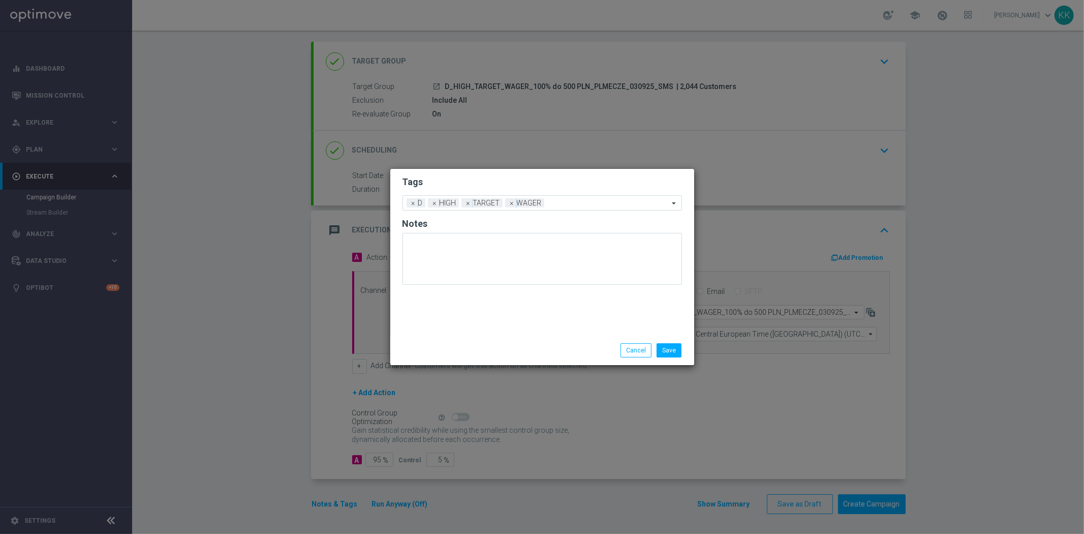
click at [520, 173] on form "Tags Add a new tag × D × HIGH × TARGET × WAGER Notes" at bounding box center [541, 232] width 279 height 119
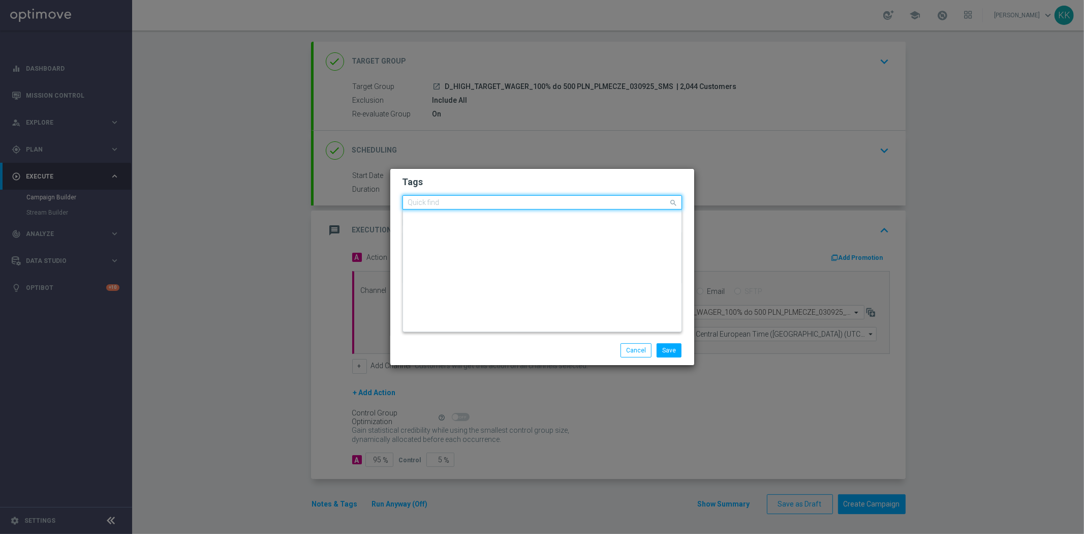
click at [574, 206] on input "text" at bounding box center [538, 203] width 261 height 9
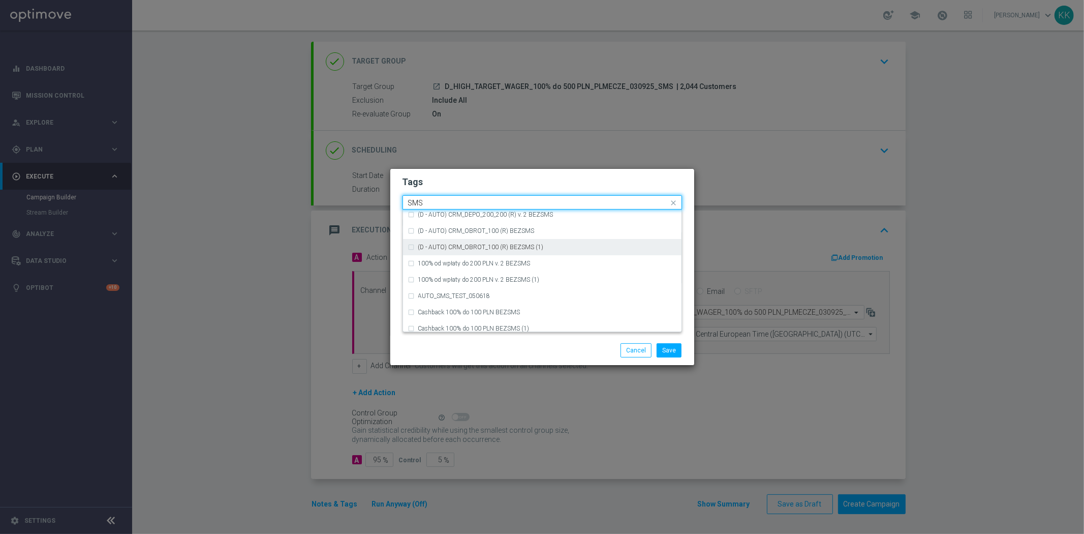
scroll to position [154, 0]
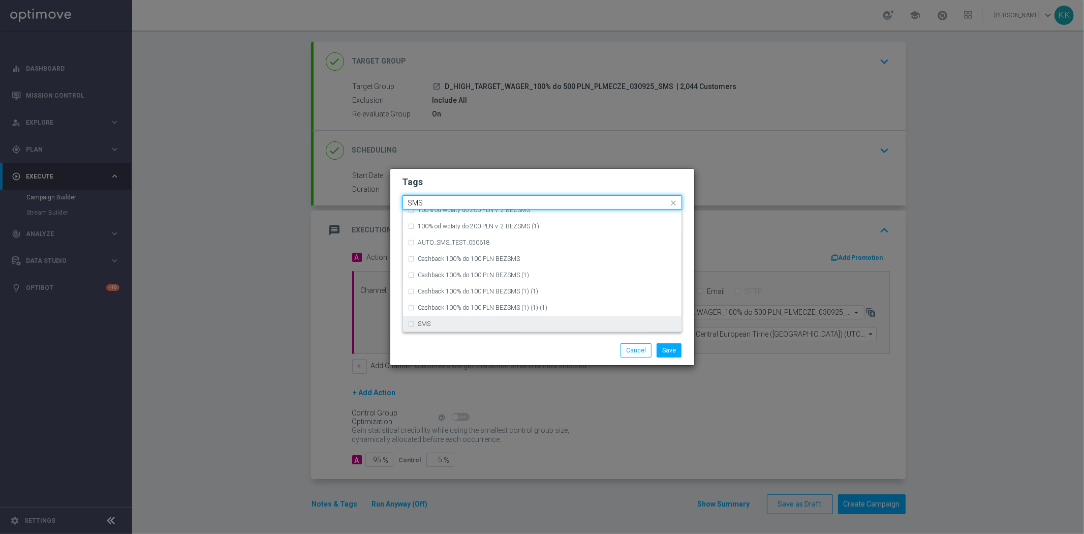
click at [512, 324] on div "SMS" at bounding box center [547, 324] width 258 height 6
type input "SMS"
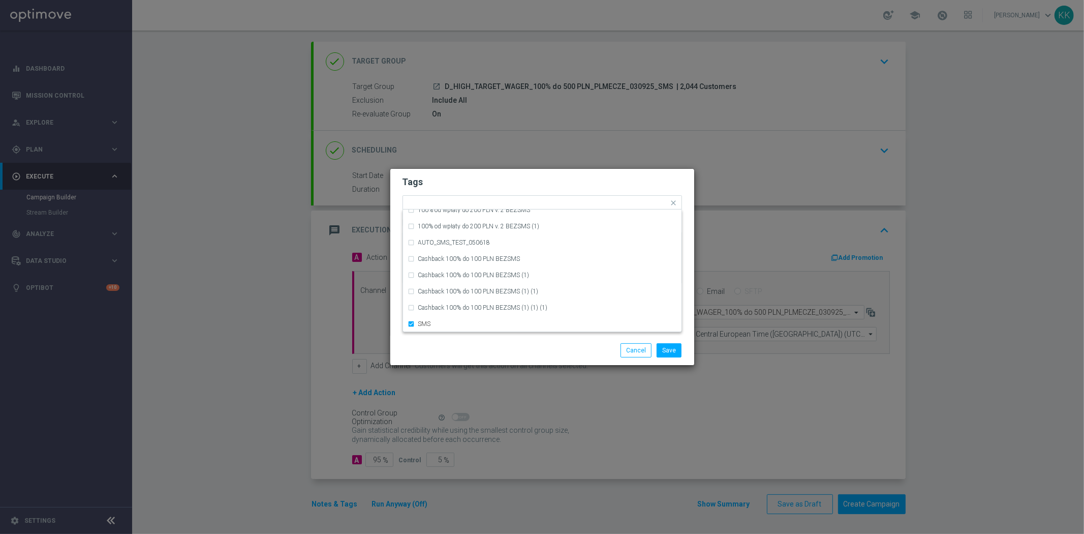
click at [516, 341] on div "Save Cancel" at bounding box center [542, 349] width 304 height 29
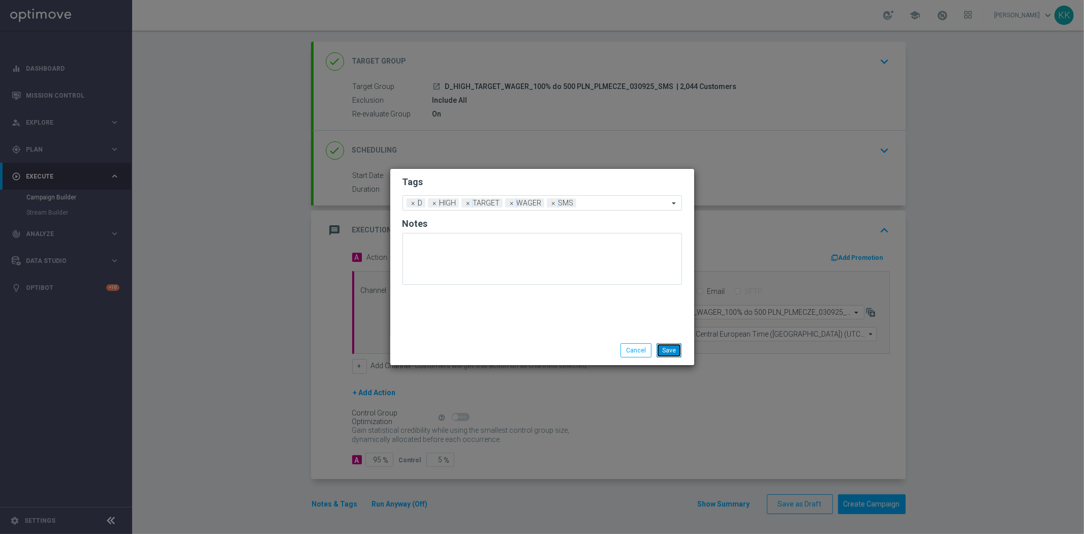
click at [676, 352] on button "Save" at bounding box center [669, 350] width 25 height 14
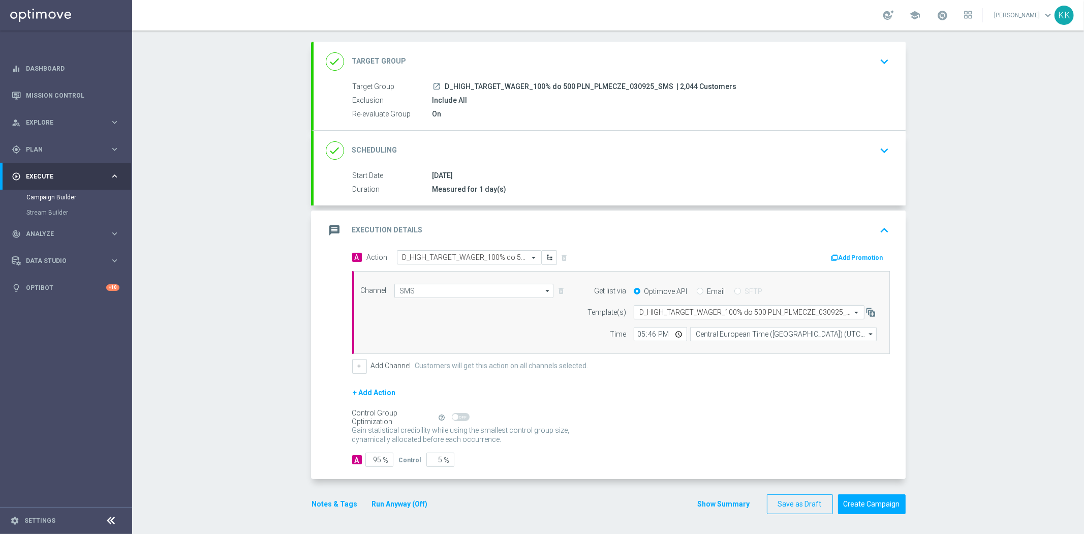
click at [346, 499] on button "Notes & Tags" at bounding box center [335, 503] width 48 height 13
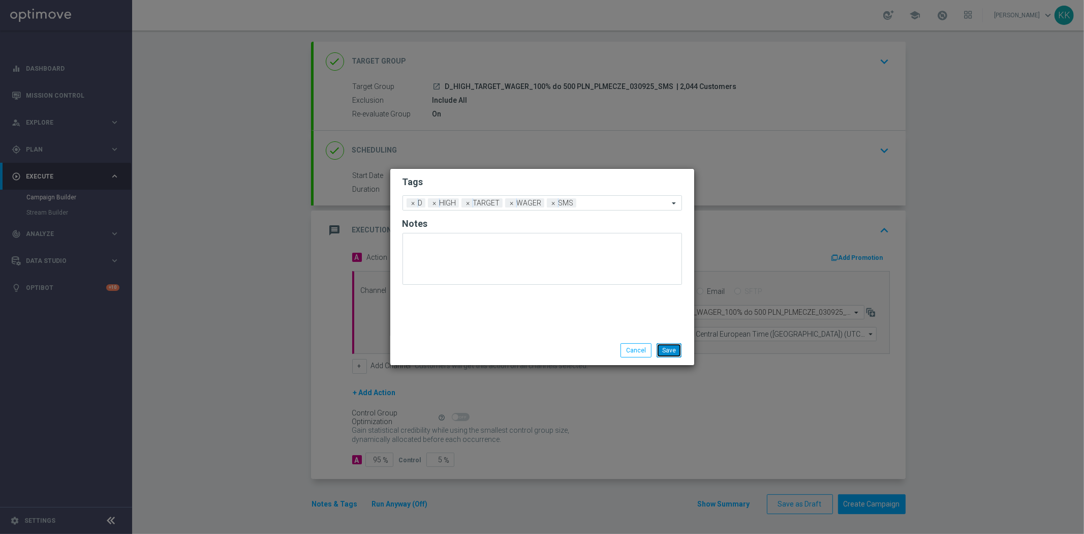
click at [671, 348] on button "Save" at bounding box center [669, 350] width 25 height 14
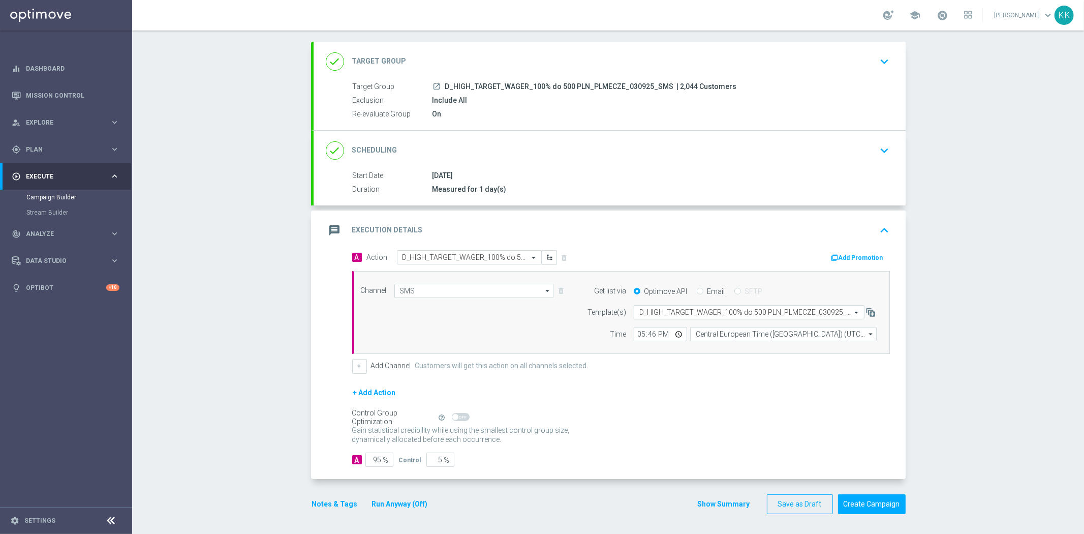
click at [858, 53] on div "done Target Group keyboard_arrow_down" at bounding box center [610, 61] width 568 height 19
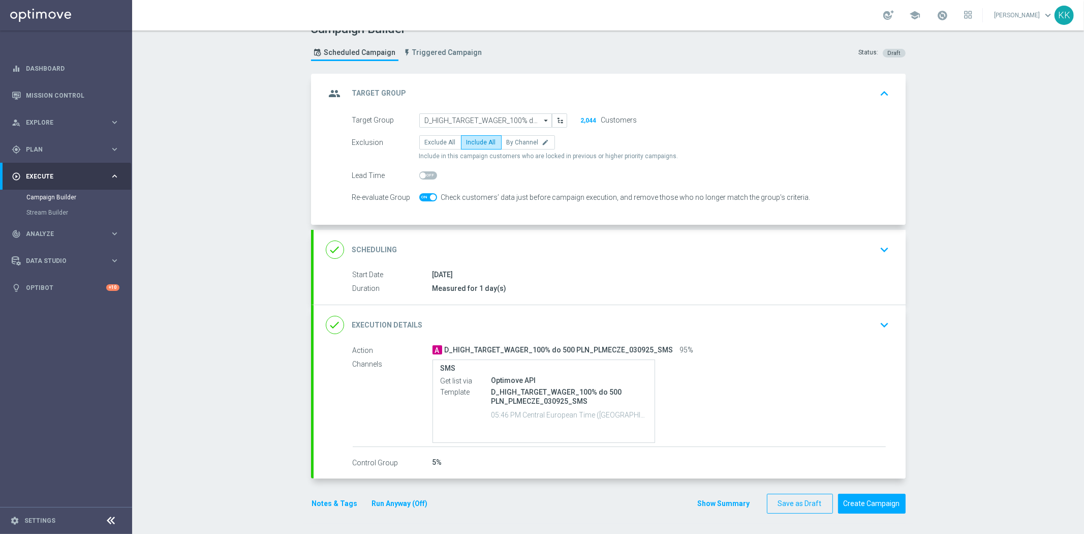
scroll to position [17, 0]
drag, startPoint x: 870, startPoint y: 252, endPoint x: 855, endPoint y: 252, distance: 14.7
click at [871, 252] on div "done Scheduling keyboard_arrow_down" at bounding box center [610, 249] width 568 height 19
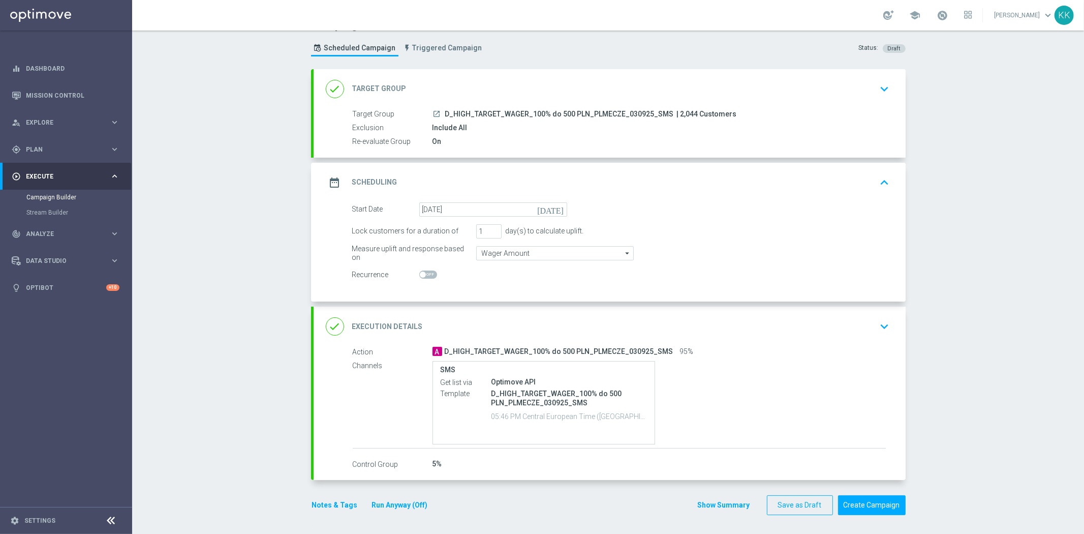
scroll to position [23, 0]
click at [891, 322] on div "done Execution Details keyboard_arrow_down" at bounding box center [610, 326] width 592 height 40
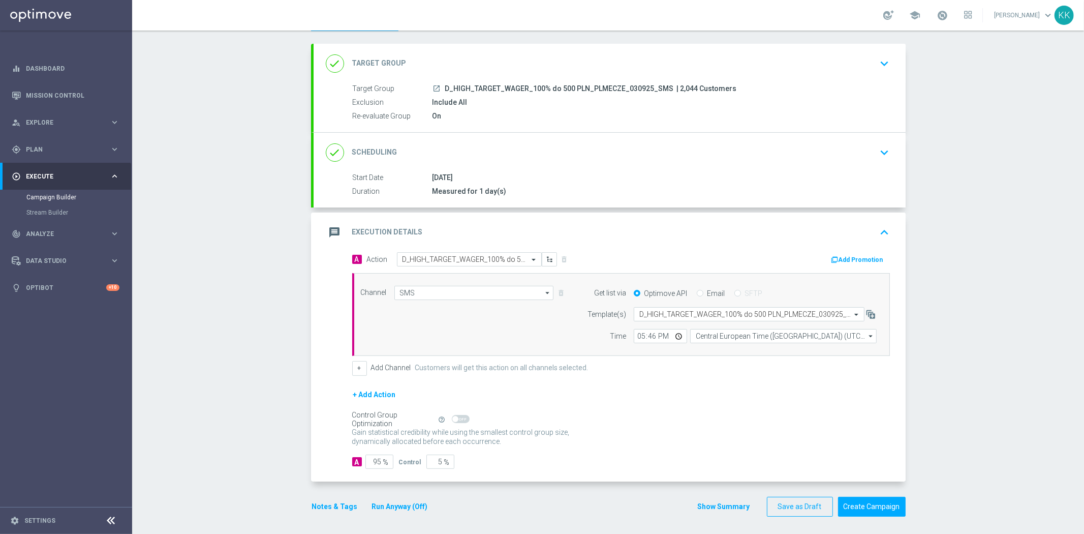
scroll to position [49, 0]
click at [311, 502] on button "Notes & Tags" at bounding box center [335, 503] width 48 height 13
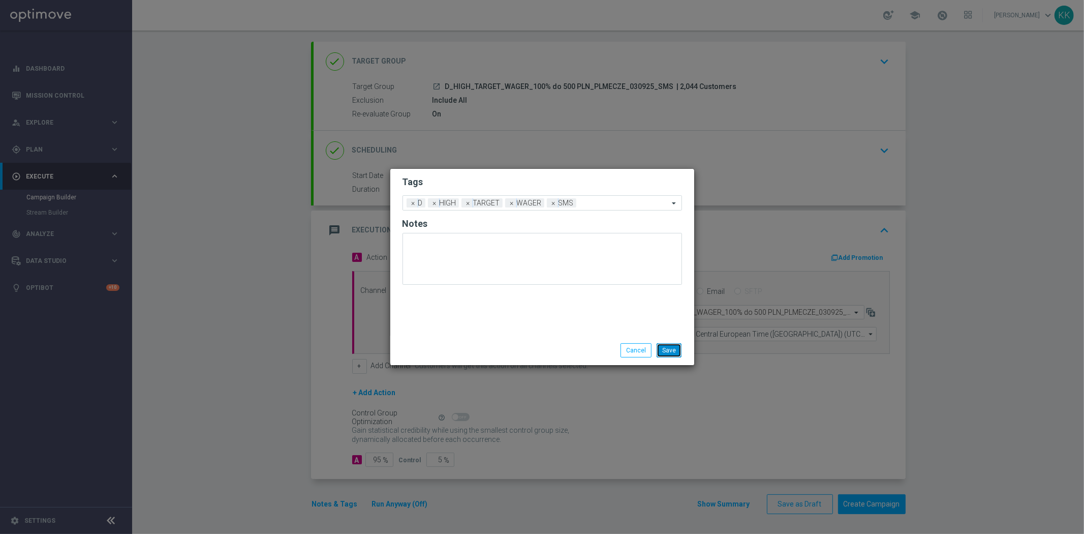
click at [662, 347] on button "Save" at bounding box center [669, 350] width 25 height 14
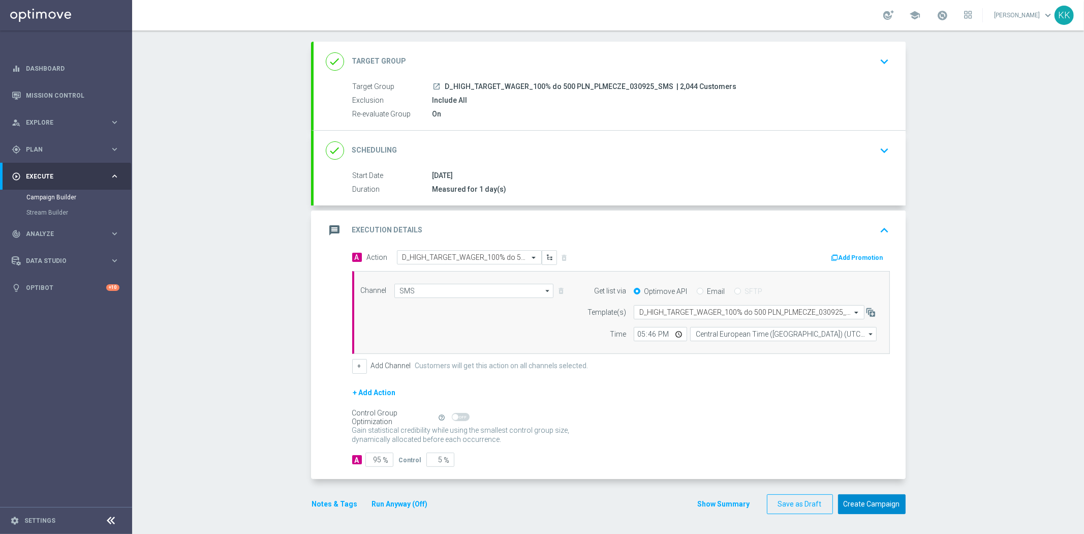
click at [882, 502] on button "Create Campaign" at bounding box center [872, 504] width 68 height 20
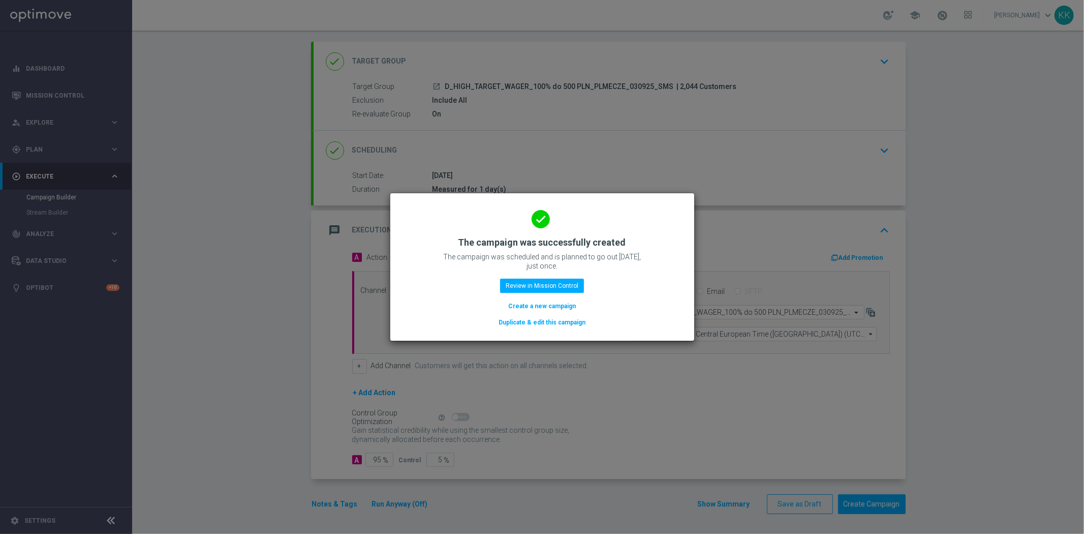
click at [539, 306] on button "Create a new campaign" at bounding box center [542, 305] width 70 height 11
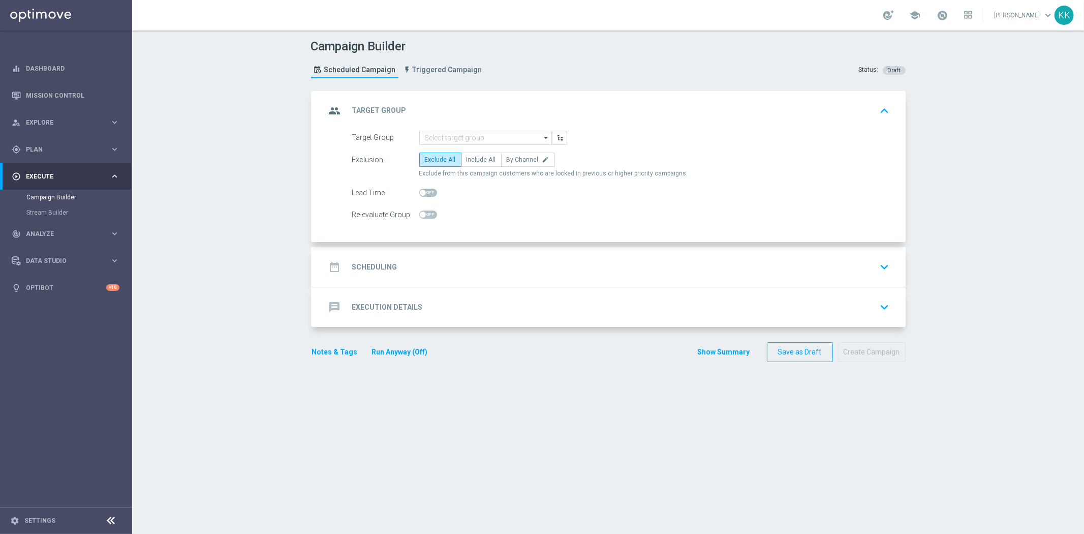
scroll to position [0, 0]
click at [473, 141] on input at bounding box center [485, 138] width 133 height 14
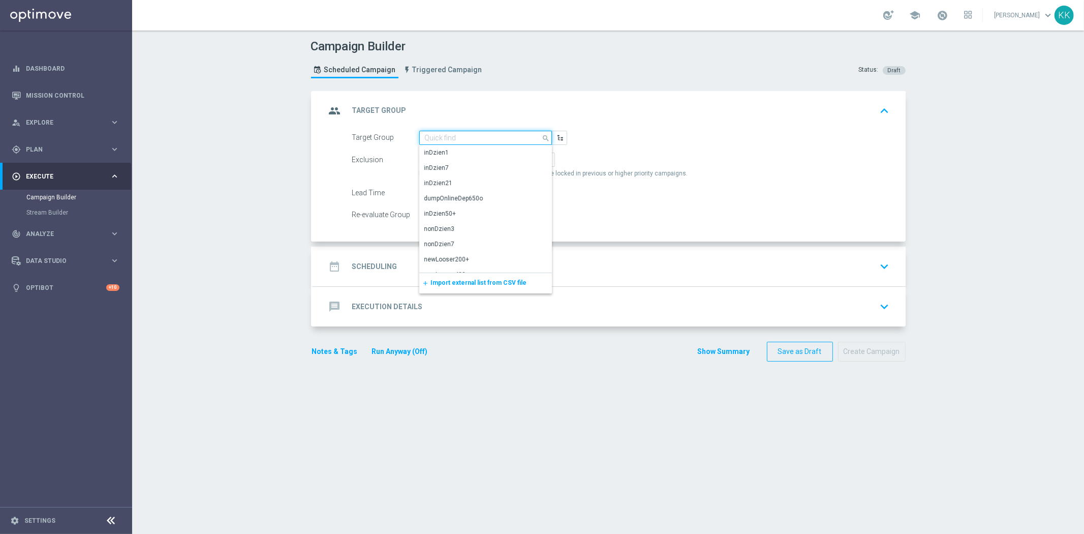
paste input "D_PREM-PEXTRA_TARGET_WAGER_100% do 1000 PLN_PLMECZE_040925"
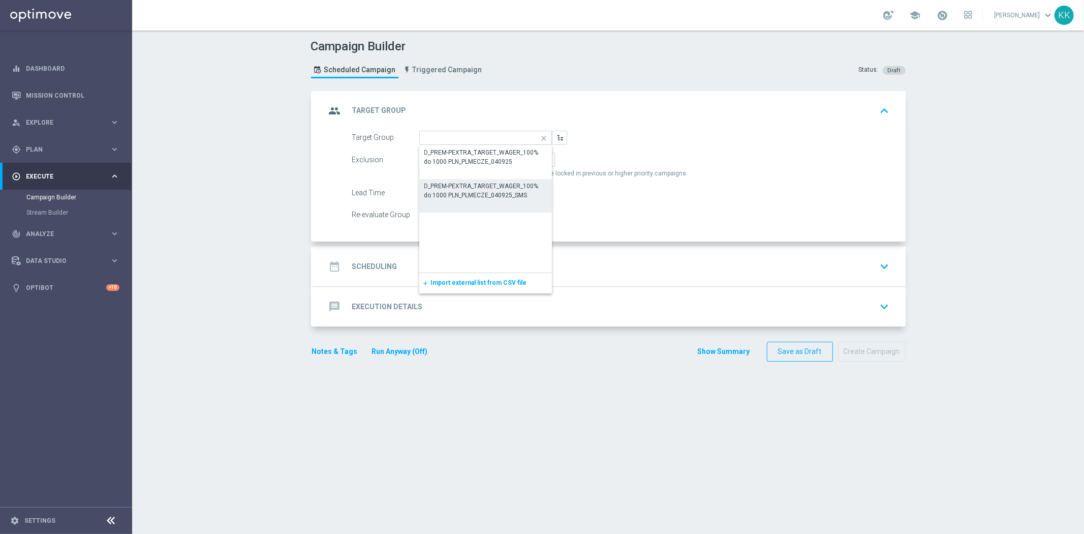
click at [478, 186] on div "D_PREM-PEXTRA_TARGET_WAGER_100% do 1000 PLN_PLMECZE_040925_SMS" at bounding box center [485, 190] width 123 height 18
type input "D_PREM-PEXTRA_TARGET_WAGER_100% do 1000 PLN_PLMECZE_040925_SMS"
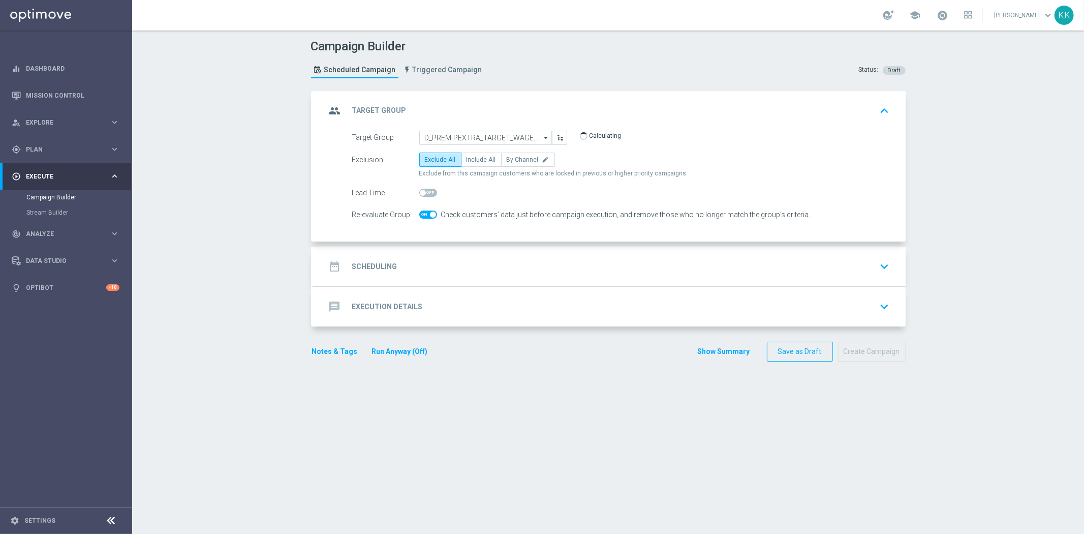
checkbox input "true"
click at [482, 158] on span "Include All" at bounding box center [480, 159] width 29 height 7
click at [473, 158] on input "Include All" at bounding box center [469, 161] width 7 height 7
radio input "true"
click at [621, 272] on div "date_range Scheduling keyboard_arrow_down" at bounding box center [610, 266] width 568 height 19
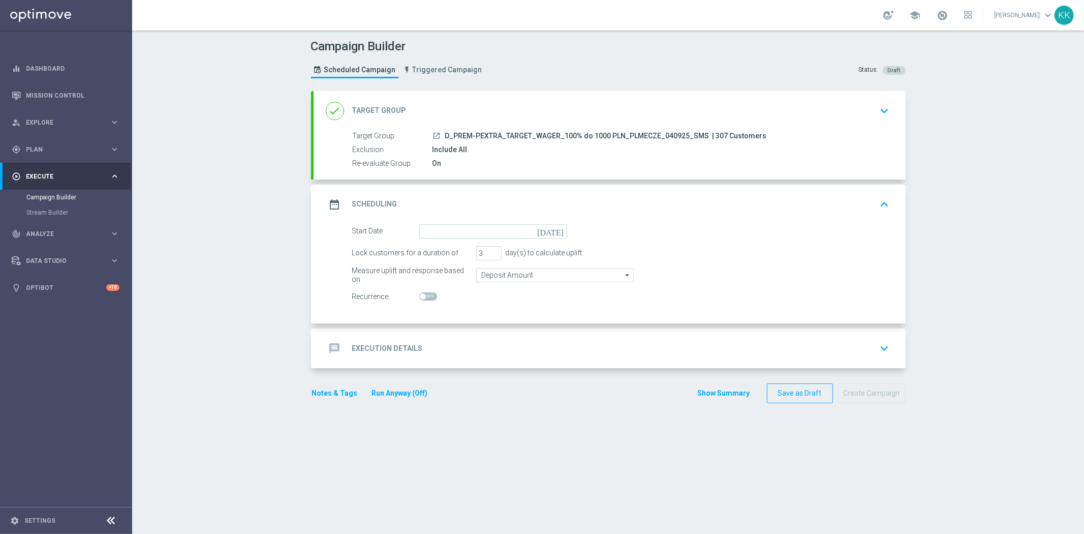
click at [485, 237] on form "Start Date today Lock customers for a duration of 3 day(s) to calculate uplift.…" at bounding box center [621, 264] width 538 height 80
click at [485, 236] on input at bounding box center [493, 231] width 148 height 14
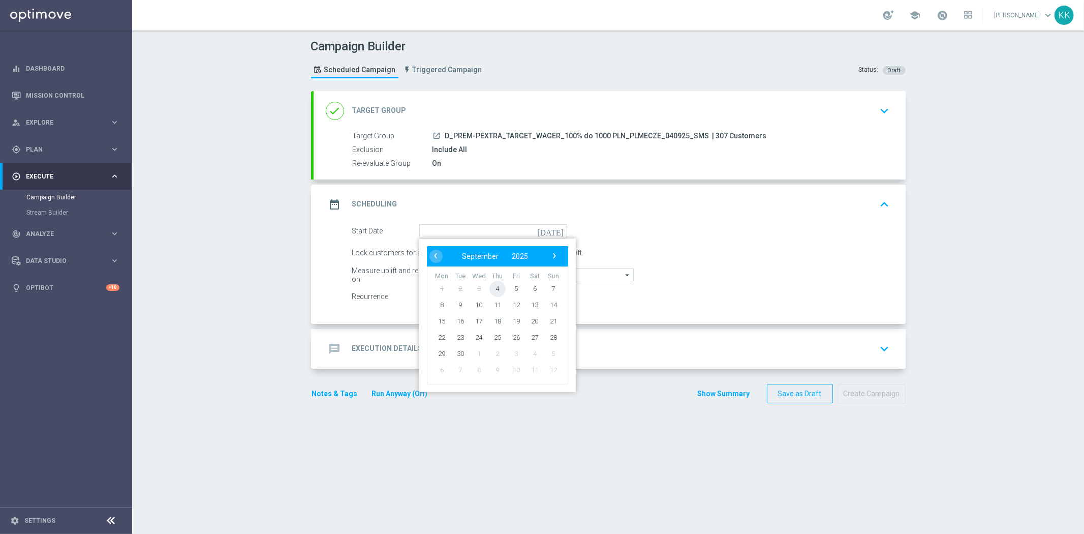
click at [495, 287] on span "4" at bounding box center [497, 288] width 16 height 16
type input "04 Sep 2025"
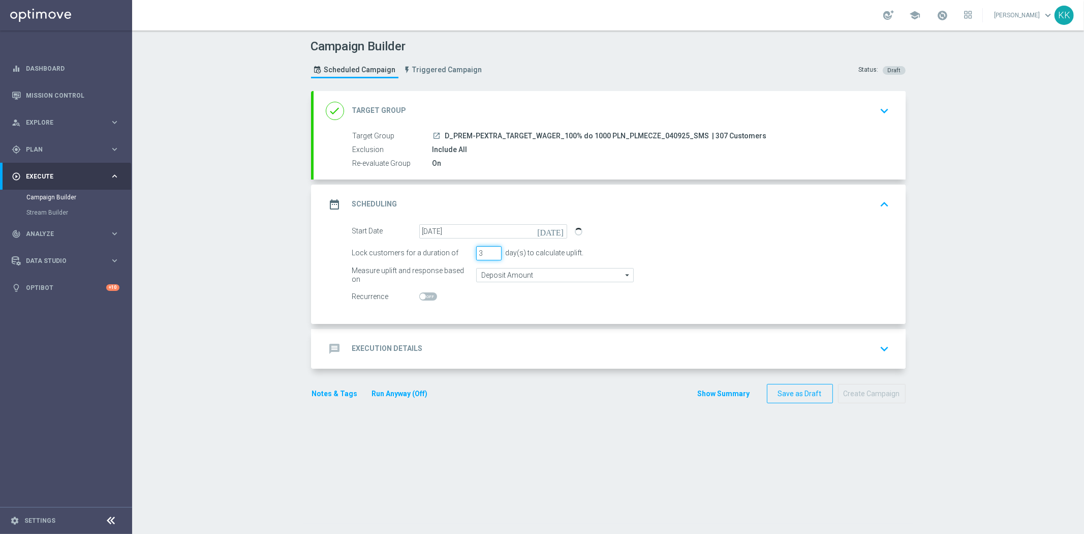
click at [453, 251] on div "Lock customers for a duration of 3 day(s) to calculate uplift." at bounding box center [621, 253] width 553 height 14
type input "1"
click at [501, 277] on input "Deposit Amount" at bounding box center [555, 275] width 158 height 14
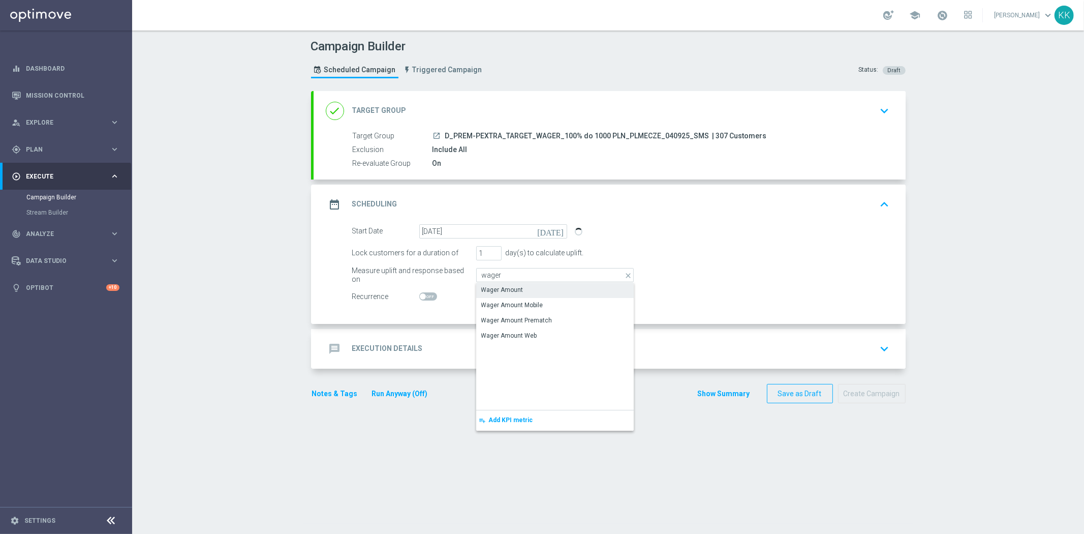
click at [502, 284] on div "Wager Amount" at bounding box center [555, 290] width 158 height 14
type input "Wager Amount"
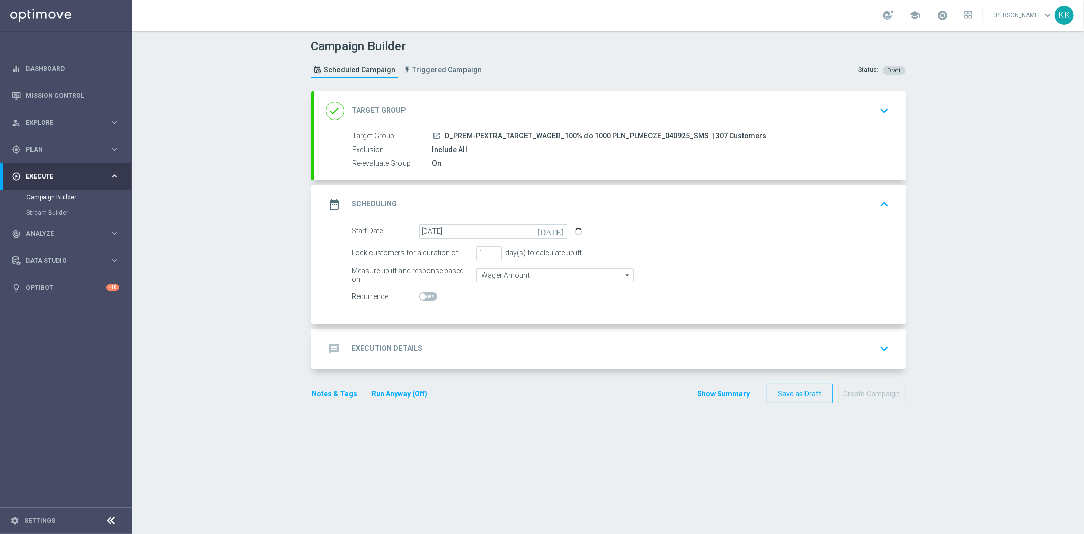
click at [546, 339] on div "message Execution Details keyboard_arrow_down" at bounding box center [610, 348] width 568 height 19
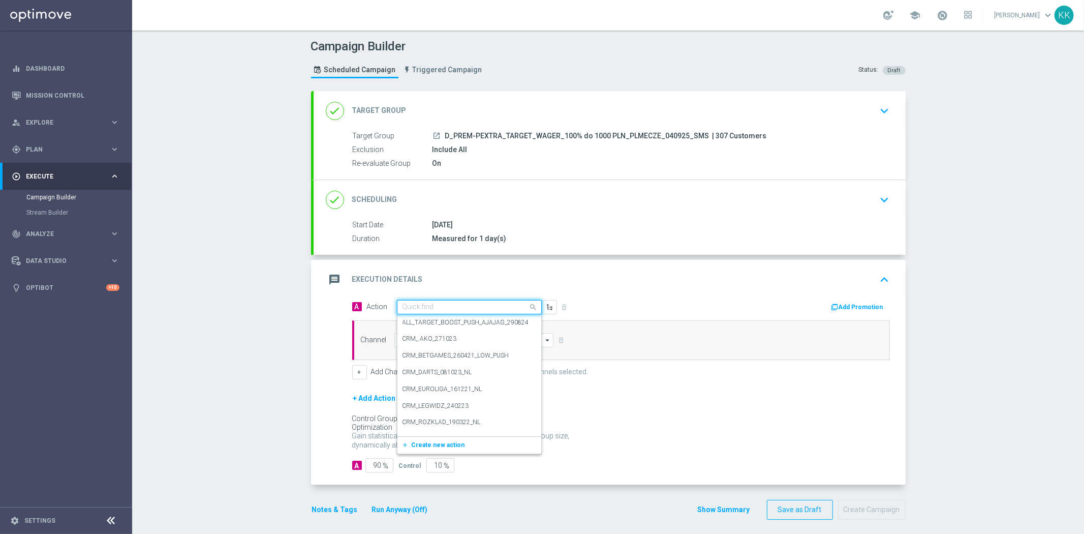
click at [422, 313] on div "Quick find" at bounding box center [469, 307] width 145 height 14
paste input "D_PREM-PEXTRA_TARGET_WAGER_100% do 1000 PLN_PLMECZE_040925_SMS"
type input "D_PREM-PEXTRA_TARGET_WAGER_100% do 1000 PLN_PLMECZE_040925_SMS"
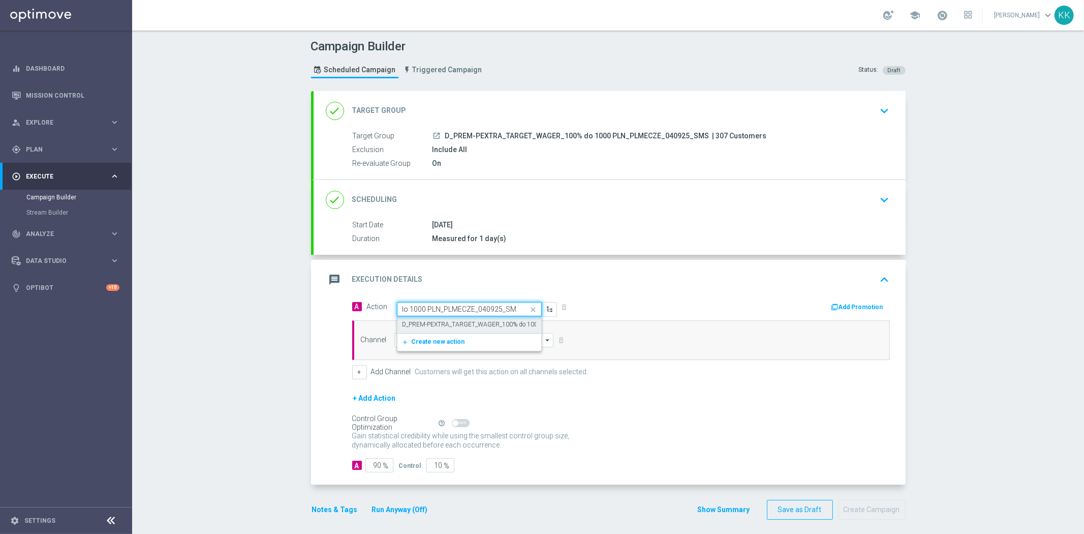
click at [422, 323] on label "D_PREM-PEXTRA_TARGET_WAGER_100% do 1000 PLN_PLMECZE_040925_SMS" at bounding box center [512, 324] width 221 height 9
click at [423, 337] on input at bounding box center [474, 340] width 160 height 14
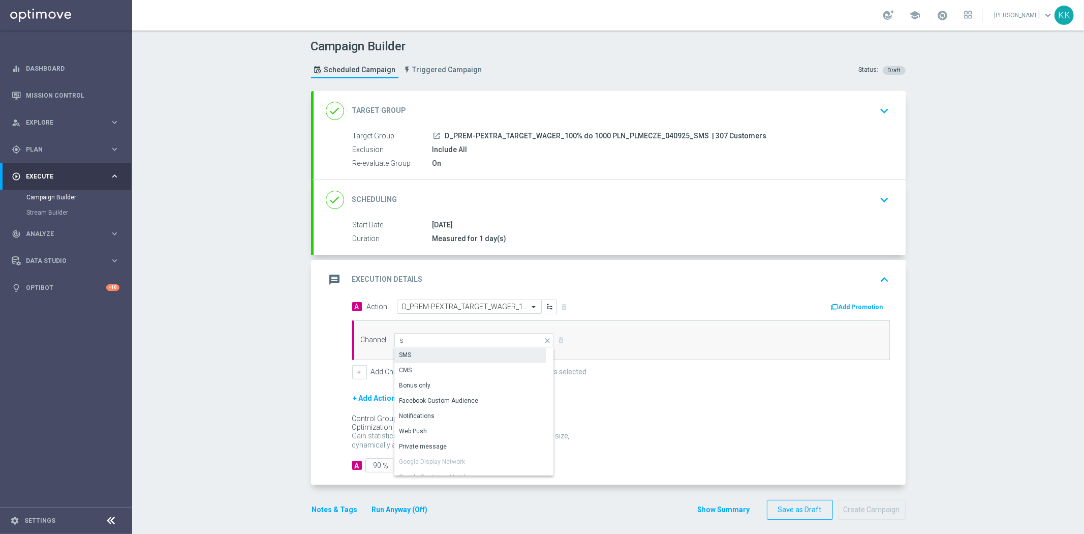
click at [427, 348] on div "SMS" at bounding box center [469, 355] width 151 height 14
type input "SMS"
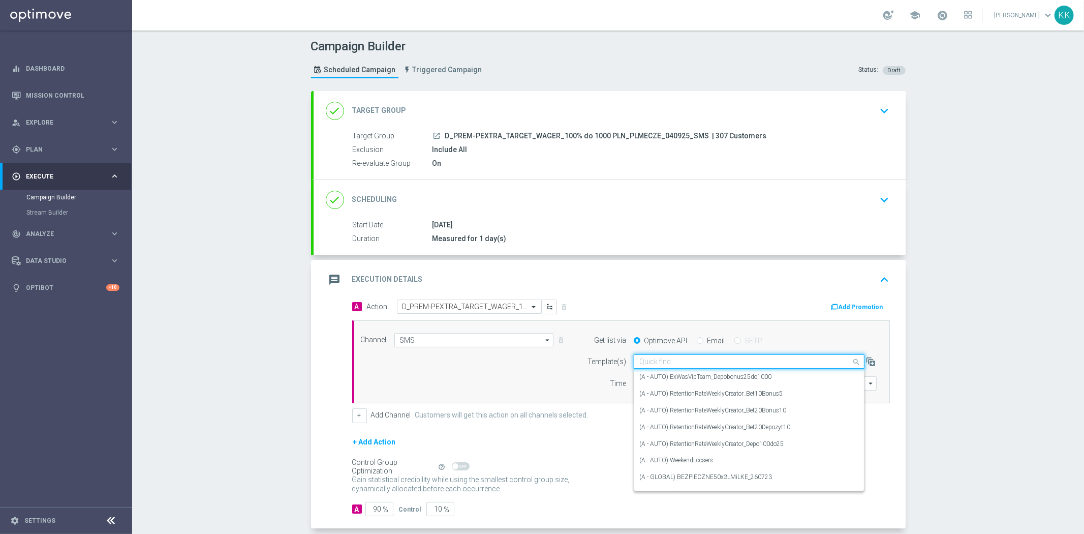
click at [707, 361] on input "text" at bounding box center [738, 361] width 199 height 9
paste input "D_PREM-PEXTRA_TARGET_WAGER_100% do 1000 PLN_PLMECZE_040925_SMS"
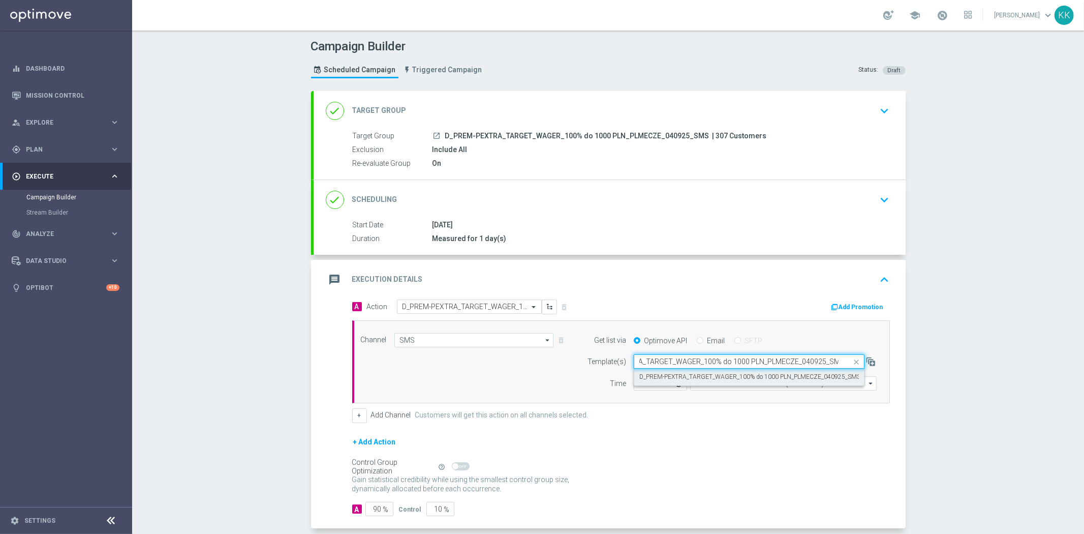
click at [704, 374] on label "D_PREM-PEXTRA_TARGET_WAGER_100% do 1000 PLN_PLMECZE_040925_SMS" at bounding box center [749, 376] width 221 height 9
type input "D_PREM-PEXTRA_TARGET_WAGER_100% do 1000 PLN_PLMECZE_040925_SMS"
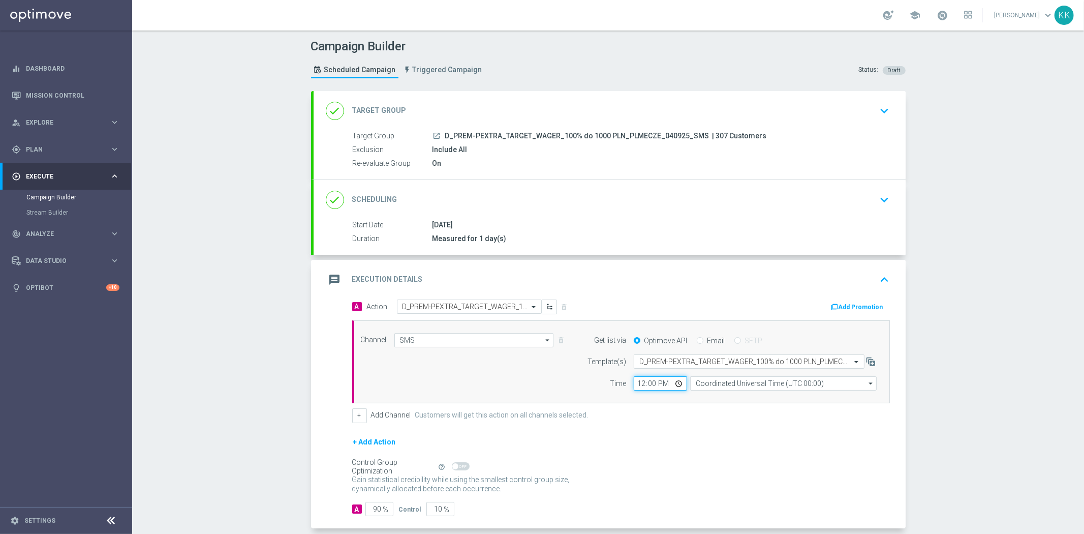
click at [634, 382] on input "12:00" at bounding box center [660, 383] width 53 height 14
type input "17:51"
click at [725, 383] on input "Coordinated Universal Time (UTC 00:00)" at bounding box center [783, 383] width 186 height 14
click at [725, 395] on div "Central European Time (Warsaw) (UTC +02:00)" at bounding box center [778, 397] width 166 height 9
type input "Central European Time (Warsaw) (UTC +02:00)"
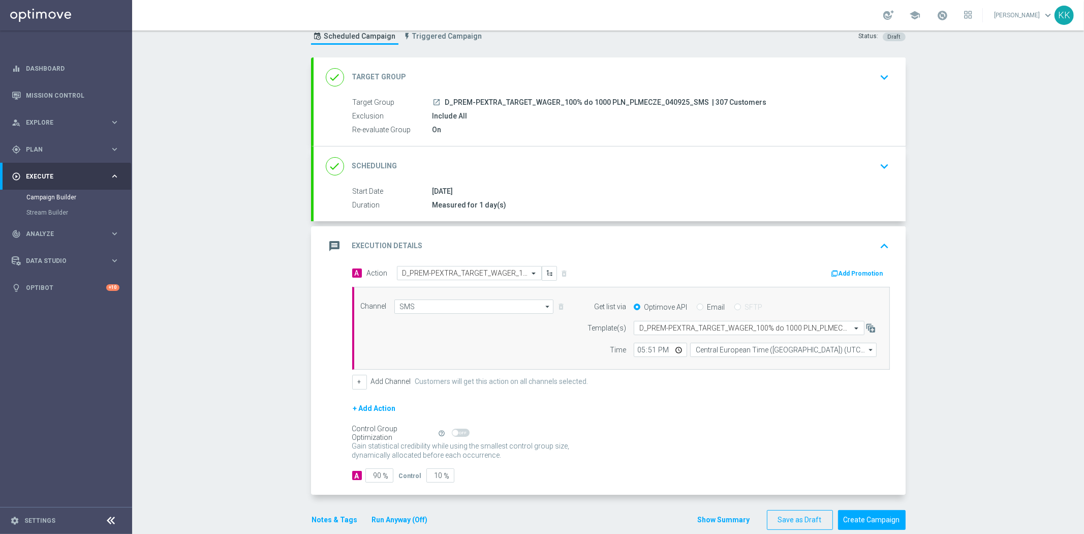
scroll to position [49, 0]
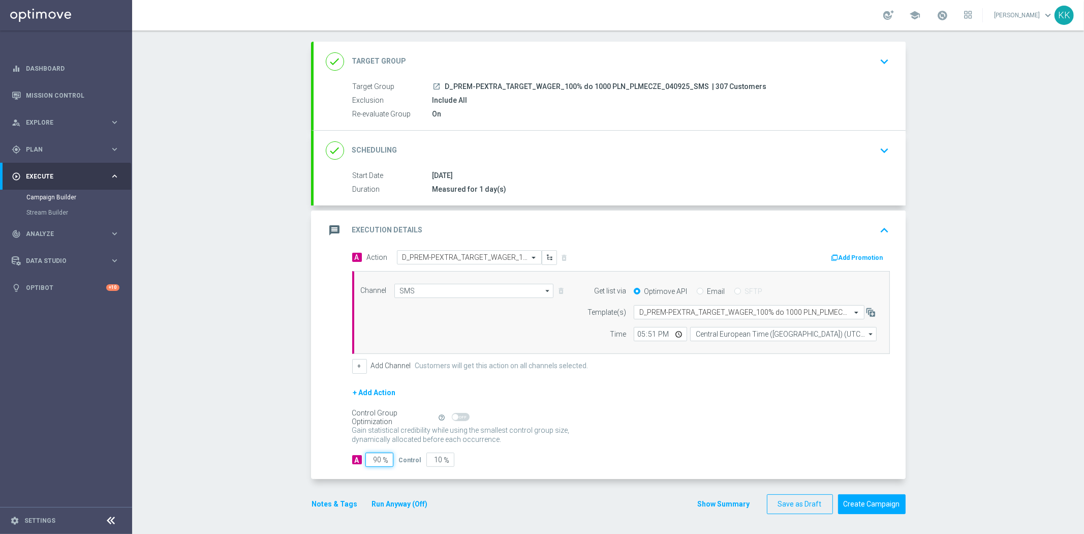
click at [373, 455] on input "90" at bounding box center [379, 459] width 28 height 14
type input "9"
type input "91"
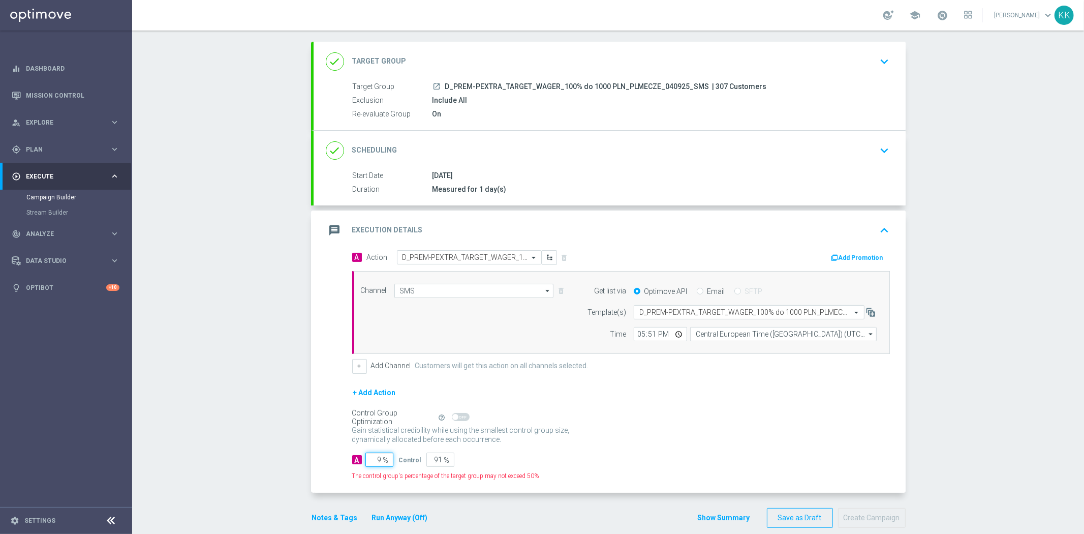
type input "95"
type input "5"
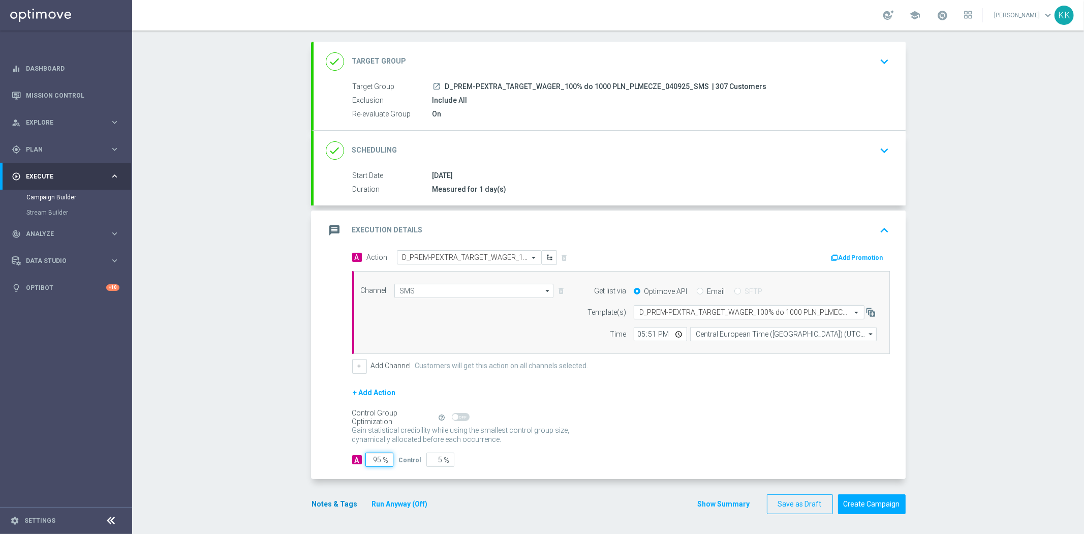
type input "95"
click at [324, 498] on button "Notes & Tags" at bounding box center [335, 503] width 48 height 13
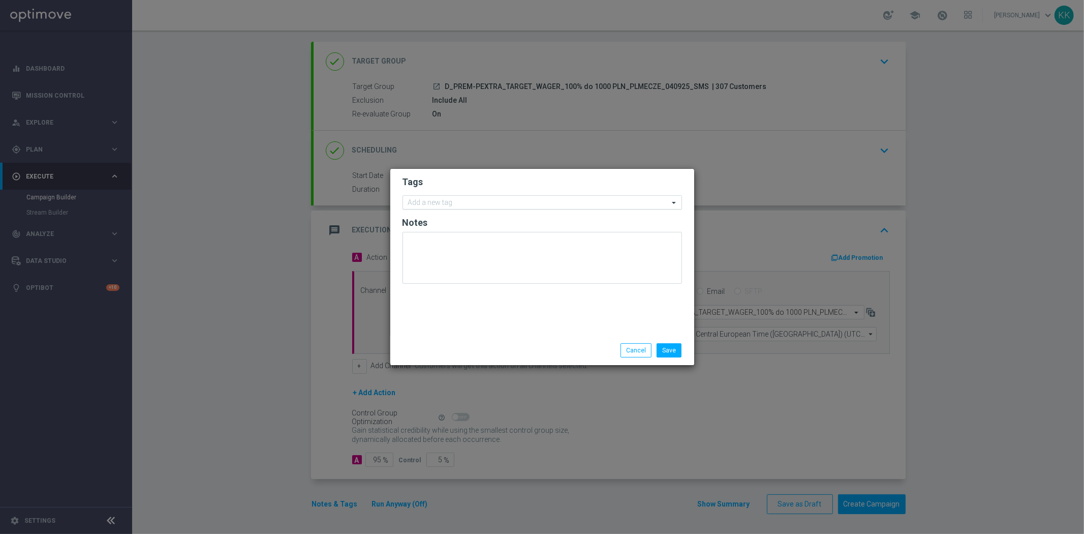
click at [445, 207] on div at bounding box center [538, 204] width 262 height 10
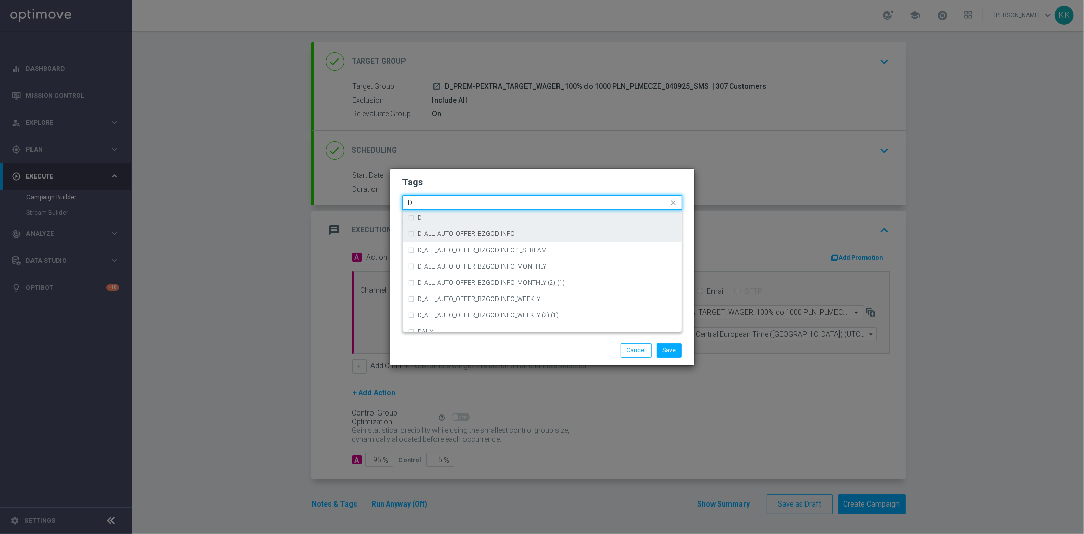
scroll to position [1129, 0]
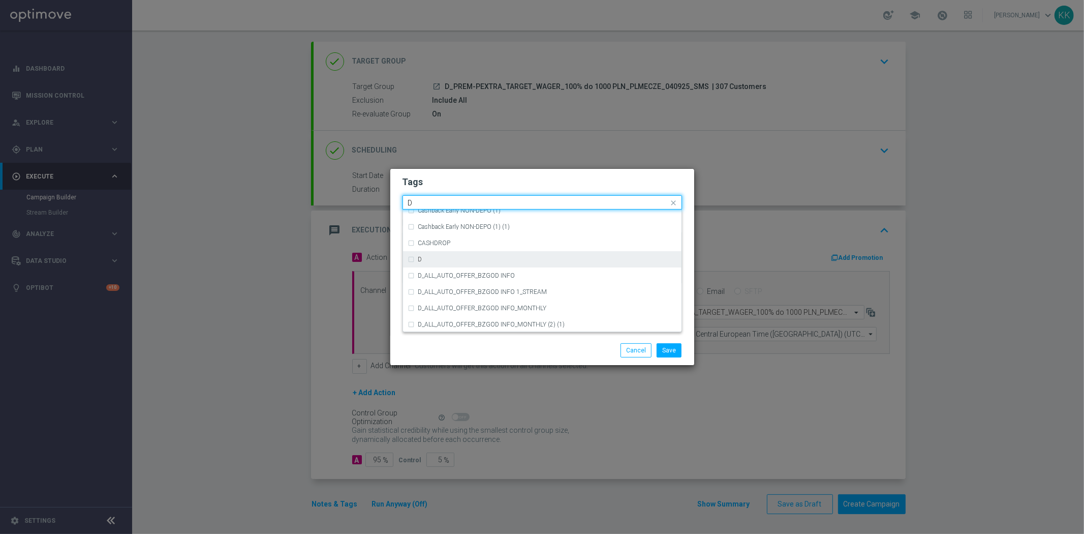
click at [461, 252] on div "D" at bounding box center [542, 259] width 268 height 16
type input "D"
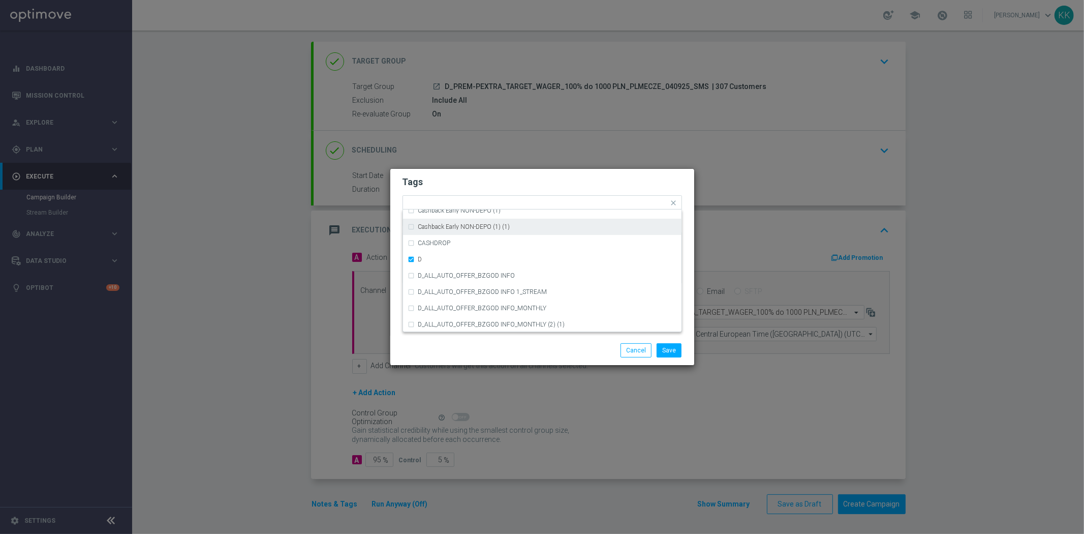
click at [469, 168] on modal-container "Tags Quick find × D A_TARGET_HIGH_DEPO ACTIVE DAYS BLOKADA Cashback Early NON-D…" at bounding box center [542, 267] width 1084 height 534
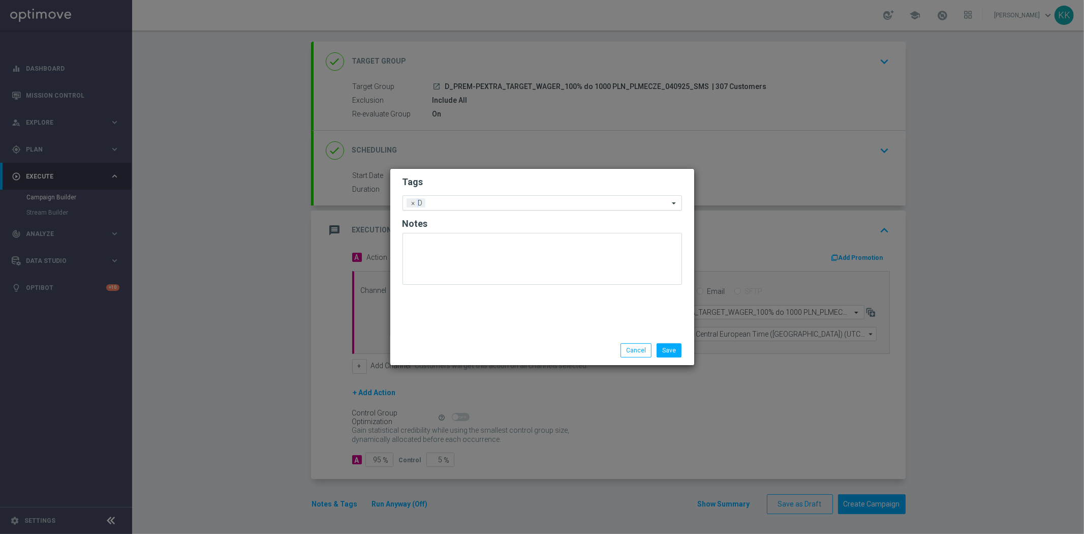
click at [477, 196] on div "Add a new tag × D" at bounding box center [536, 203] width 266 height 14
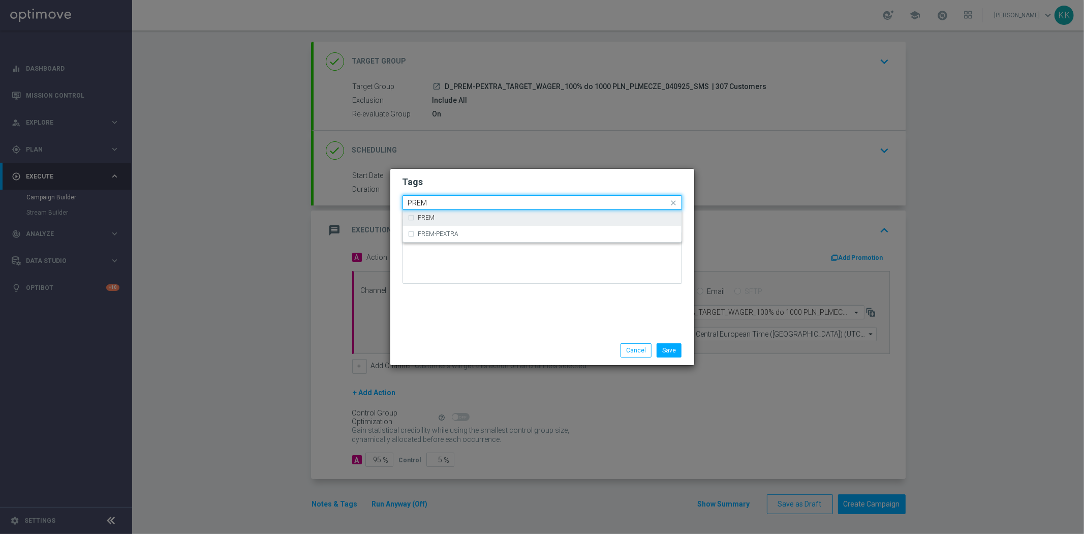
click at [495, 209] on div "PREM" at bounding box center [542, 217] width 268 height 16
type input "PREM"
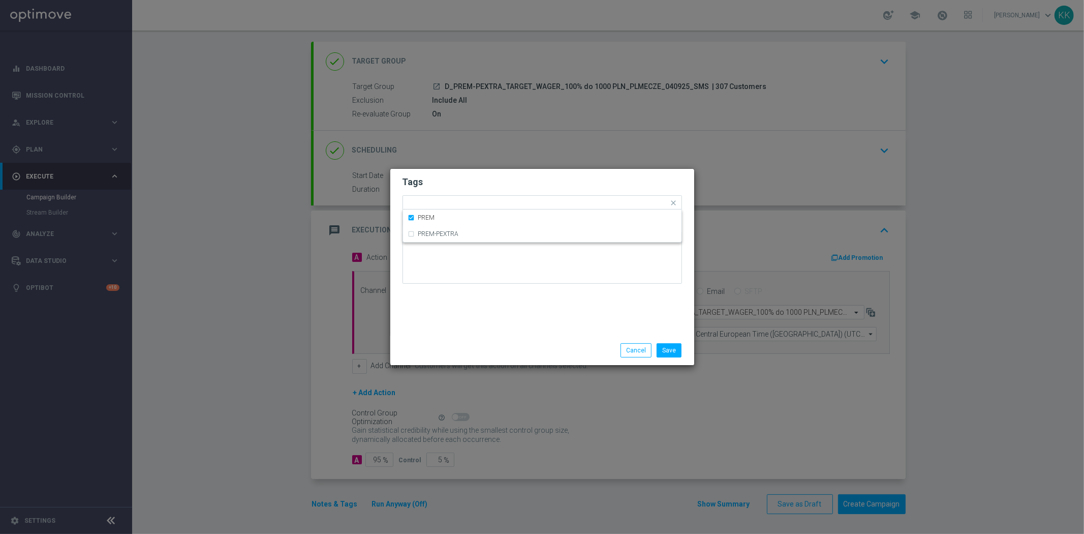
click at [506, 174] on form "Tags Quick find × D × PREM PREM PREM-PEXTRA Notes" at bounding box center [541, 232] width 279 height 118
click at [522, 206] on input "text" at bounding box center [566, 203] width 203 height 9
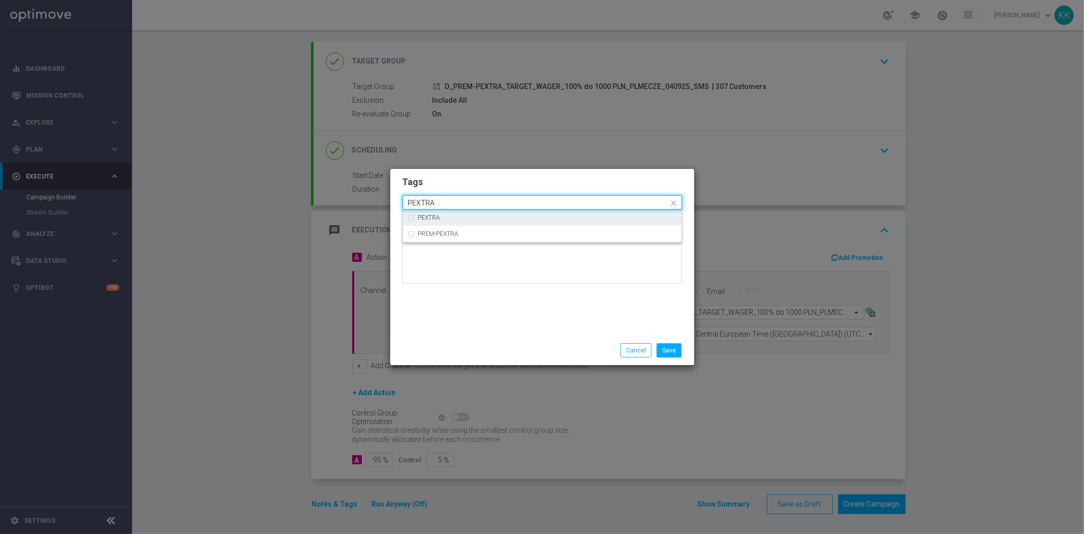
click at [523, 217] on div "PEXTRA" at bounding box center [547, 217] width 258 height 6
type input "PEXTRA"
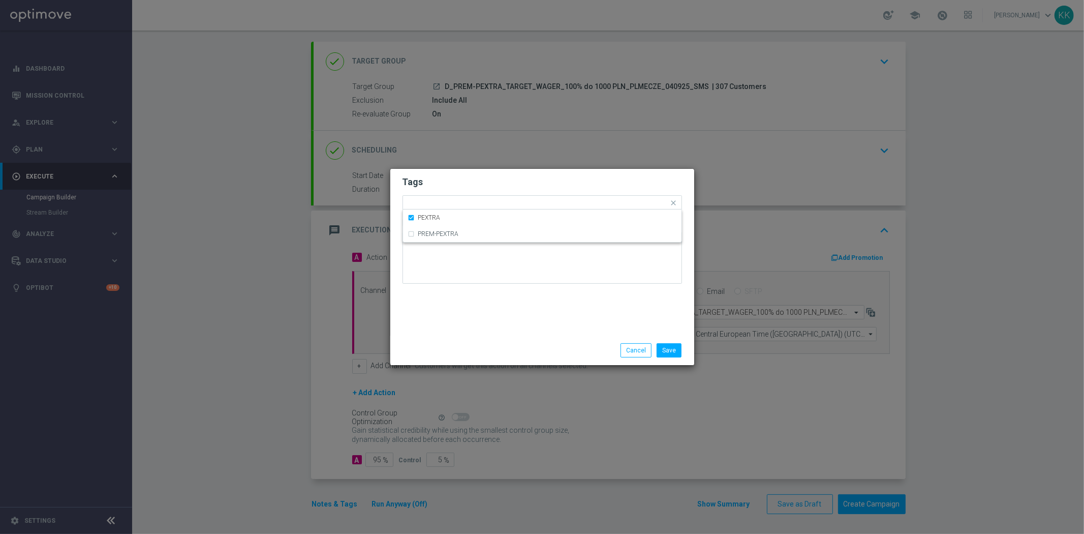
click at [542, 180] on h2 "Tags" at bounding box center [541, 182] width 279 height 12
click at [532, 196] on div "Add a new tag × D × PREM × PEXTRA" at bounding box center [536, 203] width 266 height 14
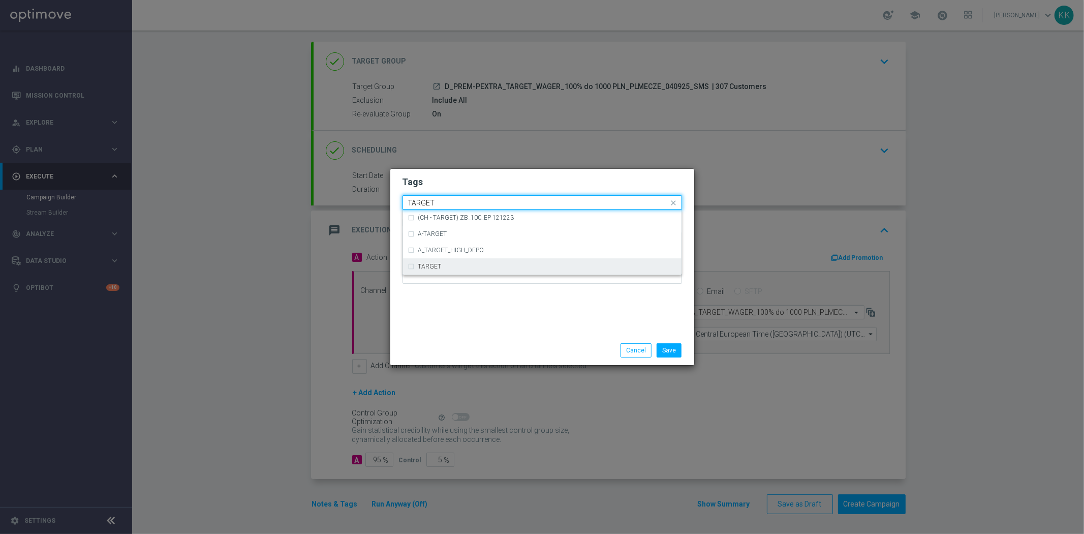
drag, startPoint x: 519, startPoint y: 263, endPoint x: 551, endPoint y: 329, distance: 73.9
click at [519, 263] on div "TARGET" at bounding box center [547, 266] width 258 height 6
type input "TARGET"
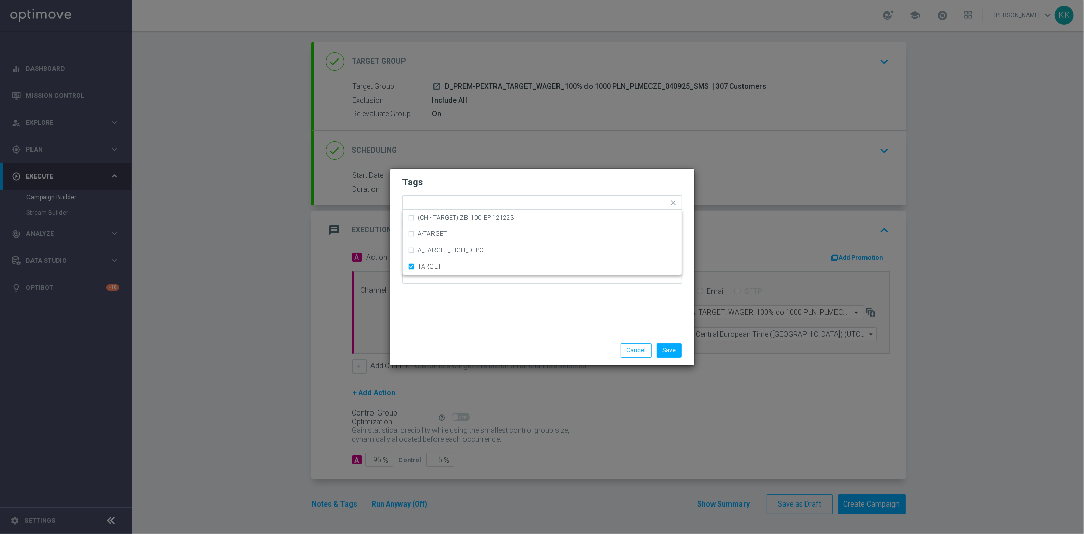
click at [552, 319] on div "Tags Quick find × D × PREM × PEXTRA × TARGET (CH - TARGET) ZB_100_EP 121223 A-T…" at bounding box center [542, 252] width 304 height 167
click at [587, 201] on input "text" at bounding box center [611, 203] width 116 height 9
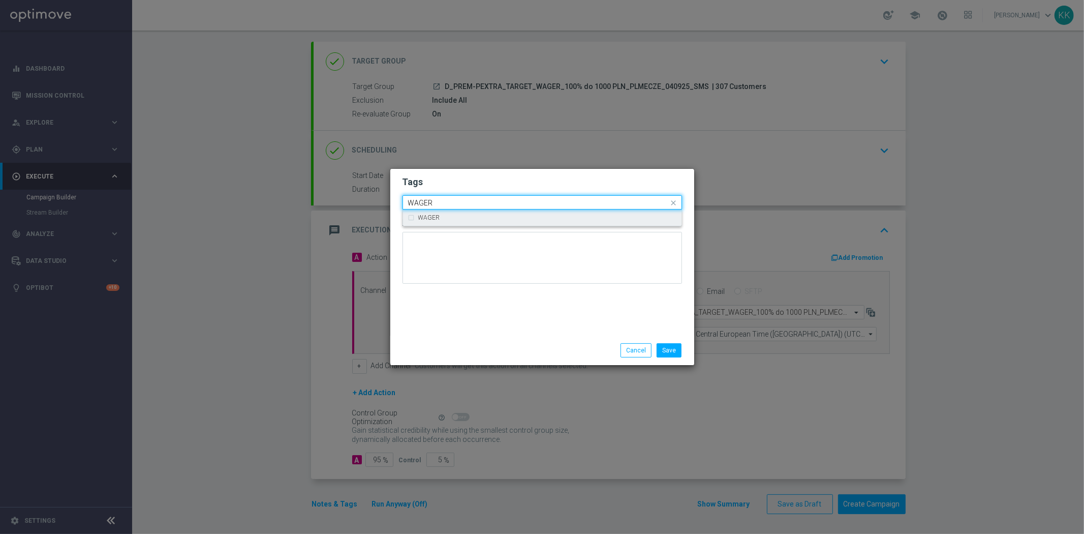
click at [560, 210] on div "WAGER" at bounding box center [542, 217] width 268 height 16
type input "WAGER"
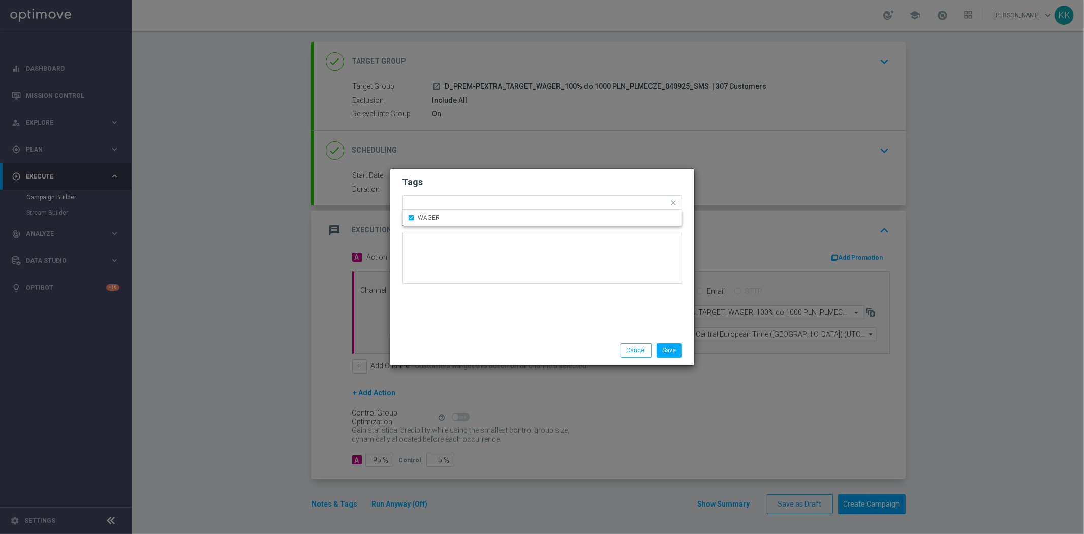
click at [559, 180] on h2 "Tags" at bounding box center [541, 182] width 279 height 12
click at [617, 202] on input "text" at bounding box center [632, 203] width 74 height 9
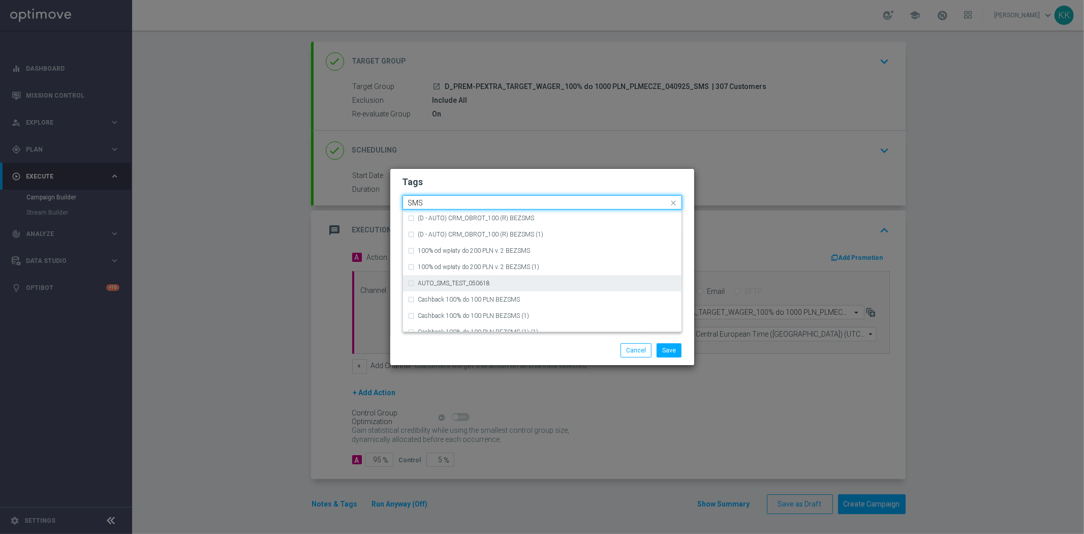
scroll to position [154, 0]
click at [512, 321] on div "SMS" at bounding box center [547, 324] width 258 height 6
type input "SMS"
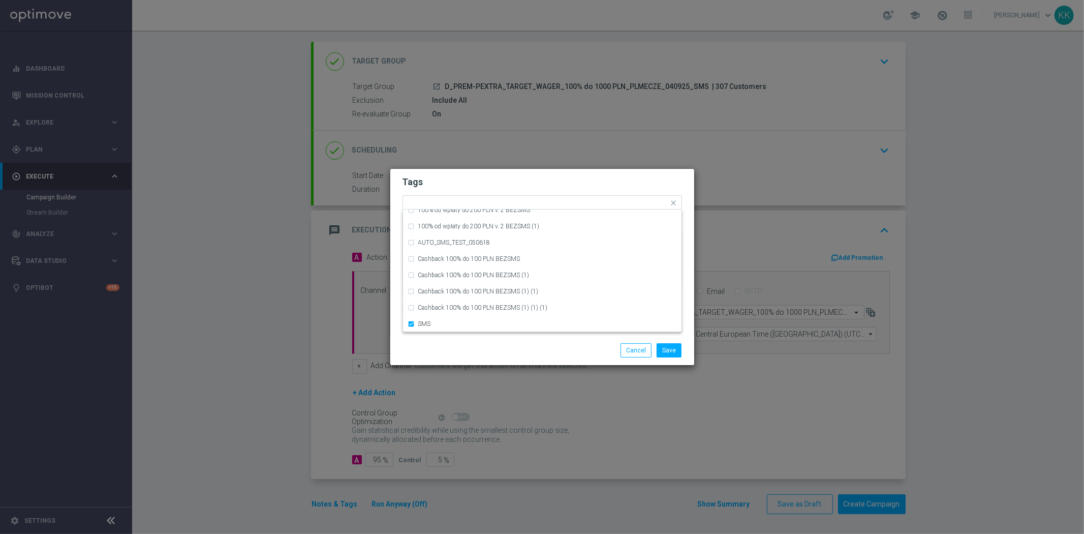
click at [519, 335] on div "Save Cancel" at bounding box center [542, 349] width 304 height 29
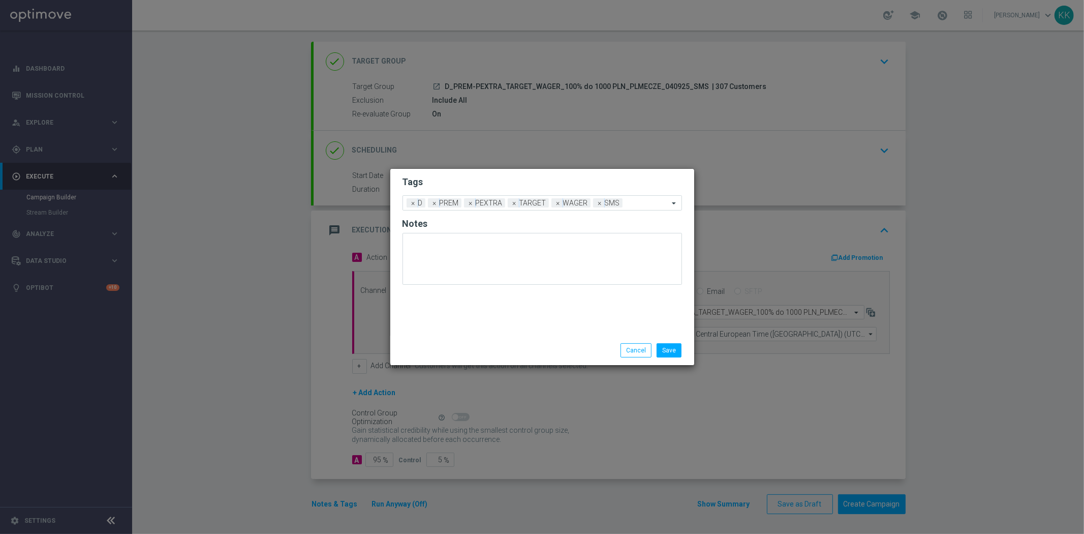
drag, startPoint x: 682, startPoint y: 342, endPoint x: 668, endPoint y: 336, distance: 14.8
click at [682, 342] on div "Save Cancel" at bounding box center [542, 349] width 304 height 29
click at [672, 343] on button "Save" at bounding box center [669, 350] width 25 height 14
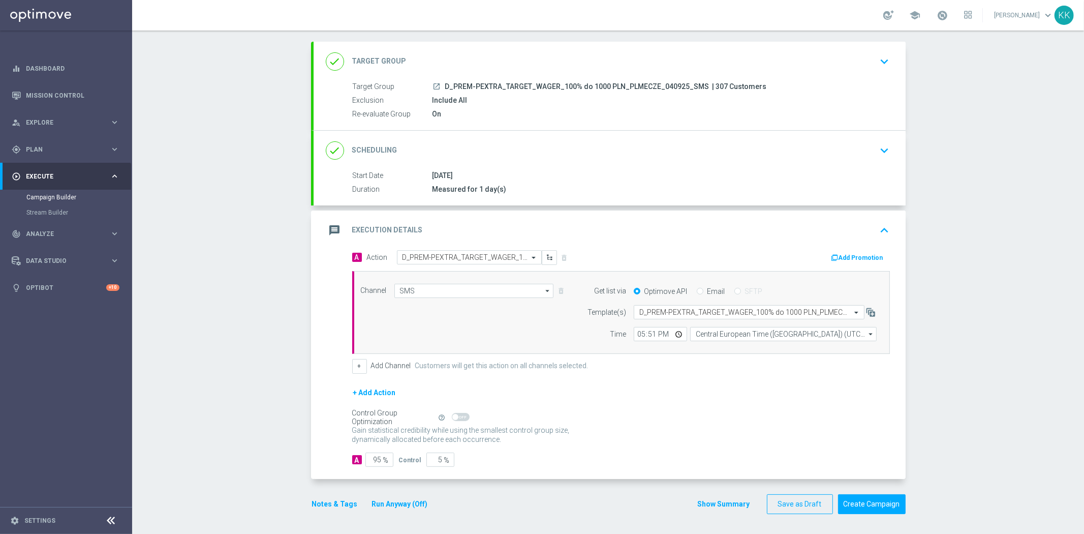
click at [896, 64] on div "done Target Group keyboard_arrow_down" at bounding box center [610, 62] width 592 height 40
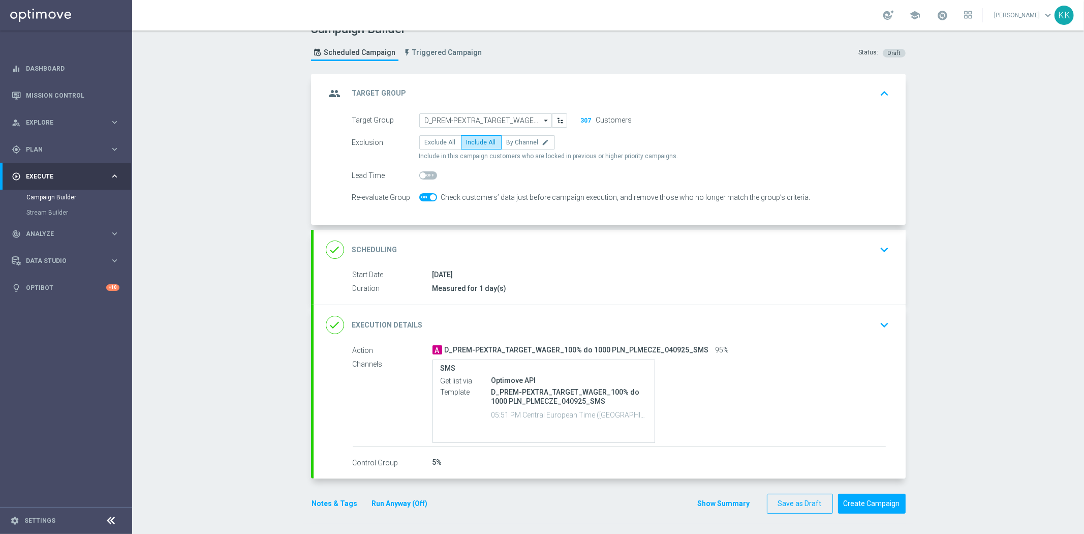
scroll to position [17, 0]
click at [850, 245] on div "done Scheduling keyboard_arrow_down" at bounding box center [610, 249] width 568 height 19
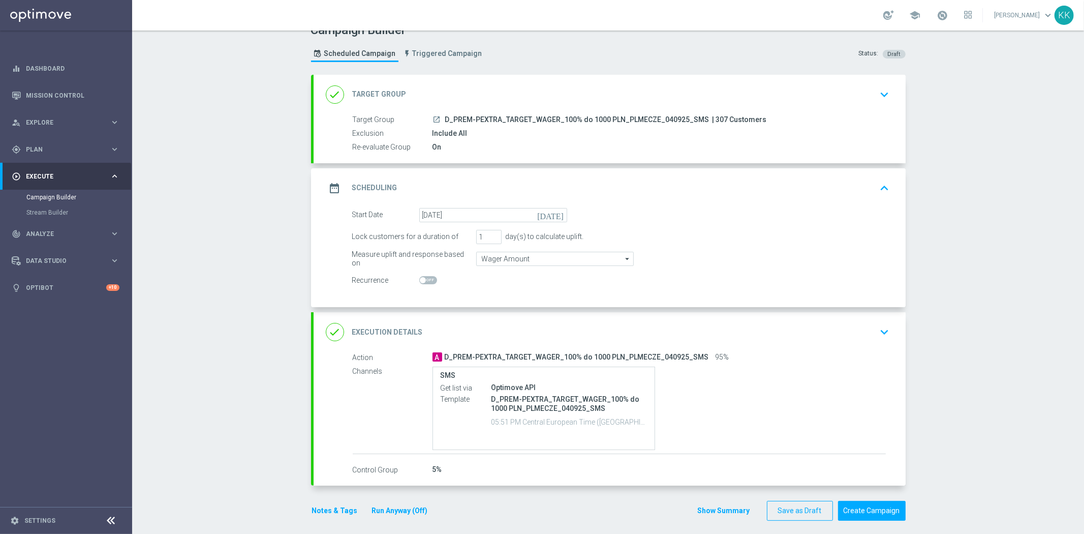
scroll to position [23, 0]
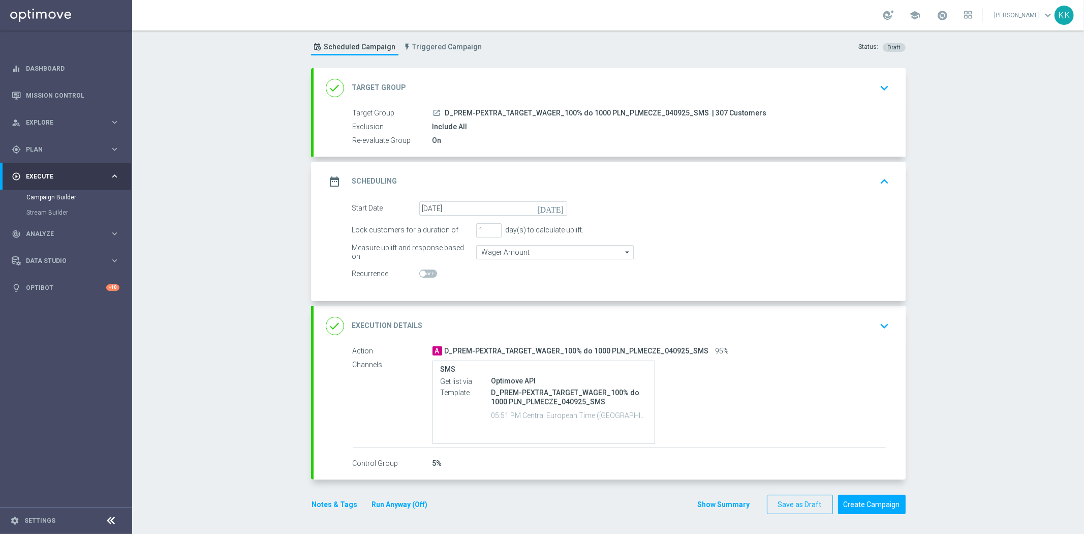
click at [884, 306] on div "done Execution Details keyboard_arrow_down" at bounding box center [610, 326] width 592 height 40
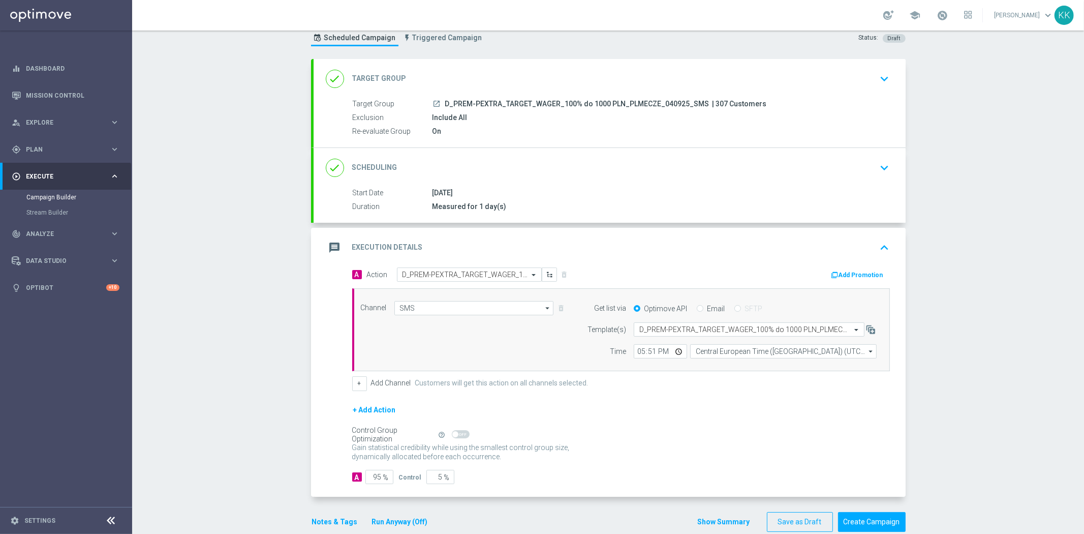
scroll to position [49, 0]
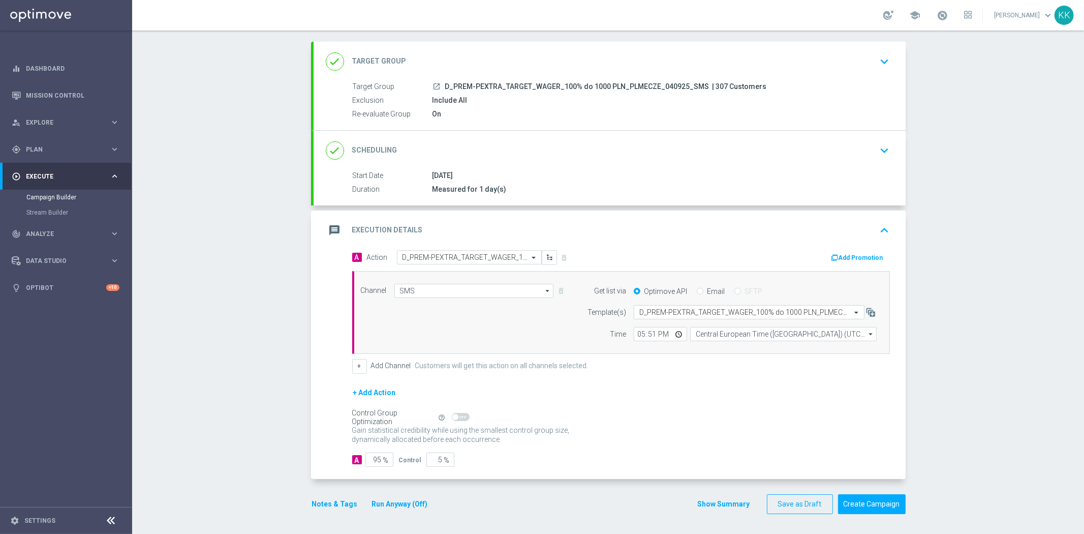
click at [321, 502] on button "Notes & Tags" at bounding box center [335, 503] width 48 height 13
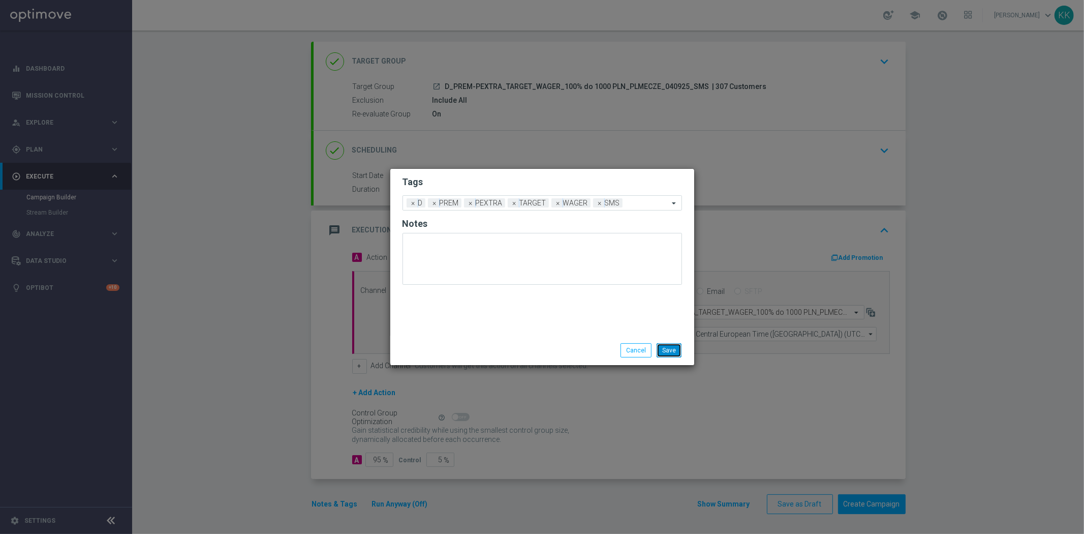
click at [664, 348] on button "Save" at bounding box center [669, 350] width 25 height 14
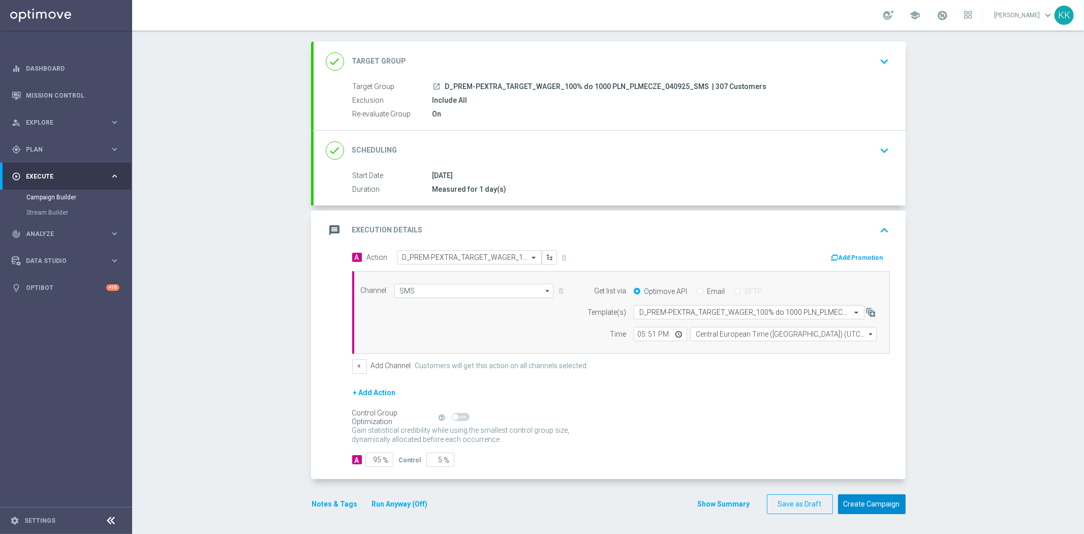
click at [867, 501] on button "Create Campaign" at bounding box center [872, 504] width 68 height 20
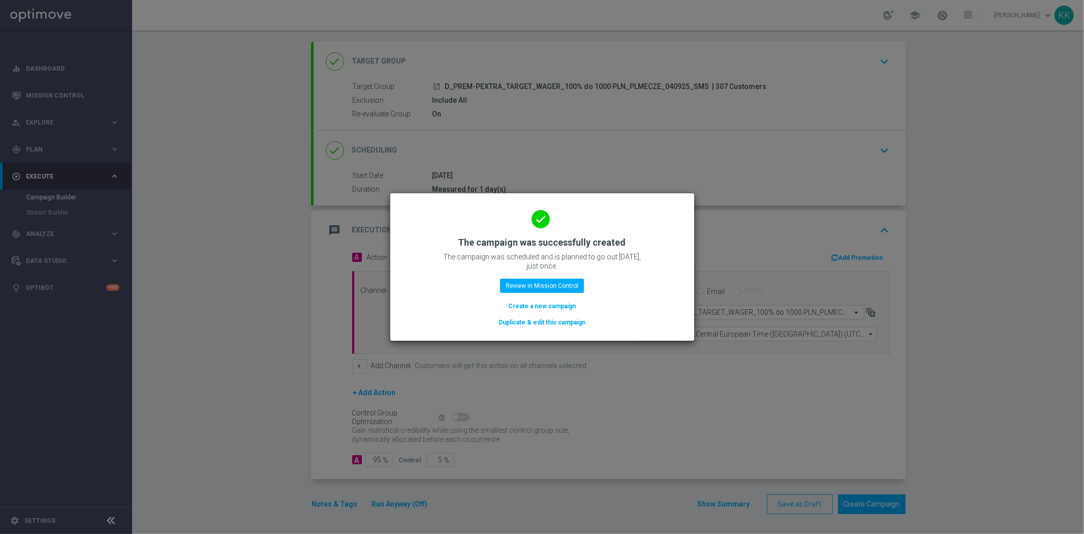
drag, startPoint x: 552, startPoint y: 309, endPoint x: 547, endPoint y: 384, distance: 75.4
click at [553, 308] on button "Create a new campaign" at bounding box center [542, 305] width 70 height 11
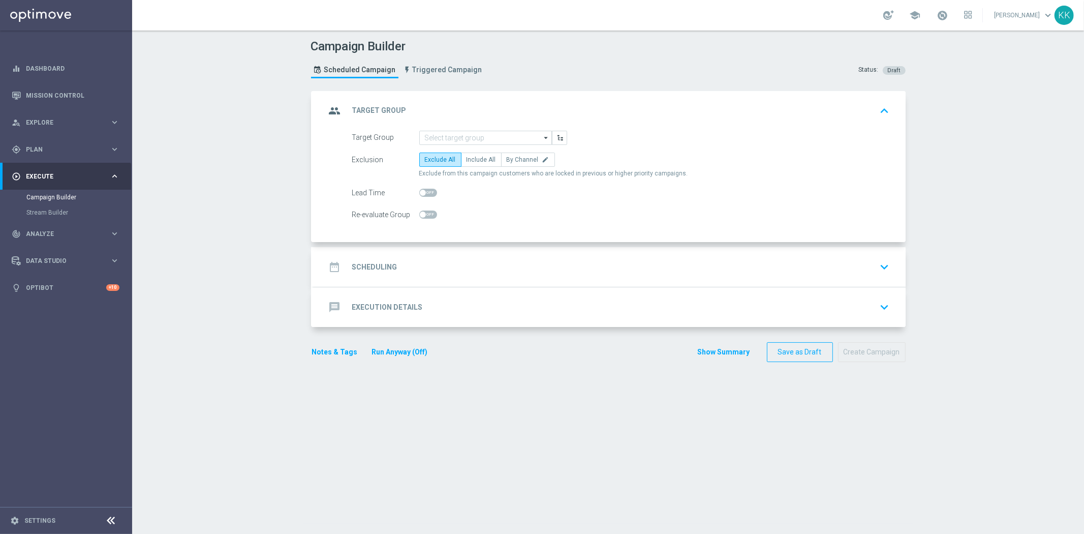
scroll to position [0, 0]
click at [58, 146] on span "Plan" at bounding box center [68, 149] width 84 height 6
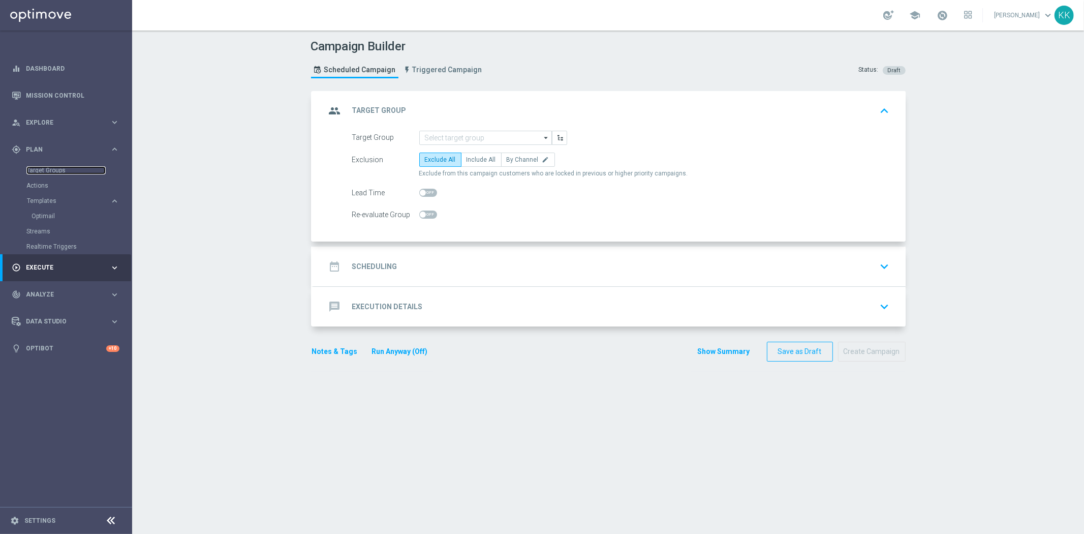
drag, startPoint x: 56, startPoint y: 167, endPoint x: 385, endPoint y: 0, distance: 368.2
click at [56, 167] on link "Target Groups" at bounding box center [65, 170] width 79 height 8
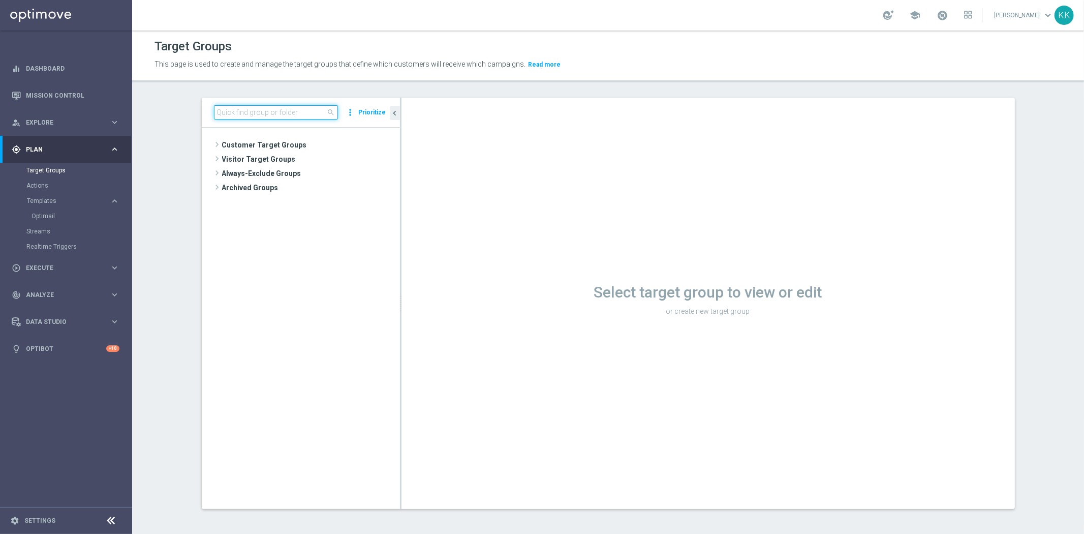
click at [290, 113] on input at bounding box center [276, 112] width 124 height 14
paste input "D_MIN-LOW_TARGET_WAGER_100% do 100 PLN_PLMECZE_030925_SMS"
type input "D_MIN-LOW_TARGET_WAGER_100% do 100 PLN_PLMECZE_030925_SMS"
click at [308, 173] on span "D_MIN-LOW_TARGET_WAGER_100% do 100 PLN_PLMECZE_030925_SMS" at bounding box center [315, 174] width 124 height 9
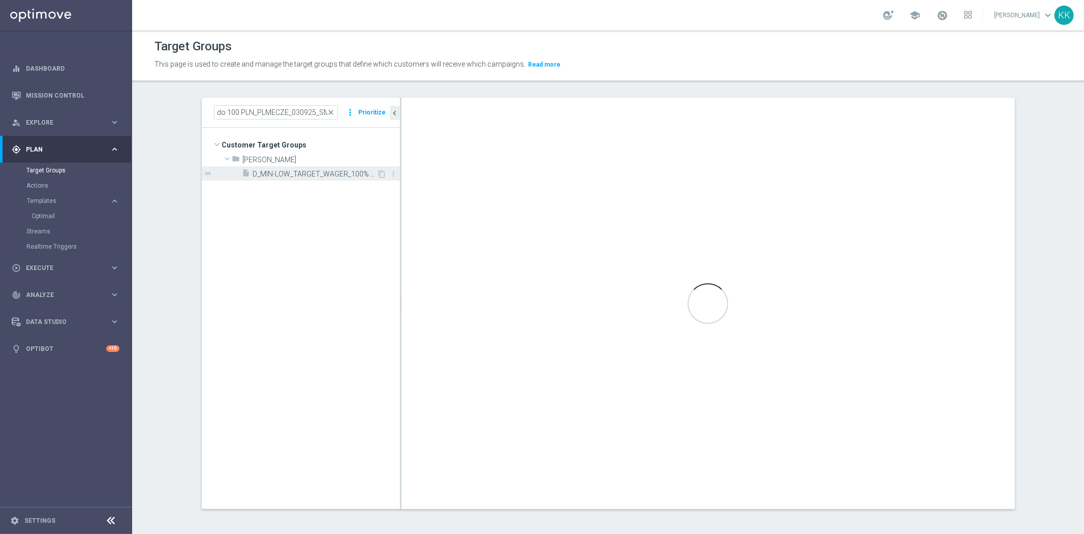
scroll to position [0, 0]
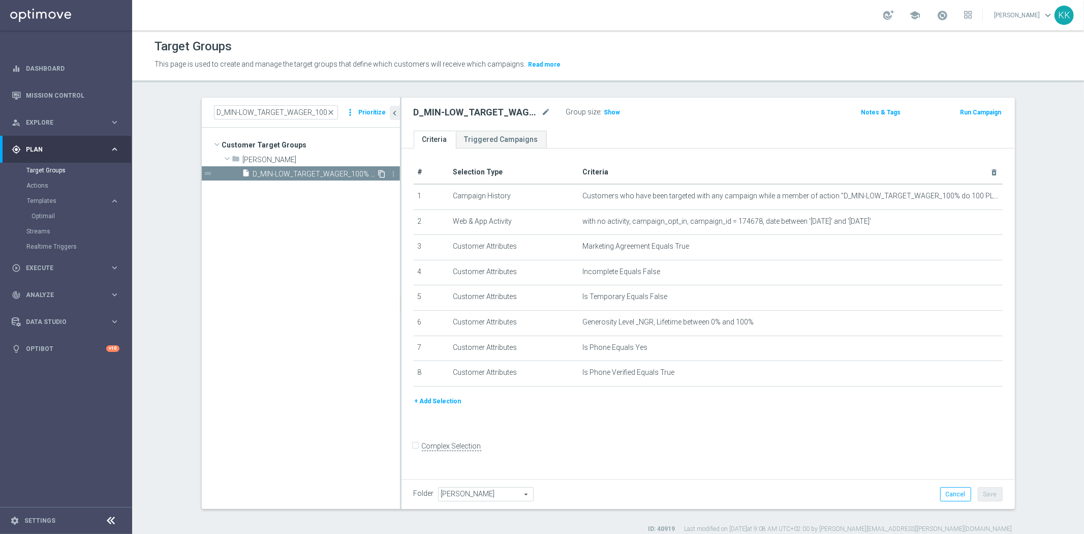
click at [380, 171] on icon "content_copy" at bounding box center [382, 174] width 8 height 8
click at [543, 114] on icon "mode_edit" at bounding box center [546, 112] width 9 height 12
type input "D_MIN-LOW_TARGET_WAGER_100% do 100 PLN_PLMECZE_030925_2"
click at [718, 103] on div "D_MIN-LOW_TARGET_WAGER_100% do 100 PLN_PLMECZE_030925_2 Group size : Show Notes…" at bounding box center [707, 114] width 613 height 33
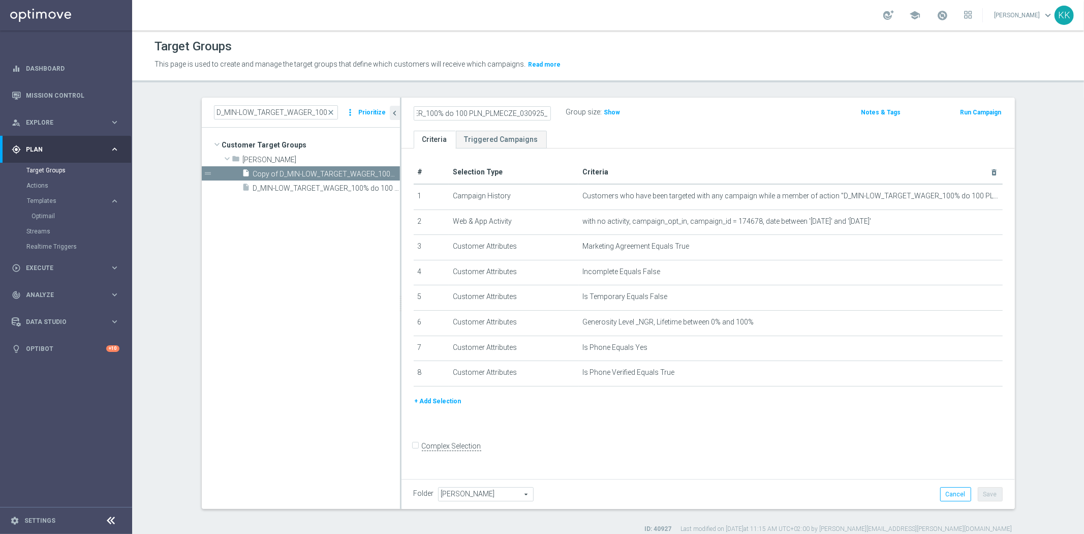
scroll to position [0, 0]
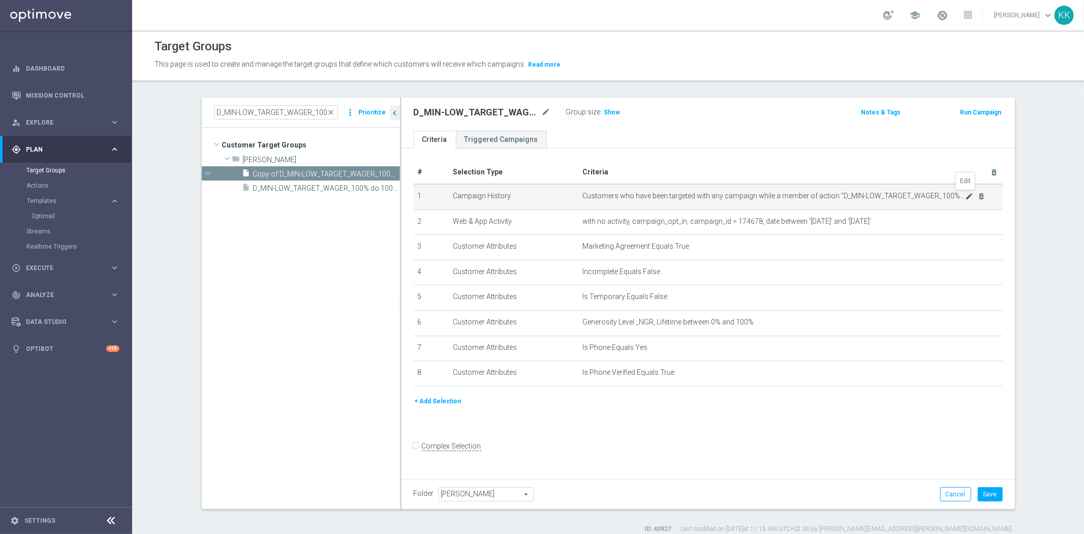
click at [965, 194] on icon "mode_edit" at bounding box center [969, 196] width 8 height 8
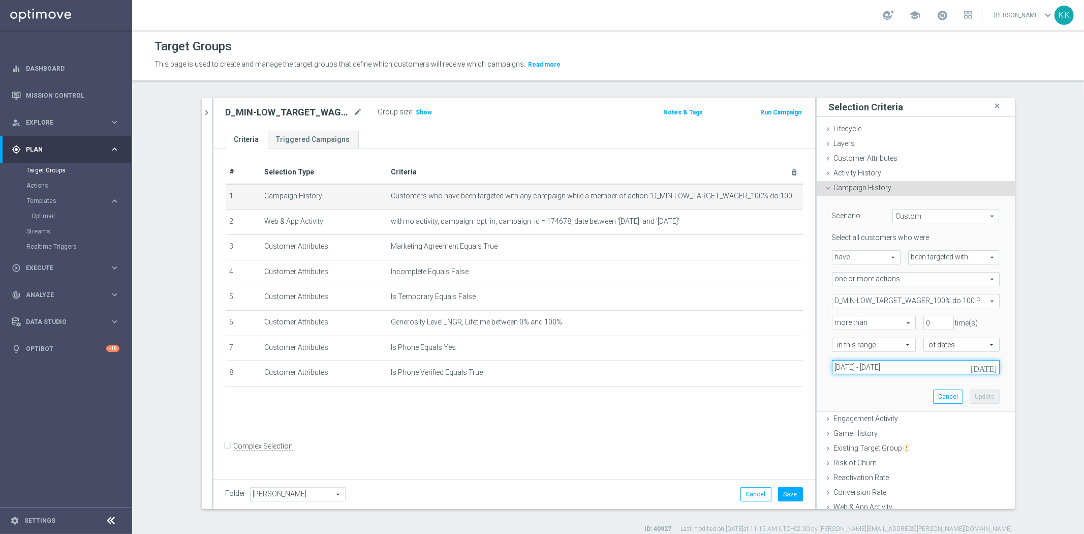
click at [862, 370] on input "[DATE] - [DATE]" at bounding box center [916, 367] width 168 height 14
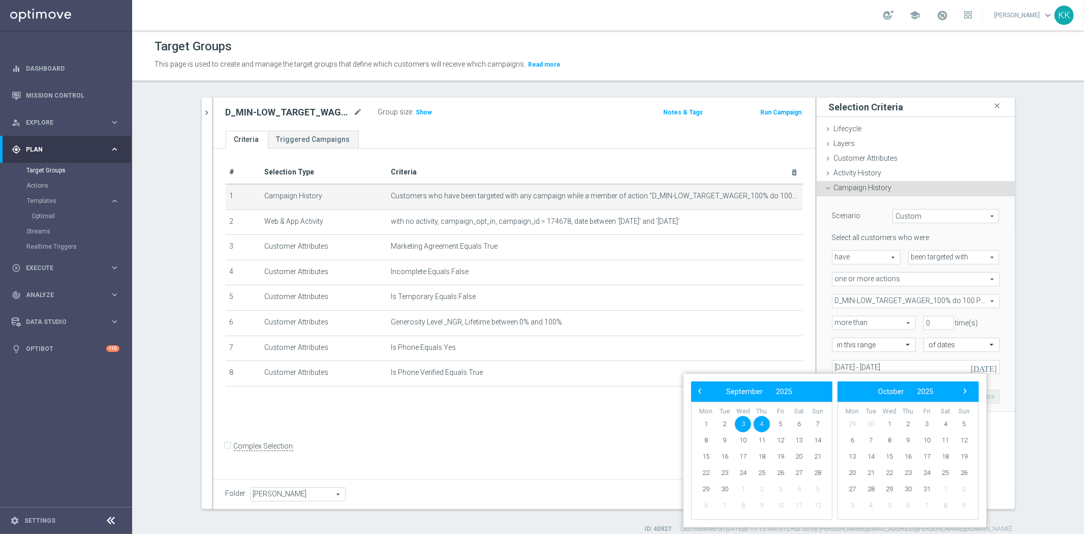
click at [740, 422] on span "3" at bounding box center [743, 424] width 16 height 16
drag, startPoint x: 790, startPoint y: 423, endPoint x: 799, endPoint y: 422, distance: 9.2
click at [799, 422] on span "6" at bounding box center [799, 424] width 16 height 16
type input "03 Sep 2025 - 06 Sep 2025"
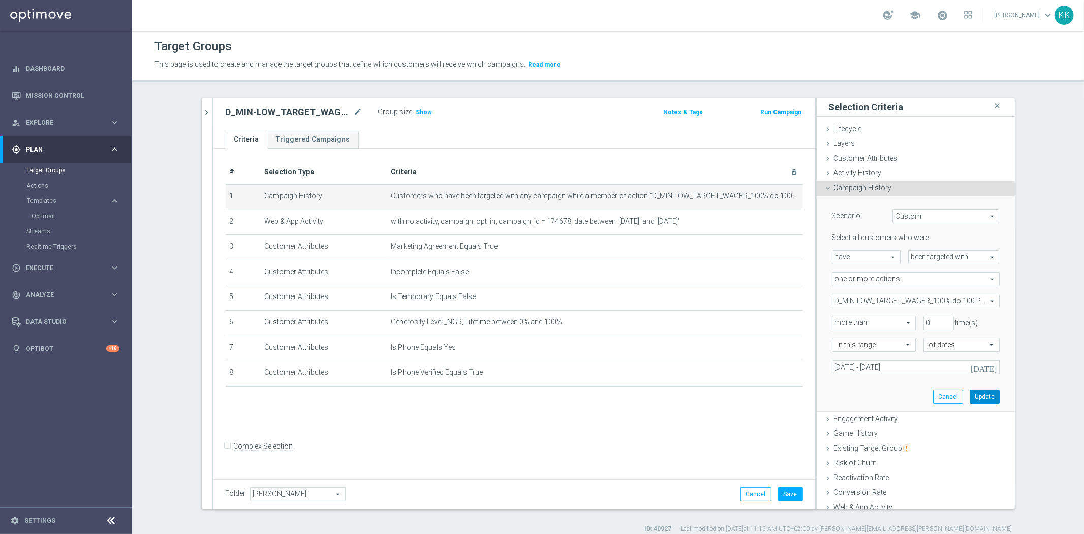
click at [970, 394] on button "Update" at bounding box center [985, 396] width 30 height 14
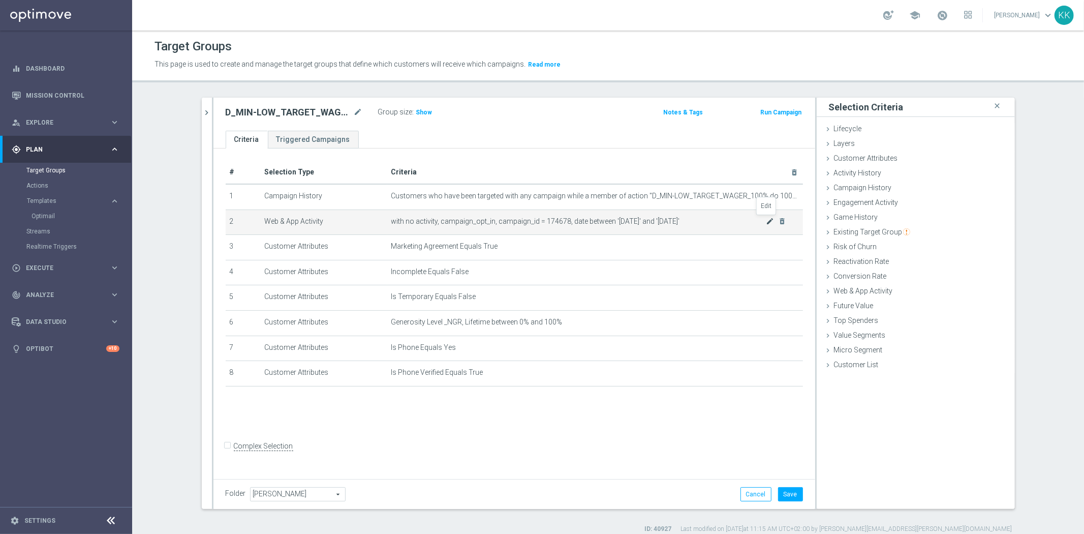
click at [766, 221] on icon "mode_edit" at bounding box center [770, 221] width 8 height 8
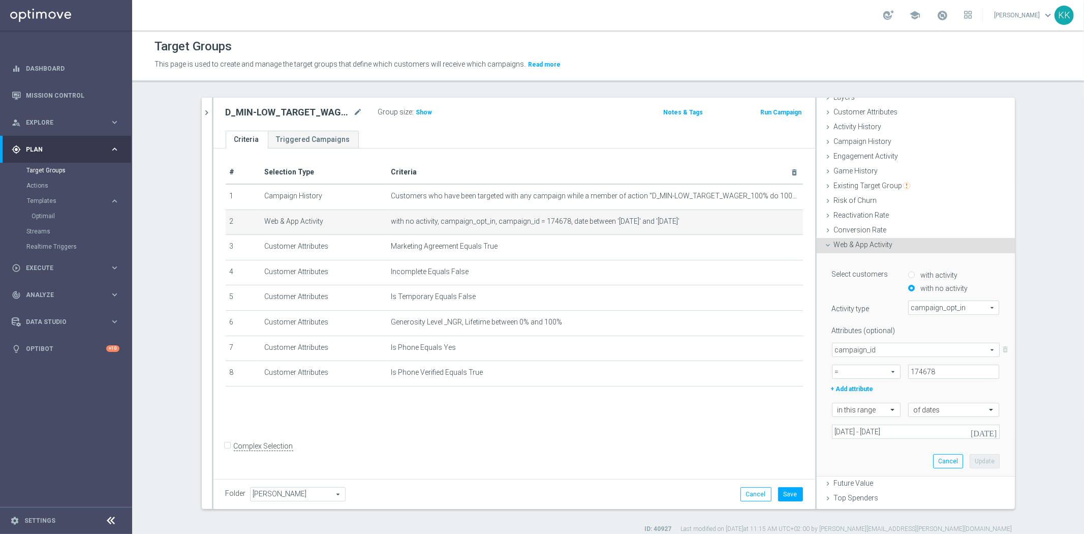
scroll to position [87, 0]
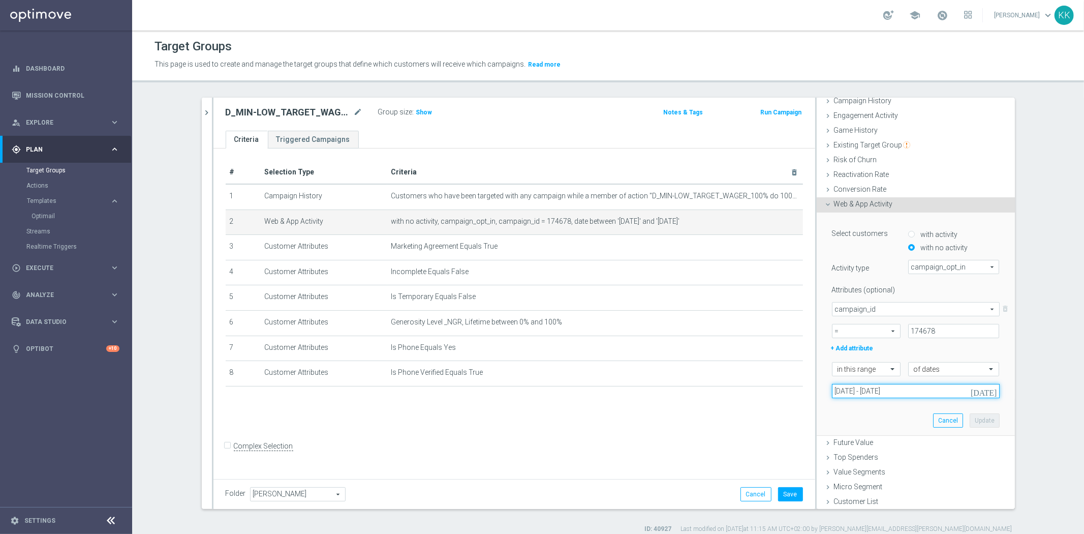
click at [868, 393] on input "[DATE] - [DATE]" at bounding box center [916, 391] width 168 height 14
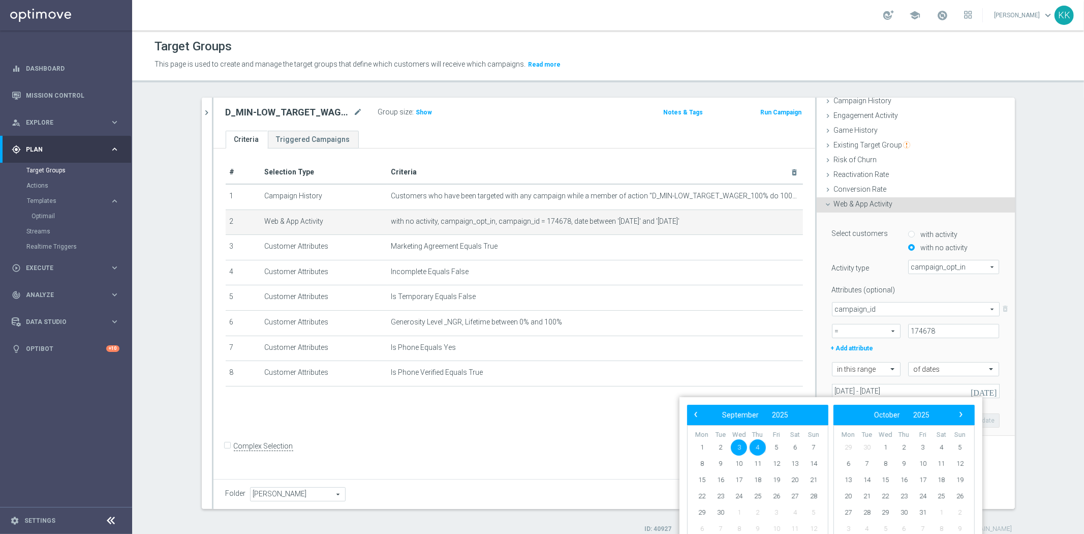
click at [738, 444] on span "3" at bounding box center [739, 447] width 16 height 16
click at [794, 445] on span "6" at bounding box center [795, 447] width 16 height 16
type input "03 Sep 2025 - 06 Sep 2025"
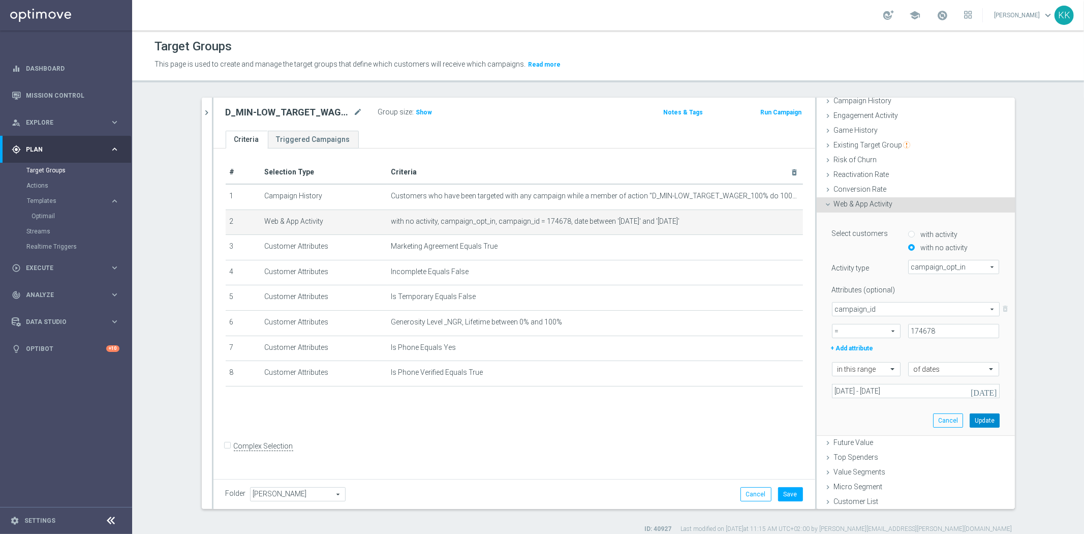
click at [971, 417] on button "Update" at bounding box center [985, 420] width 30 height 14
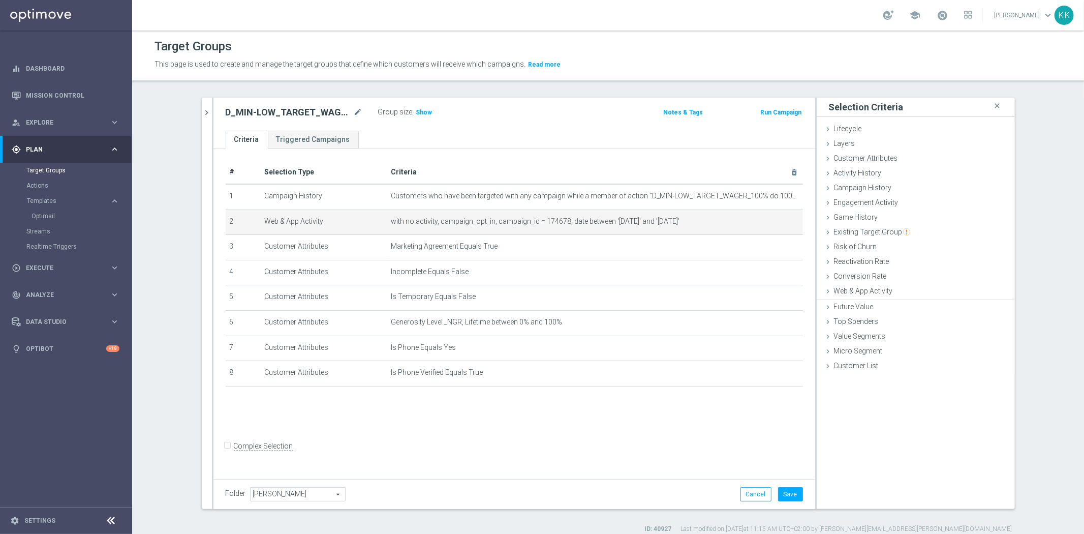
scroll to position [0, 0]
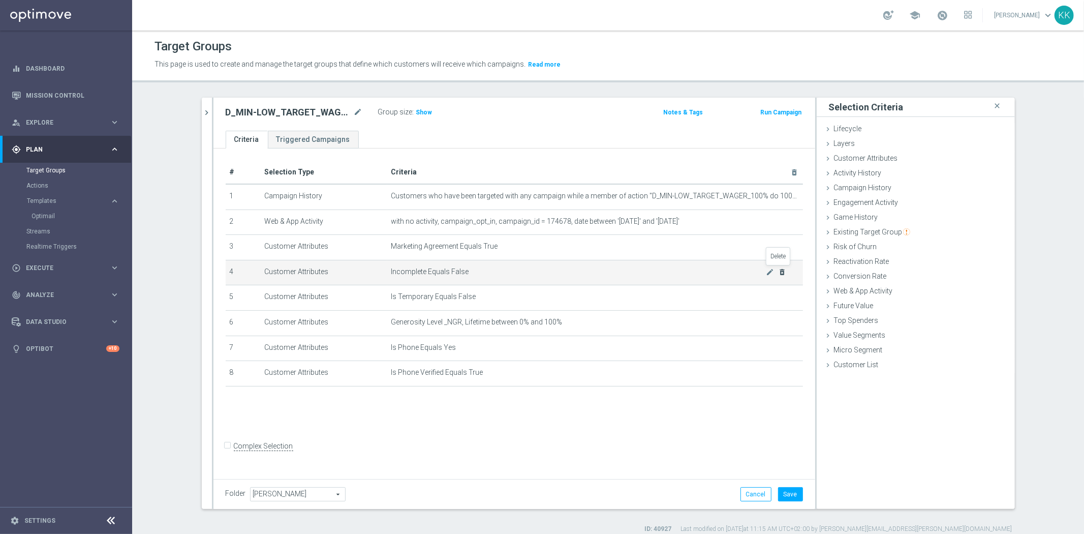
click at [778, 270] on icon "delete_forever" at bounding box center [782, 272] width 8 height 8
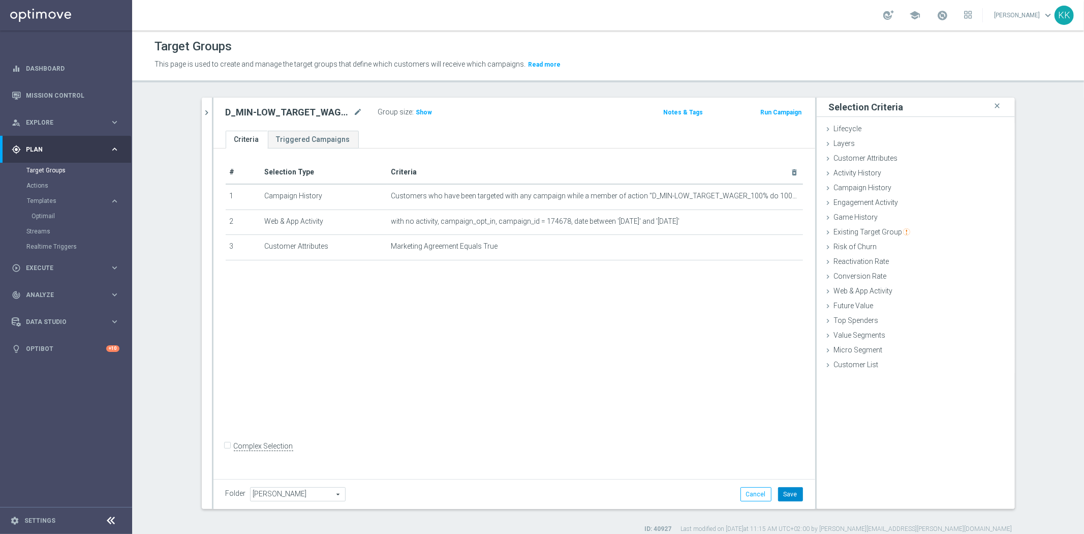
click at [780, 490] on button "Save" at bounding box center [790, 494] width 25 height 14
click at [423, 109] on span "Show" at bounding box center [424, 112] width 16 height 7
click at [207, 121] on button "chevron_right" at bounding box center [207, 113] width 10 height 30
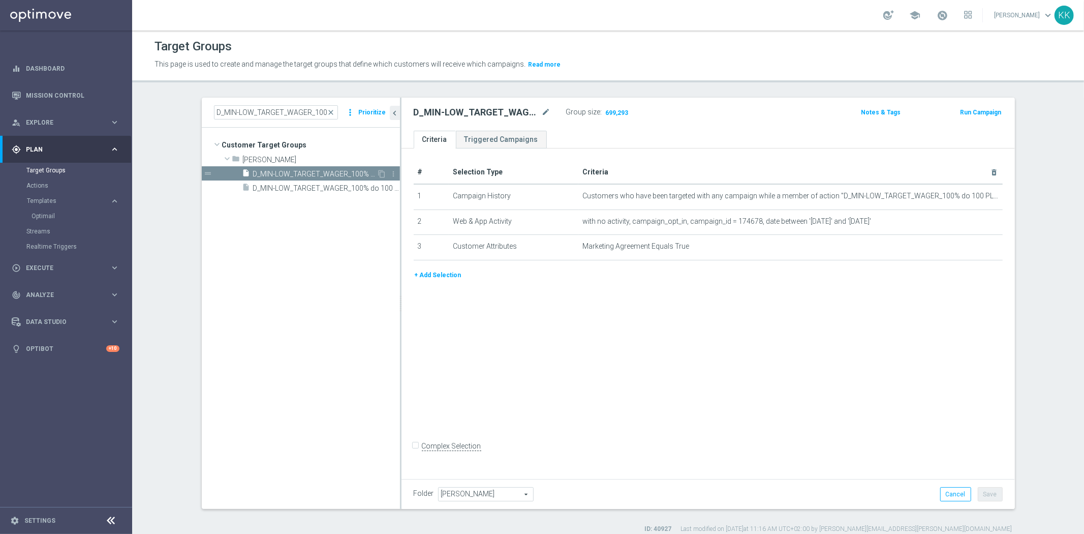
click at [350, 174] on span "D_MIN-LOW_TARGET_WAGER_100% do 100 PLN_PLMECZE_030925_2" at bounding box center [315, 174] width 124 height 9
click at [378, 170] on icon "content_copy" at bounding box center [382, 174] width 8 height 8
click at [544, 112] on icon "mode_edit" at bounding box center [546, 112] width 9 height 12
type input "D_MED_TARGET_WAGER_100% do 300 PLN_PLMECZE_030925_2"
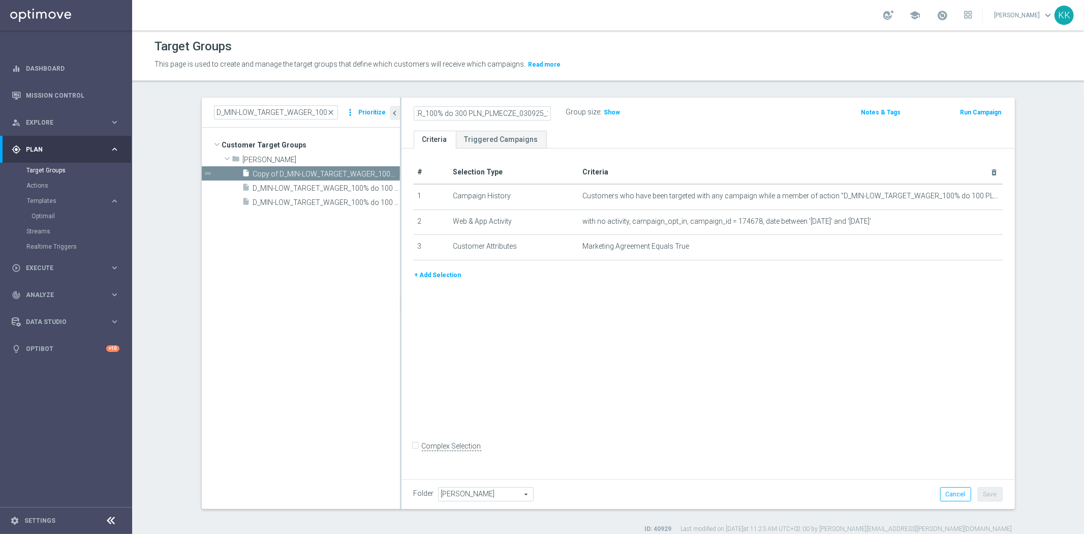
click at [678, 87] on div "Target Groups This page is used to create and manage the target groups that def…" at bounding box center [608, 281] width 952 height 503
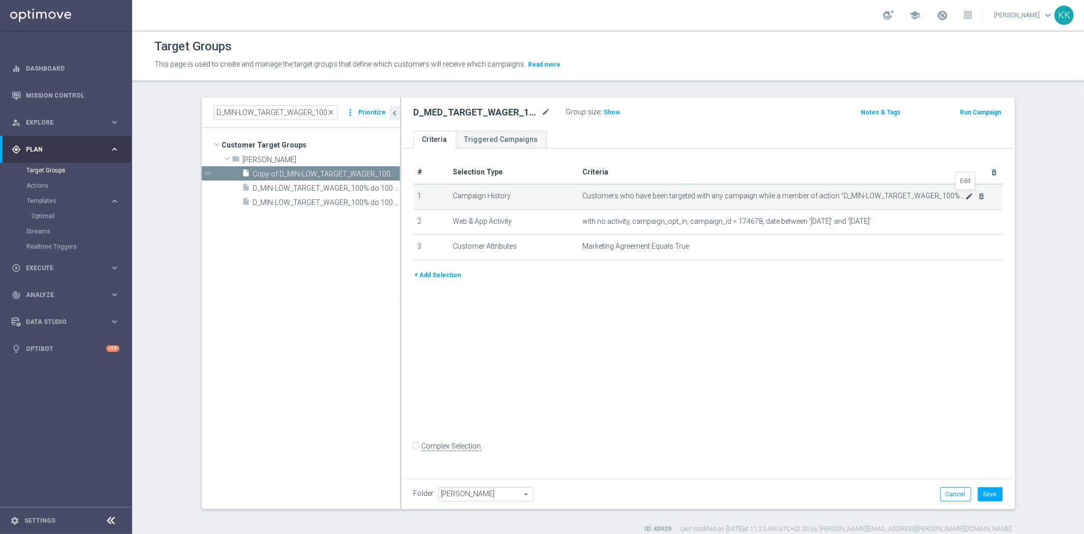
click at [965, 198] on icon "mode_edit" at bounding box center [969, 196] width 8 height 8
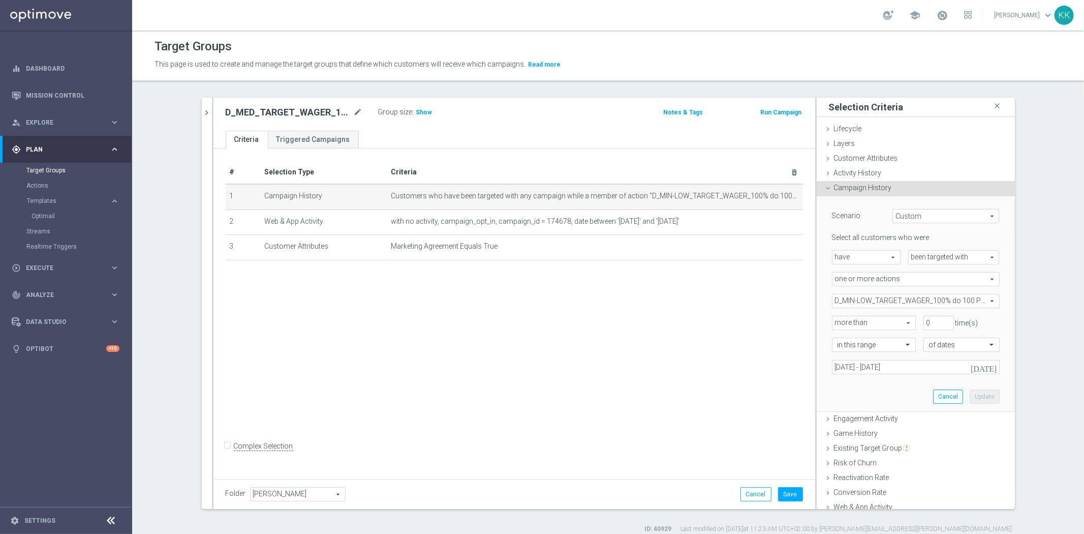
drag, startPoint x: 907, startPoint y: 293, endPoint x: 910, endPoint y: 301, distance: 9.0
click at [908, 295] on div "D_MIN-LOW_TARGET_WAGER_100% do 100 PLN_PLMECZE_030925 D_MIN-LOW_TARGET_WAGER_10…" at bounding box center [916, 301] width 168 height 14
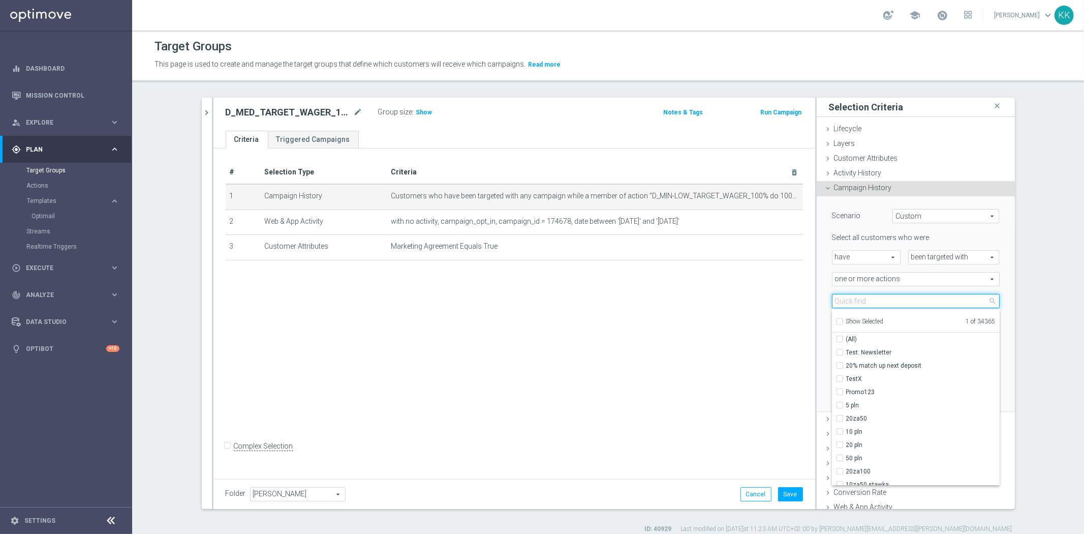
click at [910, 301] on input "search" at bounding box center [916, 301] width 168 height 14
click at [836, 320] on input "Show Selected" at bounding box center [839, 323] width 7 height 7
checkbox input "true"
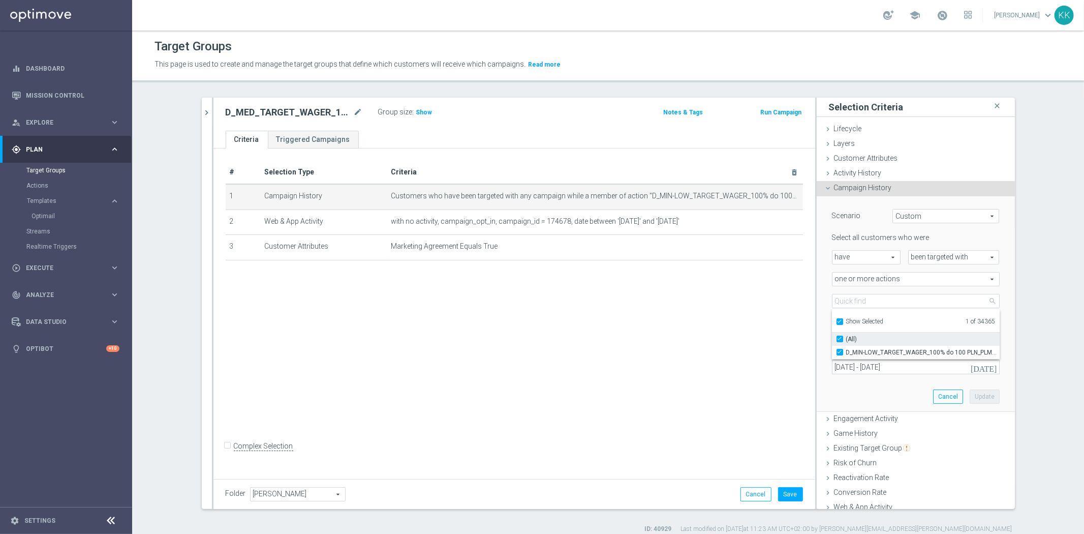
click at [839, 339] on input "(All)" at bounding box center [842, 338] width 7 height 7
checkbox input "false"
type input "Select Action"
checkbox input "false"
click at [836, 321] on input "Show Selected" at bounding box center [839, 323] width 7 height 7
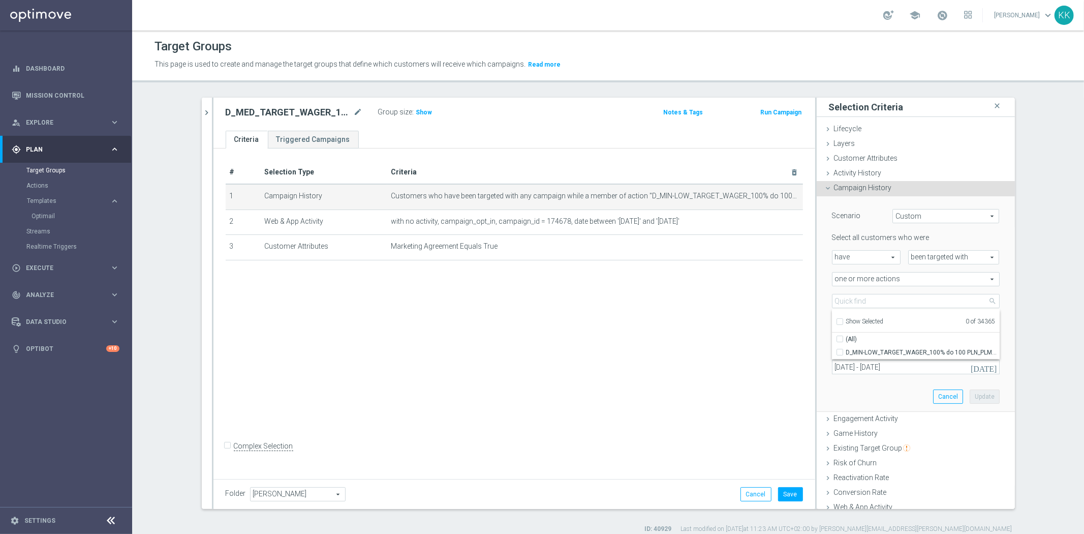
checkbox input "false"
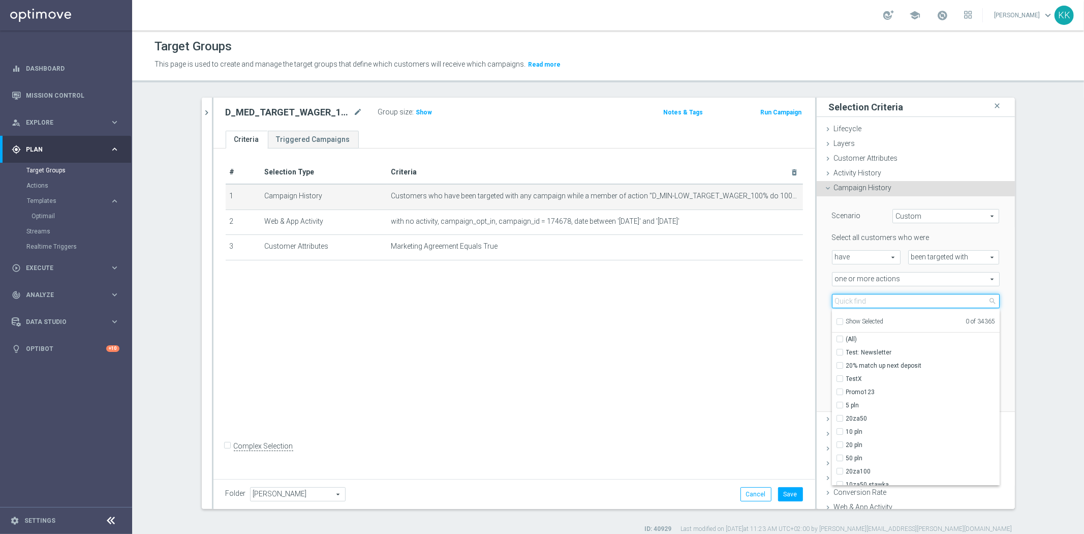
click at [842, 301] on input "search" at bounding box center [916, 301] width 168 height 14
paste input "D_MED_TARGET_WAGER_100% do 300 PLN_PLMECZE_030925_2"
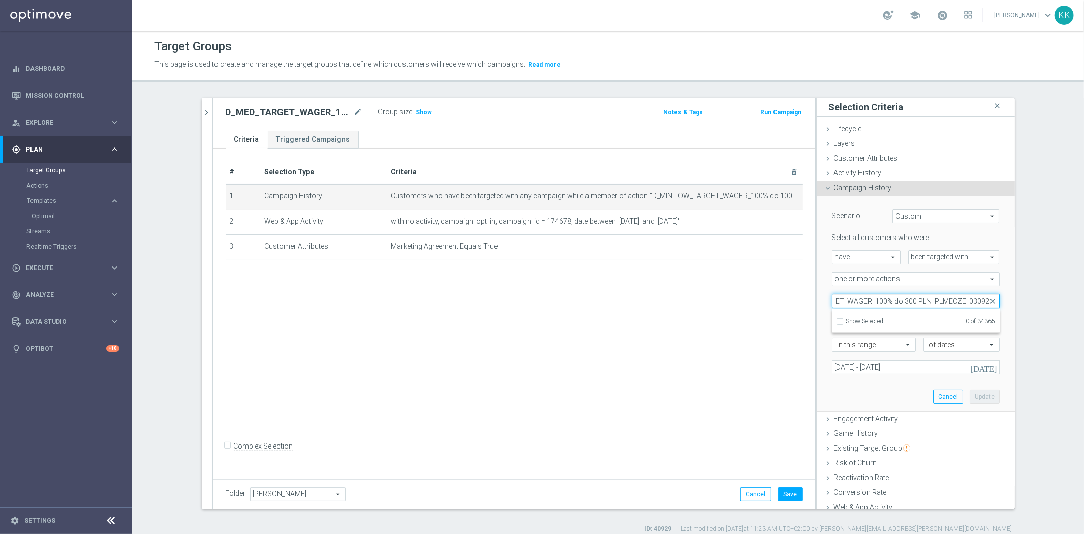
scroll to position [0, 48]
type input "D_MED_TARGET_WAGER_100% do 300 PLN_PLMECZE_03092"
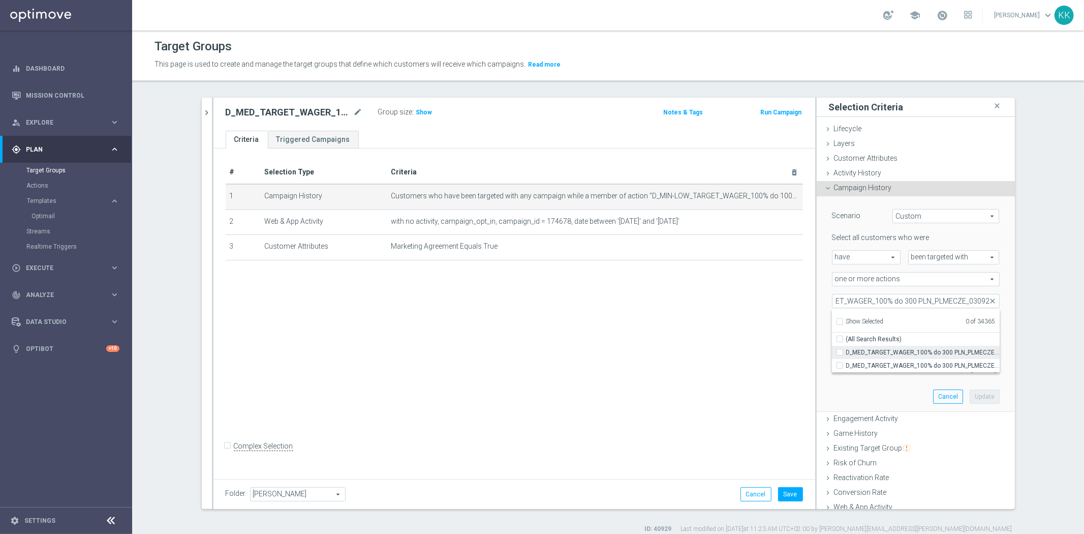
click at [846, 349] on label "D_MED_TARGET_WAGER_100% do 300 PLN_PLMECZE_030925" at bounding box center [922, 352] width 153 height 13
click at [839, 349] on input "D_MED_TARGET_WAGER_100% do 300 PLN_PLMECZE_030925" at bounding box center [842, 352] width 7 height 7
checkbox input "true"
type input "D_MED_TARGET_WAGER_100% do 300 PLN_PLMECZE_030925"
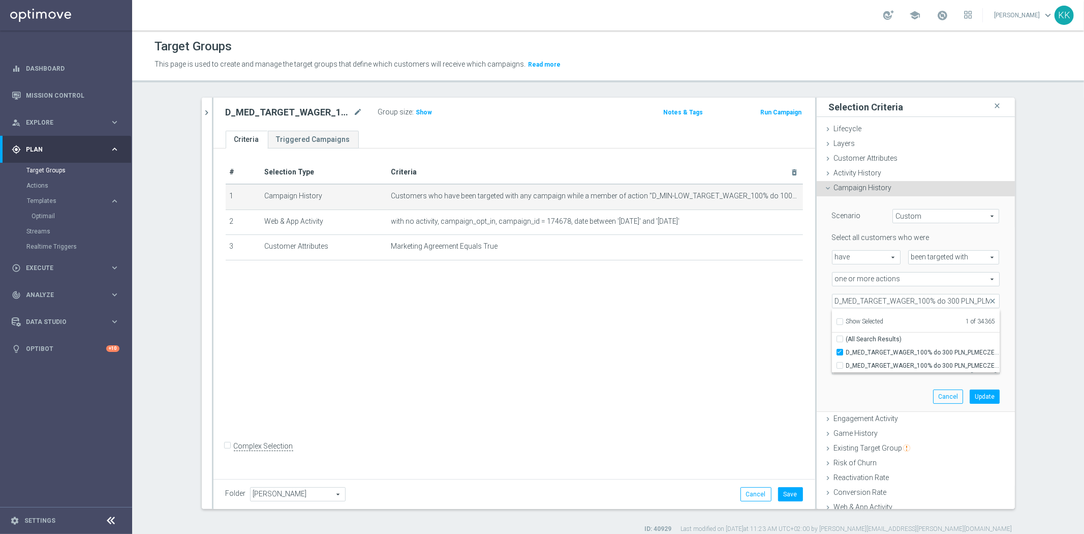
click at [773, 344] on div "# Selection Type Criteria delete_forever 1 Campaign History Customers who have …" at bounding box center [514, 311] width 602 height 327
click at [862, 371] on input "03 Sep 2025 - 06 Sep 2025" at bounding box center [916, 367] width 168 height 14
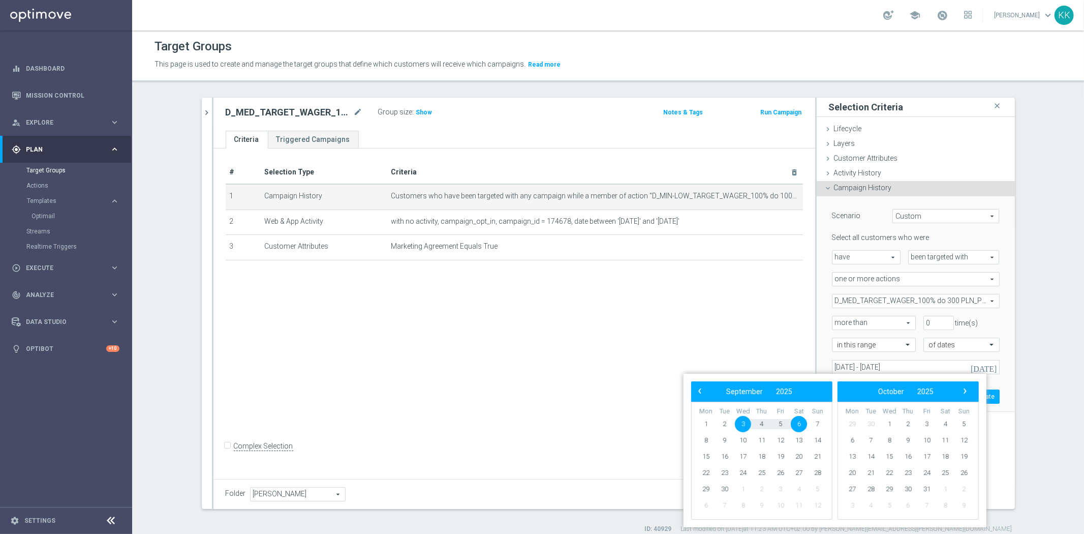
click at [744, 422] on span "3" at bounding box center [743, 424] width 16 height 16
click at [801, 422] on span "6" at bounding box center [799, 424] width 16 height 16
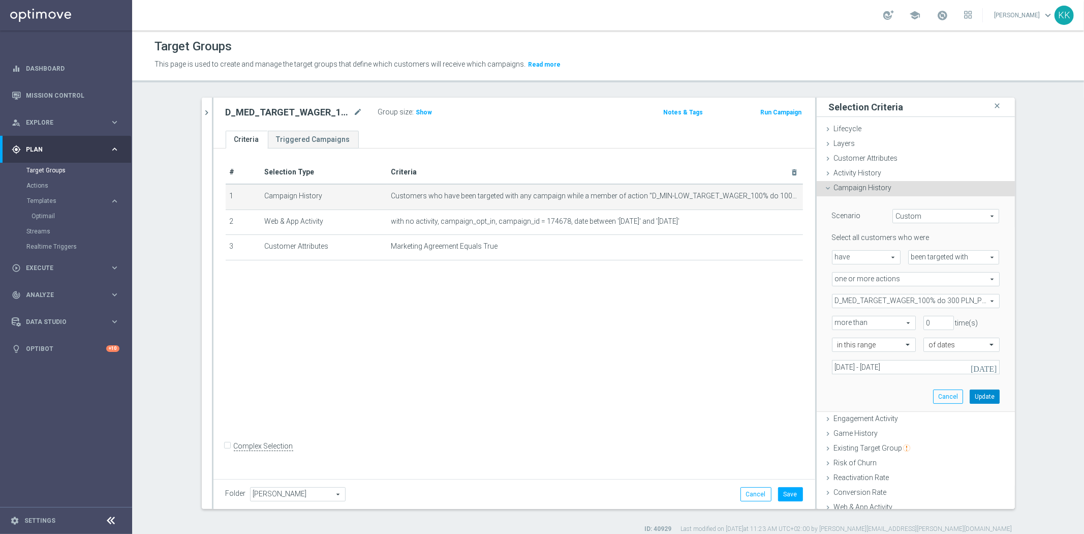
click at [981, 395] on button "Update" at bounding box center [985, 396] width 30 height 14
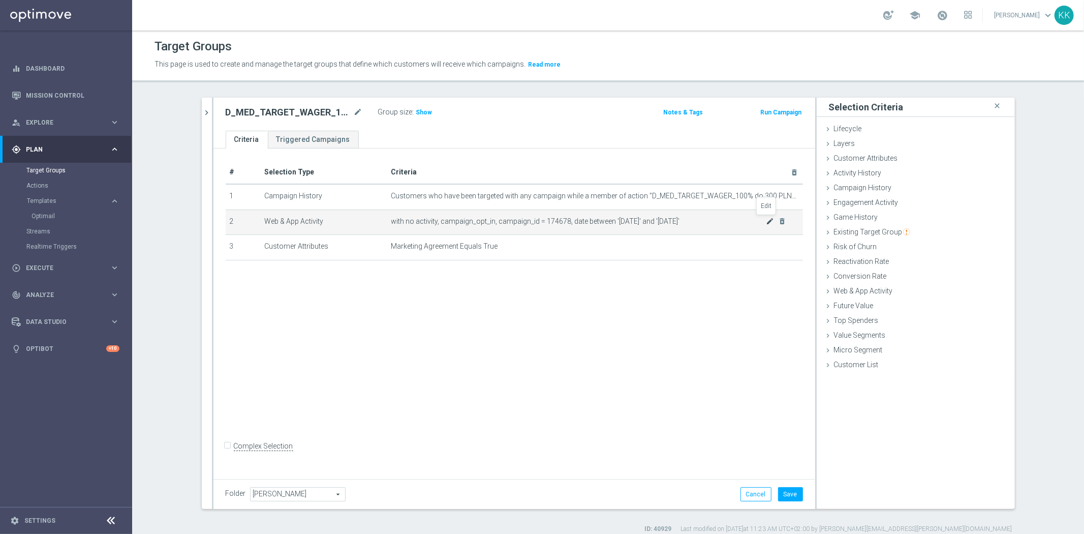
click at [768, 217] on icon "mode_edit" at bounding box center [770, 221] width 8 height 8
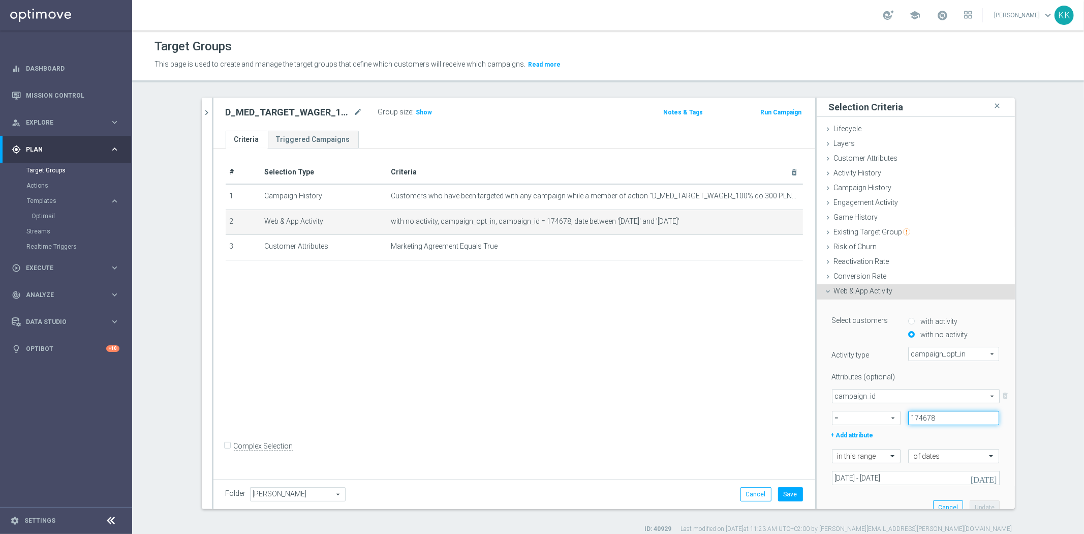
click at [957, 412] on input "174678" at bounding box center [953, 418] width 91 height 14
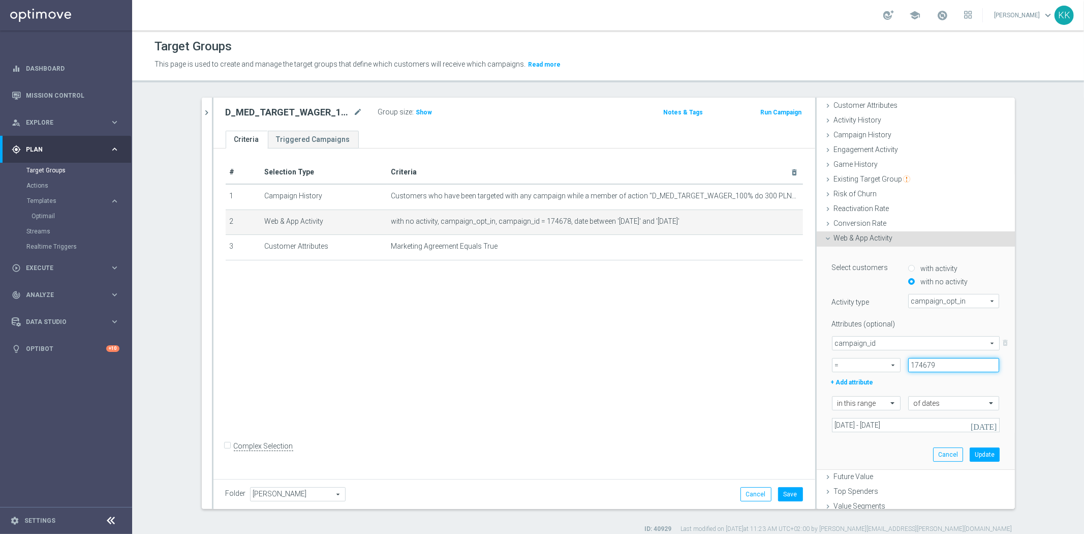
scroll to position [87, 0]
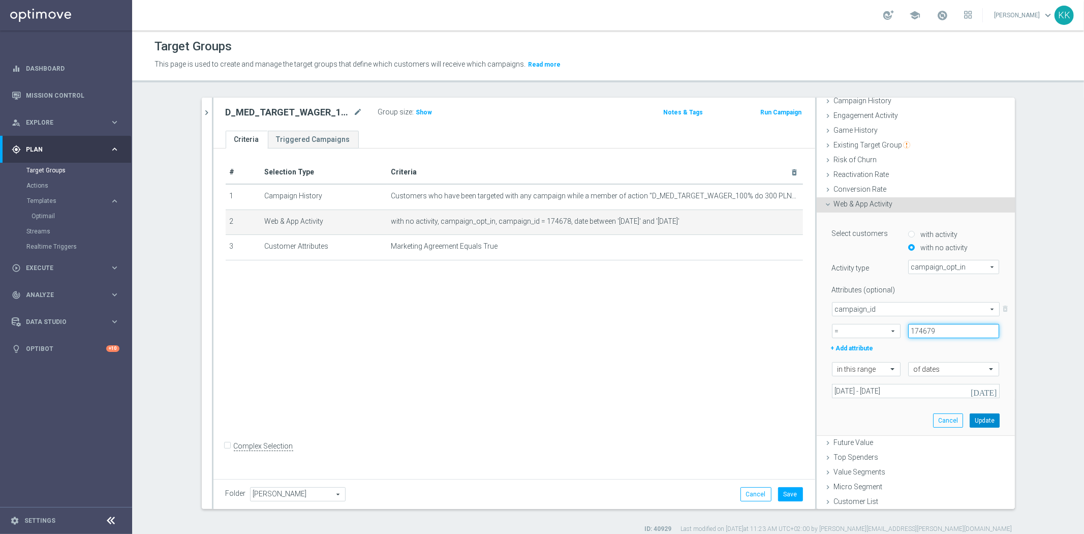
type input "174679"
click at [981, 418] on button "Update" at bounding box center [985, 420] width 30 height 14
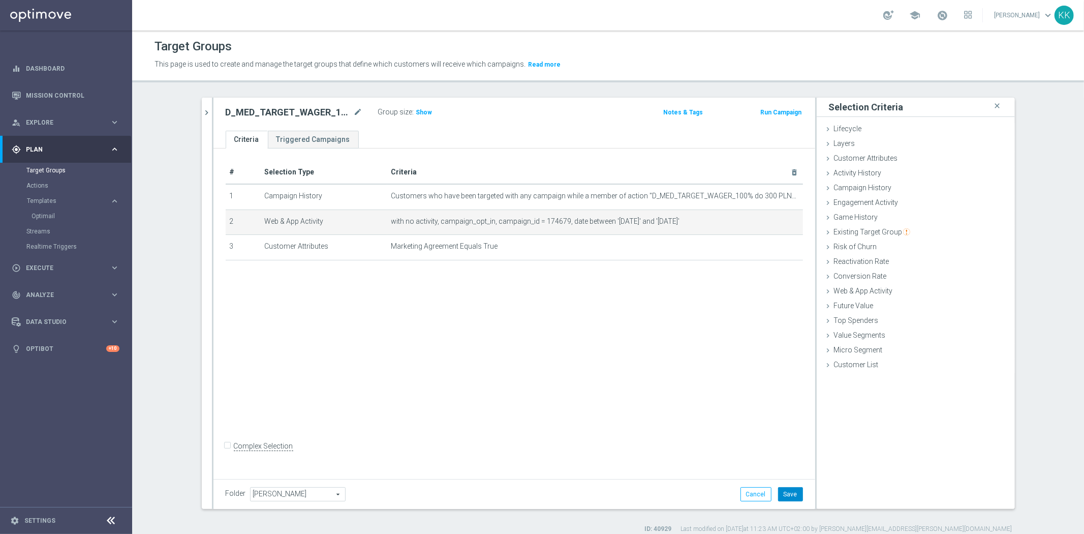
click at [783, 491] on button "Save" at bounding box center [790, 494] width 25 height 14
click at [407, 105] on div "Group size : Show" at bounding box center [429, 111] width 102 height 12
click at [410, 105] on div "Group size : Show" at bounding box center [429, 111] width 102 height 12
click at [428, 113] on div "Group size : Show" at bounding box center [429, 111] width 102 height 12
click at [416, 113] on span "Show" at bounding box center [424, 112] width 16 height 7
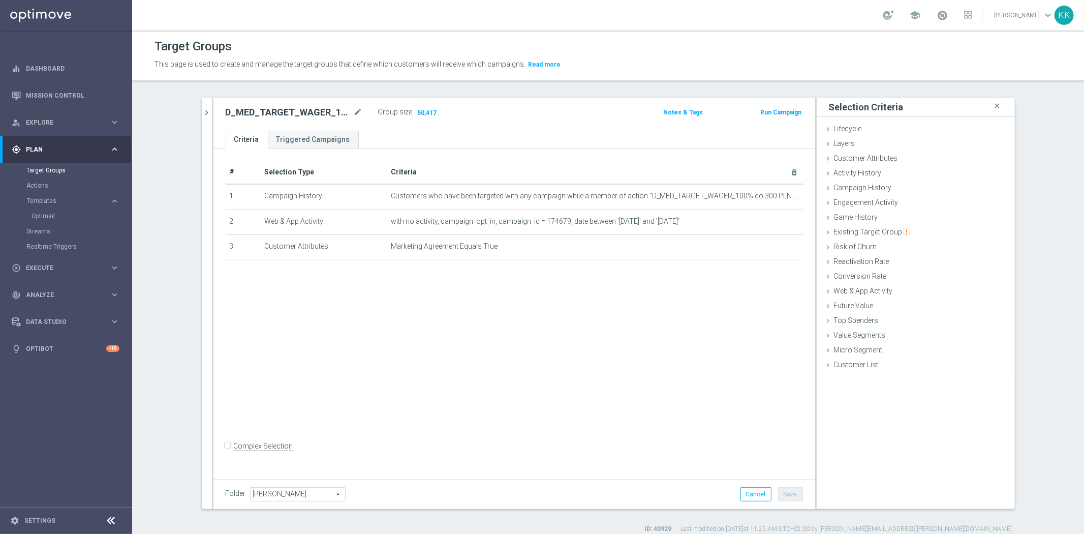
drag, startPoint x: 201, startPoint y: 111, endPoint x: 206, endPoint y: 112, distance: 5.2
click at [202, 111] on icon "chevron_right" at bounding box center [207, 113] width 10 height 10
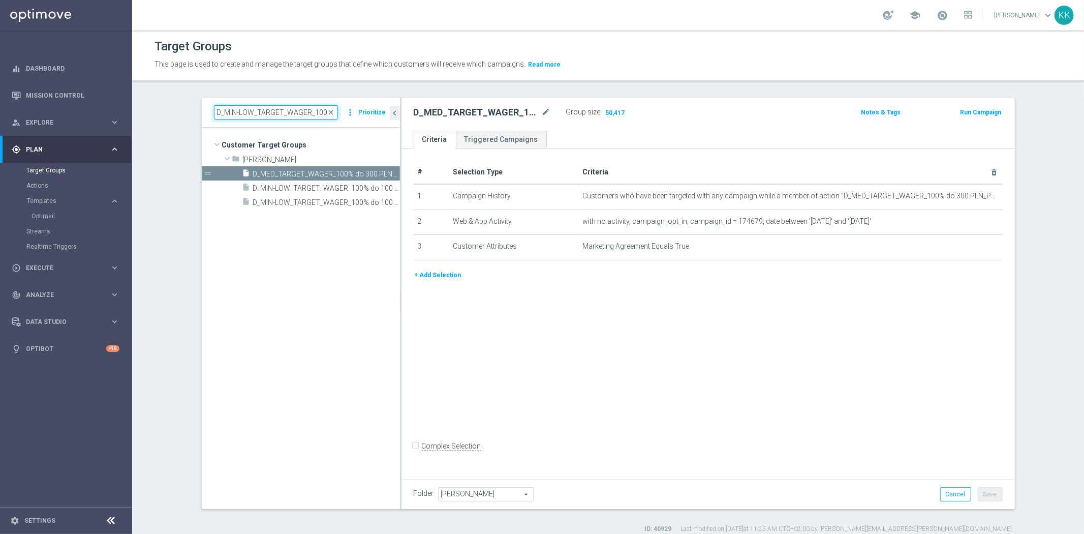
click at [266, 115] on input "D_MIN-LOW_TARGET_WAGER_100% do 100 PLN_PLMECZE_030925_SMS" at bounding box center [276, 112] width 124 height 14
paste input "HIGH_TARGET_WAGER_100% do 500 PLN_PLMECZE_030925_2"
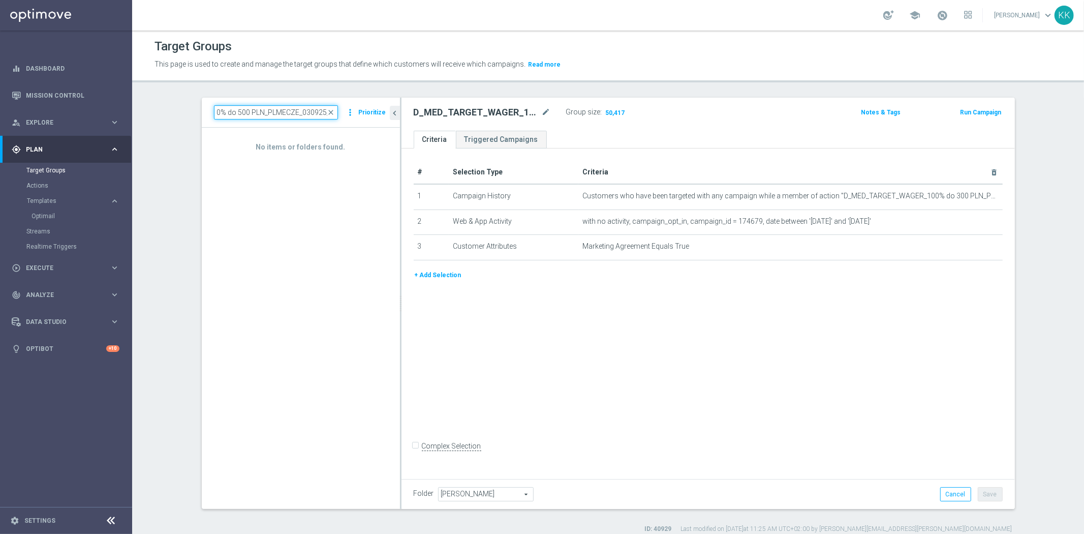
scroll to position [0, 89]
type input "D_HIGH_TARGET_WAGER_100% do 500 PLN_PLMECZE_030925_"
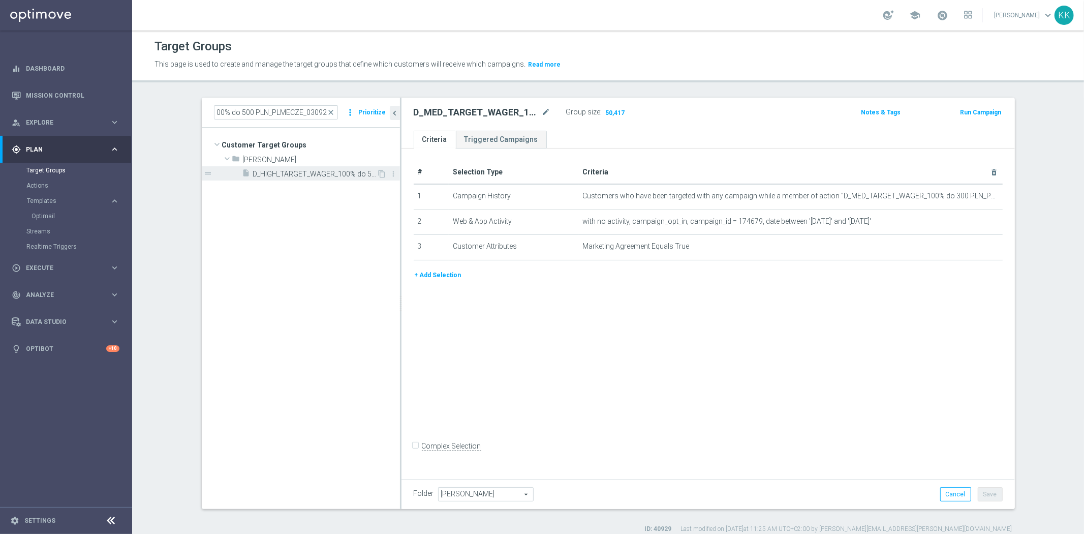
click at [344, 172] on span "D_HIGH_TARGET_WAGER_100% do 500 PLN_PLMECZE_030925_SMS" at bounding box center [315, 174] width 124 height 9
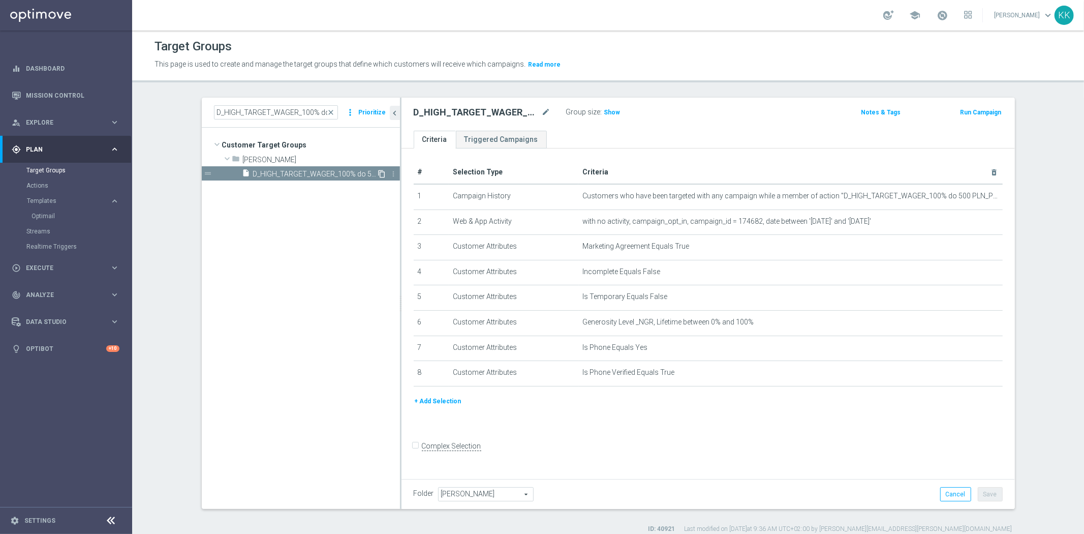
click at [378, 172] on icon "content_copy" at bounding box center [382, 174] width 8 height 8
click at [335, 186] on span "Copy of D_HIGH_TARGET_WAGER_100% do 500 PLN_PLMECZE_030925_SMS" at bounding box center [315, 188] width 124 height 9
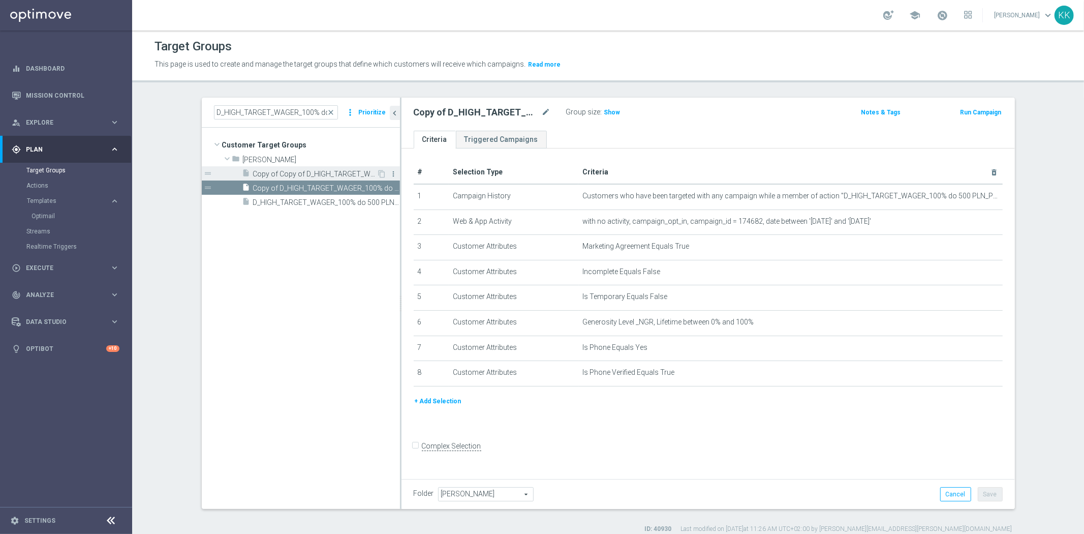
click at [390, 174] on icon "more_vert" at bounding box center [394, 174] width 8 height 8
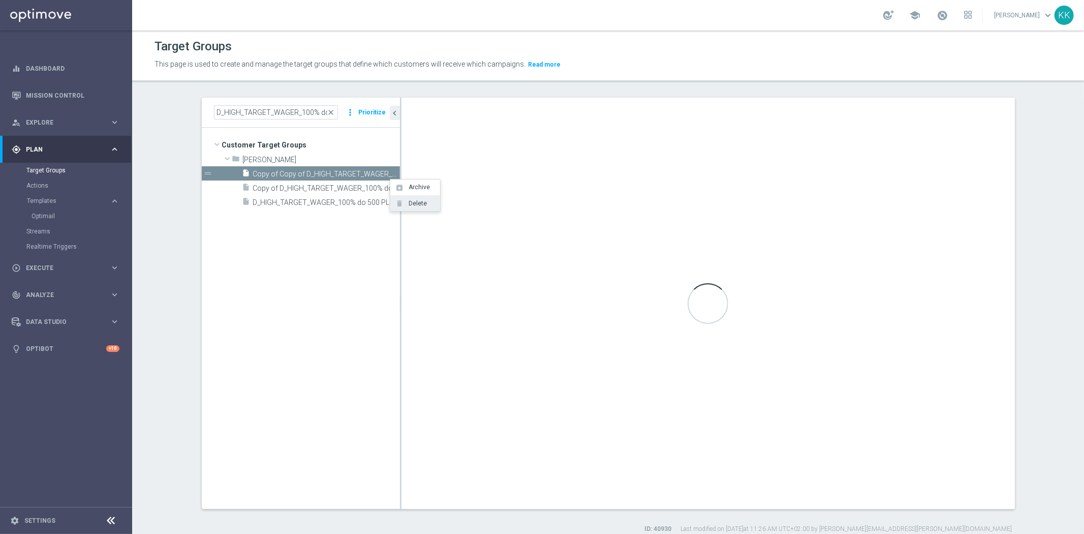
click at [425, 203] on span "Delete" at bounding box center [416, 203] width 22 height 7
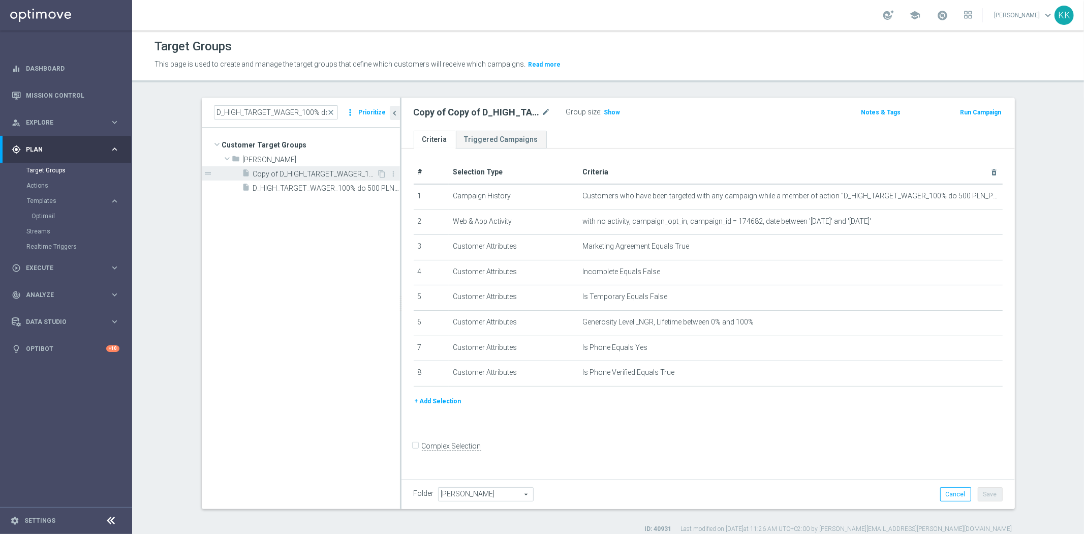
click at [336, 169] on div "insert_drive_file Copy of D_HIGH_TARGET_WAGER_100% do 500 PLN_PLMECZE_030925_SMS" at bounding box center [309, 173] width 135 height 14
click at [546, 111] on div "Copy of D_HIGH_TARGET_WAGER_100% do 500 PLN_PLMECZE_030925_SMS mode_edit" at bounding box center [490, 112] width 152 height 14
click at [542, 113] on icon "mode_edit" at bounding box center [546, 112] width 9 height 12
type input "D_HIGH_TARGET_WAGER_100% do 500 PLN_PLMECZE_030925_2"
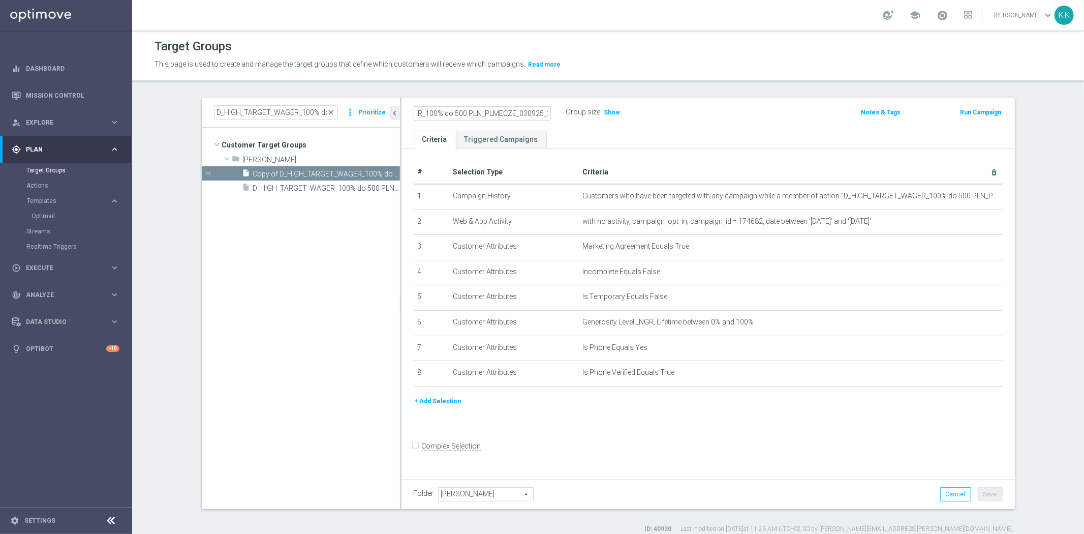
click at [659, 97] on div "Target Groups This page is used to create and manage the target groups that def…" at bounding box center [608, 281] width 952 height 503
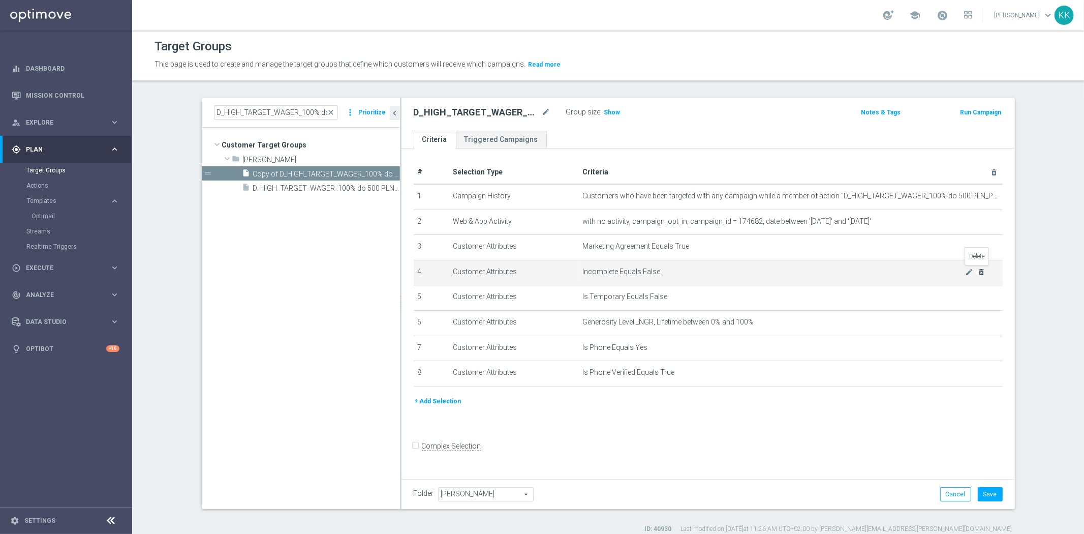
click at [978, 271] on icon "delete_forever" at bounding box center [981, 272] width 8 height 8
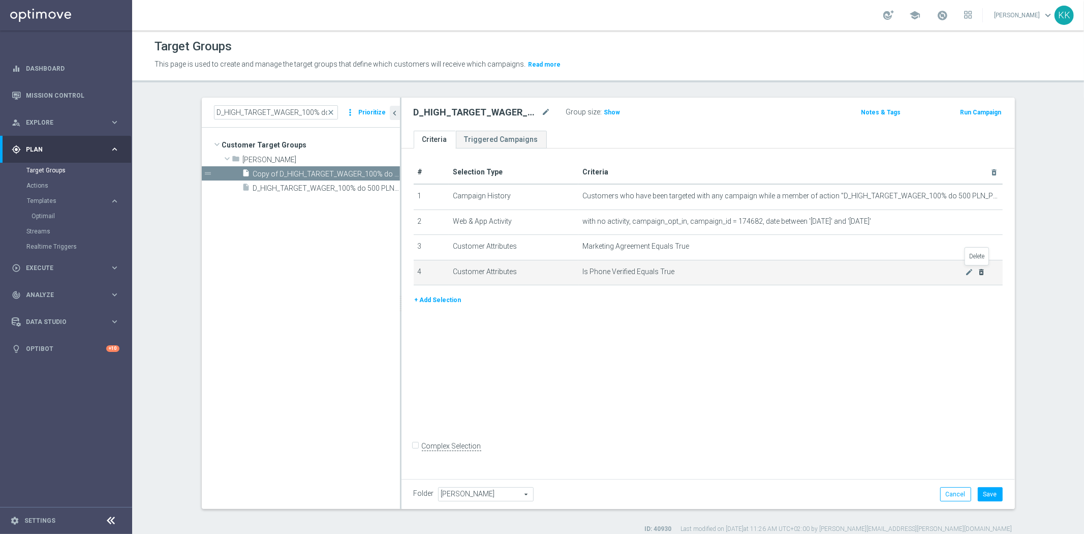
click at [978, 271] on icon "delete_forever" at bounding box center [981, 272] width 8 height 8
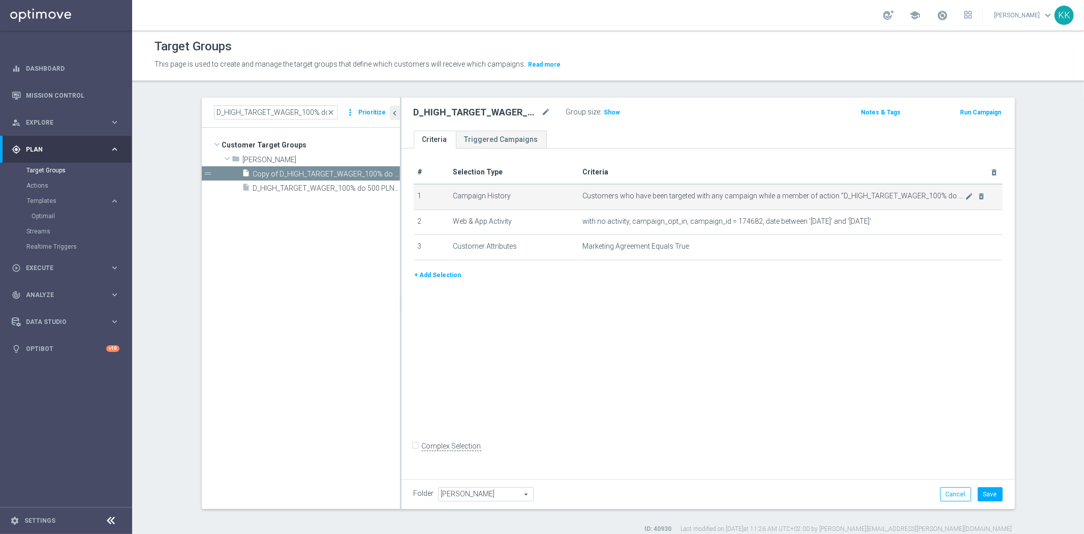
click at [959, 194] on span "Customers who have been targeted with any campaign while a member of action "D_…" at bounding box center [773, 196] width 383 height 9
click at [965, 195] on icon "mode_edit" at bounding box center [969, 196] width 8 height 8
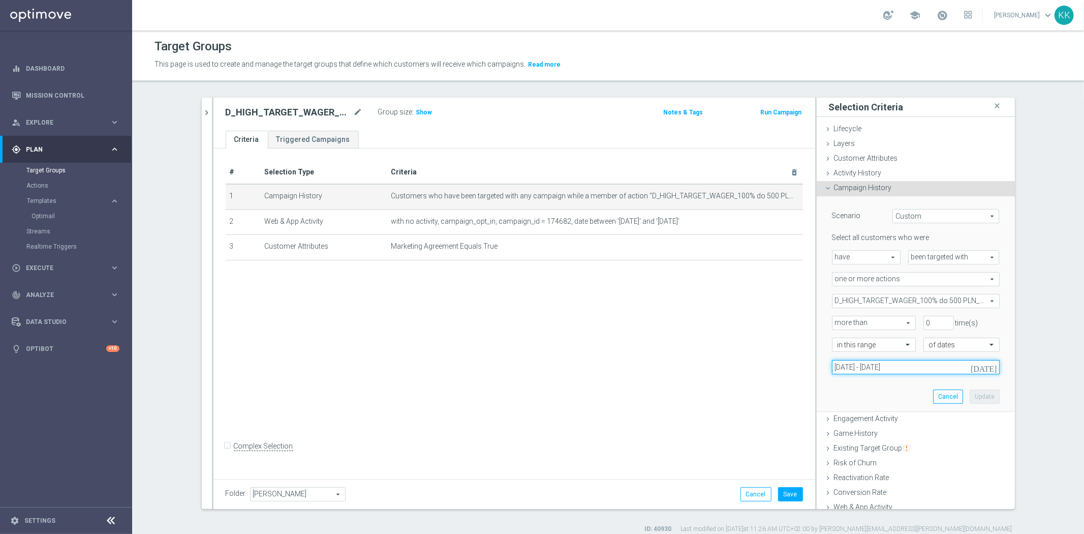
click at [876, 364] on input "[DATE] - [DATE]" at bounding box center [916, 367] width 168 height 14
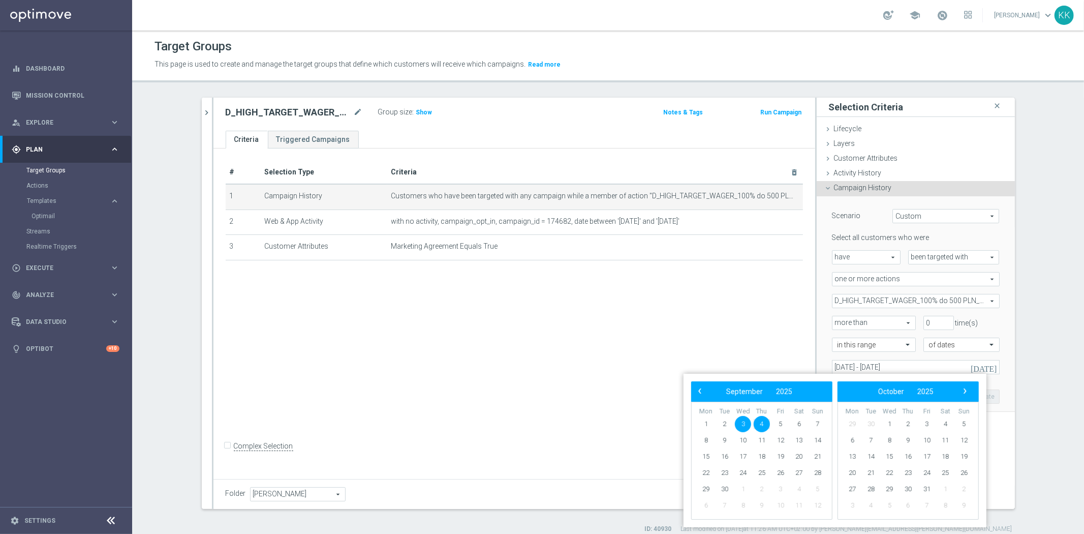
click at [744, 423] on span "3" at bounding box center [743, 424] width 16 height 16
click at [800, 423] on span "6" at bounding box center [799, 424] width 16 height 16
type input "03 Sep 2025 - 06 Sep 2025"
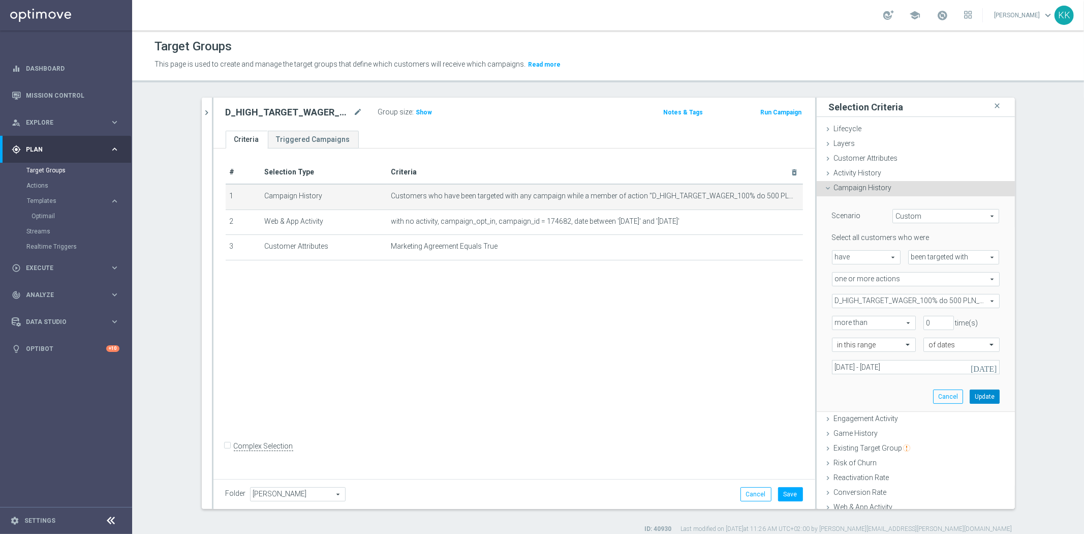
click at [971, 390] on button "Update" at bounding box center [985, 396] width 30 height 14
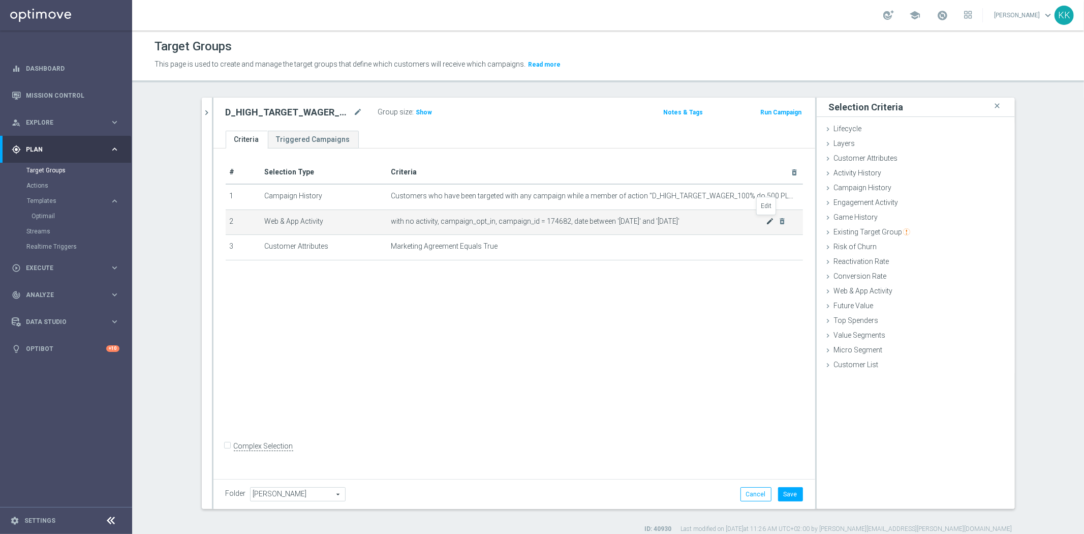
click at [766, 220] on icon "mode_edit" at bounding box center [770, 221] width 8 height 8
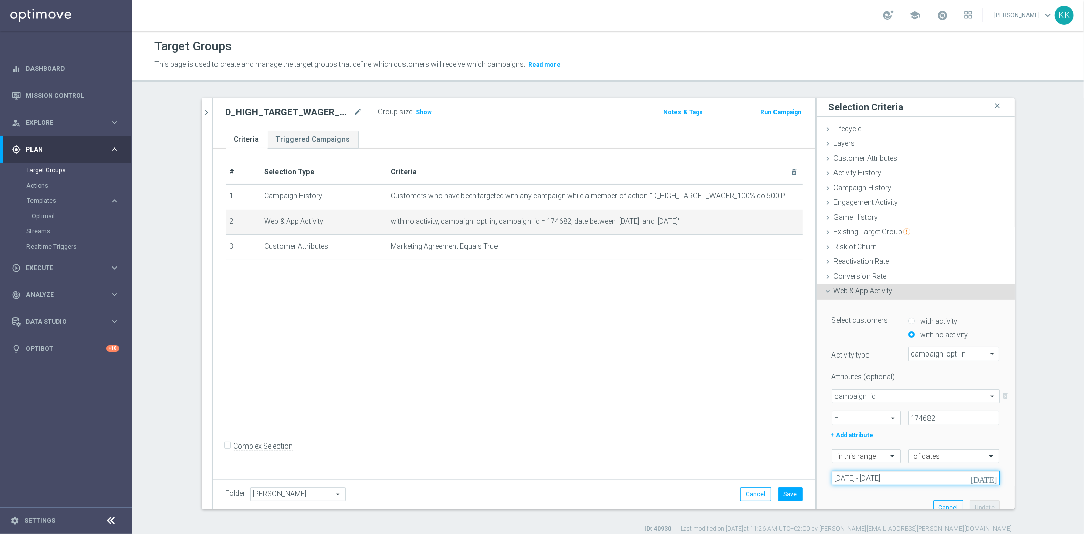
click at [865, 482] on input "[DATE] - [DATE]" at bounding box center [916, 478] width 168 height 14
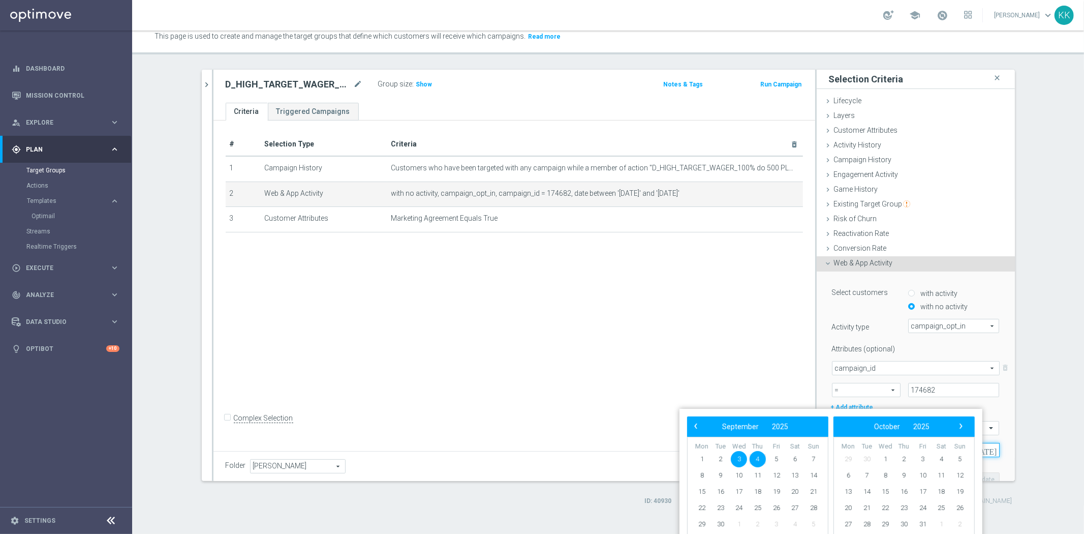
scroll to position [47, 0]
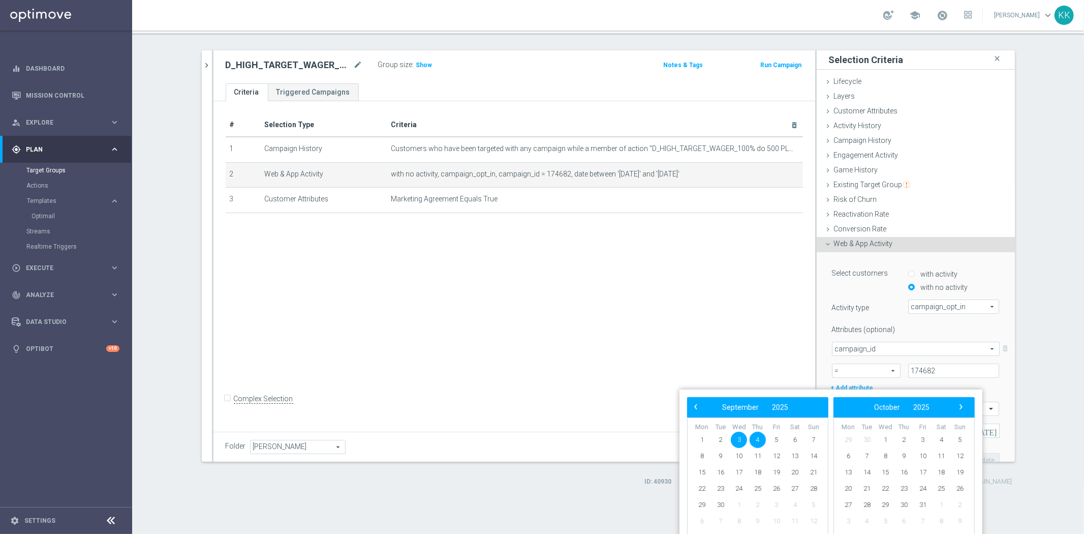
click at [743, 439] on span "3" at bounding box center [739, 439] width 16 height 16
click at [789, 439] on span "6" at bounding box center [795, 439] width 16 height 16
type input "03 Sep 2025 - 06 Sep 2025"
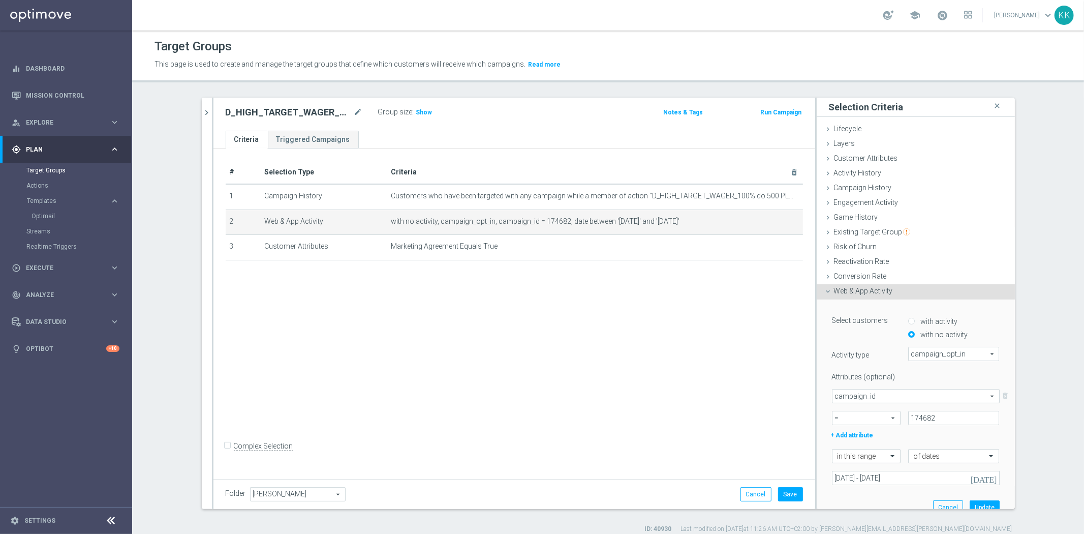
scroll to position [0, 0]
click at [973, 502] on button "Update" at bounding box center [985, 507] width 30 height 14
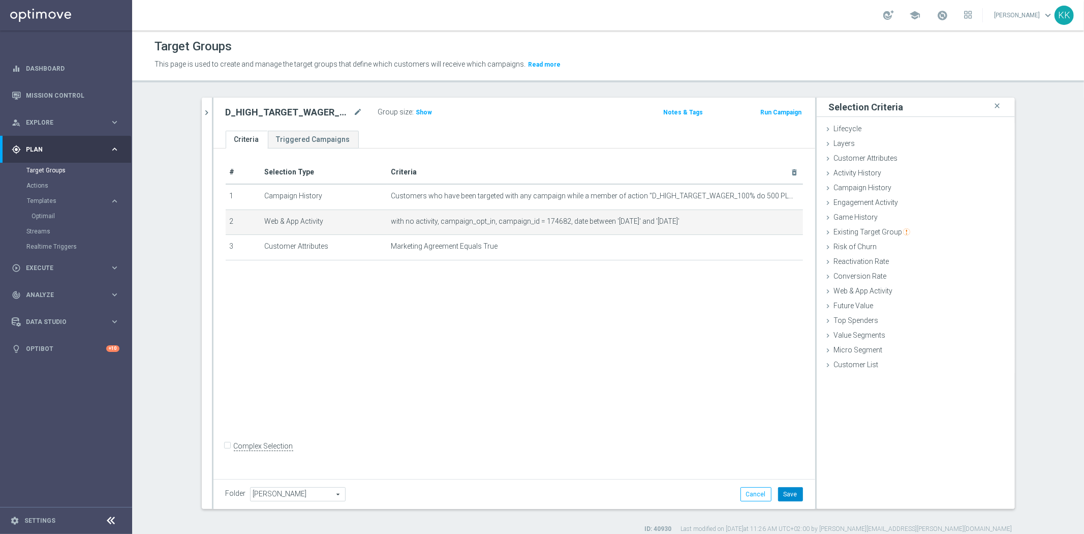
click at [793, 491] on button "Save" at bounding box center [790, 494] width 25 height 14
click at [202, 110] on icon "chevron_right" at bounding box center [207, 113] width 10 height 10
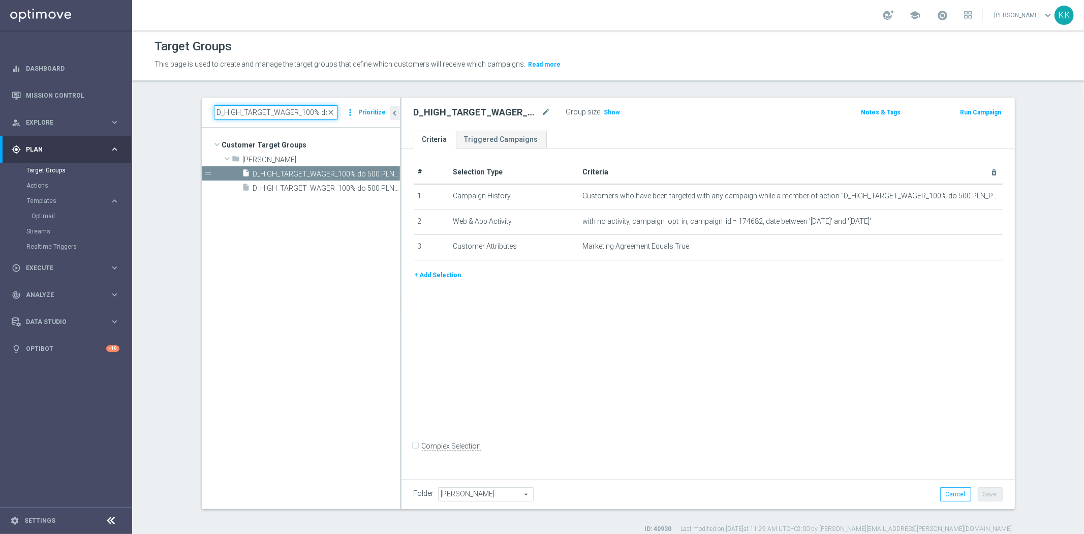
click at [269, 114] on input "D_HIGH_TARGET_WAGER_100% do 500 PLN_PLMECZE_030925_" at bounding box center [276, 112] width 124 height 14
type input "030925_2"
click at [298, 202] on span "D_MIN-LOW_TARGET_WAGER_100% do 100 PLN_PLMECZE_030925_2" at bounding box center [315, 202] width 124 height 9
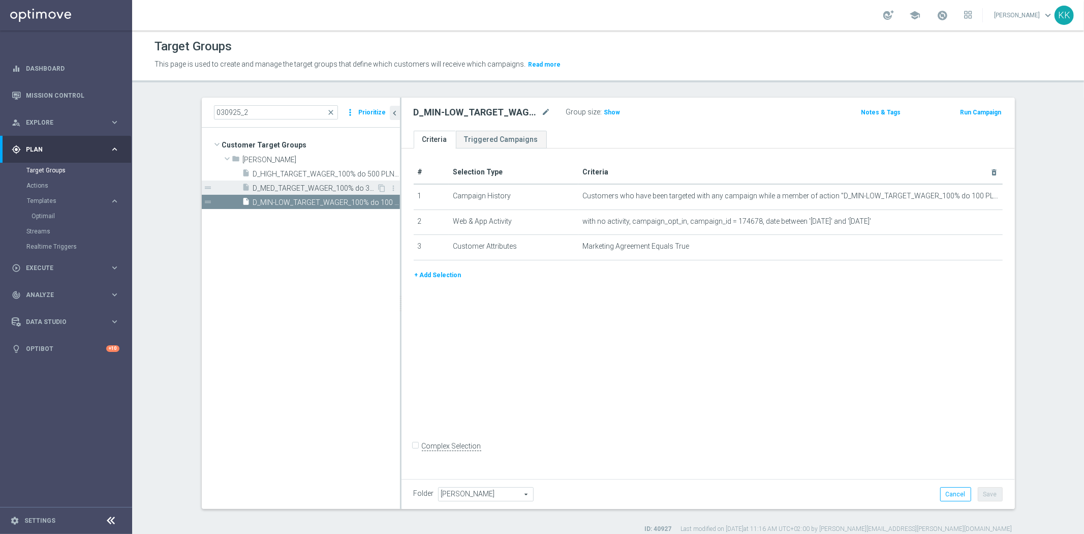
click at [323, 189] on span "D_MED_TARGET_WAGER_100% do 300 PLN_PLMECZE_030925_2" at bounding box center [315, 188] width 124 height 9
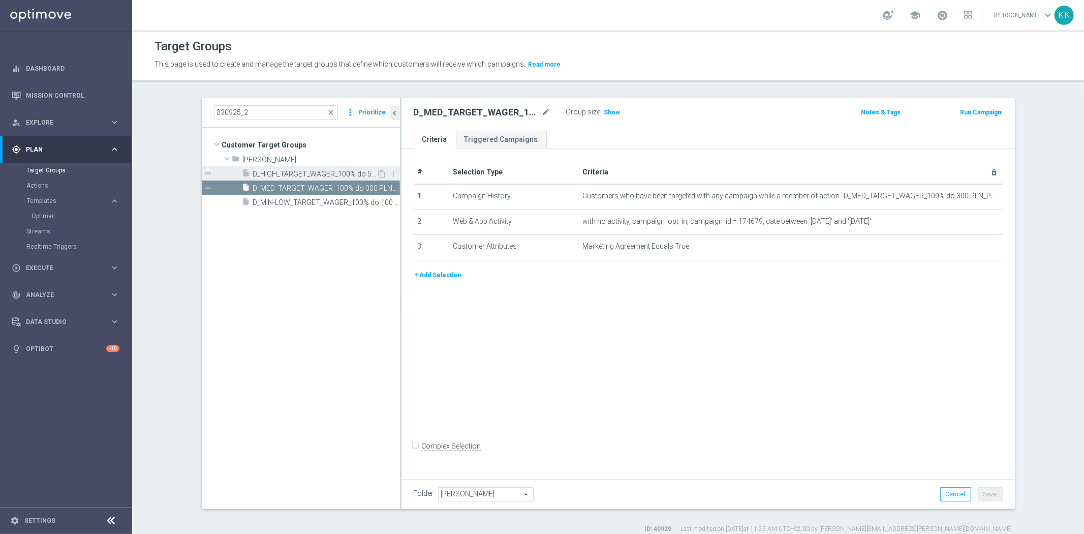
click at [314, 171] on span "D_HIGH_TARGET_WAGER_100% do 500 PLN_PLMECZE_030925_2" at bounding box center [315, 174] width 124 height 9
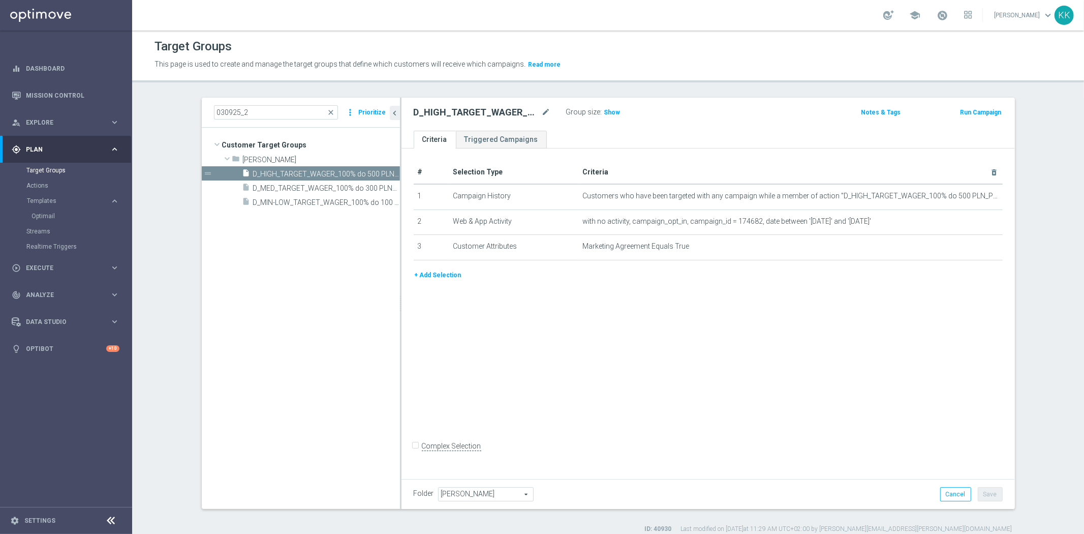
drag, startPoint x: 603, startPoint y: 114, endPoint x: 542, endPoint y: 45, distance: 92.2
click at [604, 114] on span "Show" at bounding box center [612, 112] width 16 height 7
click at [48, 184] on link "Actions" at bounding box center [65, 185] width 79 height 8
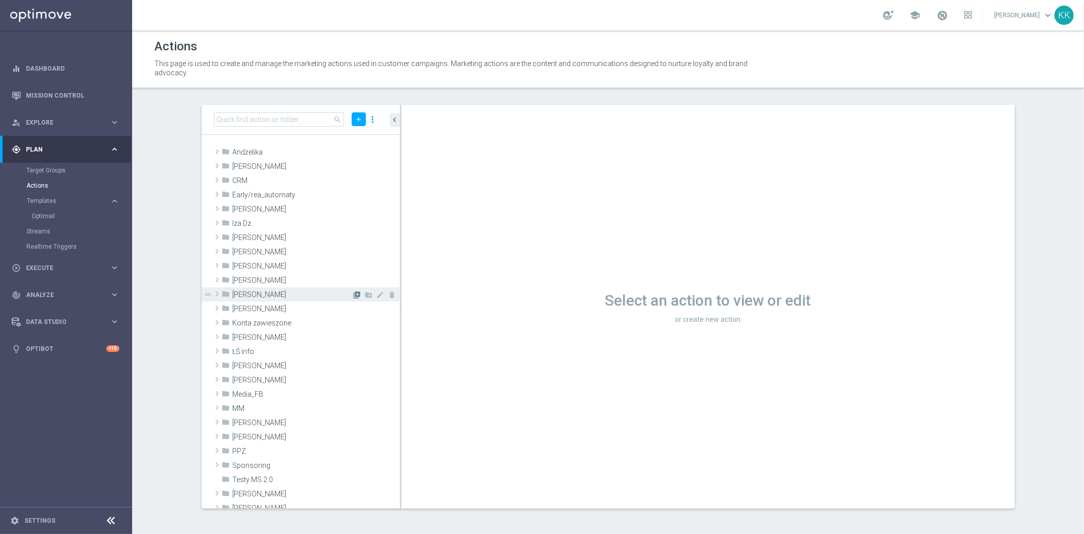
click at [353, 293] on icon "library_add" at bounding box center [357, 295] width 8 height 8
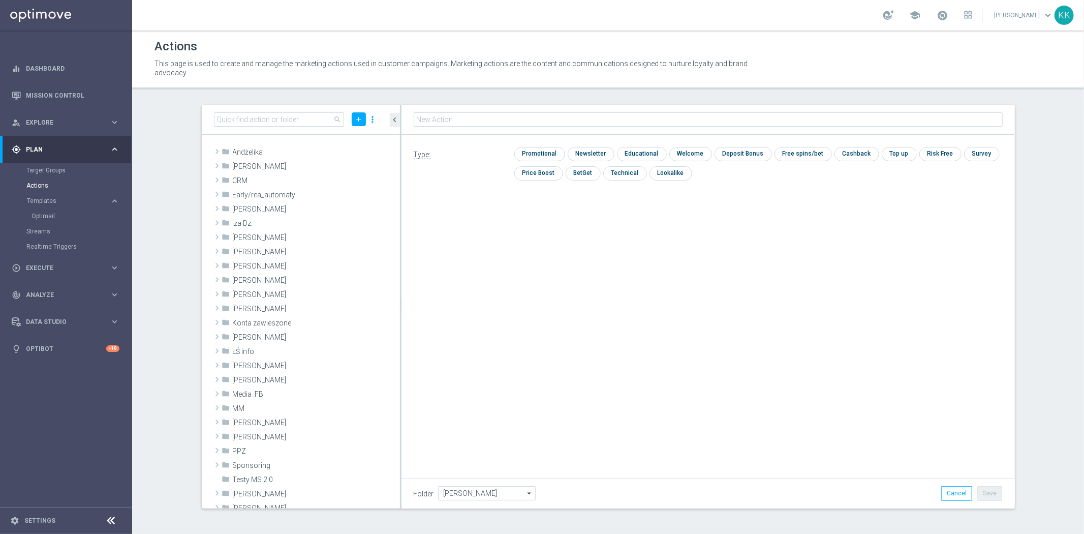
type input "D_MIN-LOW_TARGET_WAGER_100% do 100 PLN_PLMECZE_030925_2"
drag, startPoint x: 533, startPoint y: 148, endPoint x: 554, endPoint y: 146, distance: 21.4
click at [534, 148] on input "checkbox" at bounding box center [538, 154] width 48 height 14
checkbox input "true"
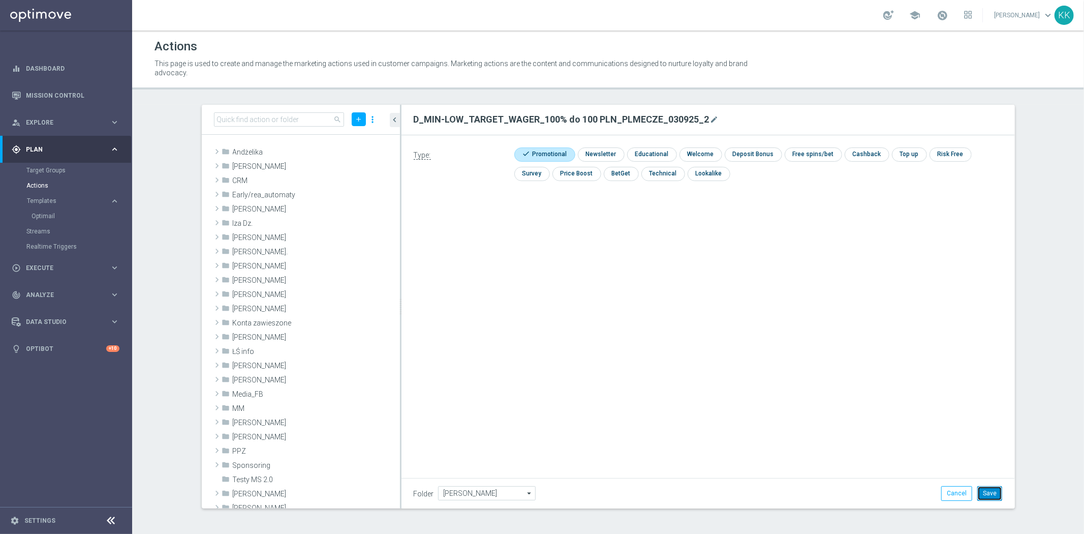
click at [1001, 489] on button "Save" at bounding box center [989, 493] width 25 height 14
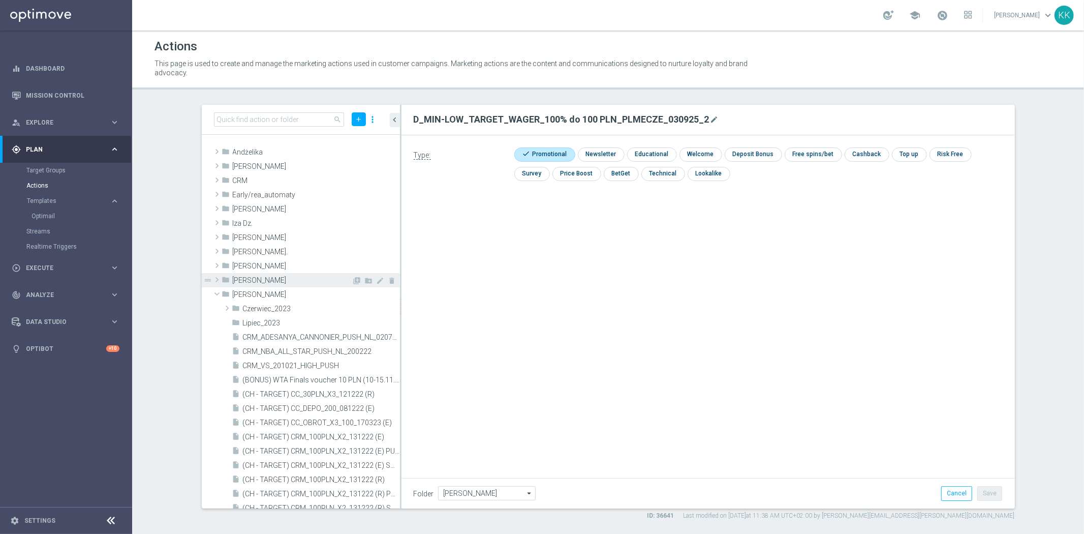
click at [0, 0] on icon "library_add" at bounding box center [0, 0] width 0 height 0
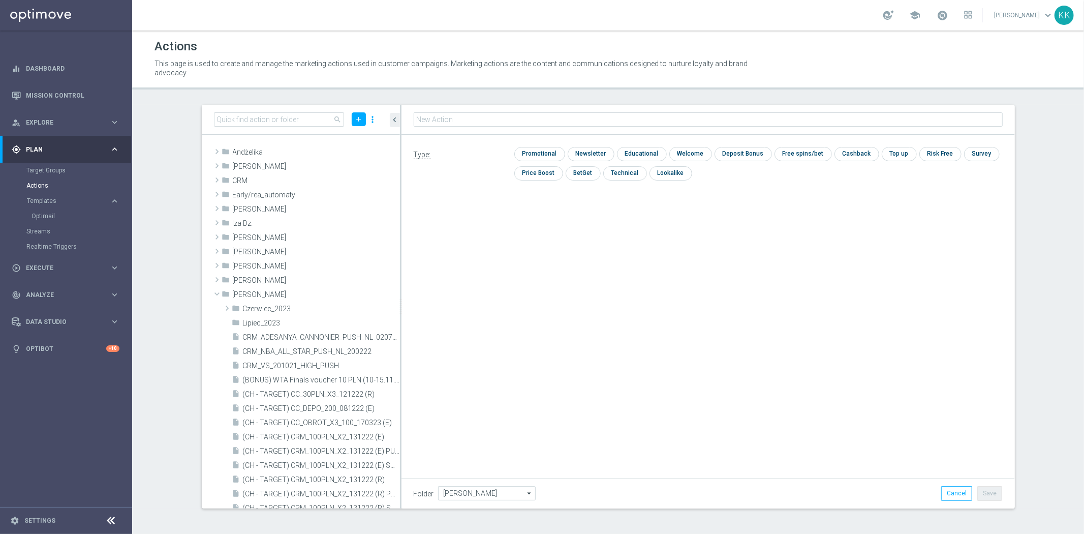
type input "D_MED_TARGET_WAGER_100% do 300 PLN_PLMECZE_030925_2"
click at [540, 150] on input "checkbox" at bounding box center [538, 154] width 48 height 14
checkbox input "true"
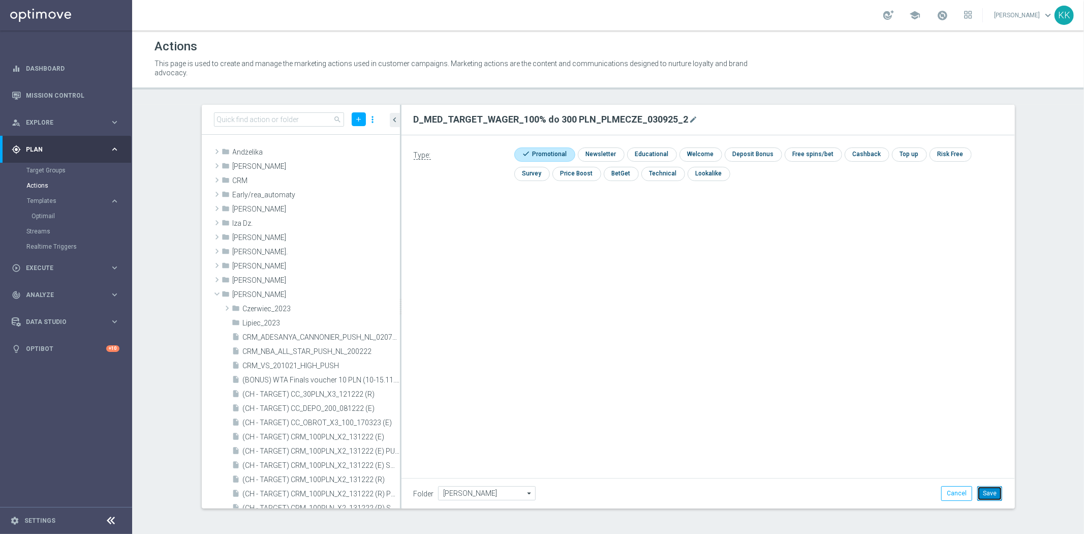
click at [1000, 493] on button "Save" at bounding box center [989, 493] width 25 height 14
click at [352, 292] on div "library_add create_new_folder mode_edit delete" at bounding box center [374, 296] width 45 height 11
click at [353, 293] on icon "library_add" at bounding box center [357, 295] width 8 height 8
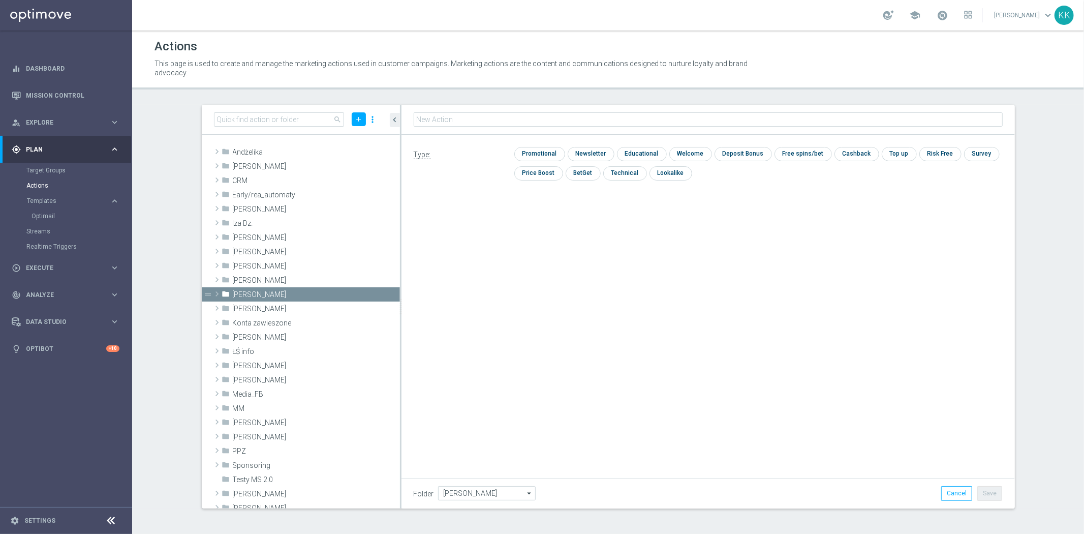
type input "D_HIGH_TARGET_WAGER_100% do 500 PLN_PLMECZE_030925_2"
click at [544, 147] on input "checkbox" at bounding box center [538, 154] width 48 height 14
checkbox input "true"
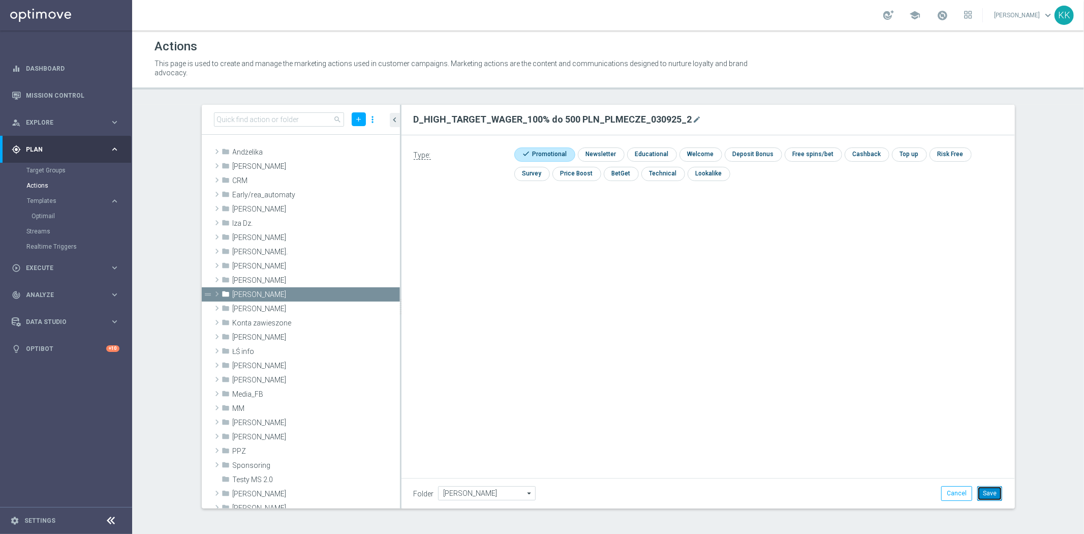
click at [982, 488] on button "Save" at bounding box center [989, 493] width 25 height 14
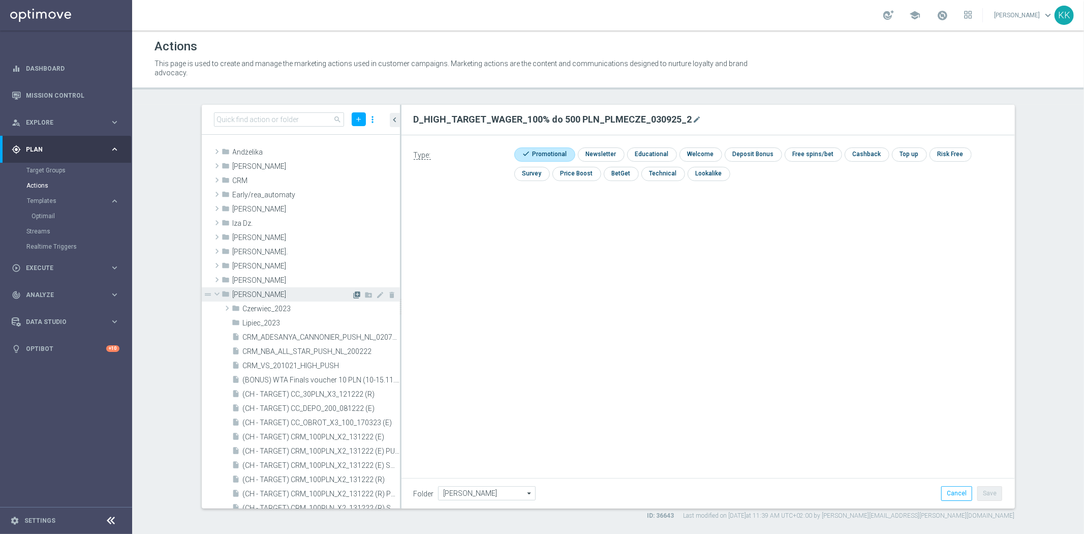
click at [353, 293] on icon "library_add" at bounding box center [357, 295] width 8 height 8
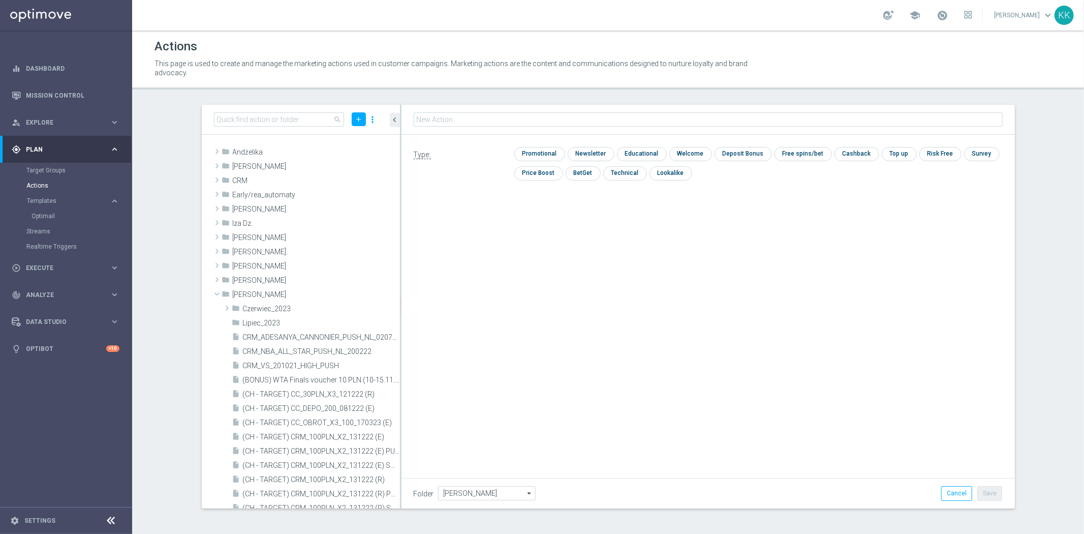
type input "D_MIN-LOW_TARGET_WAGER_100% do 100 PLN_PLMECZE_030925_SMS2"
click at [545, 149] on input "checkbox" at bounding box center [538, 154] width 48 height 14
checkbox input "true"
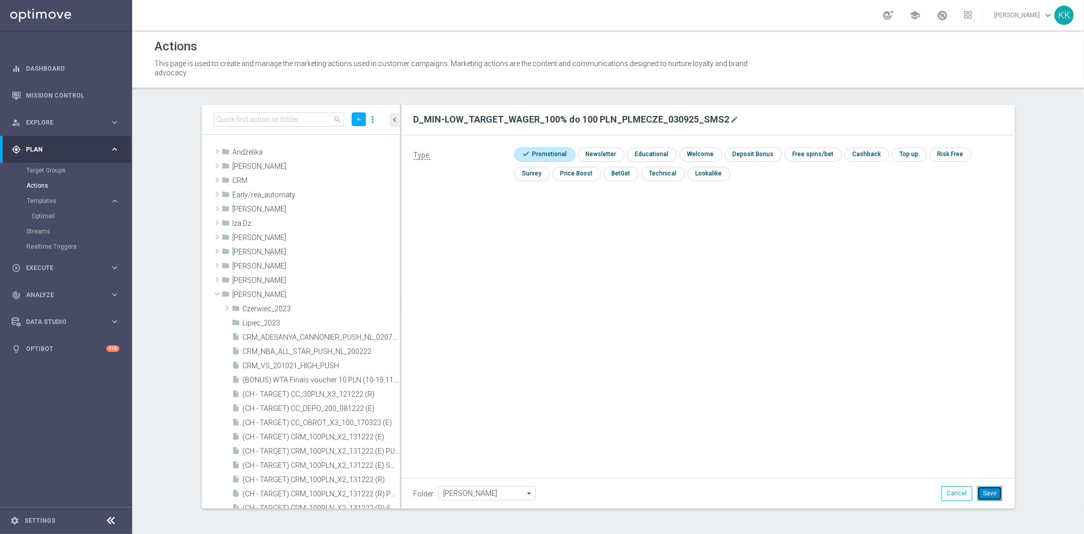
click at [981, 486] on button "Save" at bounding box center [989, 493] width 25 height 14
click at [353, 293] on icon "library_add" at bounding box center [357, 295] width 8 height 8
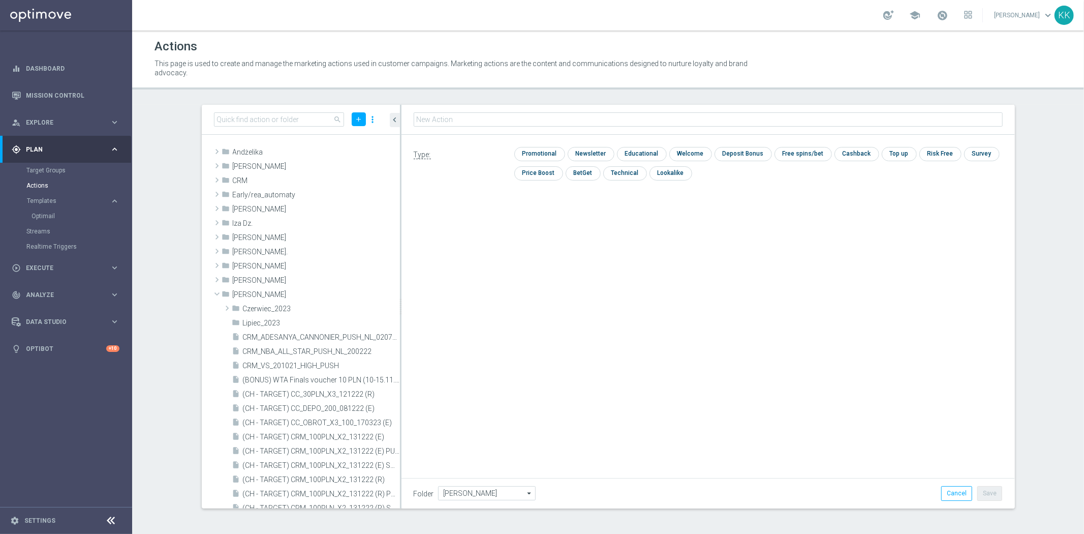
type input "D_MED_TARGET_WAGER_100% do 300 PLN_PLMECZE_030925_SMS2"
click at [536, 150] on input "checkbox" at bounding box center [538, 154] width 48 height 14
checkbox input "true"
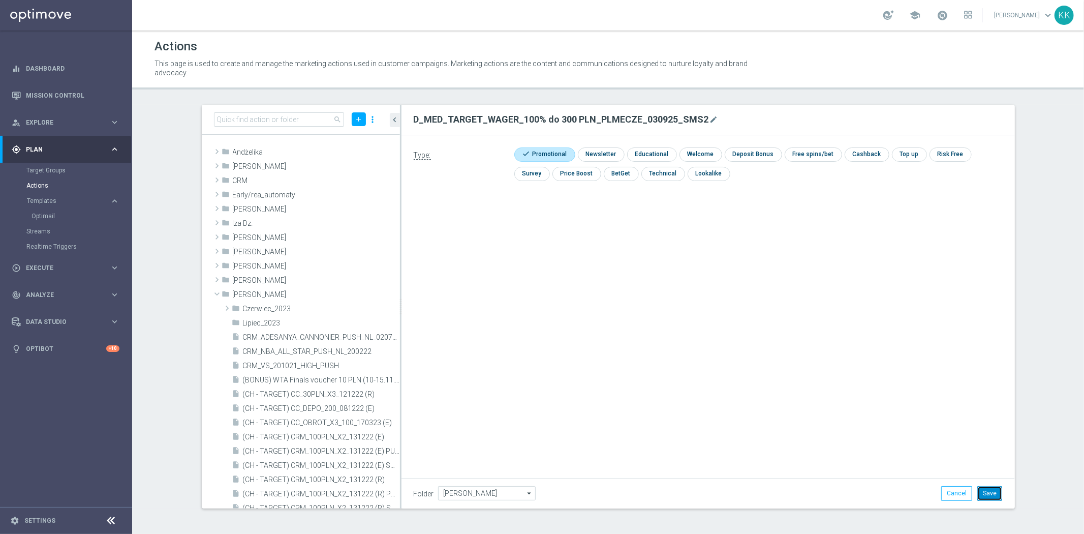
click at [986, 487] on button "Save" at bounding box center [989, 493] width 25 height 14
click at [353, 292] on icon "library_add" at bounding box center [357, 295] width 8 height 8
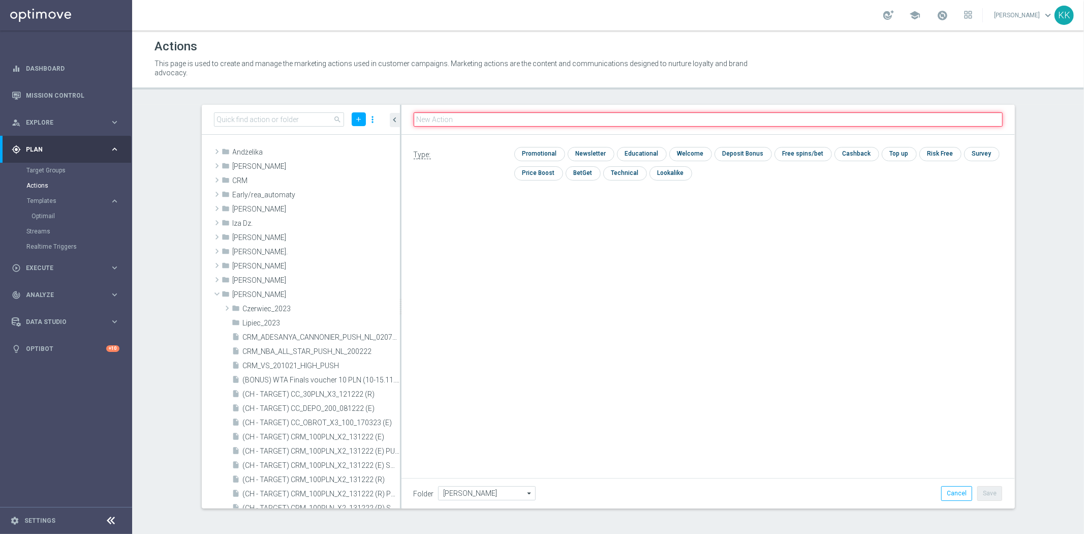
paste input "D_HIGH_TARGET_WAGER_100% do 500 PLN_PLMECZE_030925_SMS2"
type input "D_HIGH_TARGET_WAGER_100% do 500 PLN_PLMECZE_030925_SMS2"
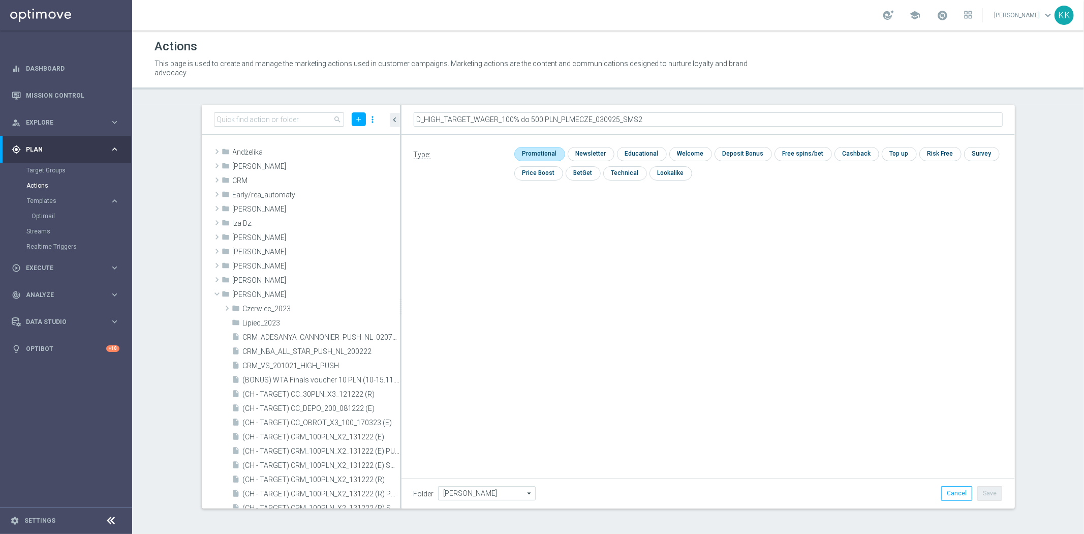
click at [537, 155] on input "checkbox" at bounding box center [538, 154] width 48 height 14
checkbox input "true"
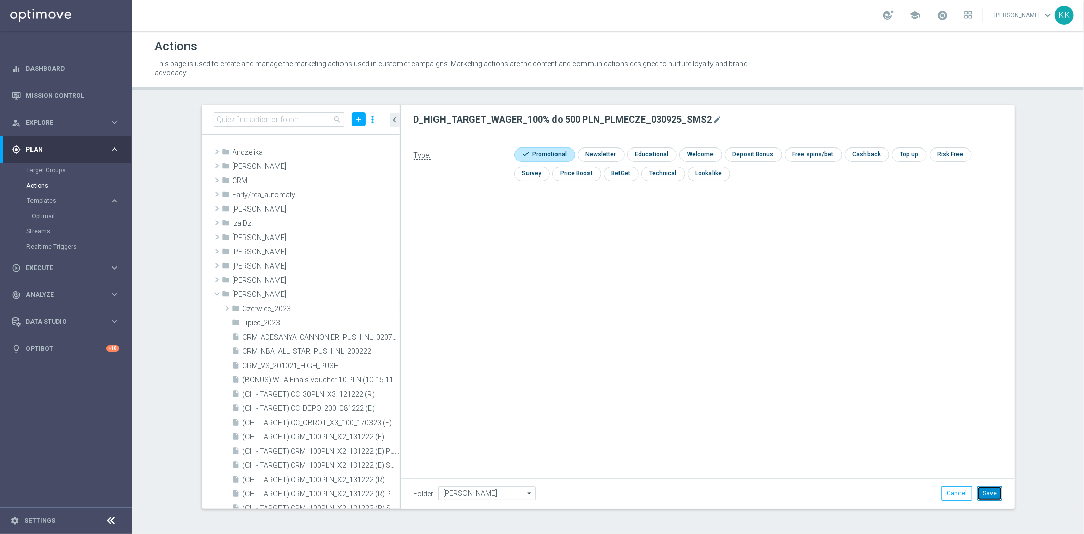
click at [994, 494] on button "Save" at bounding box center [989, 493] width 25 height 14
click at [353, 295] on icon "library_add" at bounding box center [357, 295] width 8 height 8
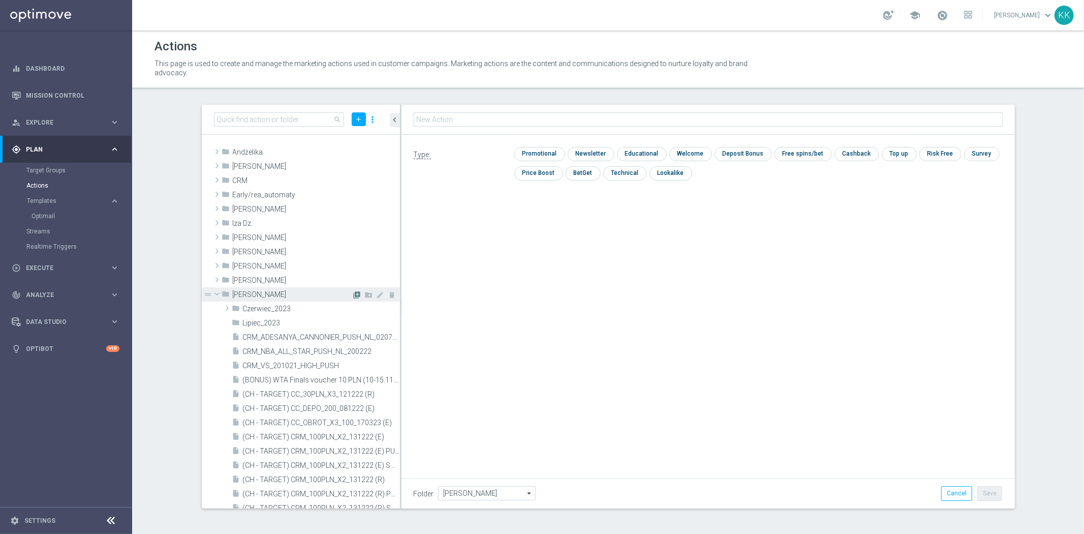
type input "D_PREM-PEXTRA_TARGET_WAGER_100% do 1000 PLN_PLMECZE_040925_SMS2"
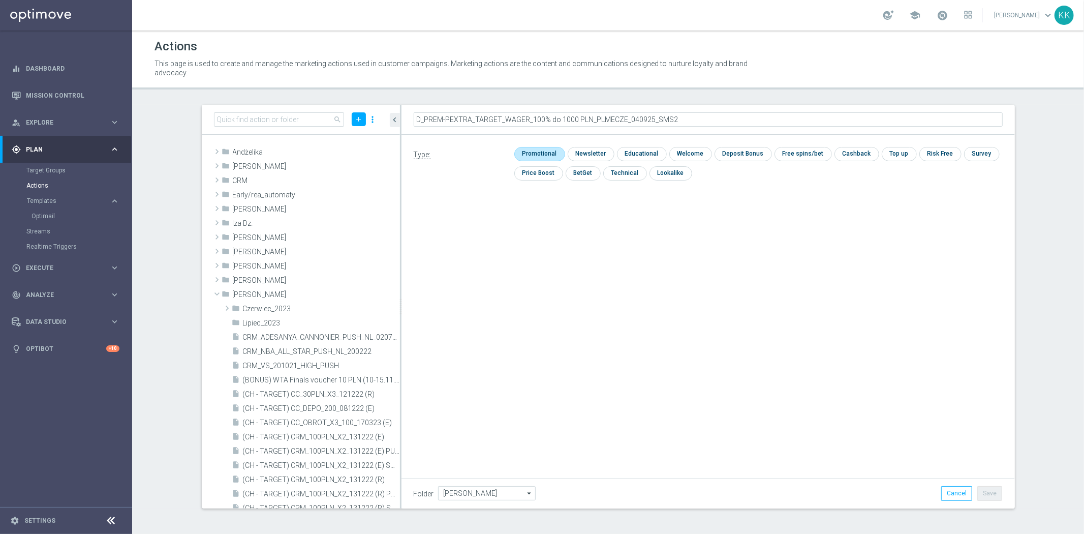
click at [527, 148] on input "checkbox" at bounding box center [538, 154] width 48 height 14
checkbox input "true"
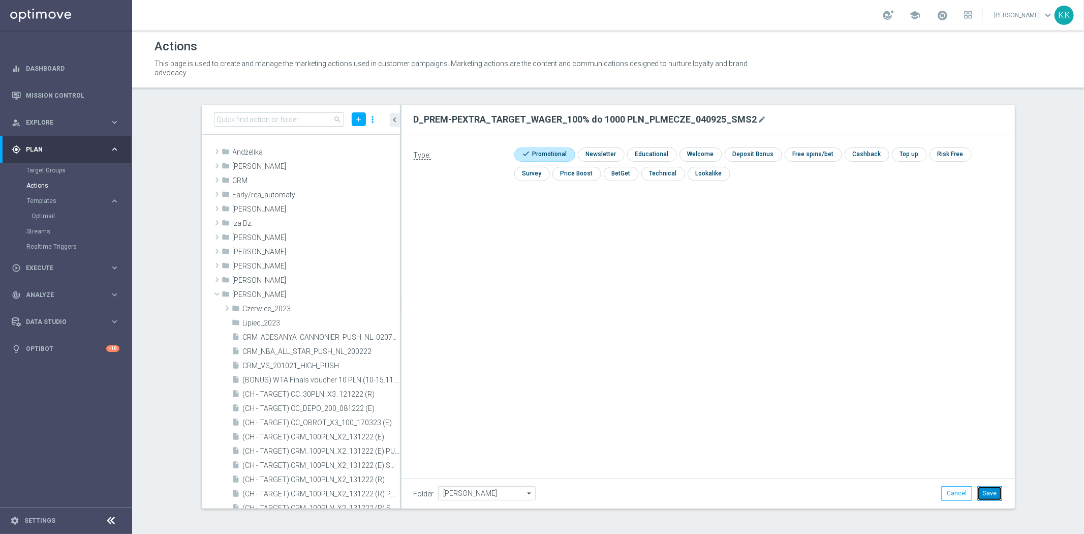
click at [993, 494] on button "Save" at bounding box center [989, 493] width 25 height 14
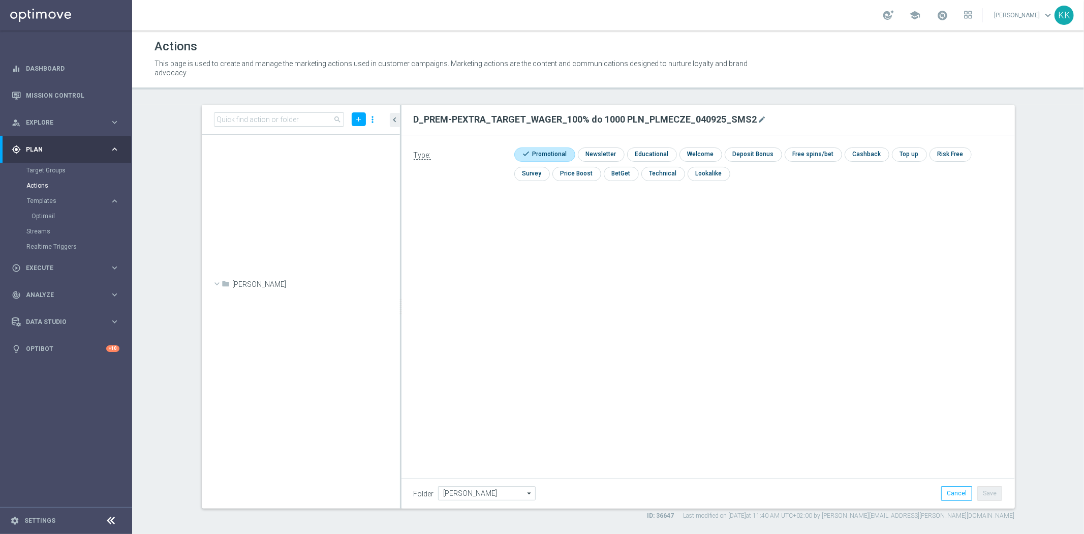
scroll to position [37454, 0]
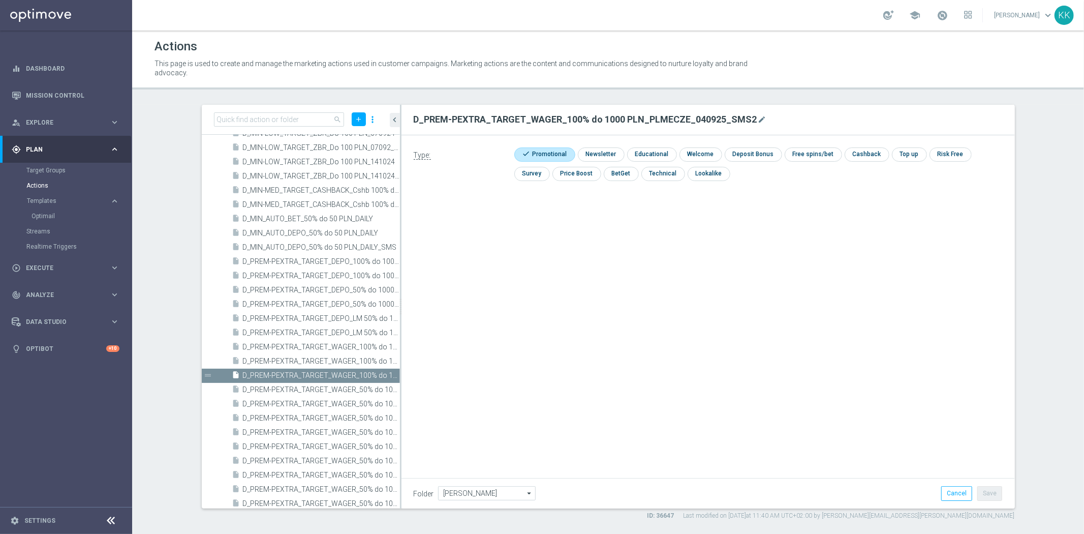
click at [690, 388] on div "D_PREM-PEXTRA_TARGET_WAGER_100% do 1000 PLN_PLMECZE_040925_SMS2 mode_edit Type:…" at bounding box center [707, 306] width 613 height 403
click at [49, 208] on div "Optimail" at bounding box center [82, 215] width 100 height 15
click at [43, 215] on link "Optimail" at bounding box center [69, 216] width 74 height 8
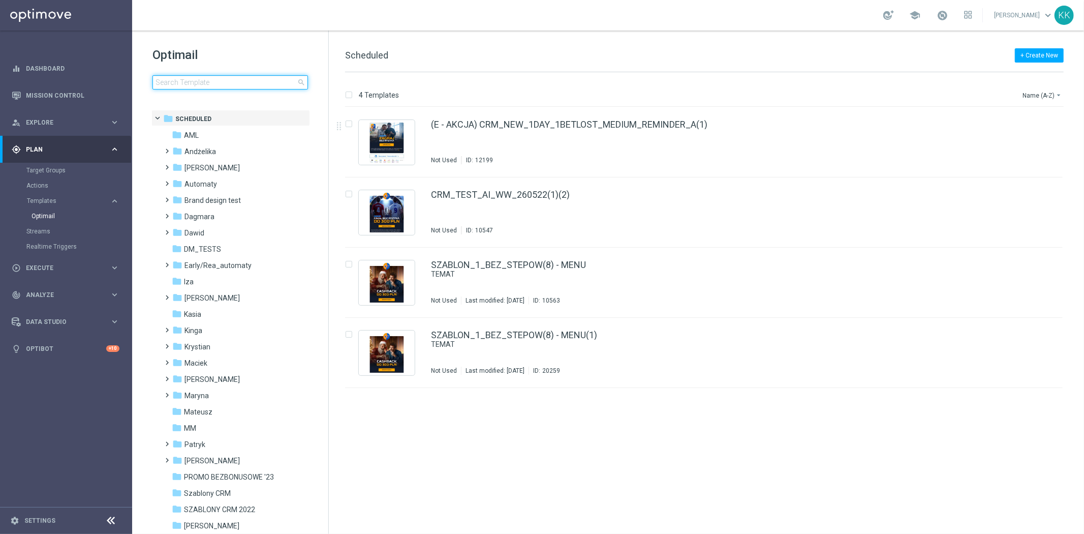
click at [197, 82] on input at bounding box center [229, 82] width 155 height 14
click at [226, 88] on input at bounding box center [229, 82] width 155 height 14
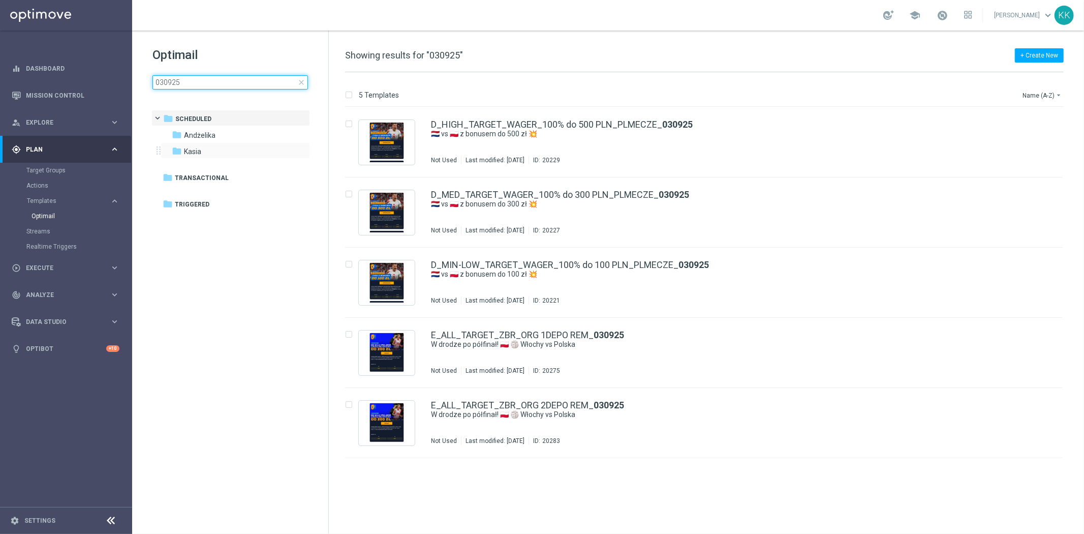
type input "030925"
click at [216, 145] on div "folder Kasia more_vert" at bounding box center [235, 150] width 149 height 16
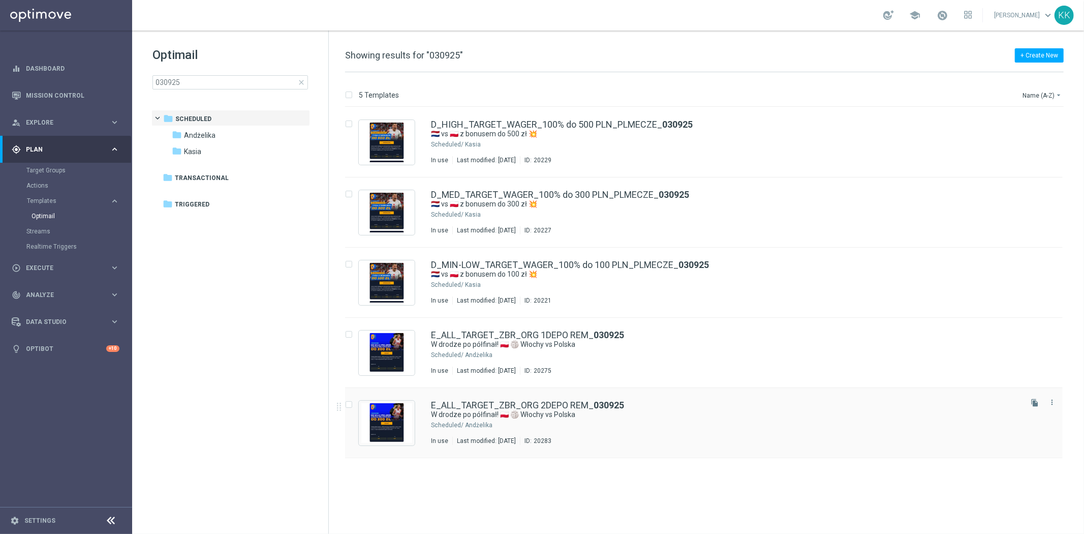
click at [1045, 417] on div "file_copy more_vert" at bounding box center [1041, 420] width 43 height 49
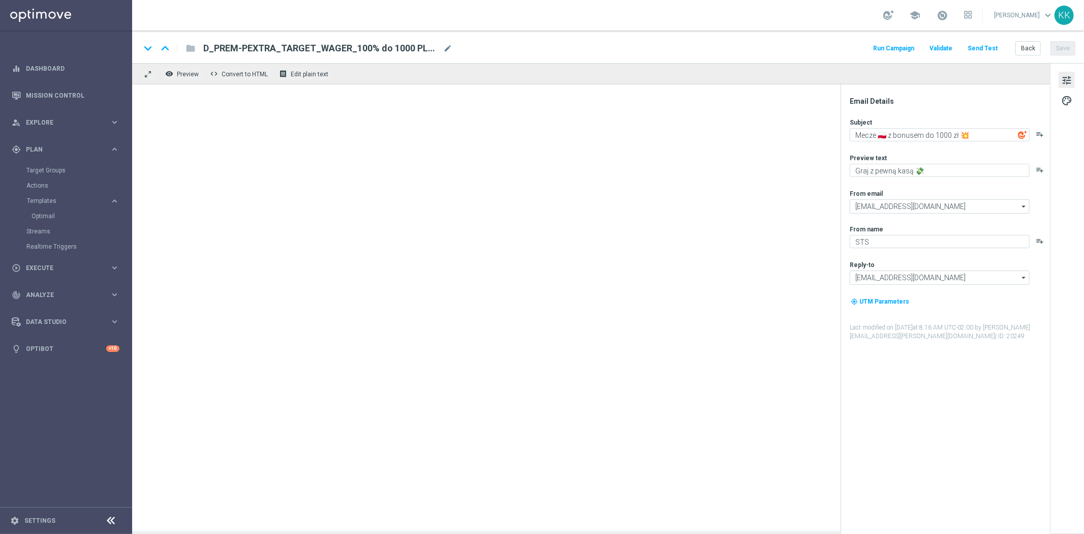
type textarea "W drodze po półfinał! 🇵🇱 🏐 Włochy vs Polska"
type textarea "Graj bez ryzyka do 200 zł 👈"
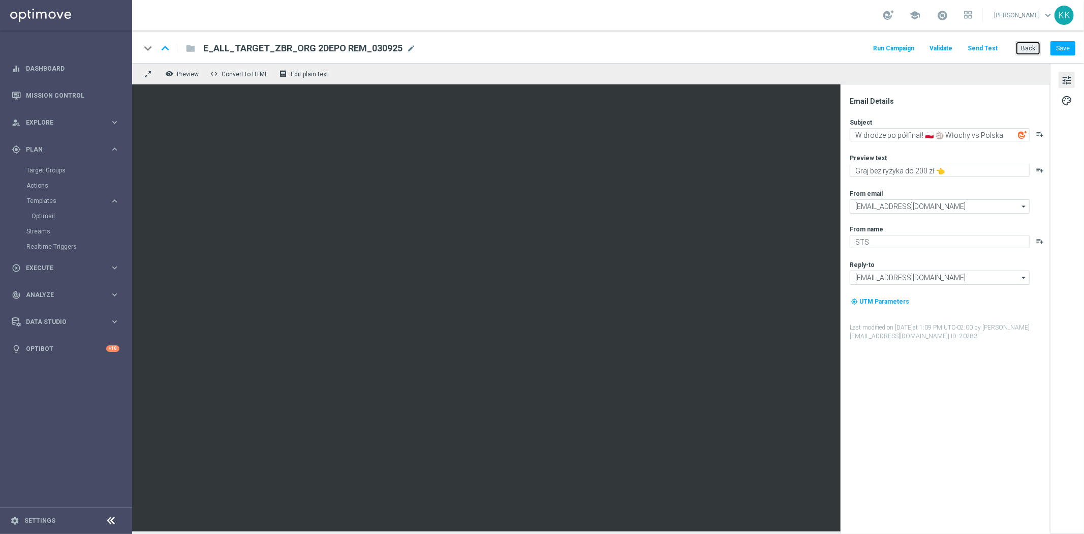
click at [1025, 48] on button "Back" at bounding box center [1027, 48] width 25 height 14
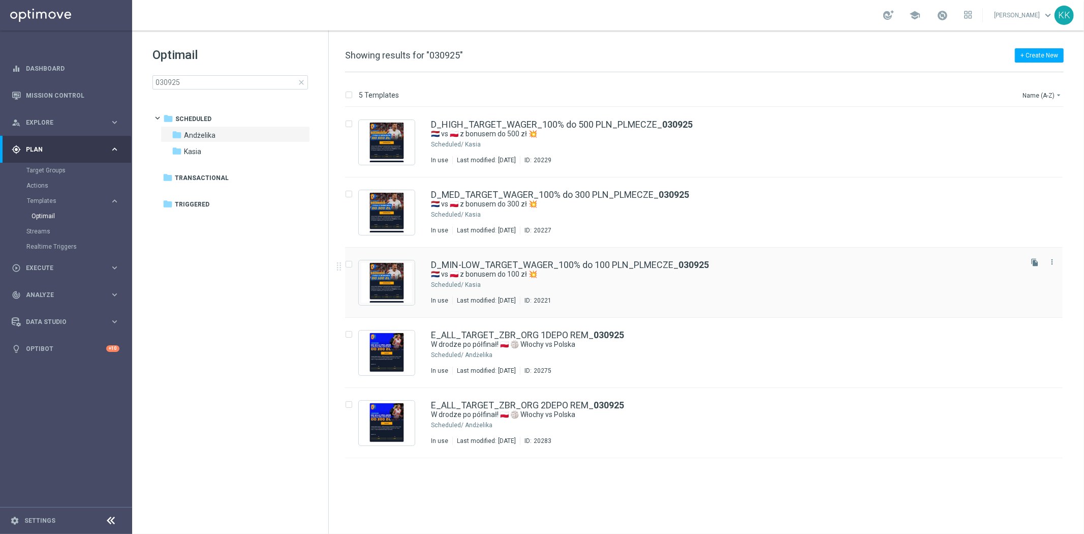
click at [673, 296] on div "In use Last modified: Wednesday, September 3, 2025 ID: 20221" at bounding box center [725, 300] width 589 height 8
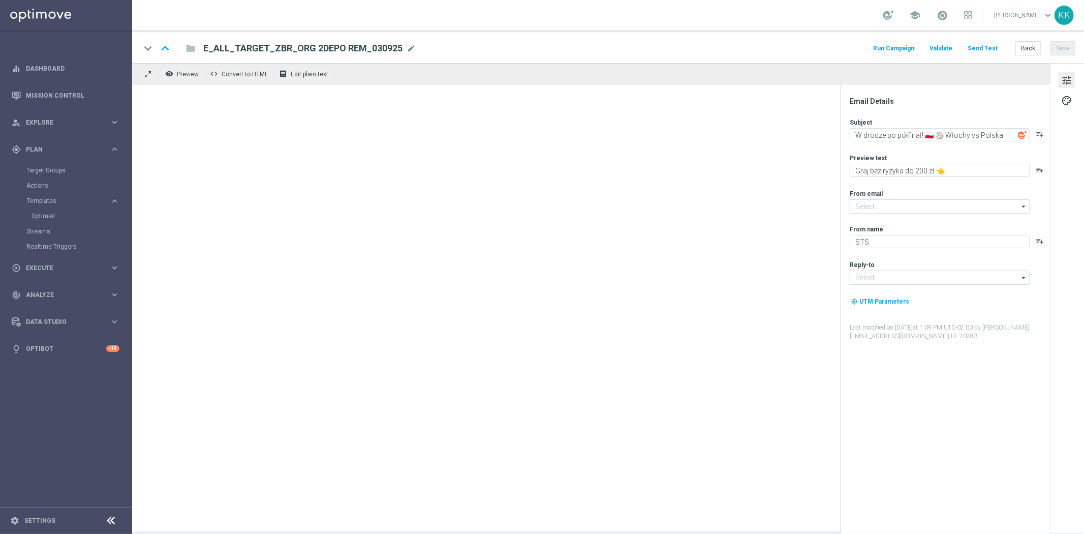
type input "[EMAIL_ADDRESS][DOMAIN_NAME]"
type textarea "🇳🇱 vs 🇵🇱 z bonusem do 100 zł 💥"
type textarea "Obstaw z pewną kasą 💸"
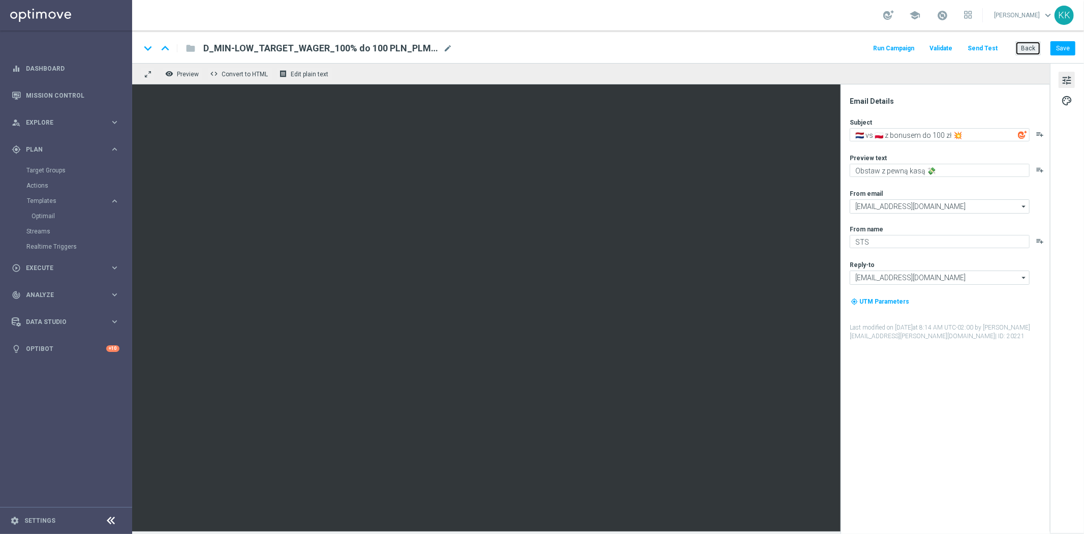
click at [1027, 50] on button "Back" at bounding box center [1027, 48] width 25 height 14
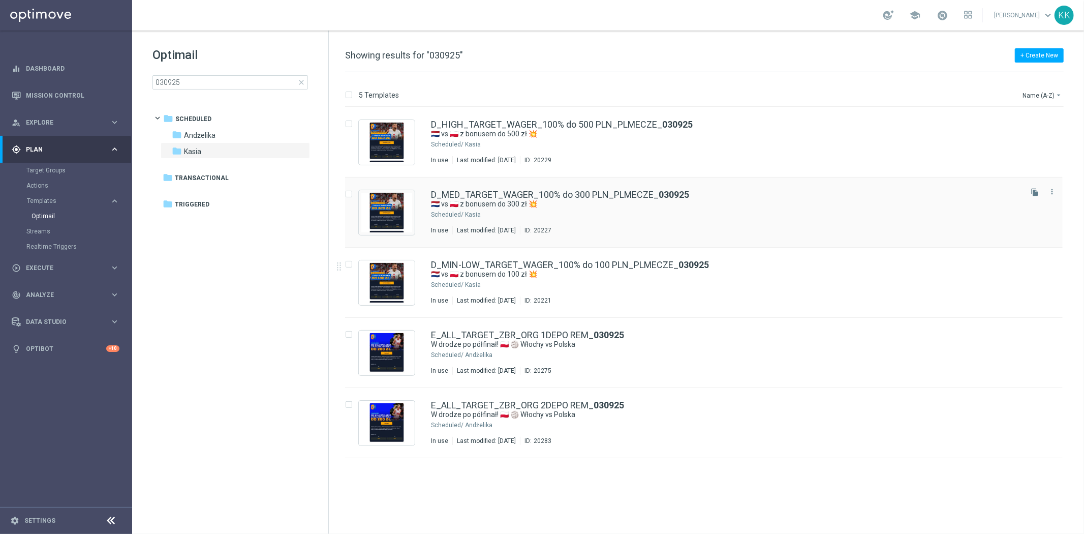
click at [1033, 258] on icon "file_copy" at bounding box center [1035, 262] width 8 height 8
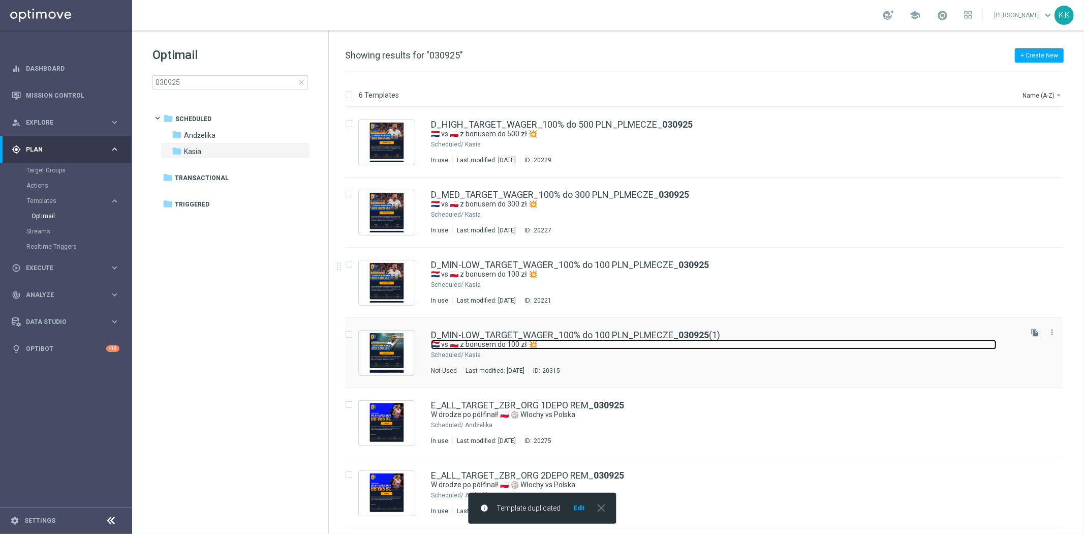
click at [631, 346] on link "🇳🇱 vs 🇵🇱 z bonusem do 100 zł 💥" at bounding box center [714, 344] width 566 height 10
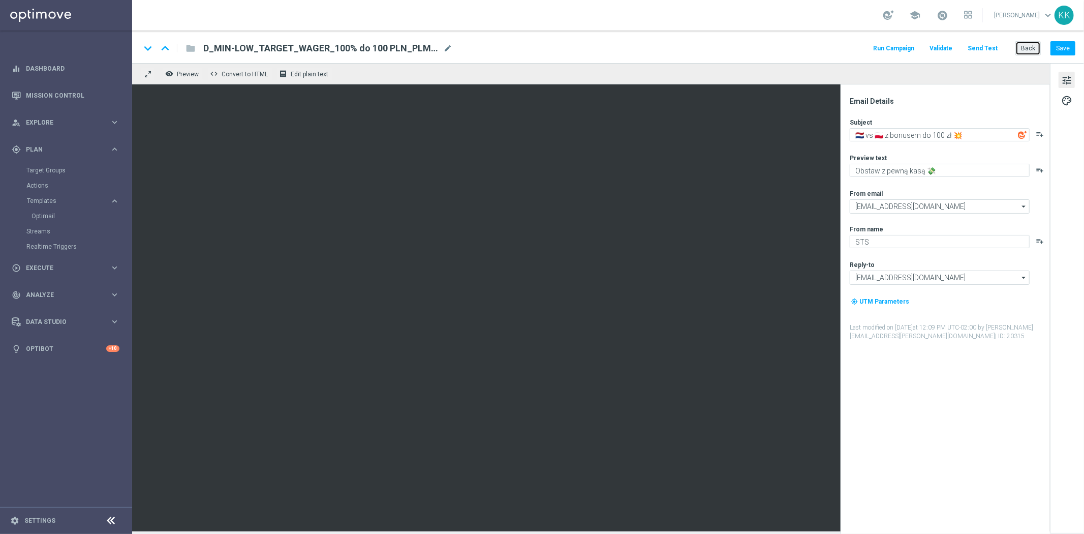
click at [1027, 48] on button "Back" at bounding box center [1027, 48] width 25 height 14
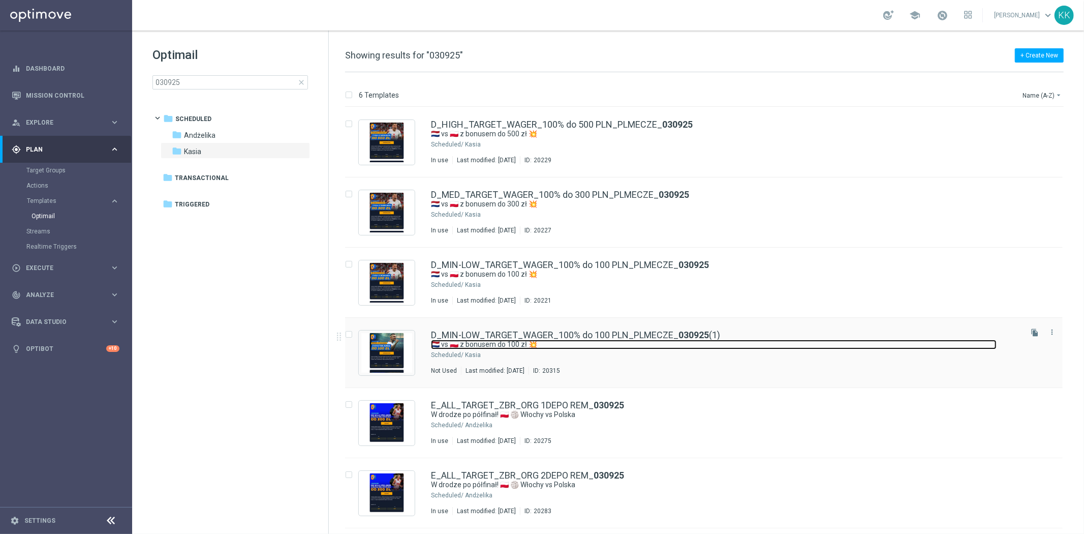
click at [794, 345] on link "🇳🇱 vs 🇵🇱 z bonusem do 100 zł 💥" at bounding box center [714, 344] width 566 height 10
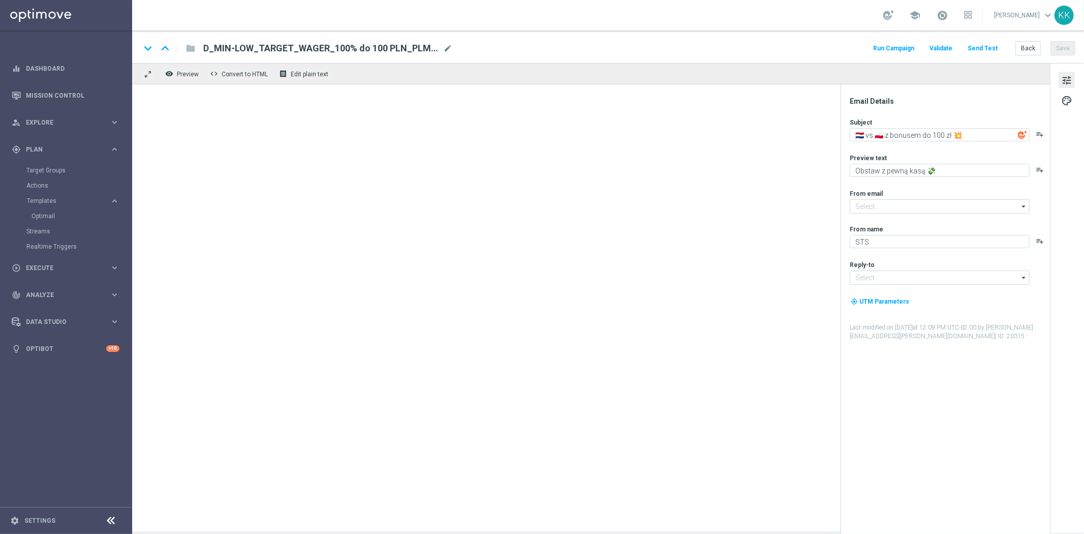
type input "[EMAIL_ADDRESS][DOMAIN_NAME]"
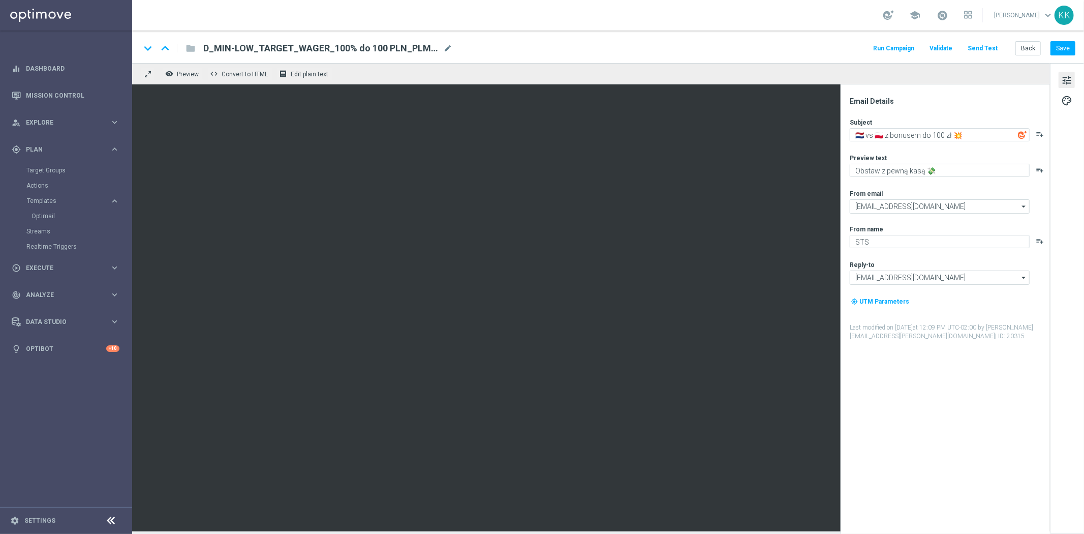
click at [453, 49] on div "keyboard_arrow_down keyboard_arrow_up folder D_MIN-LOW_TARGET_WAGER_100% do 100…" at bounding box center [607, 48] width 935 height 13
click at [444, 53] on div "D_MIN-LOW_TARGET_WAGER_100% do 100 PLN_PLMECZE_030925(1) mode_edit" at bounding box center [327, 48] width 249 height 13
drag, startPoint x: 443, startPoint y: 47, endPoint x: 12, endPoint y: 19, distance: 431.3
click at [12, 19] on main "equalizer Dashboard Mission Control" at bounding box center [542, 267] width 1084 height 534
paste input "_SMS2"
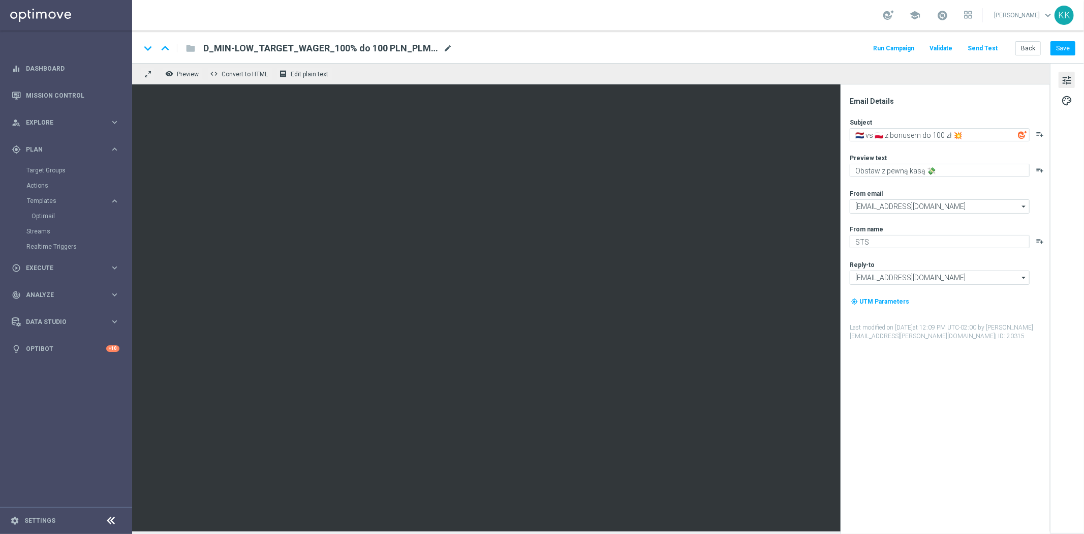
click at [448, 52] on span "mode_edit" at bounding box center [447, 48] width 9 height 9
click at [336, 47] on input "D_MIN-LOW_TARGET_WAGER_100% do 100 PLN_PLMECZE_030925_SMS2" at bounding box center [329, 48] width 252 height 13
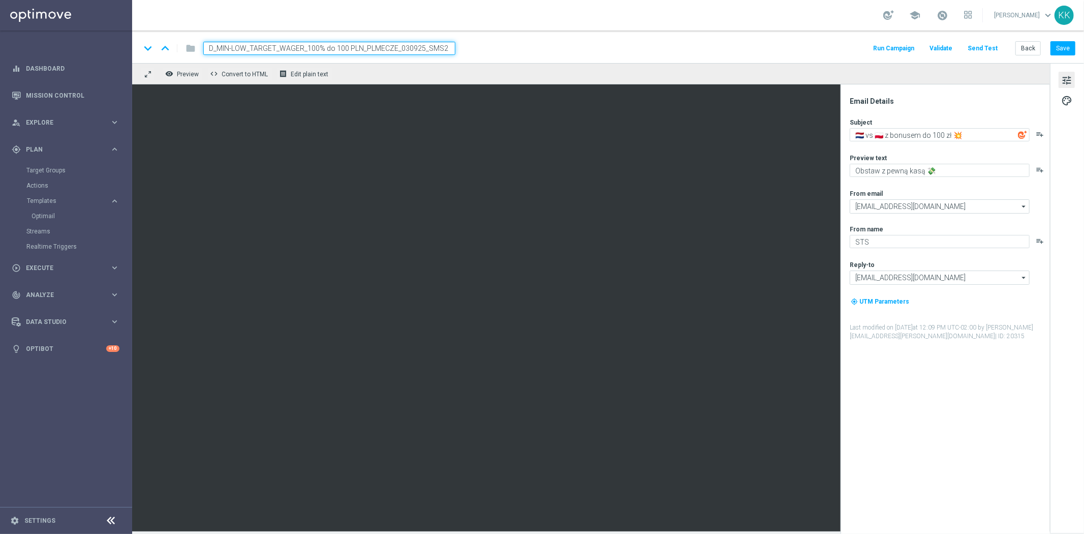
paste input
type input "D_MIN-LOW_TARGET_WAGER_100% do 100 PLN_PLMECZE_030925_2"
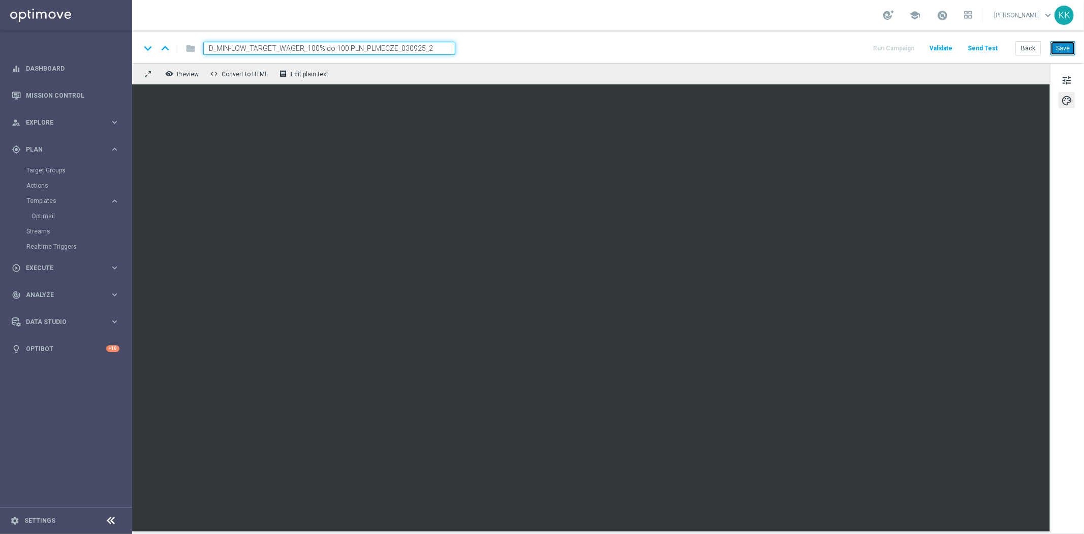
click at [1069, 43] on button "Save" at bounding box center [1062, 48] width 25 height 14
drag, startPoint x: 1066, startPoint y: 78, endPoint x: 1010, endPoint y: 115, distance: 66.8
click at [1066, 78] on span "tune" at bounding box center [1066, 80] width 11 height 13
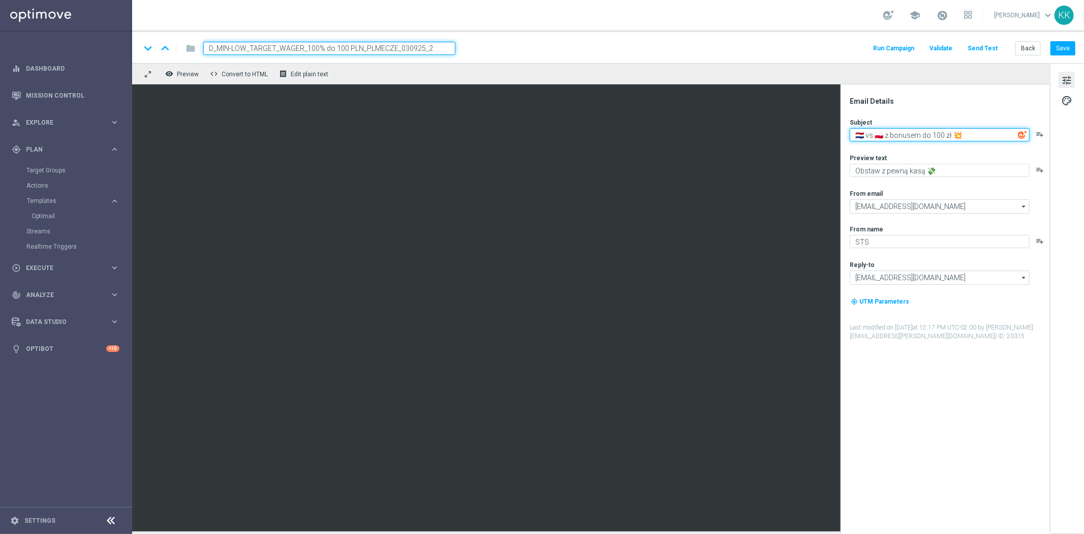
paste textarea "DO BOJU POLSKO!"
paste textarea "🤍"
paste textarea "❤️"
type textarea "DO BOJU POLSKO! 🤍❤️"
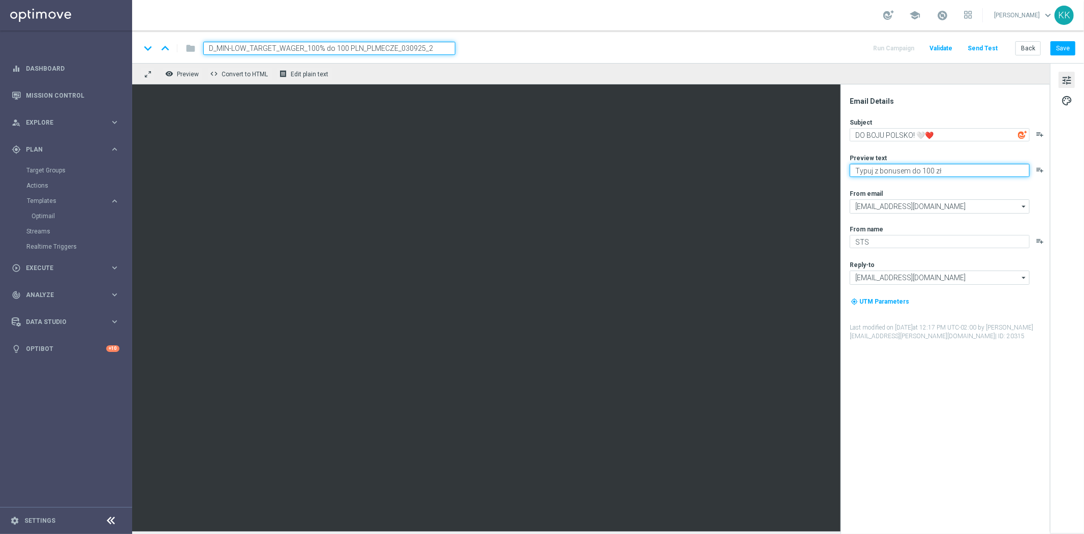
paste textarea "💸"
type textarea "Typuj z bonusem do 100 zł 💸"
click at [1069, 46] on button "Save" at bounding box center [1062, 48] width 25 height 14
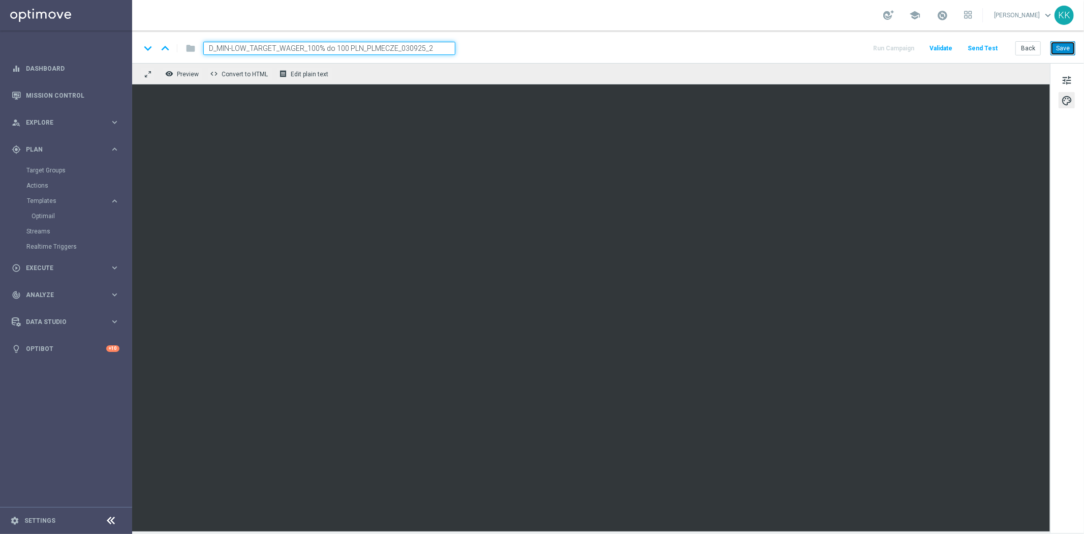
click at [1061, 51] on button "Save" at bounding box center [1062, 48] width 25 height 14
click at [1069, 47] on button "Save" at bounding box center [1062, 48] width 25 height 14
click at [1067, 82] on span "tune" at bounding box center [1066, 80] width 11 height 13
click at [1059, 84] on button "tune" at bounding box center [1066, 80] width 16 height 16
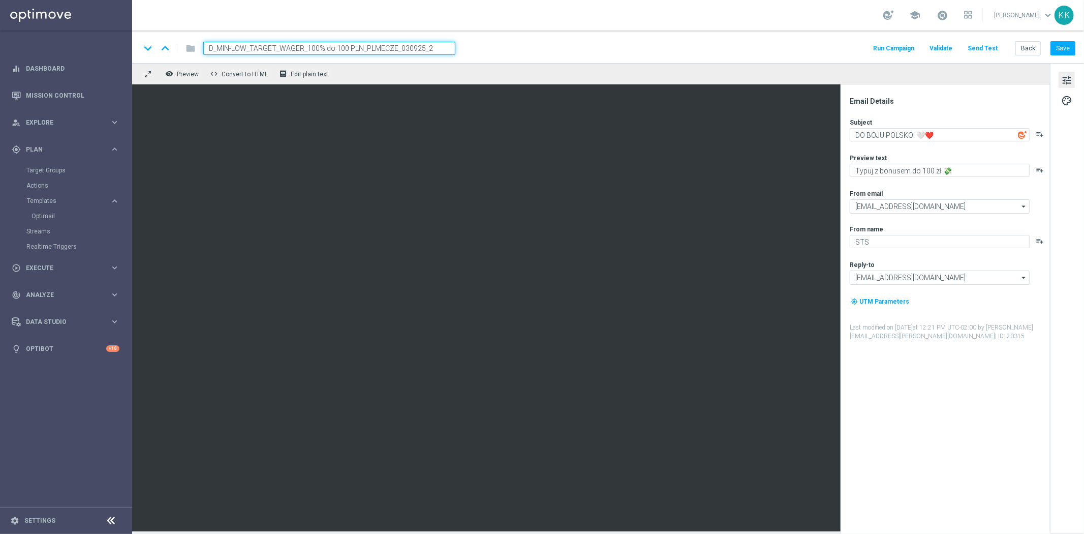
click at [945, 144] on div "Subject DO BOJU POLSKO! 🤍❤️ playlist_add Preview text Typuj z bonusem do 100 zł…" at bounding box center [949, 229] width 199 height 223
click at [945, 141] on div "Subject DO BOJU POLSKO! 🤍❤️ playlist_add Preview text Typuj z bonusem do 100 zł…" at bounding box center [949, 229] width 199 height 223
click at [944, 139] on textarea "DO BOJU POLSKO! 🤍❤️" at bounding box center [940, 134] width 180 height 13
paste textarea "⚪"
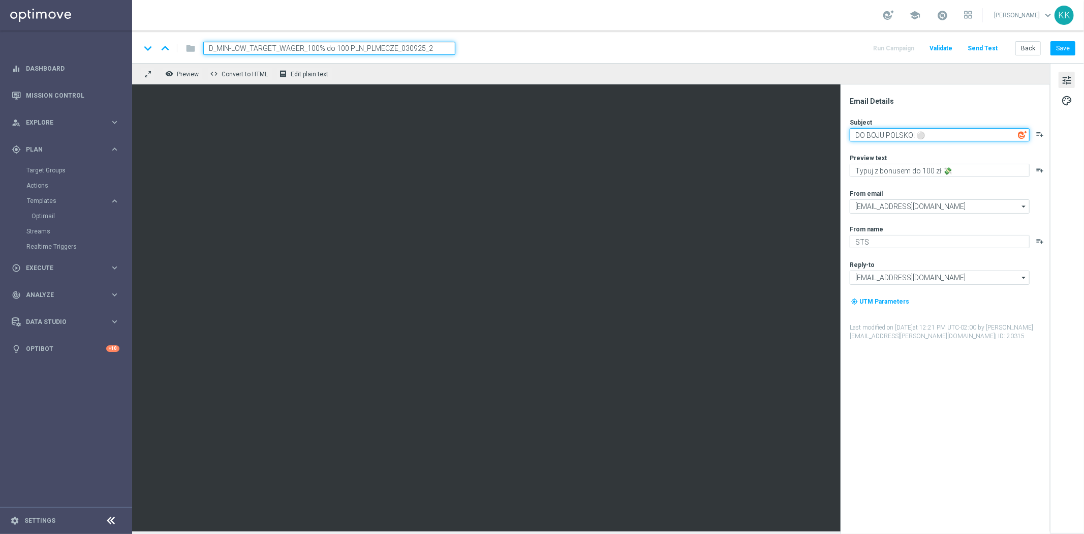
paste textarea "🔴"
type textarea "DO BOJU POLSKO! ⚪🔴"
click at [1058, 52] on button "Save" at bounding box center [1062, 48] width 25 height 14
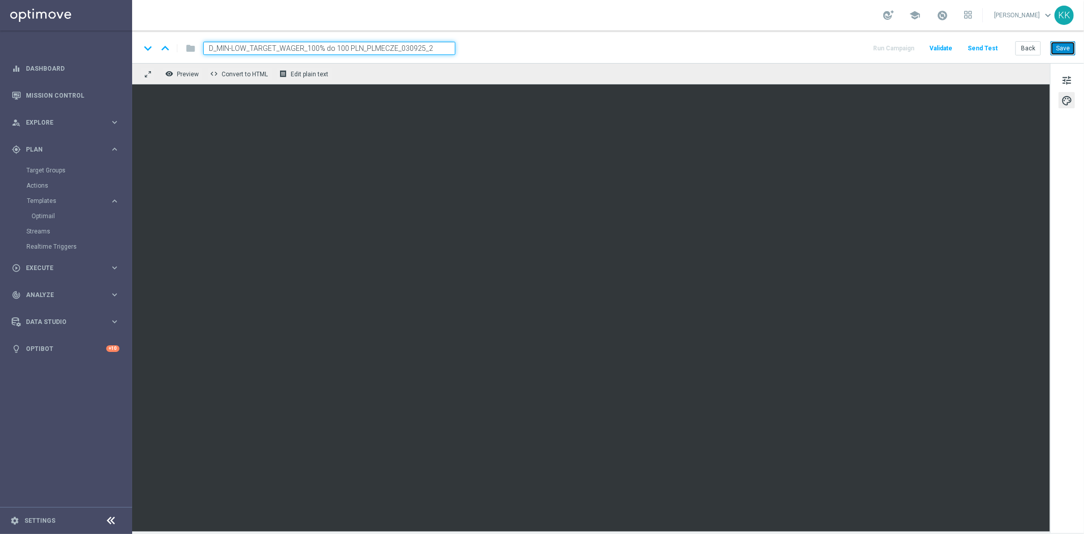
click at [1064, 44] on button "Save" at bounding box center [1062, 48] width 25 height 14
click at [1066, 79] on span "tune" at bounding box center [1066, 80] width 11 height 13
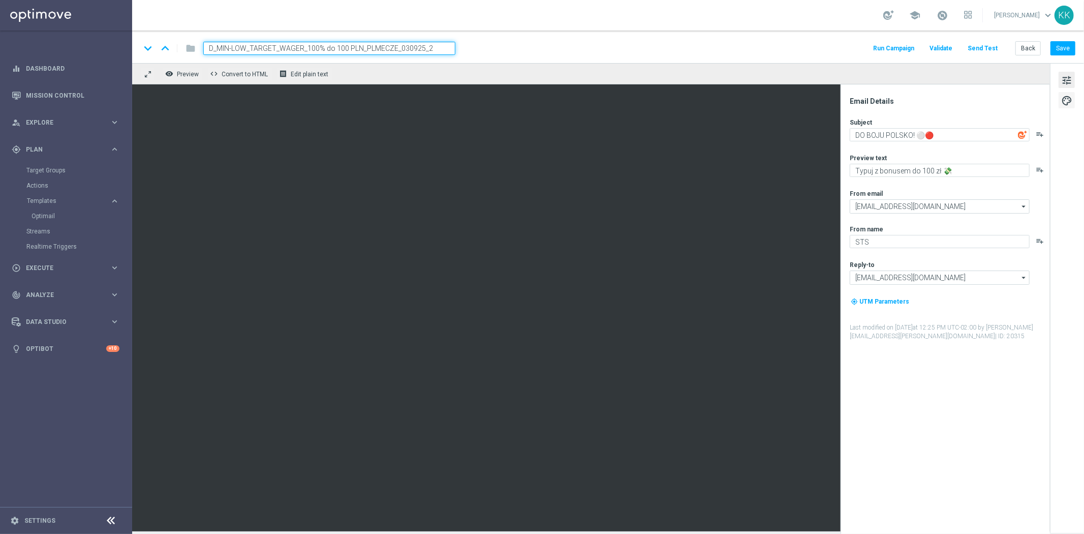
click at [1065, 106] on span "palette" at bounding box center [1066, 100] width 11 height 13
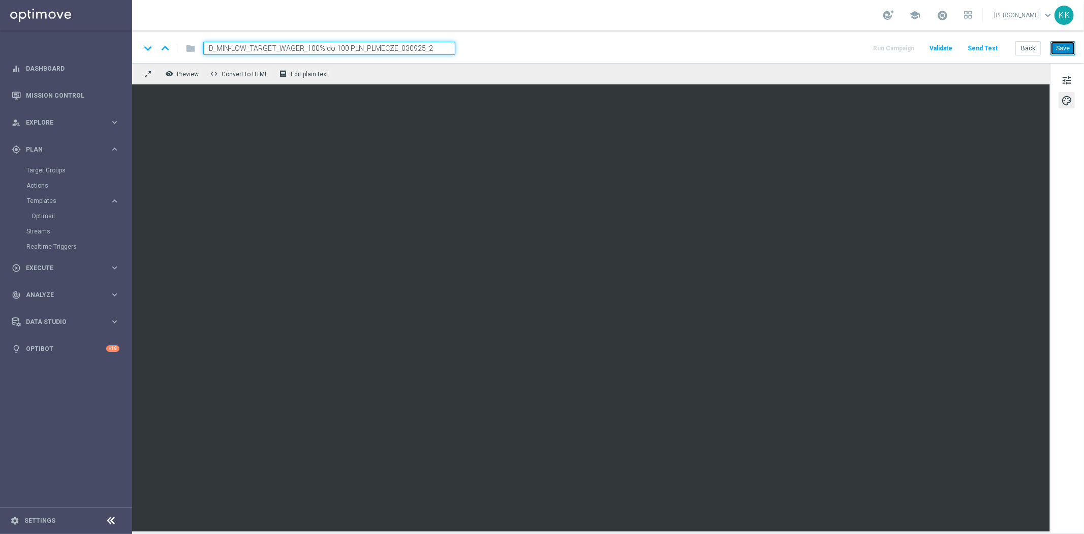
click at [1053, 43] on button "Save" at bounding box center [1062, 48] width 25 height 14
click at [1068, 46] on button "Save" at bounding box center [1062, 48] width 25 height 14
click at [1064, 79] on span "tune" at bounding box center [1066, 80] width 11 height 13
click at [1053, 46] on button "Save" at bounding box center [1062, 48] width 25 height 14
click at [1027, 47] on button "Back" at bounding box center [1027, 48] width 25 height 14
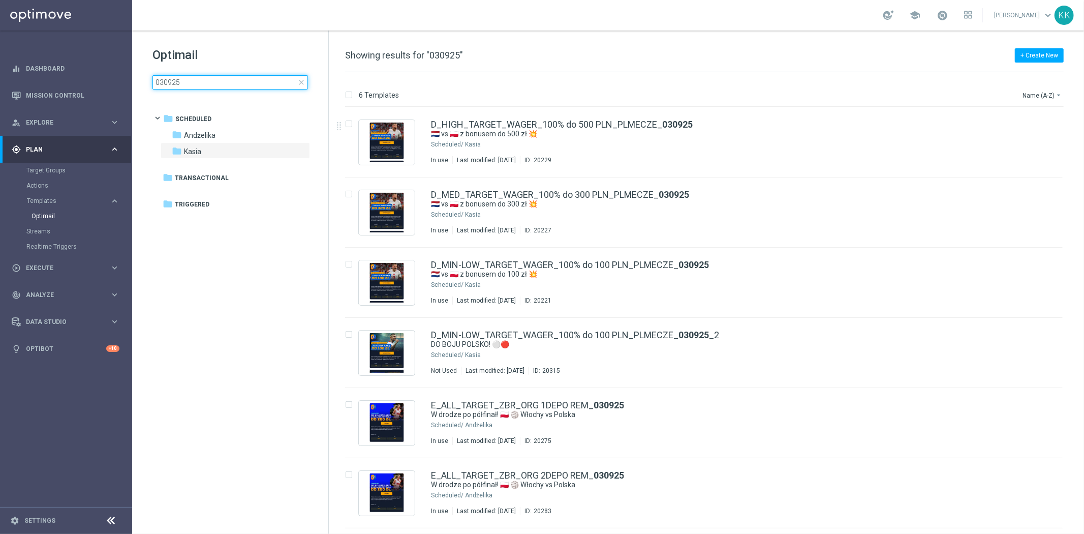
drag, startPoint x: 196, startPoint y: 82, endPoint x: 229, endPoint y: 83, distance: 33.0
click at [229, 83] on input "030925" at bounding box center [229, 82] width 155 height 14
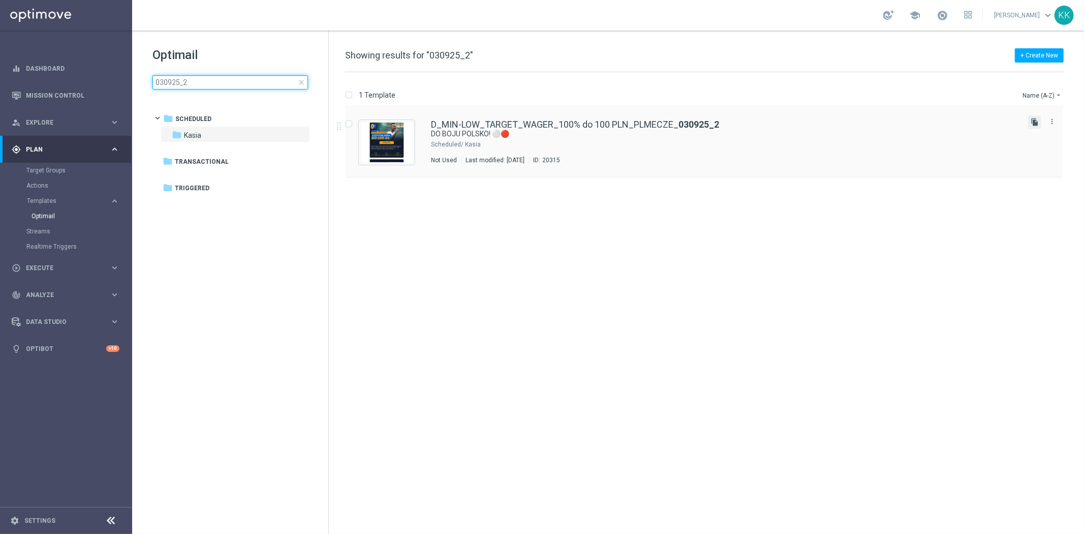
type input "030925_2"
click at [1034, 120] on icon "file_copy" at bounding box center [1035, 122] width 8 height 8
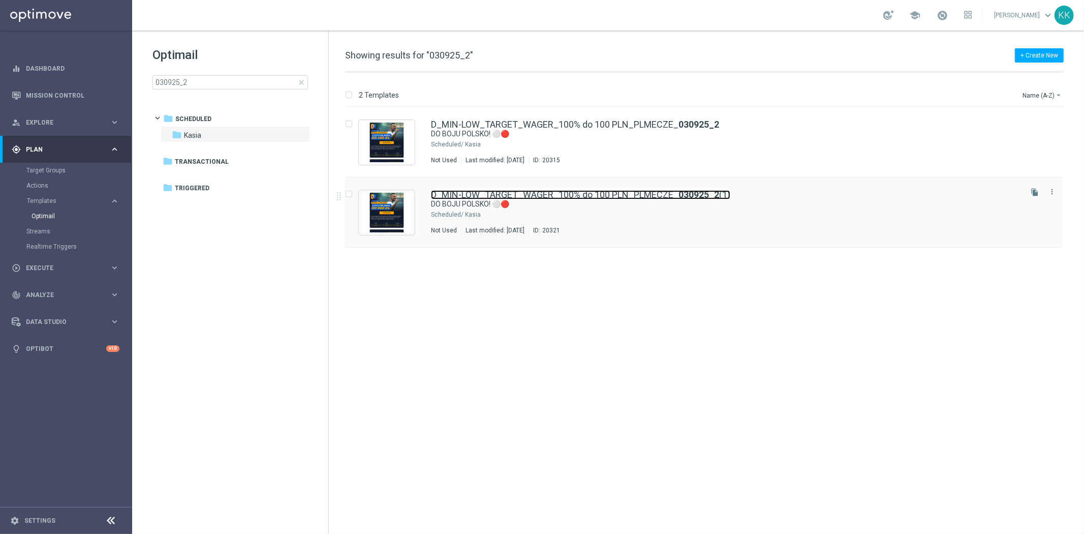
click at [583, 199] on link "D_MIN-LOW_TARGET_WAGER_100% do 100 PLN_PLMECZE_ 030925_2 (1)" at bounding box center [580, 194] width 299 height 9
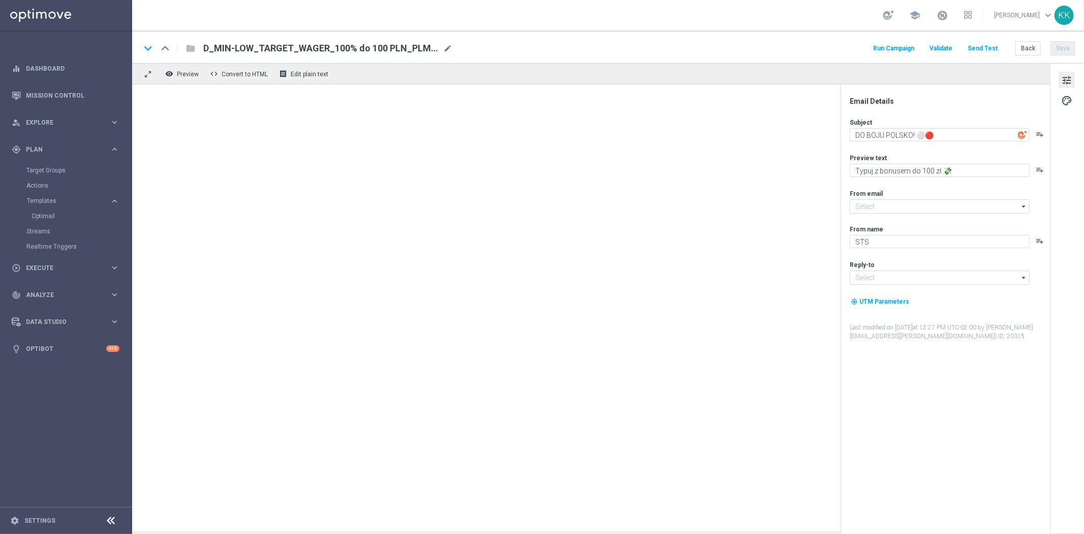
type input "[EMAIL_ADDRESS][DOMAIN_NAME]"
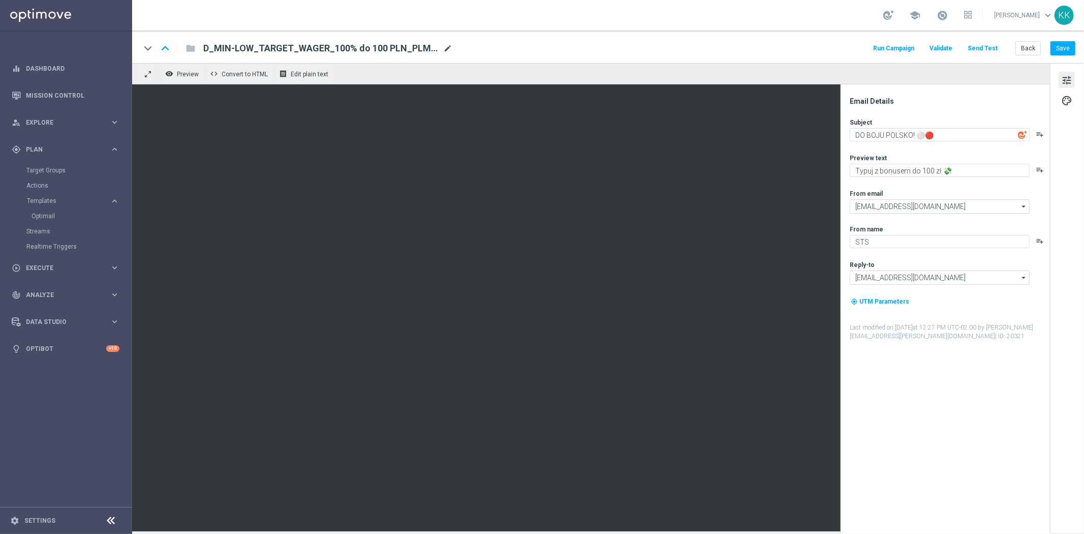
click at [451, 47] on span "mode_edit" at bounding box center [447, 48] width 9 height 9
drag, startPoint x: 440, startPoint y: 46, endPoint x: 61, endPoint y: 23, distance: 379.8
click at [84, 25] on main "equalizer Dashboard Mission Control" at bounding box center [542, 267] width 1084 height 534
paste input "ED_TARGET_WAGER_100% do 300 PLN_PLMECZE_030925_2"
click at [536, 44] on div "keyboard_arrow_down keyboard_arrow_up folder D_MED_TARGET_WAGER_100% do 300 PLN…" at bounding box center [607, 48] width 935 height 13
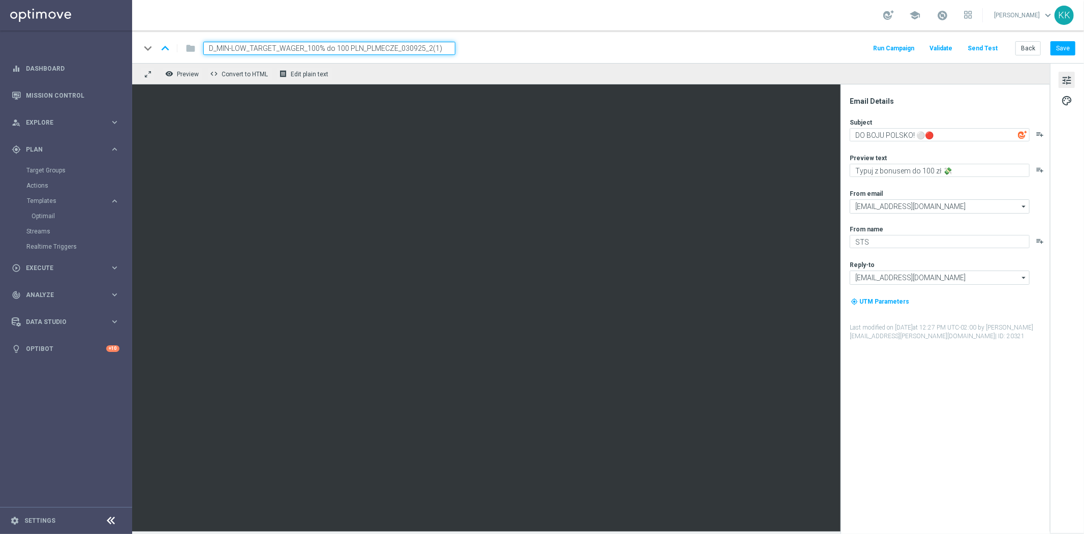
click at [405, 41] on div "keyboard_arrow_down keyboard_arrow_up folder D_MIN-LOW_TARGET_WAGER_100% do 100…" at bounding box center [608, 46] width 952 height 33
click at [408, 43] on input "D_MIN-LOW_TARGET_WAGER_100% do 100 PLN_PLMECZE_030925_2(1)" at bounding box center [329, 48] width 252 height 13
click at [409, 43] on input "D_MIN-LOW_TARGET_WAGER_100% do 100 PLN_PLMECZE_030925_2(1)" at bounding box center [329, 48] width 252 height 13
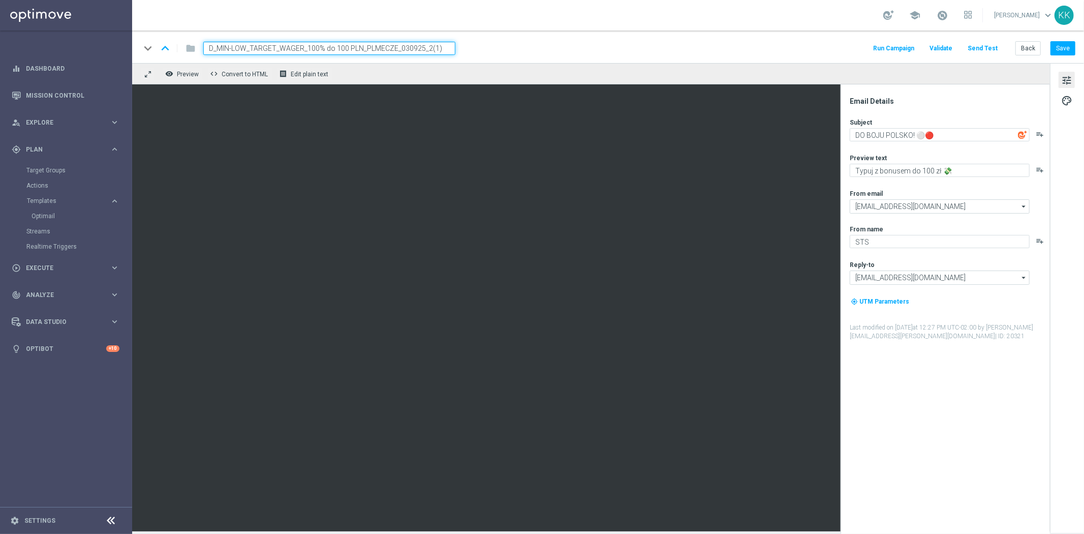
paste input "ED_TARGET_WAGER_100% do 300 PLN_PLMECZE_030925_2"
type input "D_MED_TARGET_WAGER_100% do 300 PLN_PLMECZE_030925_2"
click at [486, 46] on div "keyboard_arrow_down keyboard_arrow_up folder D_MED_TARGET_WAGER_100% do 300 PLN…" at bounding box center [607, 48] width 935 height 13
click at [520, 45] on div "keyboard_arrow_down keyboard_arrow_up folder D_MED_TARGET_WAGER_100% do 300 PLN…" at bounding box center [607, 48] width 935 height 13
click at [947, 144] on div "Subject DO BOJU POLSKO! ⚪🔴 playlist_add Preview text Typuj z bonusem do 100 zł …" at bounding box center [949, 229] width 199 height 223
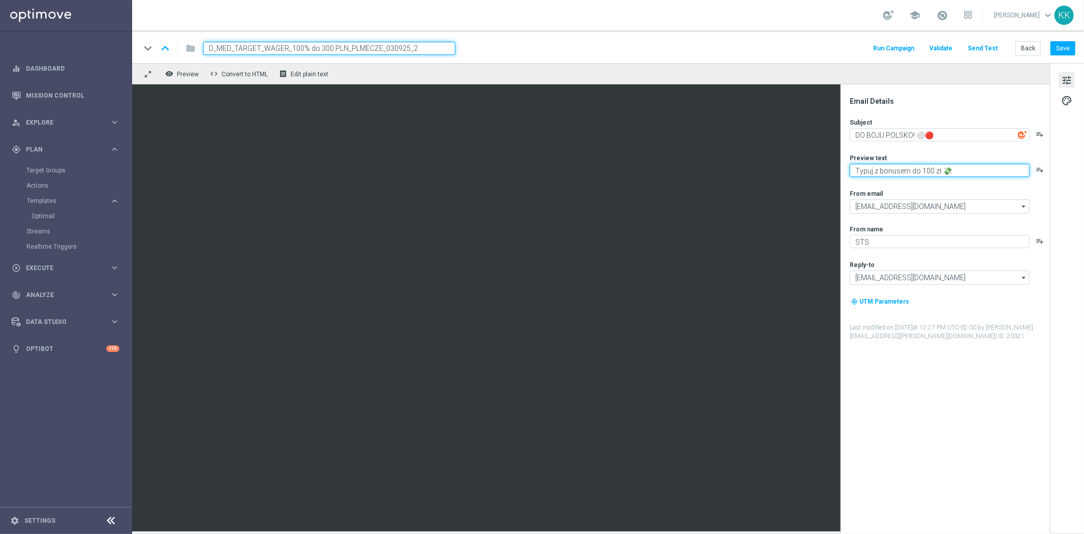
click at [945, 170] on textarea "Typuj z bonusem do 100 zł 💸" at bounding box center [940, 170] width 180 height 13
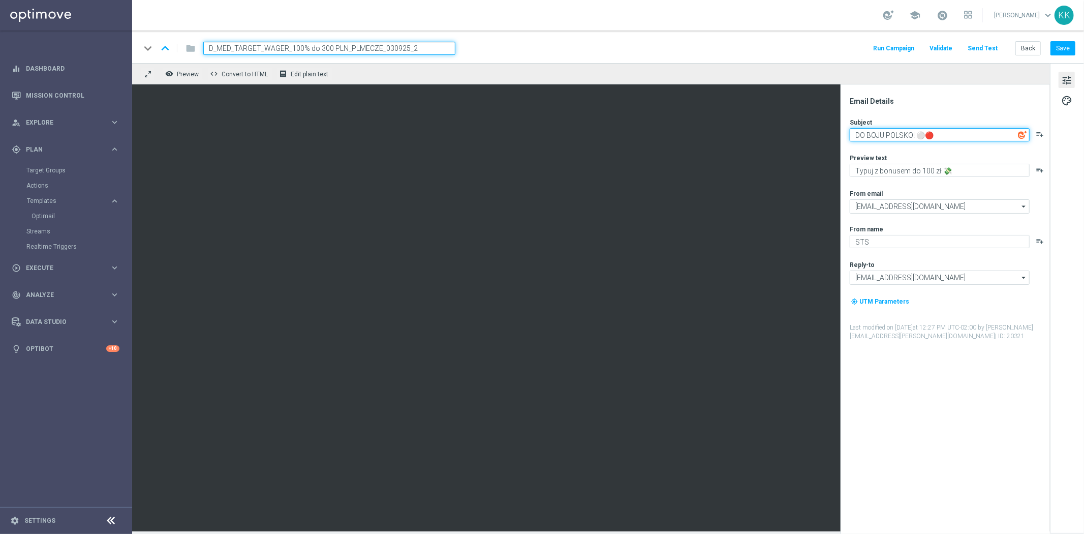
click at [946, 136] on textarea "DO BOJU POLSKO! ⚪🔴" at bounding box center [940, 134] width 180 height 13
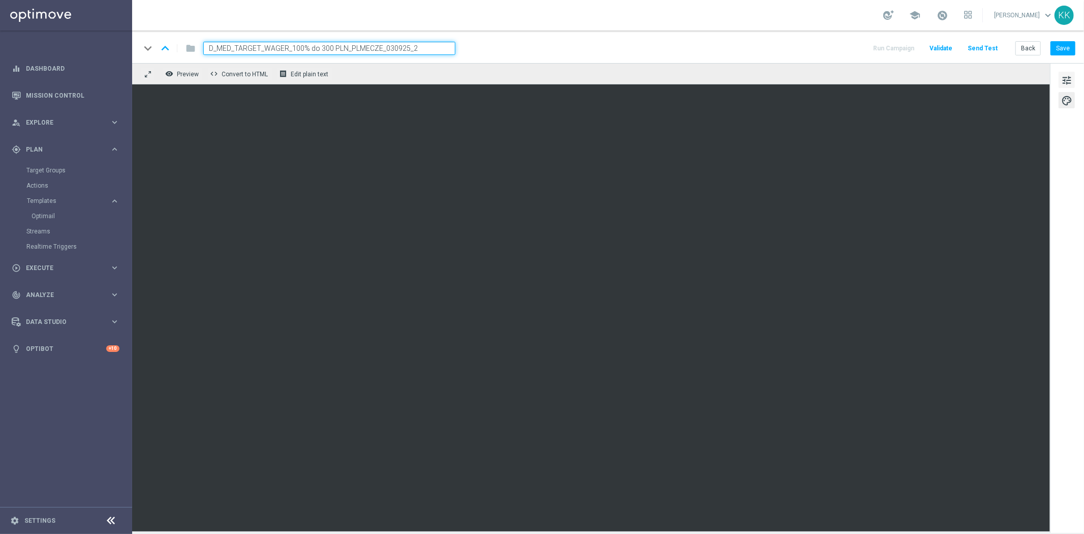
click at [1070, 74] on span "tune" at bounding box center [1066, 80] width 11 height 13
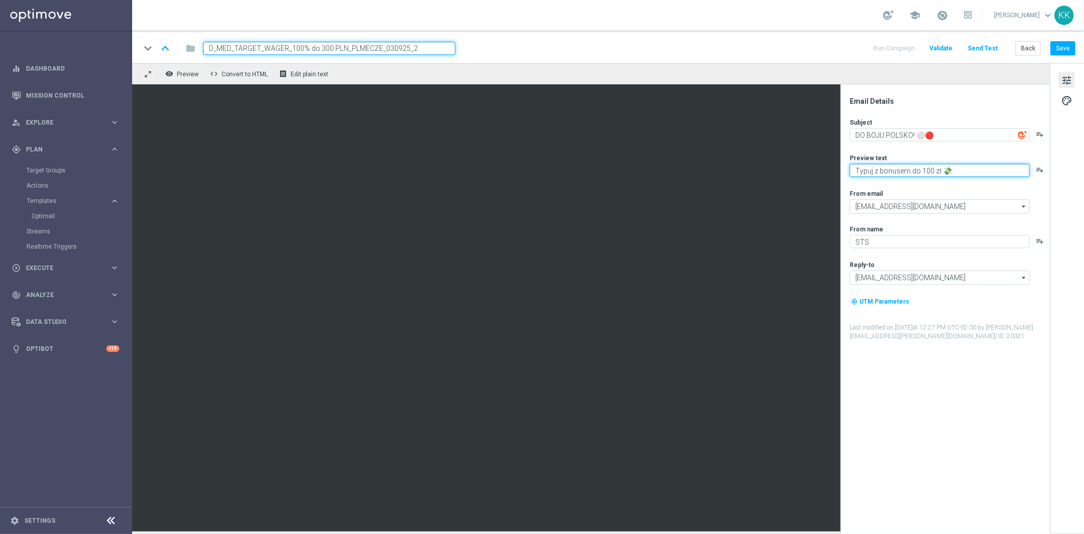
click at [923, 171] on textarea "Typuj z bonusem do 100 zł 💸" at bounding box center [940, 170] width 180 height 13
type textarea "Typuj z bonusem do 300 zł 💸"
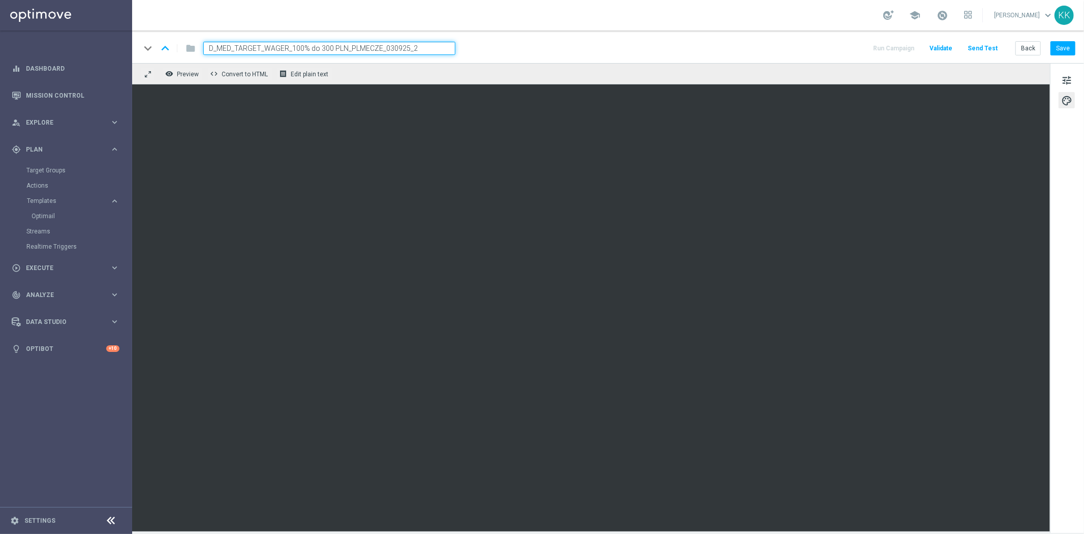
drag, startPoint x: 1060, startPoint y: 80, endPoint x: 1057, endPoint y: 92, distance: 12.5
click at [1059, 80] on button "tune" at bounding box center [1066, 80] width 16 height 16
click at [1066, 46] on button "Save" at bounding box center [1062, 48] width 25 height 14
click at [1062, 44] on button "Save" at bounding box center [1062, 48] width 25 height 14
click at [1038, 44] on button "Back" at bounding box center [1027, 48] width 25 height 14
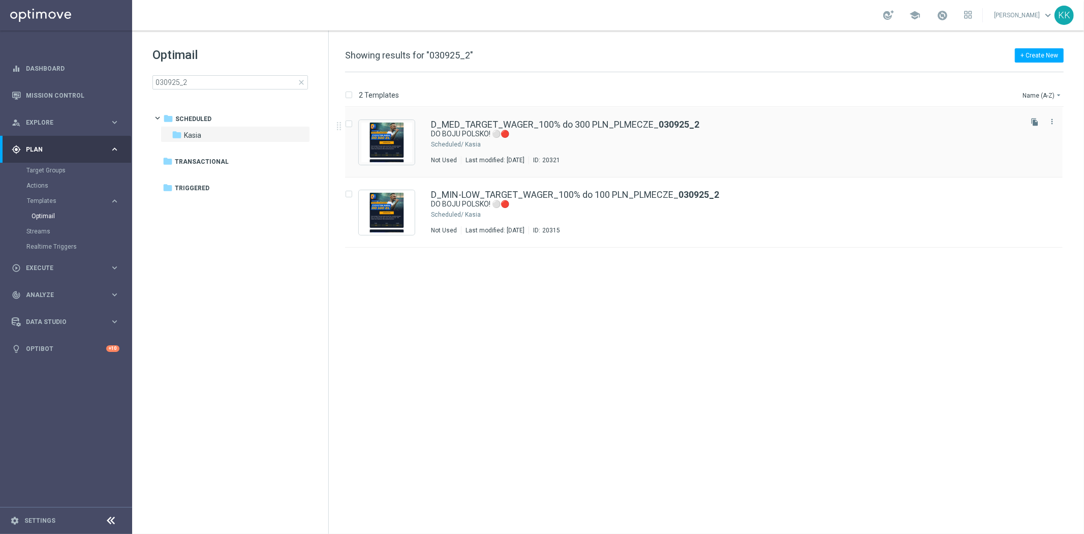
click at [1038, 118] on icon "file_copy" at bounding box center [1035, 122] width 8 height 8
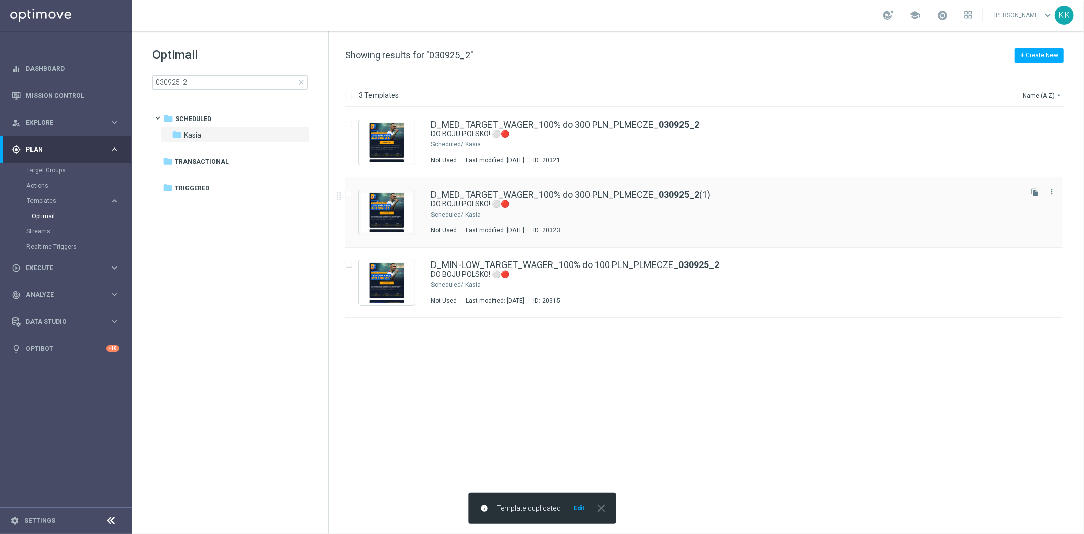
click at [808, 196] on div "D_MED_TARGET_WAGER_100% do 300 PLN_PLMECZE_ 030925_2 (1)" at bounding box center [725, 194] width 589 height 9
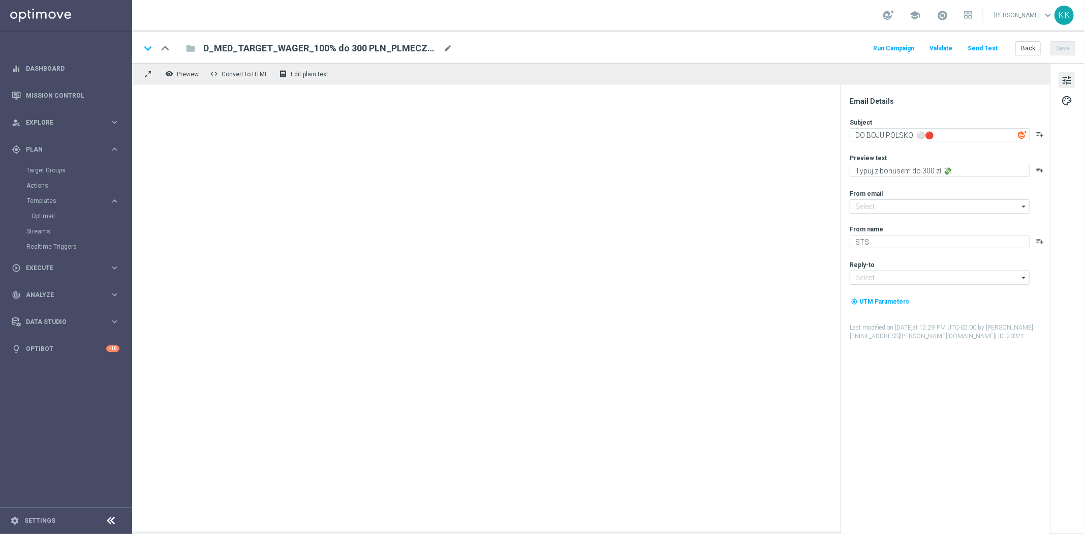
type input "[EMAIL_ADDRESS][DOMAIN_NAME]"
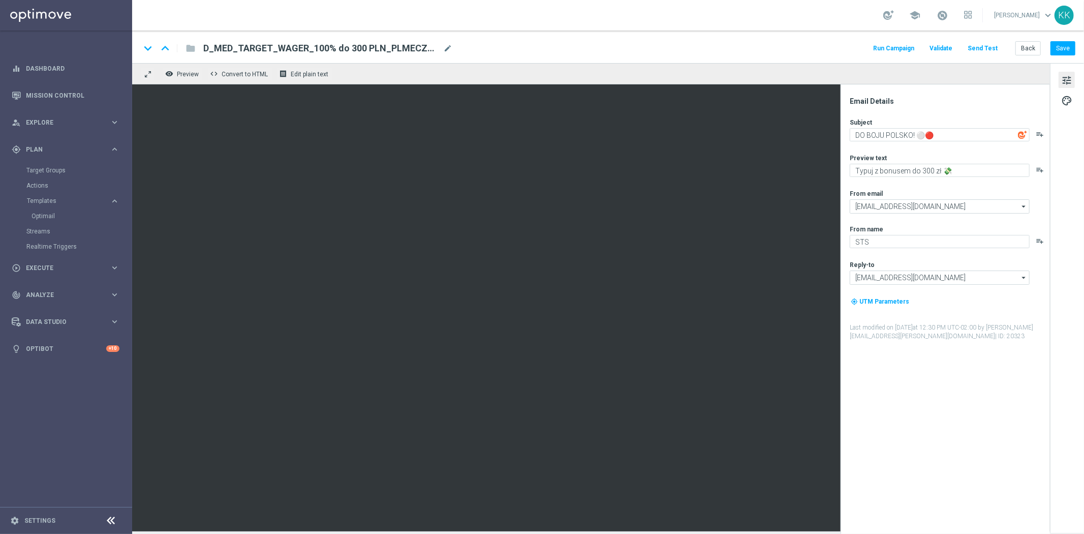
click at [450, 49] on span "mode_edit" at bounding box center [447, 48] width 9 height 9
click at [449, 41] on div "keyboard_arrow_down keyboard_arrow_up folder D_MED_TARGET_WAGER_100% do 300 PLN…" at bounding box center [608, 46] width 952 height 33
click at [449, 47] on span "mode_edit" at bounding box center [447, 48] width 9 height 9
drag, startPoint x: 438, startPoint y: 47, endPoint x: 122, endPoint y: 42, distance: 315.6
click at [173, 44] on div "keyboard_arrow_down keyboard_arrow_up folder D_MED_TARGET_WAGER_100% do 300 PLN…" at bounding box center [297, 48] width 315 height 13
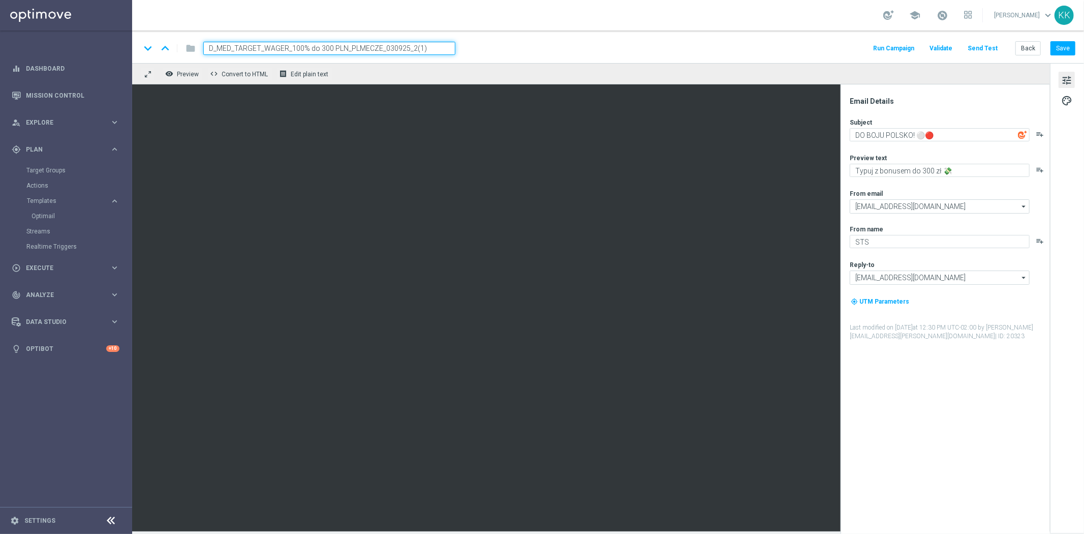
paste input "HIGH_TARGET_WAGER_100% do 500 PLN_PLMECZE_030925_2"
type input "D_HIGH_TARGET_WAGER_100% do 500 PLN_PLMECZE_030925_2"
click at [483, 46] on div "keyboard_arrow_down keyboard_arrow_up folder D_HIGH_TARGET_WAGER_100% do 500 PL…" at bounding box center [607, 48] width 935 height 13
click at [495, 48] on div "keyboard_arrow_down keyboard_arrow_up folder D_HIGH_TARGET_WAGER_100% do 500 PL…" at bounding box center [607, 48] width 935 height 13
click at [925, 168] on textarea "Typuj z bonusem do 300 zł 💸" at bounding box center [940, 170] width 180 height 13
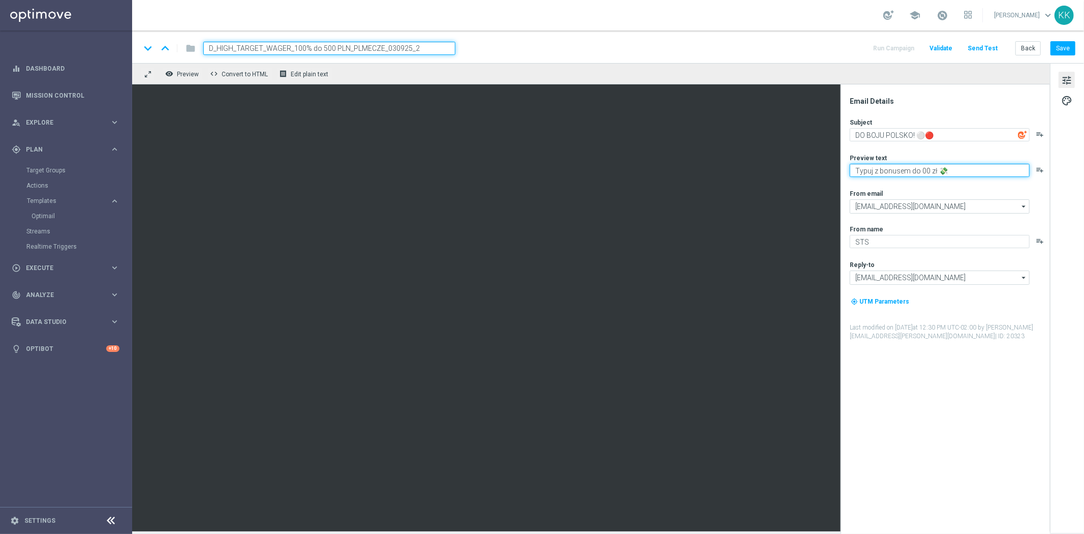
type textarea "Typuj z bonusem do 500 zł 💸"
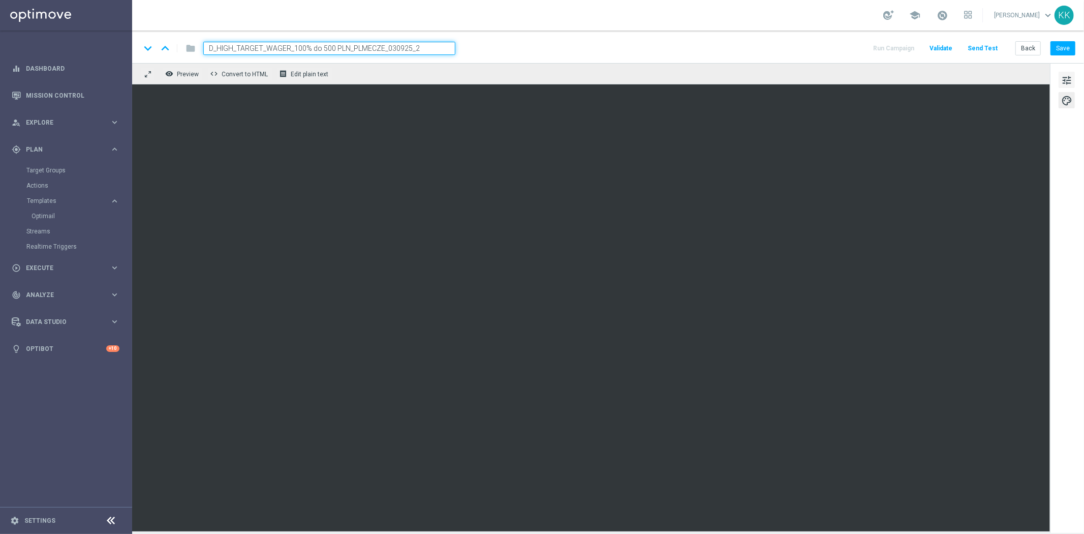
click at [1062, 78] on span "tune" at bounding box center [1066, 80] width 11 height 13
click at [1063, 44] on button "Save" at bounding box center [1062, 48] width 25 height 14
click at [1070, 76] on span "tune" at bounding box center [1066, 80] width 11 height 13
click at [1061, 40] on div "keyboard_arrow_down keyboard_arrow_up folder D_HIGH_TARGET_WAGER_100% do 500 PL…" at bounding box center [608, 46] width 952 height 33
click at [1063, 44] on button "Save" at bounding box center [1062, 48] width 25 height 14
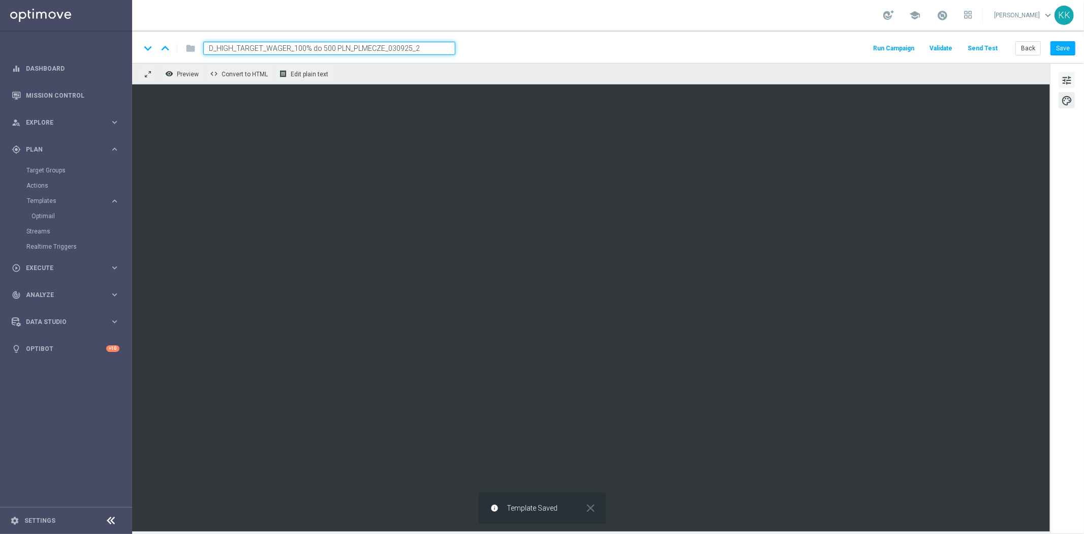
click at [1071, 77] on span "tune" at bounding box center [1066, 80] width 11 height 13
click at [1025, 50] on button "Back" at bounding box center [1027, 48] width 25 height 14
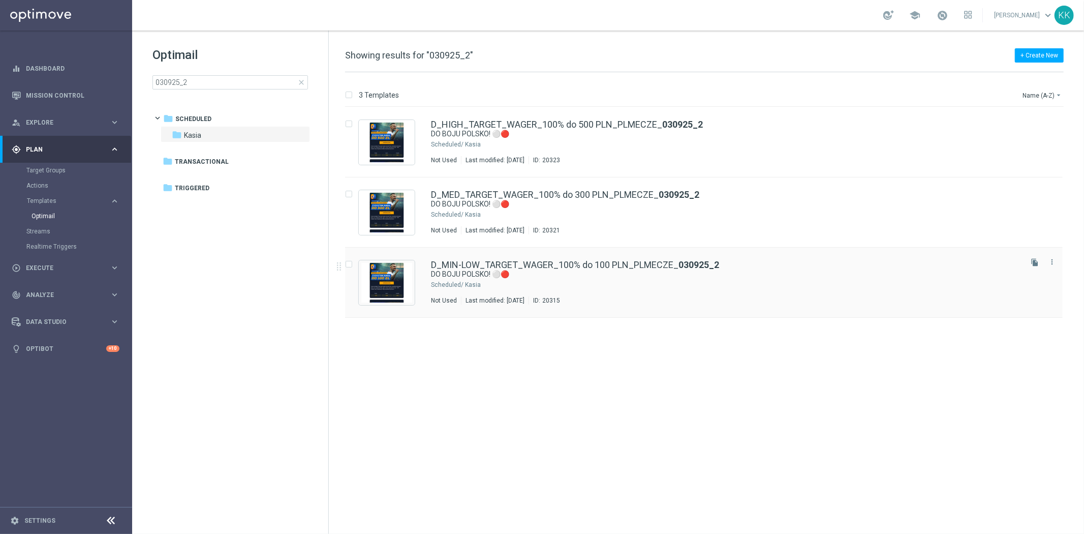
click at [509, 285] on div "Kasia" at bounding box center [742, 285] width 555 height 8
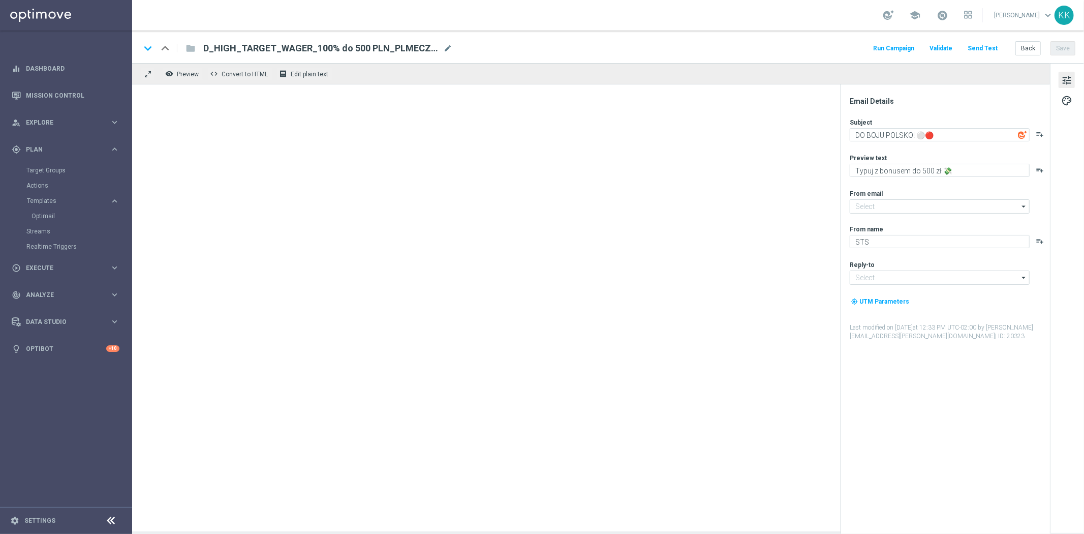
type textarea "Typuj z bonusem do 100 zł 💸"
type input "[EMAIL_ADDRESS][DOMAIN_NAME]"
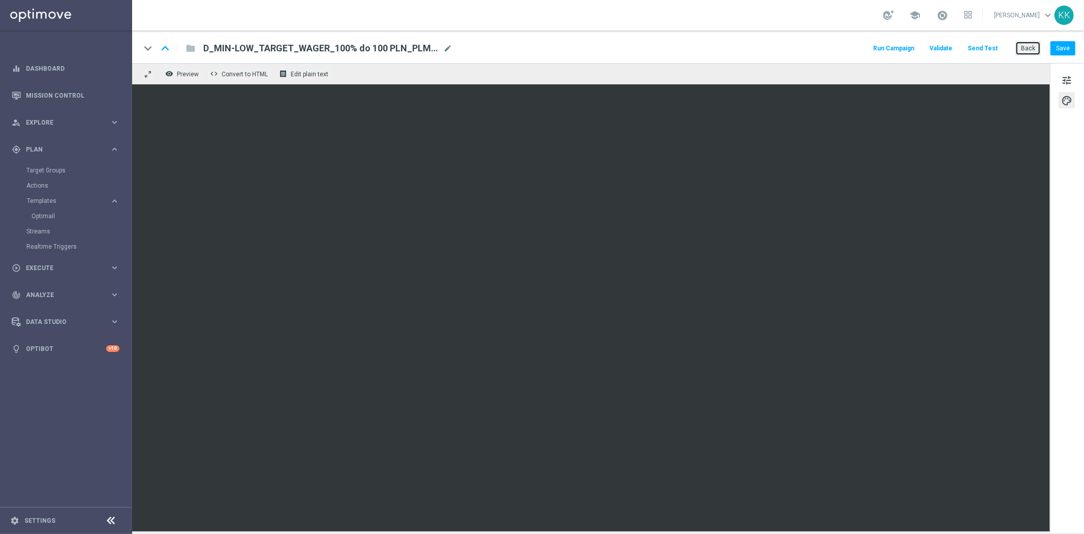
click at [1019, 47] on button "Back" at bounding box center [1027, 48] width 25 height 14
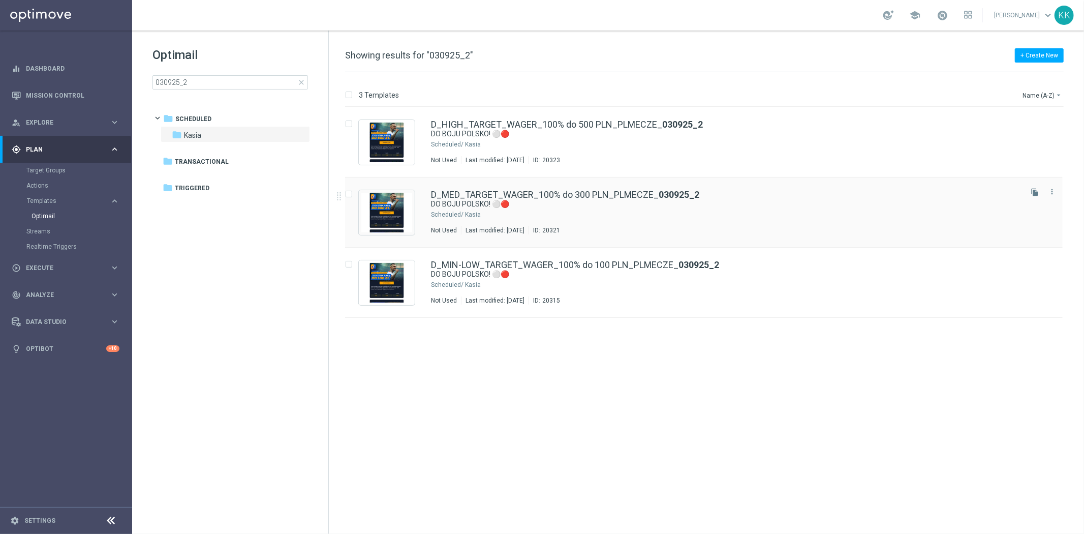
click at [572, 189] on div "D_MED_TARGET_WAGER_100% do 300 PLN_PLMECZE_ 030925_2 DO BOJU POLSKO! ⚪🔴 Schedul…" at bounding box center [704, 212] width 718 height 70
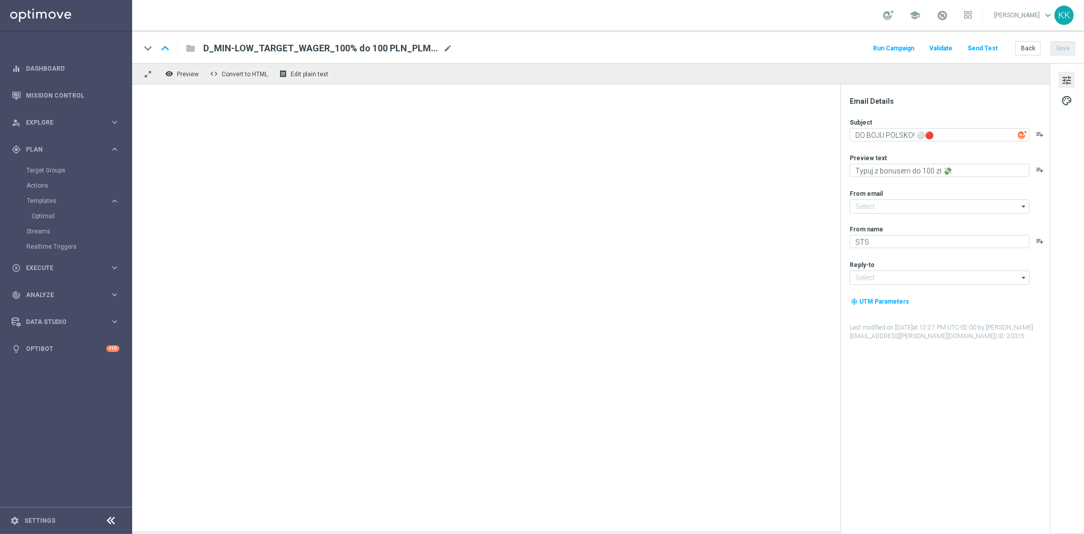
type textarea "Typuj z bonusem do 300 zł 💸"
type input "[EMAIL_ADDRESS][DOMAIN_NAME]"
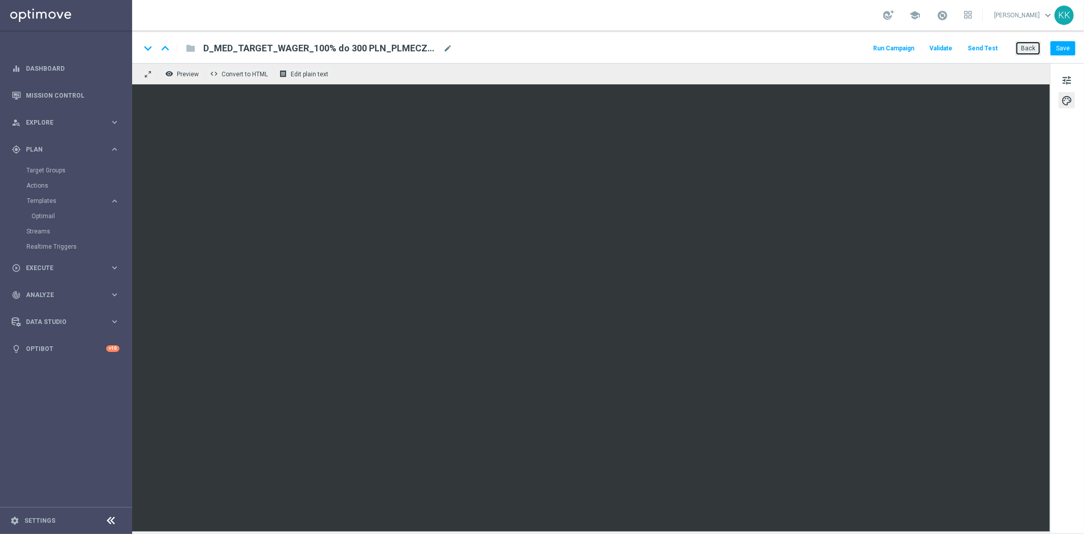
click at [1038, 49] on button "Back" at bounding box center [1027, 48] width 25 height 14
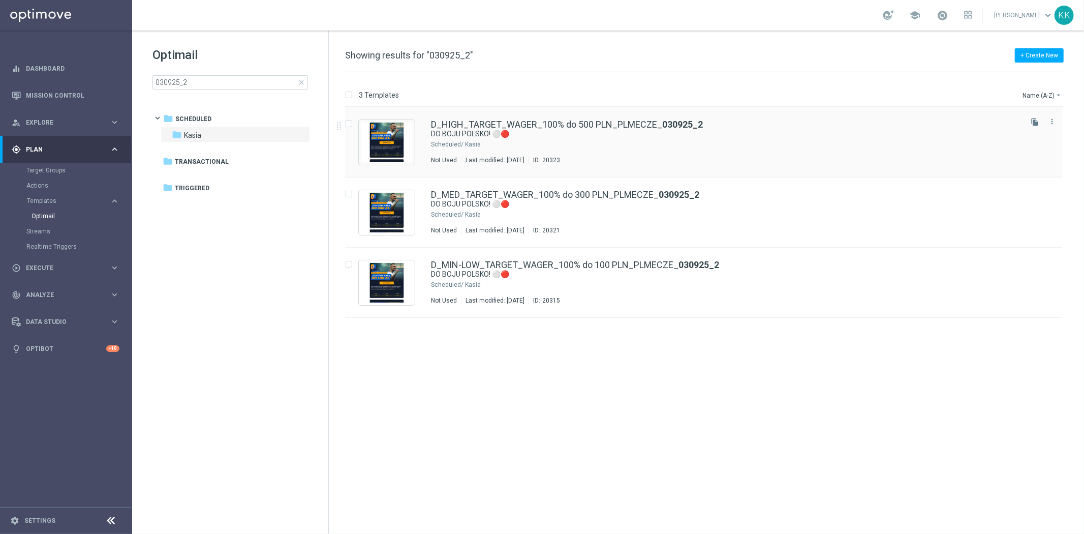
click at [517, 151] on div "D_HIGH_TARGET_WAGER_100% do 500 PLN_PLMECZE_ 030925_2 DO BOJU POLSKO! ⚪🔴 Schedu…" at bounding box center [725, 142] width 589 height 44
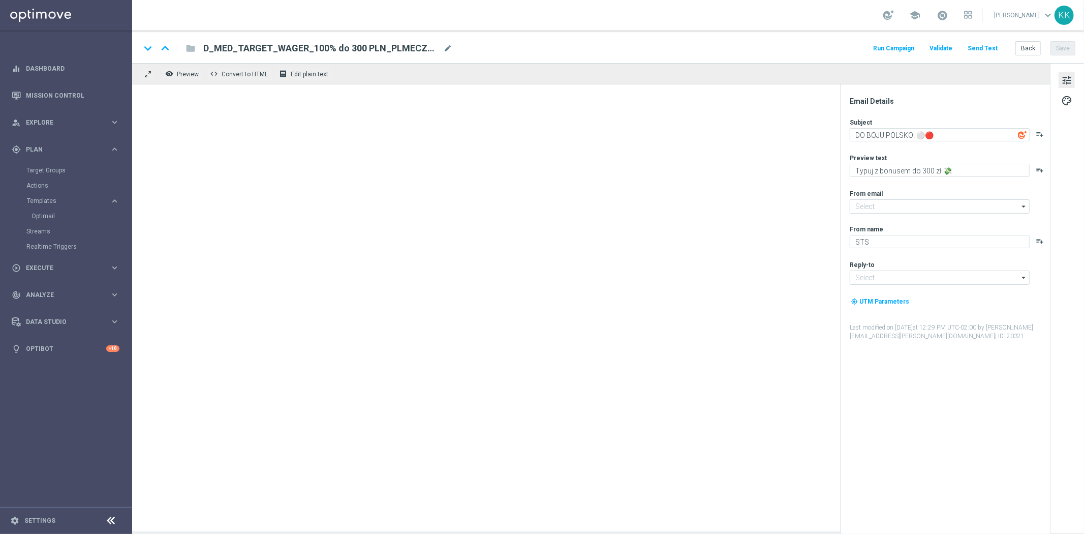
type input "[EMAIL_ADDRESS][DOMAIN_NAME]"
type textarea "Typuj z bonusem do 500 zł 💸"
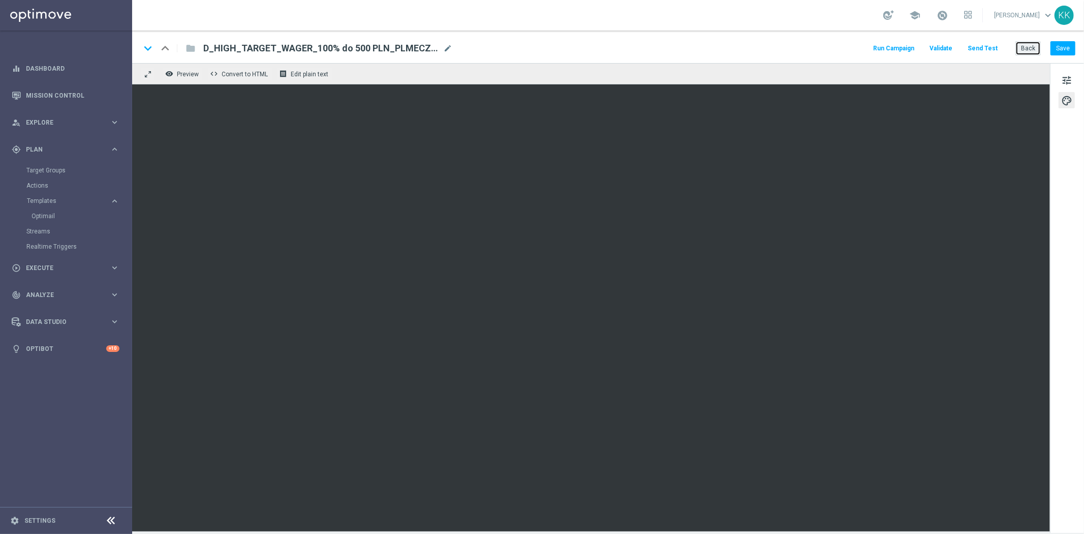
click at [1017, 49] on button "Back" at bounding box center [1027, 48] width 25 height 14
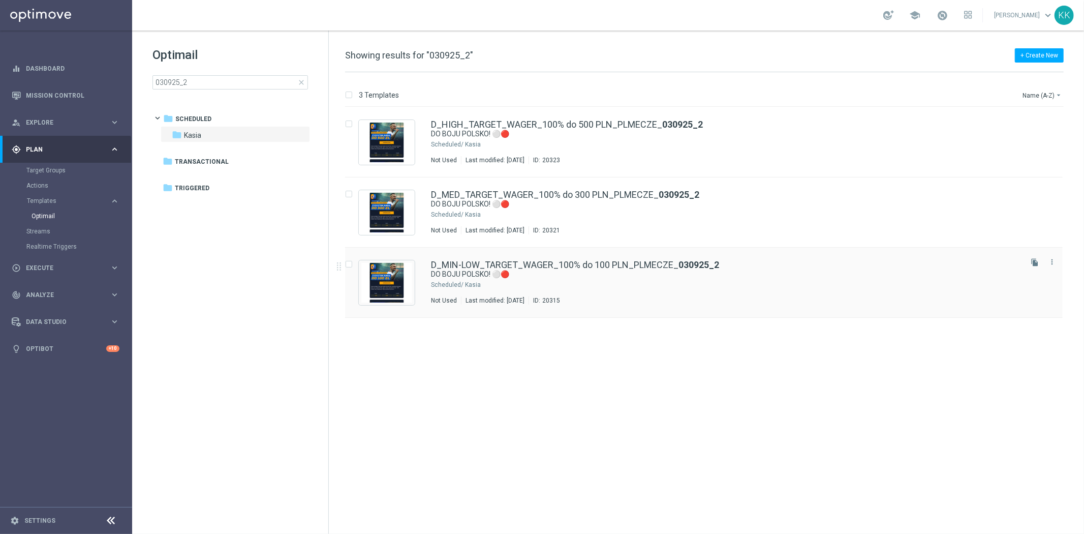
click at [1003, 275] on div "DO BOJU POLSKO! ⚪🔴" at bounding box center [725, 274] width 589 height 10
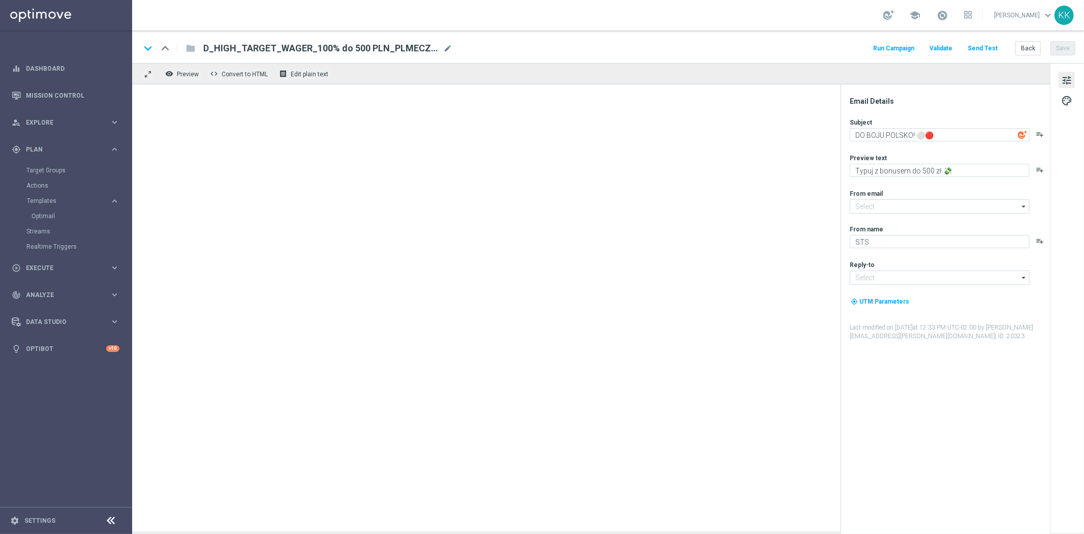
type textarea "Typuj z bonusem do 100 zł 💸"
type input "[EMAIL_ADDRESS][DOMAIN_NAME]"
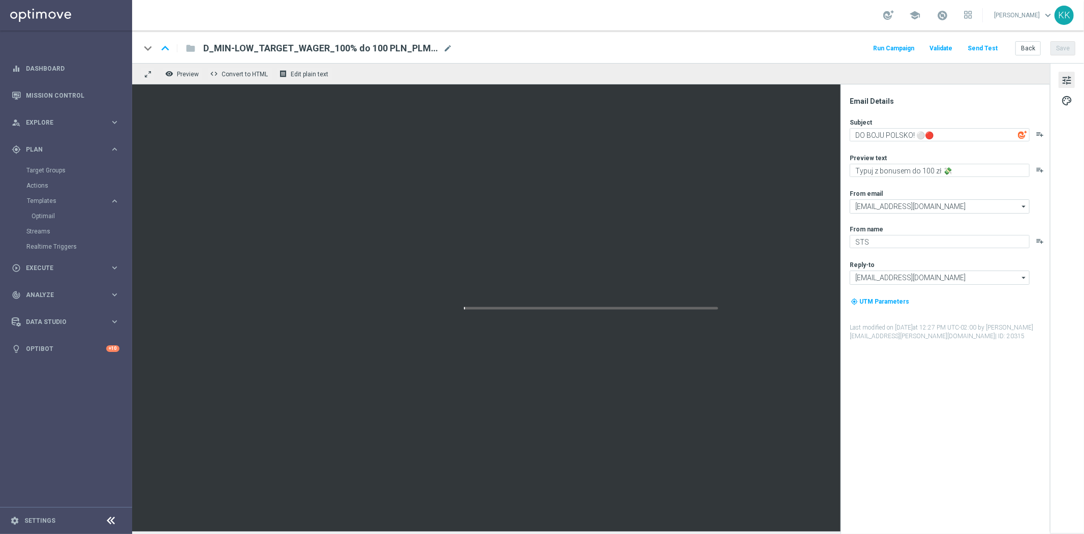
click at [980, 43] on button "Send Test" at bounding box center [982, 49] width 33 height 14
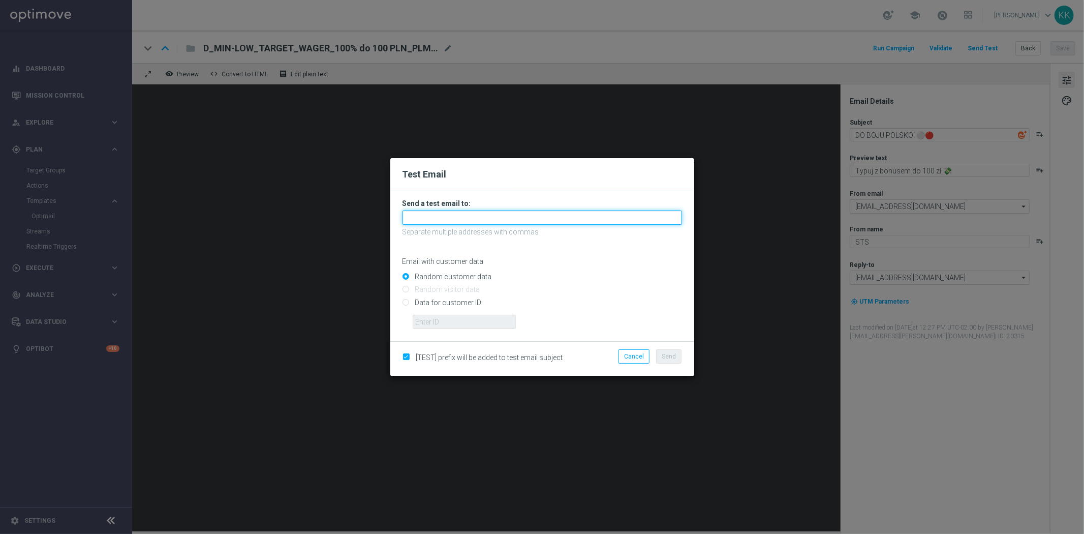
click at [479, 217] on input "text" at bounding box center [541, 217] width 279 height 14
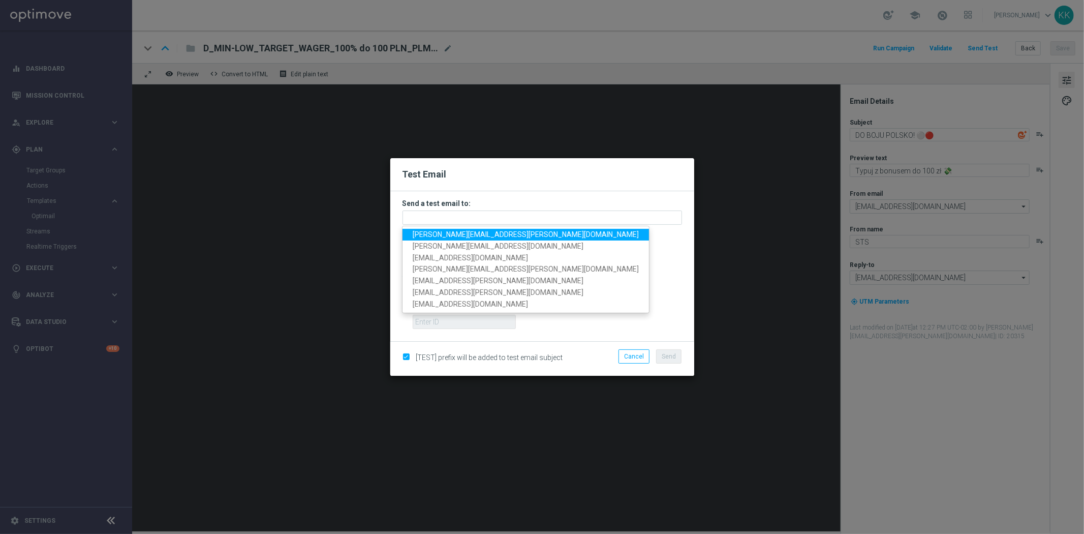
click at [478, 231] on span "katarzyna.kaminska@sts.pl" at bounding box center [526, 234] width 226 height 8
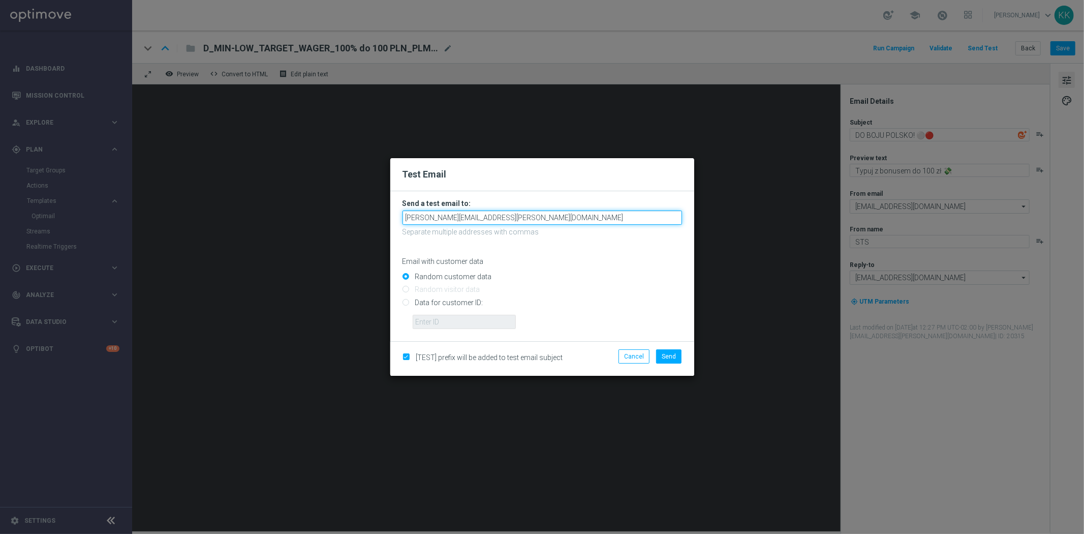
click at [495, 216] on input "katarzyna.kaminska@sts.pl" at bounding box center [541, 217] width 279 height 14
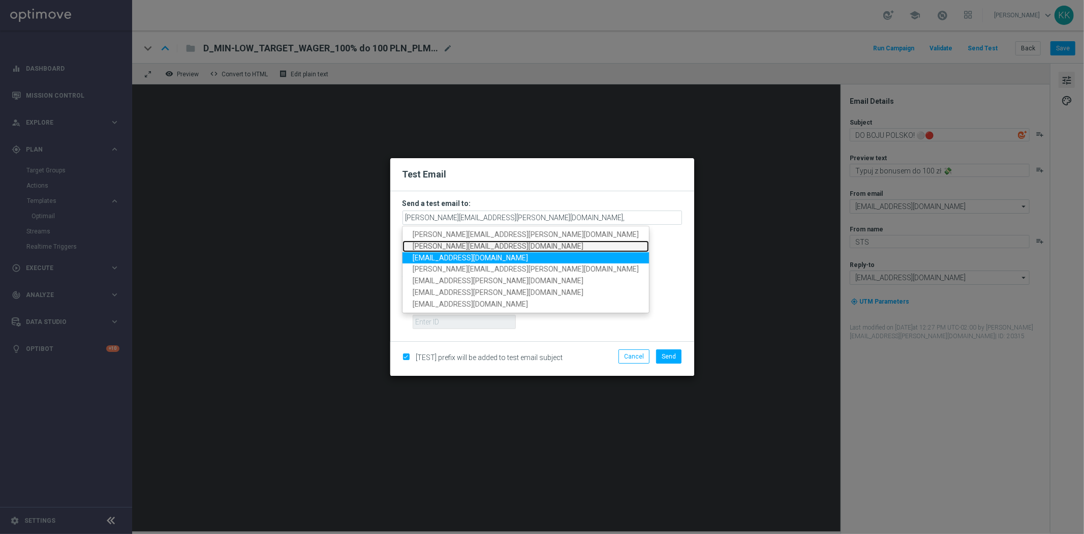
click at [472, 250] on link "antoni.litwinek@sts.pl" at bounding box center [525, 246] width 246 height 12
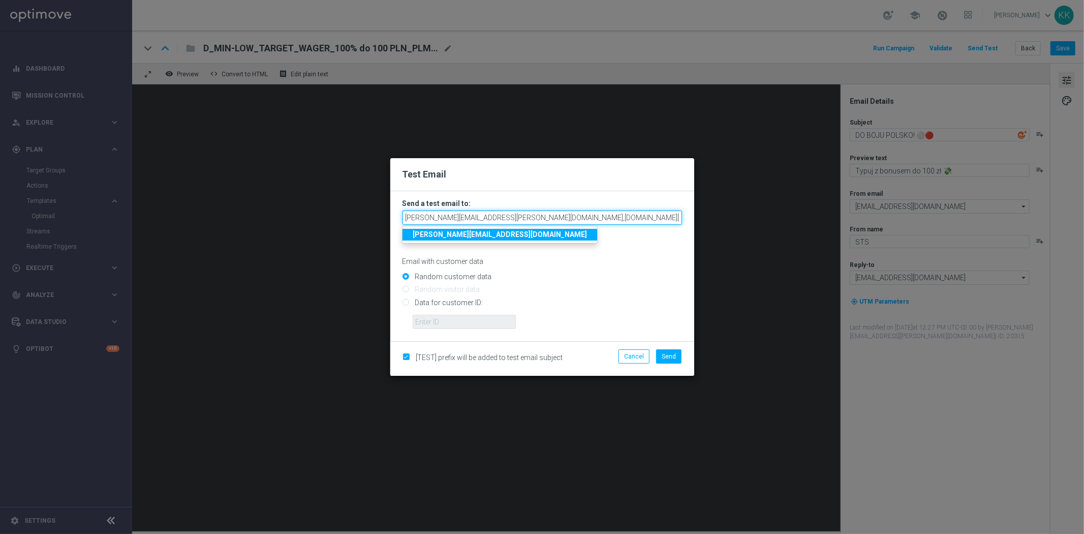
click at [628, 219] on input "katarzyna.kaminska@sts.pl,antoni.litwinek@sts.pl" at bounding box center [541, 217] width 279 height 14
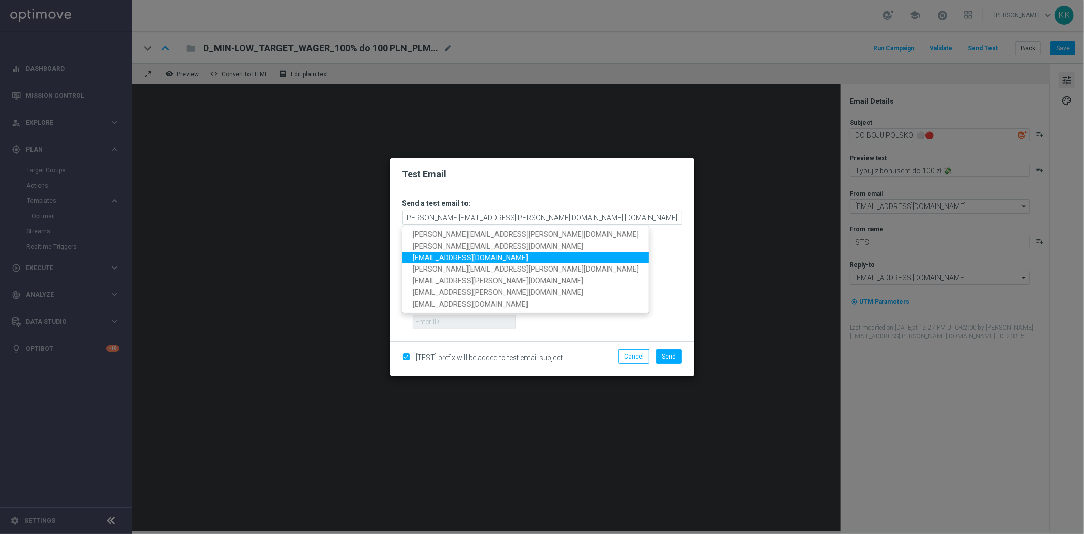
click at [471, 258] on span "patryk.przybolewski@sts.pl" at bounding box center [470, 257] width 115 height 8
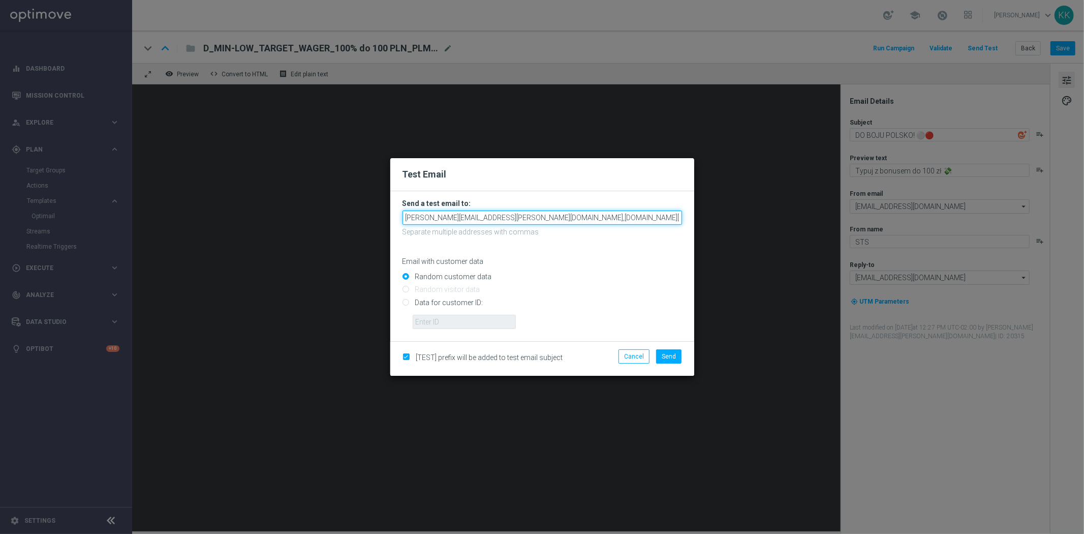
click at [661, 217] on input "katarzyna.kaminska@sts.pl,antoni.litwinek@sts.pl,patryk.przybolewski@sts.pl" at bounding box center [541, 217] width 279 height 14
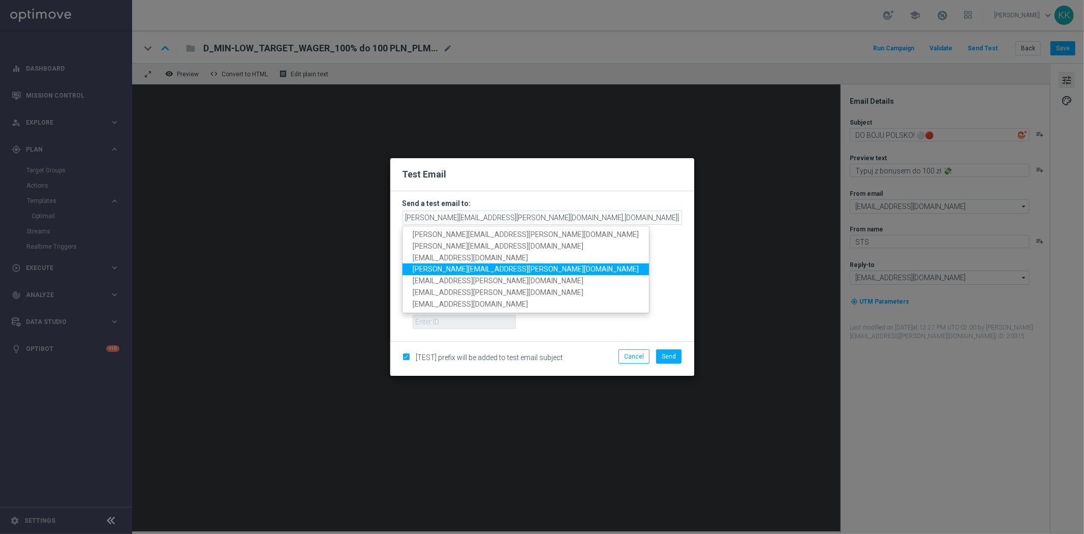
click at [470, 270] on span "tomasz.kowalczyk@sts.pl" at bounding box center [526, 269] width 226 height 8
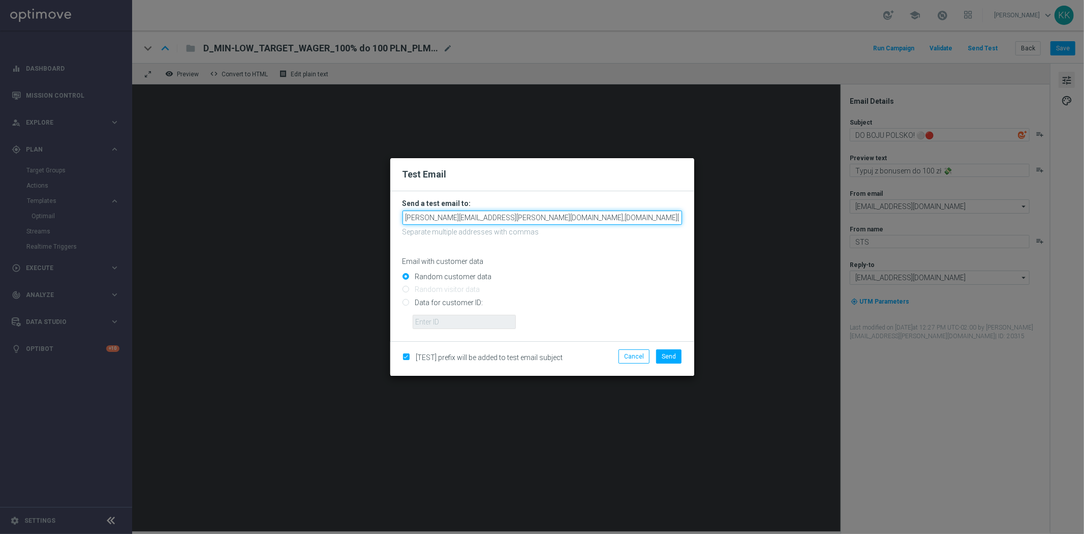
drag, startPoint x: 638, startPoint y: 217, endPoint x: 823, endPoint y: 212, distance: 185.6
click at [765, 215] on modal-container "Test Email Send a test email to: katarzyna.kaminska@sts.pl,antoni.litwinek@sts.…" at bounding box center [542, 267] width 1084 height 534
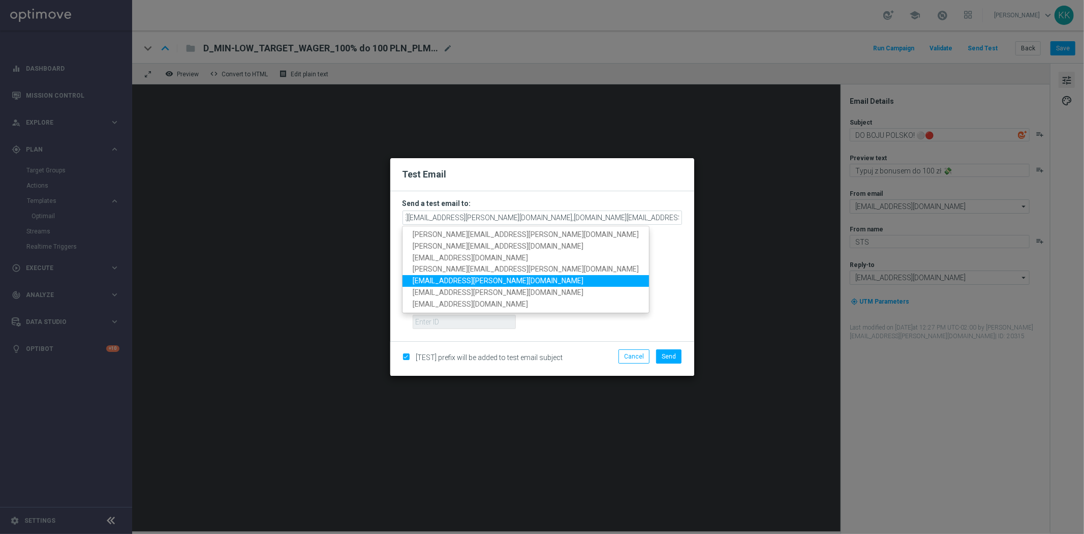
click at [506, 278] on link "andzelika.binek@sts.pl" at bounding box center [525, 281] width 246 height 12
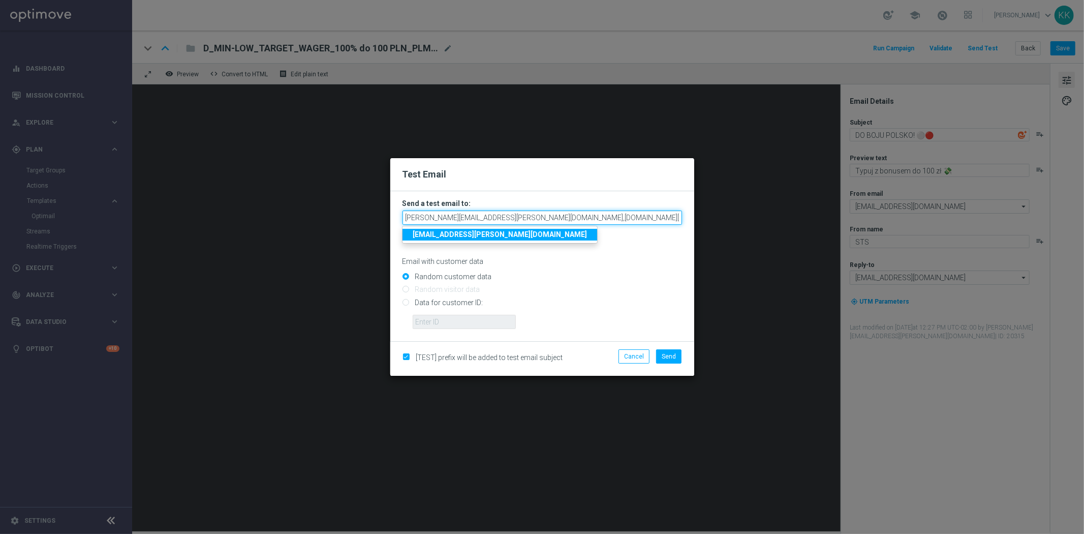
drag, startPoint x: 658, startPoint y: 216, endPoint x: 946, endPoint y: 187, distance: 290.1
click at [877, 198] on modal-container "Test Email Send a test email to: katarzyna.kaminska@sts.pl,antoni.litwinek@sts.…" at bounding box center [542, 267] width 1084 height 534
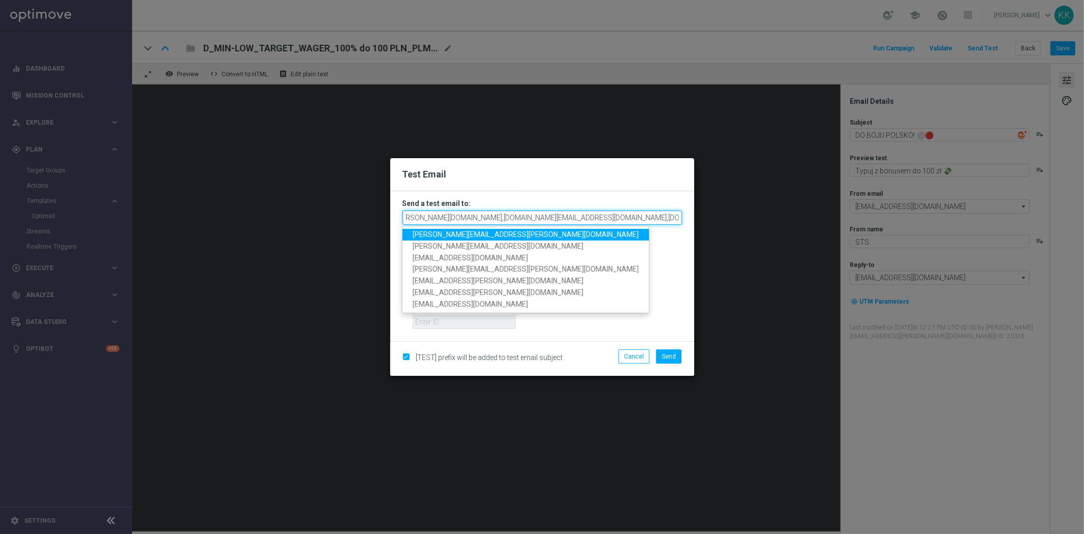
scroll to position [0, 123]
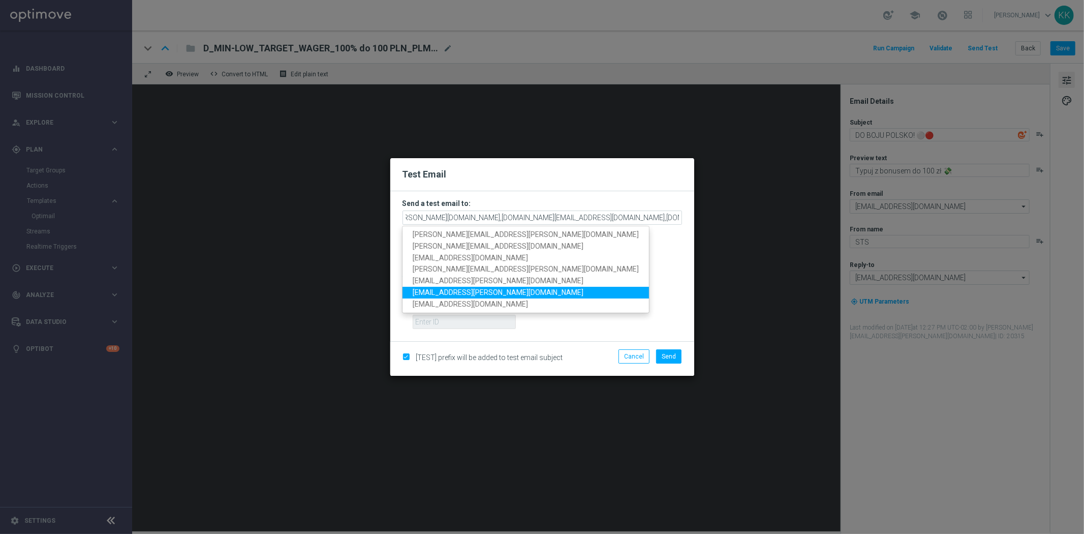
click at [504, 289] on link "krystian.potoczny@sts.pl" at bounding box center [525, 293] width 246 height 12
type input "katarzyna.kaminska@sts.pl,antoni.litwinek@sts.pl,patryk.przybolewski@sts.pl,tom…"
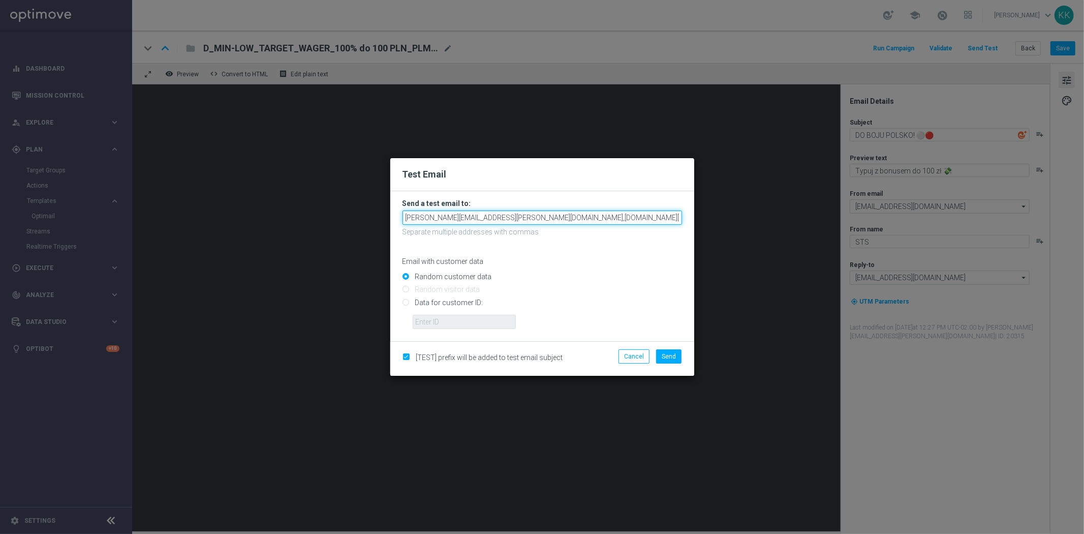
click at [616, 219] on input "katarzyna.kaminska@sts.pl,antoni.litwinek@sts.pl,patryk.przybolewski@sts.pl,tom…" at bounding box center [541, 217] width 279 height 14
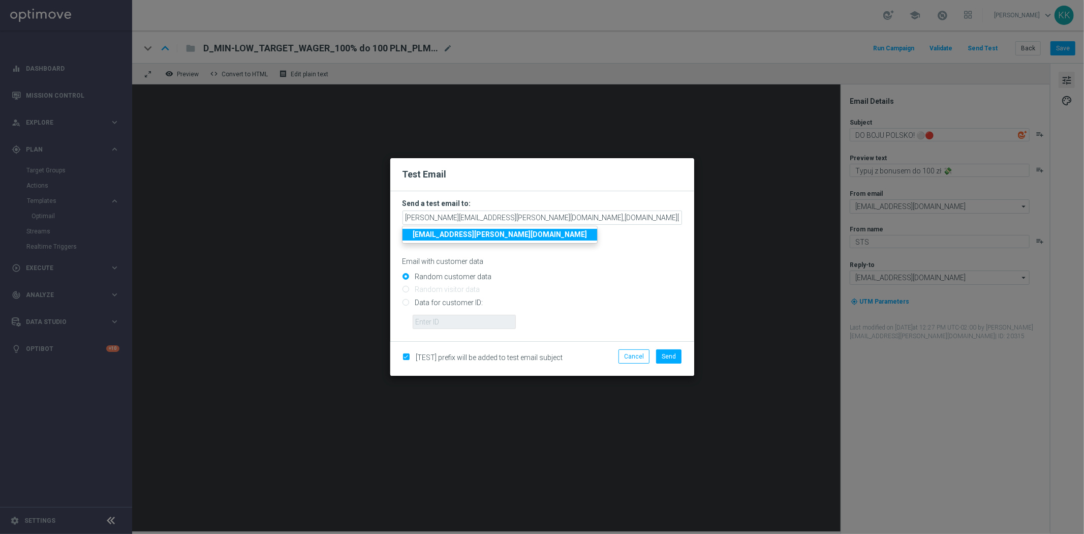
click at [657, 268] on div "Random customer data" at bounding box center [541, 274] width 279 height 13
click at [673, 361] on button "Send" at bounding box center [668, 356] width 25 height 14
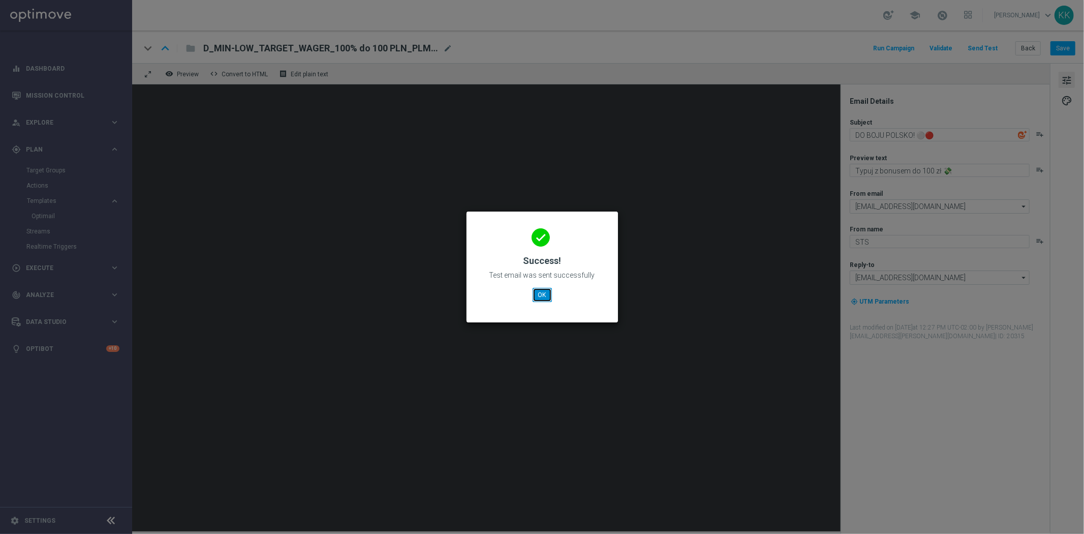
click at [542, 296] on button "OK" at bounding box center [542, 295] width 19 height 14
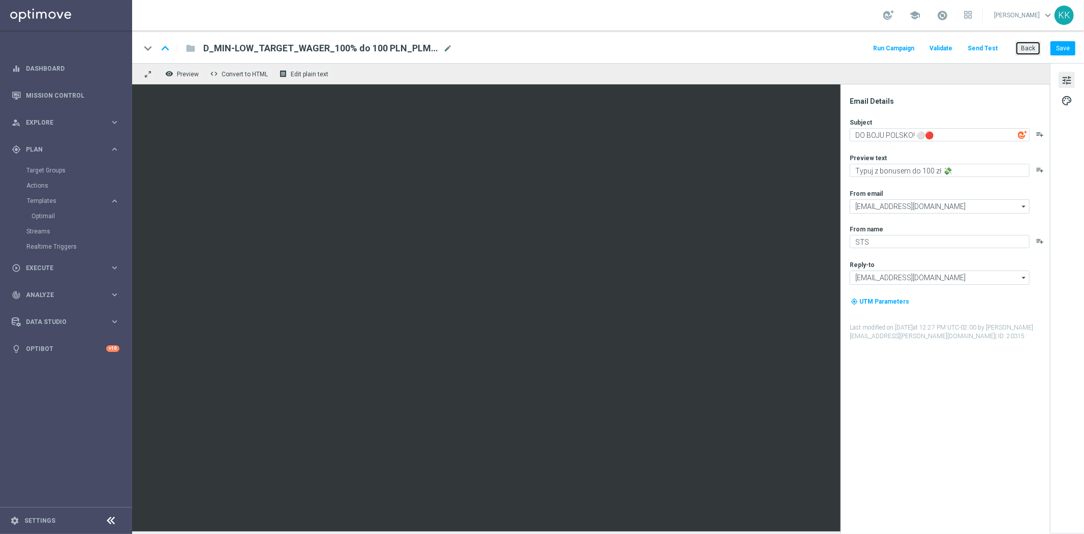
click at [1025, 47] on button "Back" at bounding box center [1027, 48] width 25 height 14
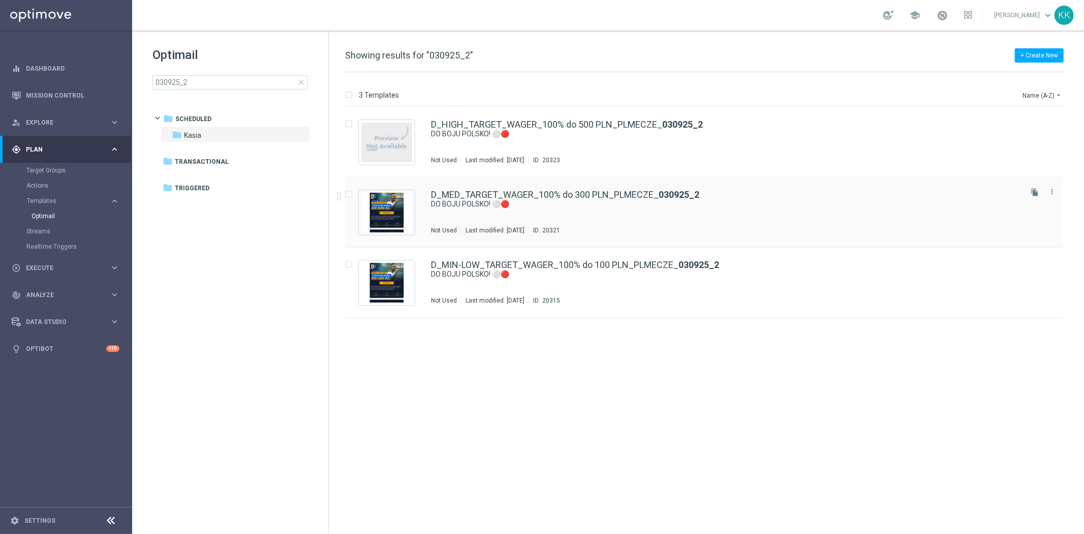
click at [526, 209] on div "D_MED_TARGET_WAGER_100% do 300 PLN_PLMECZE_ 030925_2 DO BOJU POLSKO! ⚪🔴 Not Use…" at bounding box center [725, 212] width 589 height 44
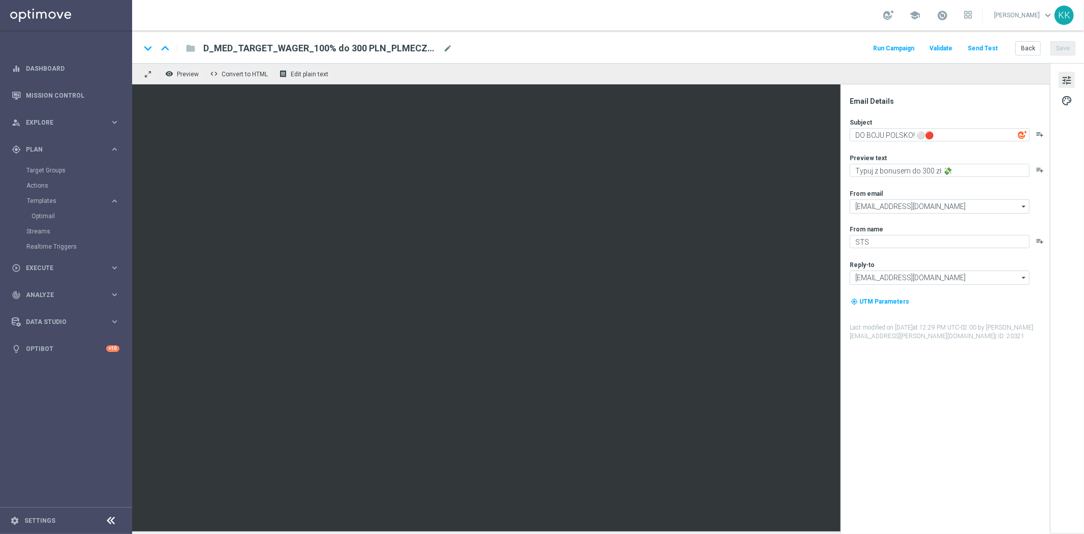
click at [975, 47] on button "Send Test" at bounding box center [982, 49] width 33 height 14
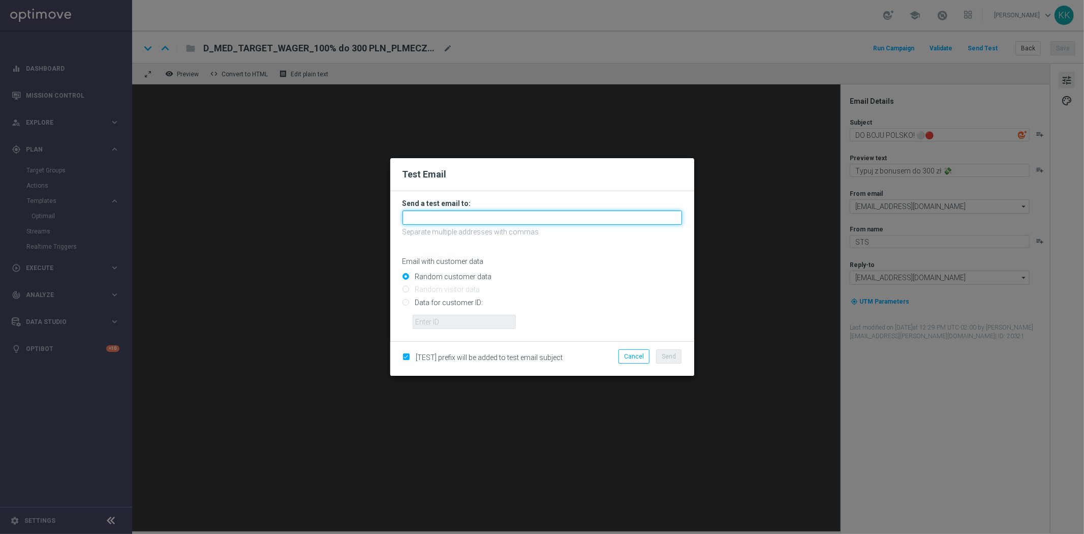
click at [469, 216] on input "text" at bounding box center [541, 217] width 279 height 14
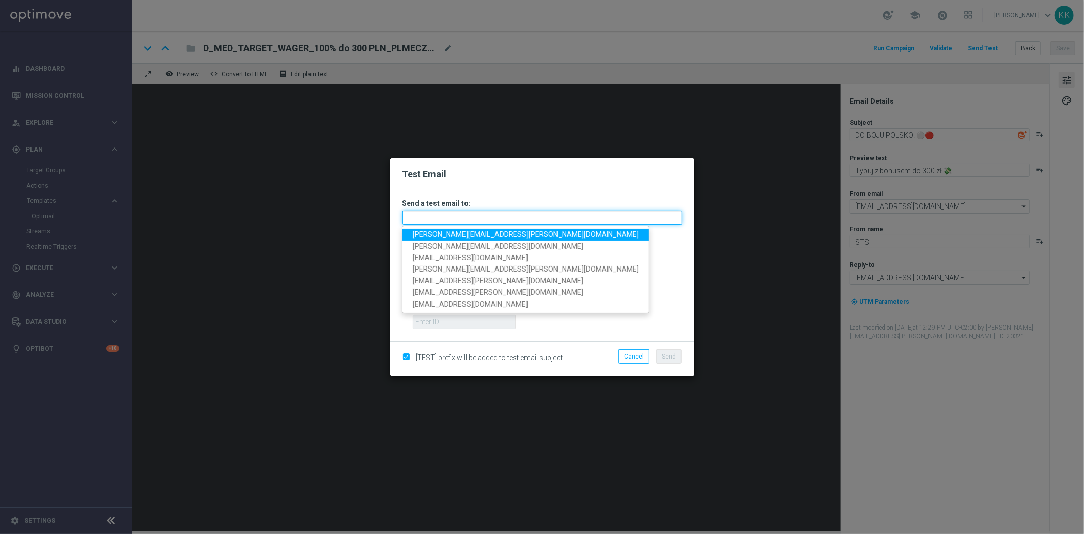
paste input "katarzyna.kaminska@sts.pl,antoni.litwinek@sts.pl,patryk.przybolewski@sts.pl,tom…"
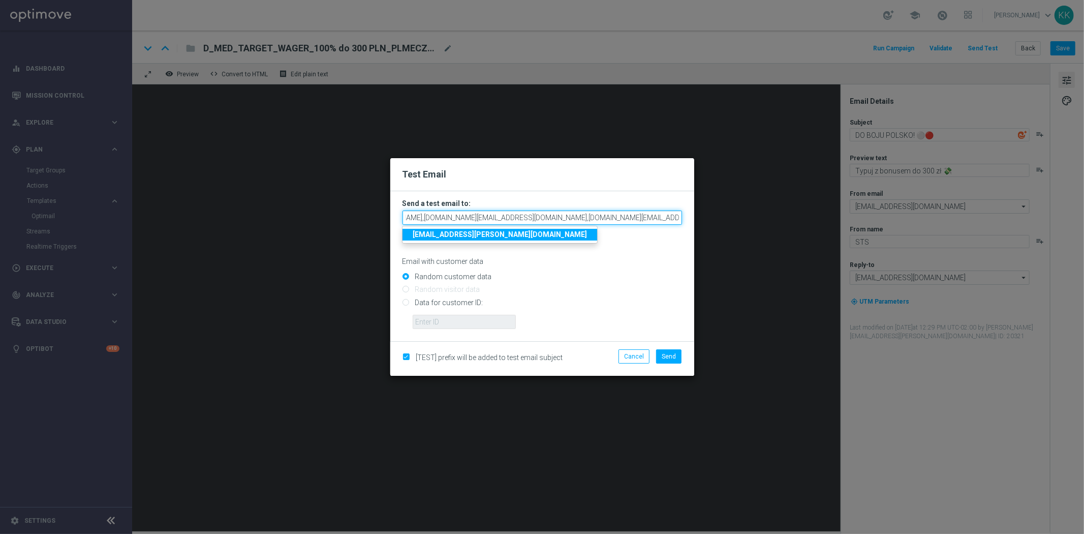
type input "katarzyna.kaminska@sts.pl,antoni.litwinek@sts.pl,patryk.przybolewski@sts.pl,tom…"
click at [688, 250] on form "Send a test email to: katarzyna.kaminska@sts.pl,antoni.litwinek@sts.pl,patryk.p…" at bounding box center [542, 266] width 304 height 150
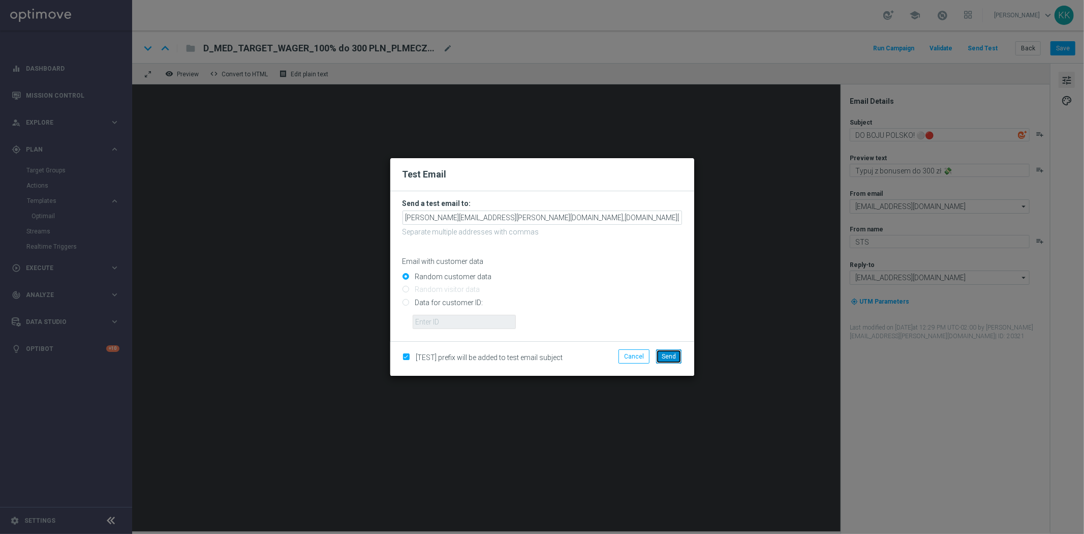
click at [668, 353] on span "Send" at bounding box center [669, 356] width 14 height 7
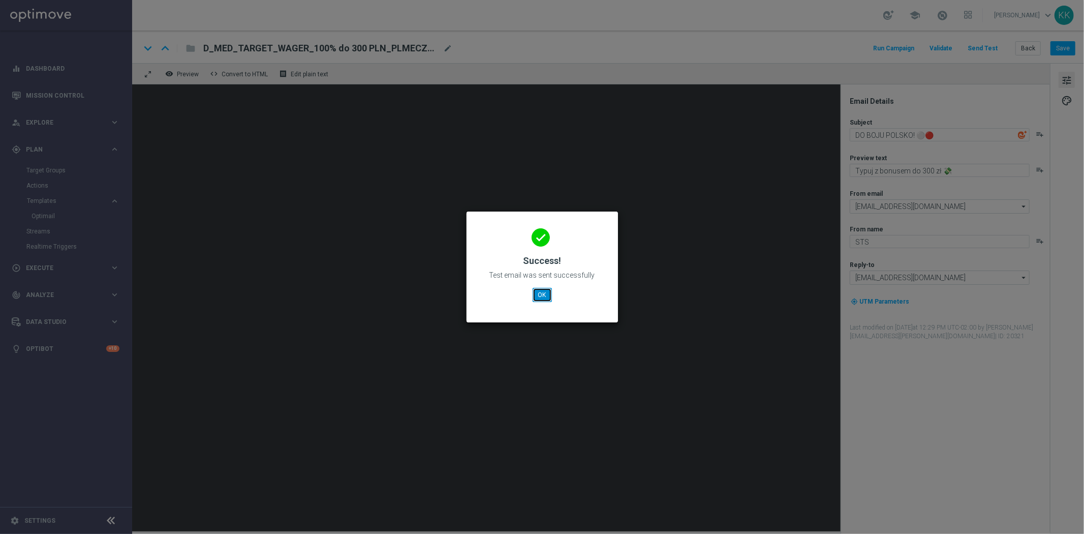
click at [534, 301] on button "OK" at bounding box center [542, 295] width 19 height 14
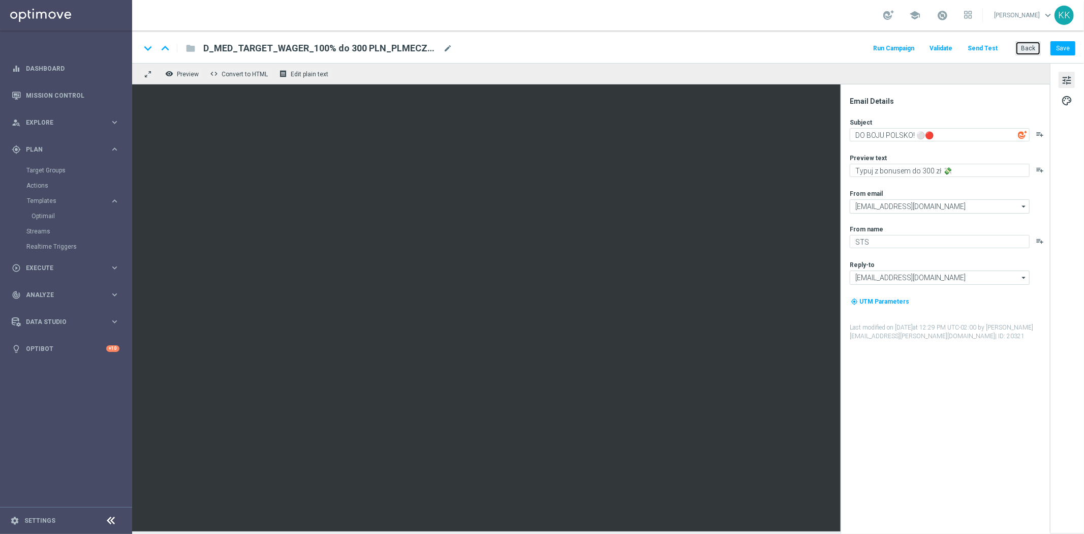
click at [1026, 45] on button "Back" at bounding box center [1027, 48] width 25 height 14
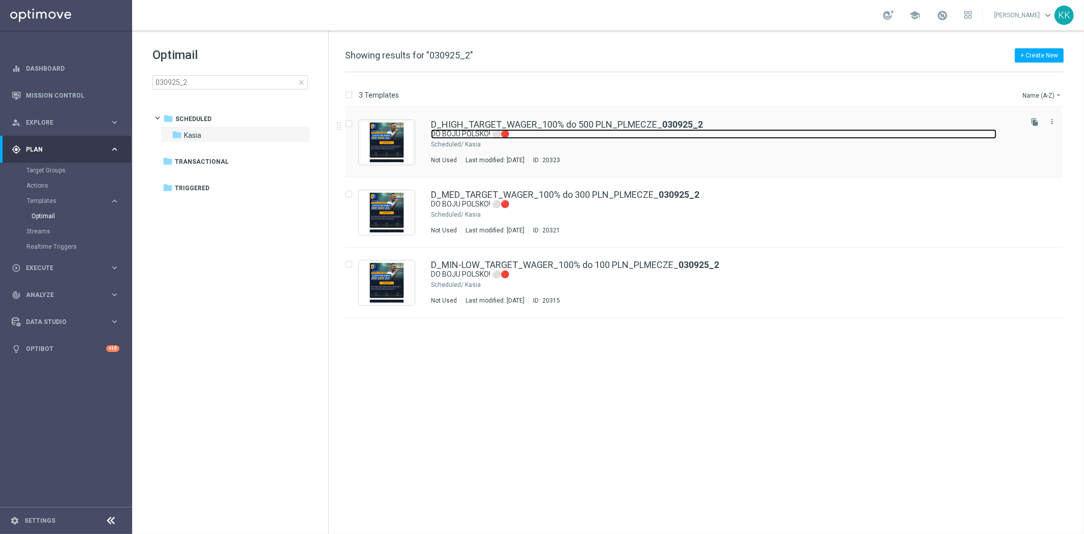
click at [599, 138] on link "DO BOJU POLSKO! ⚪🔴" at bounding box center [714, 134] width 566 height 10
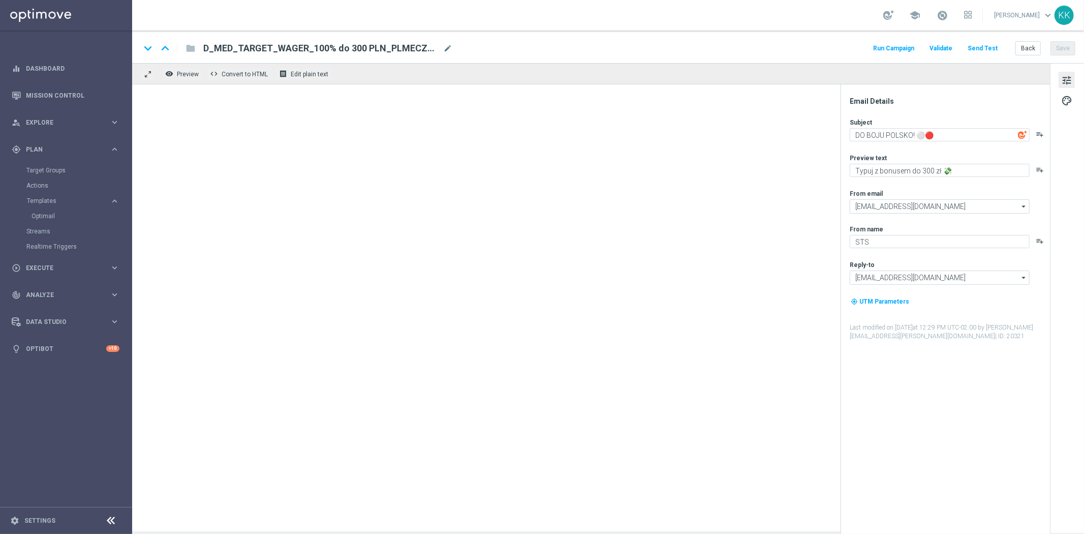
type textarea "Typuj z bonusem do 500 zł 💸"
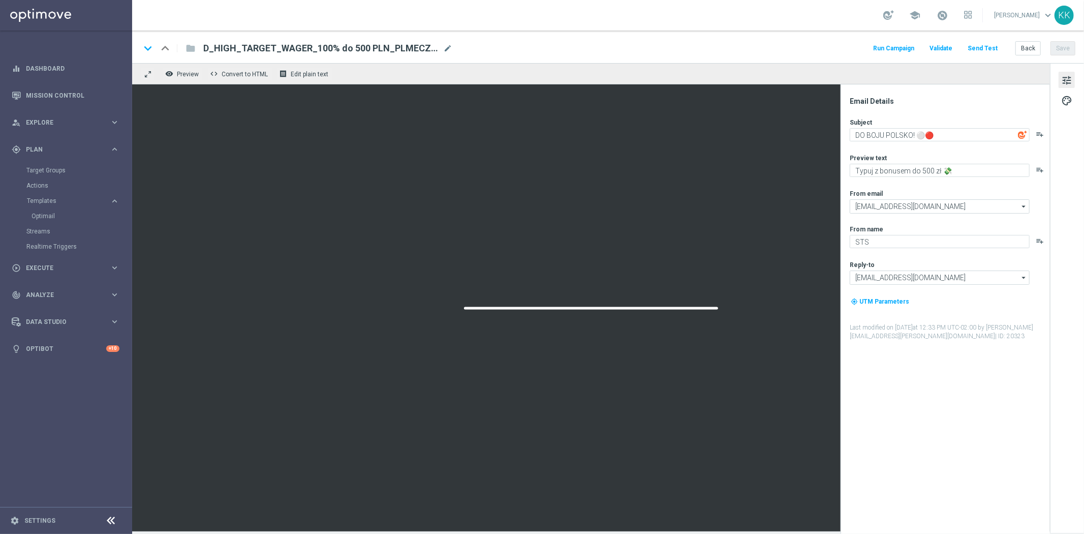
click at [981, 43] on button "Send Test" at bounding box center [982, 49] width 33 height 14
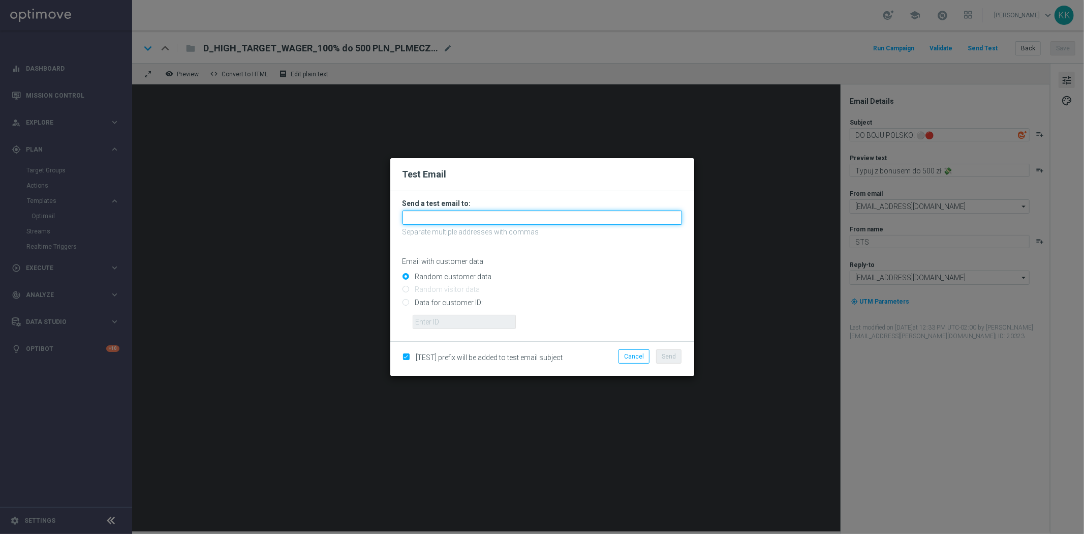
click at [473, 221] on input "text" at bounding box center [541, 217] width 279 height 14
paste input "katarzyna.kaminska@sts.pl,antoni.litwinek@sts.pl,patryk.przybolewski@sts.pl,tom…"
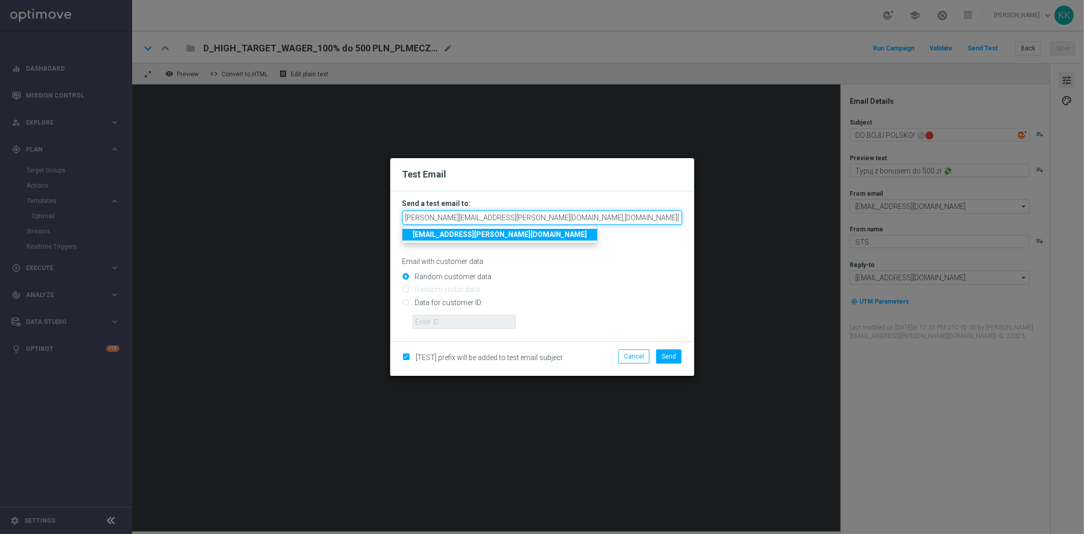
scroll to position [0, 201]
type input "katarzyna.kaminska@sts.pl,antoni.litwinek@sts.pl,patryk.przybolewski@sts.pl,tom…"
click at [629, 263] on p "Email with customer data" at bounding box center [541, 261] width 279 height 9
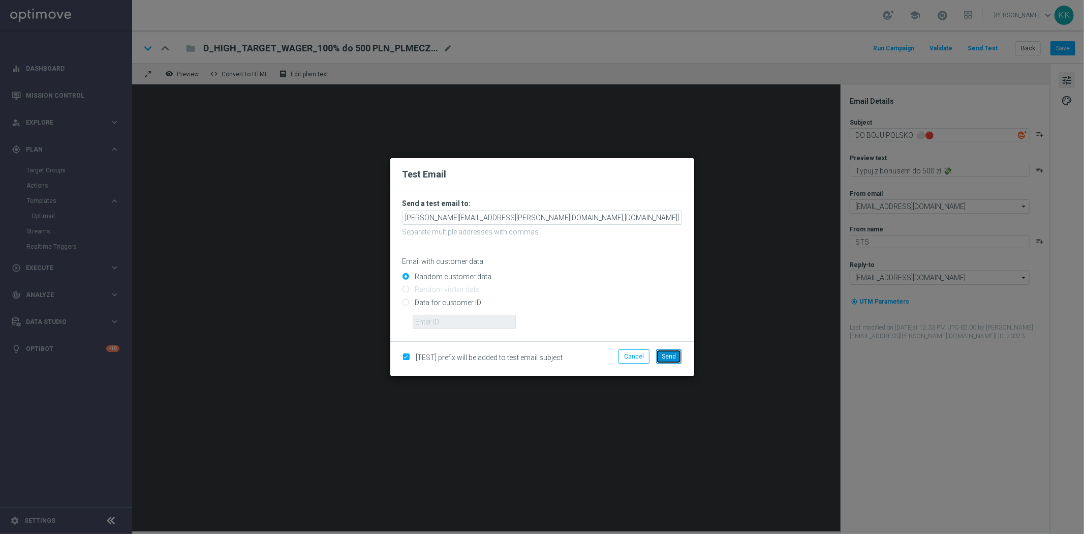
click at [663, 356] on span "Send" at bounding box center [669, 356] width 14 height 7
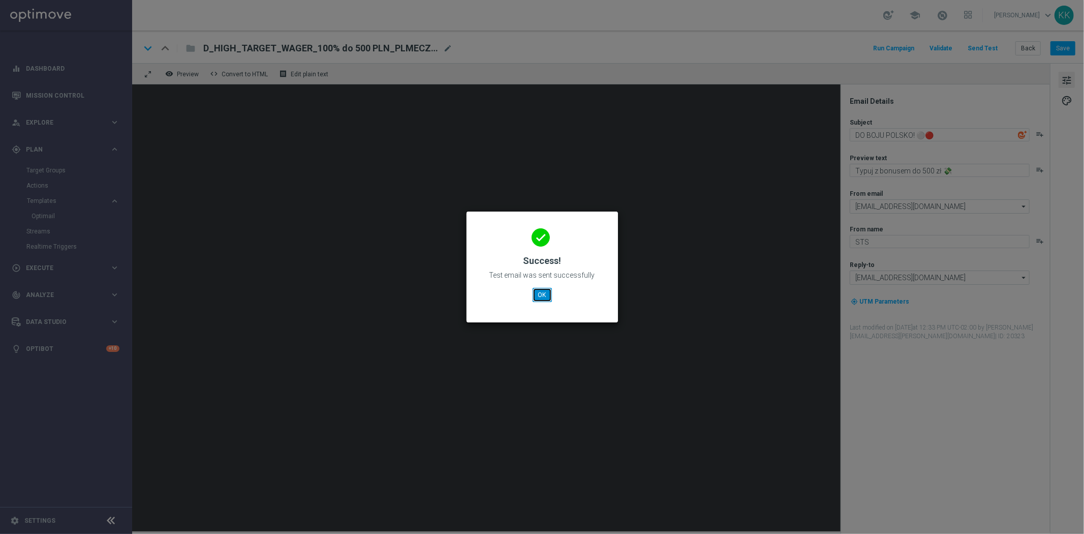
click at [546, 295] on button "OK" at bounding box center [542, 295] width 19 height 14
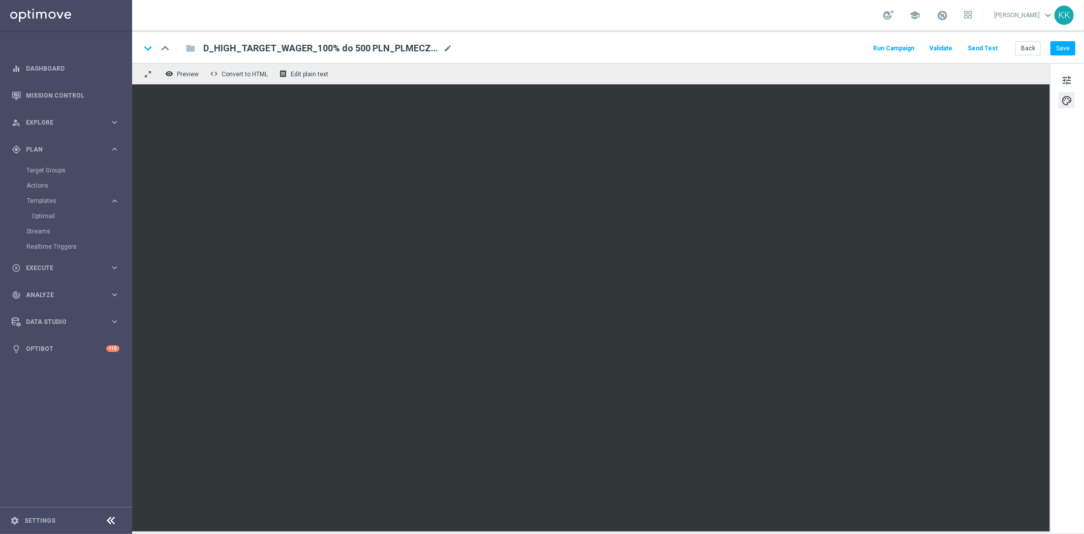
click at [1011, 46] on div "Run Campaign Validate Send Test Back Save" at bounding box center [973, 48] width 204 height 13
click at [1024, 45] on button "Back" at bounding box center [1027, 48] width 25 height 14
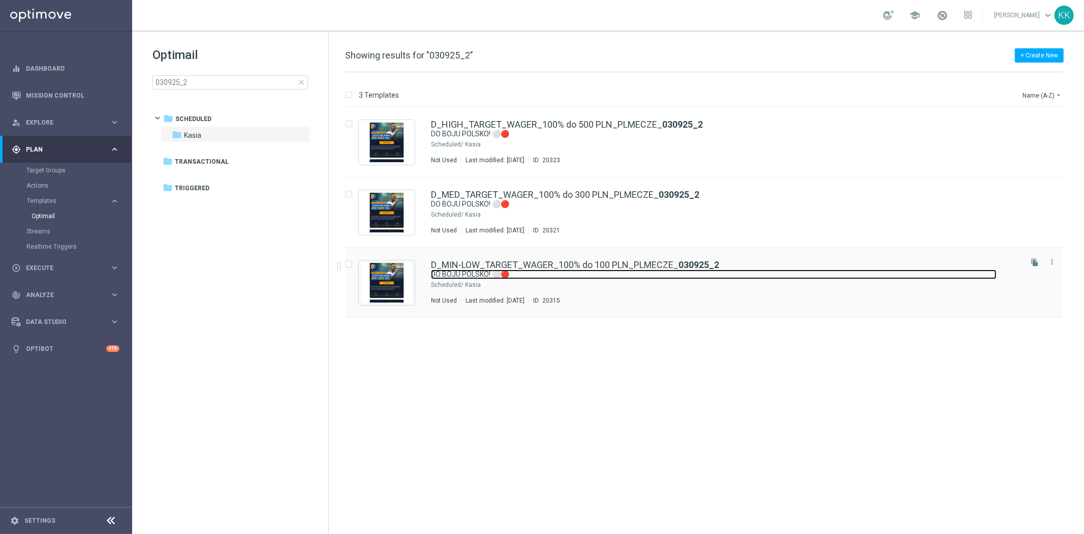
click at [490, 277] on link "DO BOJU POLSKO! ⚪🔴" at bounding box center [714, 274] width 566 height 10
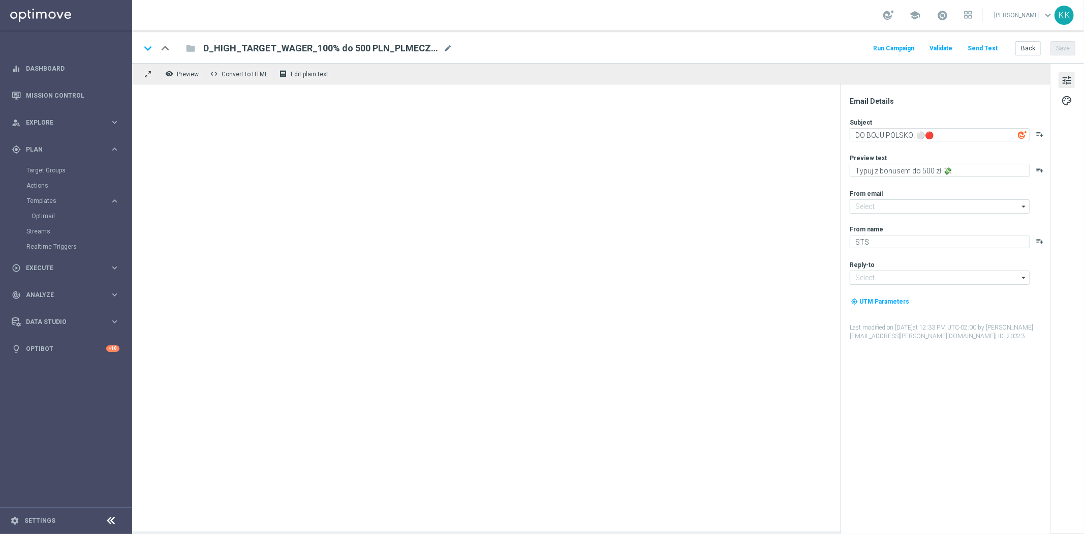
type textarea "Typuj z bonusem do 100 zł 💸"
type input "[EMAIL_ADDRESS][DOMAIN_NAME]"
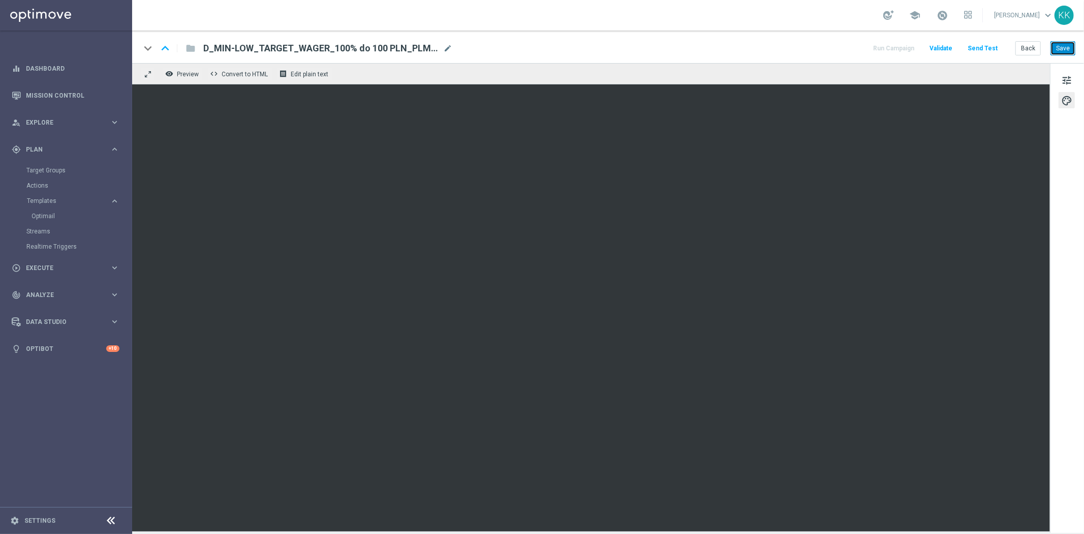
click at [1059, 48] on button "Save" at bounding box center [1062, 48] width 25 height 14
click at [1024, 46] on button "Back" at bounding box center [1027, 48] width 25 height 14
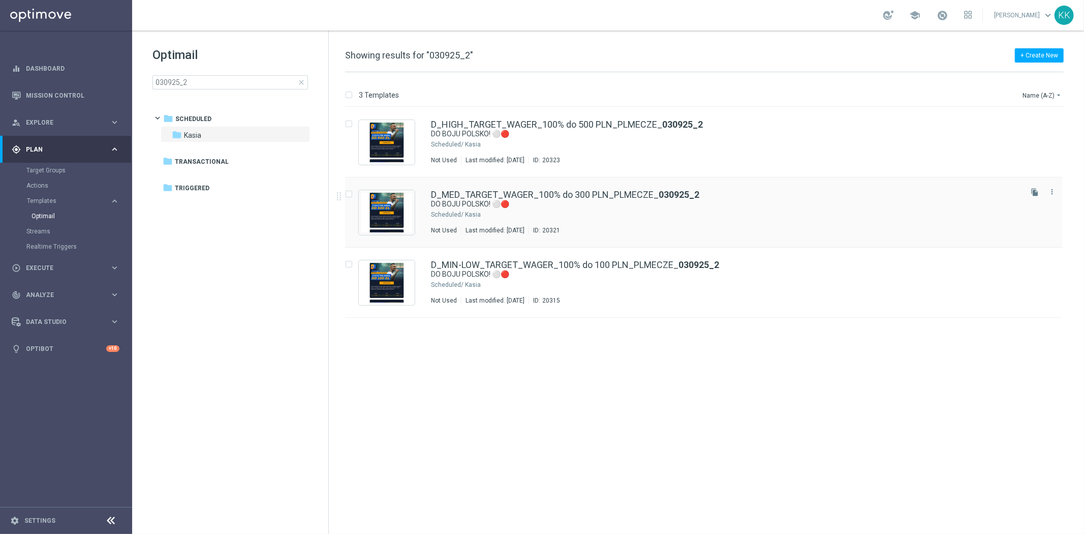
click at [600, 217] on div "Kasia" at bounding box center [742, 214] width 555 height 8
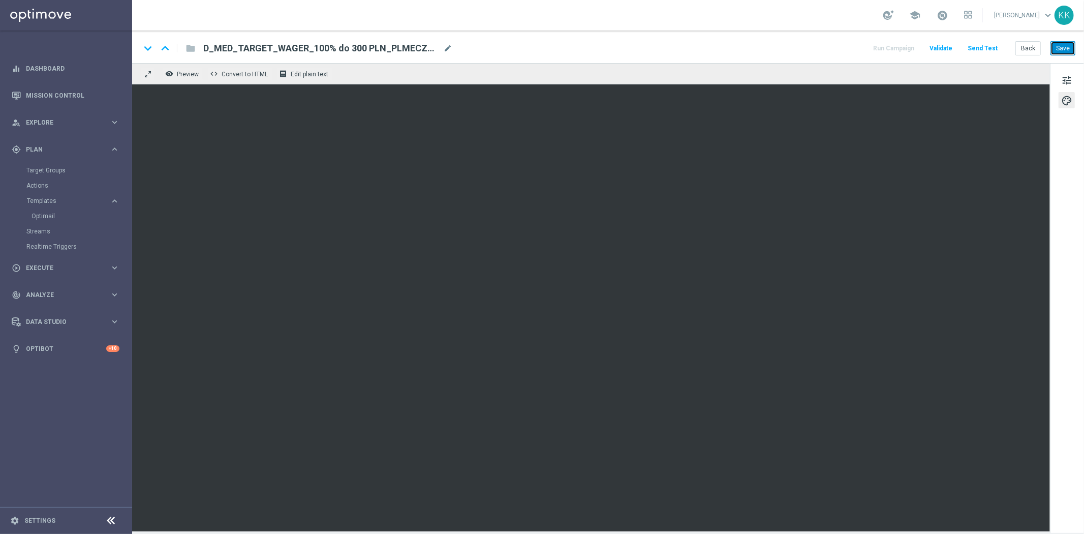
click at [1066, 47] on button "Save" at bounding box center [1062, 48] width 25 height 14
click at [1037, 43] on button "Back" at bounding box center [1027, 48] width 25 height 14
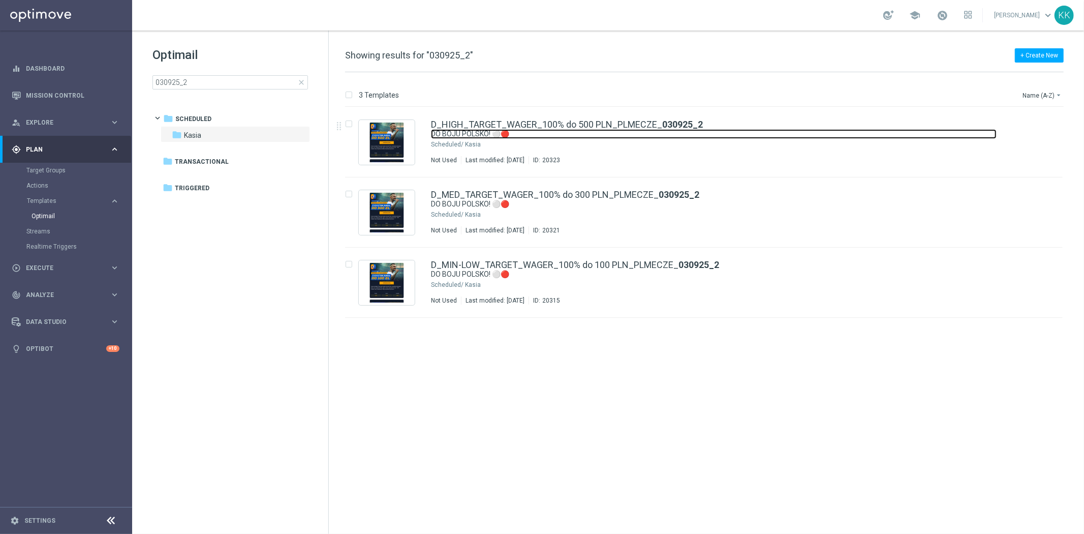
drag, startPoint x: 546, startPoint y: 131, endPoint x: 592, endPoint y: 440, distance: 311.8
click at [546, 131] on link "DO BOJU POLSKO! ⚪🔴" at bounding box center [714, 134] width 566 height 10
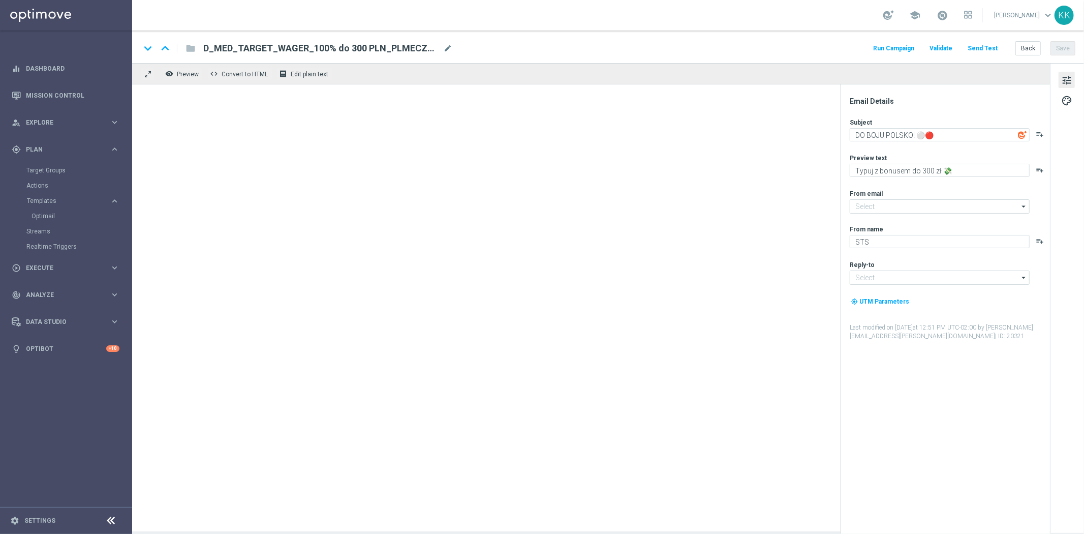
type textarea "Typuj z bonusem do 500 zł 💸"
type input "[EMAIL_ADDRESS][DOMAIN_NAME]"
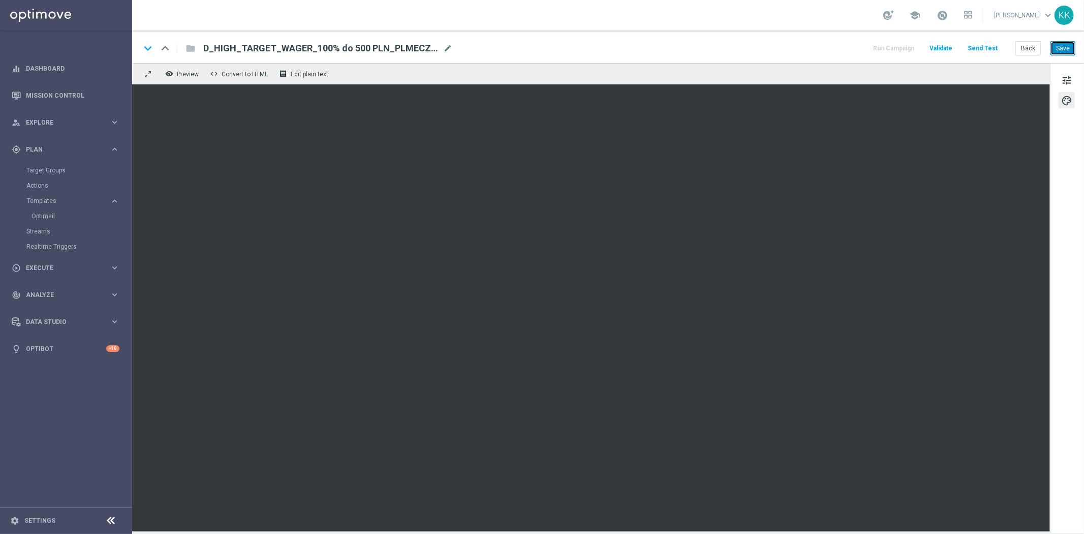
click at [1059, 41] on button "Save" at bounding box center [1062, 48] width 25 height 14
click at [1032, 44] on button "Back" at bounding box center [1027, 48] width 25 height 14
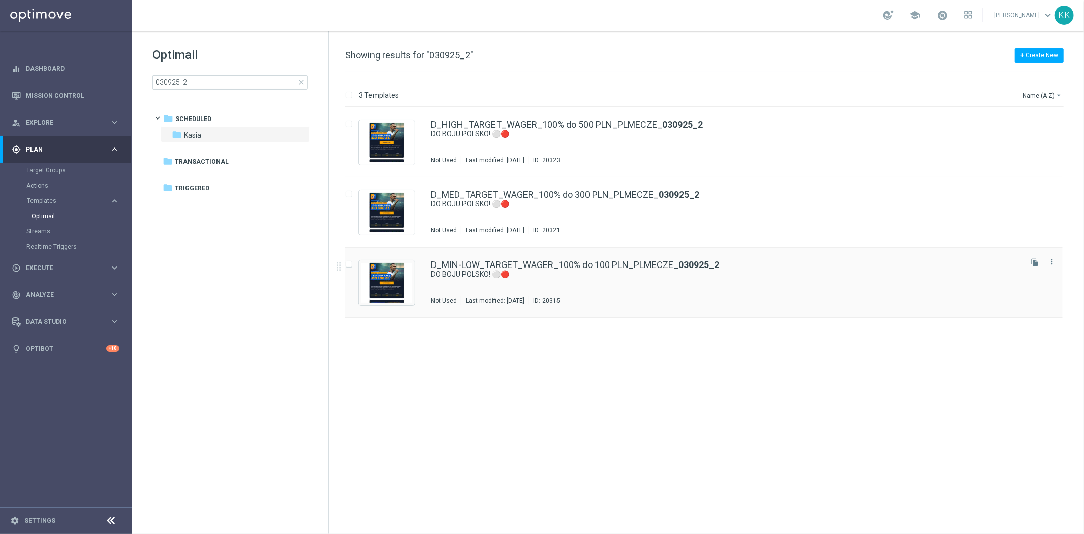
click at [498, 285] on div "D_MIN-LOW_TARGET_WAGER_100% do 100 PLN_PLMECZE_ 030925_2 DO BOJU POLSKO! ⚪🔴 Not…" at bounding box center [725, 282] width 589 height 44
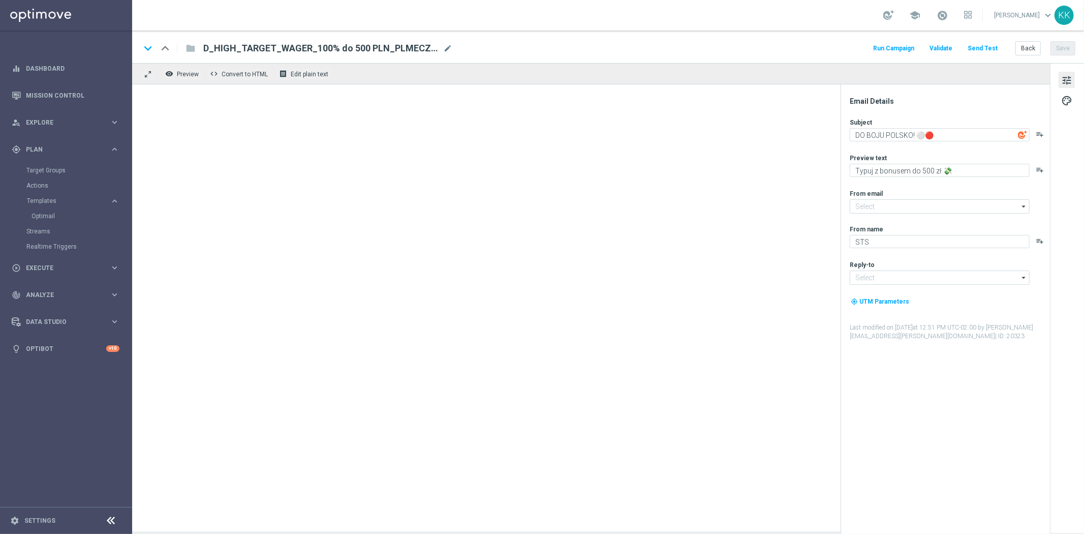
type textarea "Typuj z bonusem do 100 zł 💸"
type input "[EMAIL_ADDRESS][DOMAIN_NAME]"
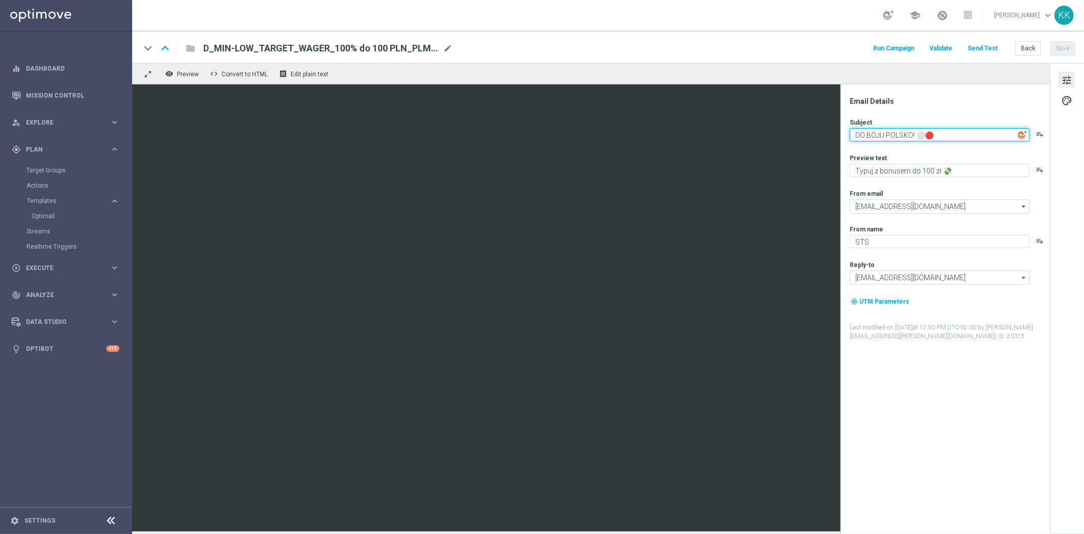
click at [907, 130] on textarea "DO BOJU POLSKO! ⚪🔴" at bounding box center [940, 134] width 180 height 13
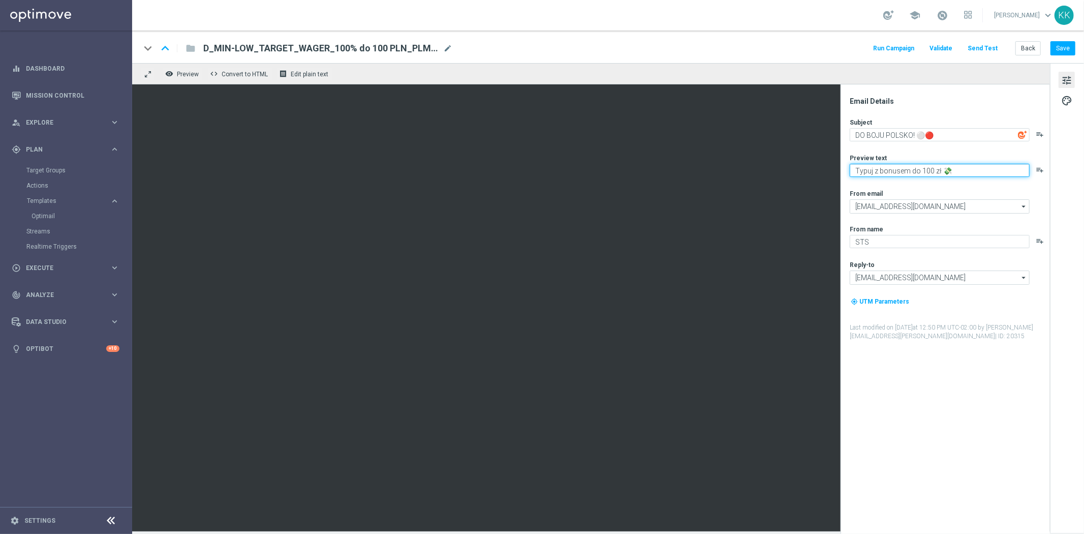
click at [898, 169] on textarea "Typuj z bonusem do 100 zł 💸" at bounding box center [940, 170] width 180 height 13
click at [954, 174] on textarea "Typuj z bonusem do 100 zł 💸" at bounding box center [940, 170] width 180 height 13
click at [959, 175] on textarea "Typuj z bonusem do 100 zł 💸" at bounding box center [940, 170] width 180 height 13
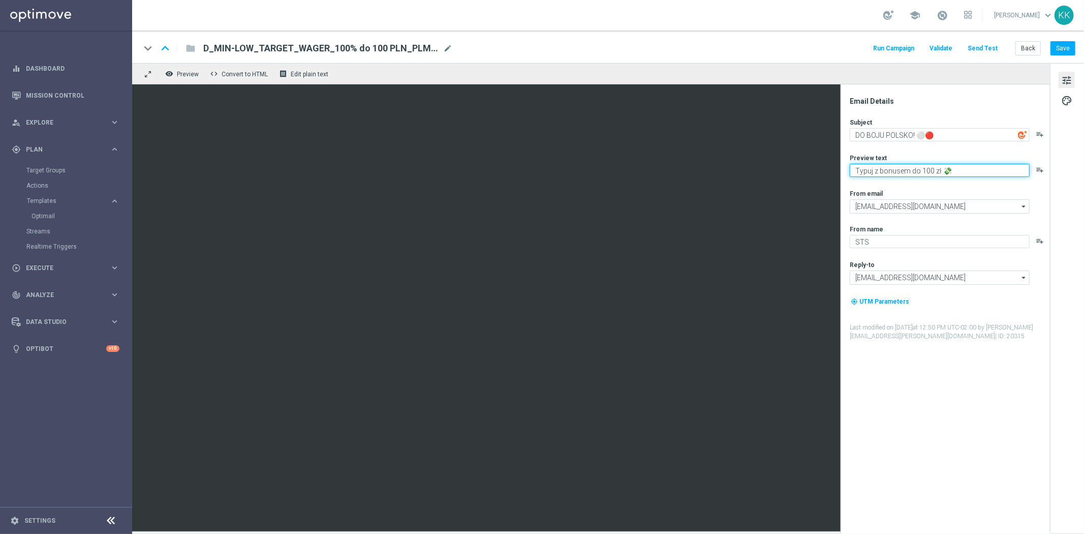
click at [874, 171] on textarea "Typuj z bonusem do 100 zł 💸" at bounding box center [940, 170] width 180 height 13
paste textarea "🇵🇱"
paste textarea "🇫🇮"
type textarea "Typuj 🇵🇱 vs 🇫🇮 z bonusem do 100 zł 💸"
click at [1068, 46] on button "Save" at bounding box center [1062, 48] width 25 height 14
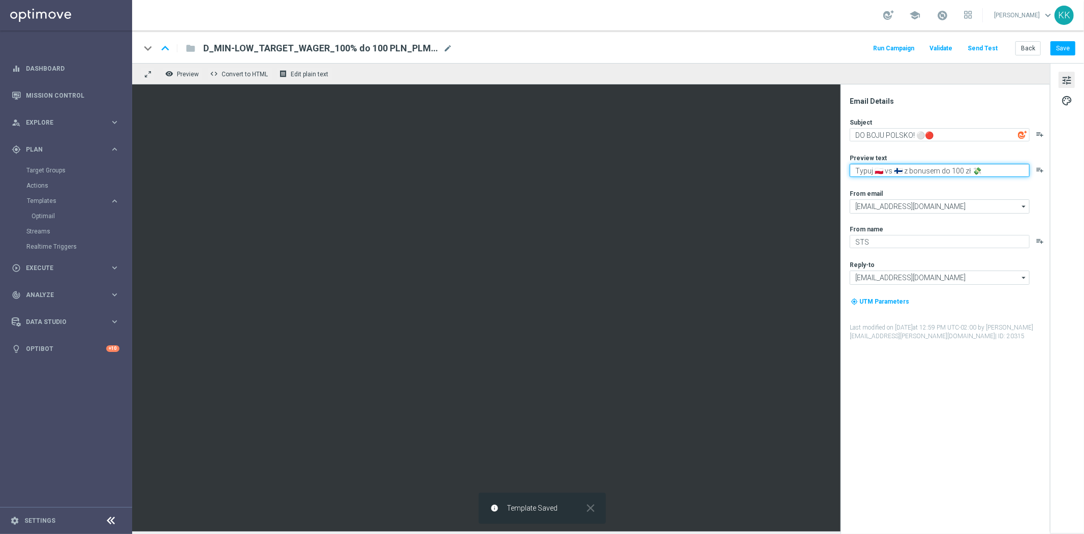
drag, startPoint x: 857, startPoint y: 171, endPoint x: 899, endPoint y: 170, distance: 42.7
click at [899, 170] on textarea "Typuj 🇵🇱 vs 🇫🇮 z bonusem do 100 zł 💸" at bounding box center [940, 170] width 180 height 13
click at [1035, 52] on button "Back" at bounding box center [1027, 48] width 25 height 14
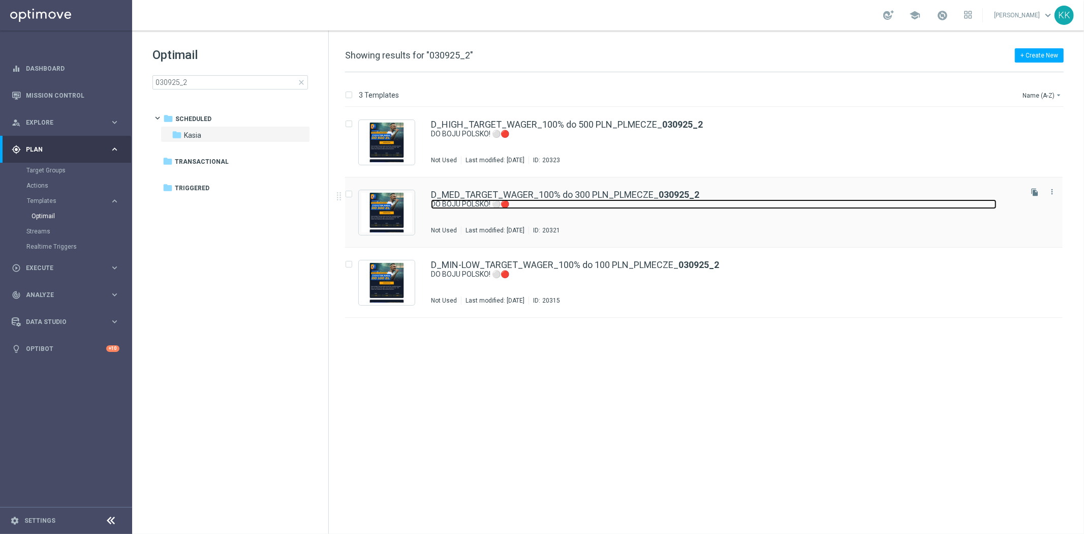
click at [486, 199] on link "DO BOJU POLSKO! ⚪🔴" at bounding box center [714, 204] width 566 height 10
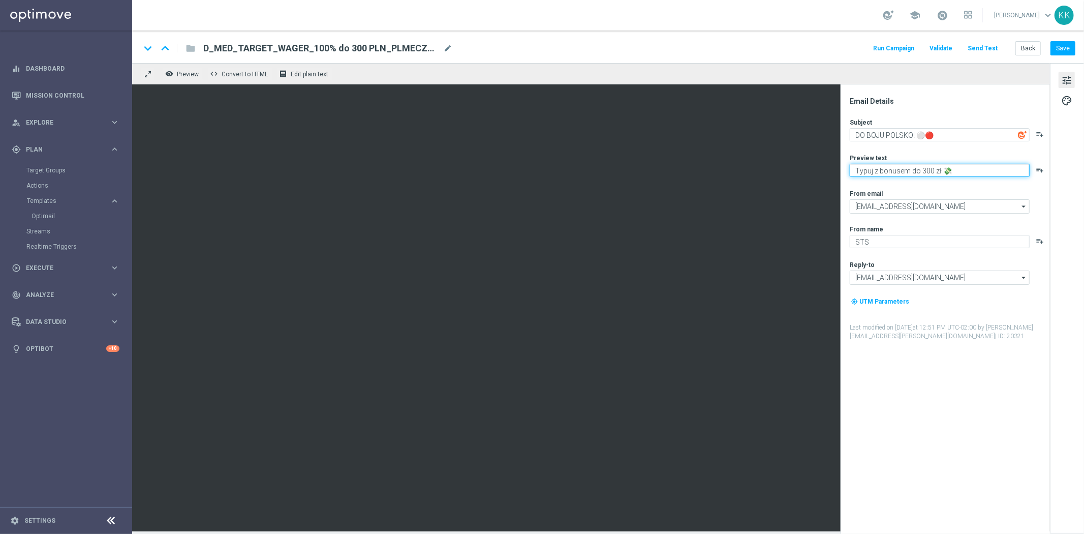
paste textarea "🇵🇱 vs 🇫🇮"
type textarea "Typuj 🇵🇱 vs 🇫🇮 z bonusem do 300 zł 💸"
click at [1065, 47] on button "Save" at bounding box center [1062, 48] width 25 height 14
click at [1026, 48] on button "Back" at bounding box center [1027, 48] width 25 height 14
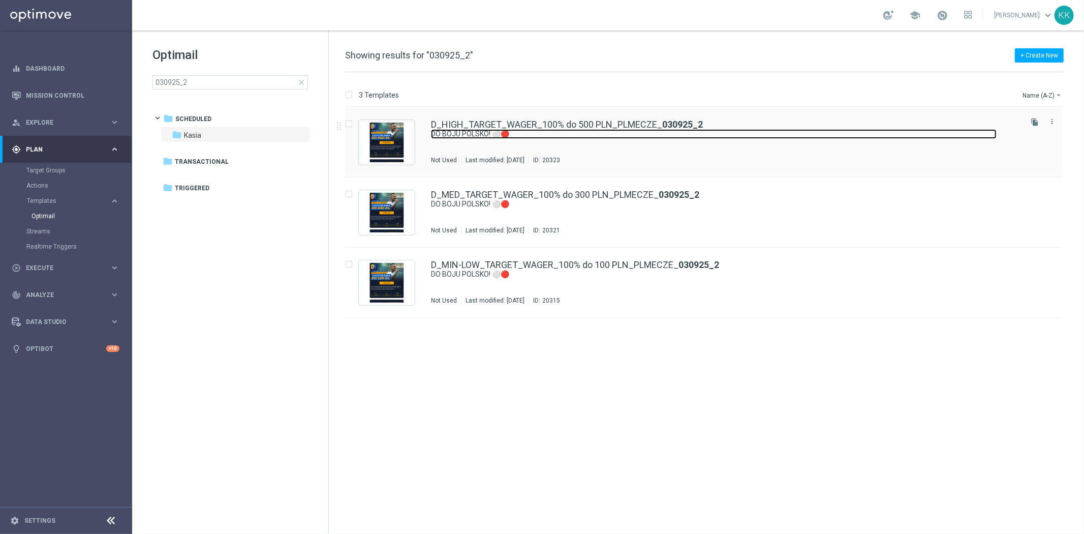
drag, startPoint x: 513, startPoint y: 132, endPoint x: 557, endPoint y: 176, distance: 62.5
click at [513, 132] on link "DO BOJU POLSKO! ⚪🔴" at bounding box center [714, 134] width 566 height 10
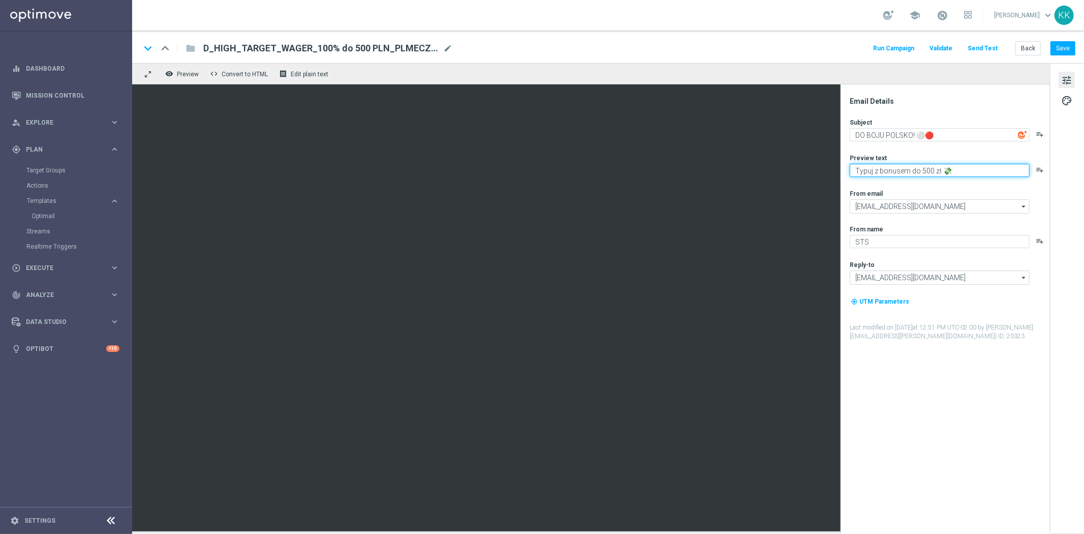
paste textarea "🇵🇱 vs 🇫🇮"
type textarea "Typuj 🇵🇱 vs 🇫🇮 z bonusem do 500 zł 💸"
click at [1070, 45] on div "keyboard_arrow_down keyboard_arrow_up folder D_HIGH_TARGET_WAGER_100% do 500 PL…" at bounding box center [608, 46] width 952 height 33
click at [1070, 48] on button "Save" at bounding box center [1062, 48] width 25 height 14
click at [1024, 48] on button "Back" at bounding box center [1027, 48] width 25 height 14
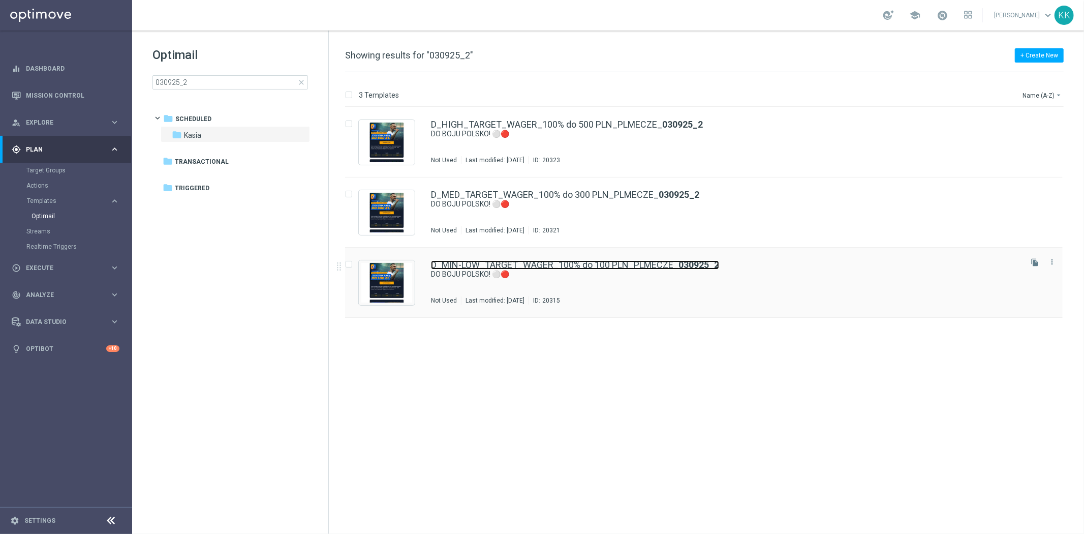
click at [537, 266] on link "D_MIN-LOW_TARGET_WAGER_100% do 100 PLN_PLMECZE_ 030925_2" at bounding box center [575, 264] width 288 height 9
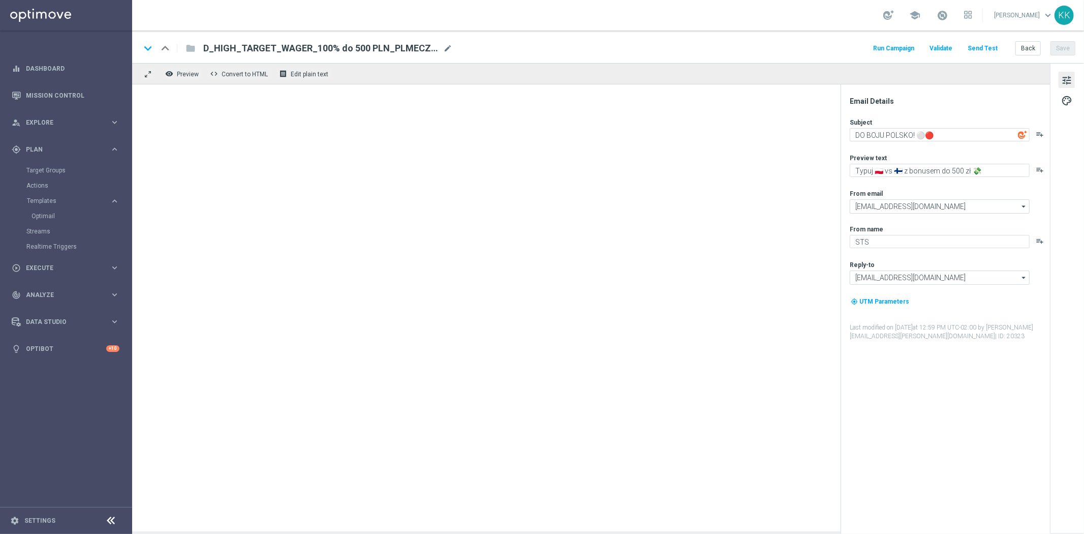
type textarea "Typuj 🇵🇱 vs 🇫🇮 z bonusem do 100 zł 💸"
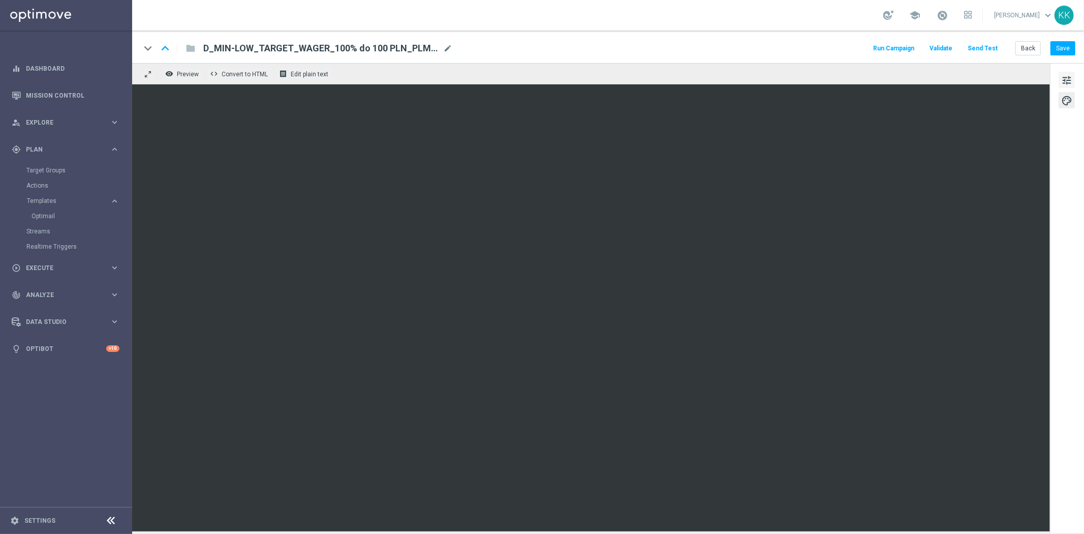
click at [1069, 78] on span "tune" at bounding box center [1066, 80] width 11 height 13
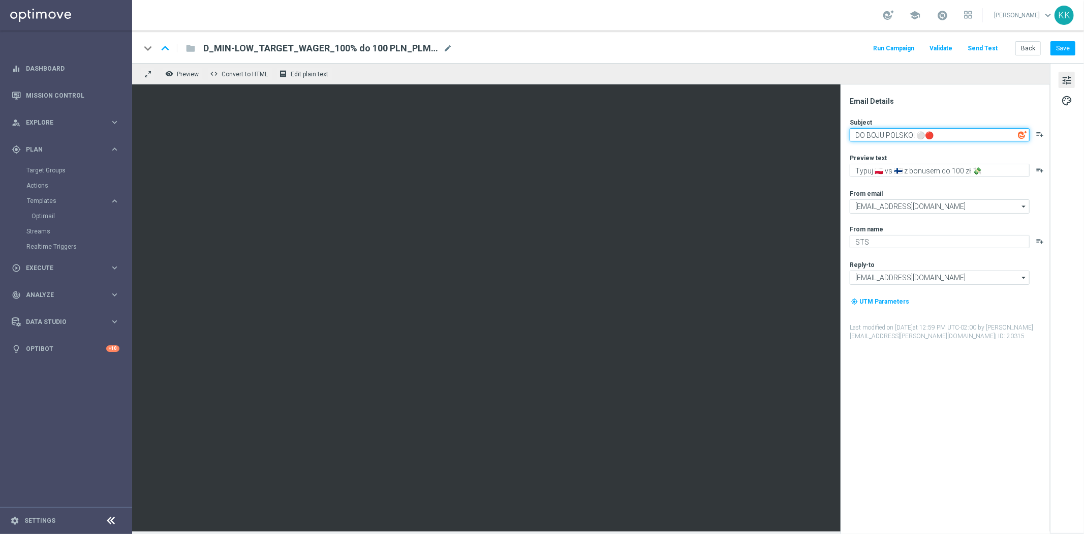
click at [869, 136] on textarea "DO BOJU POLSKO! ⚪🔴" at bounding box center [940, 134] width 180 height 13
click at [1023, 47] on button "Back" at bounding box center [1027, 48] width 25 height 14
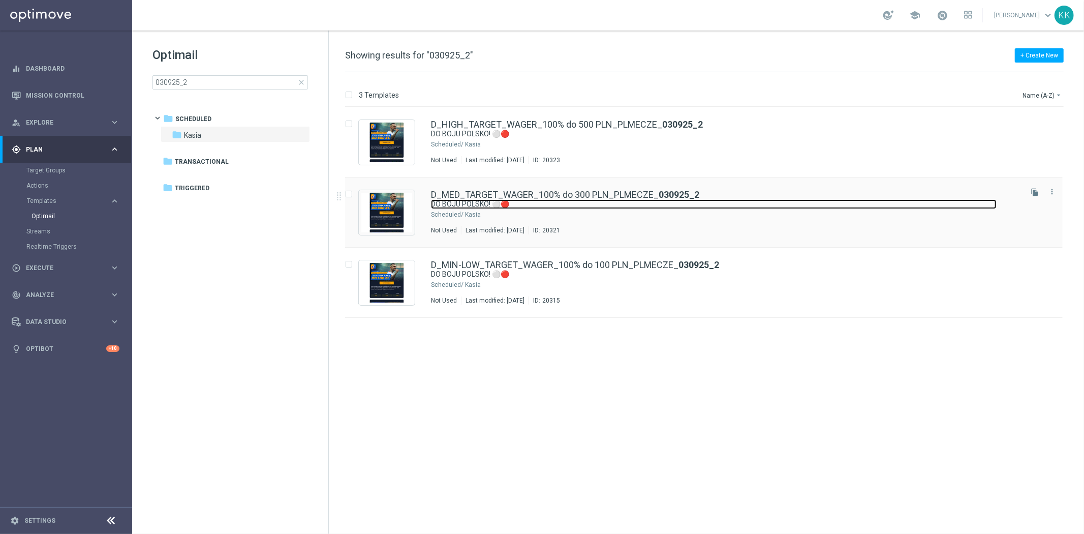
click at [568, 207] on link "DO BOJU POLSKO! ⚪🔴" at bounding box center [714, 204] width 566 height 10
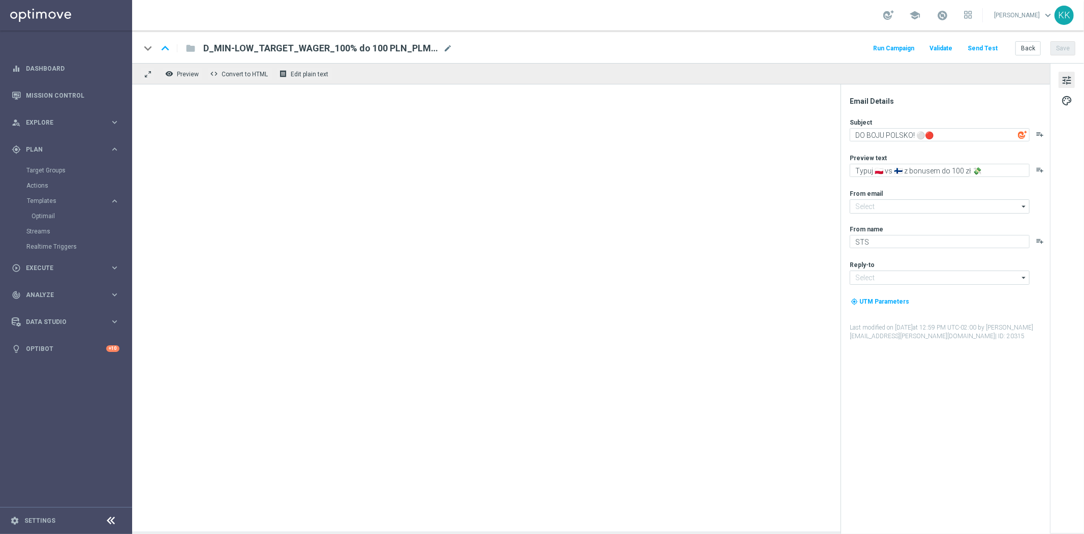
type input "[EMAIL_ADDRESS][DOMAIN_NAME]"
type textarea "Typuj 🇵🇱 vs 🇫🇮 z bonusem do 300 zł 💸"
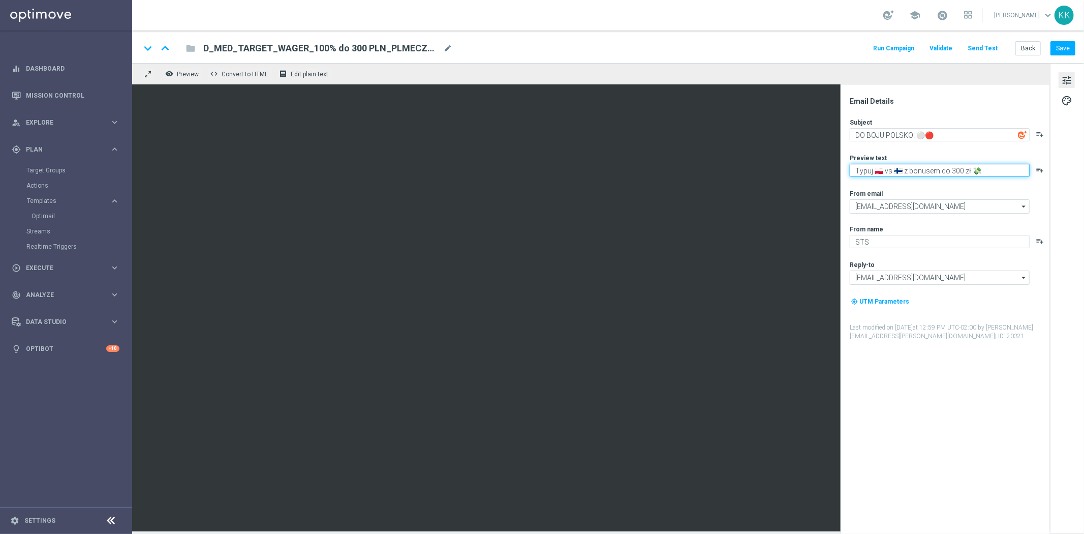
click at [868, 169] on textarea "Typuj 🇵🇱 vs 🇫🇮 z bonusem do 300 zł 💸" at bounding box center [940, 170] width 180 height 13
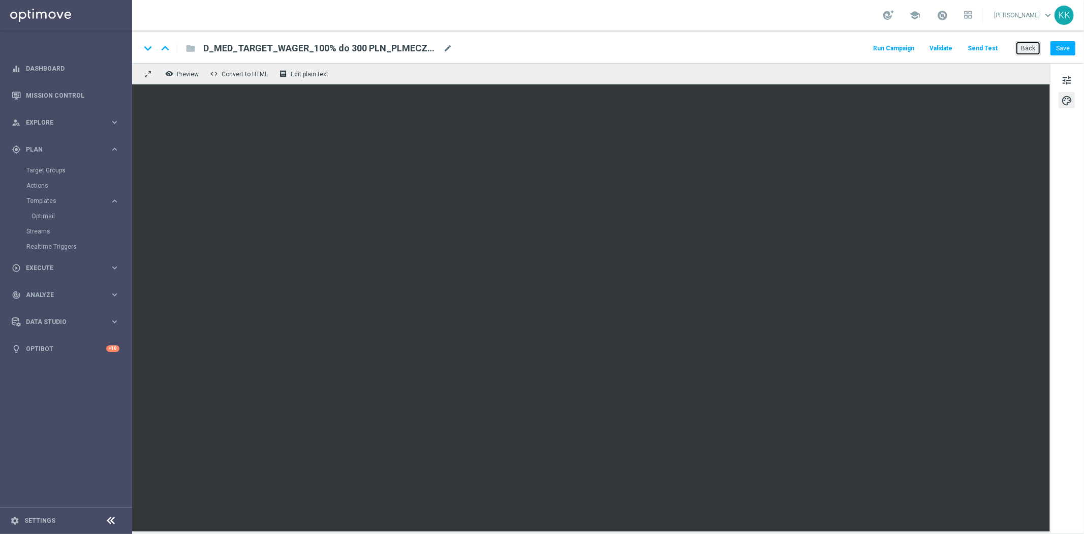
click at [1027, 52] on button "Back" at bounding box center [1027, 48] width 25 height 14
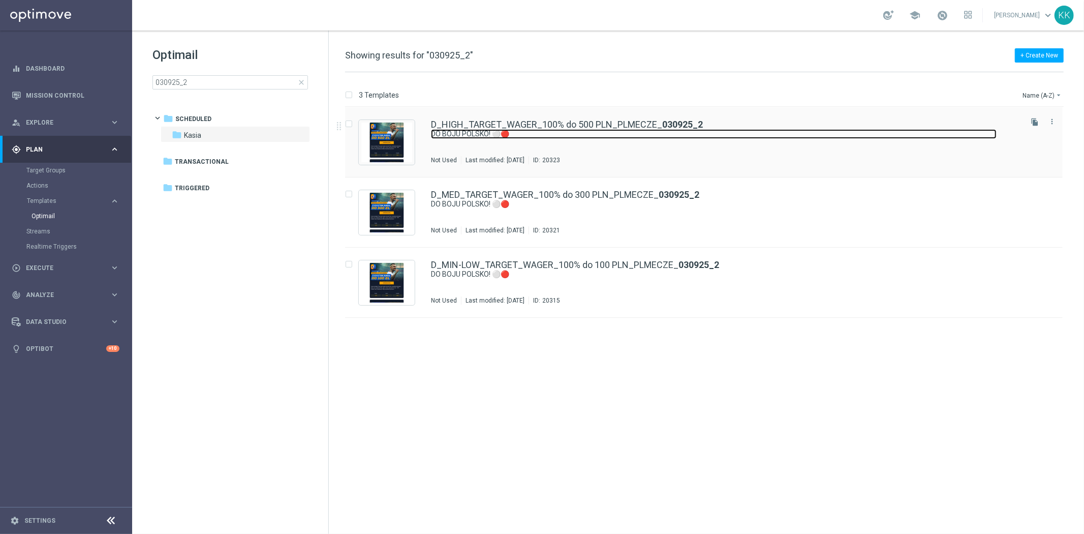
drag, startPoint x: 730, startPoint y: 122, endPoint x: 484, endPoint y: 132, distance: 246.6
click at [484, 132] on link "DO BOJU POLSKO! ⚪🔴" at bounding box center [714, 134] width 566 height 10
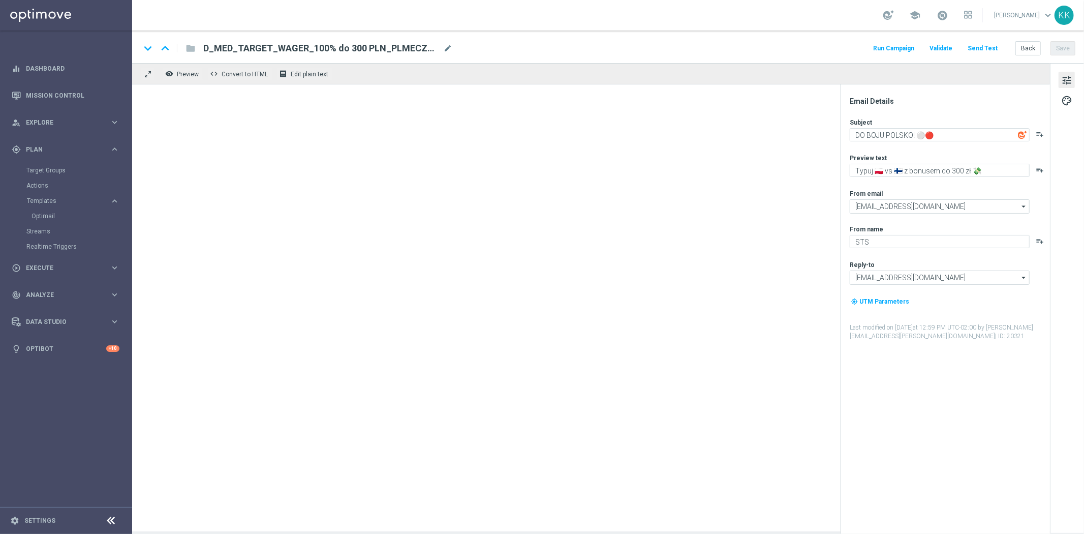
type textarea "Typuj 🇵🇱 vs 🇫🇮 z bonusem do 500 zł 💸"
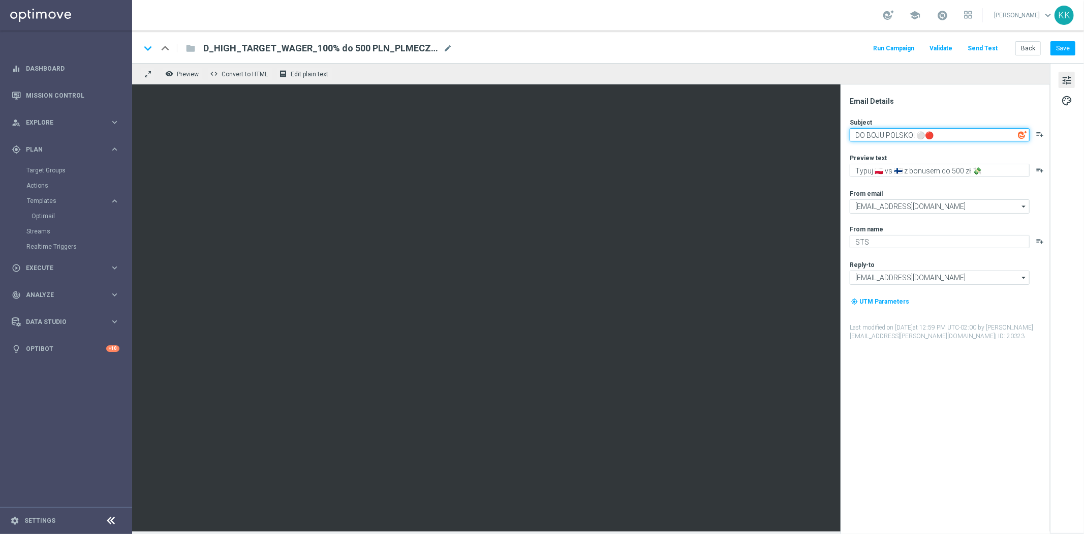
click at [903, 137] on textarea "DO BOJU POLSKO! ⚪🔴" at bounding box center [940, 134] width 180 height 13
click at [903, 138] on textarea "DO BOJU POLSKO! ⚪🔴" at bounding box center [940, 134] width 180 height 13
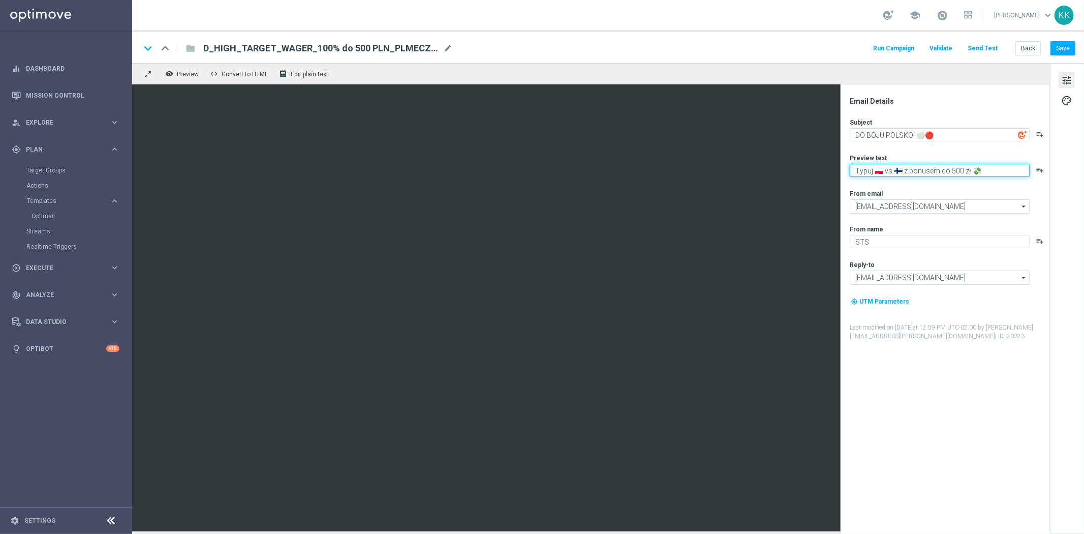
click at [914, 171] on textarea "Typuj 🇵🇱 vs 🇫🇮 z bonusem do 500 zł 💸" at bounding box center [940, 170] width 180 height 13
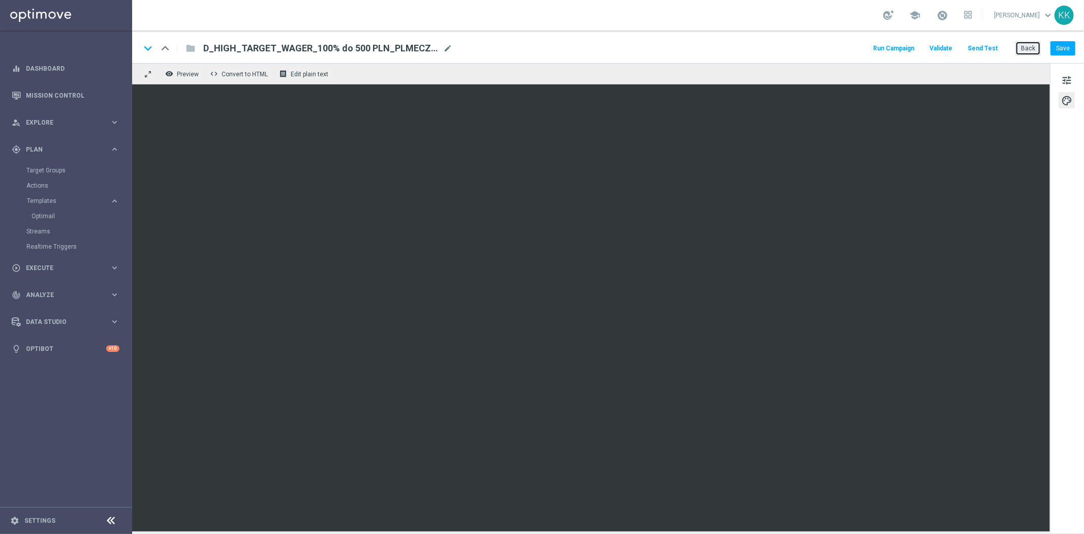
click at [1033, 49] on button "Back" at bounding box center [1027, 48] width 25 height 14
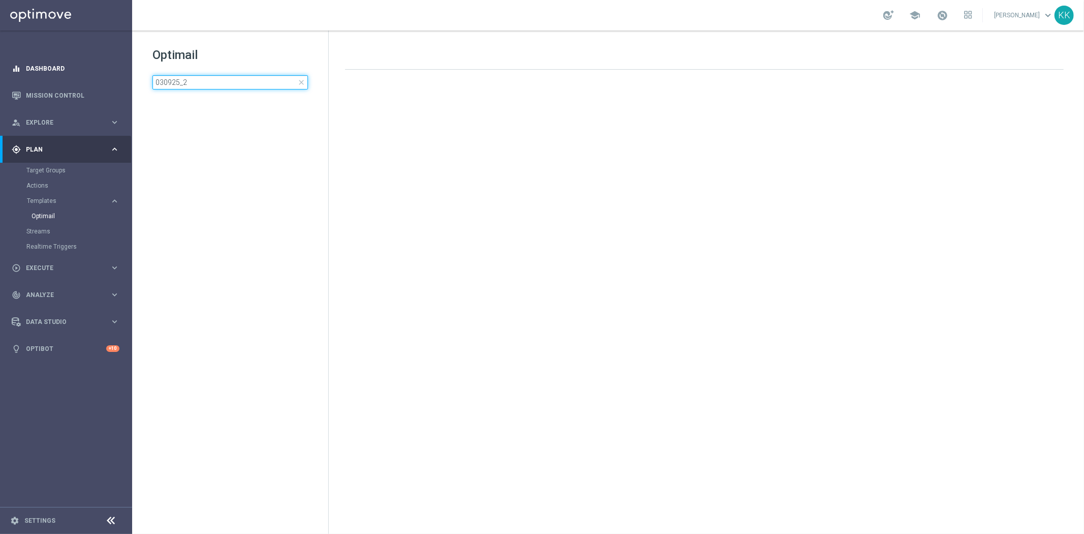
click at [81, 66] on main "equalizer Dashboard Mission Control" at bounding box center [542, 267] width 1084 height 534
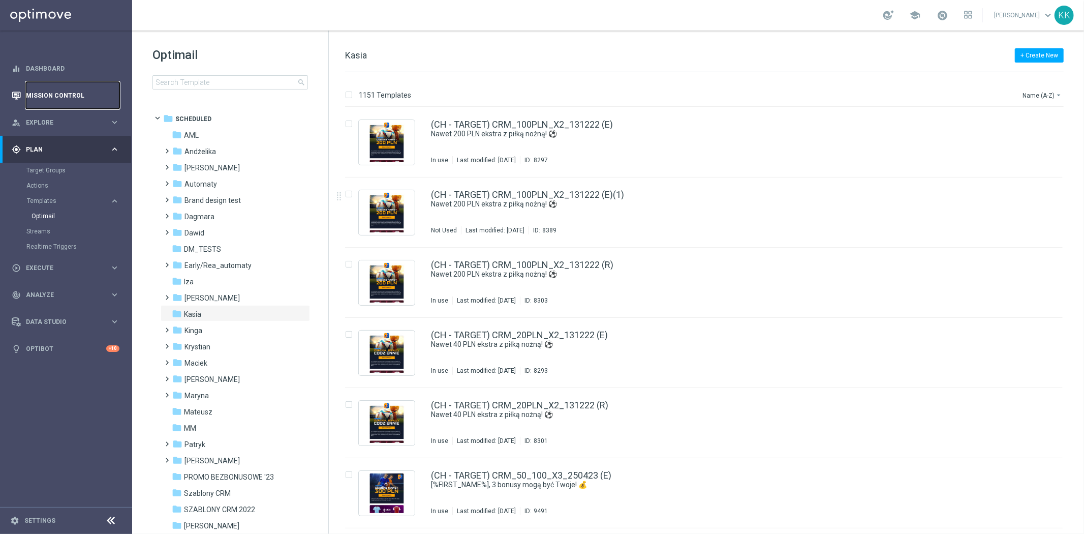
click at [41, 94] on link "Mission Control" at bounding box center [73, 95] width 94 height 27
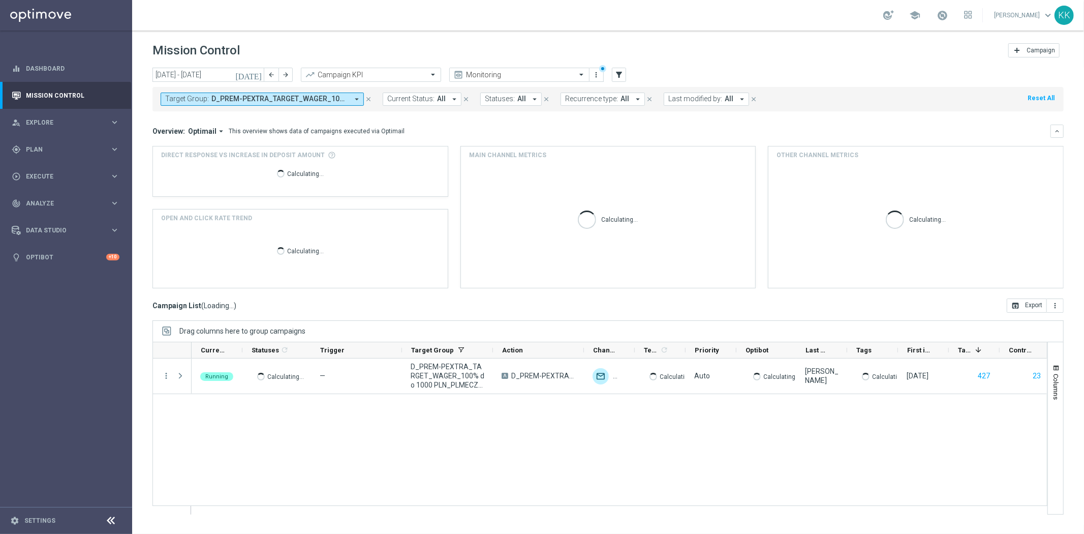
click at [239, 101] on span "D_PREM-PEXTRA_TARGET_WAGER_100% do 1000 PLN_PLMECZE_040925" at bounding box center [279, 99] width 137 height 9
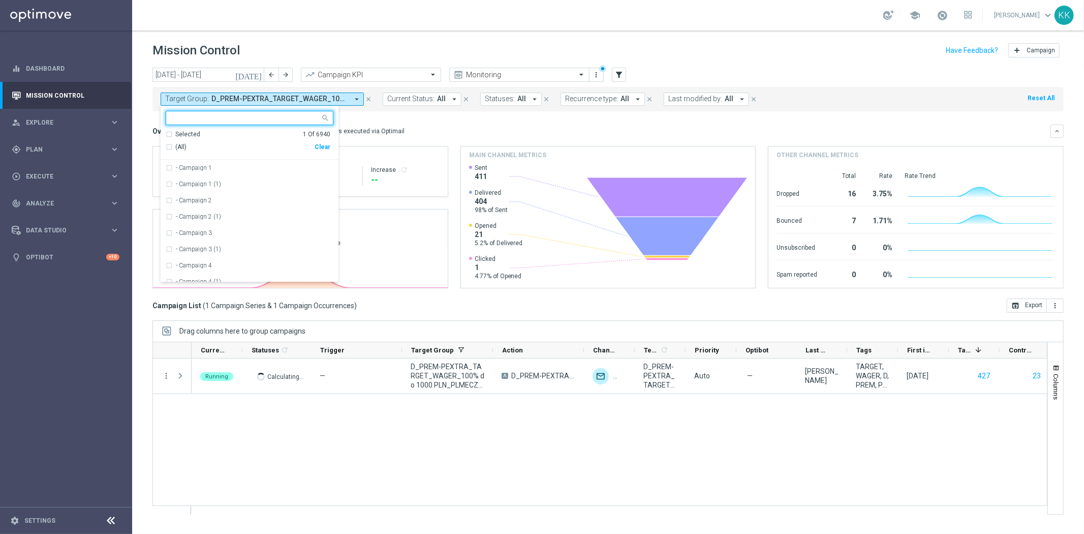
click at [371, 98] on icon "close" at bounding box center [368, 99] width 7 height 7
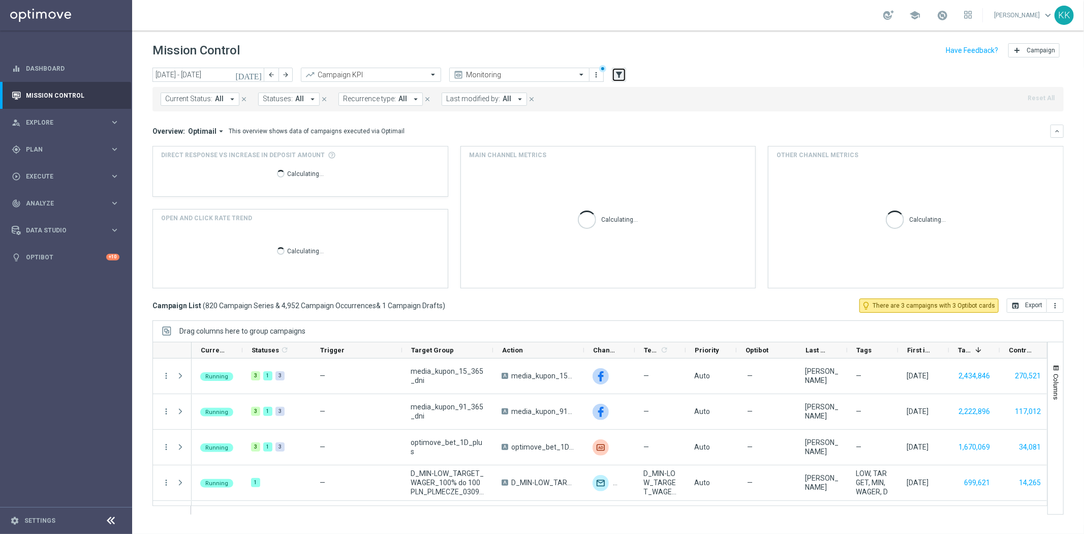
click at [620, 74] on icon "filter_alt" at bounding box center [618, 74] width 9 height 9
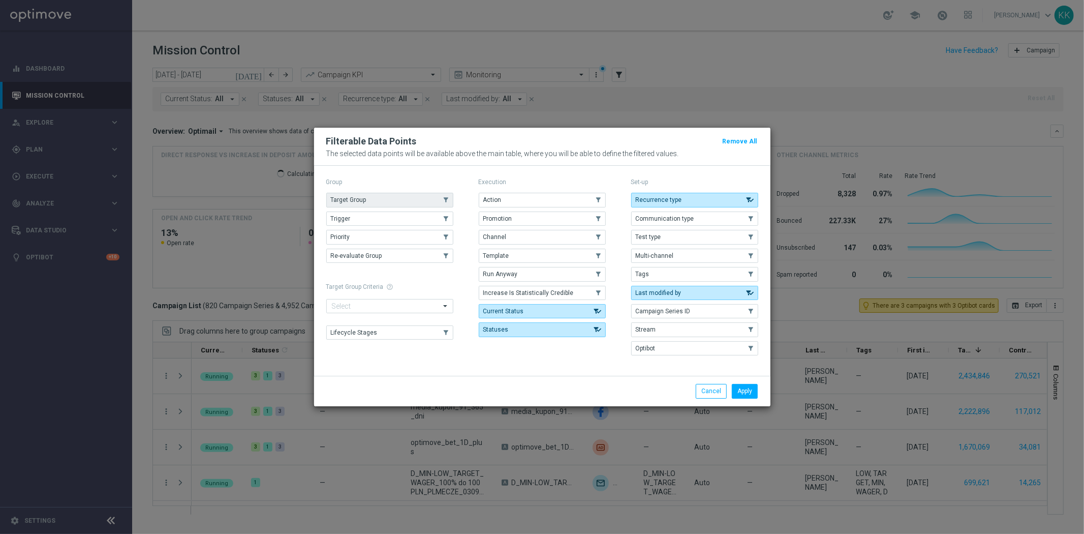
click at [403, 201] on button "Target Group" at bounding box center [389, 200] width 127 height 14
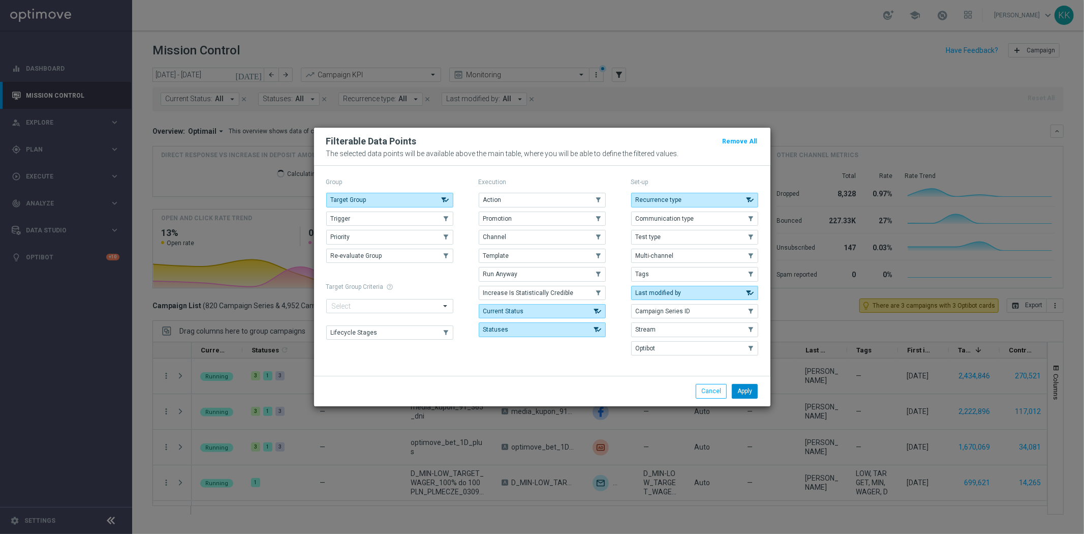
click at [751, 390] on button "Apply" at bounding box center [745, 391] width 26 height 14
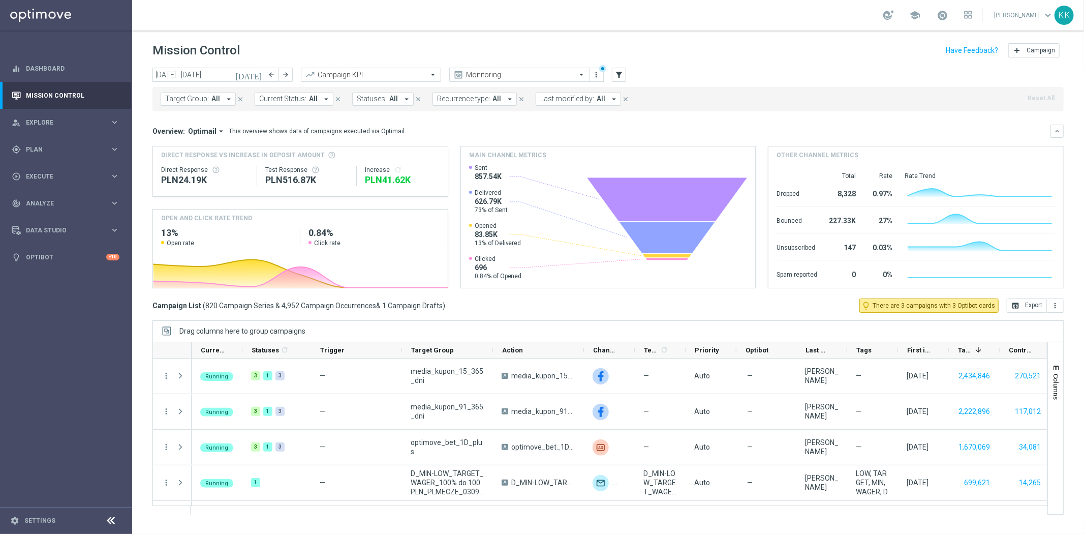
click at [215, 100] on span "All" at bounding box center [215, 99] width 9 height 9
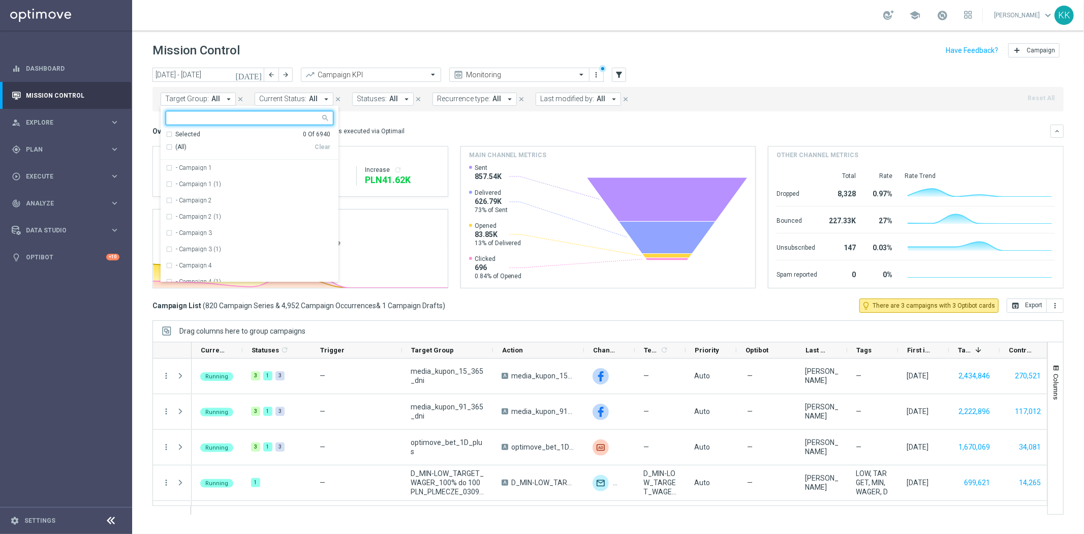
type input "D_ALL_TARGET_WAGER_50% do 300 PLN_EUROBASKET_280825"
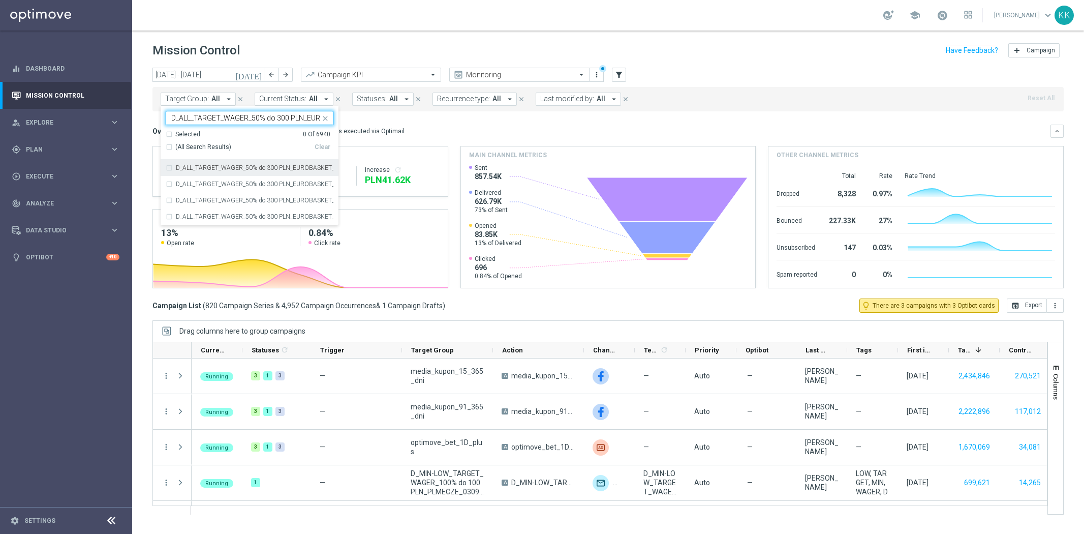
drag, startPoint x: 0, startPoint y: 0, endPoint x: 238, endPoint y: 168, distance: 291.3
click at [238, 168] on label "D_ALL_TARGET_WAGER_50% do 300 PLN_EUROBASKET_280825" at bounding box center [255, 168] width 158 height 6
type input "D_ALL_TARGET_WAGER_50% do 300 PLN_EUROBASKET_280825"
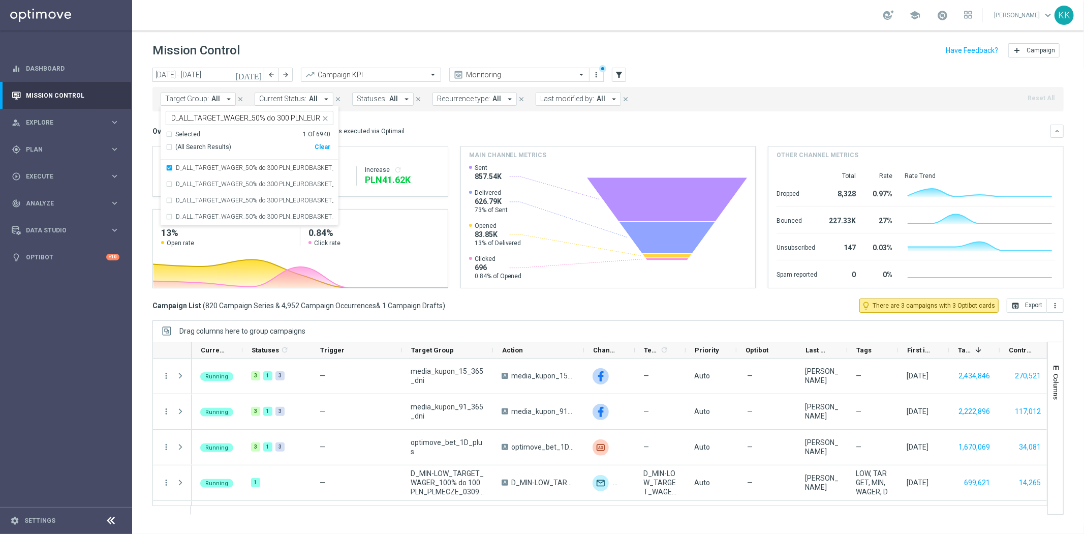
click at [718, 37] on header "Mission Control add Campaign" at bounding box center [608, 48] width 952 height 37
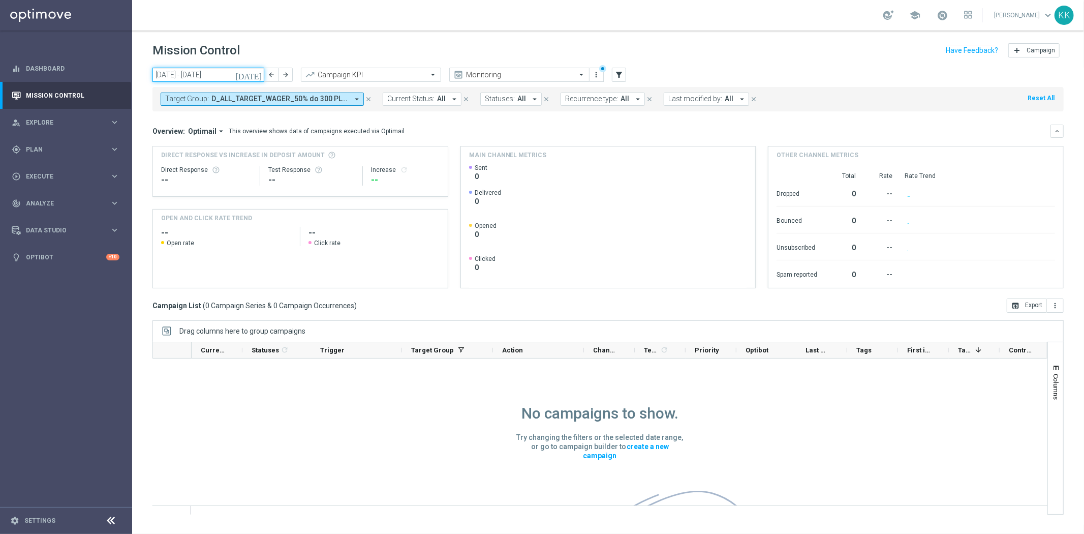
click at [196, 68] on input "[DATE] - [DATE]" at bounding box center [208, 75] width 112 height 14
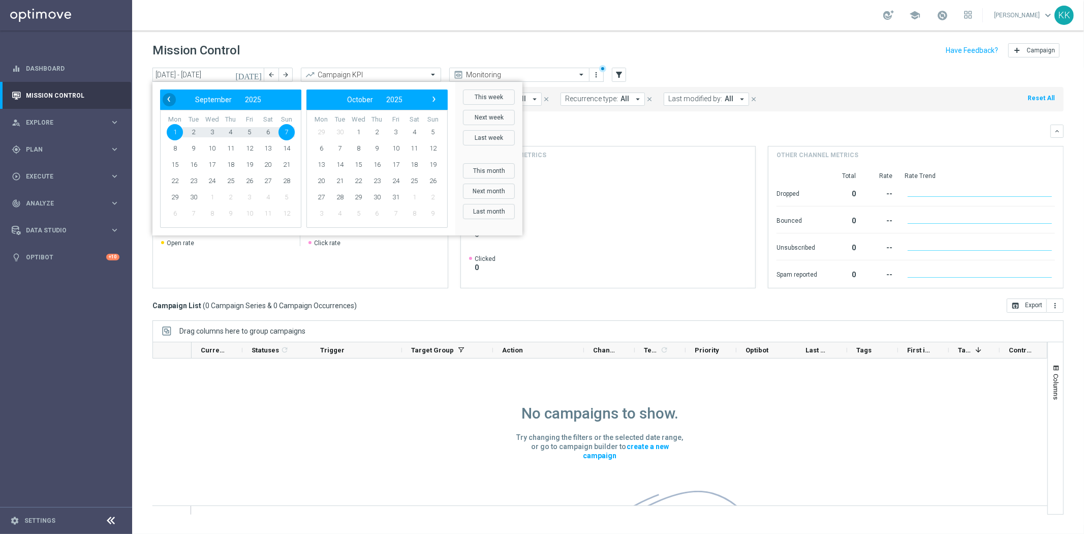
click at [168, 102] on span "‹" at bounding box center [168, 98] width 13 height 13
click at [179, 176] on span "18" at bounding box center [175, 181] width 16 height 16
click at [285, 196] on span "31" at bounding box center [286, 197] width 16 height 16
type input "[DATE] - [DATE]"
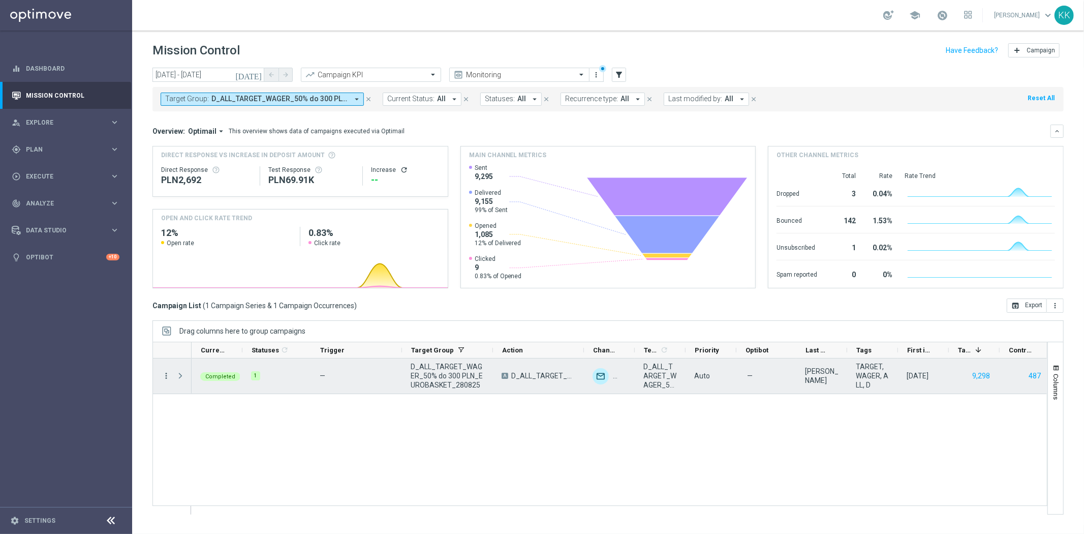
click at [166, 377] on icon "more_vert" at bounding box center [166, 375] width 9 height 9
click at [215, 397] on span "Campaign Metrics" at bounding box center [212, 396] width 53 height 7
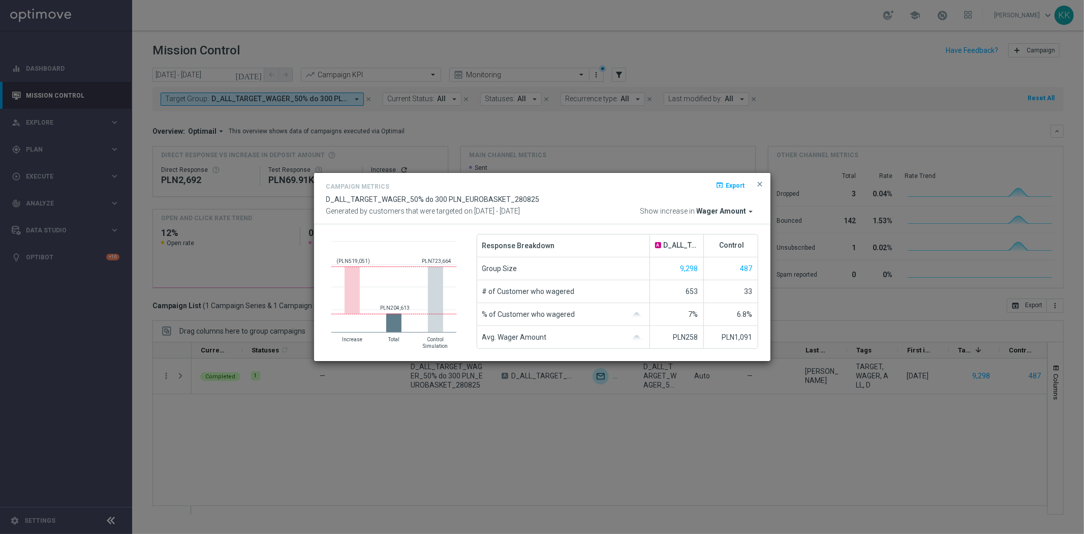
click at [743, 209] on span "Wager Amount" at bounding box center [722, 211] width 50 height 9
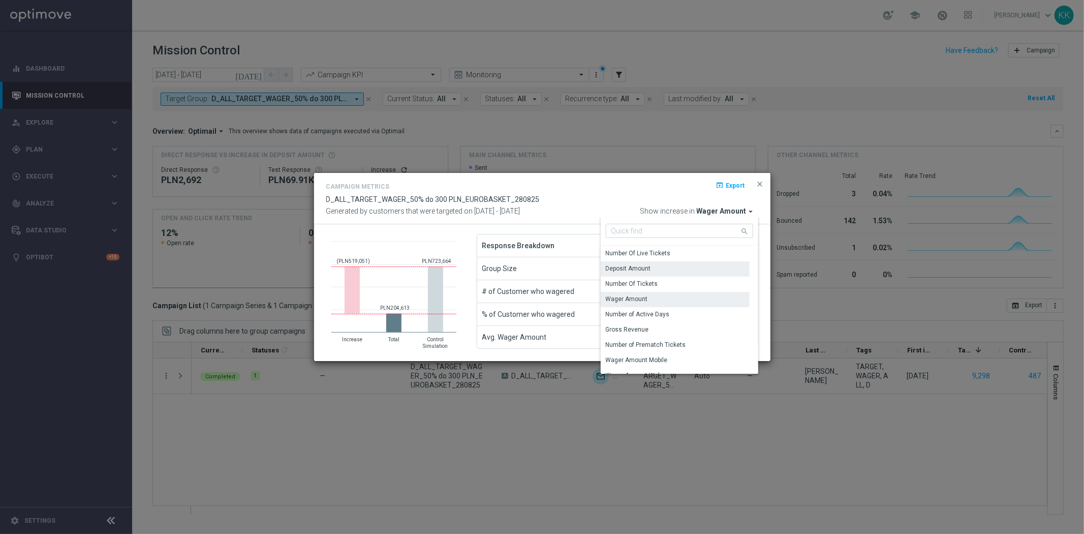
click at [653, 264] on div "Deposit Amount" at bounding box center [675, 268] width 149 height 14
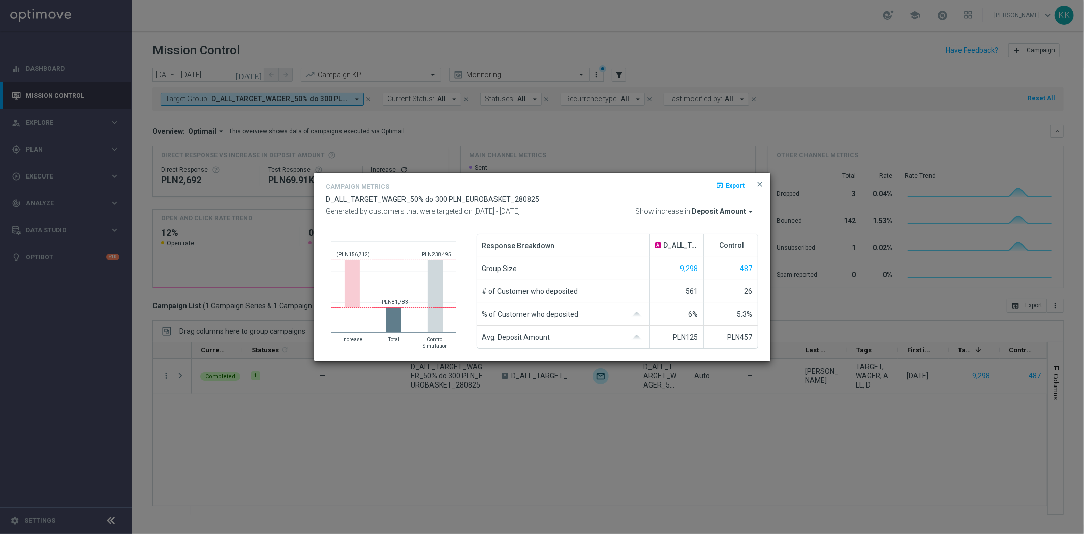
click at [755, 185] on button "close" at bounding box center [760, 184] width 10 height 12
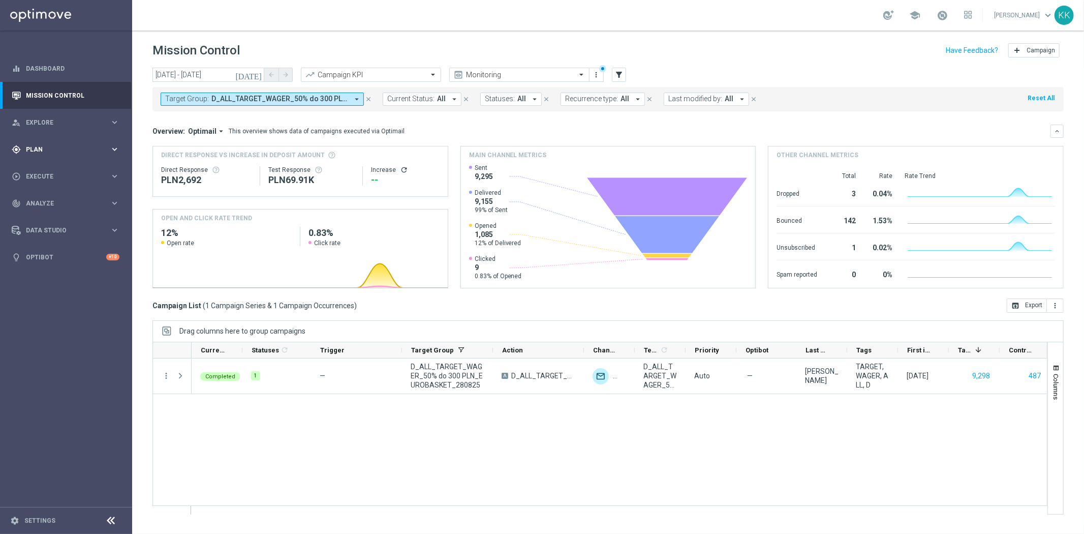
click at [54, 155] on div "gps_fixed Plan keyboard_arrow_right" at bounding box center [65, 149] width 131 height 27
click at [48, 210] on div "Optimail" at bounding box center [82, 215] width 100 height 15
click at [48, 219] on link "Optimail" at bounding box center [69, 216] width 74 height 8
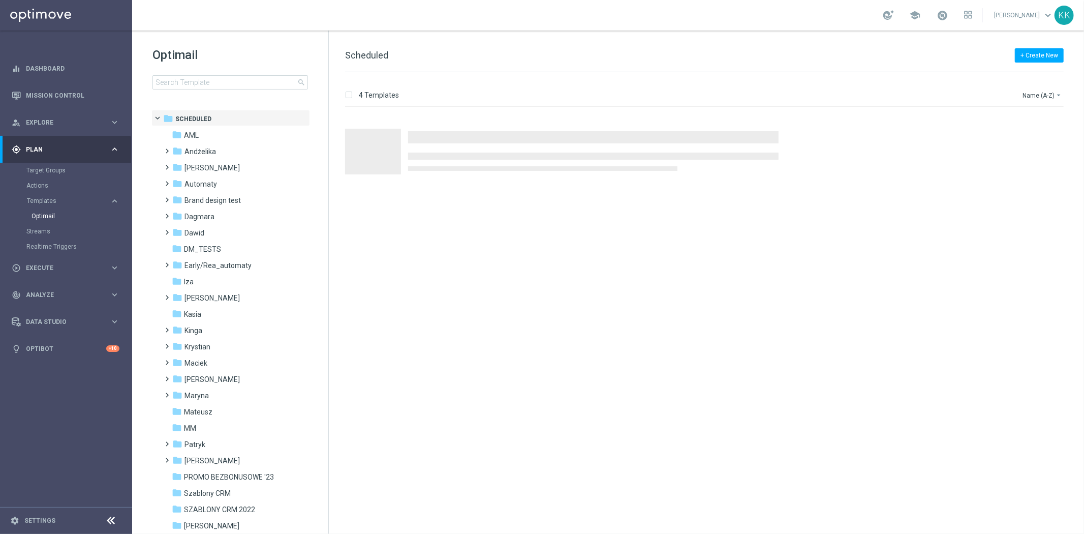
click at [225, 90] on div "Optimail search folder 1 Folder folder Scheduled more_vert folder AML more_vert" at bounding box center [230, 93] width 196 height 126
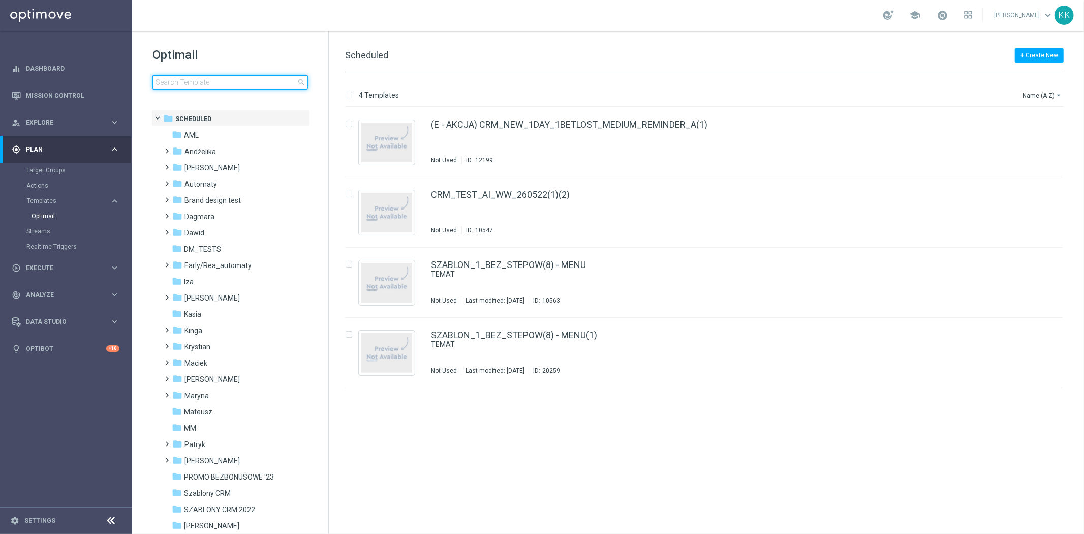
click at [225, 87] on input at bounding box center [229, 82] width 155 height 14
type input "C_PREM_AUTO_DEPO_Gram Dalej - do 500 PLN MAIL_DAILY"
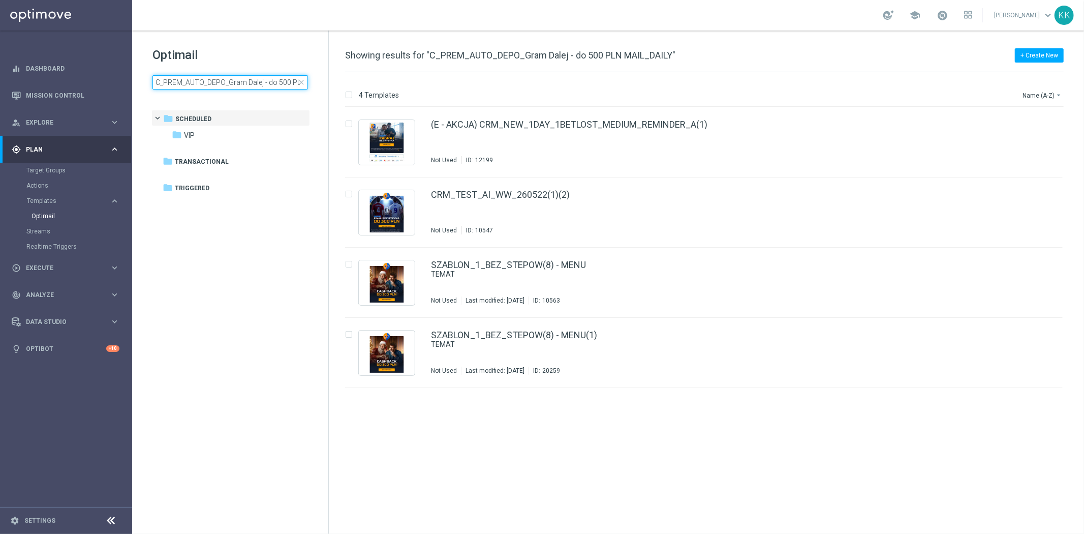
scroll to position [0, 43]
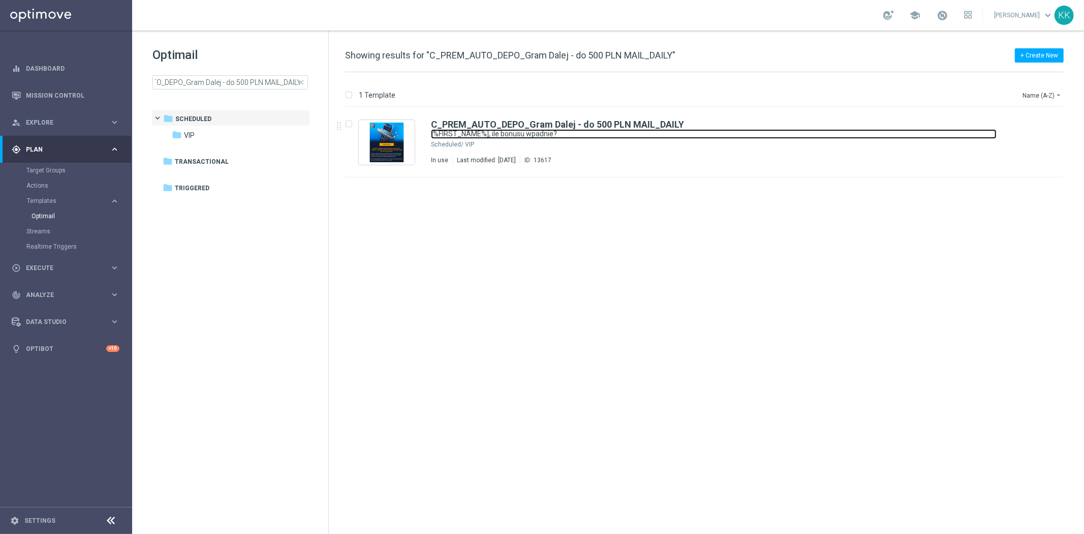
click at [496, 135] on link "[%FIRST_NAME%], ile bonusu wpadnie?" at bounding box center [714, 134] width 566 height 10
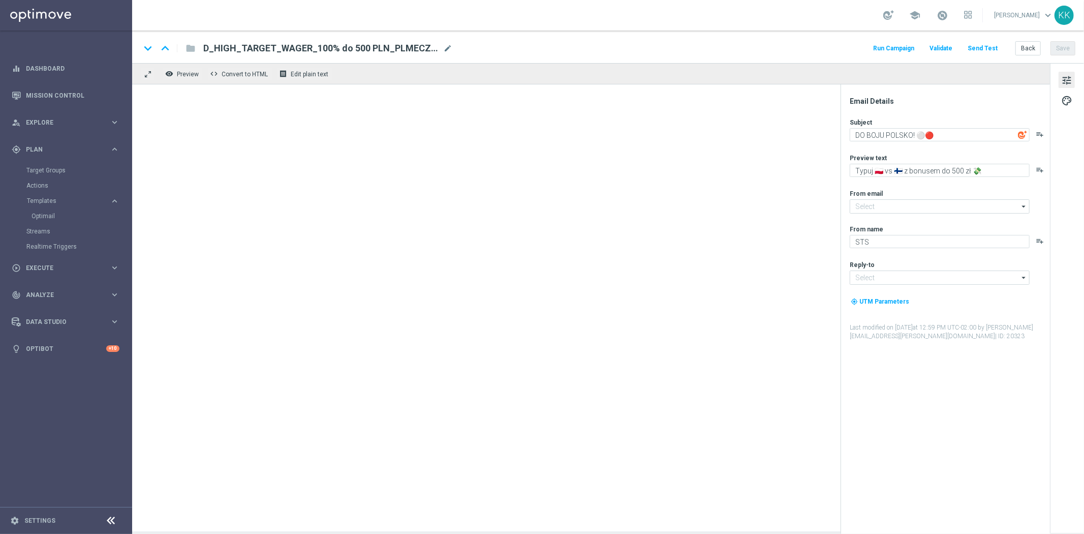
type input "[EMAIL_ADDRESS][DOMAIN_NAME]"
type textarea "[%FIRST_NAME%], ile bonusu wpadnie?"
type textarea "Wpłacasz i zgarniasz nawet do 500 PLN. A jaka kasa kryje się pod Twoją zdrapką …"
type input "[EMAIL_ADDRESS][DOMAIN_NAME]"
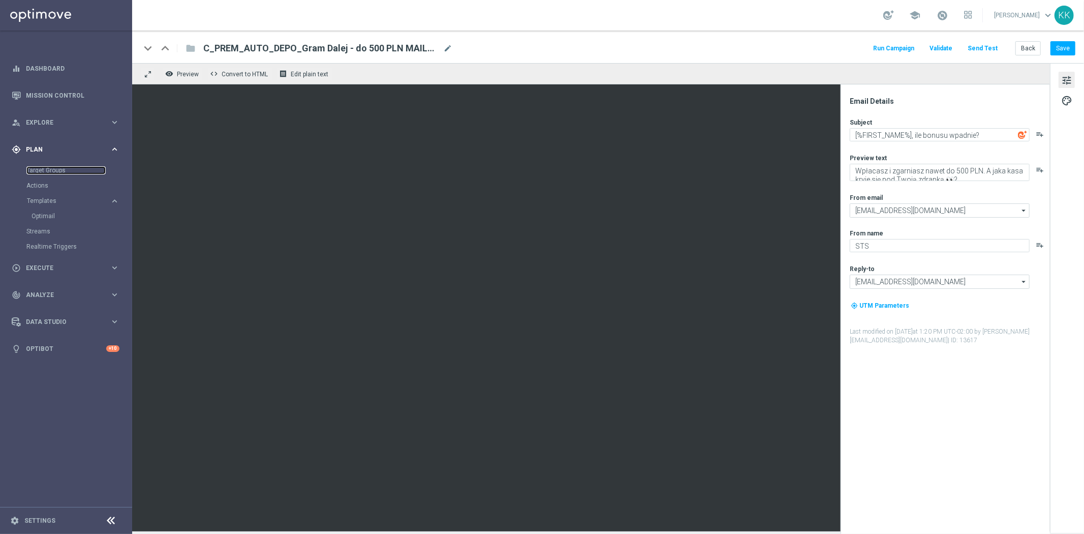
drag, startPoint x: 51, startPoint y: 166, endPoint x: 51, endPoint y: 159, distance: 7.1
click at [51, 166] on link "Target Groups" at bounding box center [65, 170] width 79 height 8
click at [51, 168] on link "Target Groups" at bounding box center [65, 170] width 79 height 8
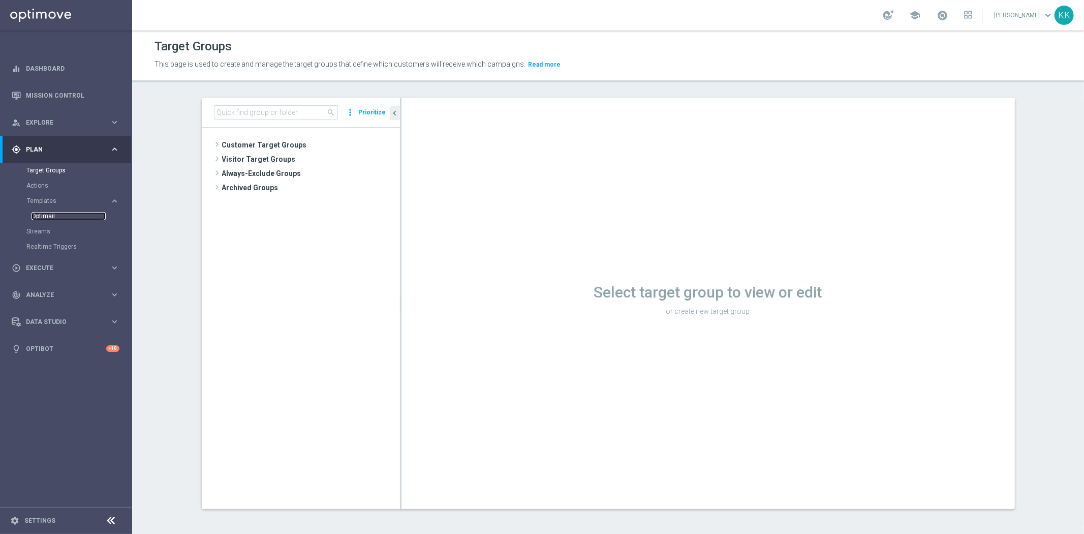
click at [38, 220] on link "Optimail" at bounding box center [69, 216] width 74 height 8
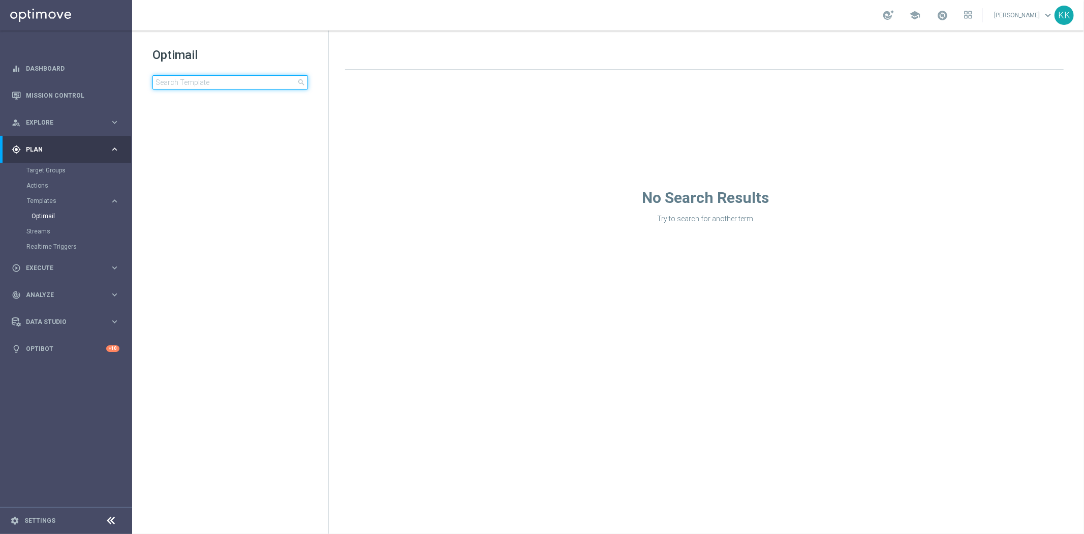
click at [220, 84] on input at bounding box center [229, 82] width 155 height 14
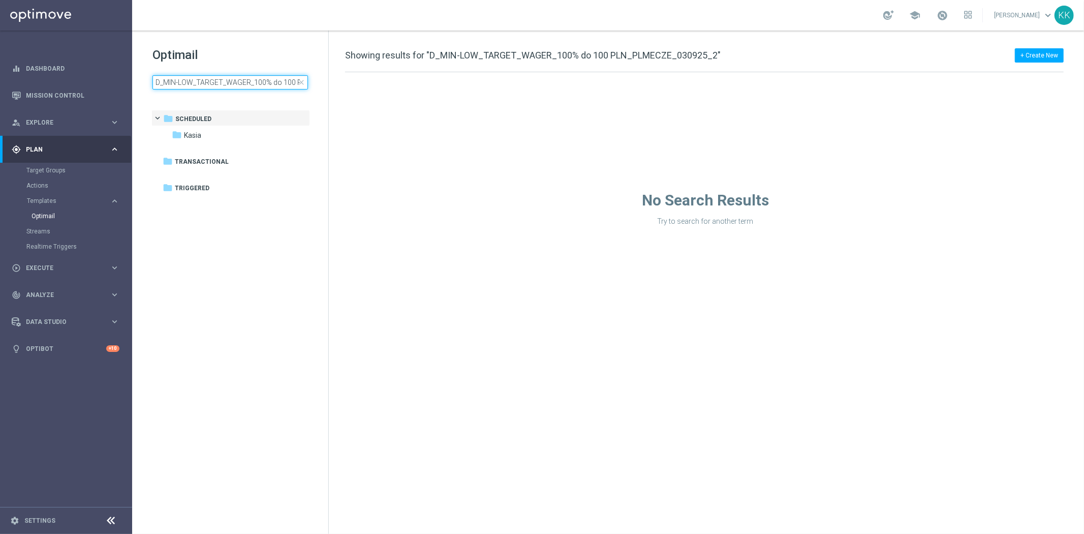
scroll to position [0, 76]
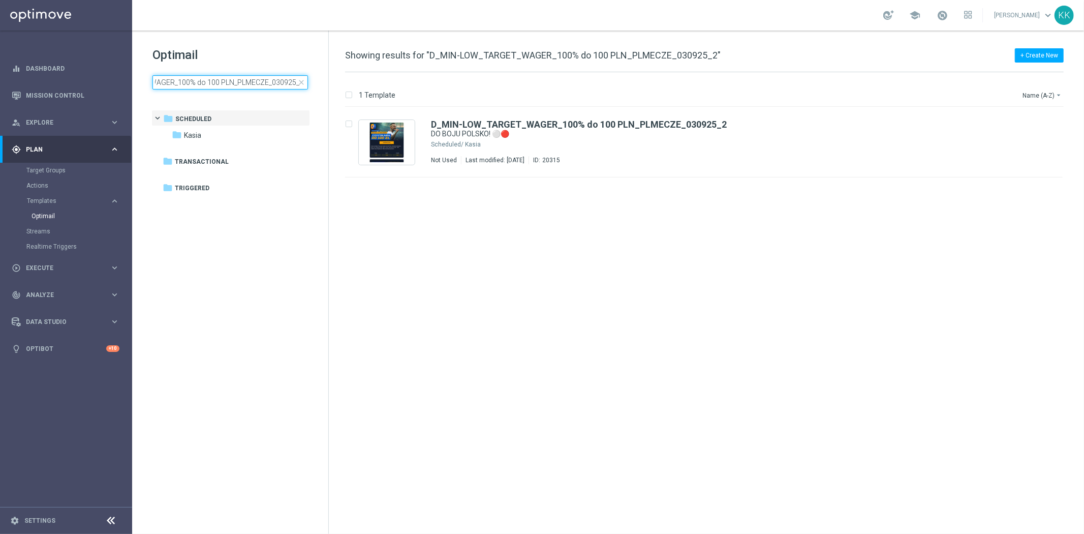
type input "D_MIN-LOW_TARGET_WAGER_100% do 100 PLN_PLMECZE_030925_2"
click at [63, 165] on div "Target Groups" at bounding box center [78, 170] width 105 height 15
click at [58, 169] on link "Target Groups" at bounding box center [65, 170] width 79 height 8
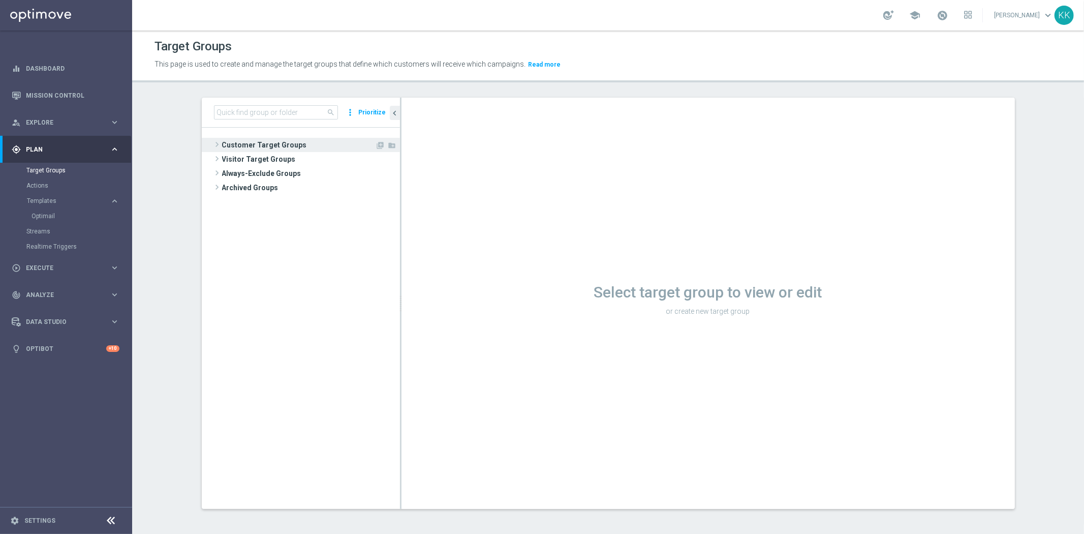
drag, startPoint x: 234, startPoint y: 140, endPoint x: 240, endPoint y: 141, distance: 6.2
click at [234, 140] on span "Customer Target Groups" at bounding box center [298, 145] width 153 height 14
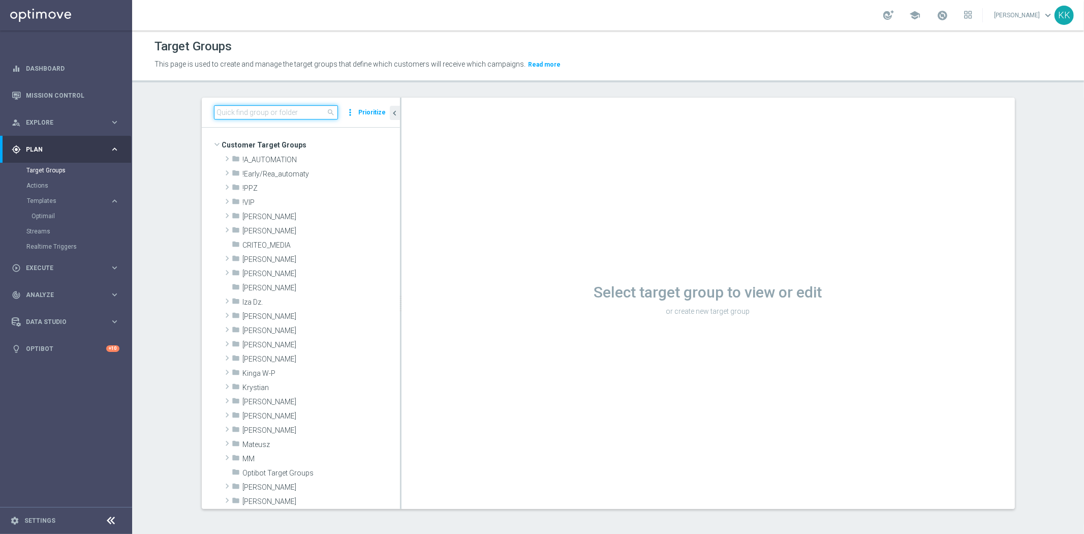
click at [258, 113] on input at bounding box center [276, 112] width 124 height 14
paste input "D_MIN-LOW_TARGET_WAGER_100% do 100 PLN_PLMECZE_030925_SMS"
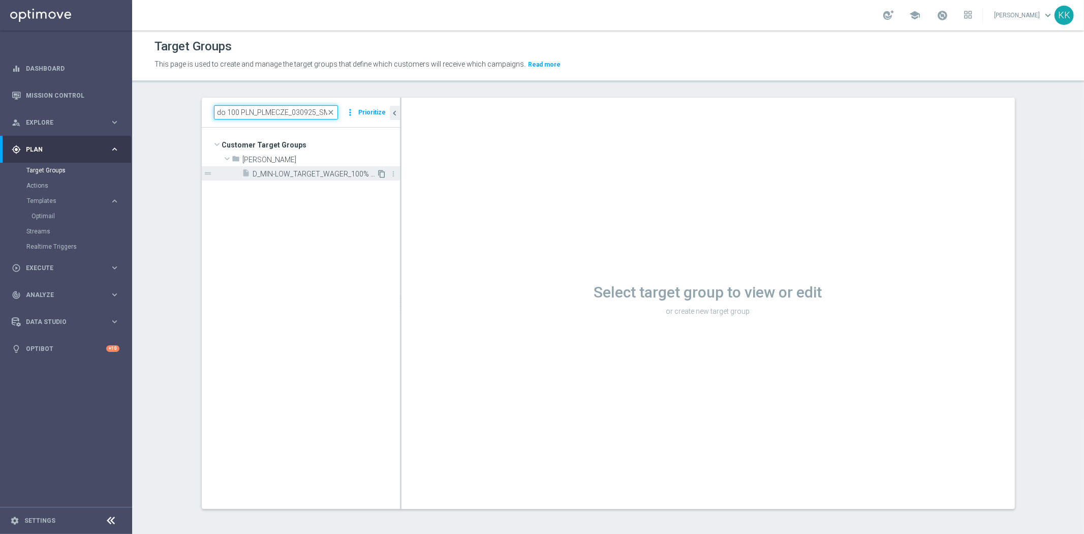
type input "D_MIN-LOW_TARGET_WAGER_100% do 100 PLN_PLMECZE_030925_SMS"
click at [378, 172] on icon "content_copy" at bounding box center [382, 174] width 8 height 8
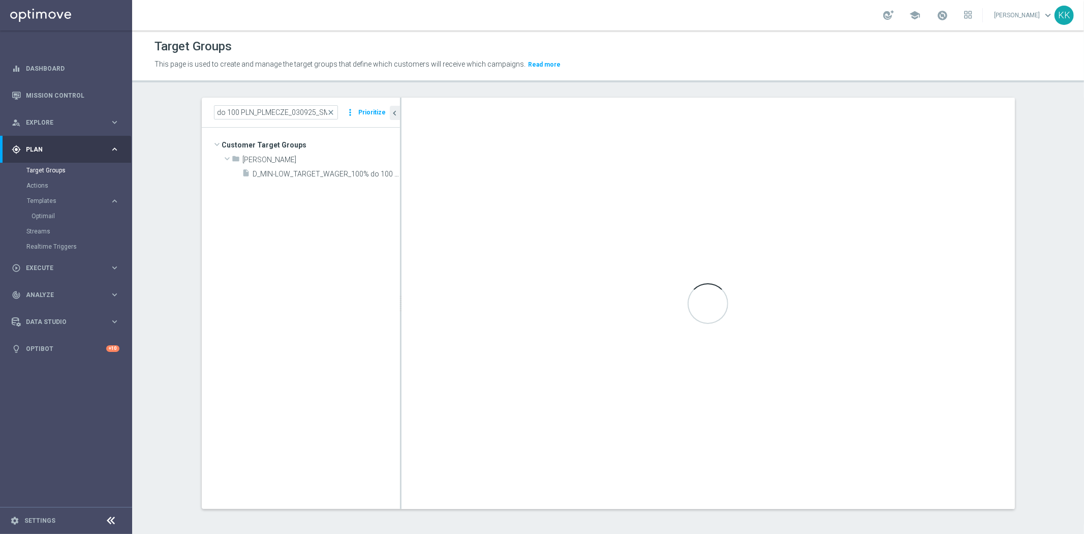
scroll to position [0, 0]
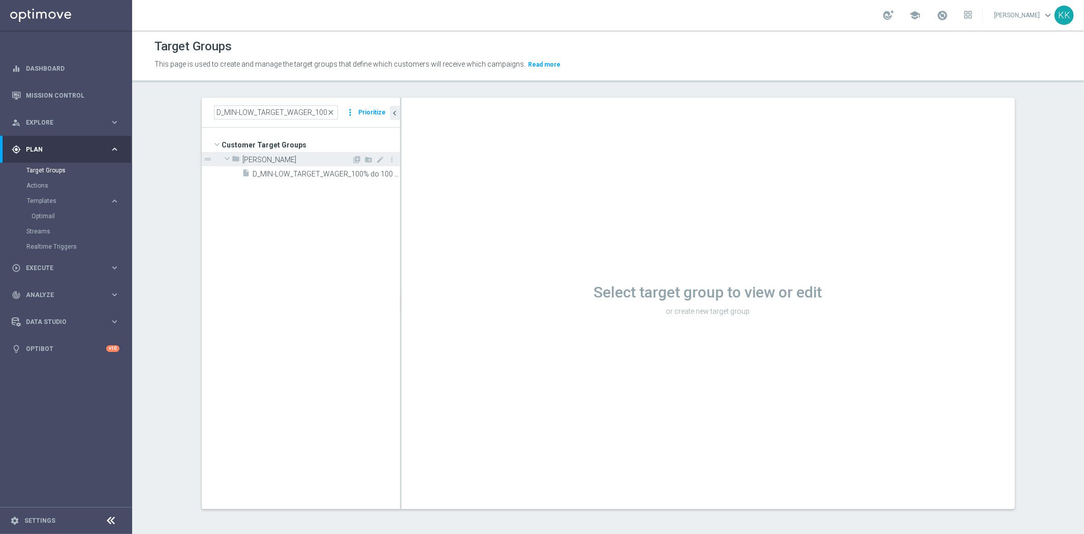
click at [329, 164] on div "folder [PERSON_NAME]" at bounding box center [292, 159] width 120 height 14
click at [326, 164] on div "folder [PERSON_NAME]" at bounding box center [292, 159] width 120 height 14
click at [325, 174] on span "D_MIN-LOW_TARGET_WAGER_100% do 100 PLN_PLMECZE_030925_SMS" at bounding box center [315, 174] width 124 height 9
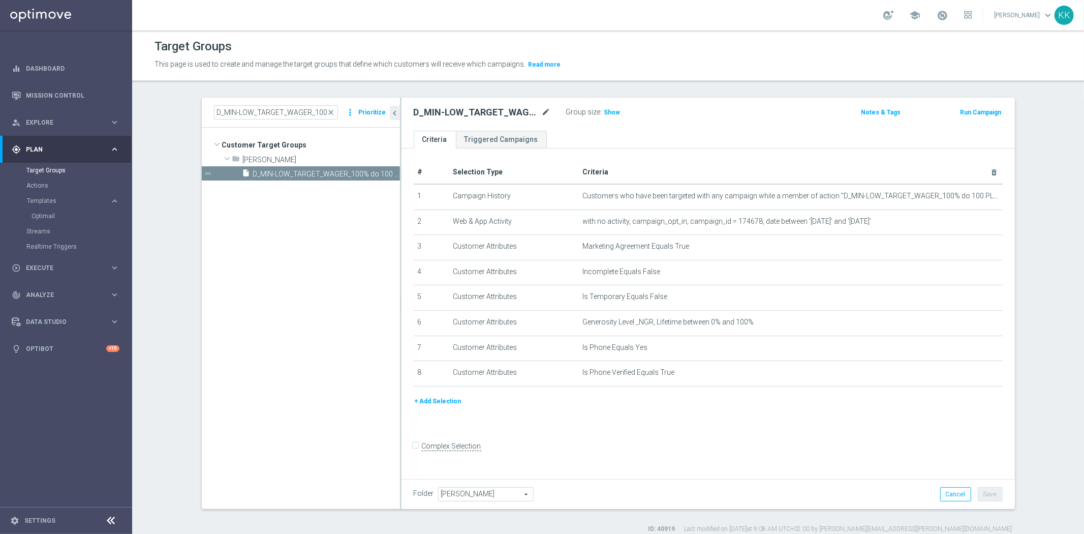
click at [542, 110] on icon "mode_edit" at bounding box center [546, 112] width 9 height 12
click at [544, 109] on input "D_MIN-LOW_TARGET_WAGER_100% do 100 PLN_PLMECZE_030925_SMS" at bounding box center [482, 113] width 137 height 14
drag, startPoint x: 540, startPoint y: 110, endPoint x: 549, endPoint y: 109, distance: 9.3
click at [549, 109] on div "D_MIN-LOW_TARGET_WAGER_100% do 100 PLN_PLMECZE_030925_SMS" at bounding box center [482, 113] width 152 height 14
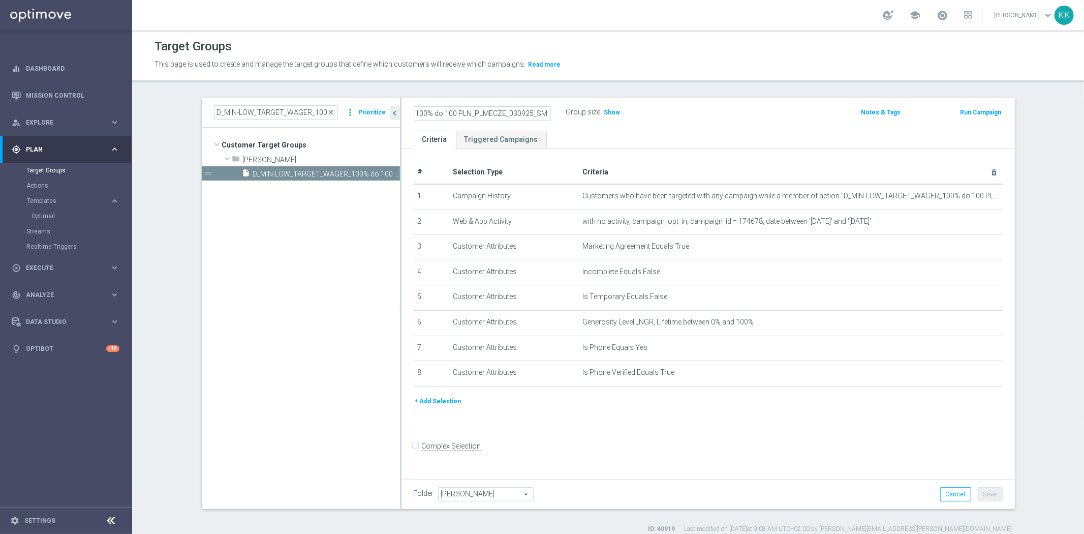
scroll to position [0, 104]
type input "D_MIN-LOW_TARGET_WAGER_100% do 100 PLN_PLMECZE_030925_SMS2"
click at [642, 101] on div "D_MIN-LOW_TARGET_WAGER_100% do 100 PLN_PLMECZE_030925_SMS2 Group size : Show No…" at bounding box center [707, 114] width 613 height 33
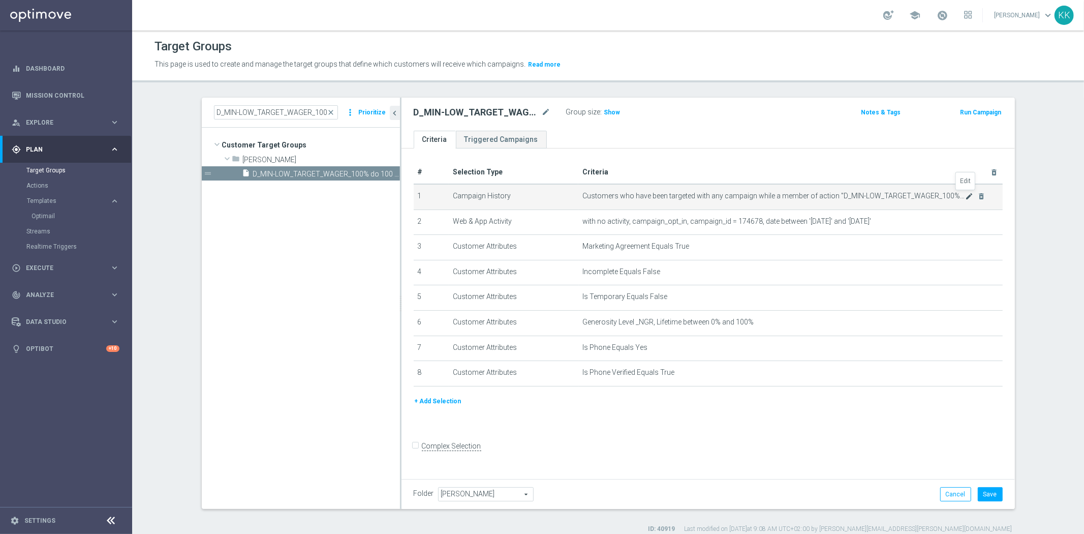
click at [968, 197] on icon "mode_edit" at bounding box center [969, 196] width 8 height 8
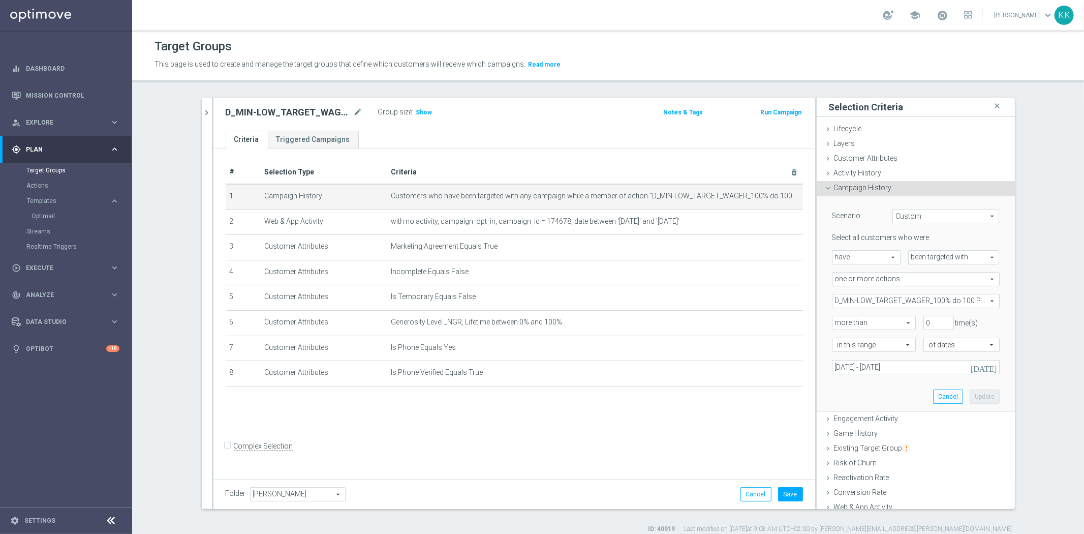
click at [875, 281] on span "one or more actions" at bounding box center [915, 278] width 167 height 13
click at [871, 303] on span "D_MIN-LOW_TARGET_WAGER_100% do 100 PLN_PLMECZE_030925" at bounding box center [915, 300] width 167 height 13
click at [836, 316] on div "Show Selected" at bounding box center [860, 320] width 48 height 13
click at [837, 320] on input "Show Selected" at bounding box center [839, 323] width 7 height 7
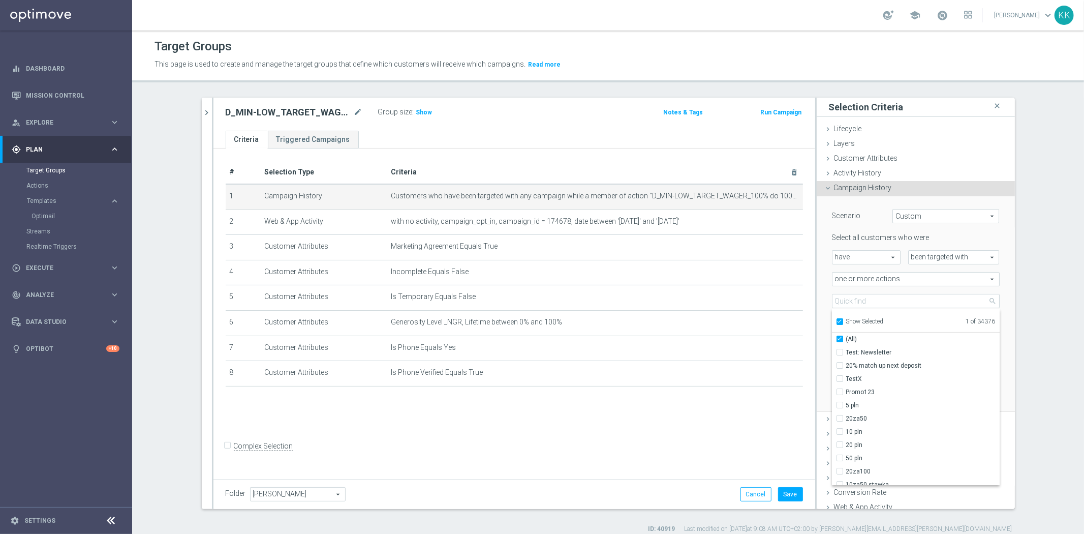
checkbox input "true"
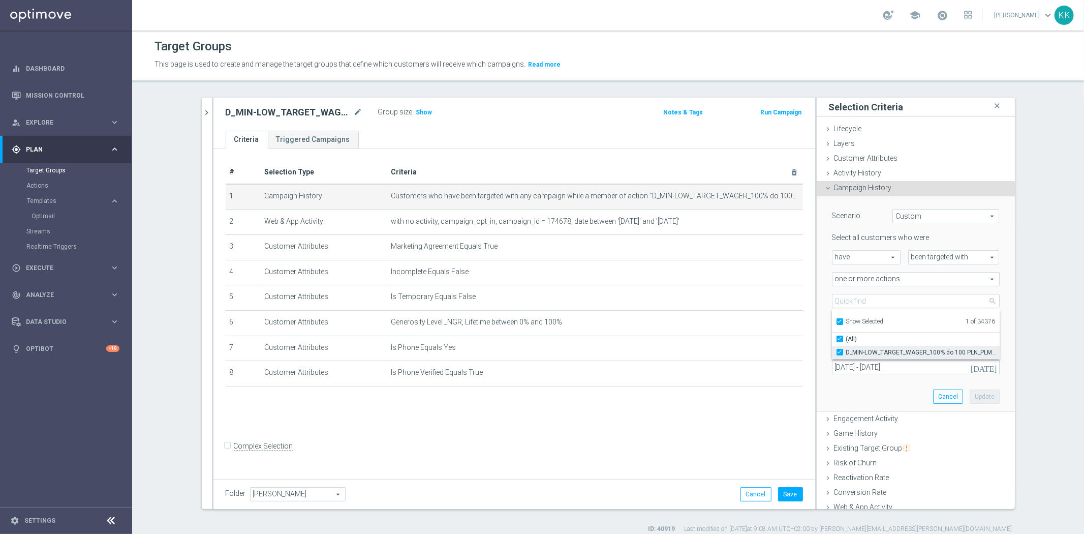
click at [846, 349] on label "D_MIN-LOW_TARGET_WAGER_100% do 100 PLN_PLMECZE_030925" at bounding box center [922, 352] width 153 height 13
click at [839, 349] on input "D_MIN-LOW_TARGET_WAGER_100% do 100 PLN_PLMECZE_030925" at bounding box center [842, 352] width 7 height 7
checkbox input "false"
type input "Select Action"
checkbox input "false"
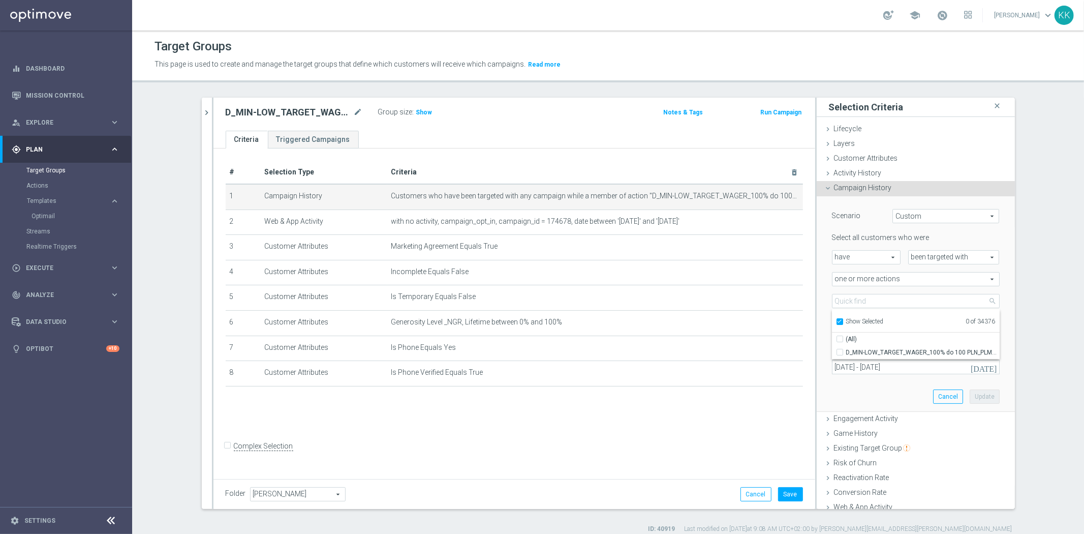
click at [837, 321] on input "Show Selected" at bounding box center [839, 323] width 7 height 7
checkbox input "false"
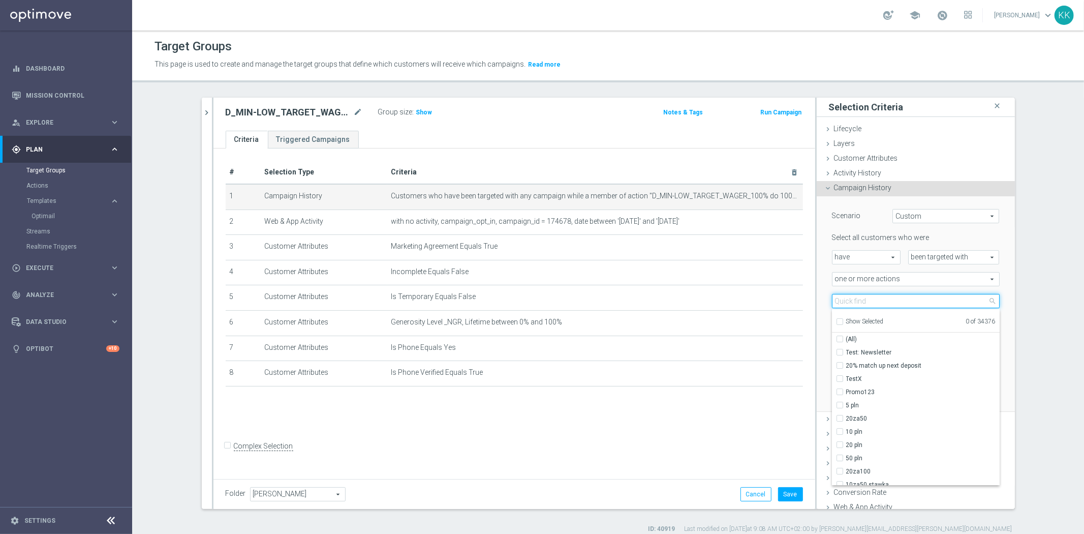
click at [842, 302] on input "search" at bounding box center [916, 301] width 168 height 14
paste input "D_MIN-LOW_TARGET_WAGER_100% do 100 PLN_PLMECZE_030925_SMS"
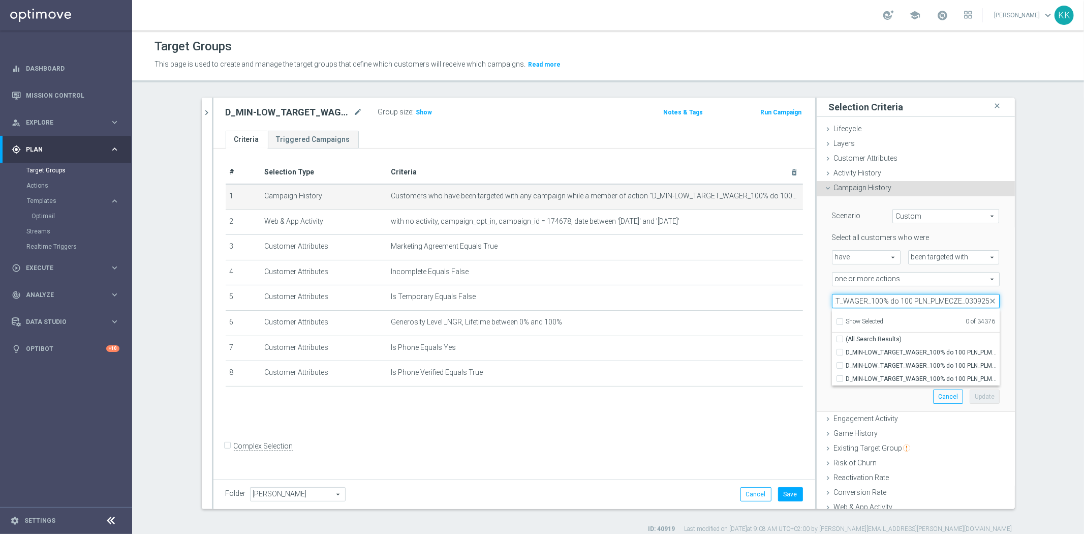
scroll to position [0, 67]
type input "D_MIN-LOW_TARGET_WAGER_100% do 100 PLN_PLMECZE_030925"
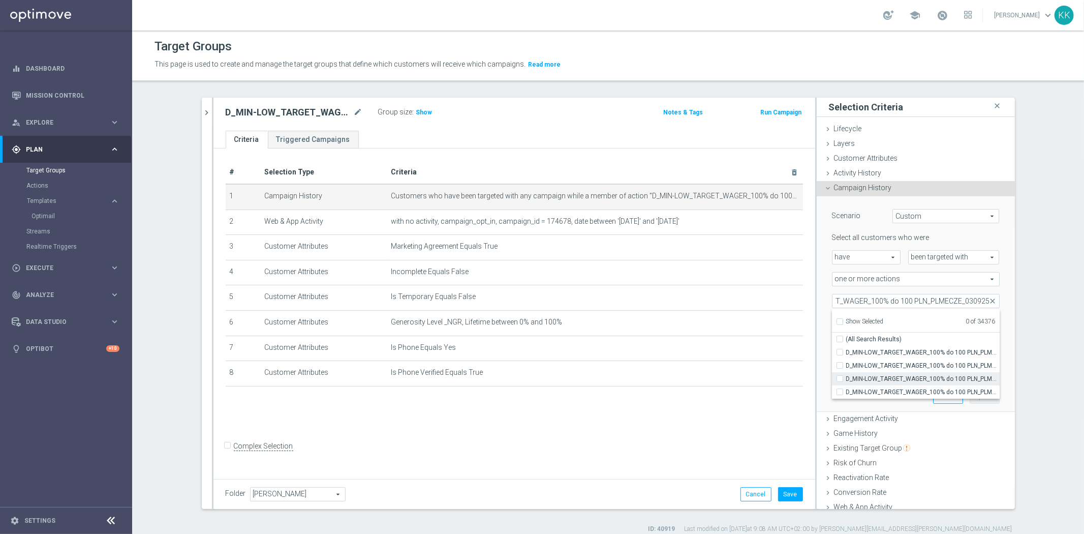
click at [846, 374] on label "D_MIN-LOW_TARGET_WAGER_100% do 100 PLN_PLMECZE_030925_2" at bounding box center [922, 378] width 153 height 13
click at [839, 375] on input "D_MIN-LOW_TARGET_WAGER_100% do 100 PLN_PLMECZE_030925_2" at bounding box center [842, 378] width 7 height 7
checkbox input "true"
type input "D_MIN-LOW_TARGET_WAGER_100% do 100 PLN_PLMECZE_030925_2"
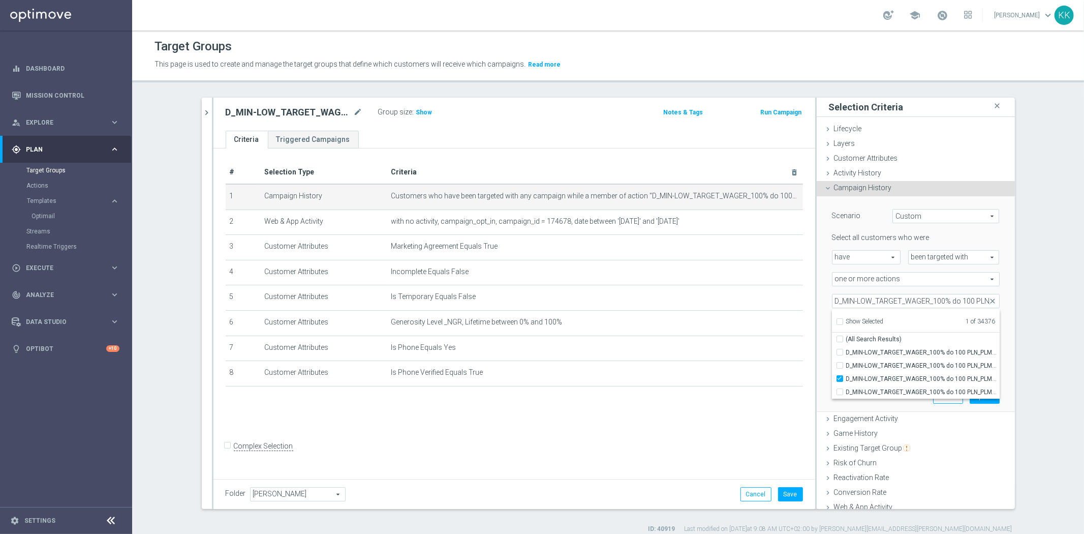
click at [782, 408] on div "# Selection Type Criteria delete_forever 1 Campaign History Customers who have …" at bounding box center [514, 311] width 602 height 327
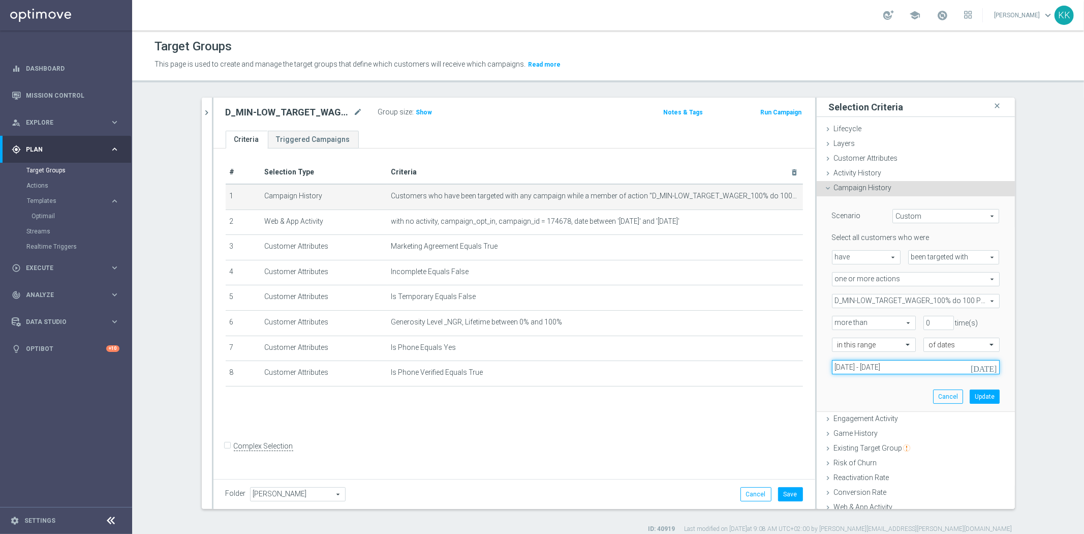
click at [834, 363] on input "[DATE] - [DATE]" at bounding box center [916, 367] width 168 height 14
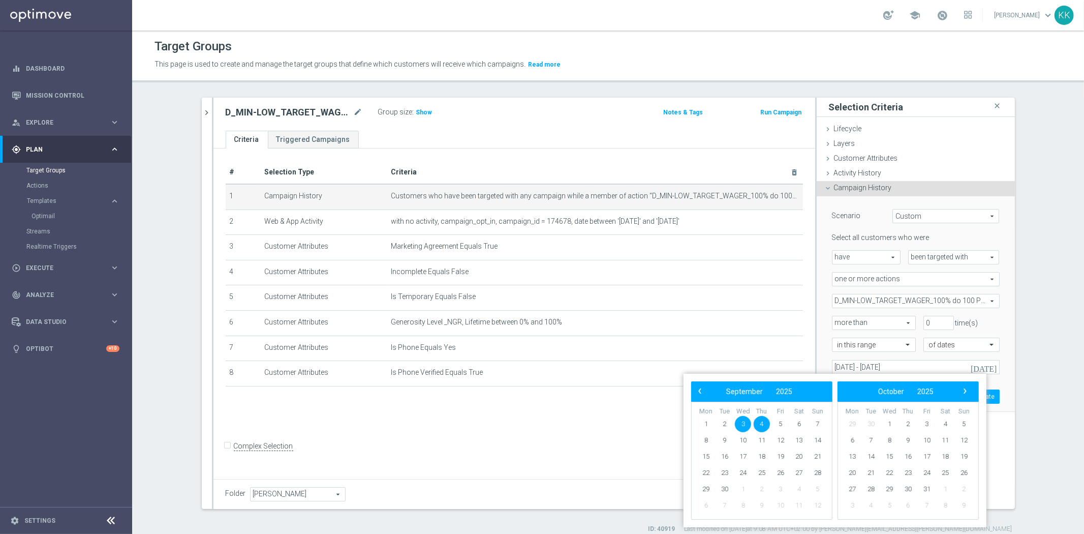
click at [740, 424] on span "3" at bounding box center [743, 424] width 16 height 16
click at [816, 422] on span "7" at bounding box center [817, 424] width 16 height 16
type input "[DATE] - [DATE]"
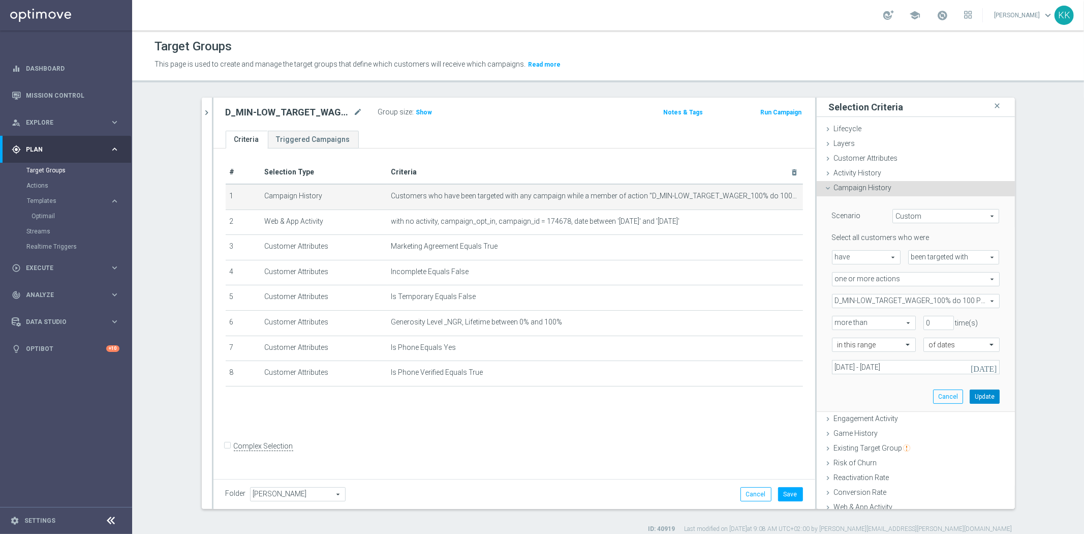
click at [971, 399] on button "Update" at bounding box center [985, 396] width 30 height 14
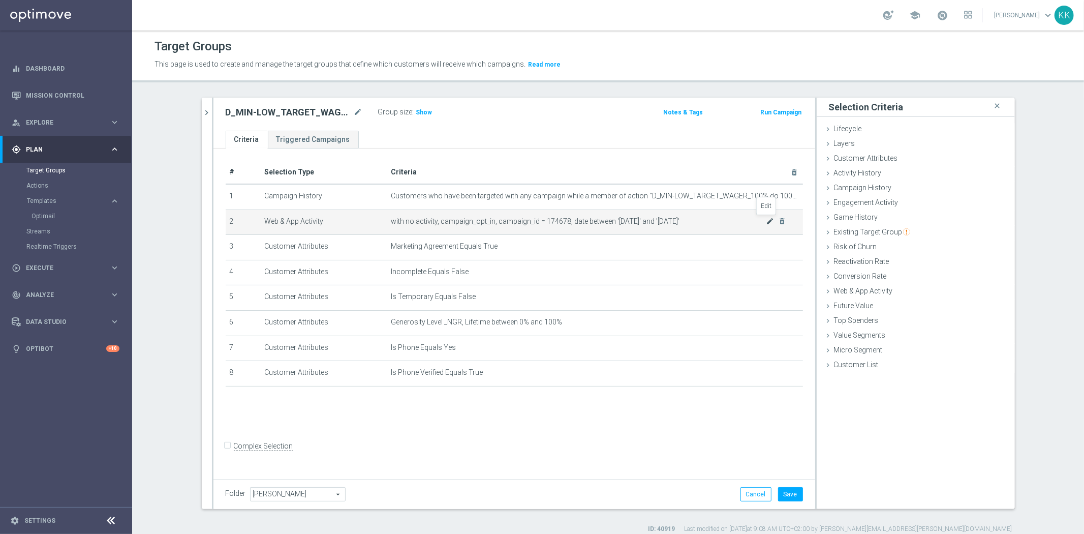
click at [768, 220] on icon "mode_edit" at bounding box center [770, 221] width 8 height 8
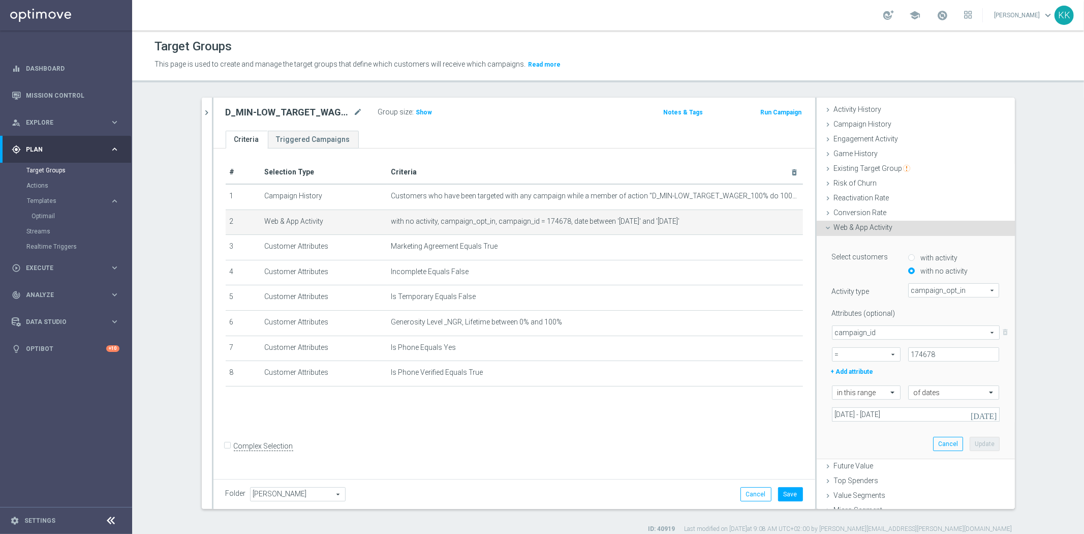
scroll to position [87, 0]
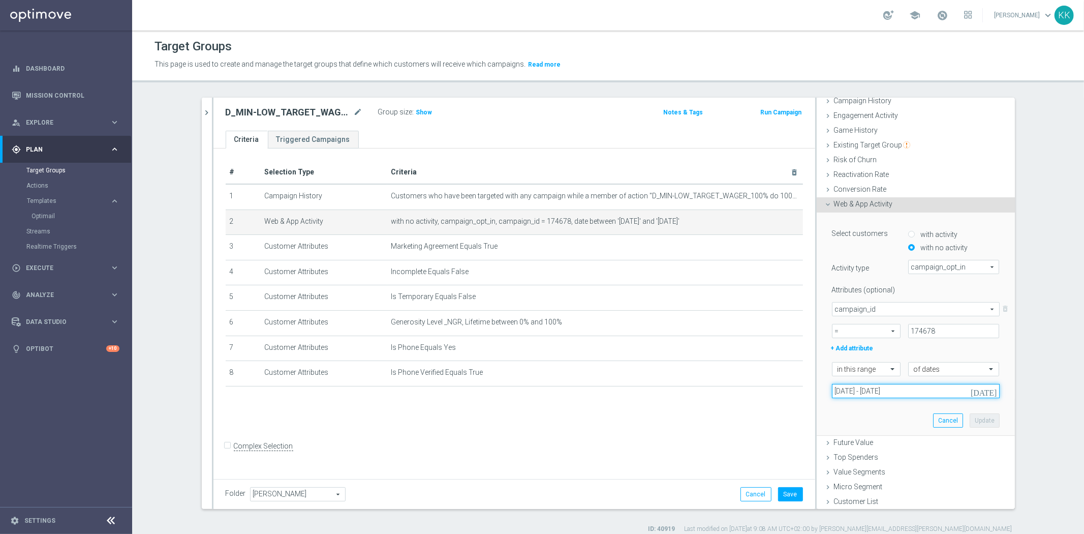
click at [867, 394] on input "[DATE] - [DATE]" at bounding box center [916, 391] width 168 height 14
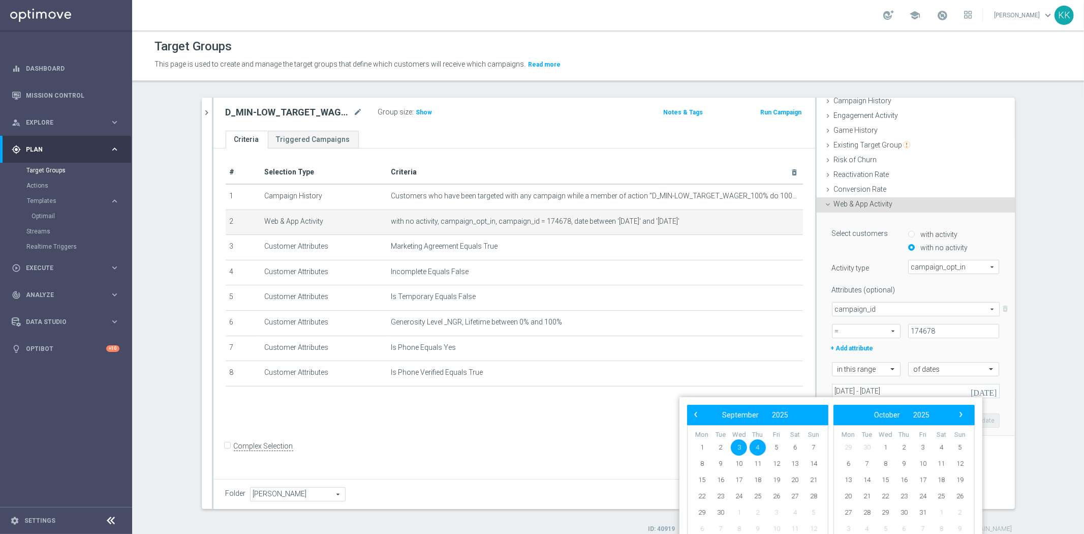
click at [743, 445] on span "3" at bounding box center [739, 447] width 16 height 16
drag, startPoint x: 817, startPoint y: 448, endPoint x: 829, endPoint y: 445, distance: 12.5
click at [817, 448] on span "7" at bounding box center [813, 447] width 16 height 16
type input "[DATE] - [DATE]"
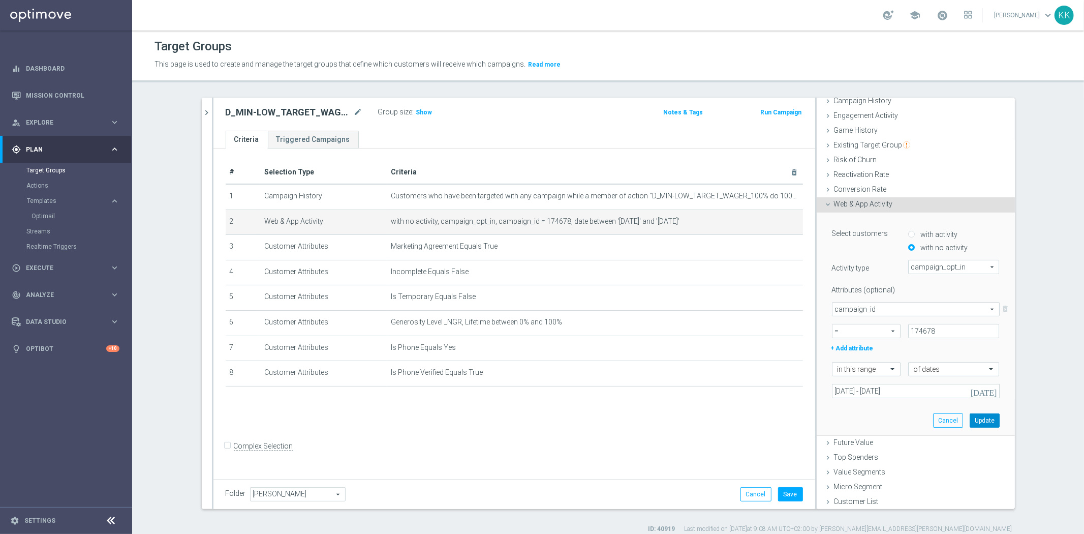
click at [979, 422] on button "Update" at bounding box center [985, 420] width 30 height 14
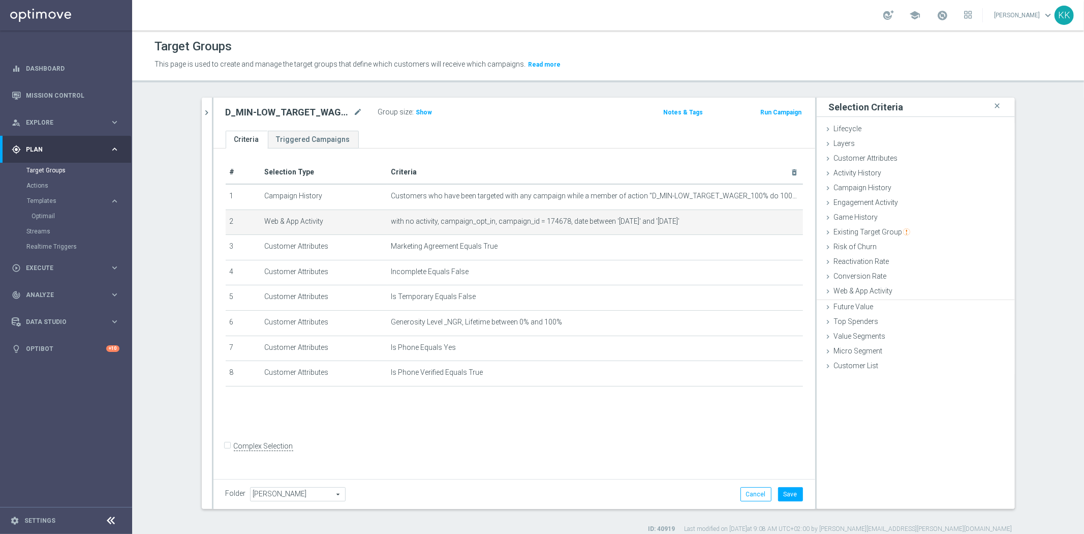
scroll to position [0, 0]
click at [796, 490] on button "Save" at bounding box center [790, 494] width 25 height 14
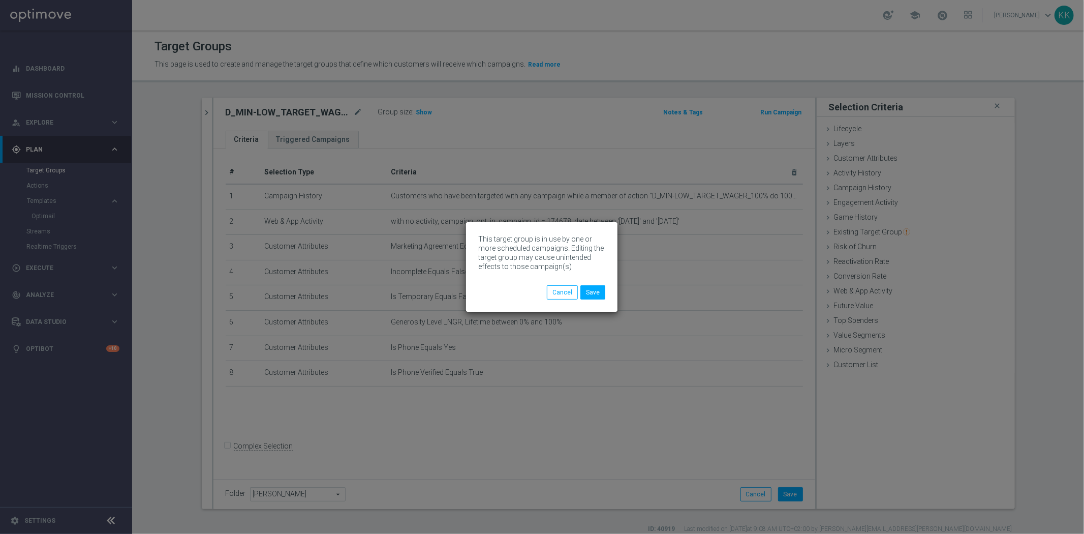
click at [555, 285] on div "Cancel Save" at bounding box center [576, 292] width 58 height 14
click at [555, 287] on button "Cancel" at bounding box center [562, 292] width 31 height 14
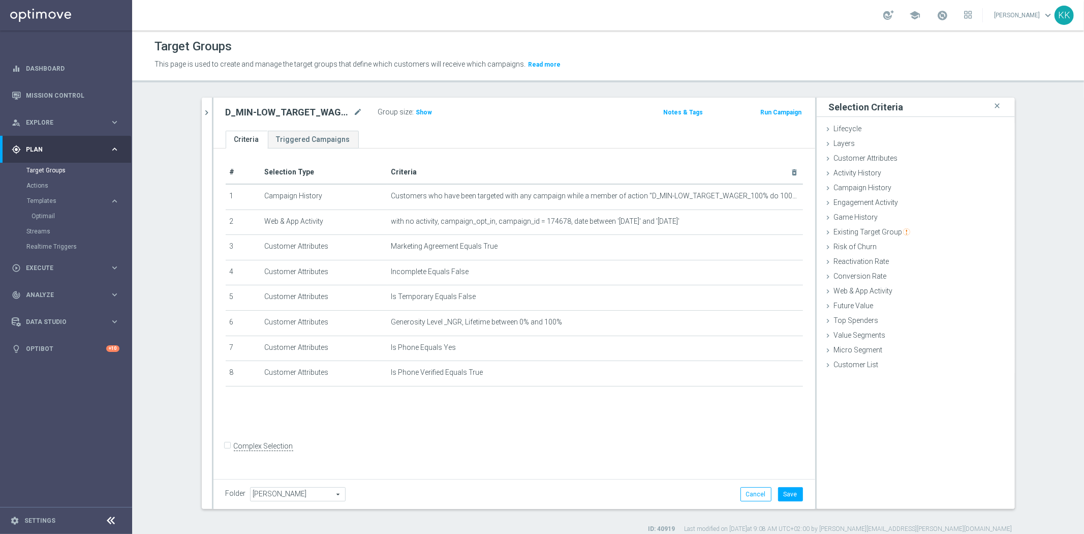
click at [213, 112] on div "D_MIN-LOW_TARGET_WAGER_100% do 100 PLN_PLMECZE_030925_SMS2 mode_edit Group size…" at bounding box center [514, 114] width 602 height 33
click at [202, 117] on button "chevron_right" at bounding box center [207, 113] width 10 height 30
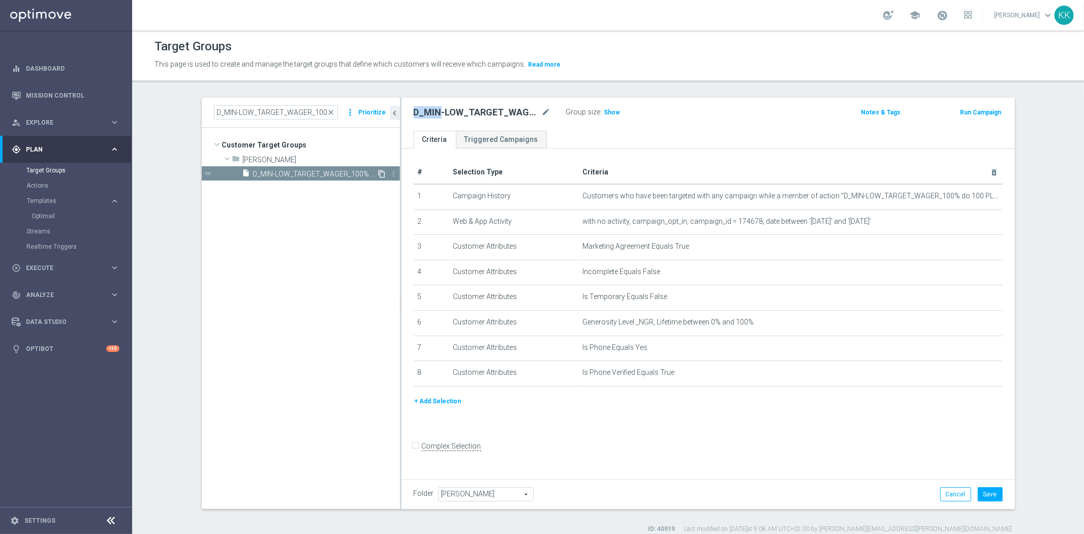
click at [378, 170] on icon "content_copy" at bounding box center [382, 174] width 8 height 8
click at [542, 110] on icon "mode_edit" at bounding box center [546, 112] width 9 height 12
type input "D_MIN-LOW_TARGET_WAGER_100% do 100 PLN_PLMECZE_030925_SMS"
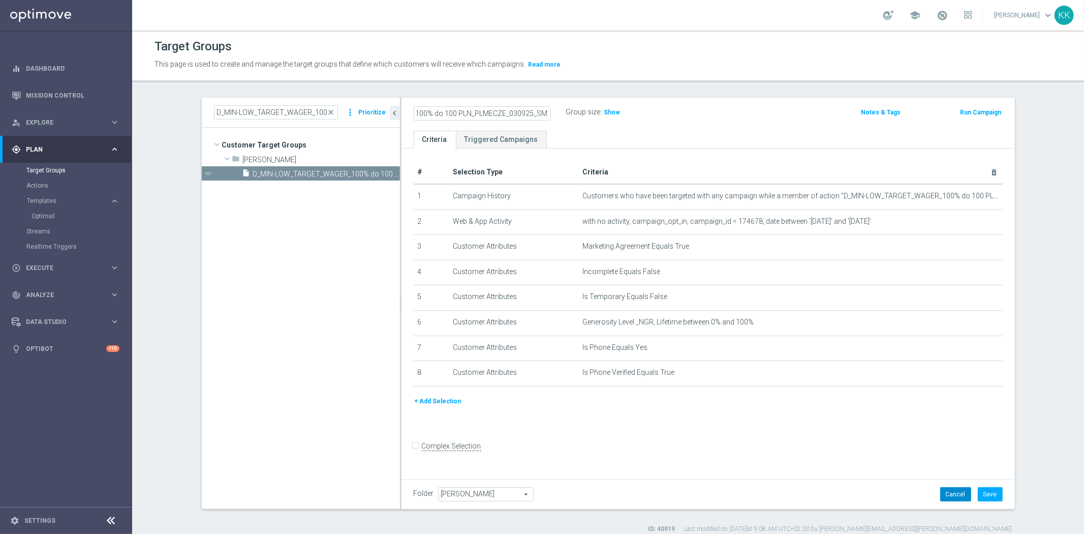
click at [948, 492] on button "Cancel" at bounding box center [955, 494] width 31 height 14
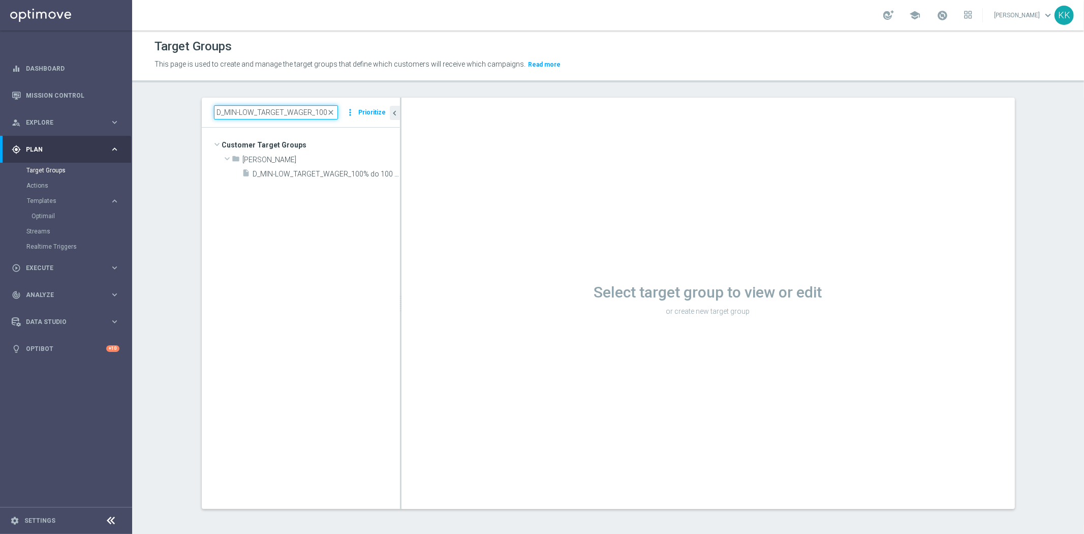
click at [304, 112] on input "D_MIN-LOW_TARGET_WAGER_100% do 100 PLN_PLMECZE_030925_SMS" at bounding box center [276, 112] width 124 height 14
click at [322, 179] on div "insert_drive_file D_MIN-LOW_TARGET_WAGER_100% do 100 PLN_PLMECZE_030925_SMS" at bounding box center [309, 173] width 135 height 14
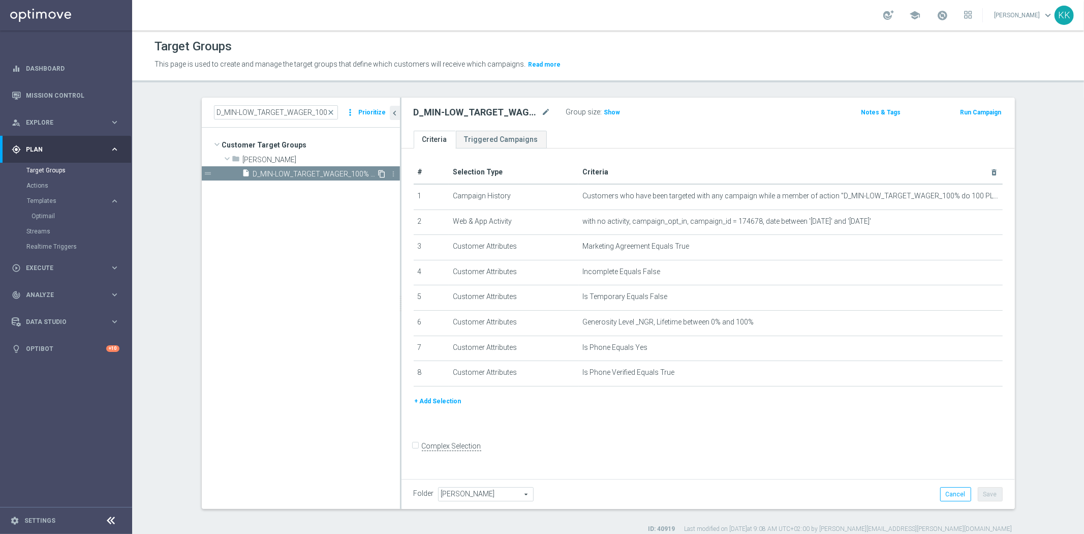
click at [378, 171] on icon "content_copy" at bounding box center [382, 174] width 8 height 8
click at [613, 114] on h3 "Show" at bounding box center [612, 112] width 18 height 11
click at [246, 114] on input "D_MIN-LOW_TARGET_WAGER_100% do 100 PLN_PLMECZE_030925_SMS" at bounding box center [276, 112] width 124 height 14
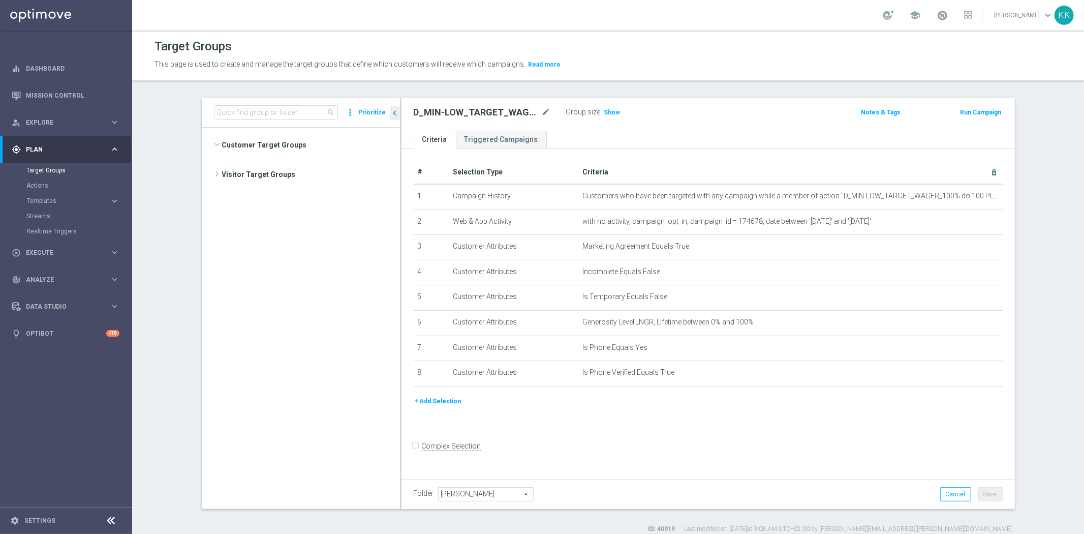
scroll to position [6230, 0]
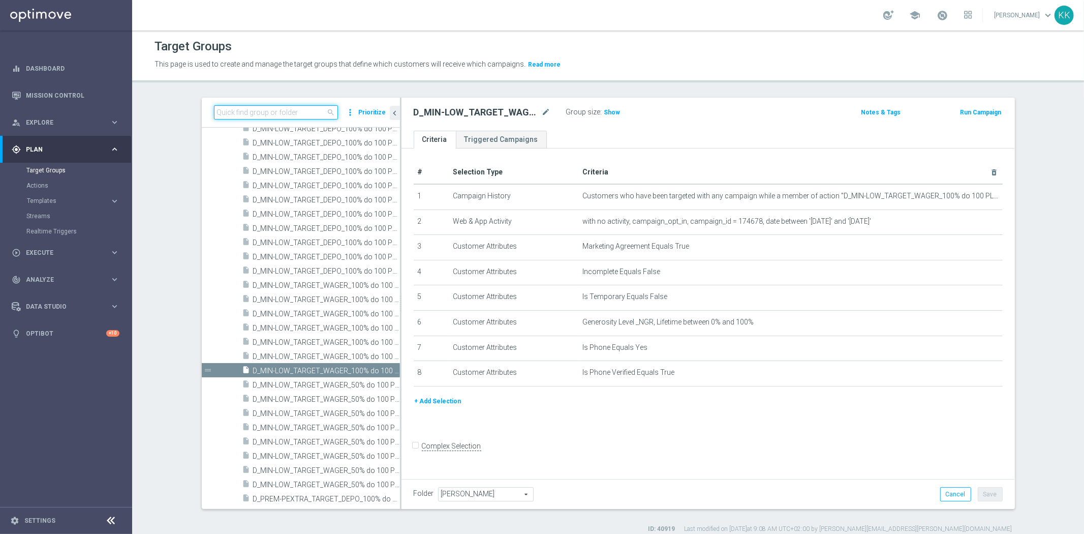
click at [289, 109] on input at bounding box center [276, 112] width 124 height 14
paste input "D_MIN-LOW_TARGET_WAGER_100% do 100 PLN_PLMECZE_030925_SMS"
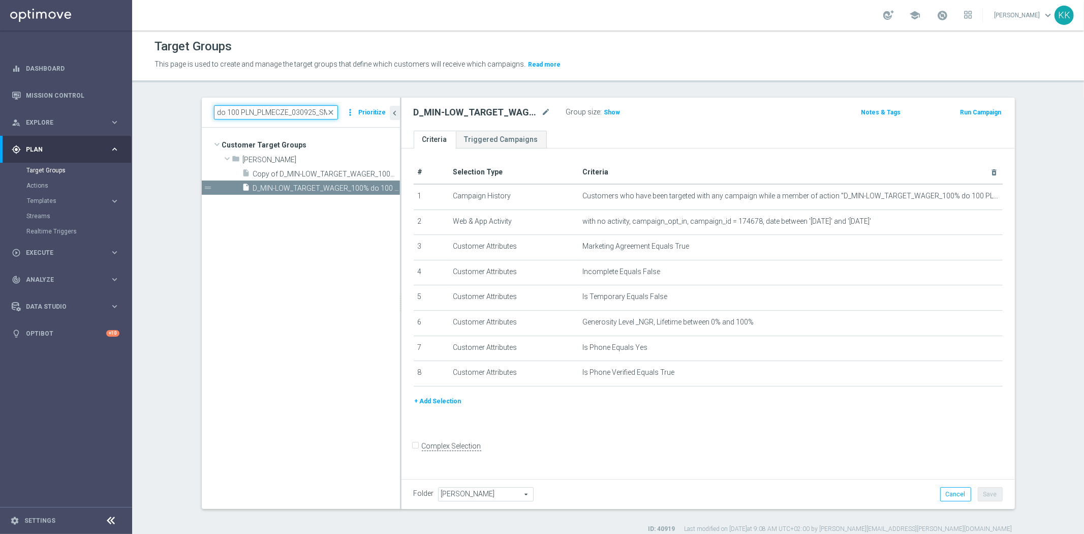
scroll to position [0, 0]
type input "D_MIN-LOW_TARGET_WAGER_100% do 100 PLN_PLMECZE_030925_SMS"
click at [292, 170] on span "Copy of D_MIN-LOW_TARGET_WAGER_100% do 100 PLN_PLMECZE_030925_SMS" at bounding box center [315, 174] width 124 height 9
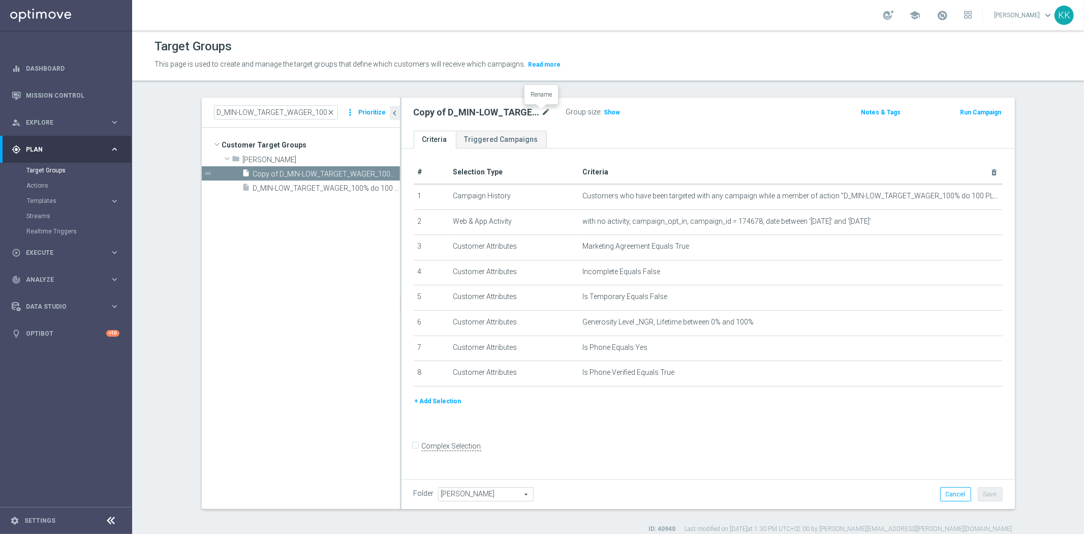
click at [545, 114] on icon "mode_edit" at bounding box center [546, 112] width 9 height 12
drag, startPoint x: 518, startPoint y: 108, endPoint x: 808, endPoint y: 123, distance: 290.6
click at [717, 123] on div "D_MIN-LOW_TARGET_WAGER_100% do 100 PLN_PLMECZE_030925_SMS2 Group size : Show No…" at bounding box center [707, 114] width 613 height 33
type input "D_MIN-LOW_TARGET_WAGER_100% do 100 PLN_PLMECZE_030925_SMS2"
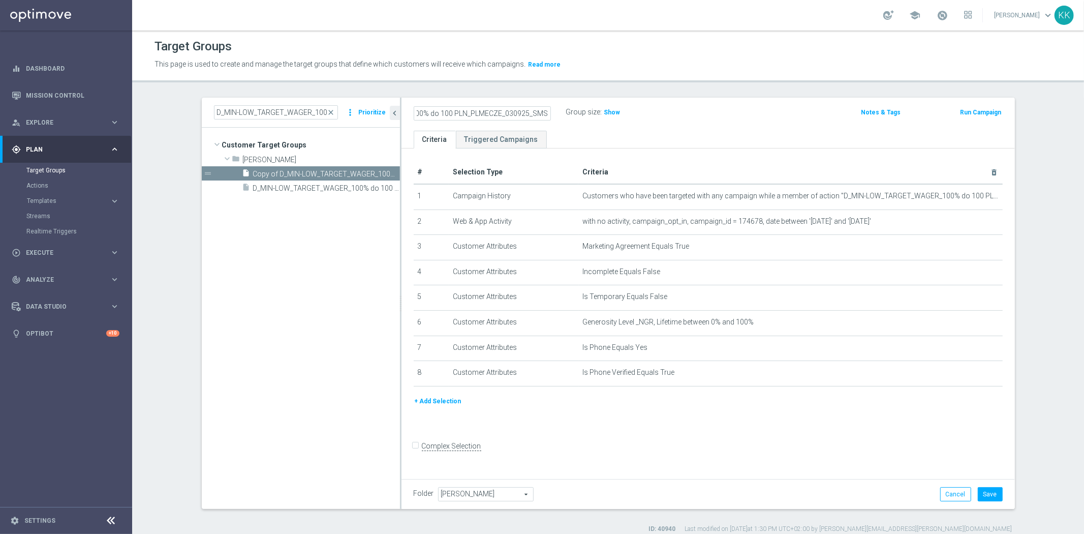
click at [796, 113] on div "D_MIN-LOW_TARGET_WAGER_100% do 100 PLN_PLMECZE_030925_SMS2 Group size : Show" at bounding box center [607, 112] width 403 height 15
click at [965, 195] on icon "mode_edit" at bounding box center [969, 196] width 8 height 8
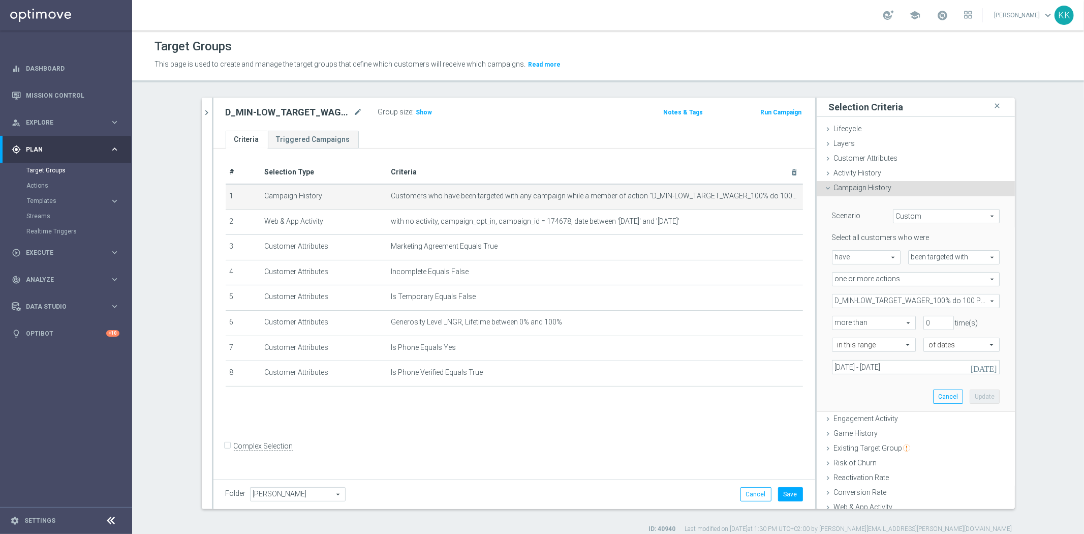
click at [877, 302] on span "D_MIN-LOW_TARGET_WAGER_100% do 100 PLN_PLMECZE_030925" at bounding box center [915, 300] width 167 height 13
click at [836, 321] on input "Show Selected" at bounding box center [839, 323] width 7 height 7
checkbox input "true"
click at [839, 352] on input "D_MIN-LOW_TARGET_WAGER_100% do 100 PLN_PLMECZE_030925" at bounding box center [842, 352] width 7 height 7
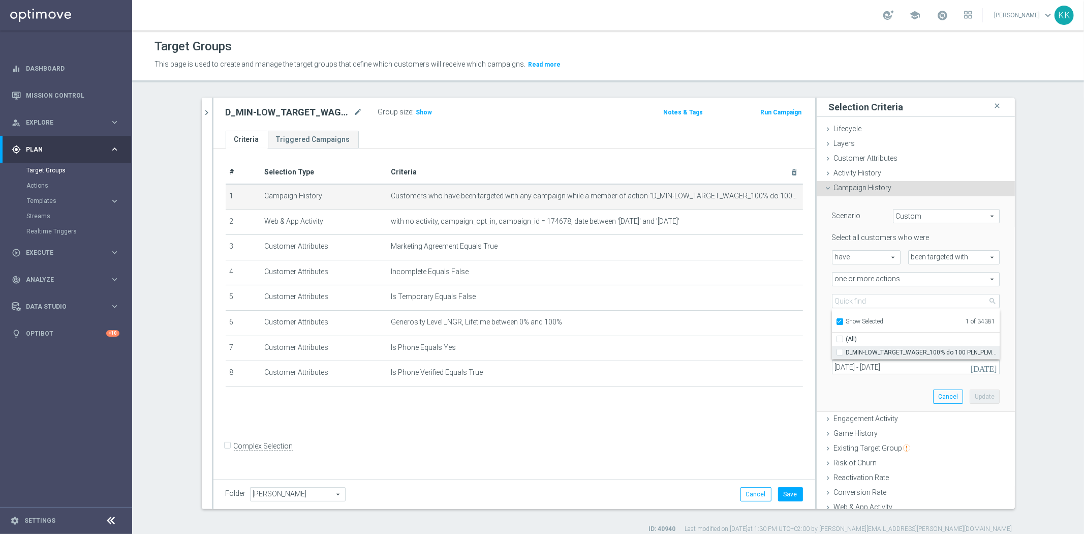
checkbox input "false"
type input "Select Action"
checkbox input "false"
click at [836, 323] on input "Show Selected" at bounding box center [839, 323] width 7 height 7
checkbox input "false"
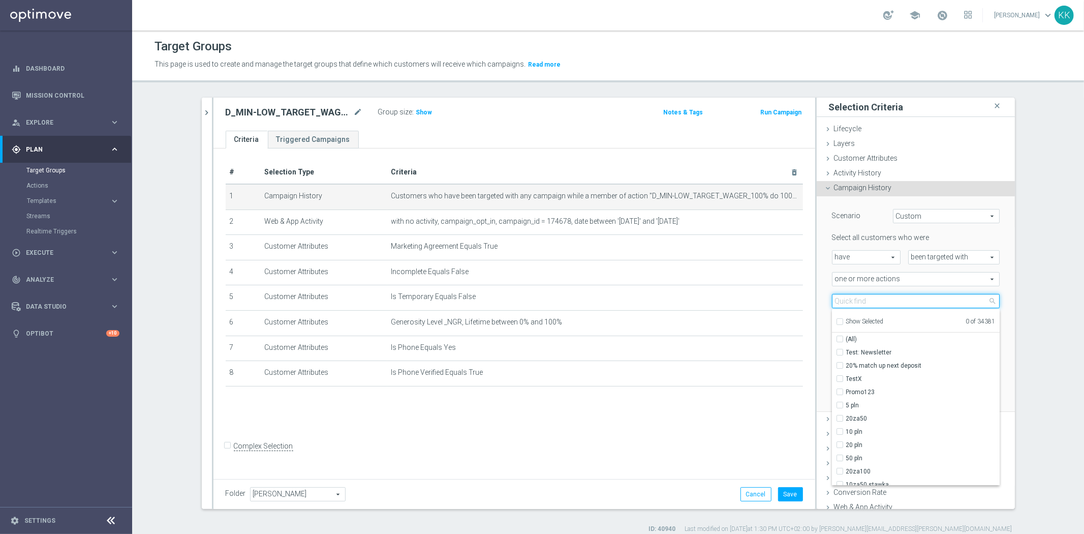
click at [847, 303] on input "search" at bounding box center [916, 301] width 168 height 14
paste input "D_MIN-LOW_TARGET_WAGER_100% do 100 PLN_PLMECZE_030925_SMS"
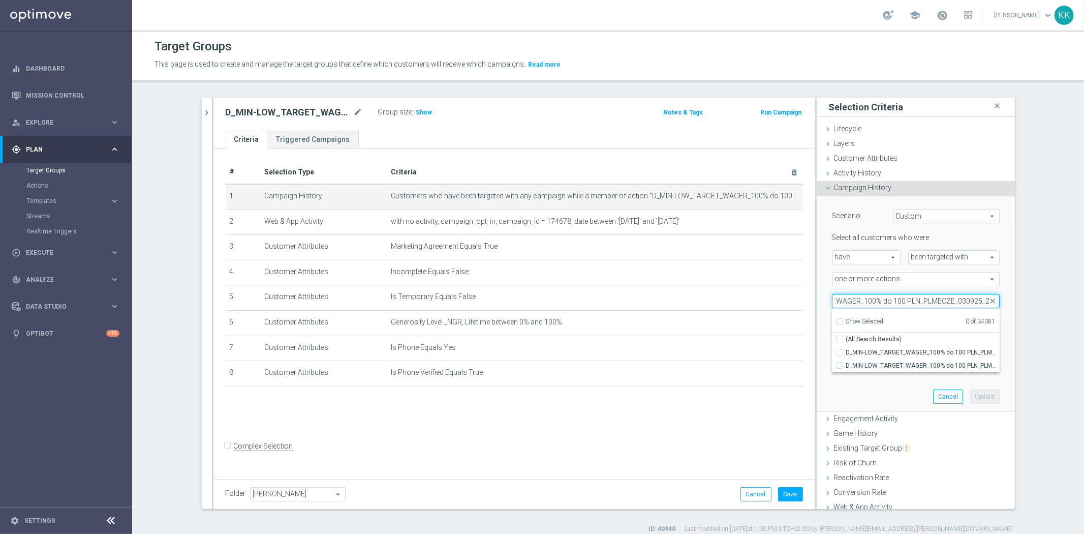
scroll to position [0, 74]
type input "D_MIN-LOW_TARGET_WAGER_100% do 100 PLN_PLMECZE_030925_2"
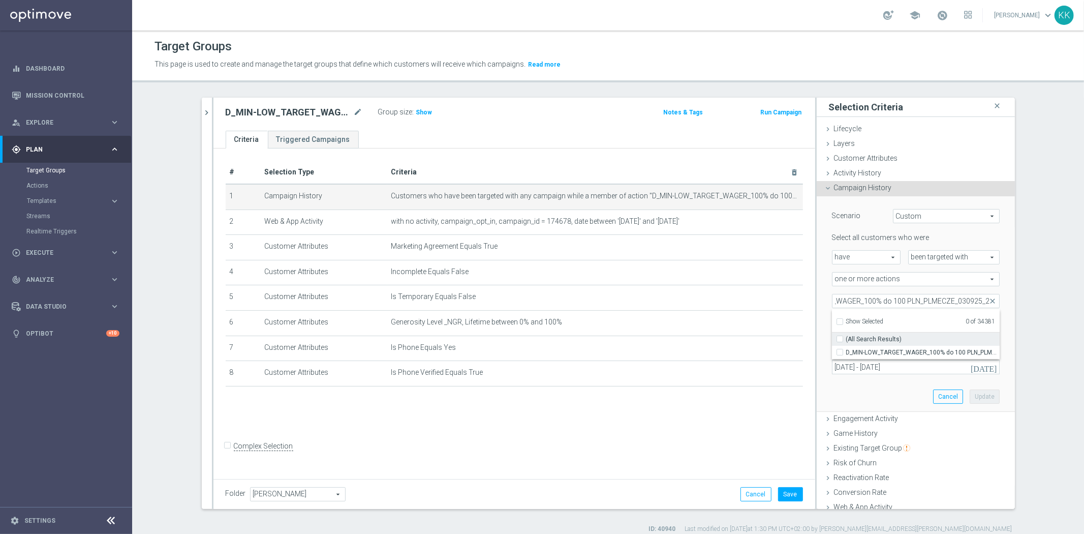
drag, startPoint x: 908, startPoint y: 348, endPoint x: 920, endPoint y: 344, distance: 12.4
click at [908, 348] on span "D_MIN-LOW_TARGET_WAGER_100% do 100 PLN_PLMECZE_030925_2" at bounding box center [922, 352] width 153 height 8
click at [846, 349] on input "D_MIN-LOW_TARGET_WAGER_100% do 100 PLN_PLMECZE_030925_2" at bounding box center [842, 352] width 7 height 7
checkbox input "true"
type input "D_MIN-LOW_TARGET_WAGER_100% do 100 PLN_PLMECZE_030925_2"
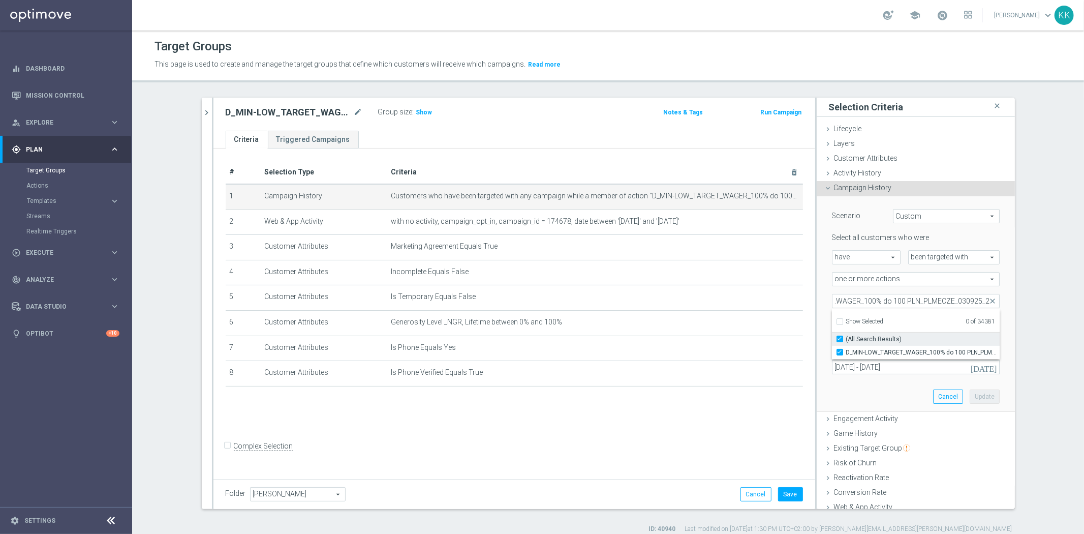
checkbox input "true"
drag, startPoint x: 1064, startPoint y: 268, endPoint x: 1061, endPoint y: 273, distance: 6.1
click at [1063, 268] on section "D_MIN-LOW_TARGET_WAGER_100% do 100 PLN_PLMECZE_030925_SMS close more_vert Prior…" at bounding box center [608, 315] width 952 height 435
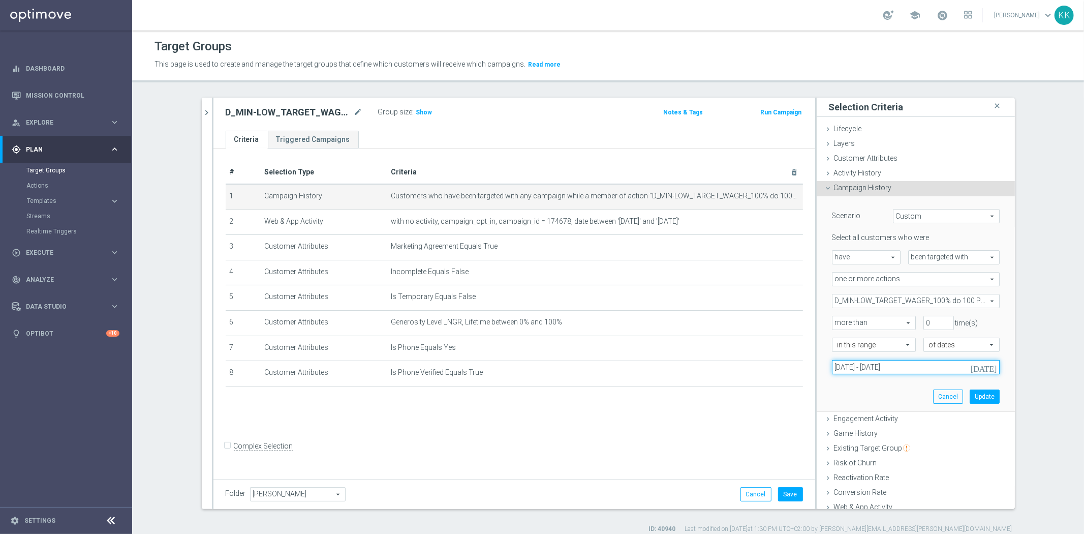
click at [902, 368] on input "[DATE] - [DATE]" at bounding box center [916, 367] width 168 height 14
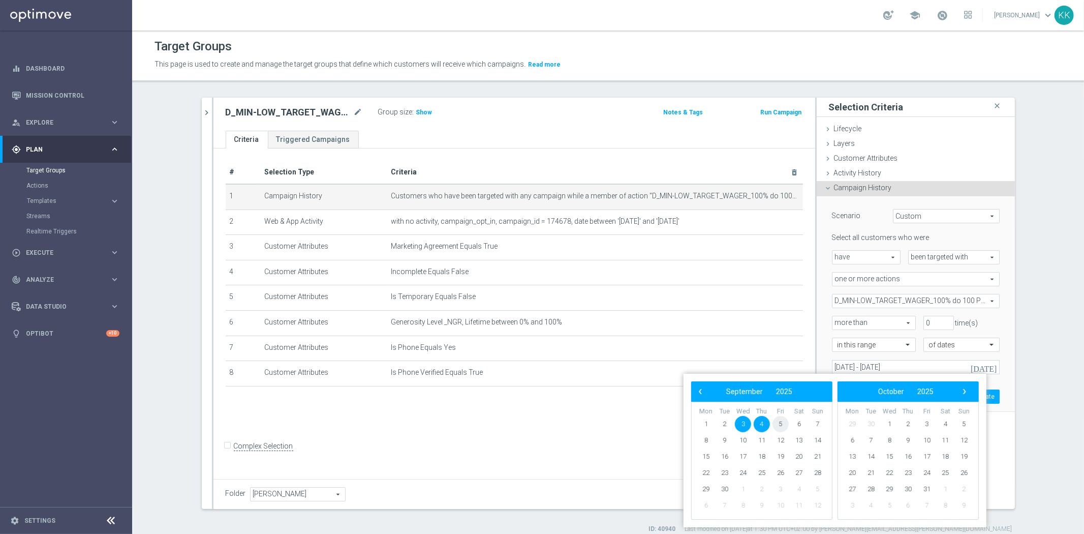
click at [778, 423] on span "5" at bounding box center [780, 424] width 16 height 16
click at [812, 423] on span "7" at bounding box center [817, 424] width 16 height 16
type input "[DATE] - [DATE]"
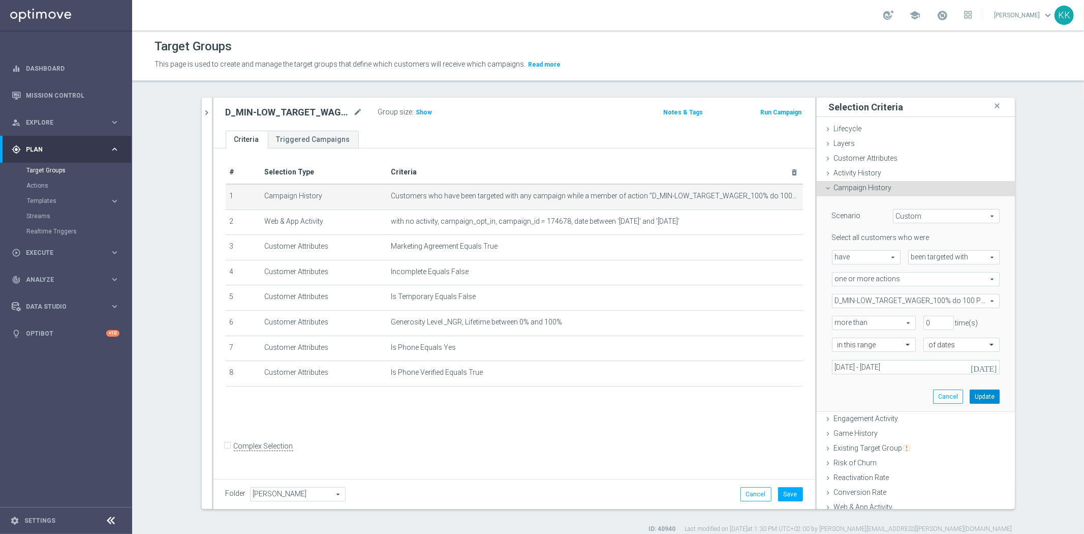
click at [971, 394] on button "Update" at bounding box center [985, 396] width 30 height 14
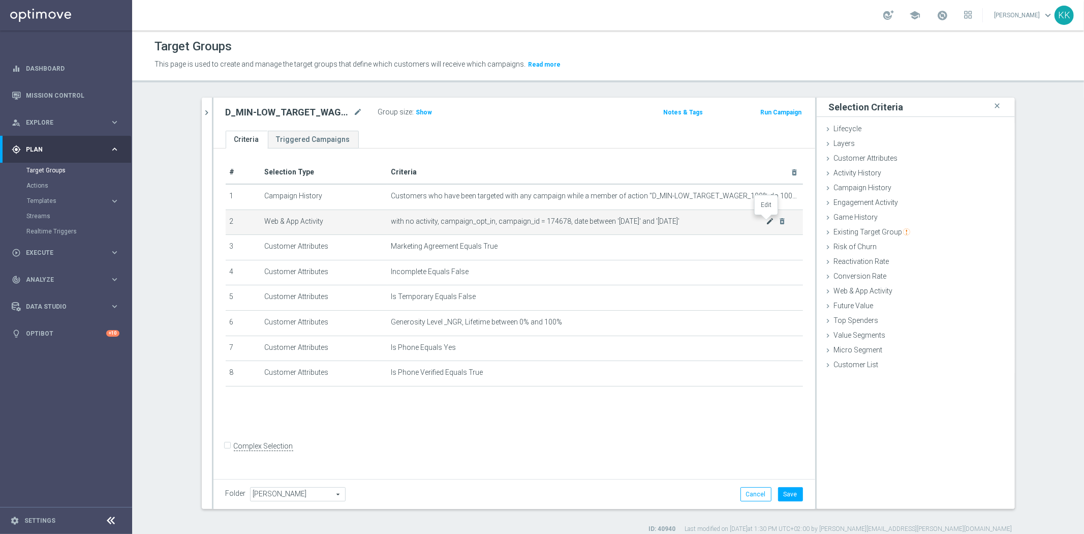
click at [768, 222] on icon "mode_edit" at bounding box center [770, 221] width 8 height 8
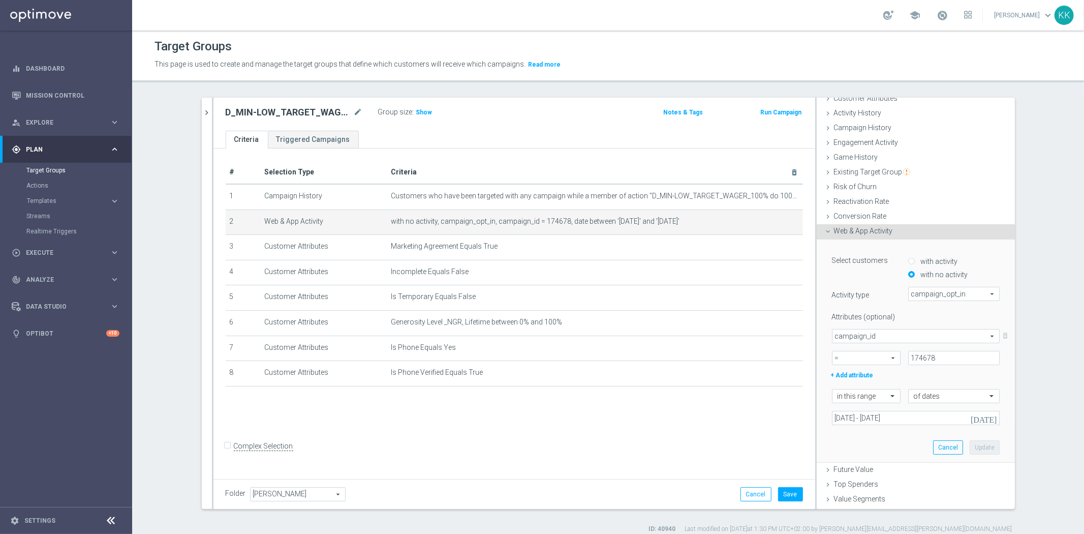
scroll to position [87, 0]
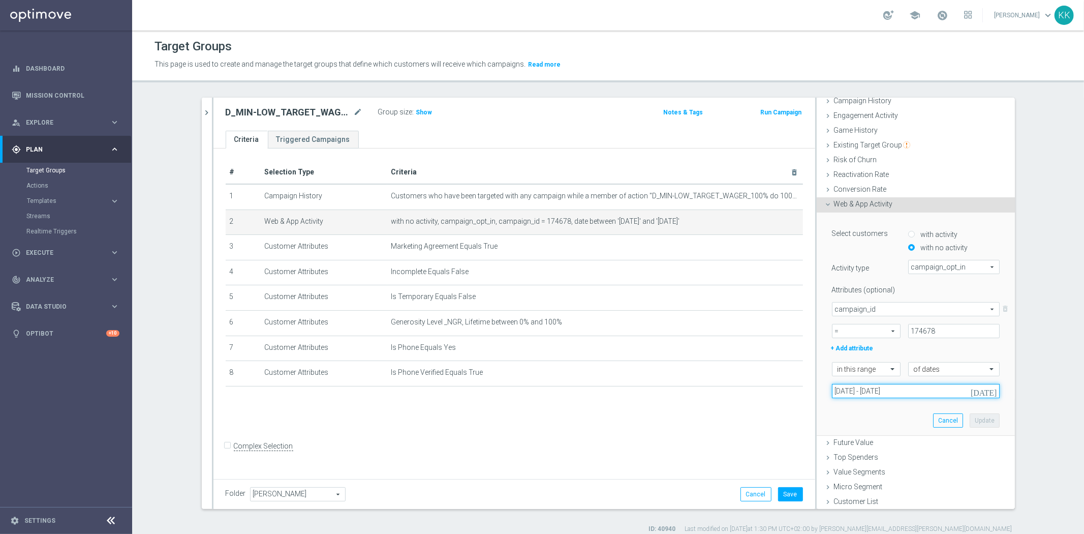
click at [861, 390] on input "[DATE] - [DATE]" at bounding box center [916, 391] width 168 height 14
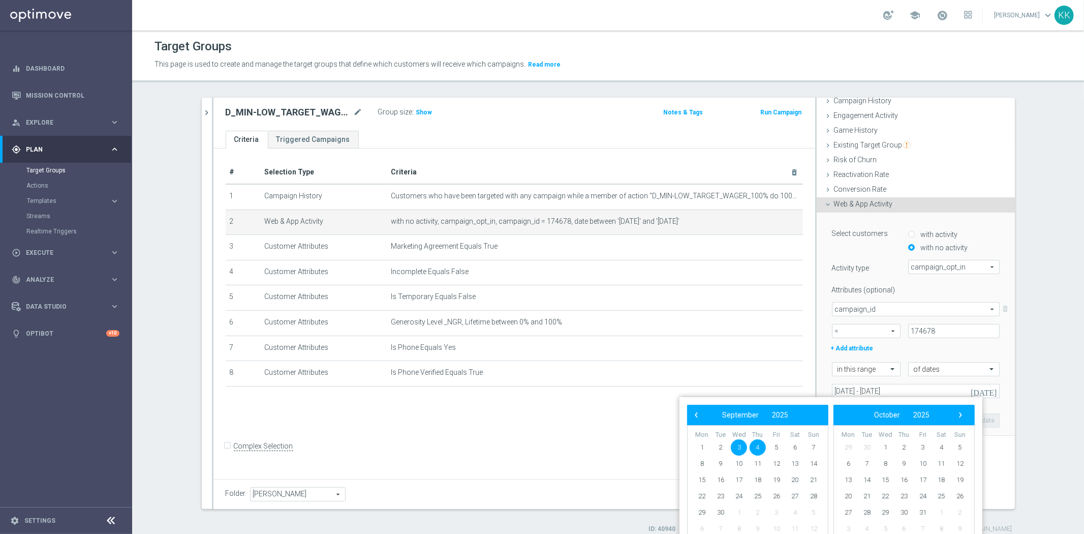
click at [738, 446] on span "3" at bounding box center [739, 447] width 16 height 16
click at [812, 447] on span "7" at bounding box center [813, 447] width 16 height 16
type input "[DATE] - [DATE]"
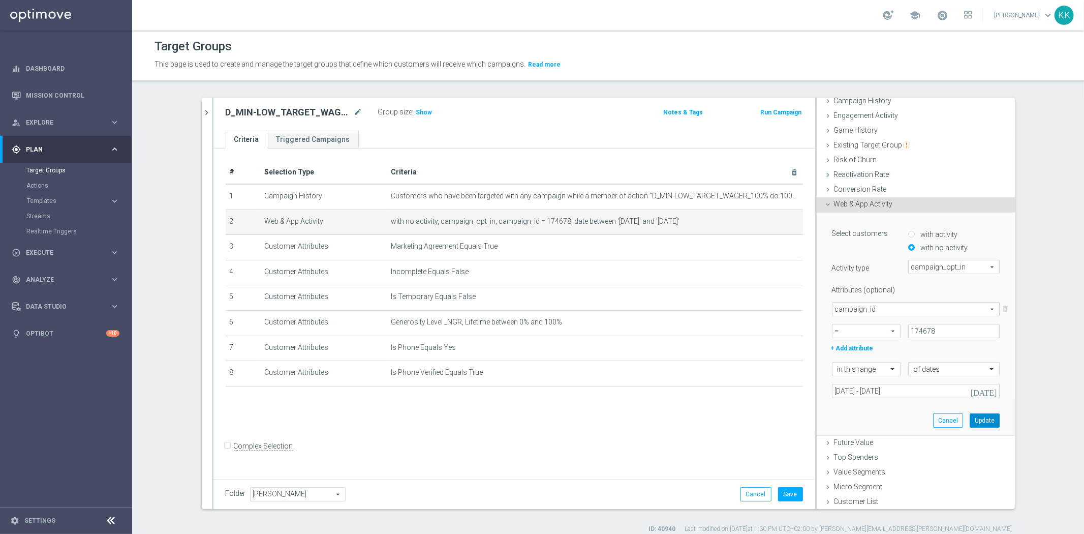
click at [970, 415] on button "Update" at bounding box center [985, 420] width 30 height 14
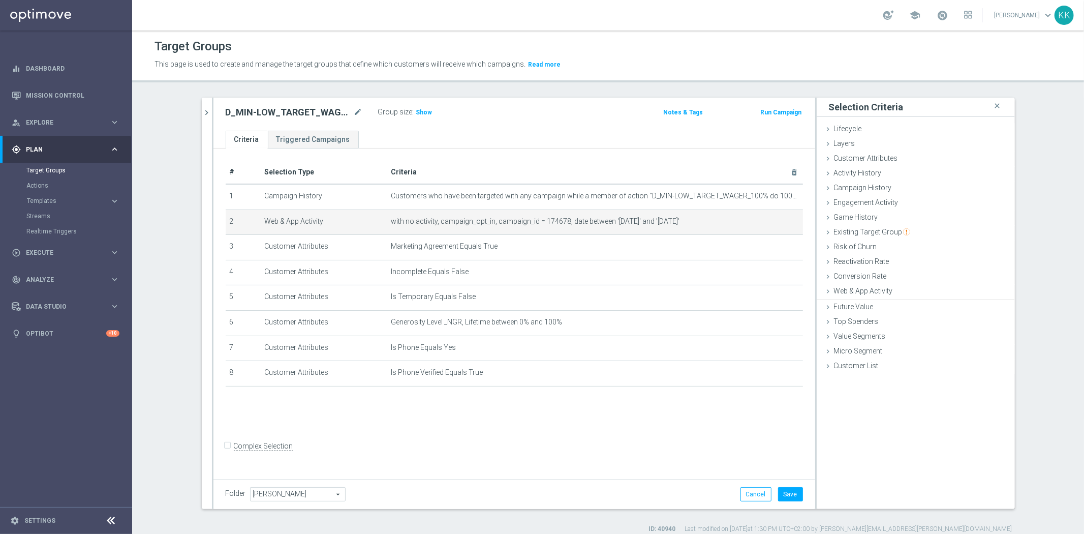
scroll to position [0, 0]
click at [797, 493] on button "Save" at bounding box center [790, 494] width 25 height 14
click at [416, 109] on span "Show" at bounding box center [424, 112] width 16 height 7
click at [205, 118] on button "chevron_right" at bounding box center [207, 113] width 10 height 30
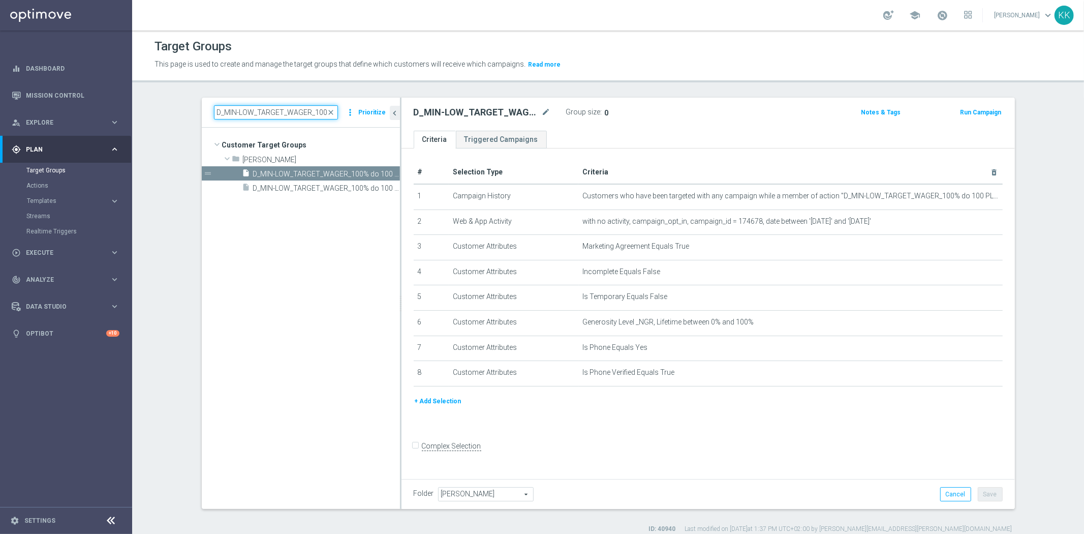
click at [292, 110] on input "D_MIN-LOW_TARGET_WAGER_100% do 100 PLN_PLMECZE_030925_SMS" at bounding box center [276, 112] width 124 height 14
click at [292, 112] on input "D_MIN-LOW_TARGET_WAGER_100% do 100 PLN_PLMECZE_030925_SMS" at bounding box center [276, 112] width 124 height 14
paste input "ED_TARGET_WAGER_100% do 3"
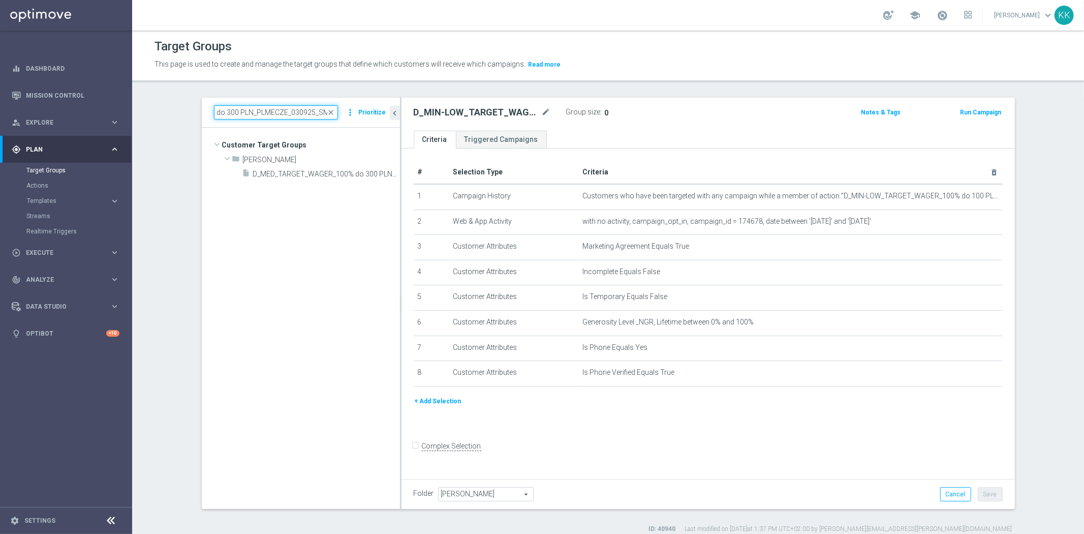
type input "D_MED_TARGET_WAGER_100% do 300 PLN_PLMECZE_030925_SMS"
click at [307, 182] on tree-viewport "Customer Target Groups library_add create_new_folder folder" at bounding box center [301, 318] width 198 height 381
click at [308, 178] on div "insert_drive_file D_MED_TARGET_WAGER_100% do 300 PLN_PLMECZE_030925_SMS" at bounding box center [309, 173] width 135 height 14
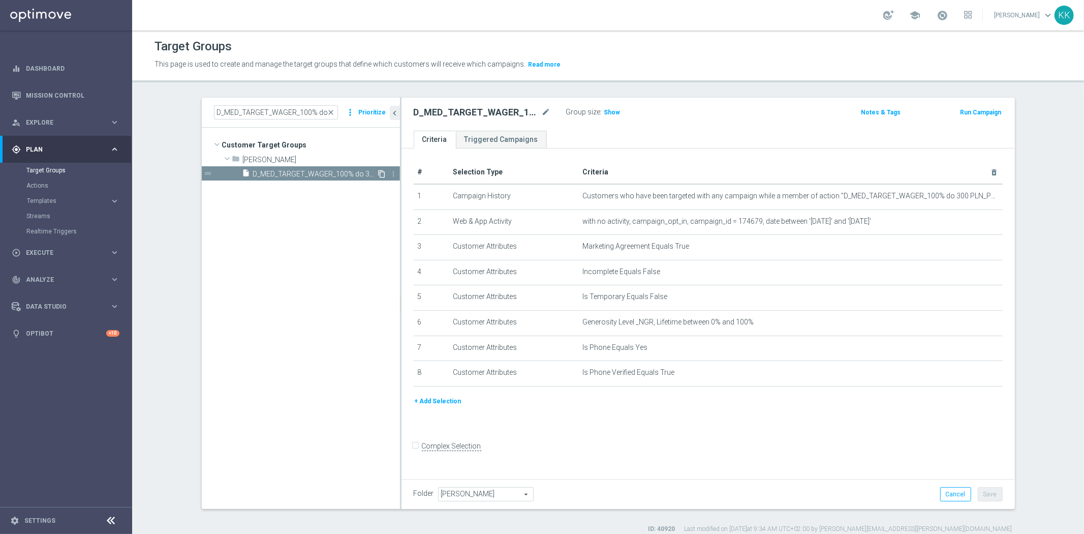
click at [378, 170] on icon "content_copy" at bounding box center [382, 174] width 8 height 8
click at [542, 106] on icon "mode_edit" at bounding box center [546, 112] width 9 height 12
click at [535, 114] on input "Copy of D_MED_TARGET_WAGER_100% do 300 PLN_PLMECZE_030925_SMS" at bounding box center [482, 113] width 137 height 14
click at [544, 112] on input "Copy of D_MED_TARGET_WAGER_100% do 300 PLN_PLMECZE_030925_SMS" at bounding box center [482, 113] width 137 height 14
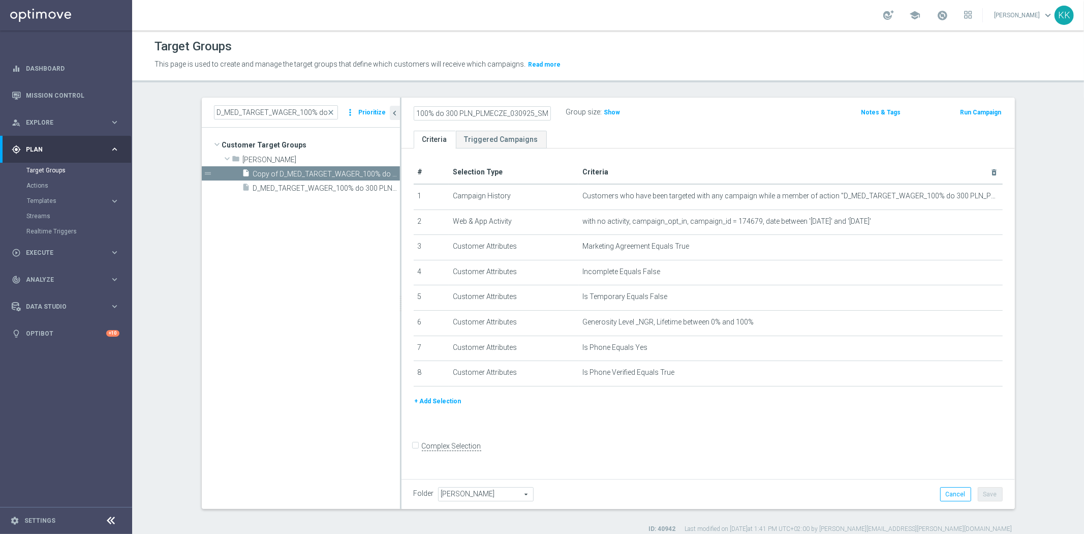
scroll to position [0, 114]
type input "Copy of D_MED_TARGET_WAGER_100% do 300 PLN_PLMECZE_030925_SMS2"
click at [646, 103] on div "Copy of D_MED_TARGET_WAGER_100% do 300 PLN_PLMECZE_030925_SMS2 Group size : Sho…" at bounding box center [707, 114] width 613 height 33
click at [542, 113] on icon "mode_edit" at bounding box center [546, 112] width 9 height 12
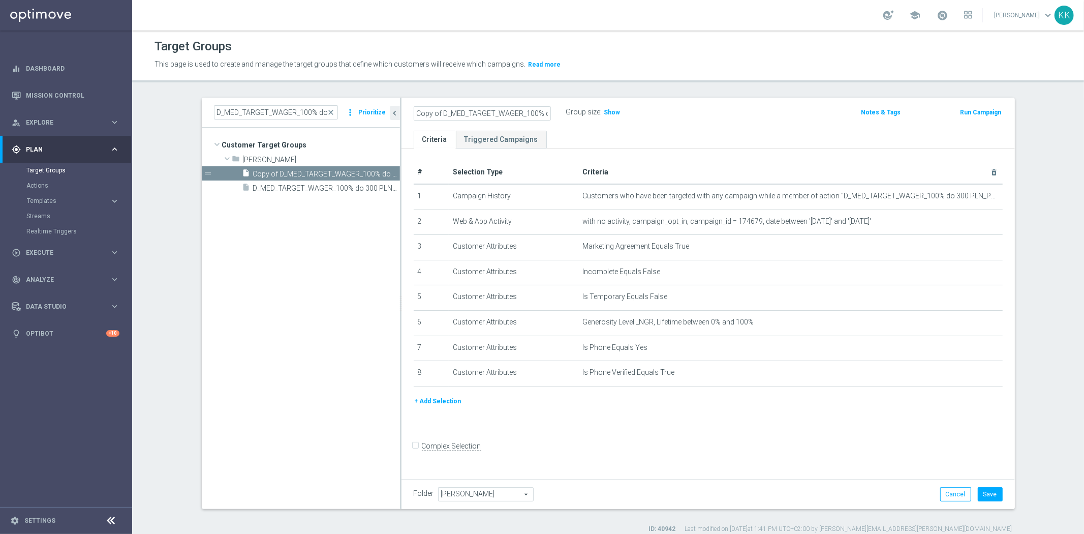
scroll to position [0, 114]
click at [484, 112] on input "Copy of D_MED_TARGET_WAGER_100% do 300 PLN_PLMECZE_030925_SMS2" at bounding box center [482, 113] width 137 height 14
click at [491, 114] on input "Copy of D_MED_TARGET_WAGER_100% do 300 PLN_PLMECZE_030925_SMS2" at bounding box center [482, 113] width 137 height 14
drag, startPoint x: 363, startPoint y: 110, endPoint x: 209, endPoint y: 103, distance: 154.1
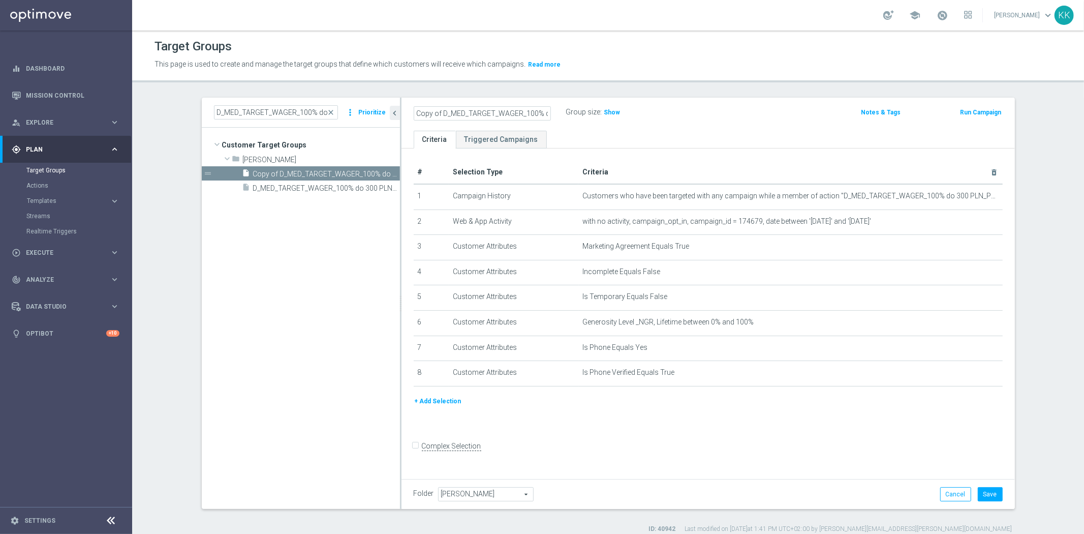
click at [209, 103] on as-split "D_MED_TARGET_WAGER_100% do 300 PLN_PLMECZE_030925_SMS close more_vert Prioritiz…" at bounding box center [608, 303] width 813 height 411
click at [450, 113] on input "Copy of D_MED_TARGET_WAGER_100% do 300 PLN_PLMECZE_030925_SMS2" at bounding box center [482, 113] width 137 height 14
drag, startPoint x: 439, startPoint y: 110, endPoint x: 360, endPoint y: 112, distance: 78.8
click at [360, 112] on as-split "D_MED_TARGET_WAGER_100% do 300 PLN_PLMECZE_030925_SMS close more_vert Prioritiz…" at bounding box center [608, 303] width 813 height 411
click at [473, 116] on input "D_MED_TARGET_WAGER_100% do 300 PLN_PLMECZE_030925_SMS2" at bounding box center [482, 113] width 137 height 14
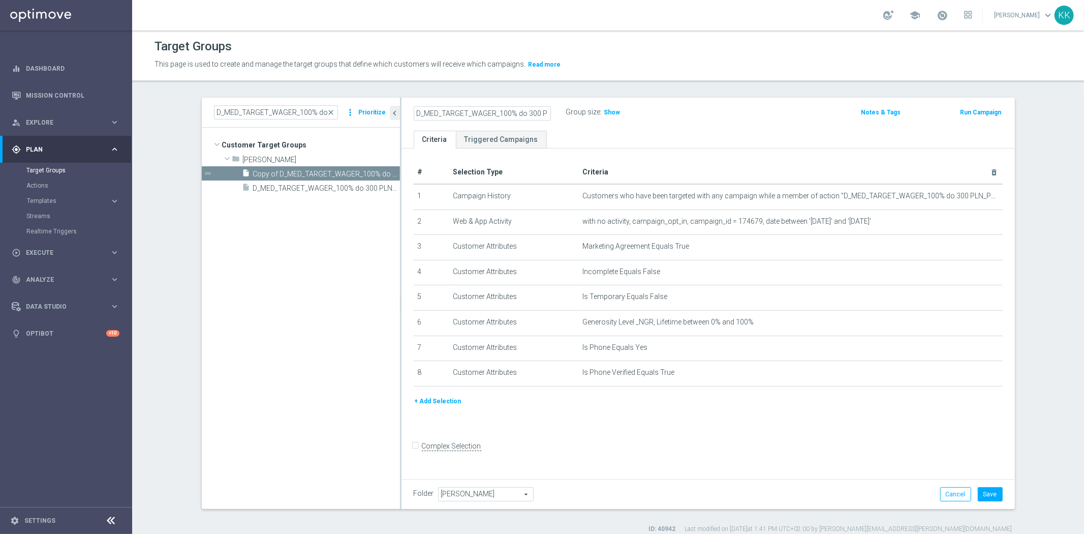
type input "D_MED_TARGET_WAGER_100% do 300 PLN_PLMECZE_030925_SMS2"
click at [965, 196] on icon "mode_edit" at bounding box center [969, 196] width 8 height 8
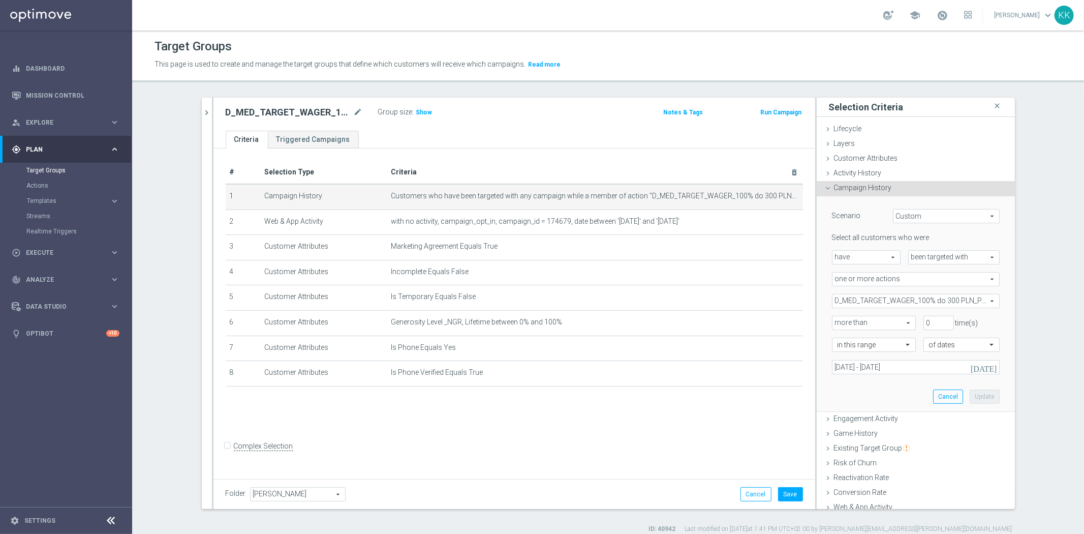
click at [910, 294] on span "D_MED_TARGET_WAGER_100% do 300 PLN_PLMECZE_030925" at bounding box center [915, 300] width 167 height 13
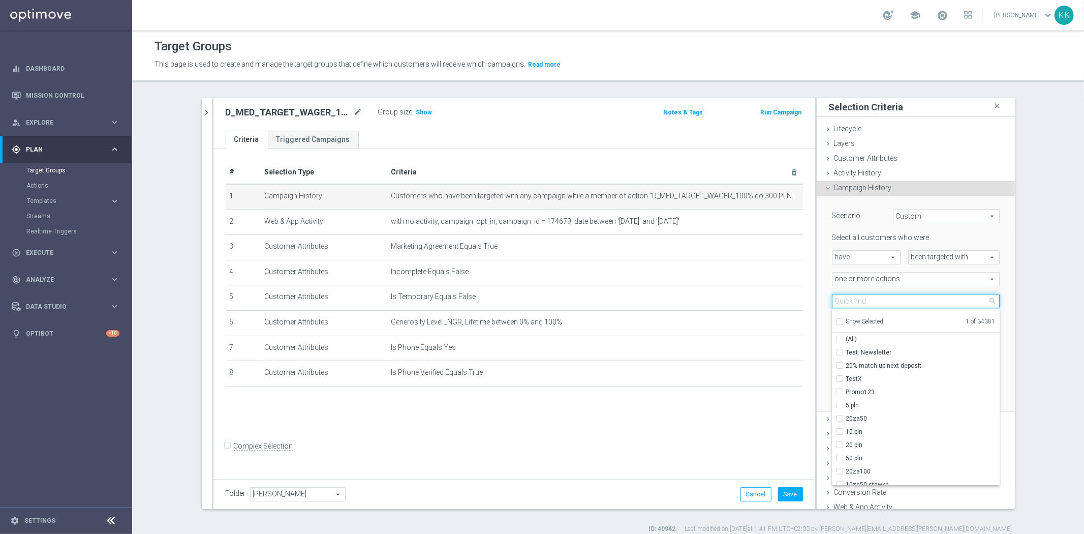
click at [914, 298] on input "search" at bounding box center [916, 301] width 168 height 14
paste input "D_MED_TARGET_WAGER_100% do 300 PLN_PLMECZE_030925_SMS"
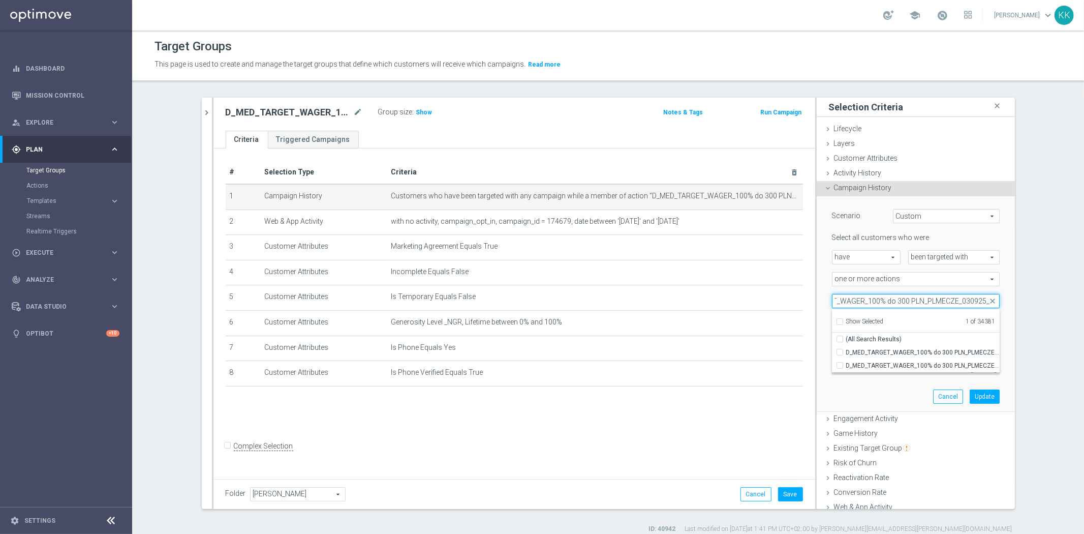
type input "D_MED_TARGET_WAGER_100% do 300 PLN_PLMECZE_030925_2"
checkbox input "true"
type input "D_MED_TARGET_WAGER_100% do 300 PLN_PLMECZE_030925_2"
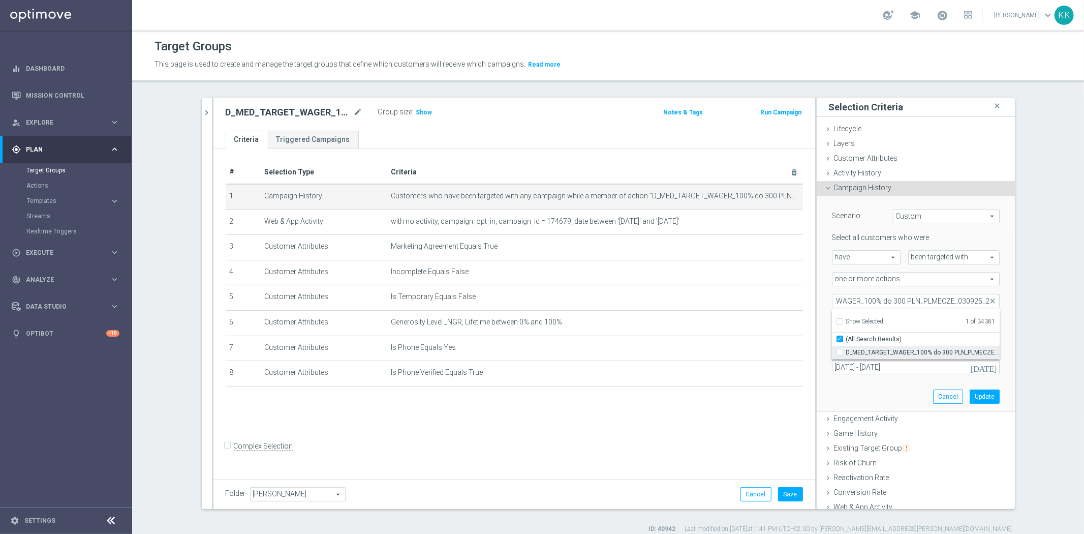
click at [839, 349] on input "D_MED_TARGET_WAGER_100% do 300 PLN_PLMECZE_030925_2" at bounding box center [842, 352] width 7 height 7
checkbox input "true"
type input "Selected 2 of 34381"
checkbox input "false"
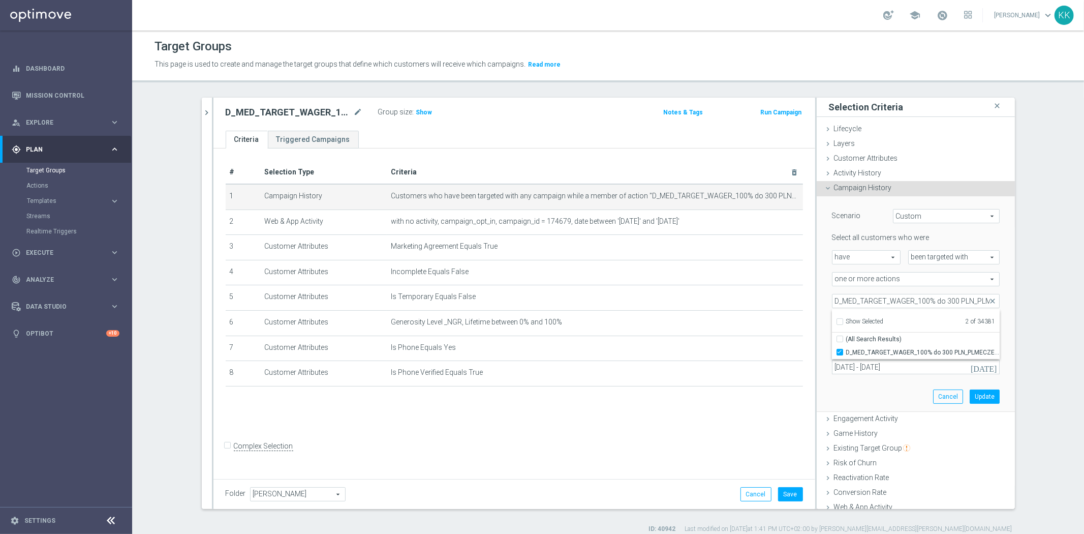
click at [836, 321] on input "Show Selected" at bounding box center [839, 323] width 7 height 7
checkbox input "false"
click at [840, 412] on div "Engagement Activity done" at bounding box center [916, 419] width 198 height 15
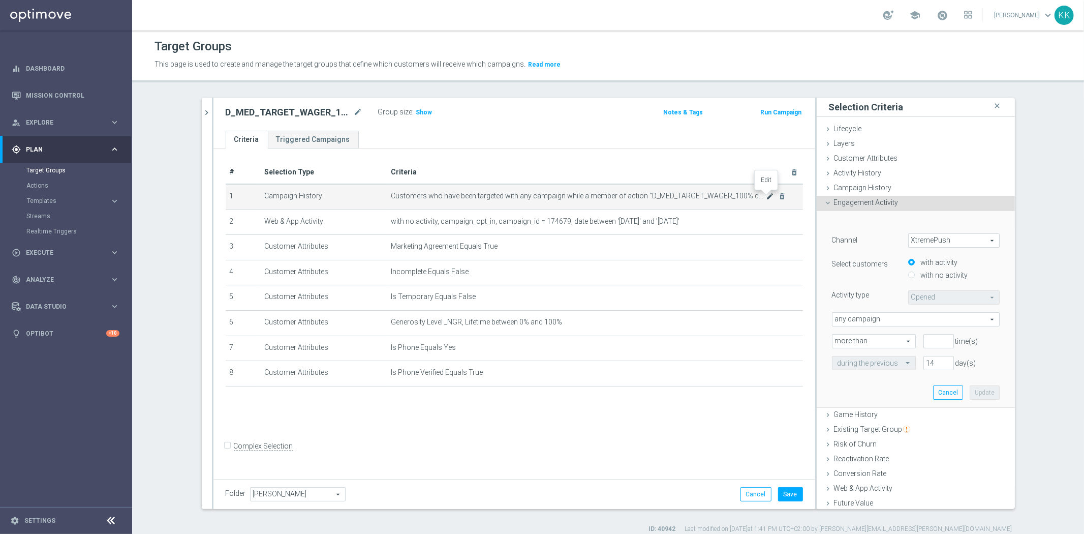
click at [766, 195] on icon "mode_edit" at bounding box center [770, 196] width 8 height 8
click at [883, 319] on span "any campaign" at bounding box center [915, 319] width 167 height 13
click at [886, 322] on span "any campaign" at bounding box center [915, 319] width 167 height 13
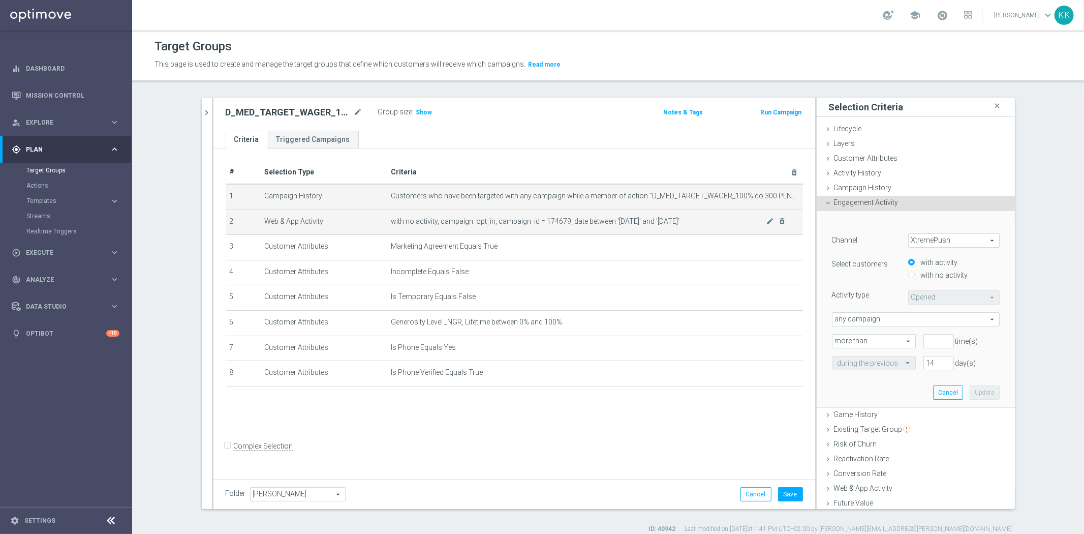
click at [663, 224] on span "with no activity, campaign_opt_in, campaign_id = 174679, date between '[DATE]' …" at bounding box center [578, 221] width 375 height 9
click at [935, 391] on button "Cancel" at bounding box center [948, 392] width 30 height 14
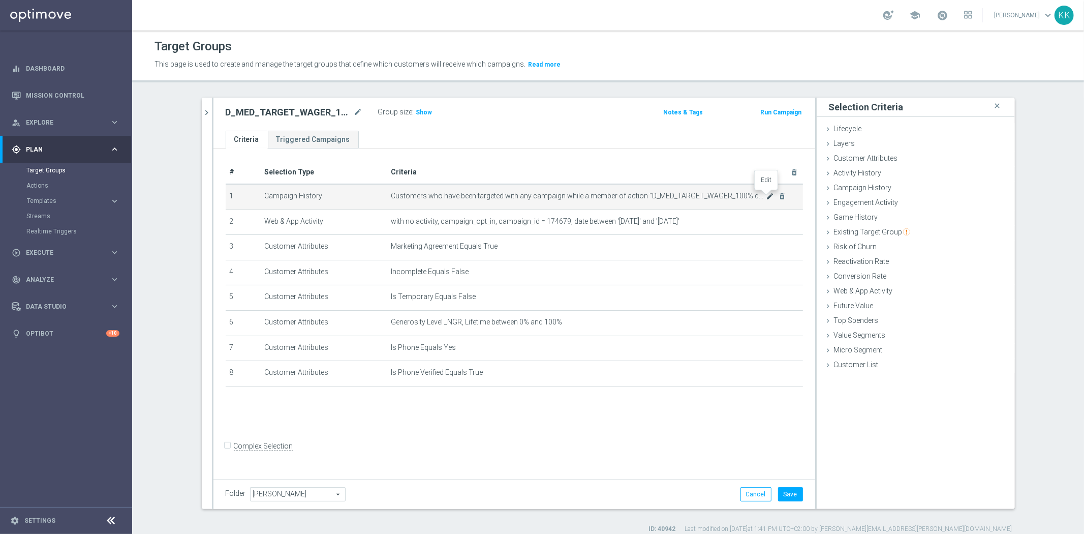
click at [766, 195] on icon "mode_edit" at bounding box center [770, 196] width 8 height 8
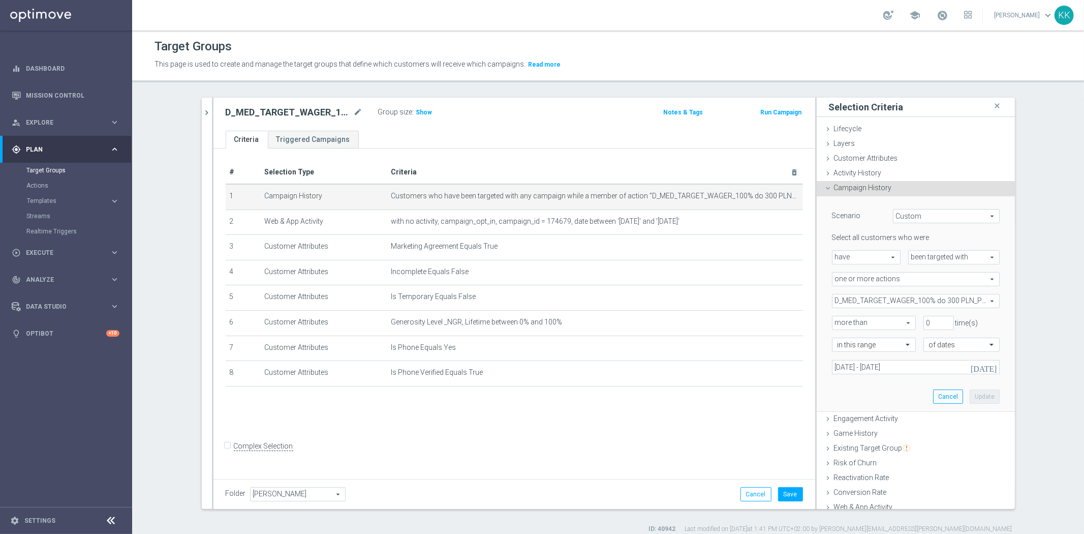
click at [895, 303] on span "D_MED_TARGET_WAGER_100% do 300 PLN_PLMECZE_030925" at bounding box center [915, 300] width 167 height 13
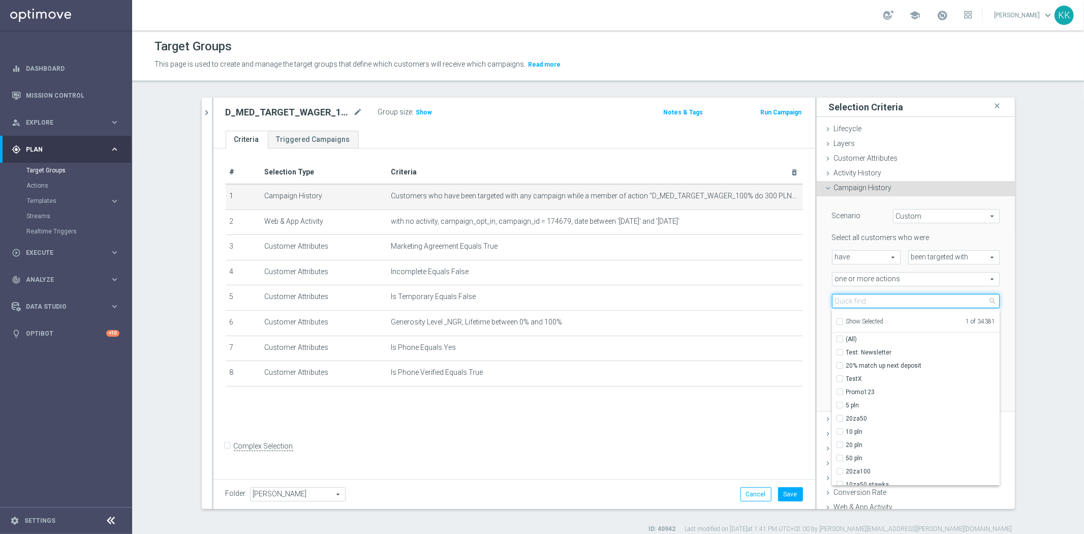
click at [848, 300] on input "search" at bounding box center [916, 301] width 168 height 14
click at [837, 321] on input "Show Selected" at bounding box center [839, 323] width 7 height 7
checkbox input "true"
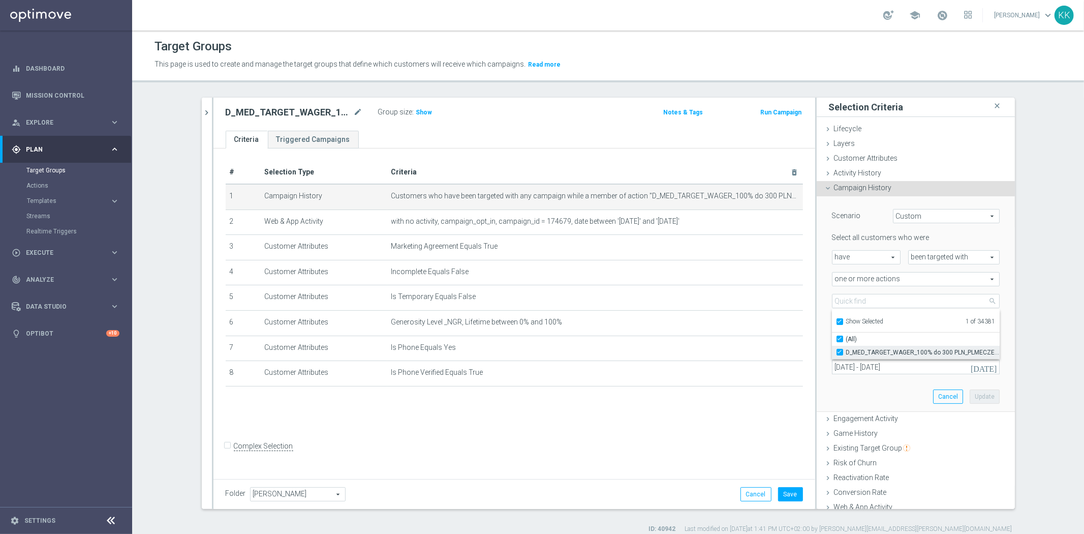
click at [839, 352] on input "D_MED_TARGET_WAGER_100% do 300 PLN_PLMECZE_030925" at bounding box center [842, 352] width 7 height 7
checkbox input "false"
type input "Select Action"
checkbox input "false"
click at [836, 321] on input "Show Selected" at bounding box center [839, 323] width 7 height 7
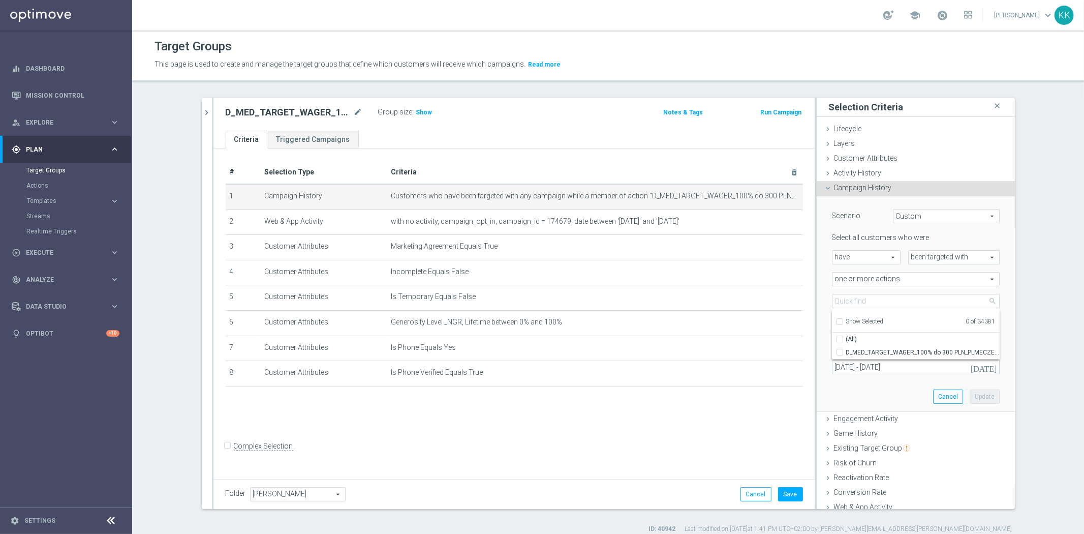
checkbox input "false"
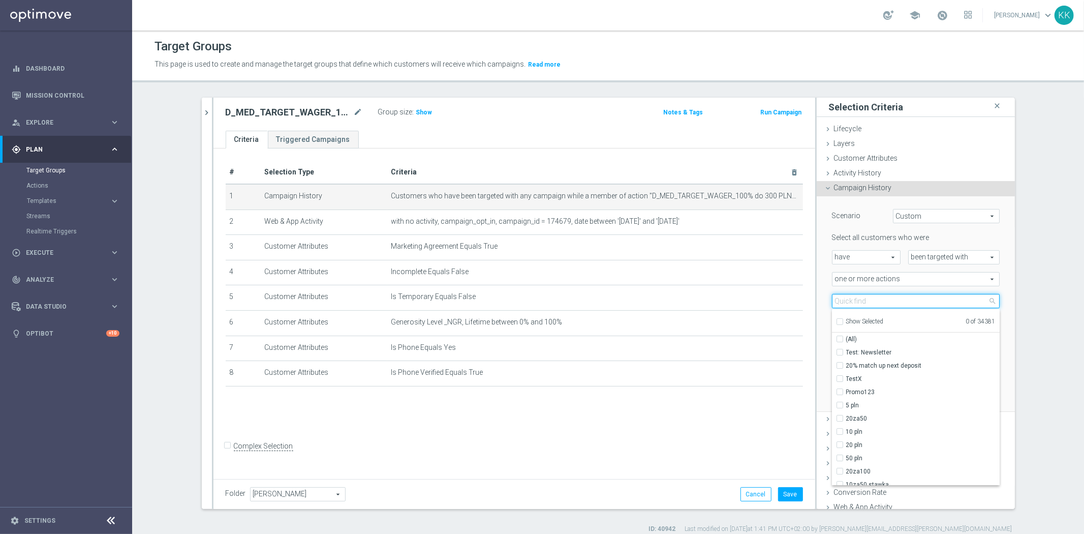
click at [846, 296] on input "search" at bounding box center [916, 301] width 168 height 14
paste input "D_MED_TARGET_WAGER_100% do 300 PLN_PLMECZE_030925_SMS"
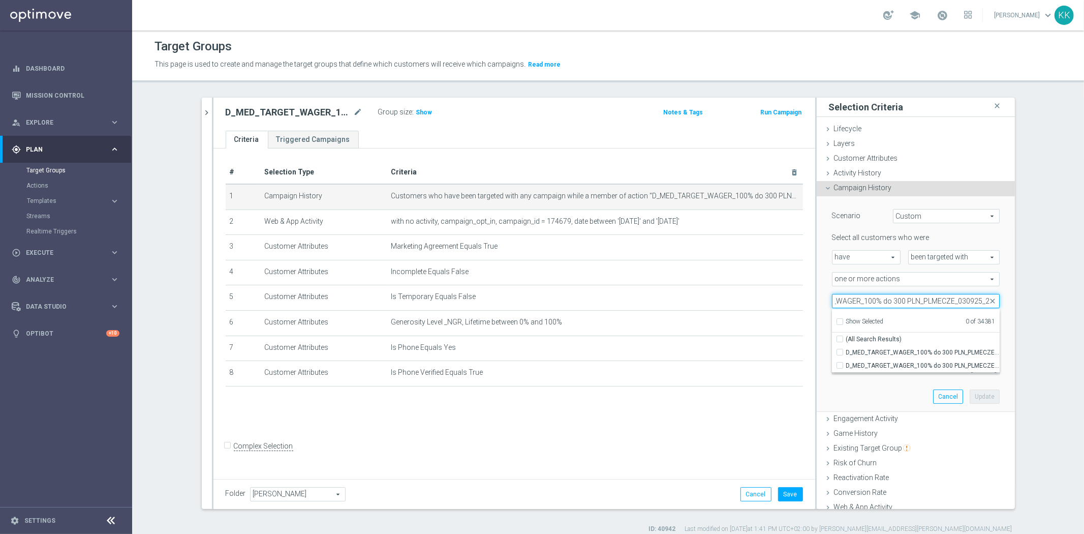
scroll to position [0, 58]
type input "D_MED_TARGET_WAGER_100% do 300 PLN_PLMECZE_030925_2"
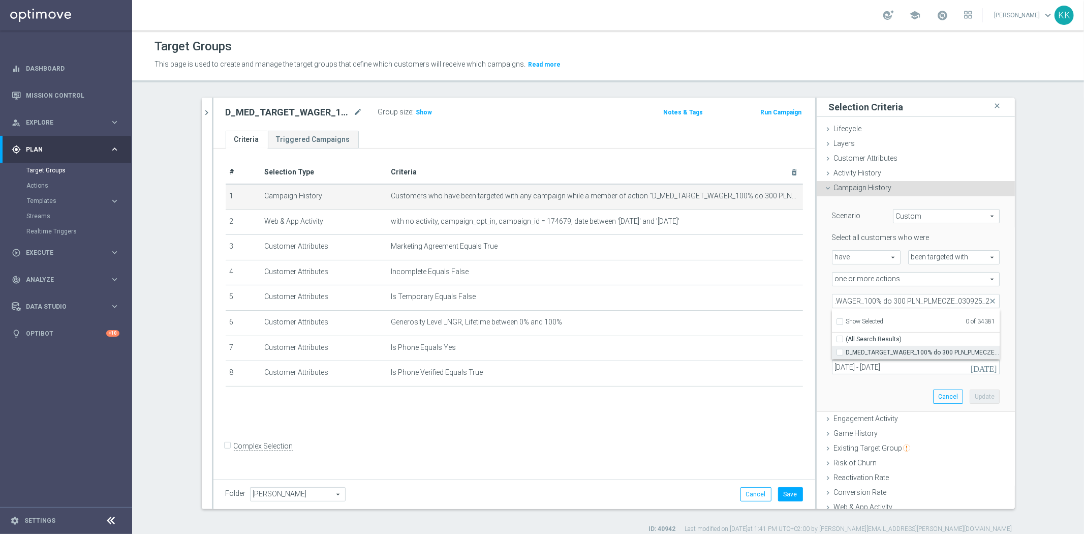
click at [846, 349] on label "D_MED_TARGET_WAGER_100% do 300 PLN_PLMECZE_030925_2" at bounding box center [922, 352] width 153 height 13
click at [839, 349] on input "D_MED_TARGET_WAGER_100% do 300 PLN_PLMECZE_030925_2" at bounding box center [842, 352] width 7 height 7
checkbox input "true"
type input "D_MED_TARGET_WAGER_100% do 300 PLN_PLMECZE_030925_2"
checkbox input "true"
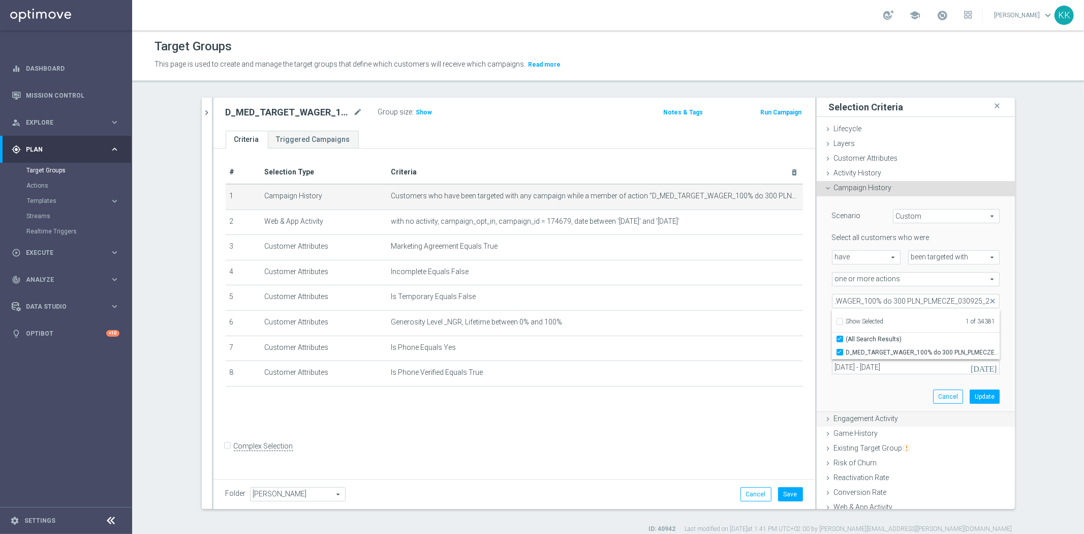
scroll to position [0, 0]
click at [850, 392] on div "Scenario Custom Custom arrow_drop_down search Select all customers who were hav…" at bounding box center [915, 303] width 183 height 215
click at [868, 366] on input "[DATE] - [DATE]" at bounding box center [916, 367] width 168 height 14
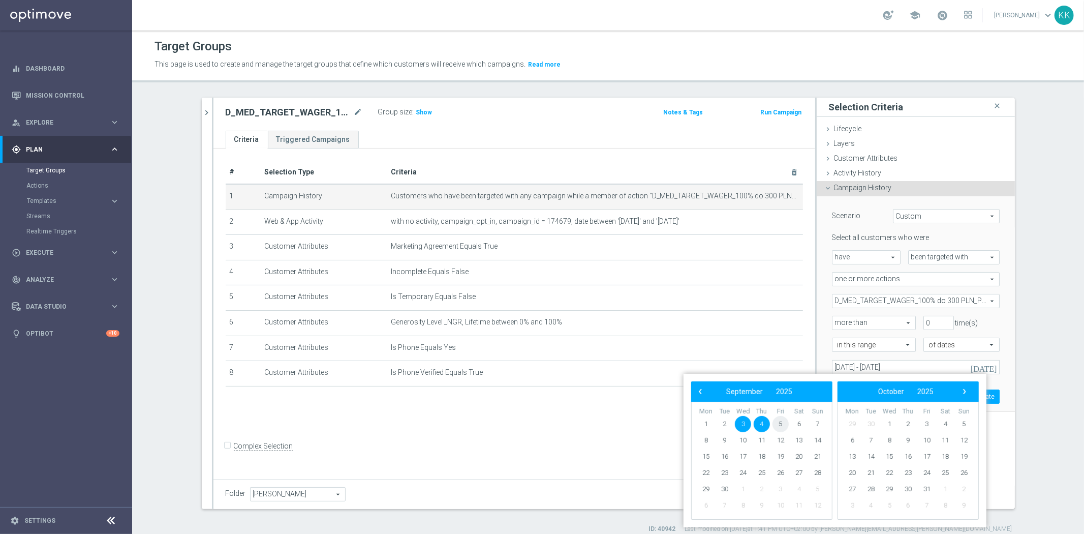
click at [776, 419] on span "5" at bounding box center [780, 424] width 16 height 16
click at [817, 424] on span "7" at bounding box center [817, 424] width 16 height 16
type input "[DATE] - [DATE]"
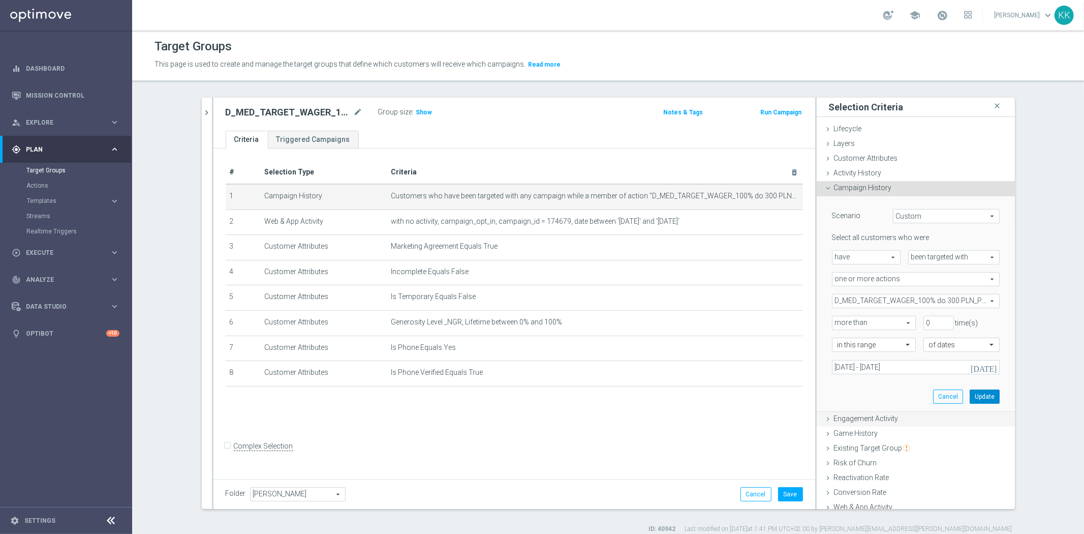
click at [977, 394] on button "Update" at bounding box center [985, 396] width 30 height 14
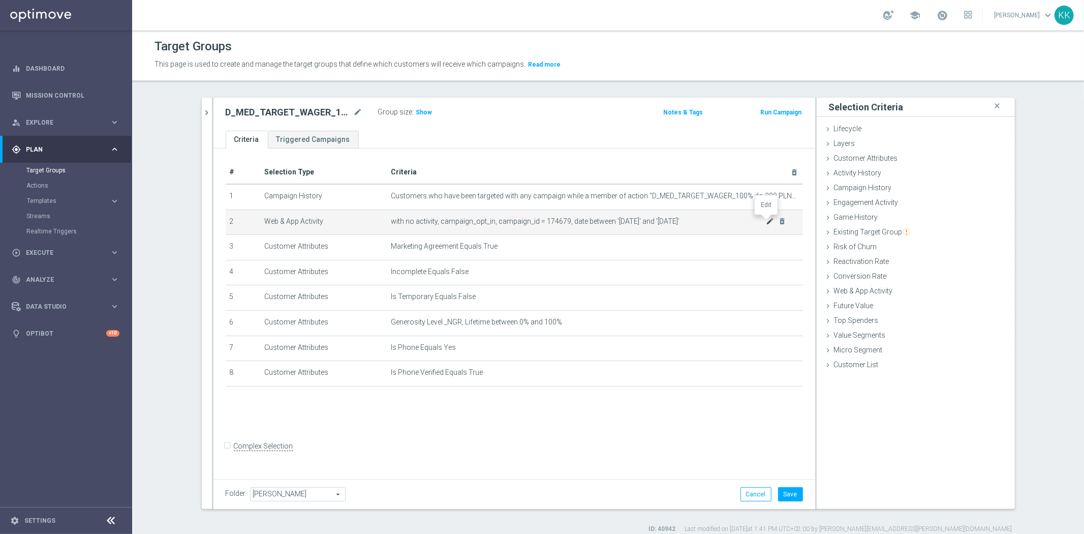
click at [766, 219] on icon "mode_edit" at bounding box center [770, 221] width 8 height 8
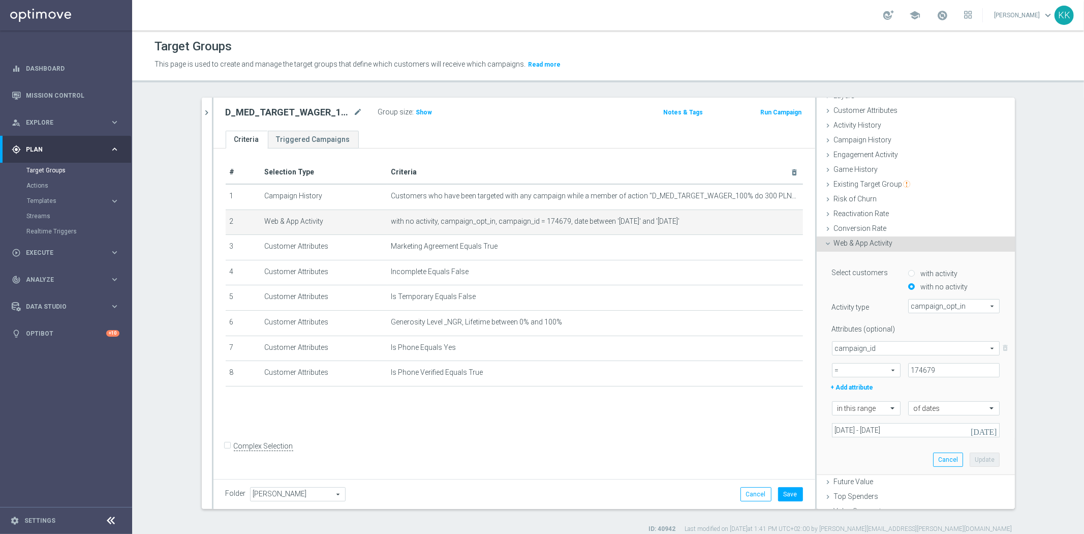
scroll to position [87, 0]
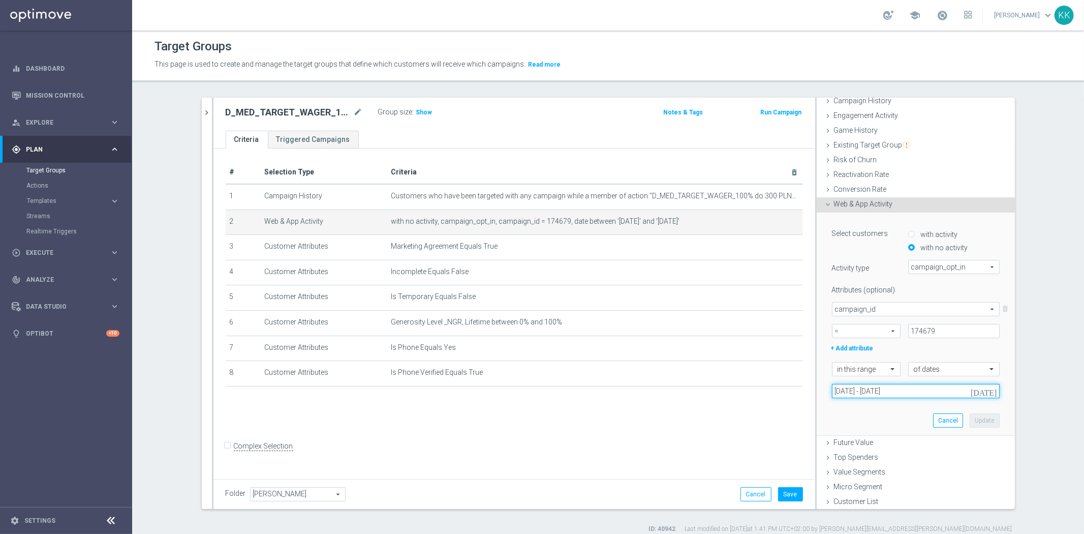
click at [849, 393] on input "[DATE] - [DATE]" at bounding box center [916, 391] width 168 height 14
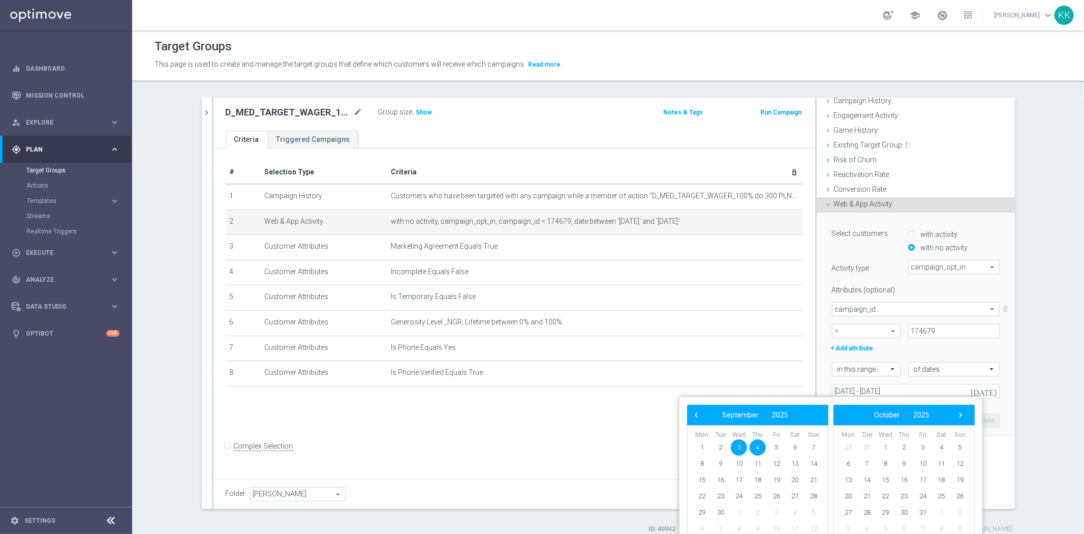
click at [744, 445] on span "3" at bounding box center [739, 447] width 16 height 16
click at [816, 446] on span "7" at bounding box center [813, 447] width 16 height 16
type input "[DATE] - [DATE]"
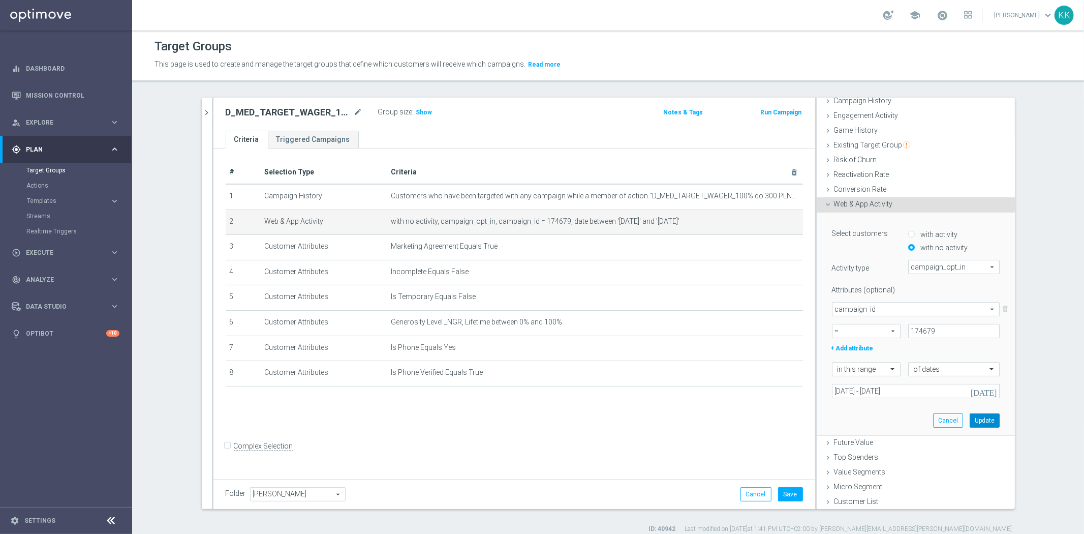
click at [978, 418] on button "Update" at bounding box center [985, 420] width 30 height 14
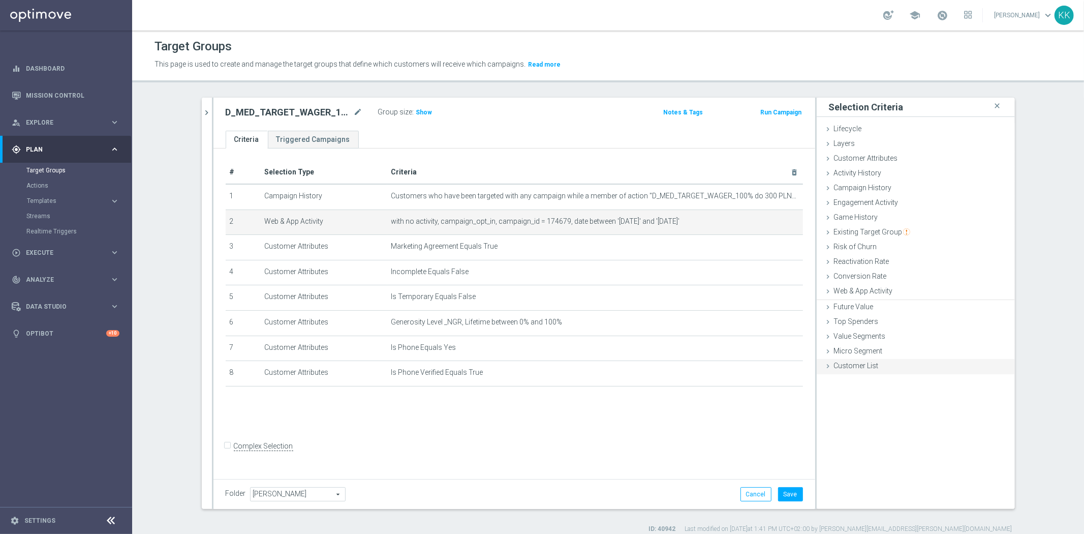
scroll to position [0, 0]
click at [780, 490] on button "Save" at bounding box center [790, 494] width 25 height 14
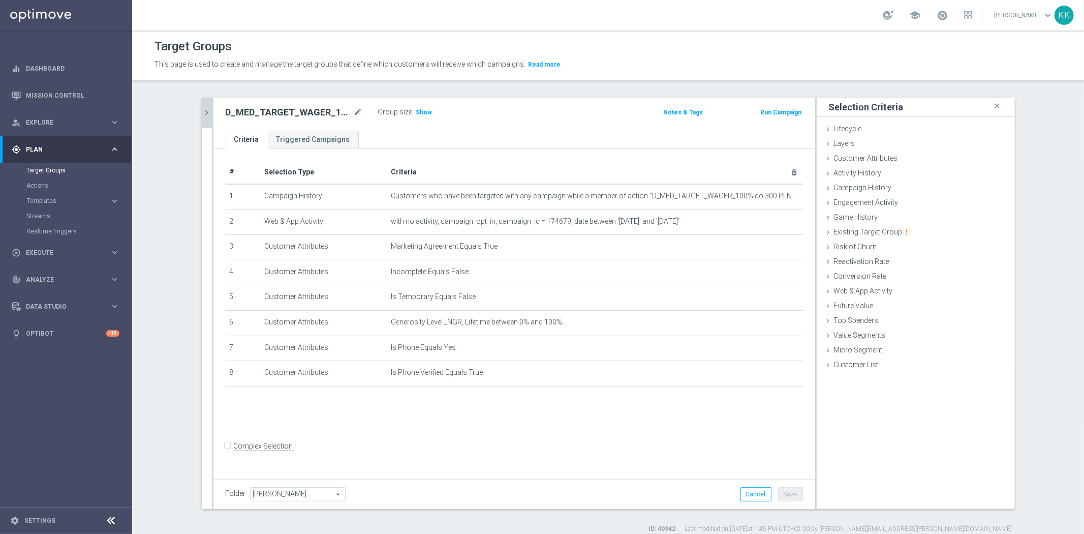
click at [206, 114] on icon "chevron_right" at bounding box center [207, 113] width 10 height 10
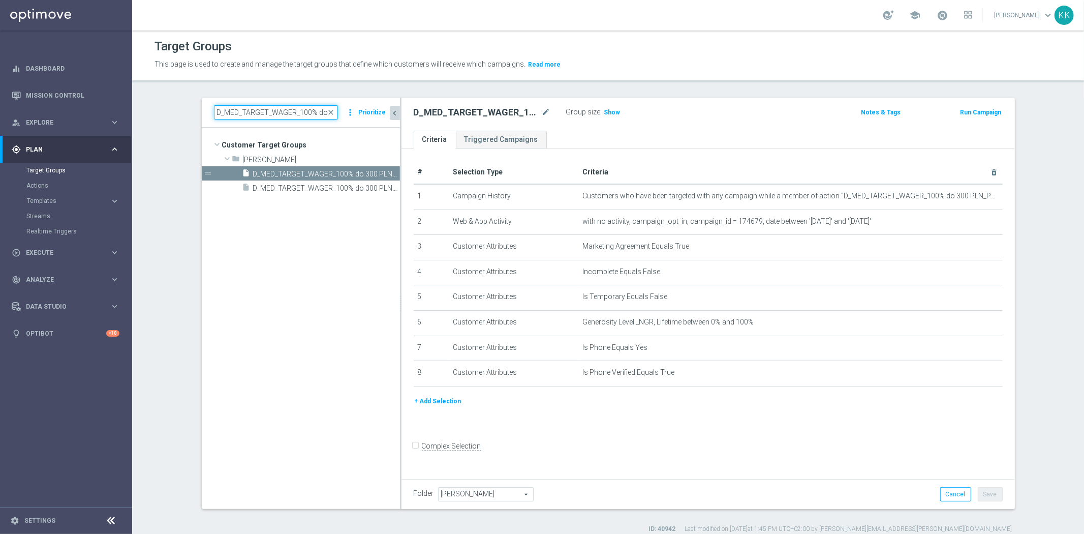
click at [263, 113] on input "D_MED_TARGET_WAGER_100% do 300 PLN_PLMECZE_030925_SMS" at bounding box center [276, 112] width 124 height 14
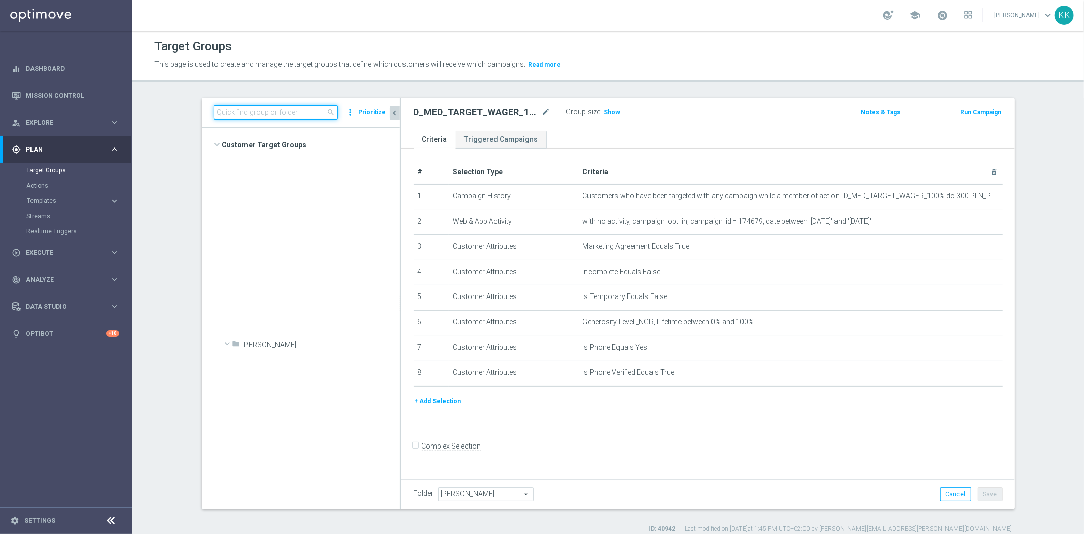
scroll to position [4209, 0]
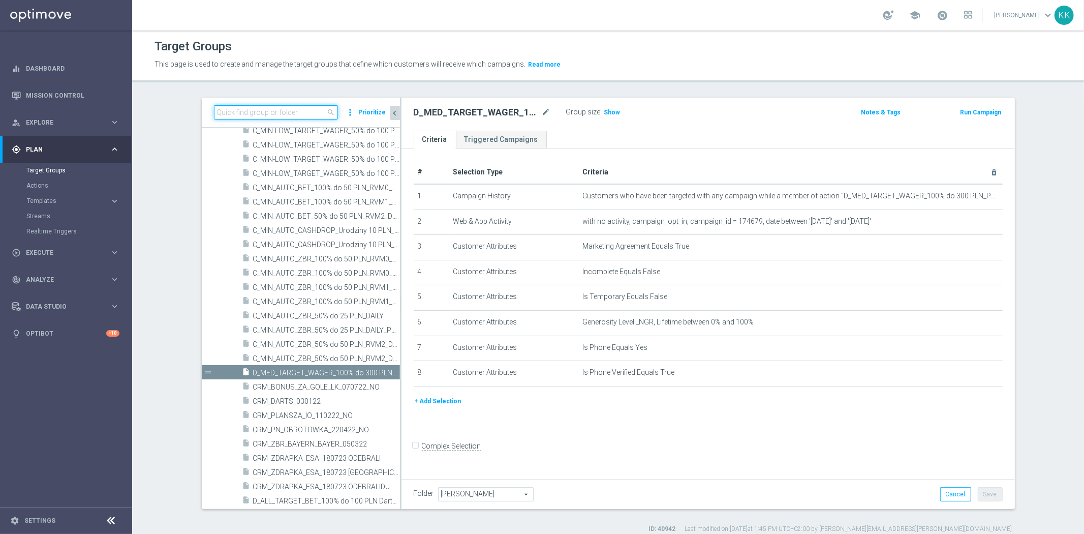
click at [263, 113] on input at bounding box center [276, 112] width 124 height 14
paste input "D_HIGH_TARGET_WAGER_100% do 500 PLN_PLMECZE_030925_SMS"
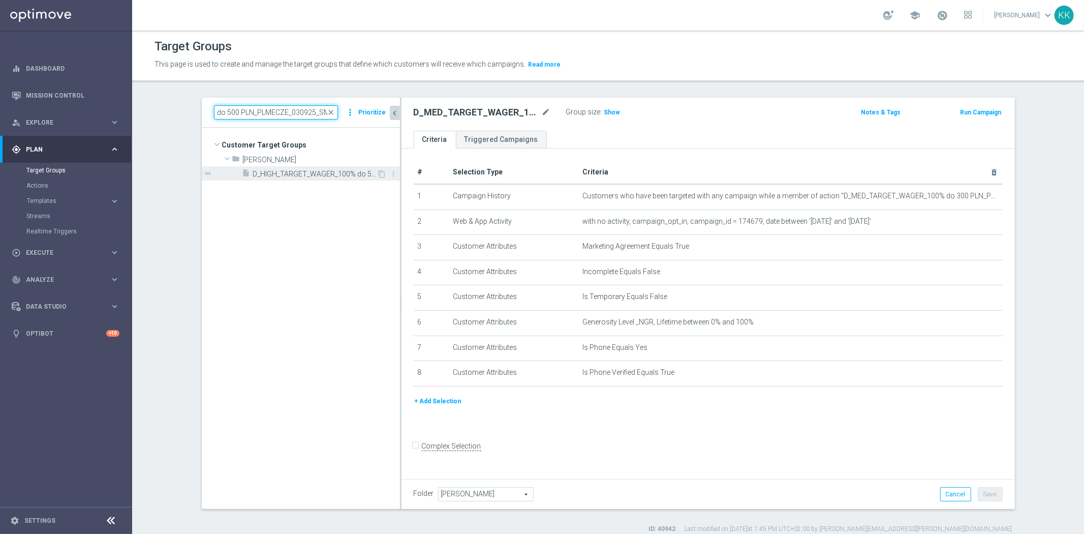
type input "D_HIGH_TARGET_WAGER_100% do 500 PLN_PLMECZE_030925_SMS"
click at [313, 174] on span "D_HIGH_TARGET_WAGER_100% do 500 PLN_PLMECZE_030925_SMS" at bounding box center [315, 174] width 124 height 9
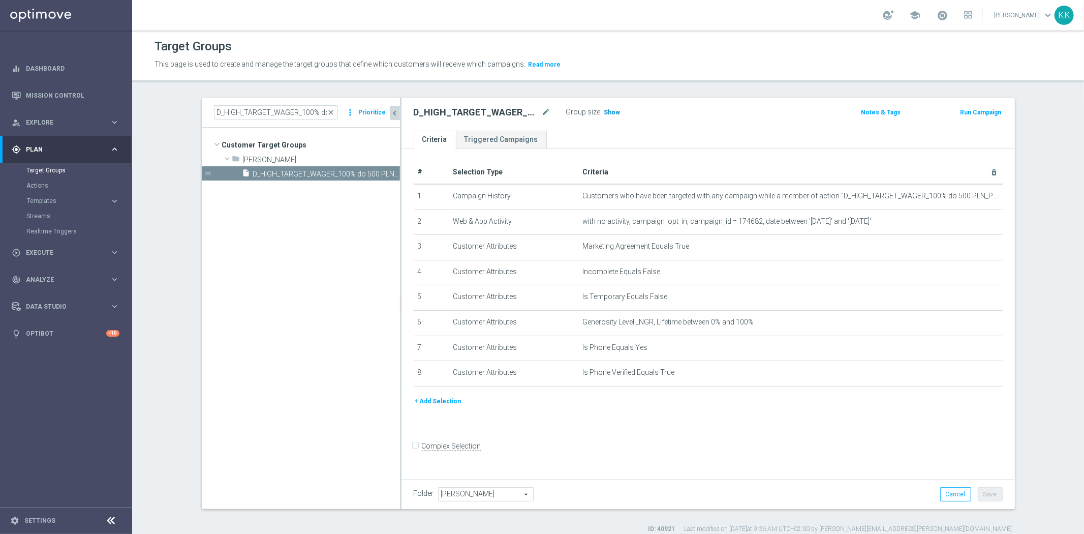
click at [603, 115] on h3 "Show" at bounding box center [612, 112] width 18 height 11
click at [378, 171] on icon "content_copy" at bounding box center [382, 174] width 8 height 8
click at [542, 108] on icon "mode_edit" at bounding box center [546, 112] width 9 height 12
type input "D_HIGH_TARGET_WAGER_100% do 500 PLN_PLMECZE_030925_SMS2"
click at [790, 102] on div "D_HIGH_TARGET_WAGER_100% do 500 PLN_PLMECZE_030925_SMS2 Group size : 2,043 Note…" at bounding box center [707, 114] width 613 height 33
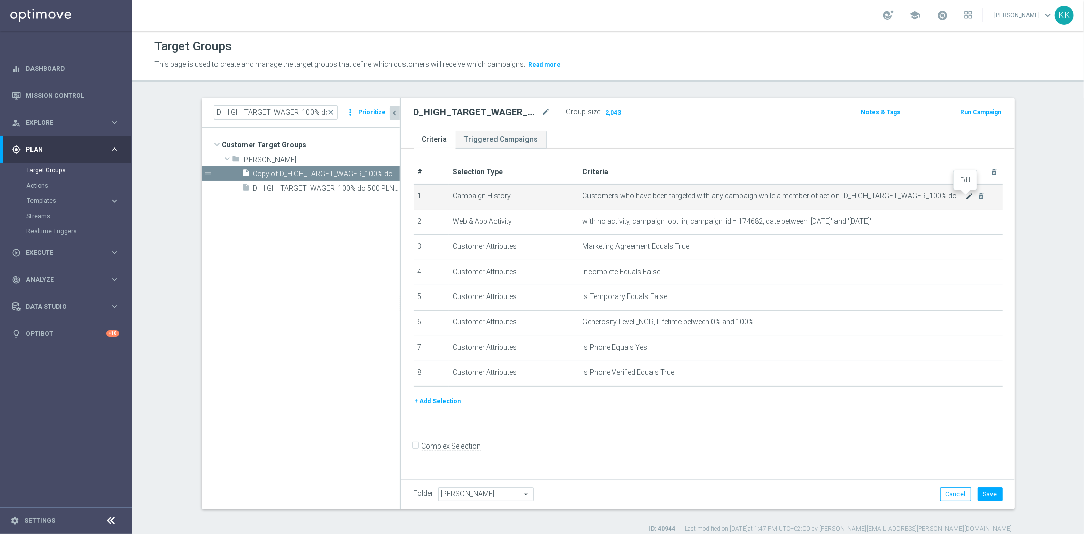
click at [965, 196] on icon "mode_edit" at bounding box center [969, 196] width 8 height 8
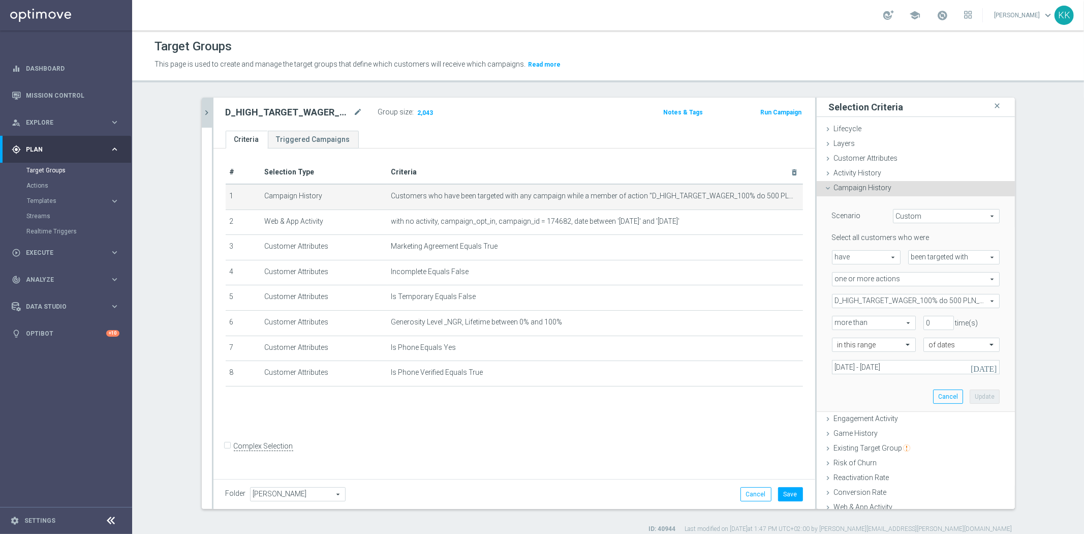
click at [866, 300] on span "D_HIGH_TARGET_WAGER_100% do 500 PLN_PLMECZE_030925" at bounding box center [915, 300] width 167 height 13
click at [836, 320] on input "Show Selected" at bounding box center [839, 323] width 7 height 7
checkbox input "true"
drag, startPoint x: 838, startPoint y: 352, endPoint x: 837, endPoint y: 342, distance: 9.2
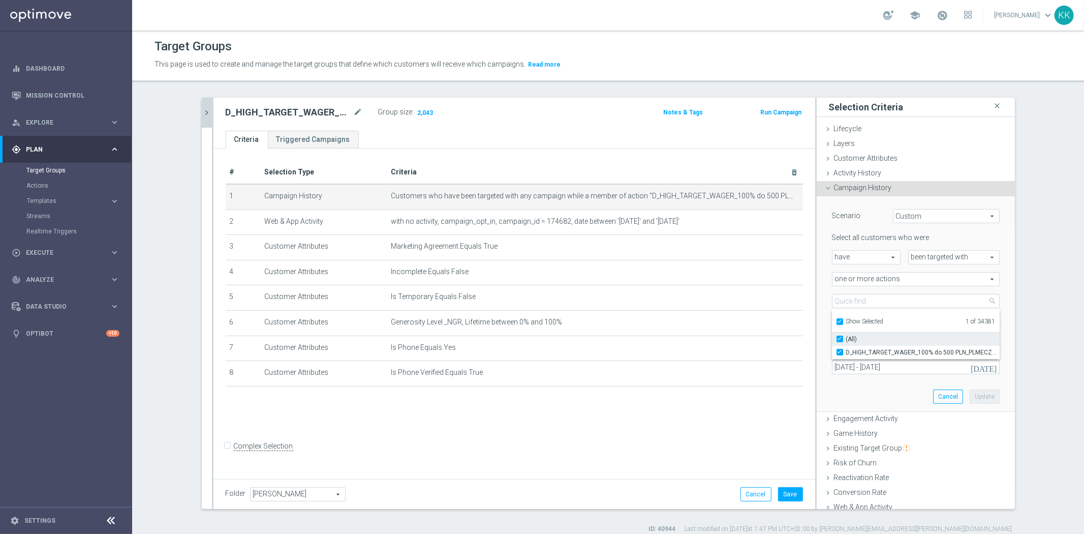
click at [839, 352] on input "D_HIGH_TARGET_WAGER_100% do 500 PLN_PLMECZE_030925" at bounding box center [842, 352] width 7 height 7
checkbox input "false"
type input "Select Action"
checkbox input "false"
drag, startPoint x: 835, startPoint y: 319, endPoint x: 841, endPoint y: 308, distance: 12.0
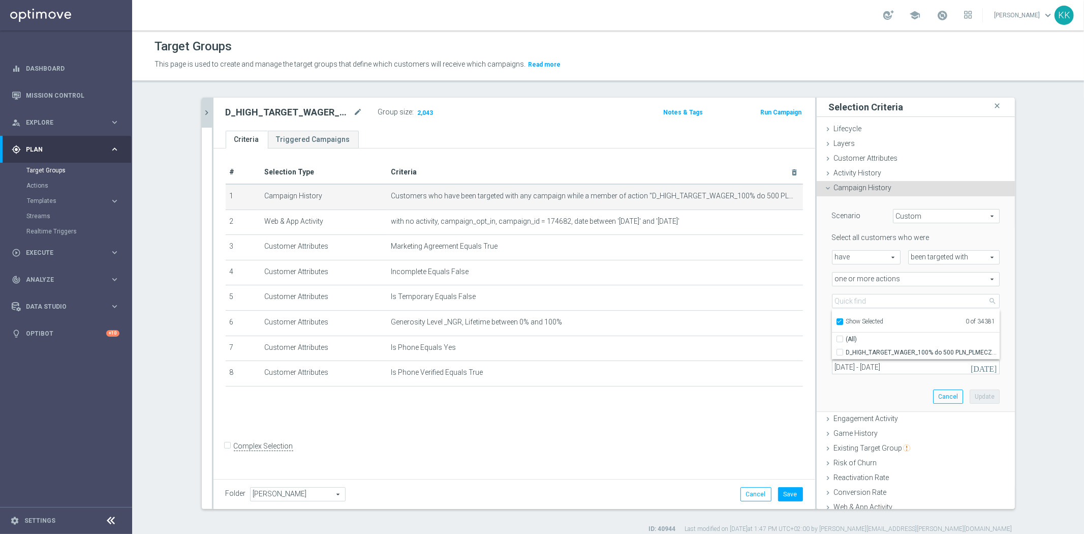
click at [836, 320] on input "Show Selected" at bounding box center [839, 323] width 7 height 7
checkbox input "false"
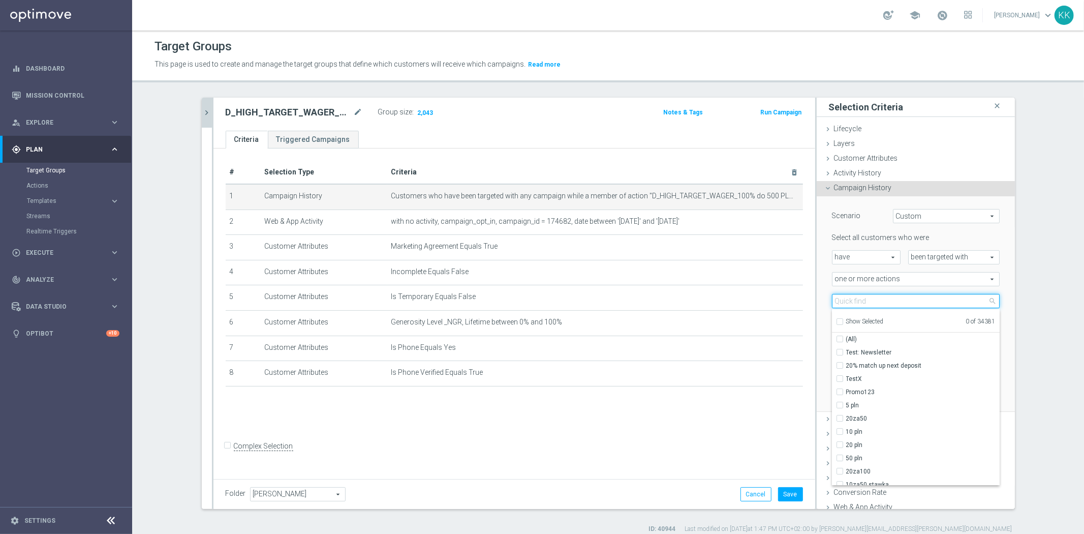
click at [845, 300] on input "search" at bounding box center [916, 301] width 168 height 14
paste input "D_HIGH_TARGET_WAGER_100% do 500 PLN_PLMECZE_030925_SMS"
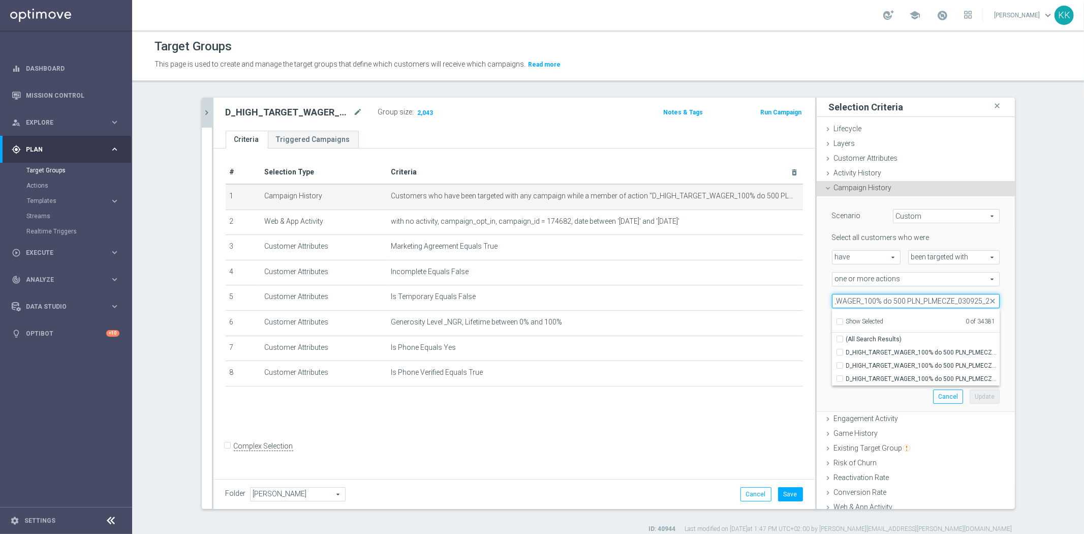
scroll to position [0, 61]
type input "D_HIGH_TARGET_WAGER_100% do 500 PLN_PLMECZE_030925_2"
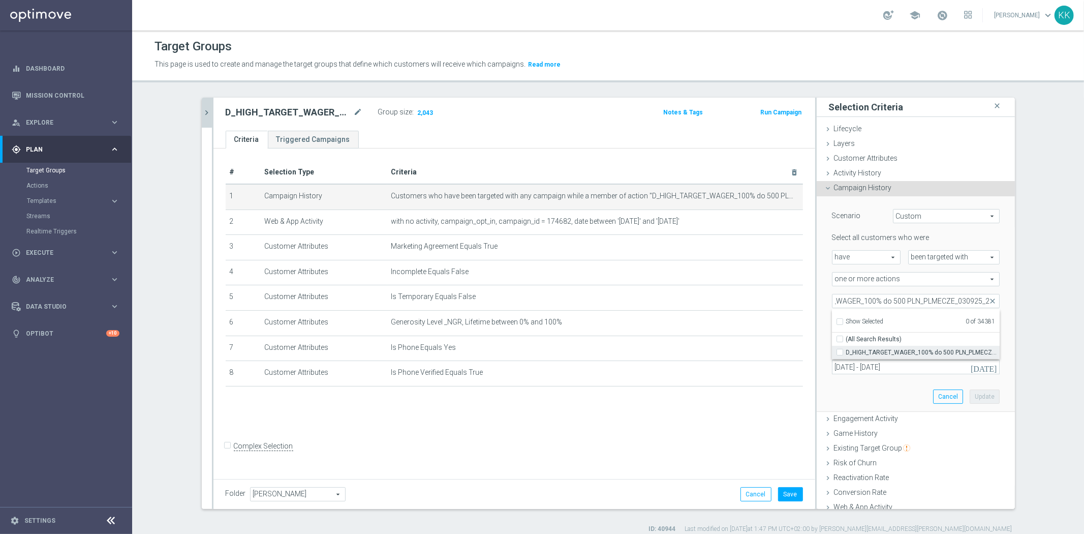
click at [839, 351] on input "D_HIGH_TARGET_WAGER_100% do 500 PLN_PLMECZE_030925_2" at bounding box center [842, 352] width 7 height 7
checkbox input "true"
type input "D_HIGH_TARGET_WAGER_100% do 500 PLN_PLMECZE_030925_2"
checkbox input "true"
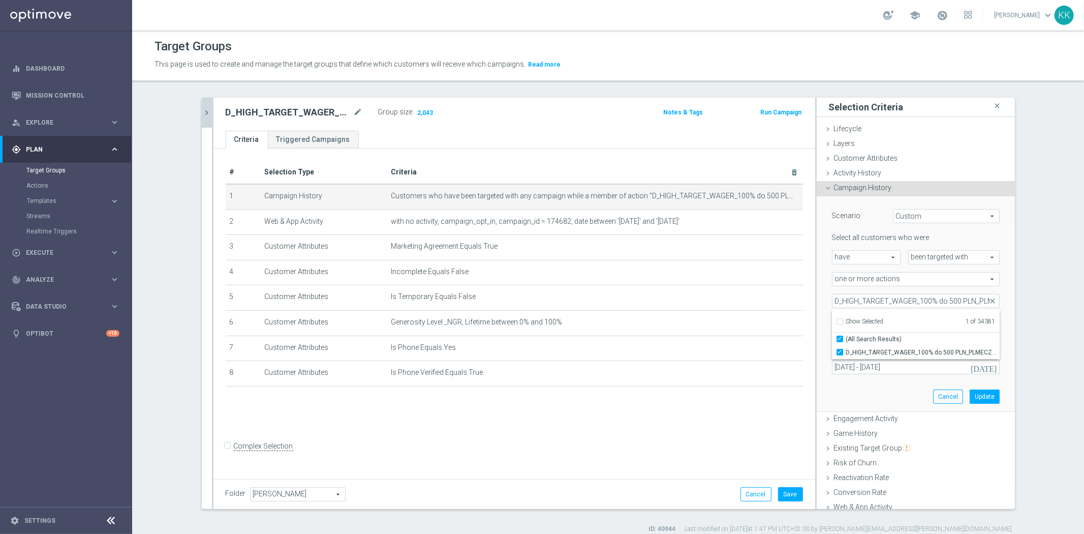
click at [869, 386] on div "Scenario Custom Custom arrow_drop_down search Select all customers who were hav…" at bounding box center [915, 303] width 183 height 215
click at [867, 368] on input "[DATE] - [DATE]" at bounding box center [916, 367] width 168 height 14
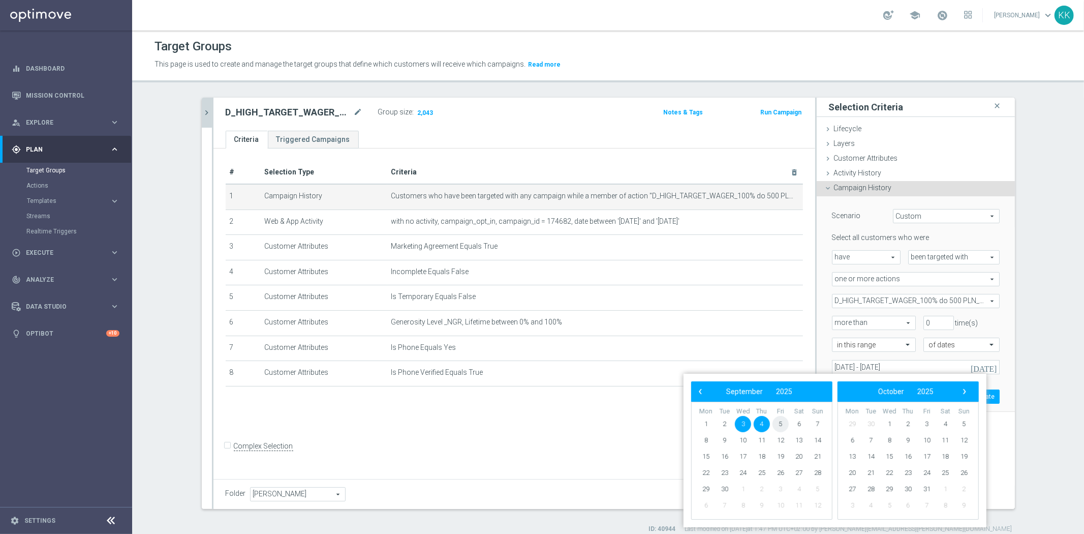
click at [786, 423] on span "5" at bounding box center [780, 424] width 16 height 16
click at [819, 421] on span "7" at bounding box center [817, 424] width 16 height 16
type input "[DATE] - [DATE]"
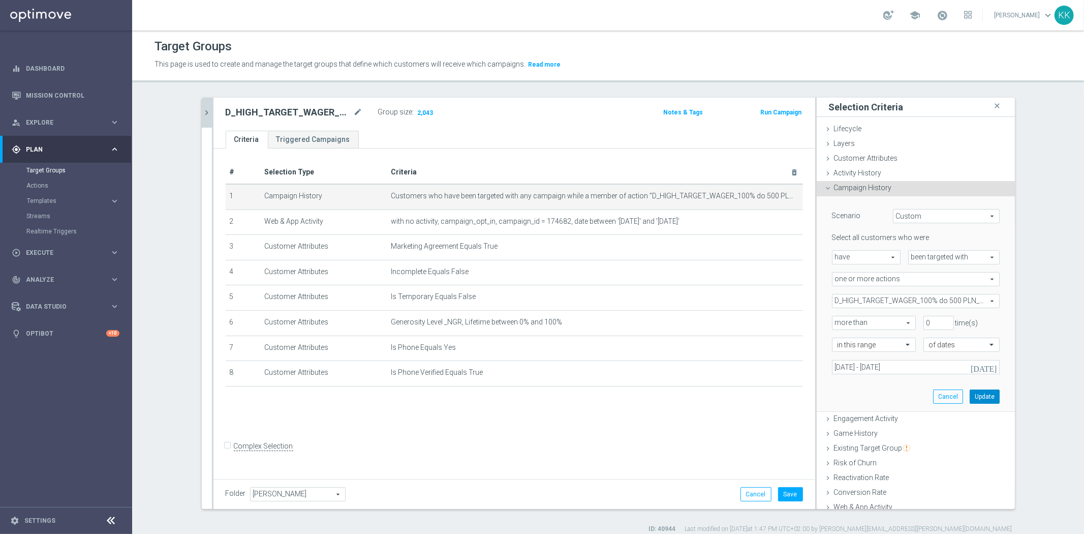
click at [981, 393] on button "Update" at bounding box center [985, 396] width 30 height 14
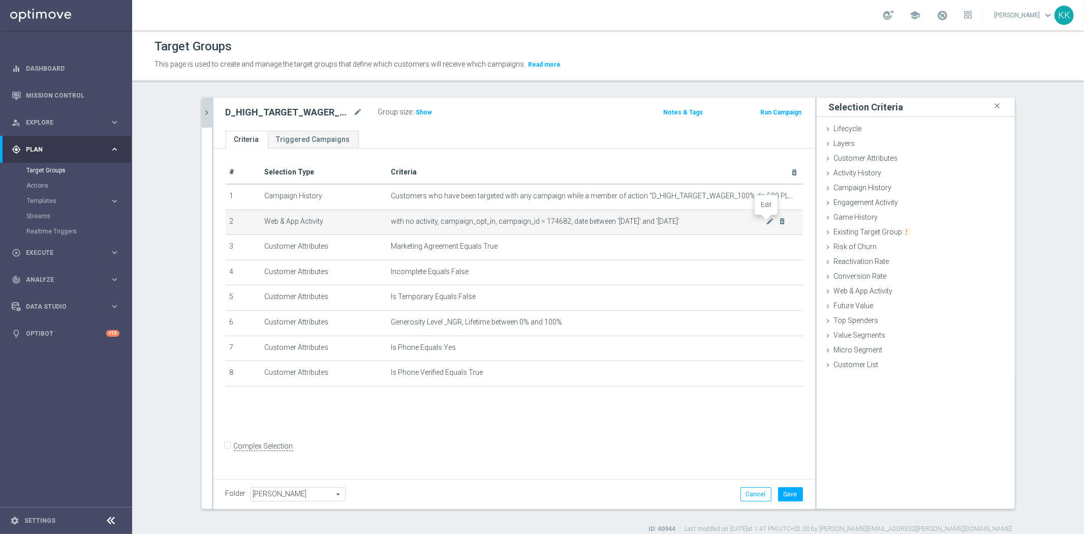
click at [766, 221] on icon "mode_edit" at bounding box center [770, 221] width 8 height 8
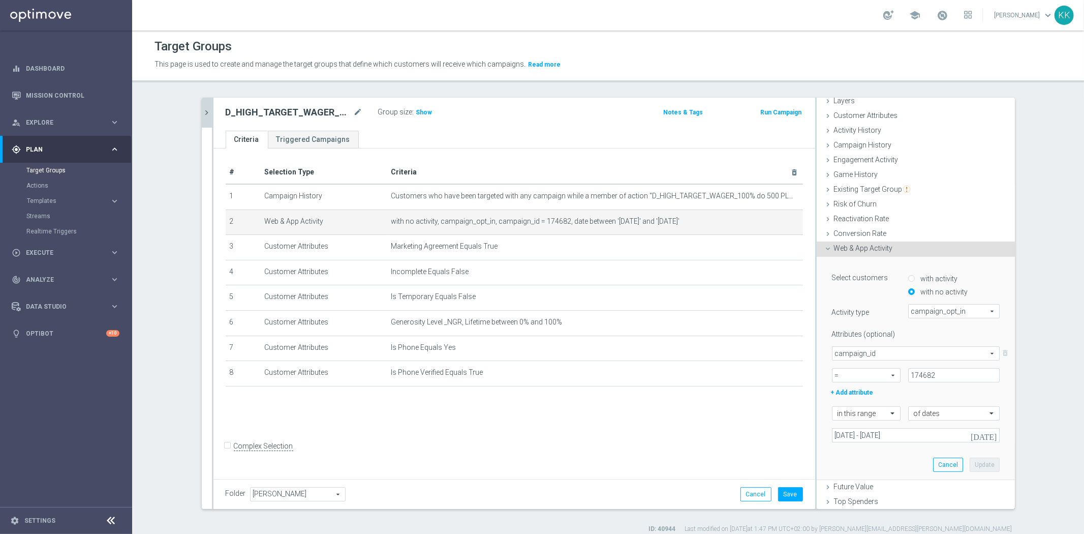
scroll to position [87, 0]
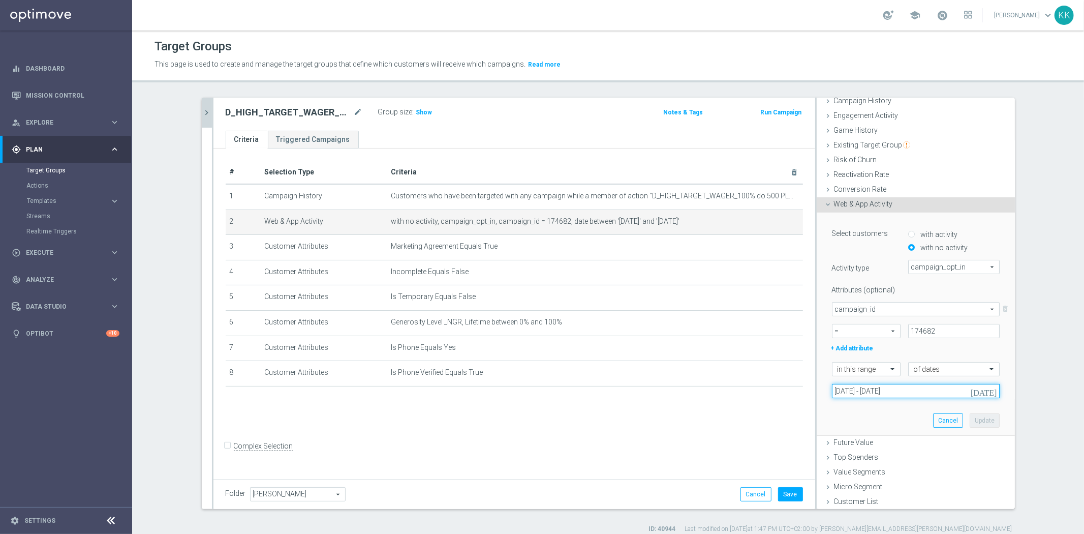
click at [859, 388] on input "[DATE] - [DATE]" at bounding box center [916, 391] width 168 height 14
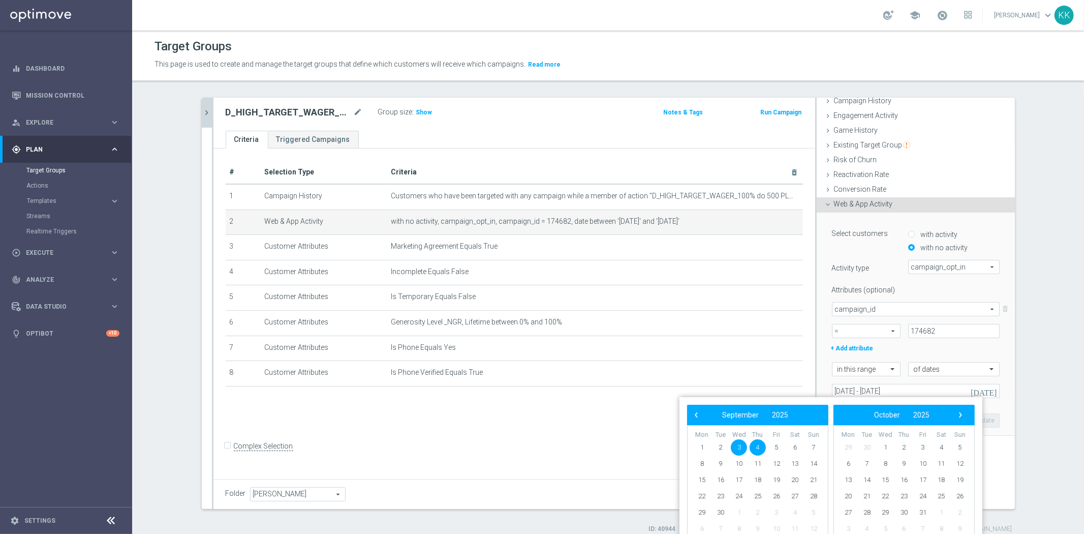
click at [736, 446] on span "3" at bounding box center [739, 447] width 16 height 16
click at [812, 446] on span "7" at bounding box center [813, 447] width 16 height 16
type input "[DATE] - [DATE]"
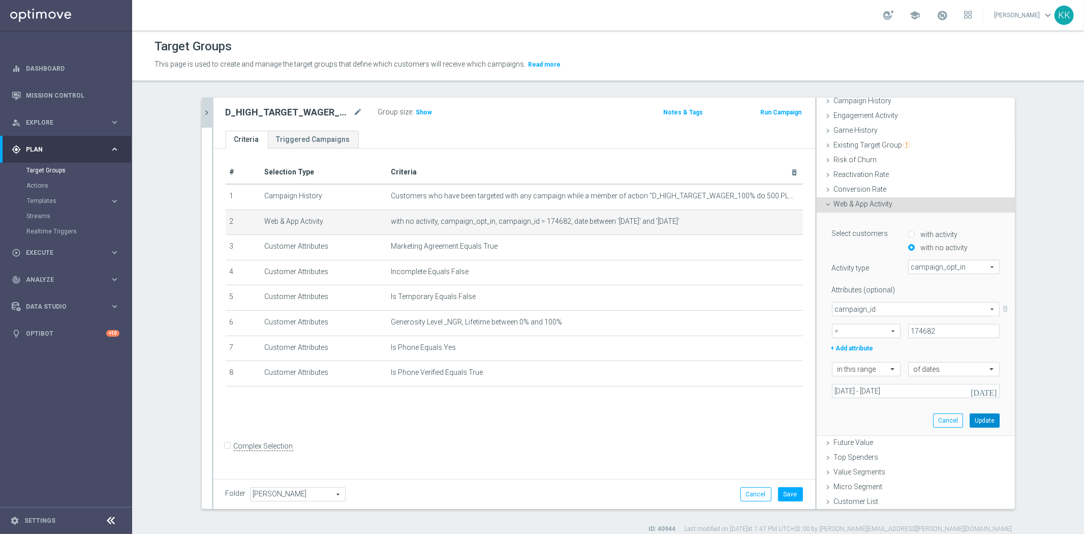
click at [972, 415] on button "Update" at bounding box center [985, 420] width 30 height 14
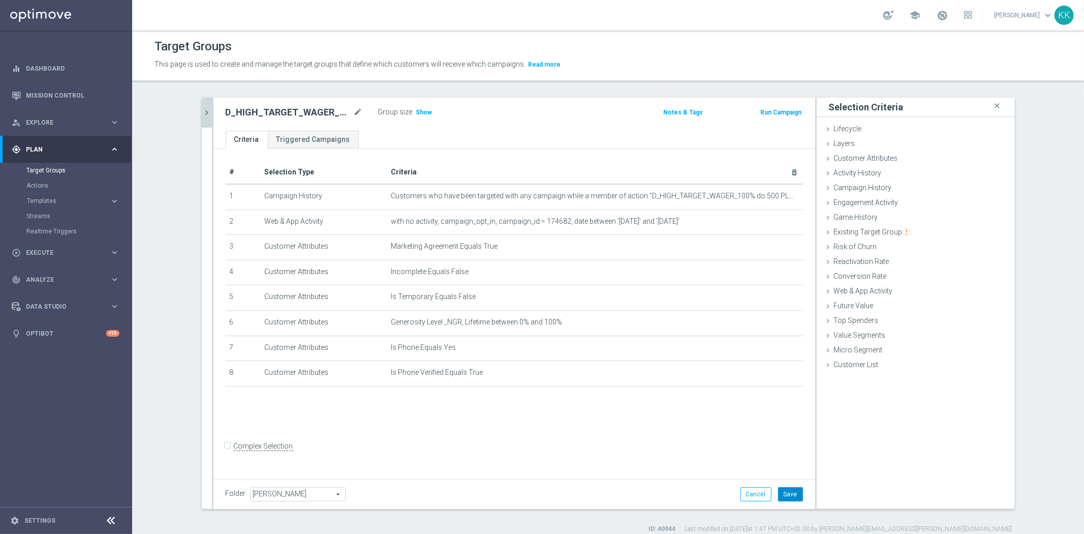
click at [785, 494] on button "Save" at bounding box center [790, 494] width 25 height 14
drag, startPoint x: 199, startPoint y: 121, endPoint x: 206, endPoint y: 121, distance: 6.6
click at [202, 121] on button "chevron_right" at bounding box center [207, 113] width 10 height 30
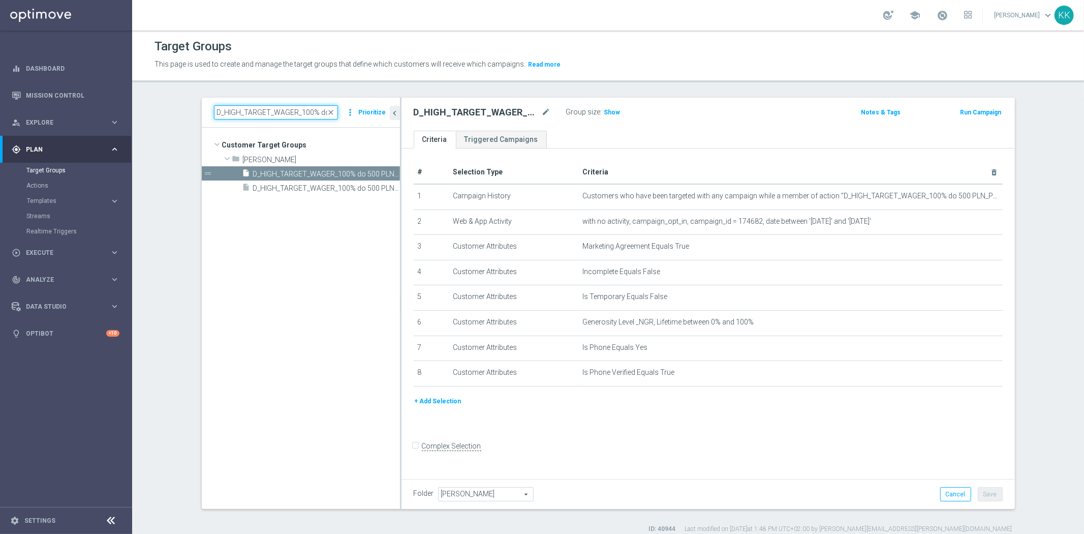
click at [272, 107] on input "D_HIGH_TARGET_WAGER_100% do 500 PLN_PLMECZE_030925_SMS" at bounding box center [276, 112] width 124 height 14
paste input "PREM-PEXTRA_TARGET_WAGER_100% do 1000 PLN_PLMECZE_04"
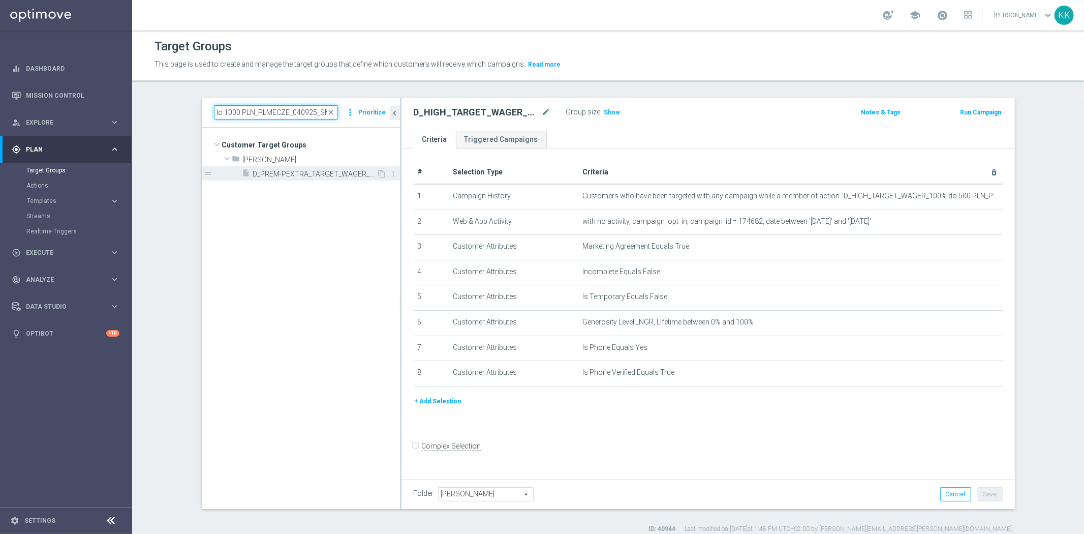
type input "D_PREM-PEXTRA_TARGET_WAGER_100% do 1000 PLN_PLMECZE_040925_SMS"
click at [280, 173] on span "D_PREM-PEXTRA_TARGET_WAGER_100% do 1000 PLN_PLMECZE_040925_SMS" at bounding box center [315, 174] width 124 height 9
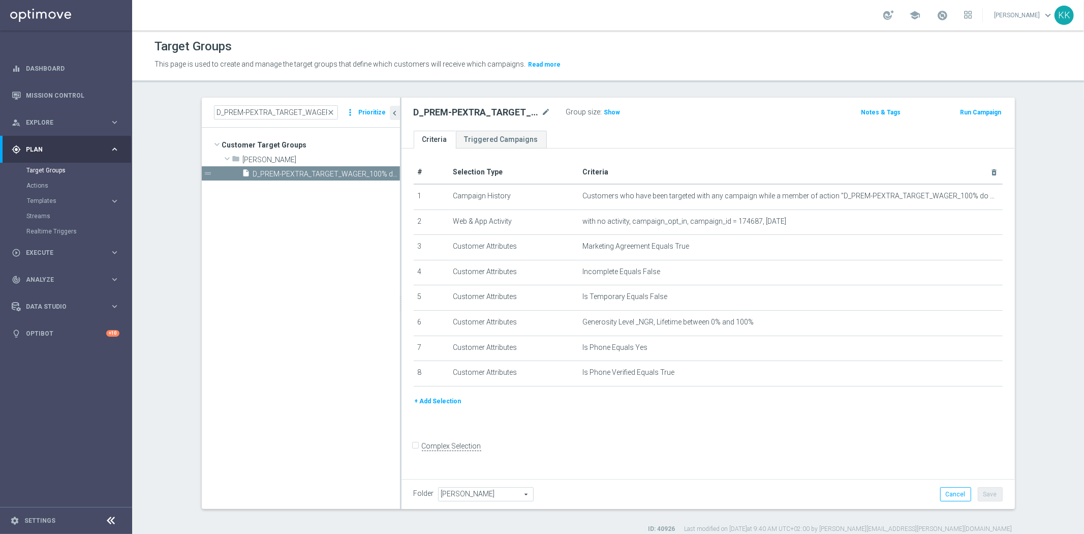
click at [321, 209] on tree-viewport "Customer Target Groups library_add create_new_folder folder" at bounding box center [301, 318] width 198 height 381
click at [378, 173] on icon "content_copy" at bounding box center [382, 174] width 8 height 8
click at [536, 109] on div "Copy of D_PREM-PEXTRA_TARGET_WAGER_100% do 1000 PLN_PLMECZE_040925_SMS mode_edit" at bounding box center [482, 112] width 137 height 12
click at [545, 110] on icon "mode_edit" at bounding box center [546, 112] width 9 height 12
type input "D_PREM-PEXTRA_TARGET_WAGER_100% do 1000 PLN_PLMECZE_040925_SMS2"
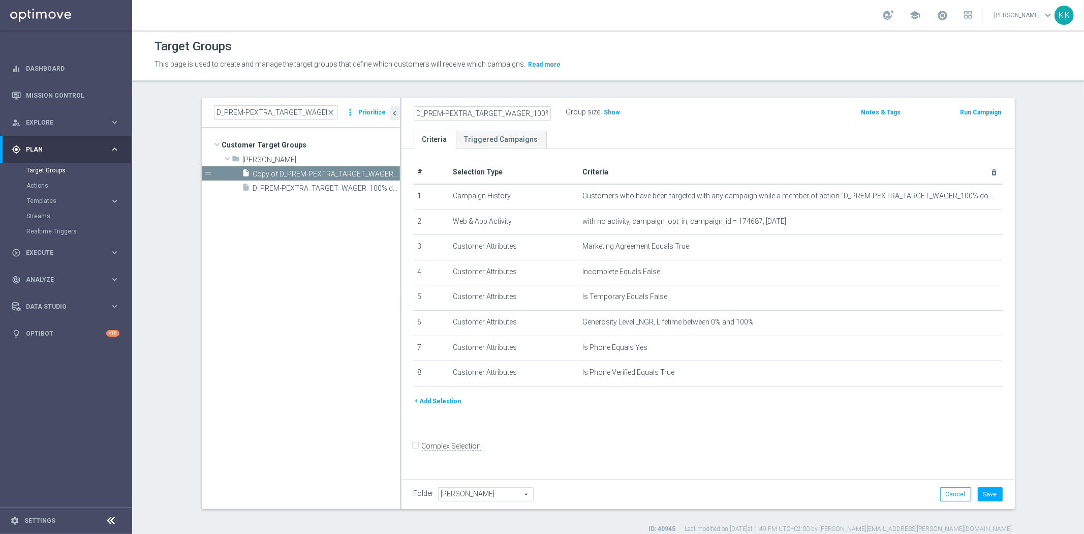
click at [690, 87] on div "Target Groups This page is used to create and manage the target groups that def…" at bounding box center [608, 281] width 952 height 503
click at [0, 0] on icon "mode_edit" at bounding box center [0, 0] width 0 height 0
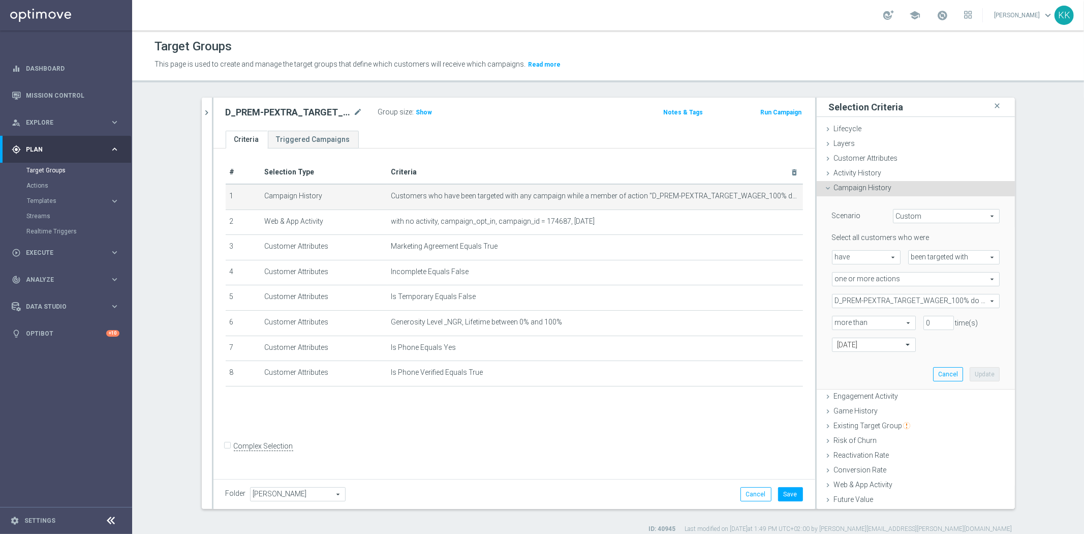
click at [205, 117] on button "chevron_right" at bounding box center [207, 113] width 10 height 30
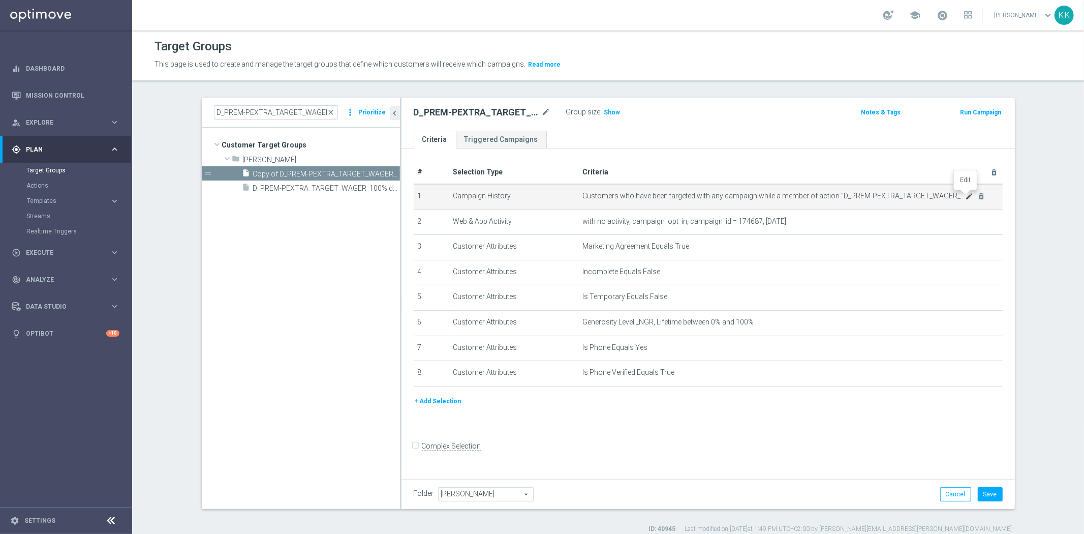
click at [965, 195] on icon "mode_edit" at bounding box center [969, 196] width 8 height 8
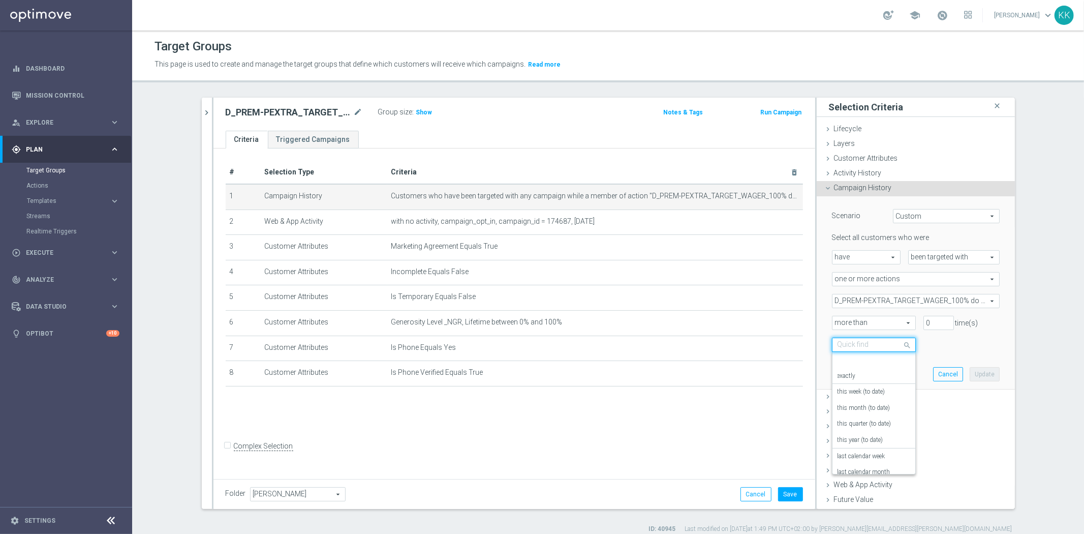
click at [866, 342] on input "text" at bounding box center [863, 344] width 52 height 9
click at [862, 442] on div "in this range" at bounding box center [873, 447] width 73 height 16
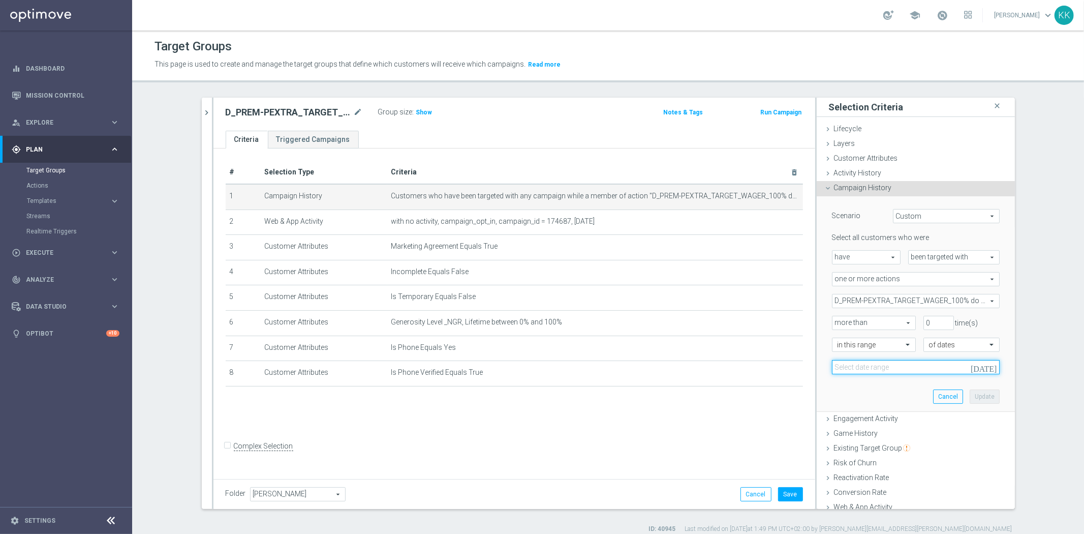
click at [898, 364] on input at bounding box center [916, 367] width 168 height 14
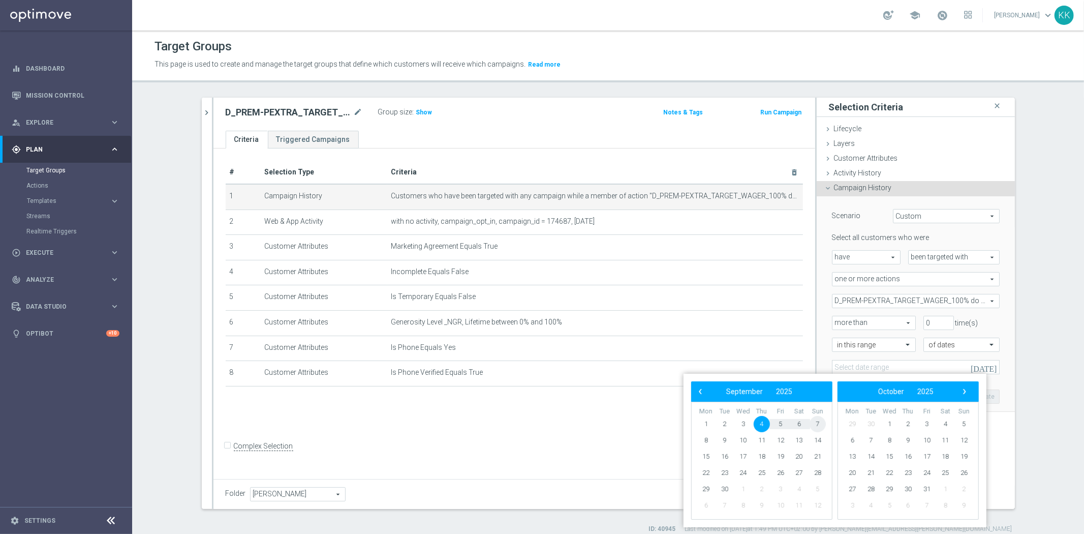
click at [822, 423] on span "7" at bounding box center [817, 424] width 16 height 16
type input "[DATE] - [DATE]"
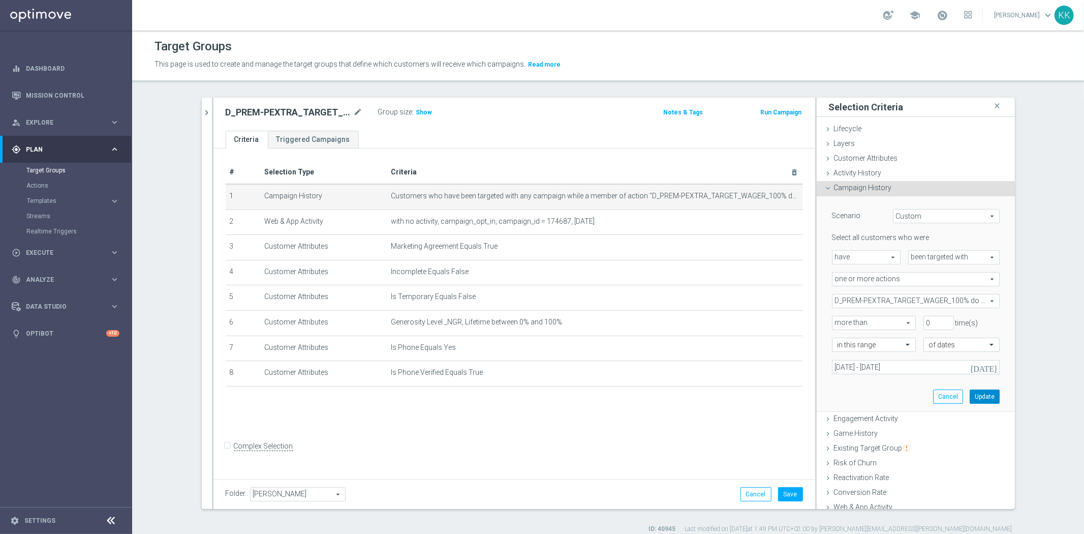
click at [978, 389] on button "Update" at bounding box center [985, 396] width 30 height 14
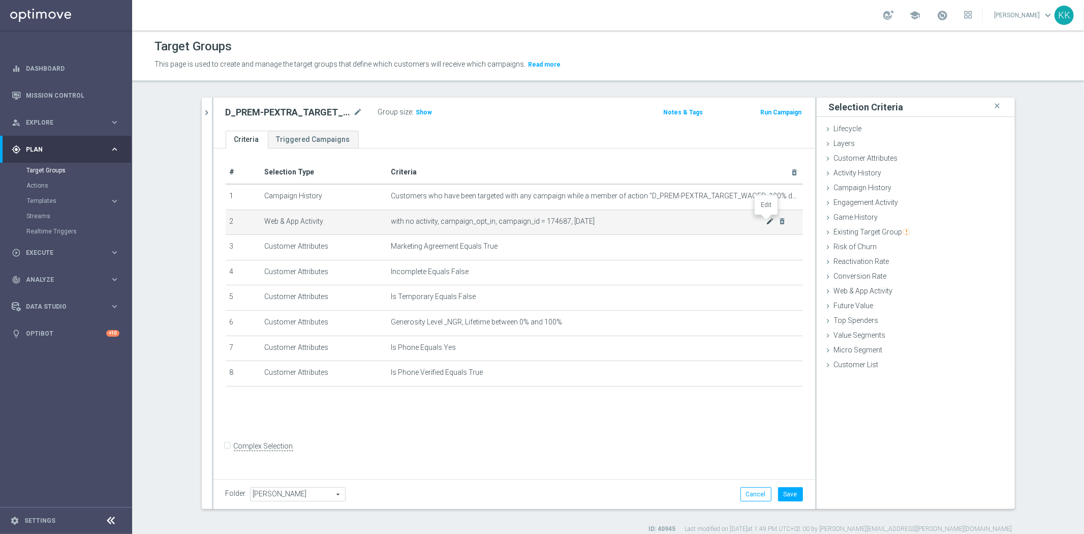
click at [766, 219] on icon "mode_edit" at bounding box center [770, 221] width 8 height 8
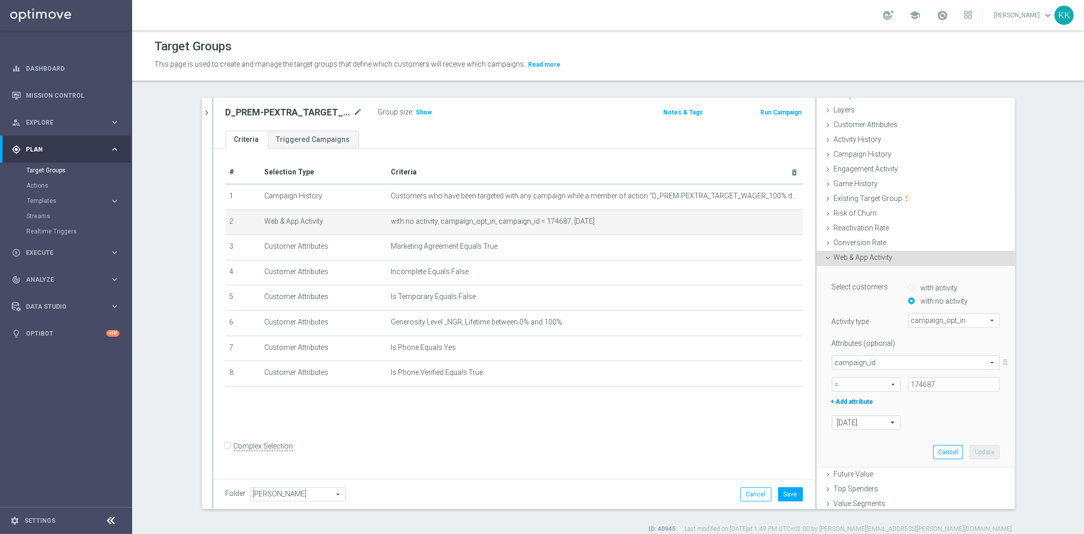
scroll to position [65, 0]
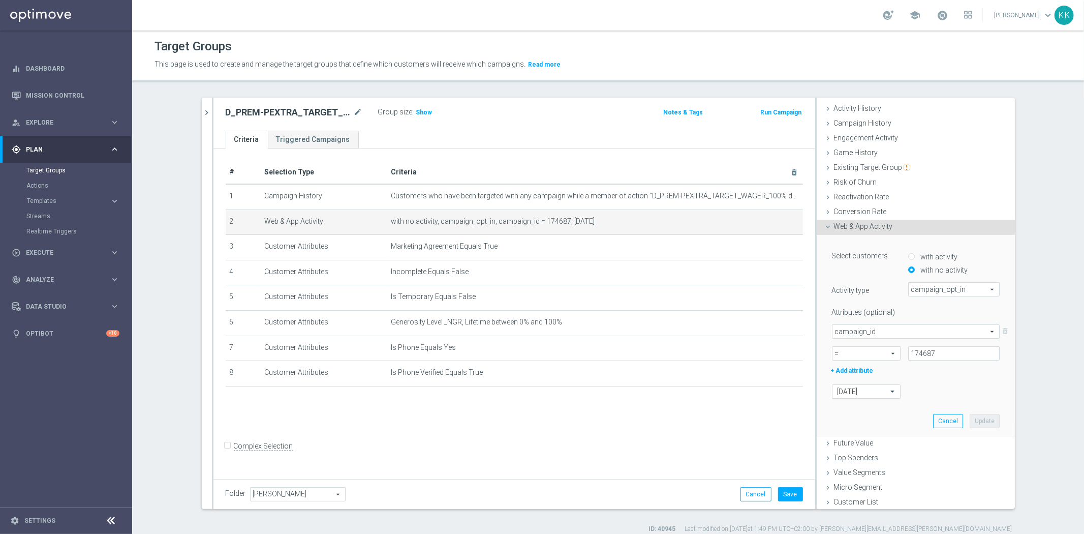
click at [877, 393] on div at bounding box center [866, 391] width 68 height 9
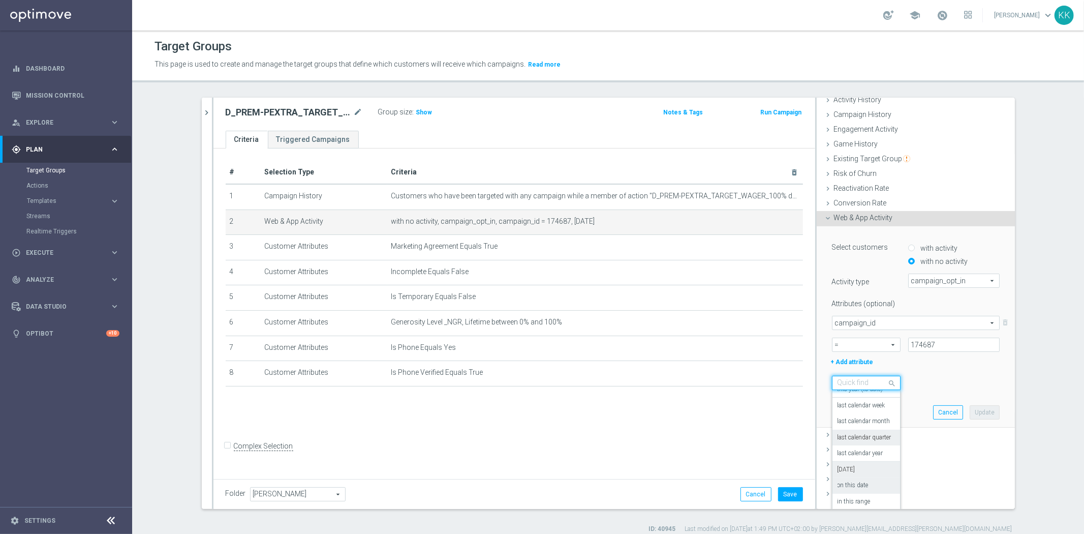
scroll to position [75, 0]
click at [866, 495] on div "in this range" at bounding box center [865, 499] width 57 height 16
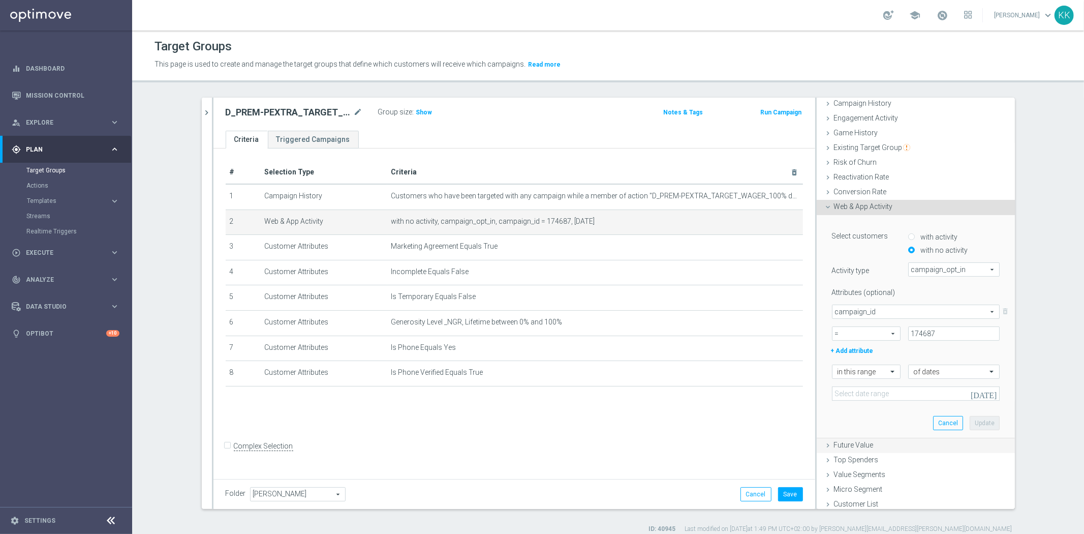
scroll to position [87, 0]
click at [852, 396] on input at bounding box center [916, 391] width 168 height 14
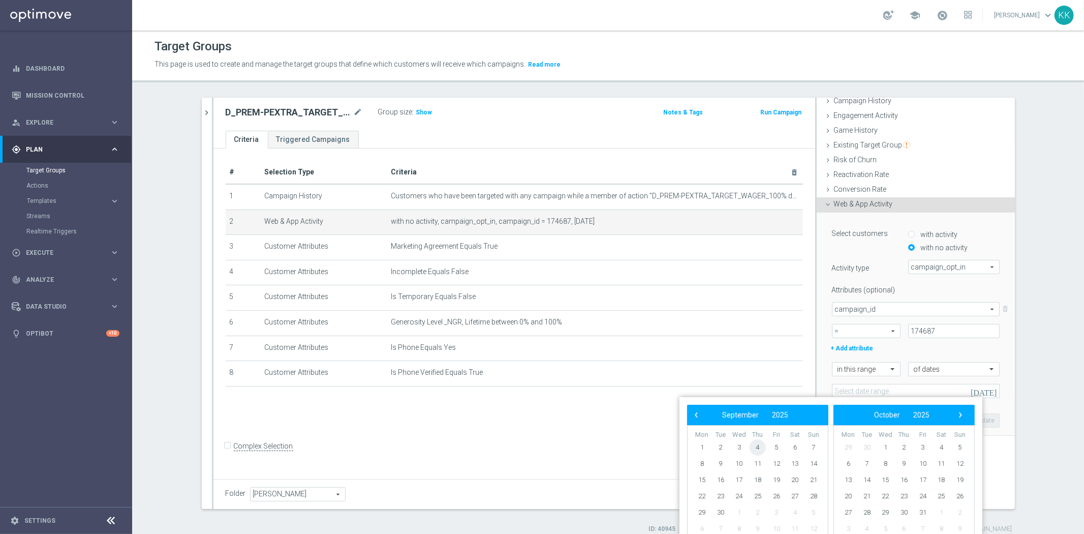
click at [761, 448] on span "4" at bounding box center [758, 447] width 16 height 16
click at [816, 444] on span "7" at bounding box center [813, 447] width 16 height 16
type input "[DATE] - [DATE]"
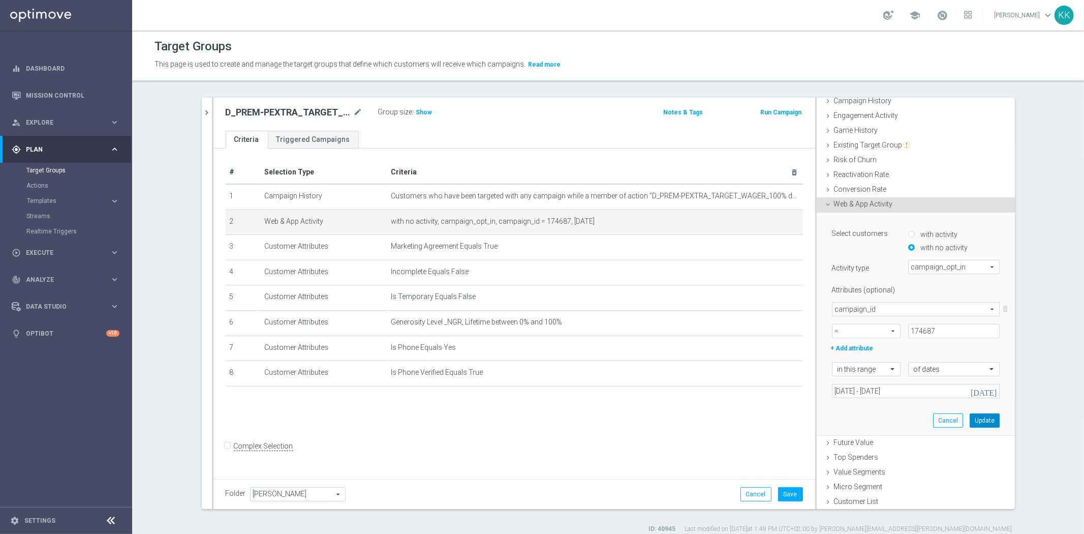
click at [974, 419] on button "Update" at bounding box center [985, 420] width 30 height 14
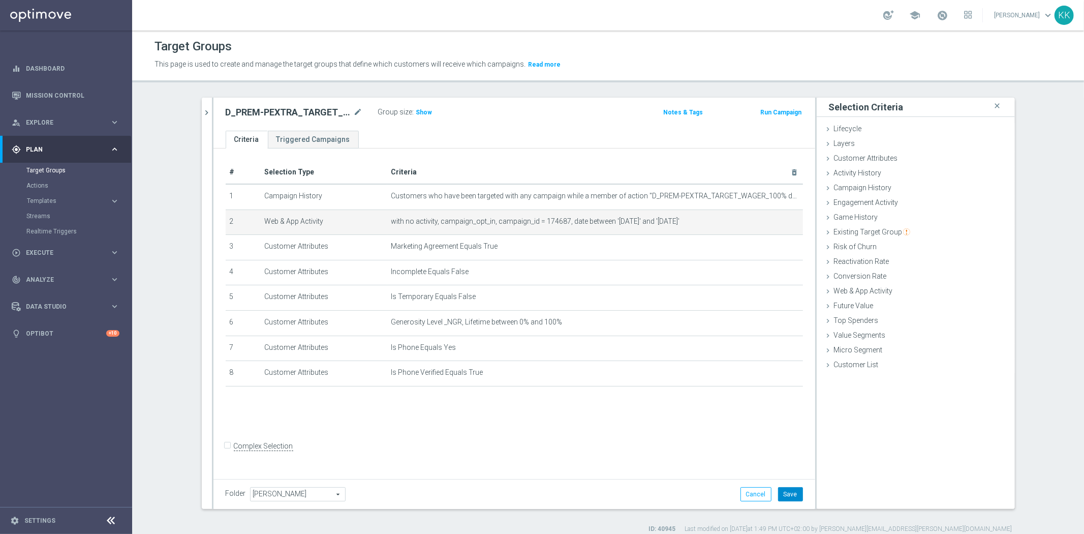
drag, startPoint x: 794, startPoint y: 493, endPoint x: 805, endPoint y: 492, distance: 11.2
click at [793, 493] on button "Save" at bounding box center [790, 494] width 25 height 14
click at [206, 108] on icon "chevron_right" at bounding box center [207, 113] width 10 height 10
